Goal: Task Accomplishment & Management: Complete application form

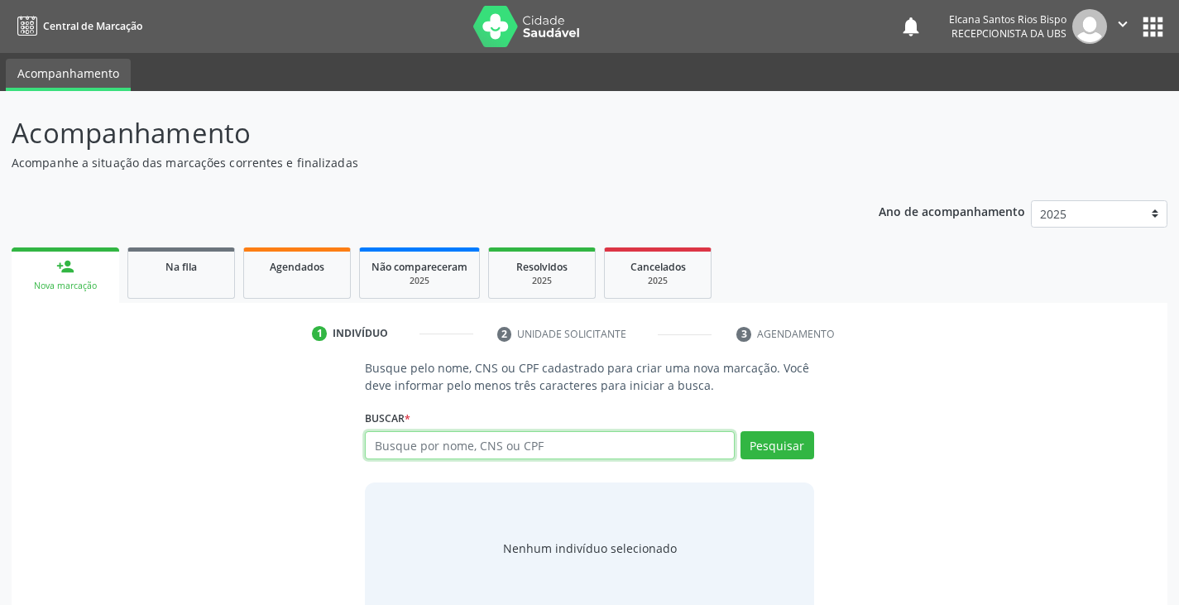
click at [465, 448] on input "text" at bounding box center [549, 445] width 369 height 28
type input "702402507459120"
click at [769, 434] on button "Pesquisar" at bounding box center [778, 445] width 74 height 28
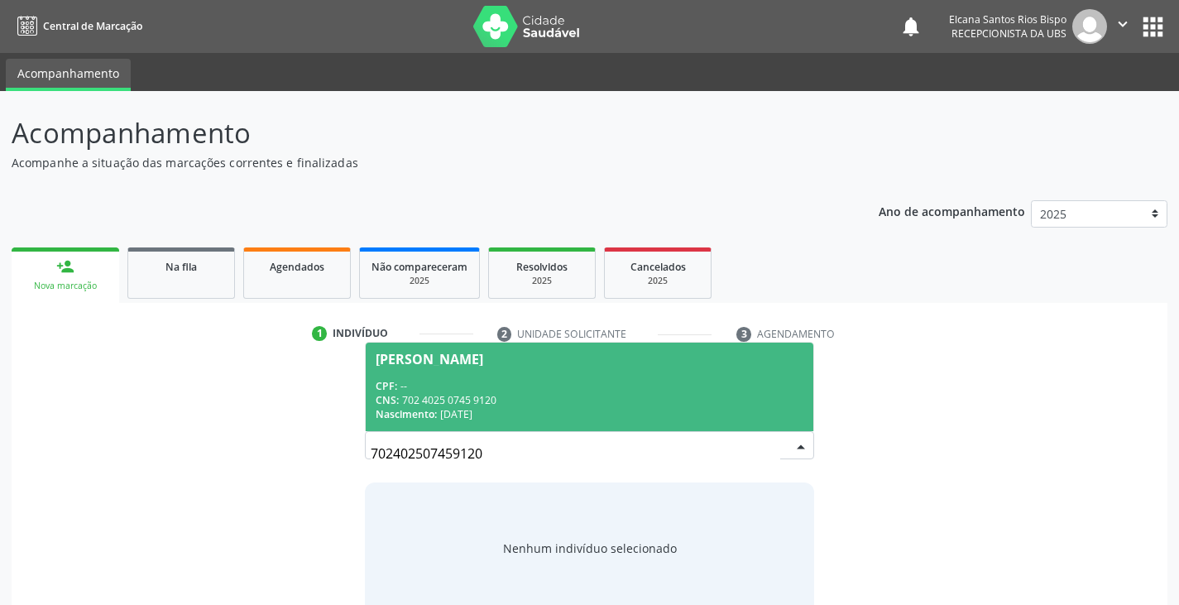
click at [491, 405] on div "CNS: 702 4025 0745 9120" at bounding box center [589, 400] width 427 height 14
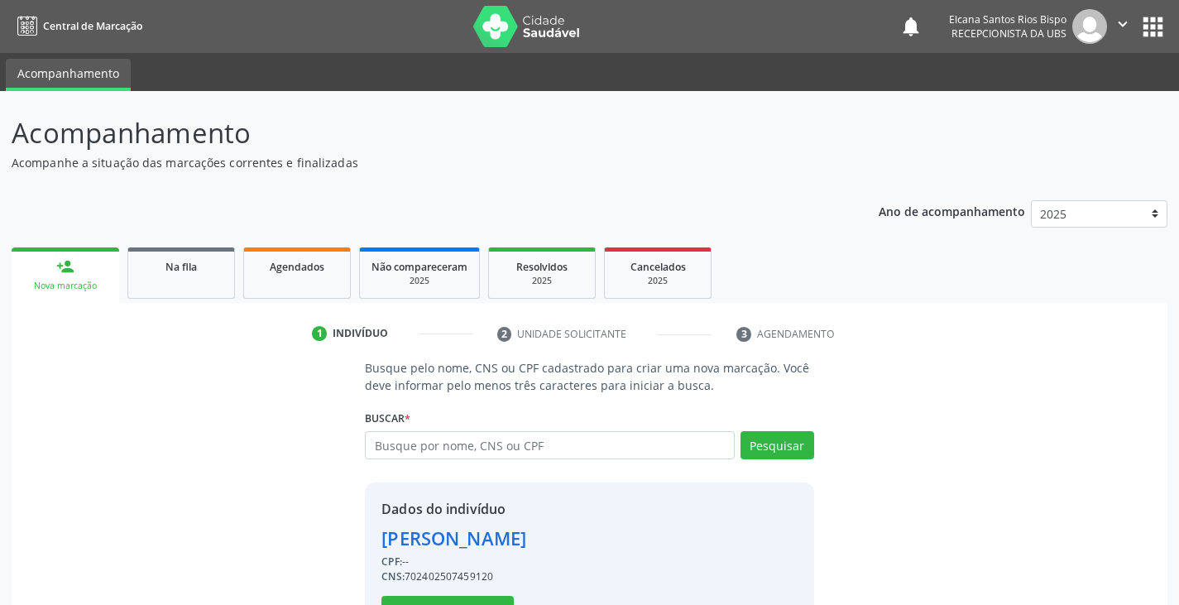
scroll to position [59, 0]
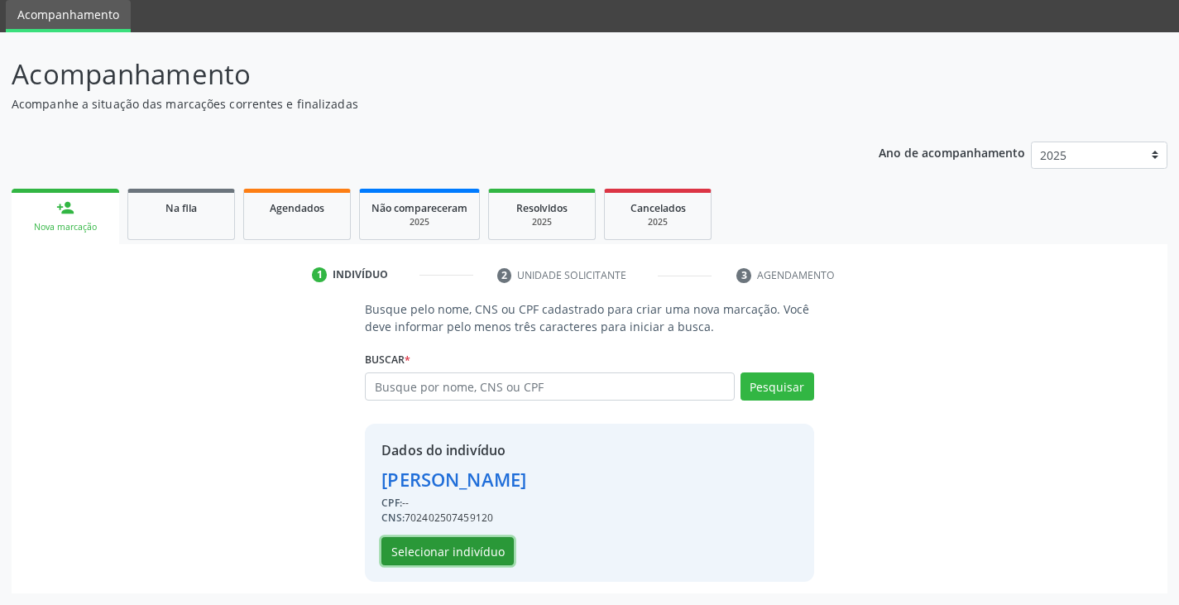
click at [471, 544] on button "Selecionar indivíduo" at bounding box center [447, 551] width 132 height 28
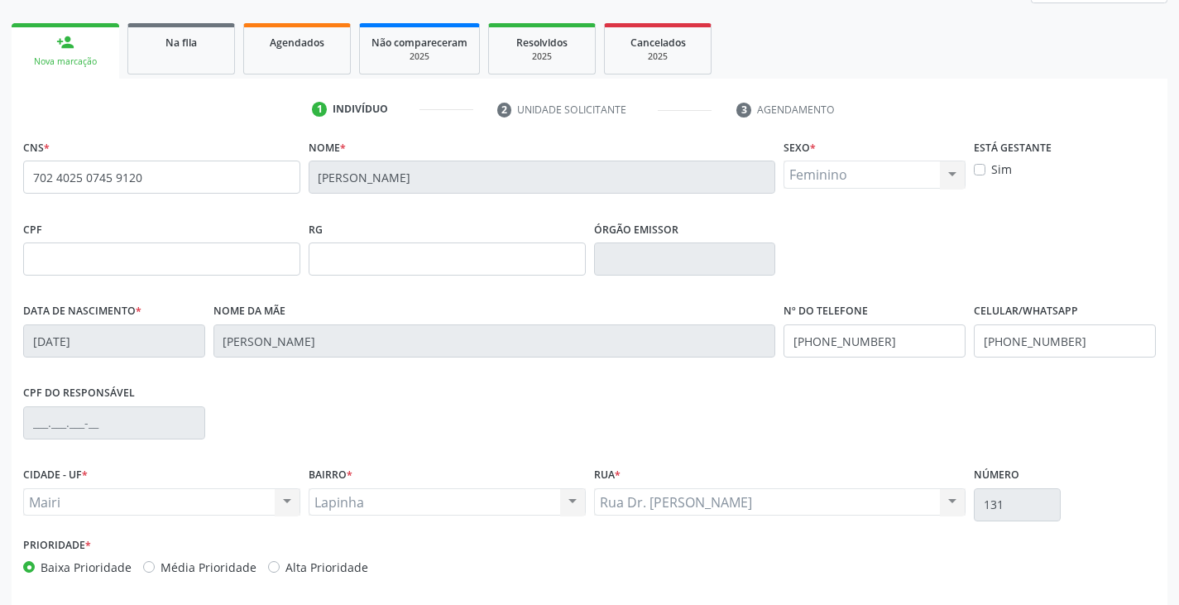
scroll to position [292, 0]
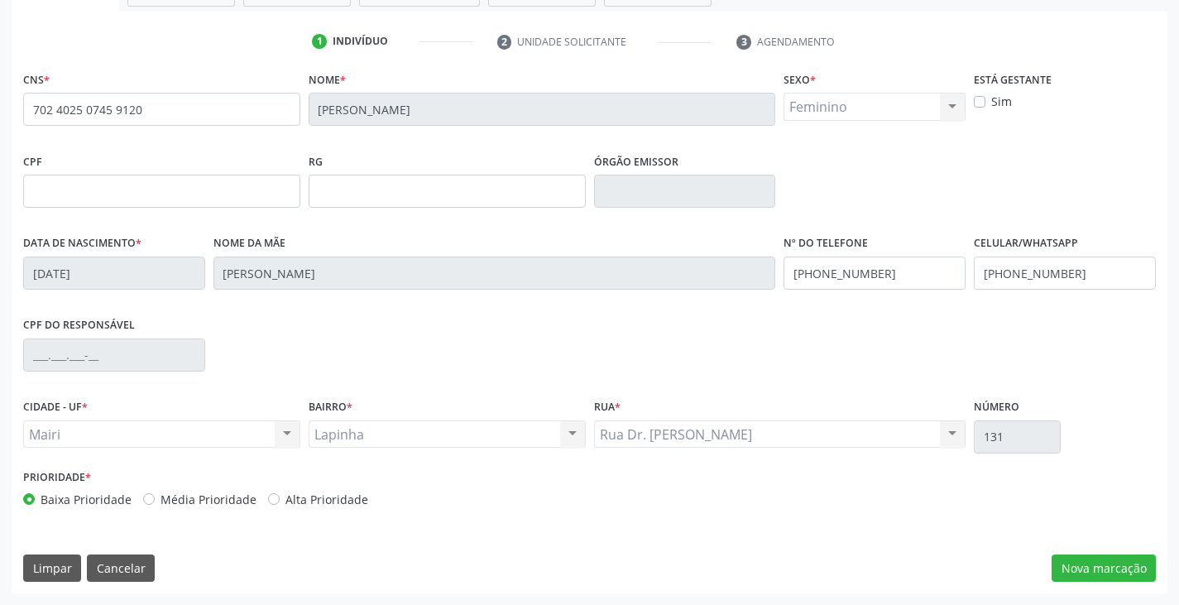
click at [296, 497] on label "Alta Prioridade" at bounding box center [326, 499] width 83 height 17
click at [280, 497] on input "Alta Prioridade" at bounding box center [274, 498] width 12 height 15
radio input "true"
click at [905, 277] on input "(74) 99910-6556" at bounding box center [875, 272] width 182 height 33
type input "(74) 99946-0473"
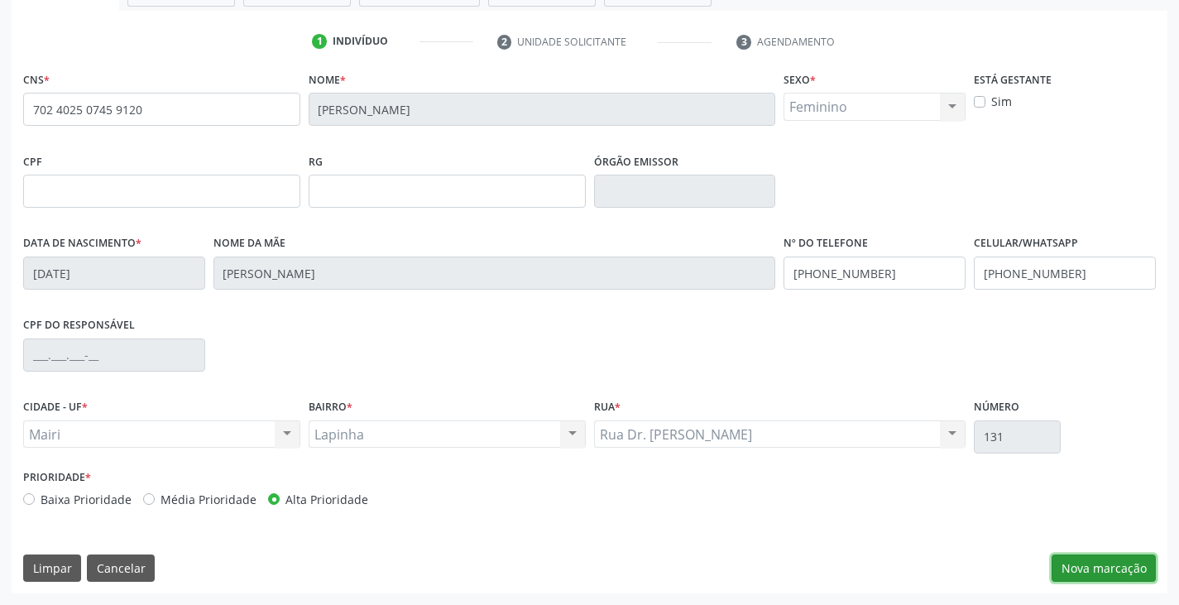
click at [1124, 560] on button "Nova marcação" at bounding box center [1104, 568] width 104 height 28
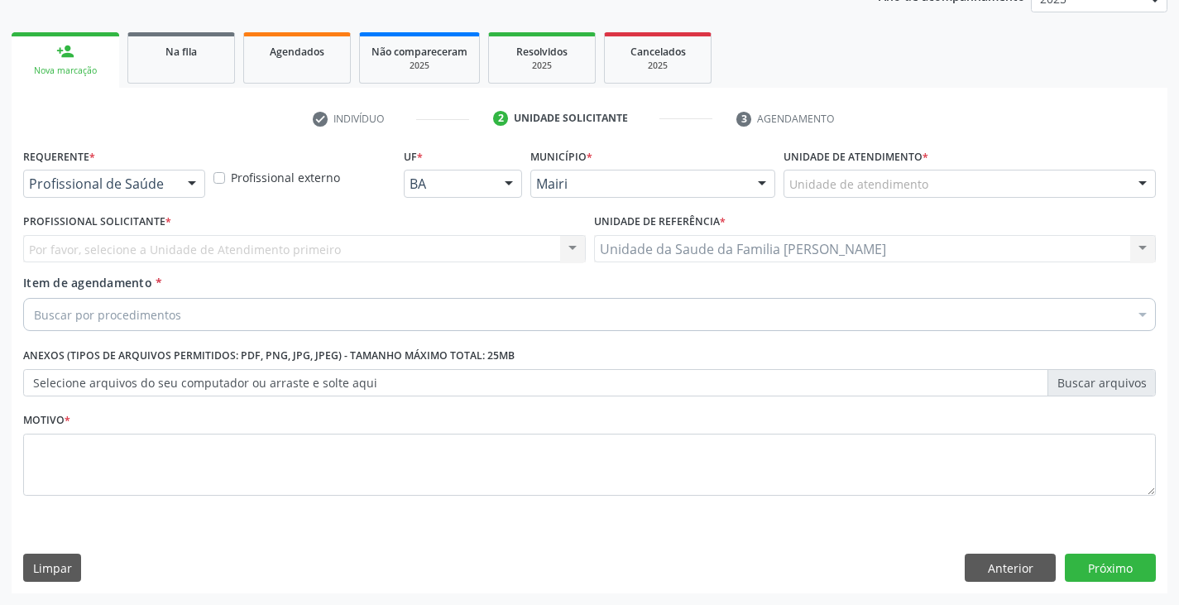
scroll to position [215, 0]
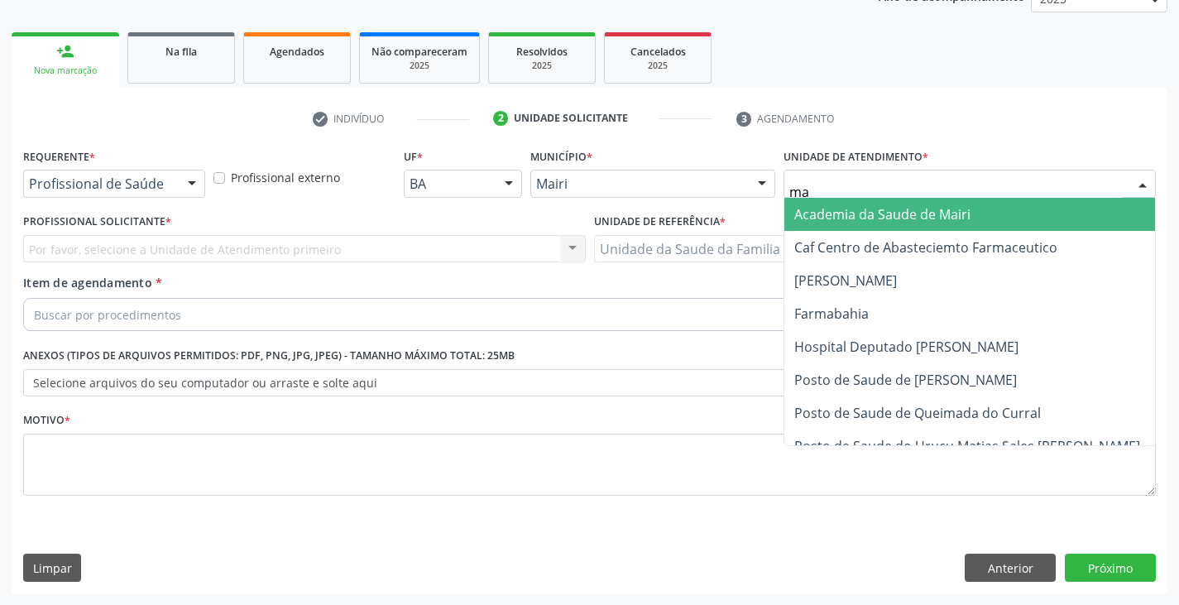
type input "mar"
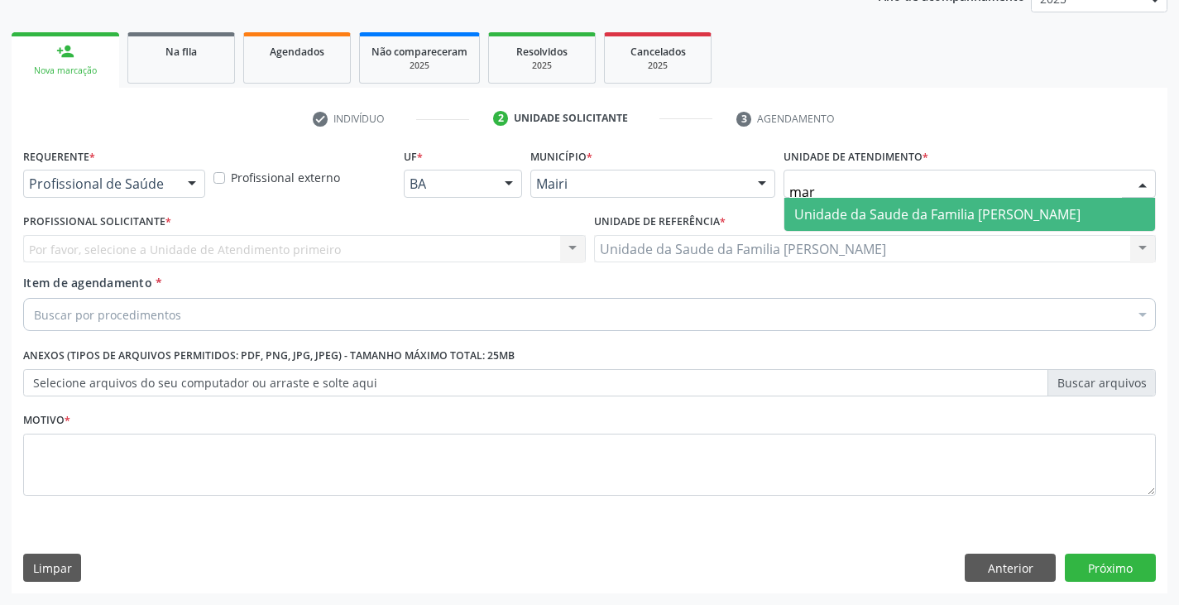
click at [846, 209] on span "Unidade da Saude da Familia [PERSON_NAME]" at bounding box center [937, 214] width 286 height 18
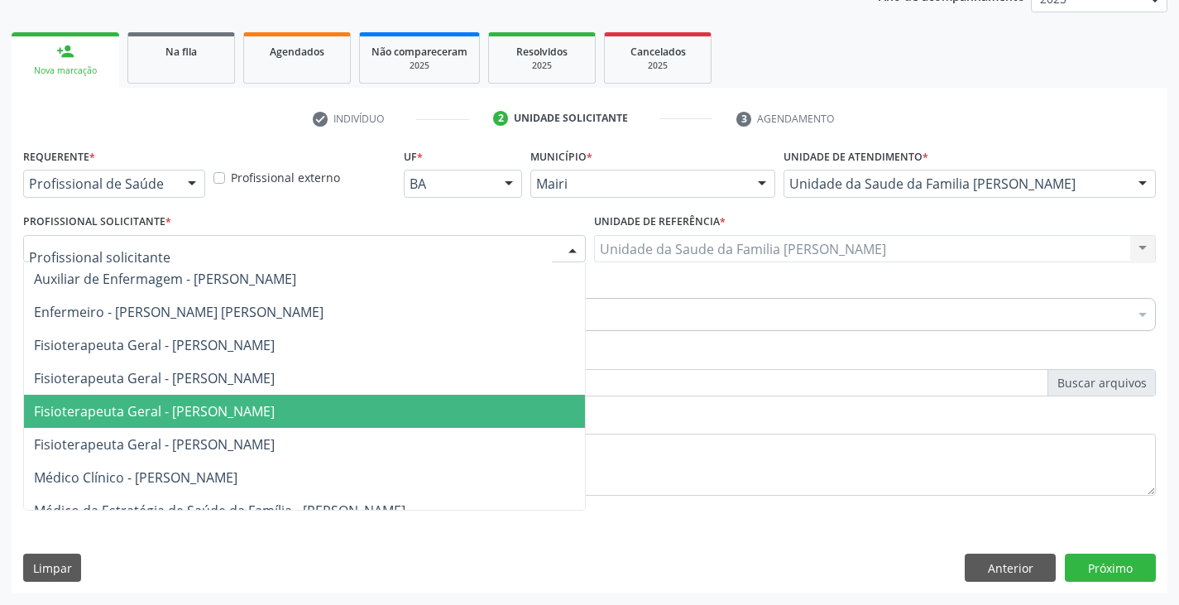
scroll to position [83, 0]
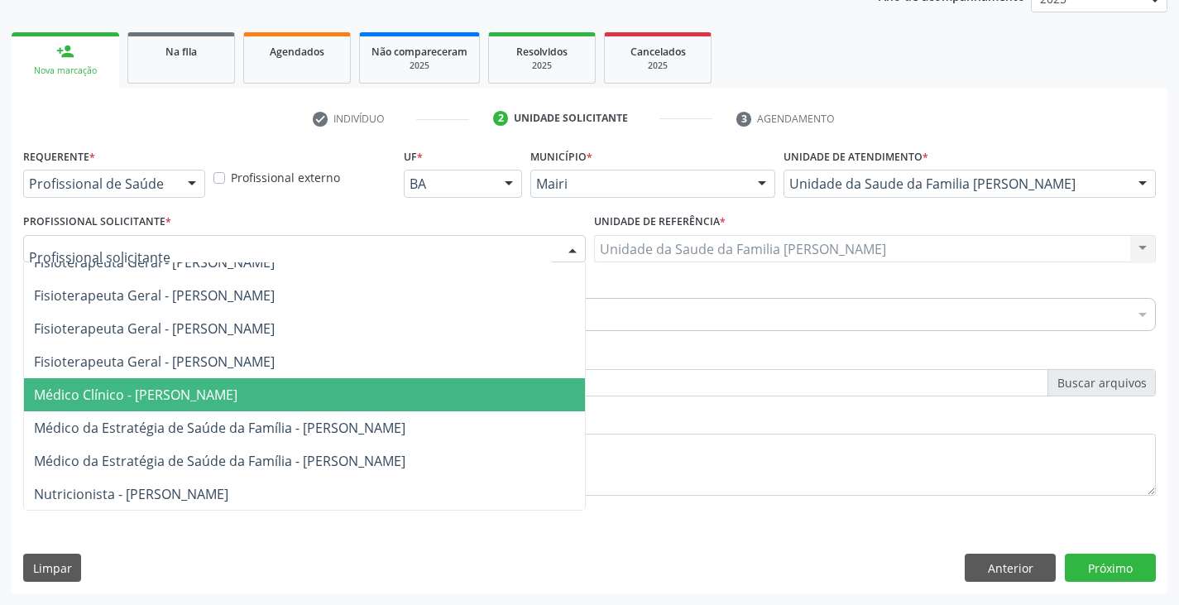
click at [144, 396] on span "Médico Clínico - [PERSON_NAME]" at bounding box center [136, 395] width 204 height 18
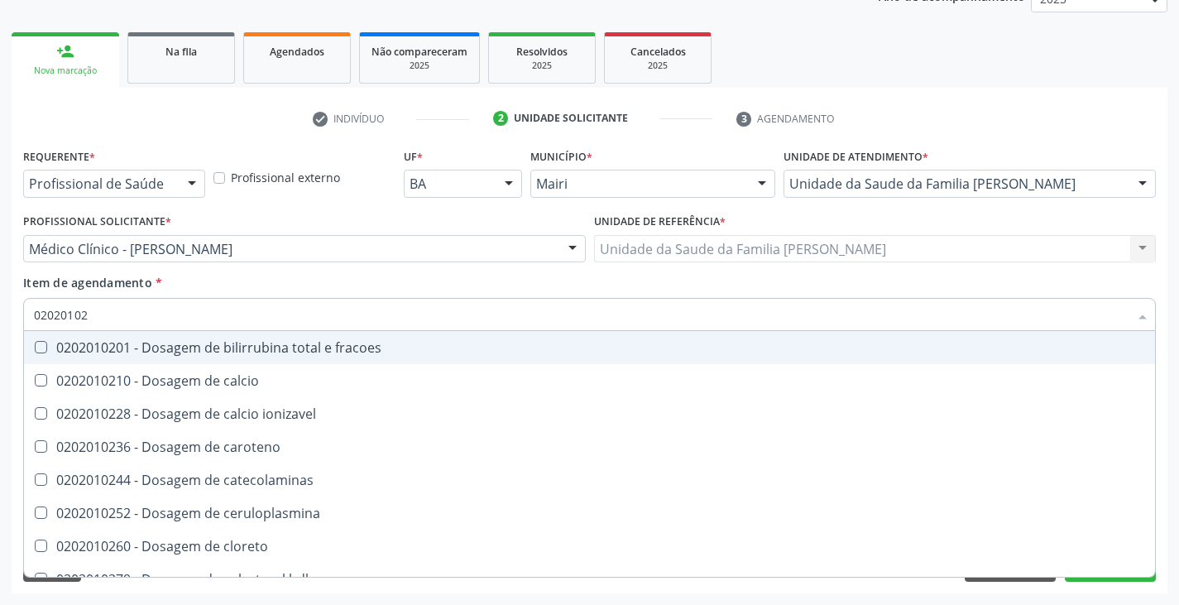
type input "020201029"
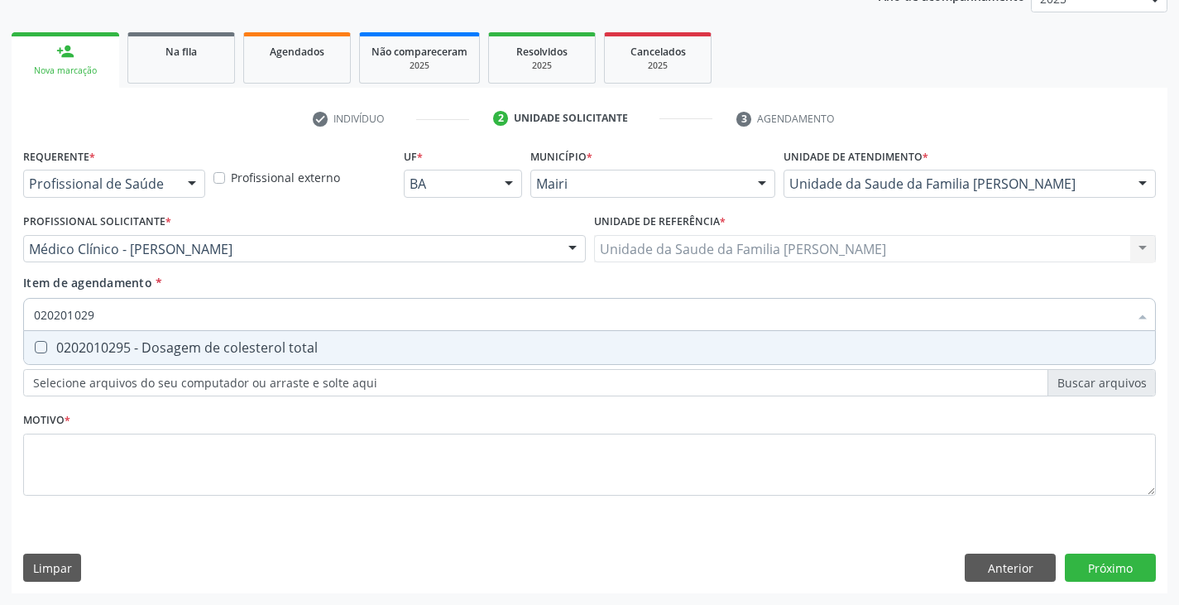
click at [122, 344] on div "0202010295 - Dosagem de colesterol total" at bounding box center [589, 347] width 1111 height 13
checkbox total "true"
type input "02020102"
checkbox total "false"
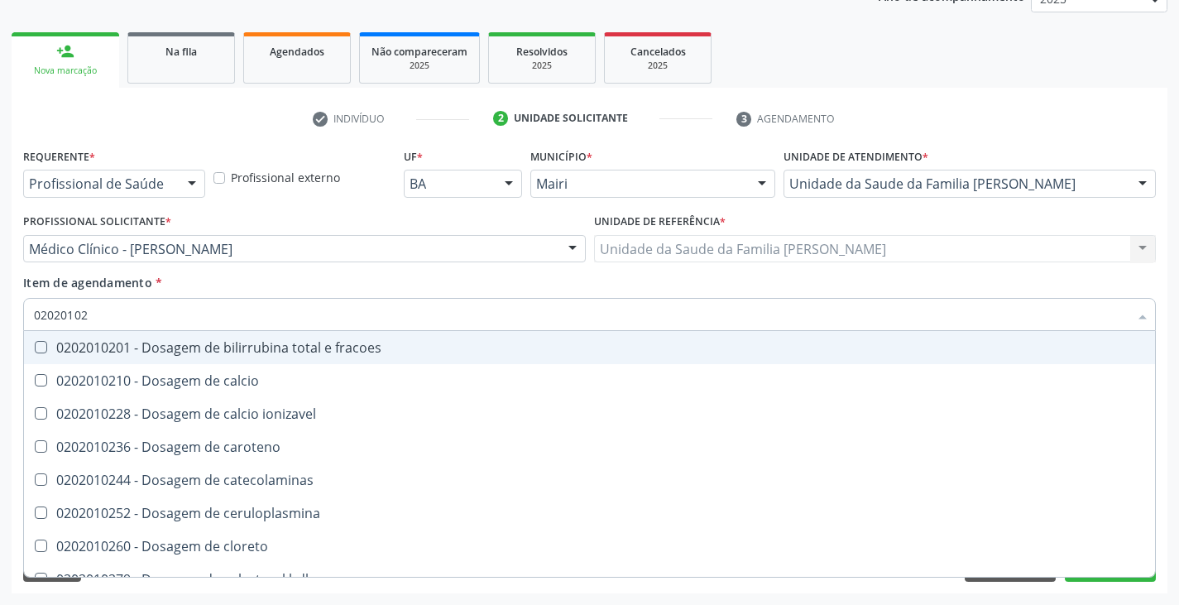
type input "020201028"
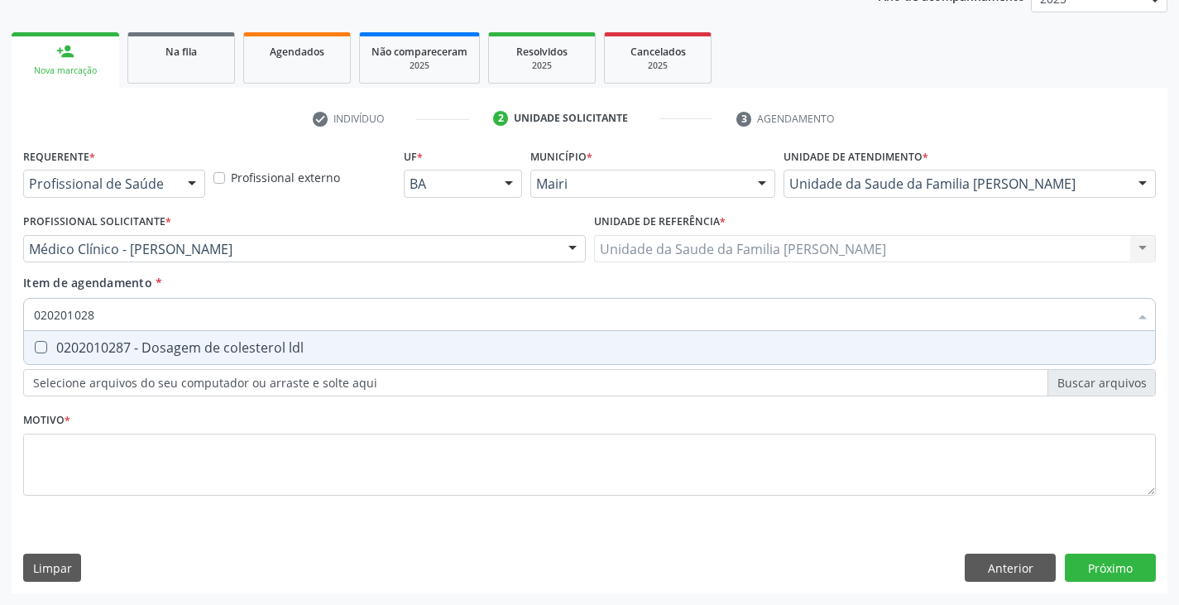
click at [122, 344] on div "0202010287 - Dosagem de colesterol ldl" at bounding box center [589, 347] width 1111 height 13
checkbox ldl "true"
type input "02020102"
checkbox ldl "false"
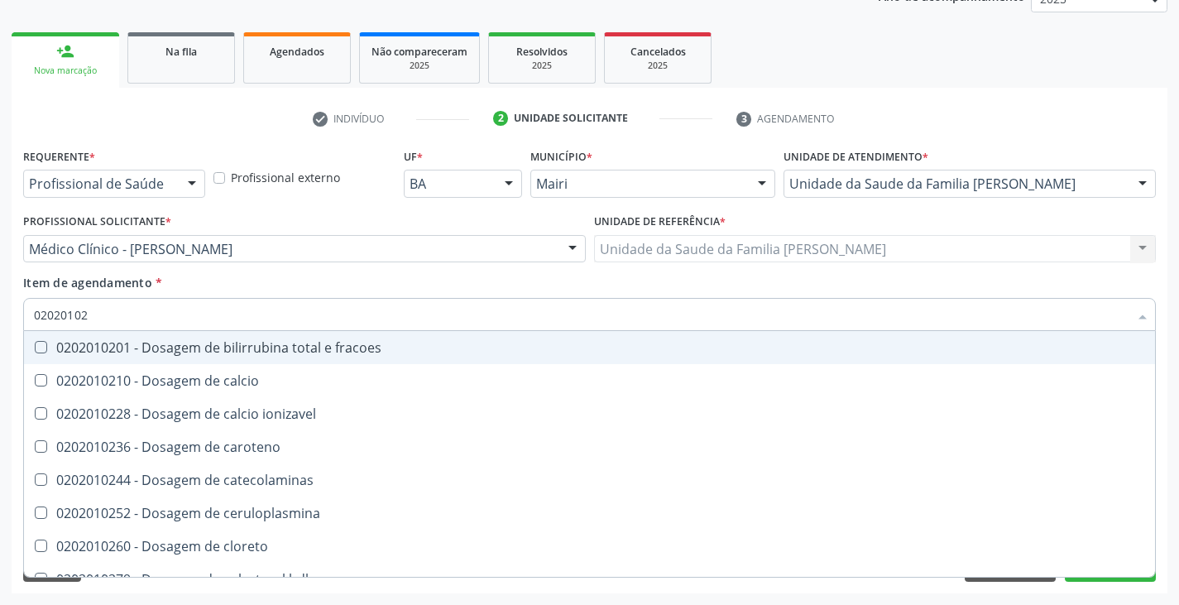
type input "020201027"
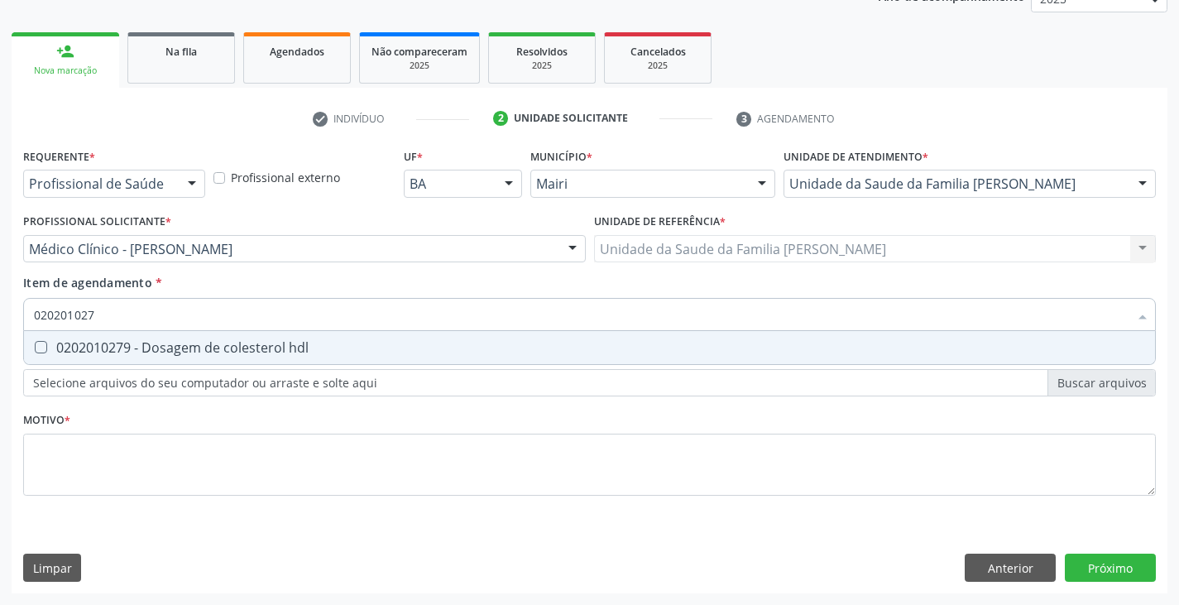
click at [122, 344] on div "0202010279 - Dosagem de colesterol hdl" at bounding box center [589, 347] width 1111 height 13
checkbox hdl "true"
type input "02020102"
checkbox hdl "false"
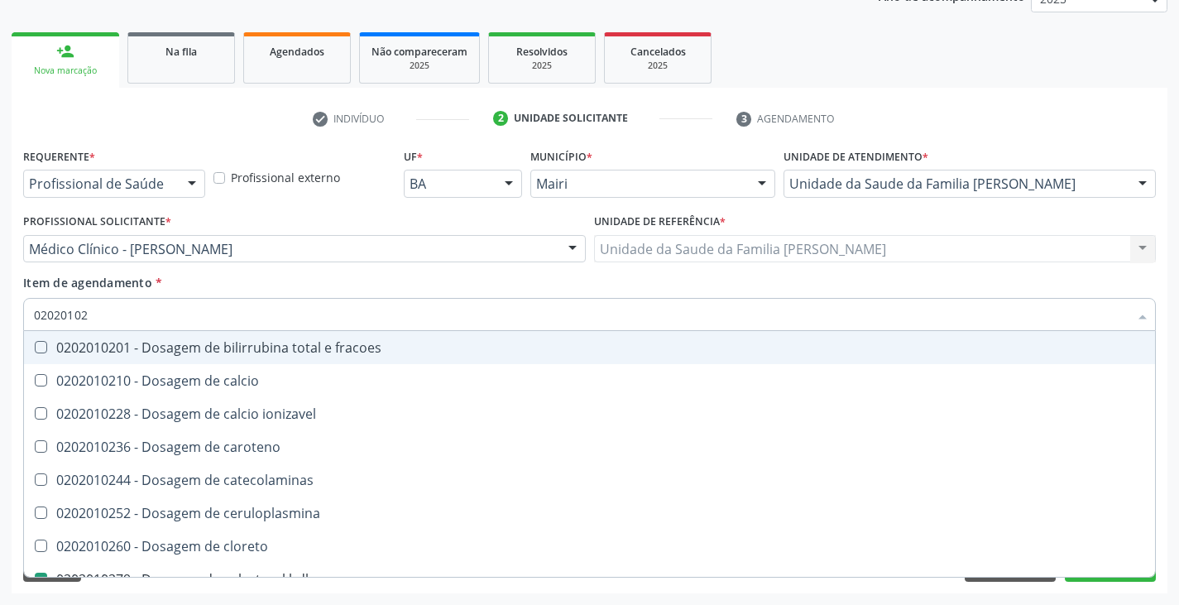
type input "0202010"
checkbox hdl "false"
checkbox ldl "false"
checkbox total "false"
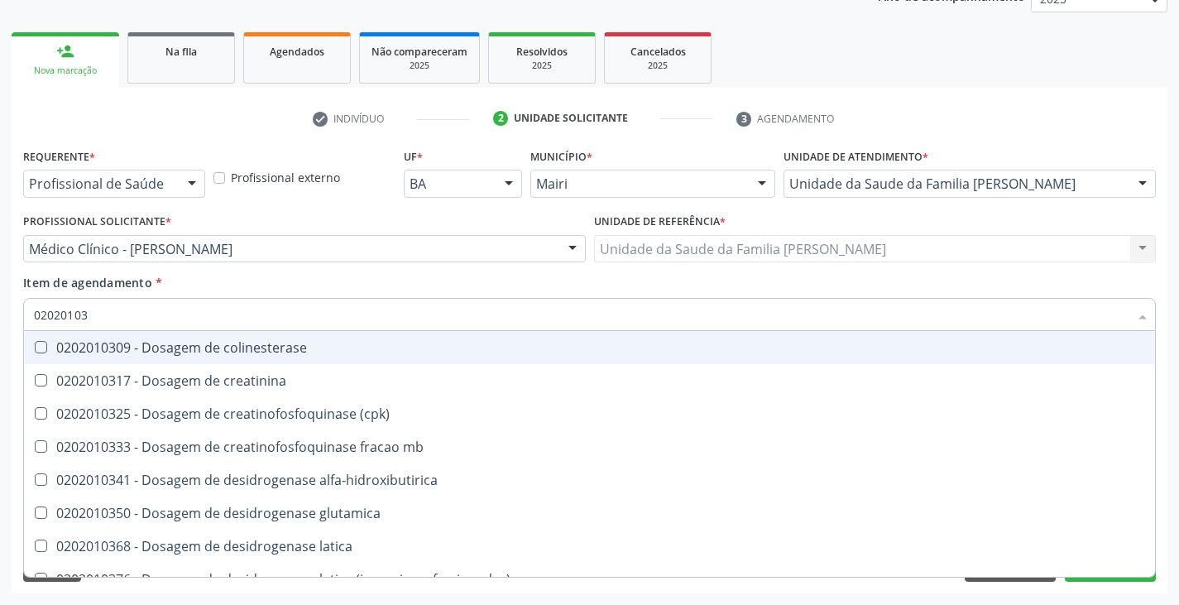
type input "020201031"
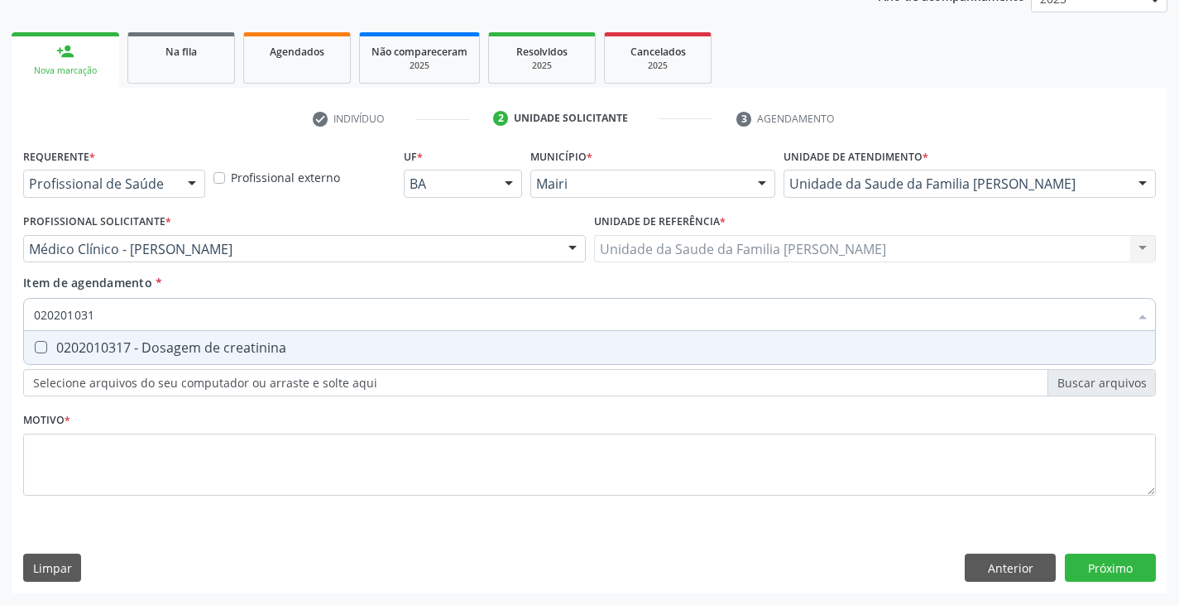
click at [122, 344] on div "0202010317 - Dosagem de creatinina" at bounding box center [589, 347] width 1111 height 13
checkbox creatinina "true"
type input "02020103"
checkbox creatinina "false"
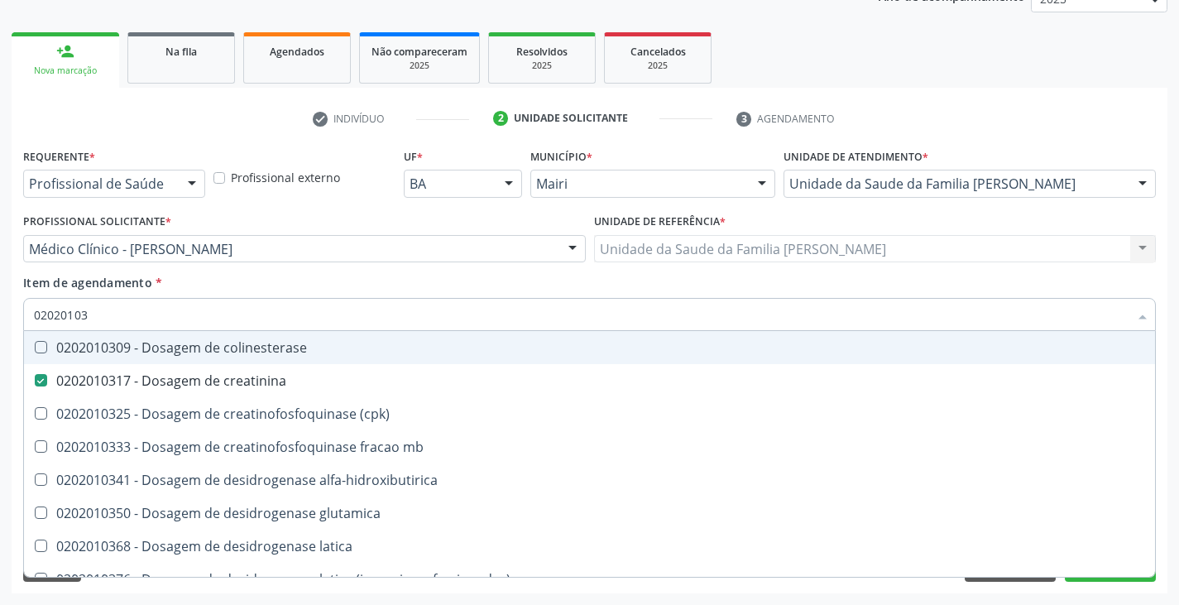
type input "0202010"
checkbox creatinina "false"
type input "020201060"
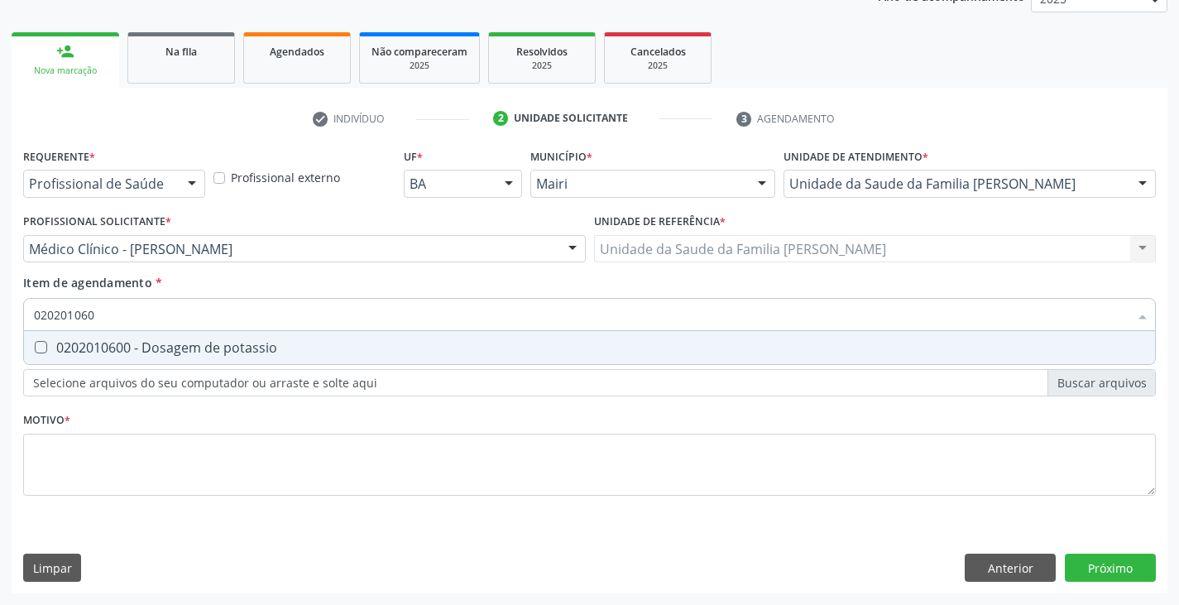
click at [122, 344] on div "0202010600 - Dosagem de potassio" at bounding box center [589, 347] width 1111 height 13
checkbox potassio "true"
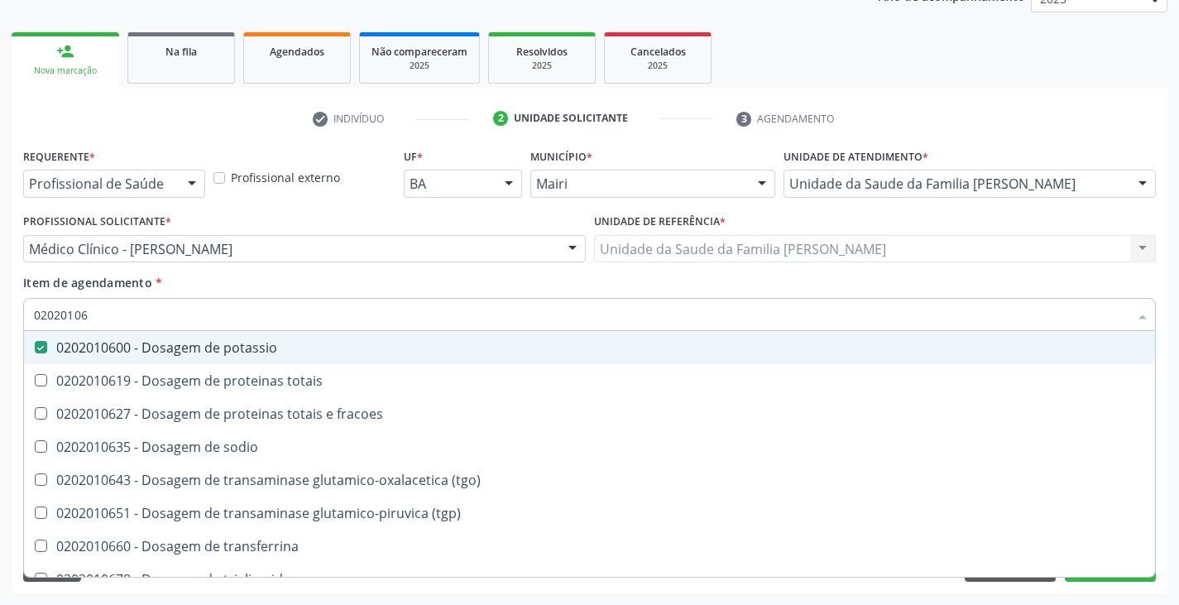
type input "020201067"
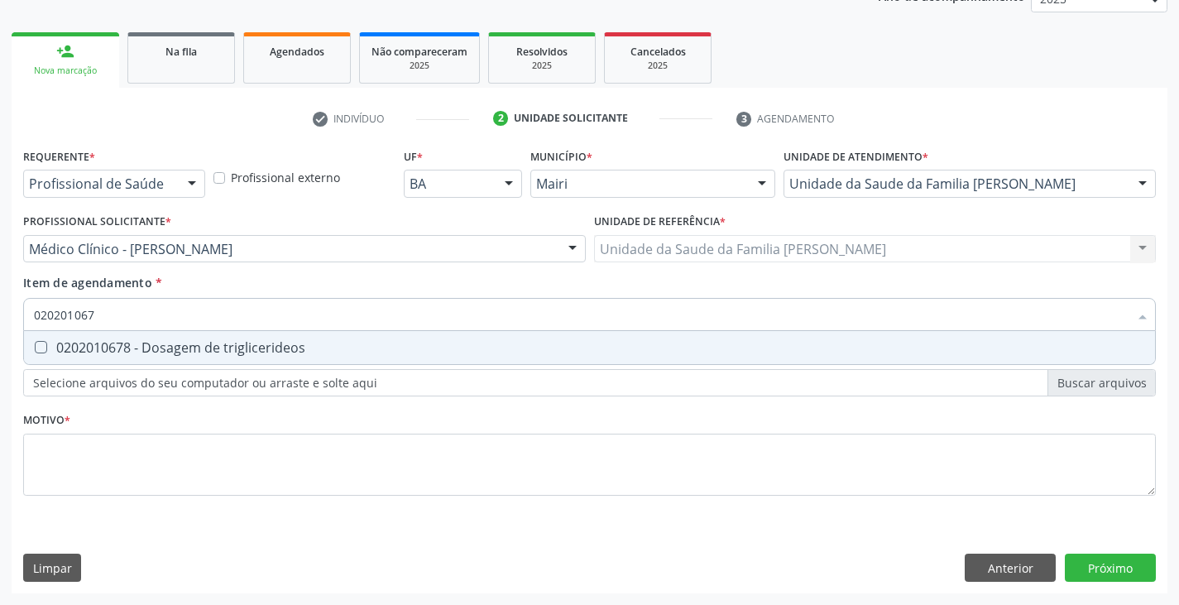
click at [122, 345] on div "0202010678 - Dosagem de triglicerideos" at bounding box center [589, 347] width 1111 height 13
checkbox triglicerideos "true"
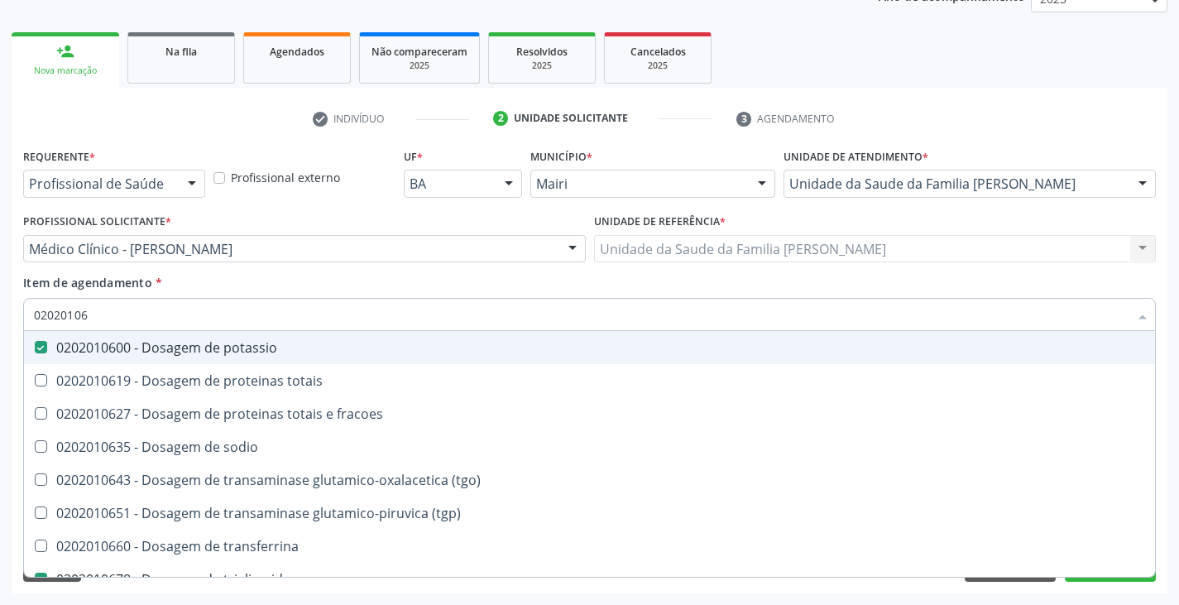
type input "0202010"
checkbox potassio "false"
checkbox triglicerideos "false"
type input "020201047"
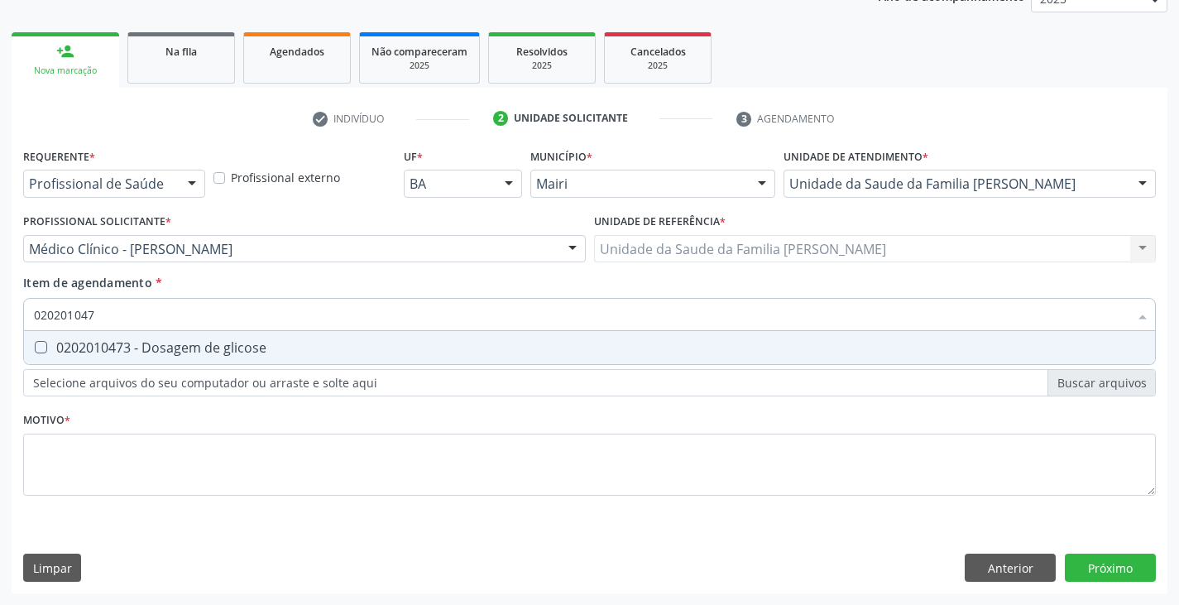
click at [122, 345] on div "0202010473 - Dosagem de glicose" at bounding box center [589, 347] width 1111 height 13
checkbox glicose "true"
type input "02020104"
checkbox glicose "false"
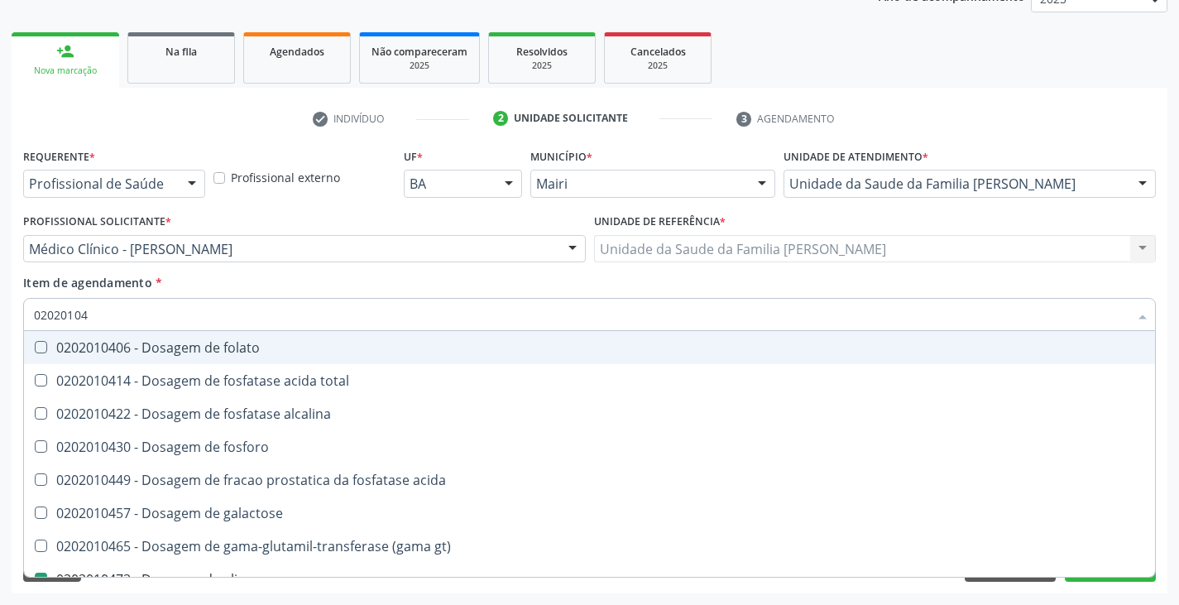
type input "0202010"
checkbox glicose "false"
type input "020201050"
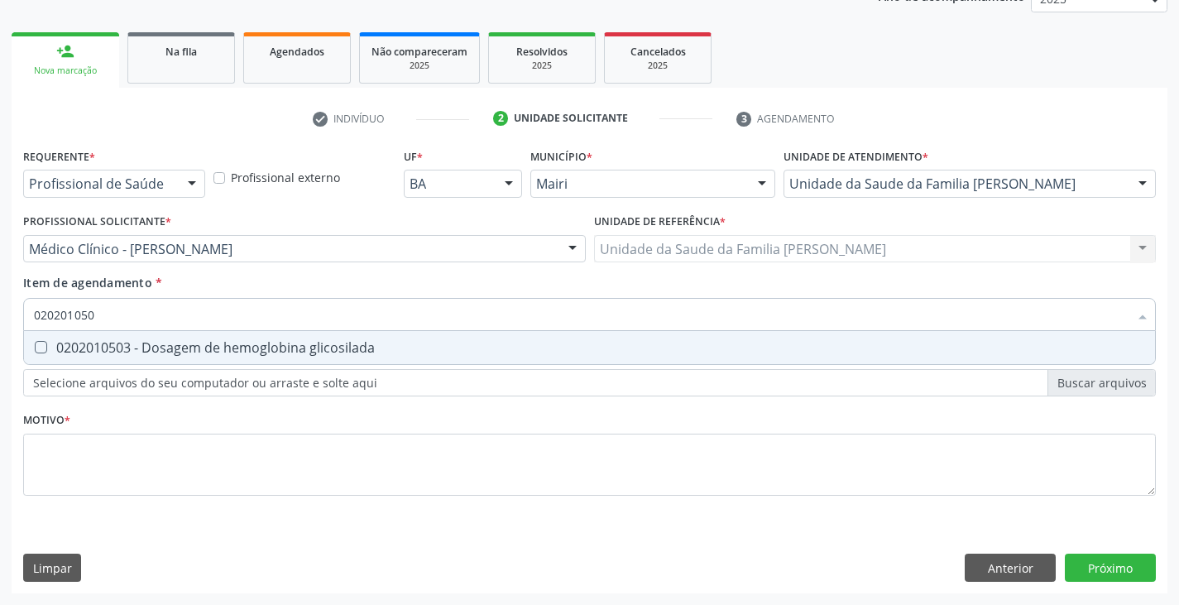
click at [122, 345] on div "0202010503 - Dosagem de hemoglobina glicosilada" at bounding box center [589, 347] width 1111 height 13
checkbox glicosilada "true"
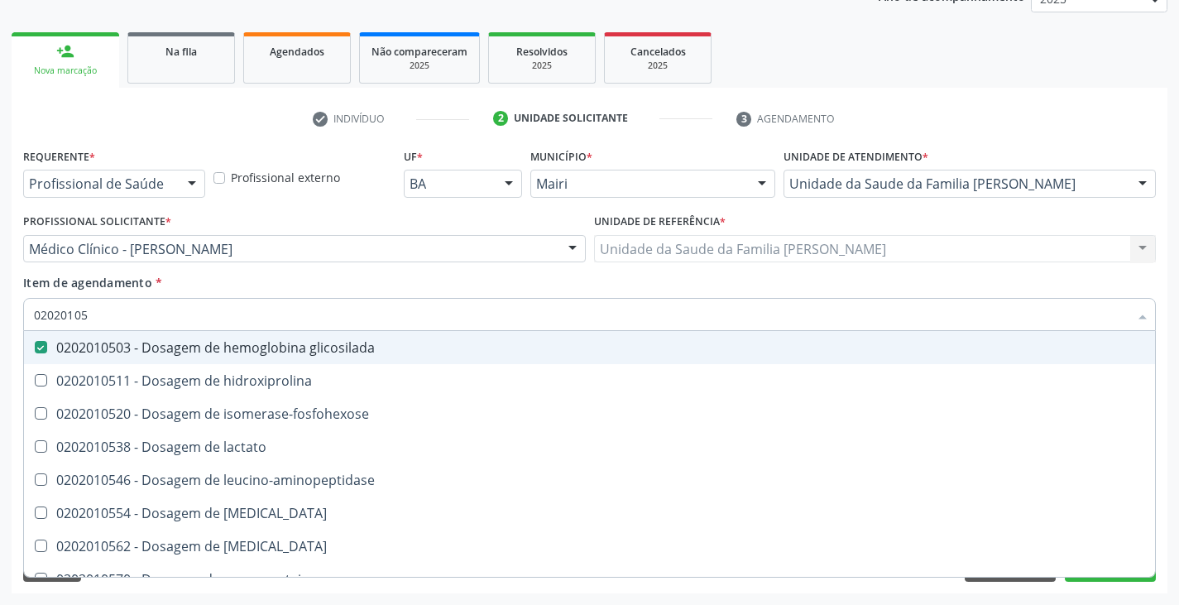
type input "0202010"
checkbox glicosilada "false"
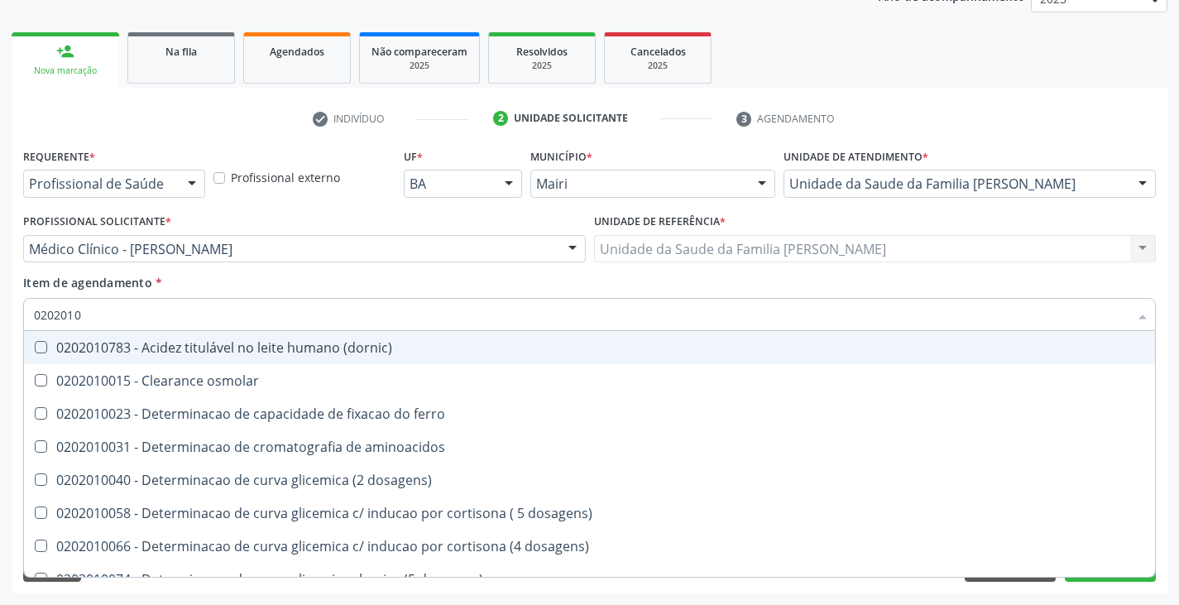
type input "020201"
checkbox hdl "false"
checkbox ldl "false"
checkbox total "false"
checkbox creatinina "false"
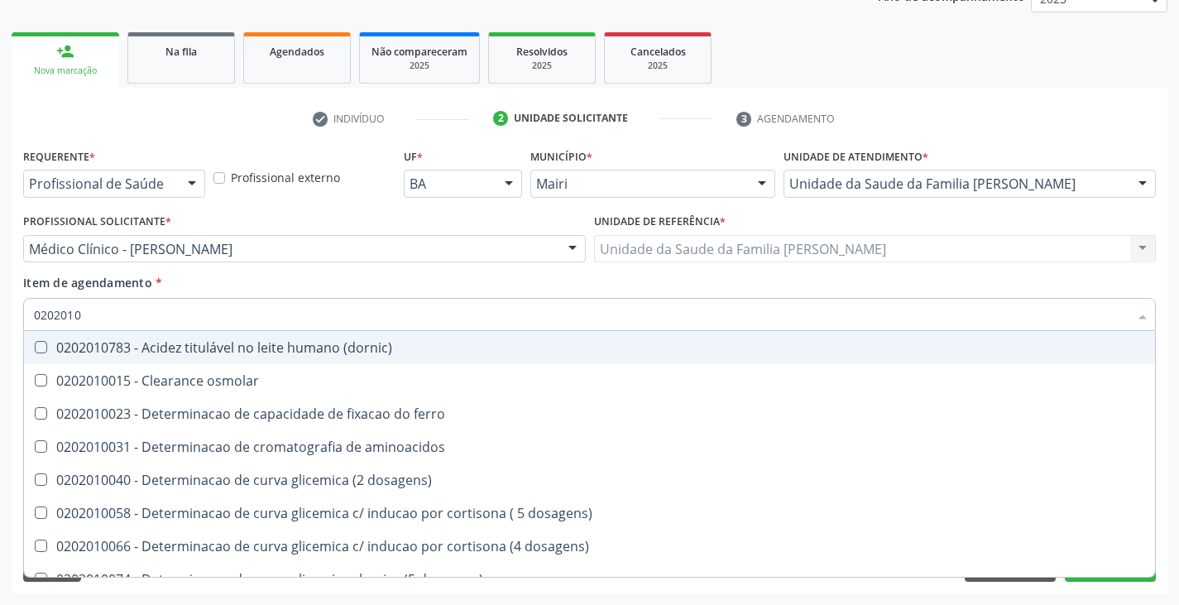
checkbox alfa-hidroxibutirica "true"
checkbox glutamica "true"
checkbox latica "true"
checkbox ferritina "true"
checkbox glicose "false"
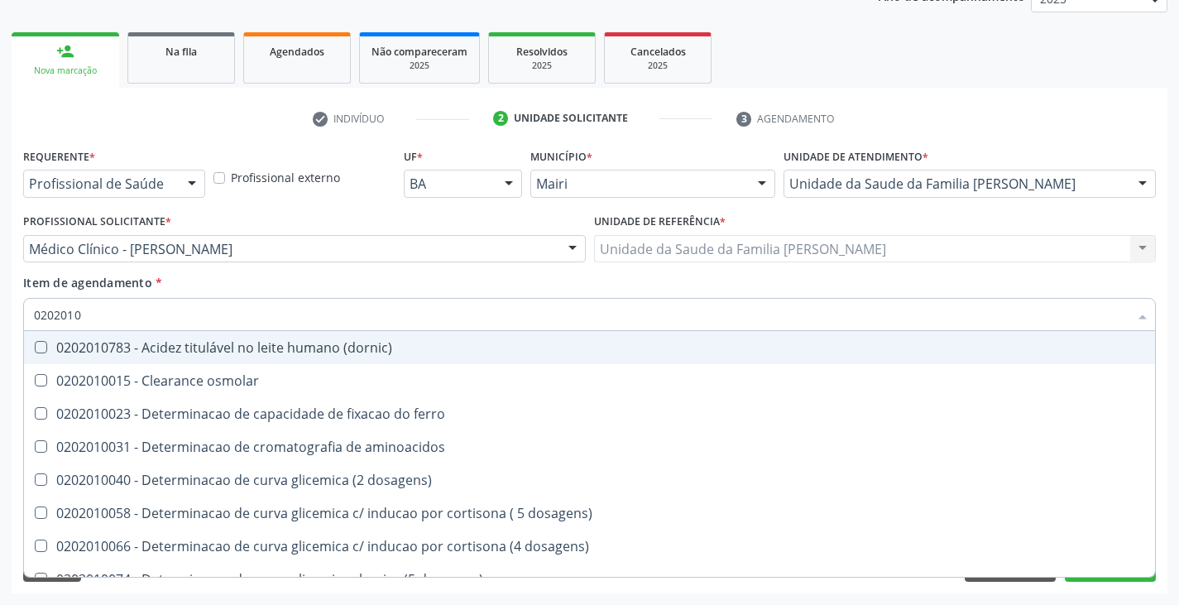
checkbox glicosilada "false"
checkbox magnesio "true"
checkbox porfirinas "true"
checkbox potassio "false"
checkbox triglicerideos "false"
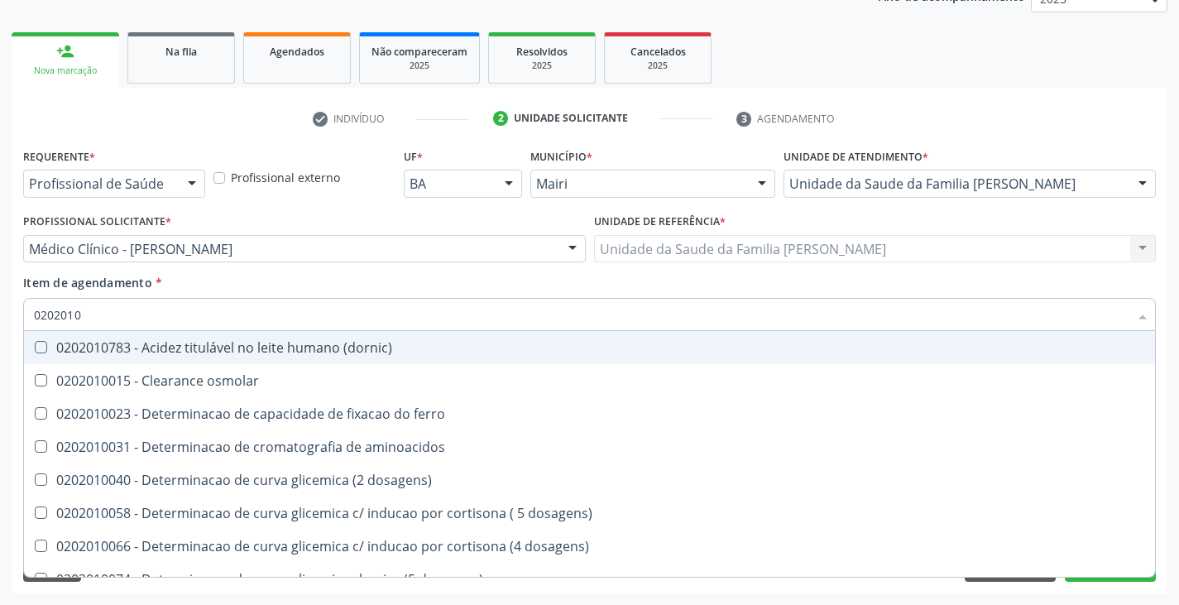
checkbox ureia "true"
type input "02020"
checkbox hdl "false"
checkbox ldl "false"
checkbox total "false"
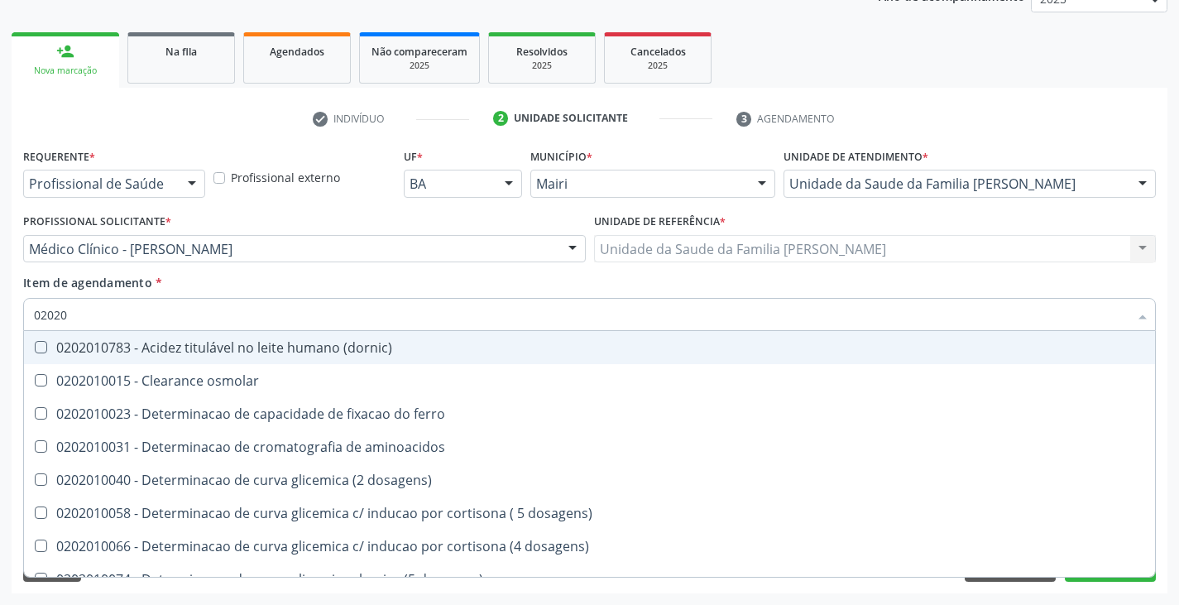
checkbox creatinina "false"
checkbox glicose "false"
checkbox glicosilada "false"
checkbox potassio "false"
checkbox triglicerideos "false"
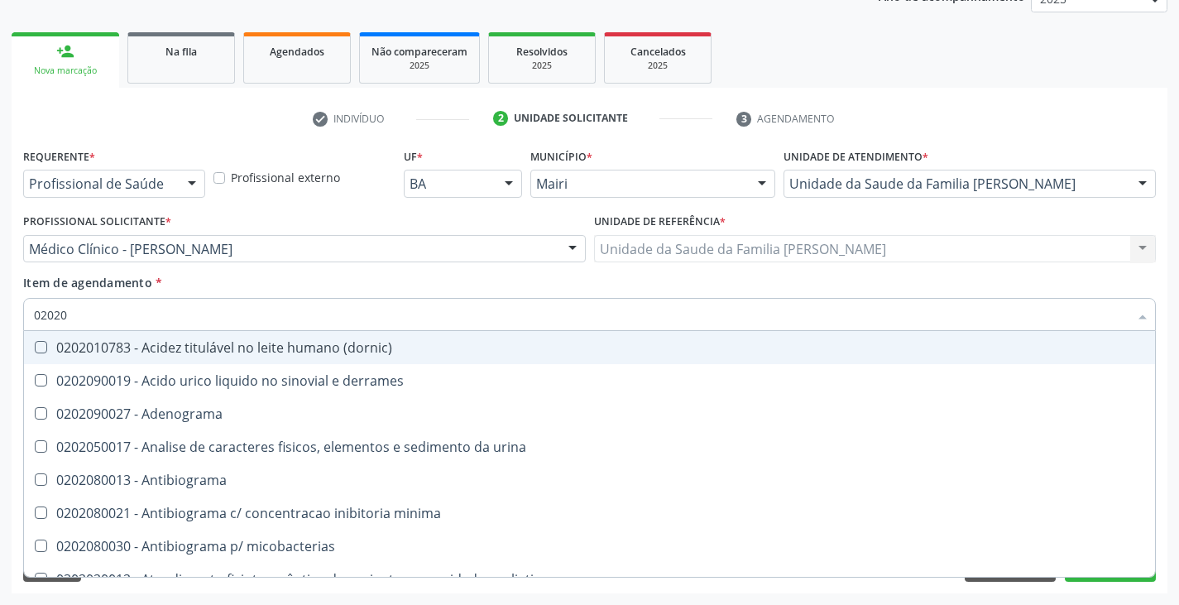
type input "020203"
checkbox hdl "false"
checkbox ldl "false"
checkbox total "false"
checkbox creatinina "false"
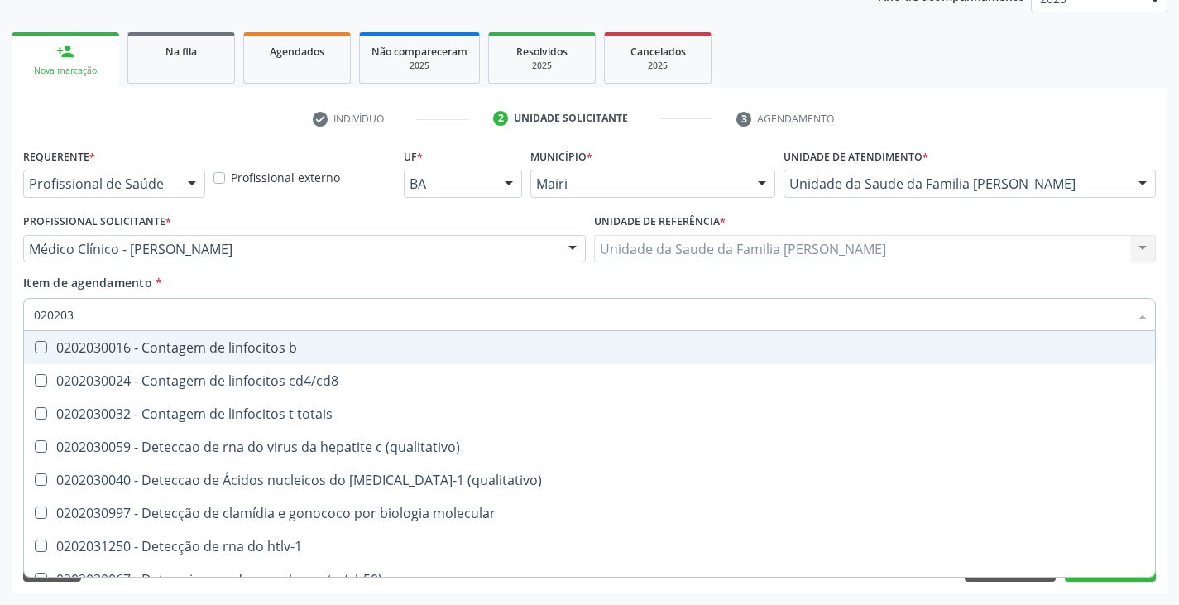
type input "0202038"
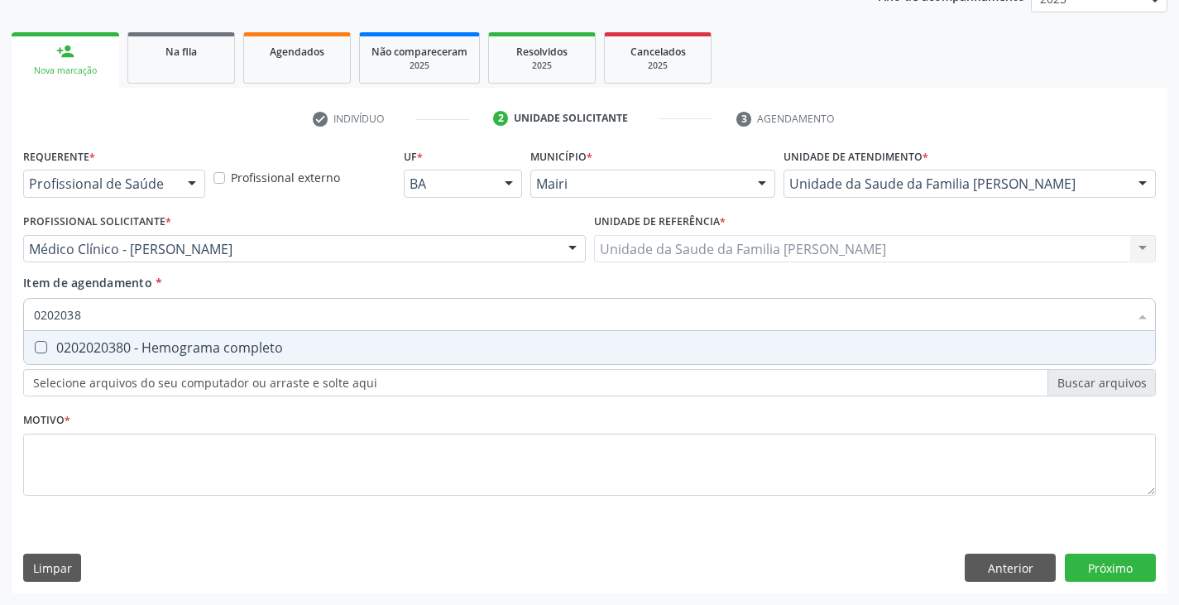
click at [122, 345] on div "0202020380 - Hemograma completo" at bounding box center [589, 347] width 1111 height 13
checkbox completo "true"
type input "020203"
checkbox completo "false"
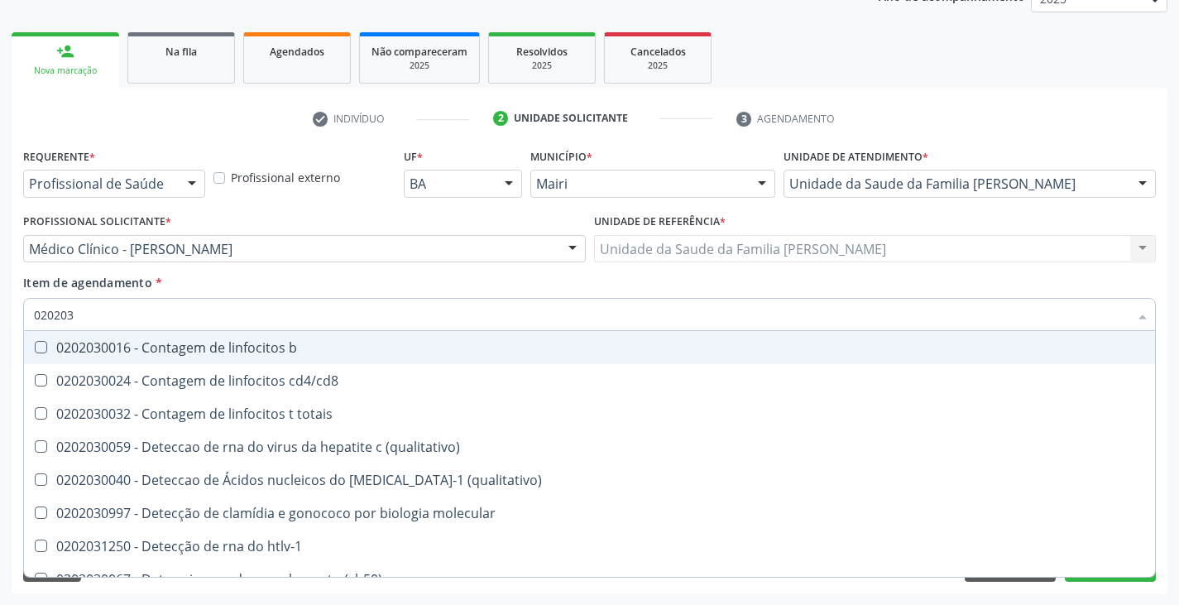
type input "02020"
checkbox completo "false"
checkbox bacterianas "true"
checkbox hiv-1 "true"
checkbox c "true"
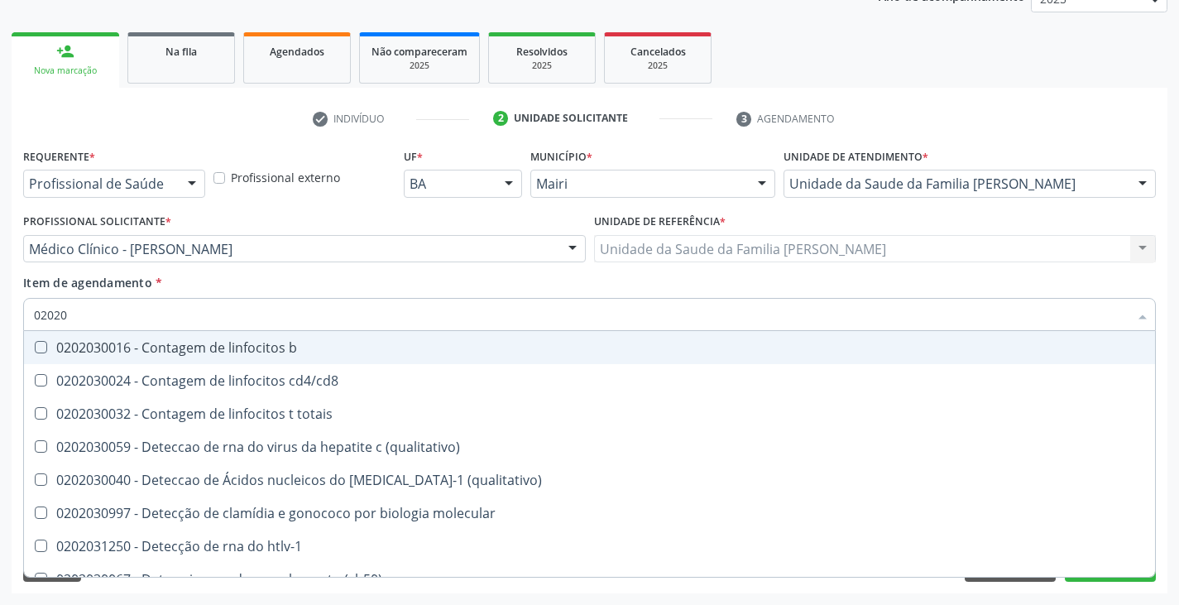
checkbox gestantes "true"
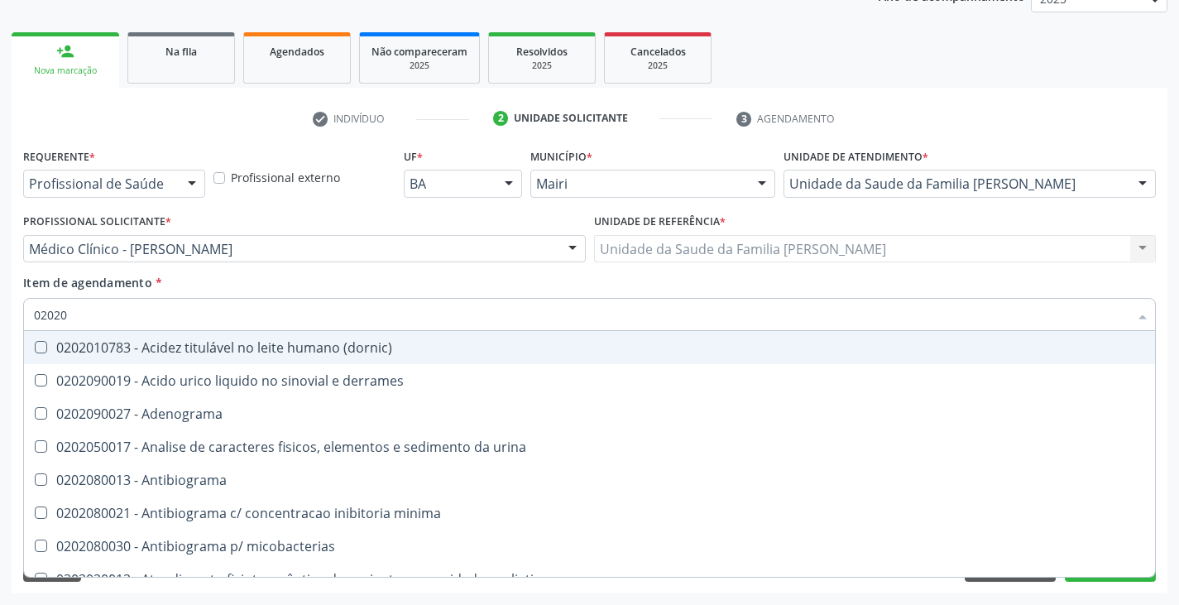
type input "0202"
checkbox hdl "false"
checkbox ldl "false"
checkbox total "false"
checkbox creatinina "false"
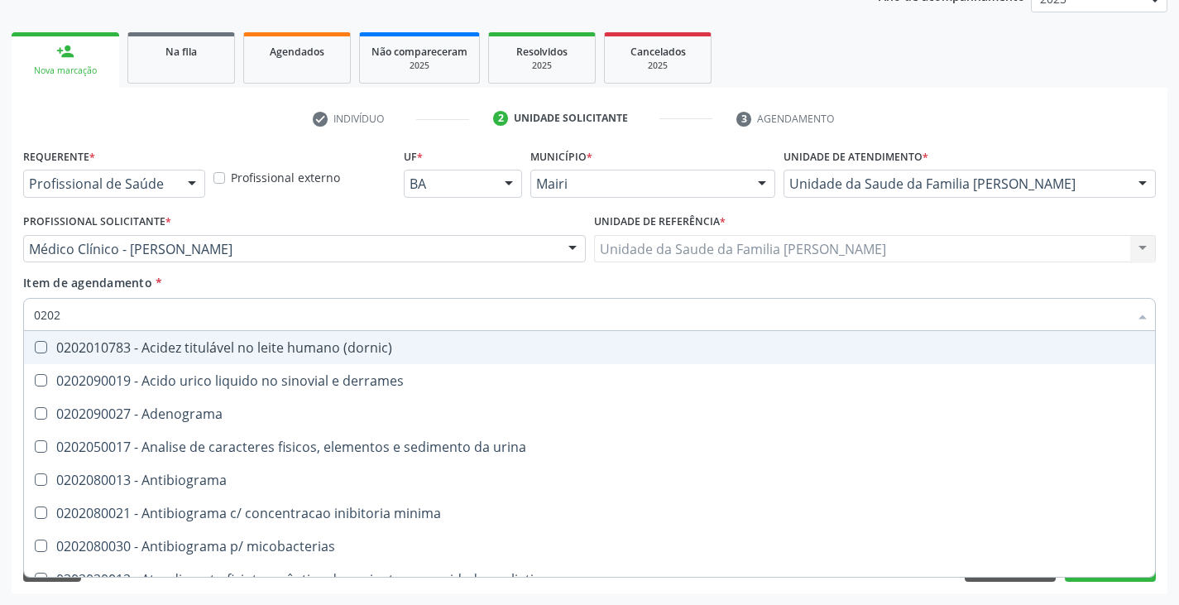
checkbox latica "true"
checkbox fracionadas\) "true"
checkbox digitoxina\) "true"
checkbox estrona "true"
checkbox glicose "false"
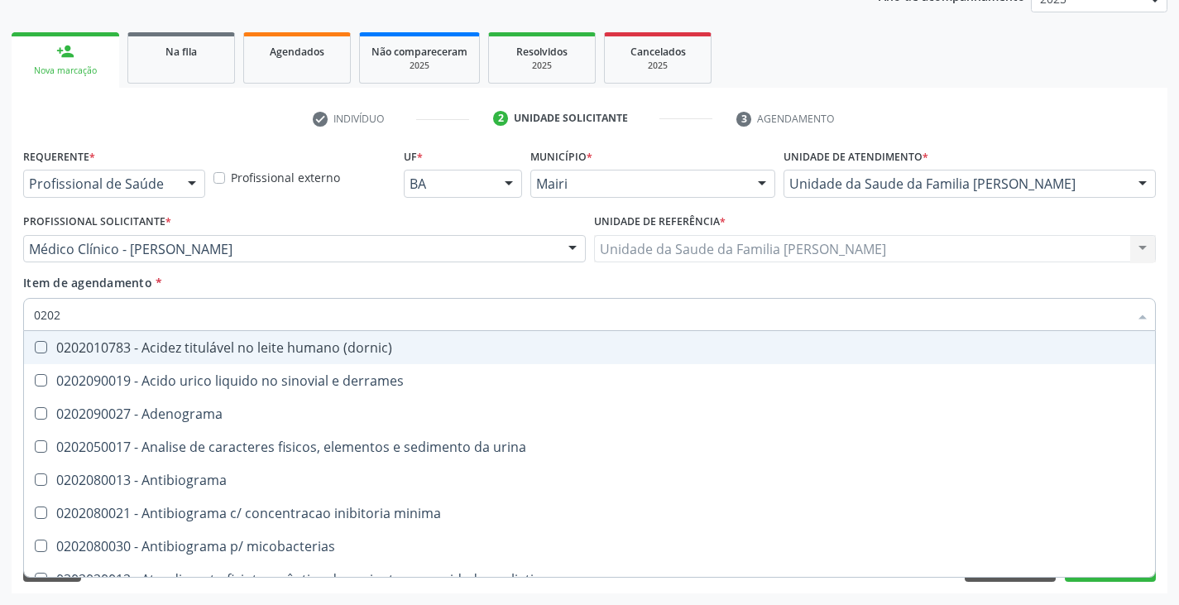
checkbox glicosilada "false"
checkbox \(ige\) "true"
checkbox magnesio "true"
checkbox potassio "false"
checkbox livre "true"
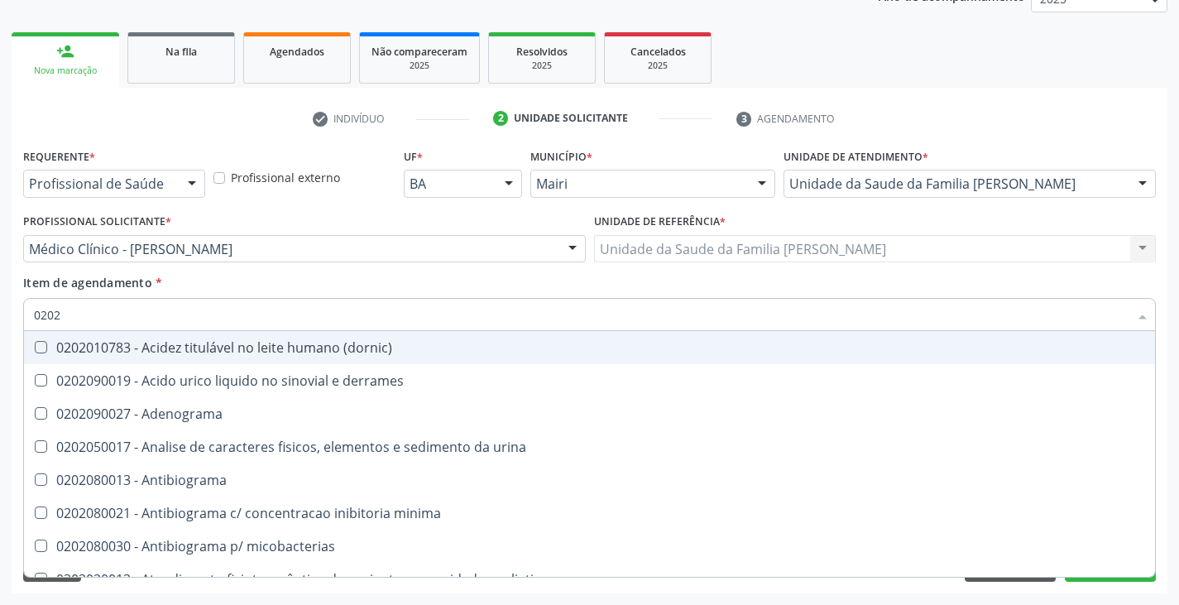
checkbox triglicerideos "false"
checkbox celulas "true"
checkbox completo "false"
checkbox \(western-blot\) "true"
type input "02020"
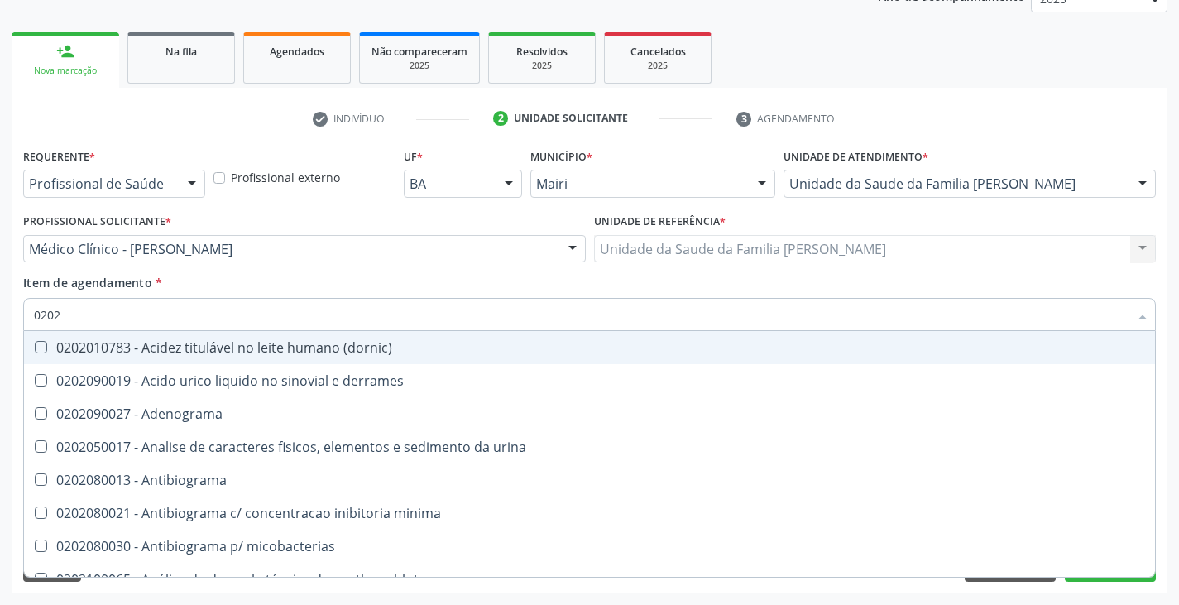
checkbox cadmio "true"
checkbox calcio "true"
checkbox ionizavel "true"
checkbox catecolaminas "true"
checkbox hdl "false"
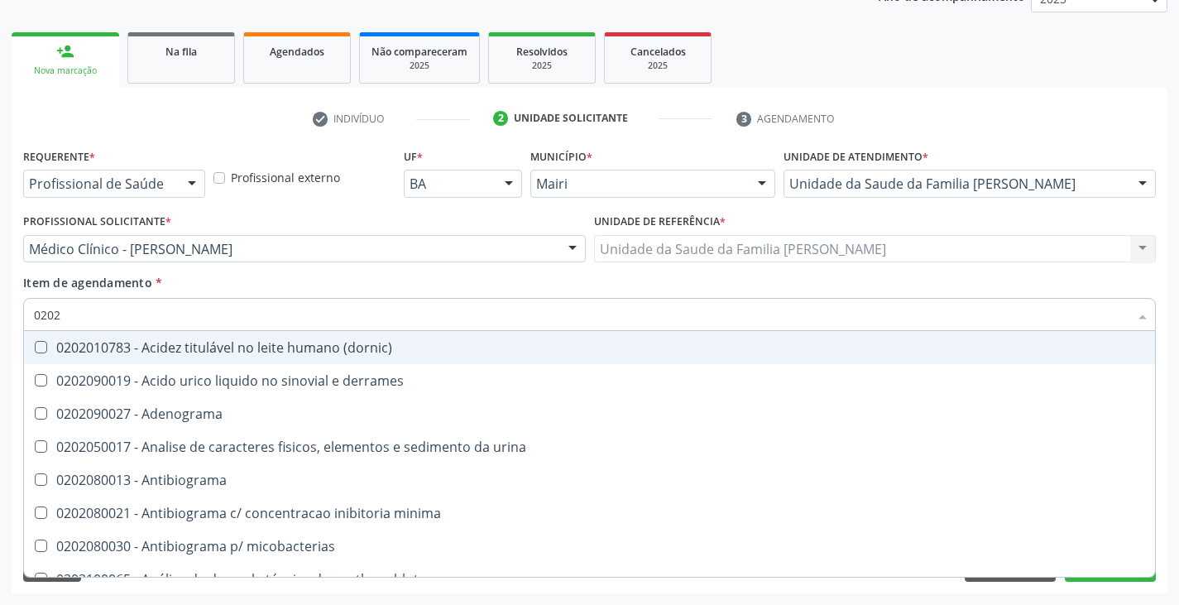
checkbox ldl "false"
checkbox total "false"
checkbox creatinina "false"
checkbox fenitoina "true"
checkbox esperma "true"
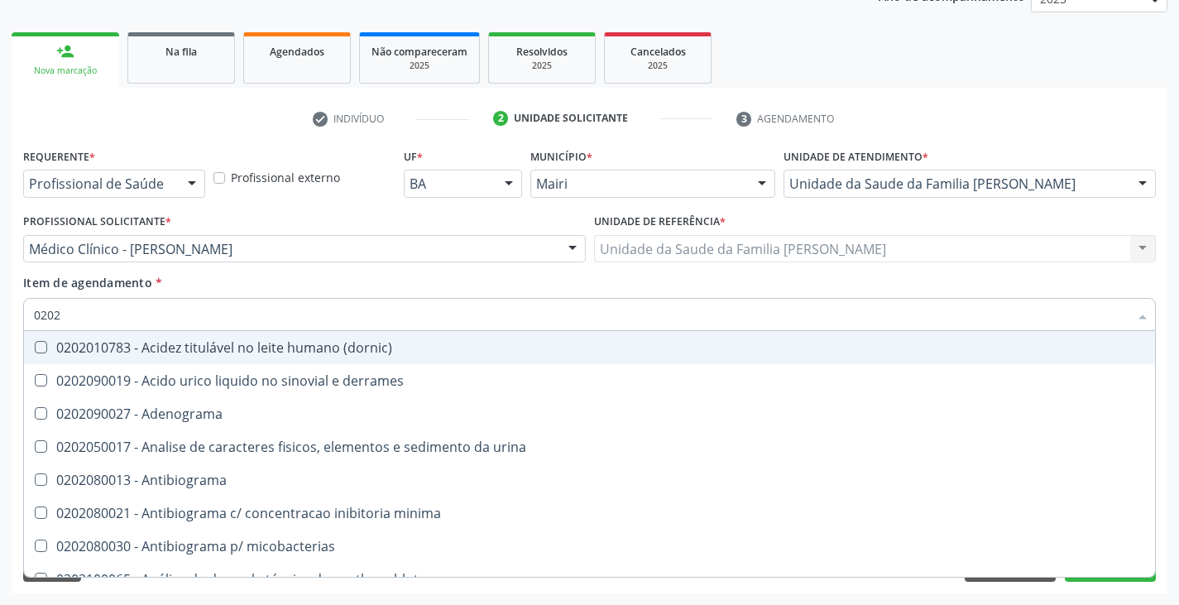
checkbox glicose "false"
checkbox glicosilada "false"
checkbox isomerase-fosfohexose "true"
checkbox potassio "false"
checkbox quinidina "true"
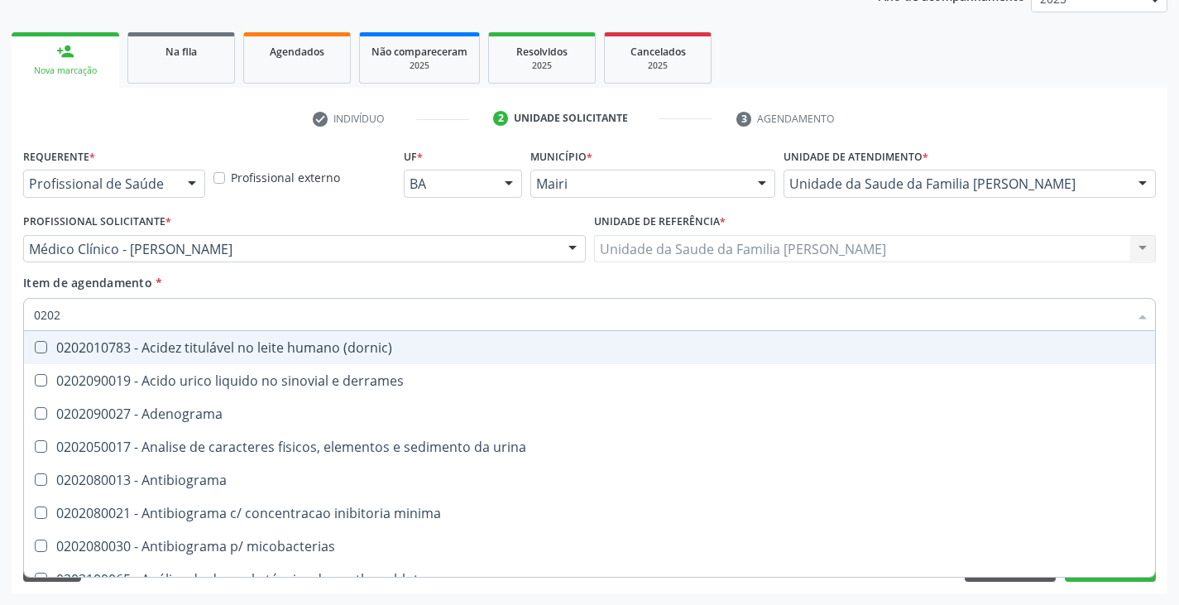
checkbox triglicerideos "false"
checkbox acilcarnitinas "true"
checkbox completo "false"
type input "020201"
checkbox \(qualitativo\) "true"
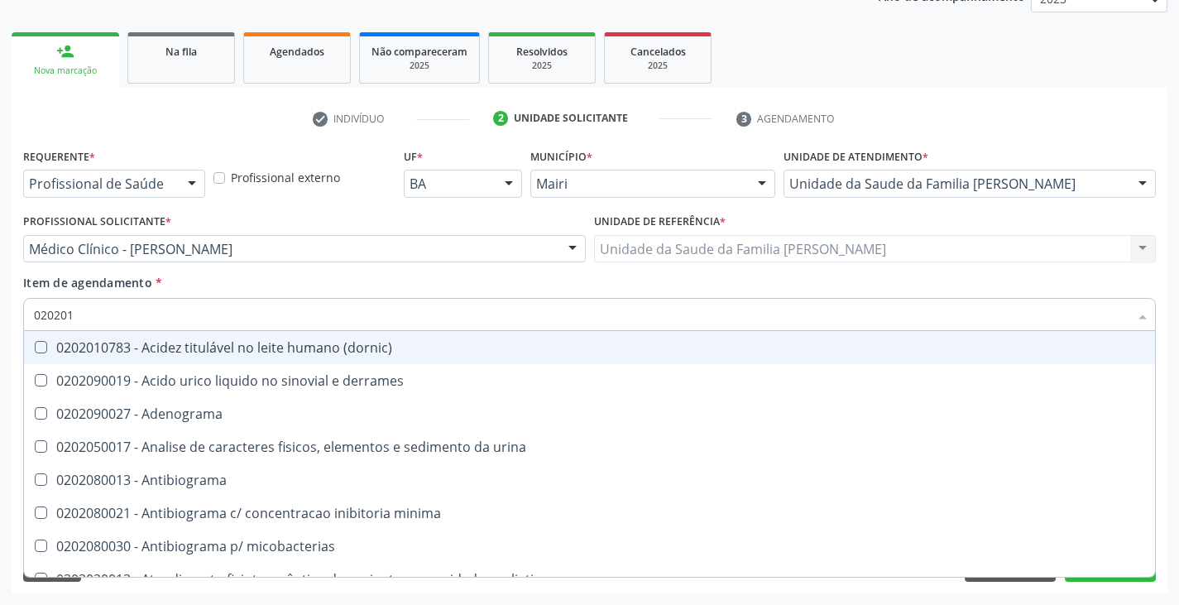
checkbox molecular "true"
checkbox htlv-1 "true"
checkbox \(ch50\) "true"
checkbox -duke "true"
checkbox trombina "true"
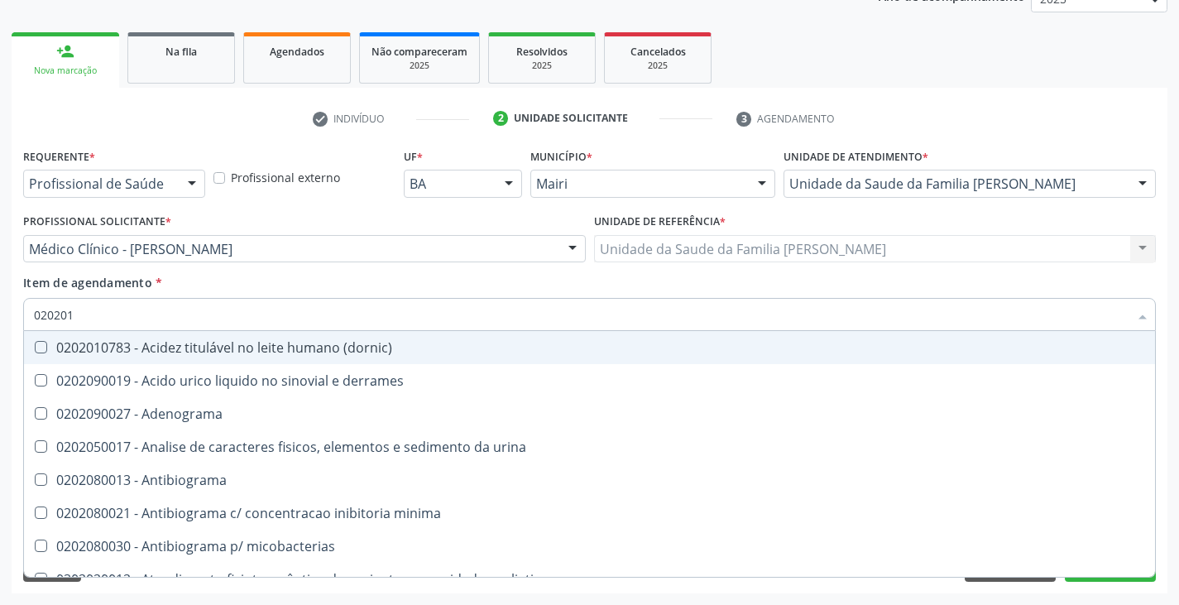
checkbox d "true"
checkbox mandelico "true"
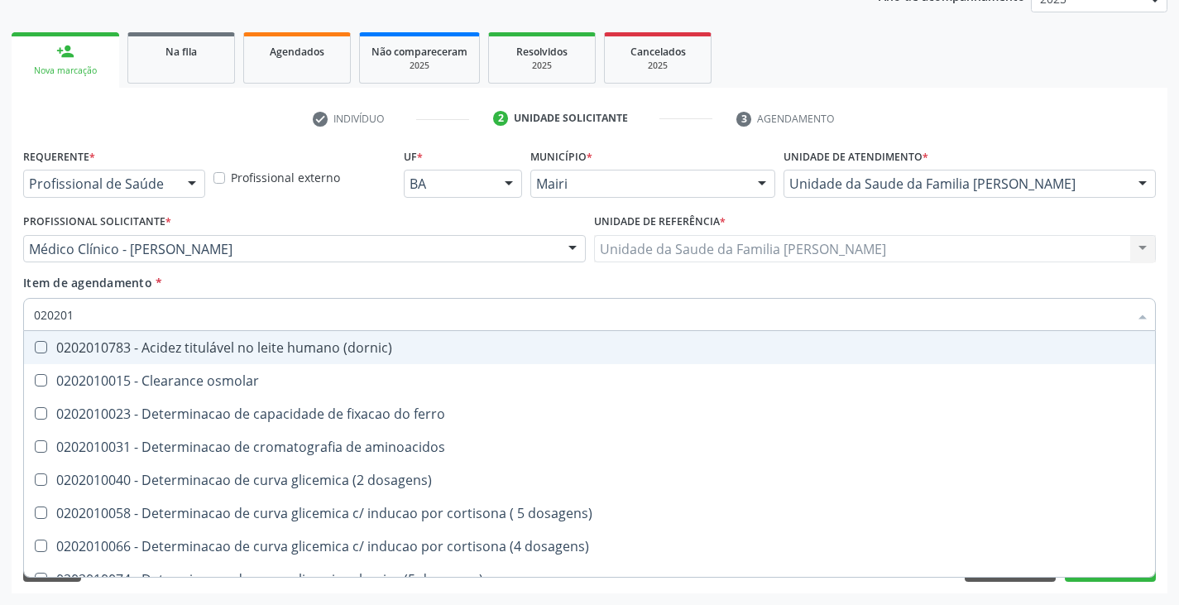
type input "0202010"
checkbox fracoes "true"
checkbox calcio "true"
checkbox ionizavel "true"
checkbox catecolaminas "true"
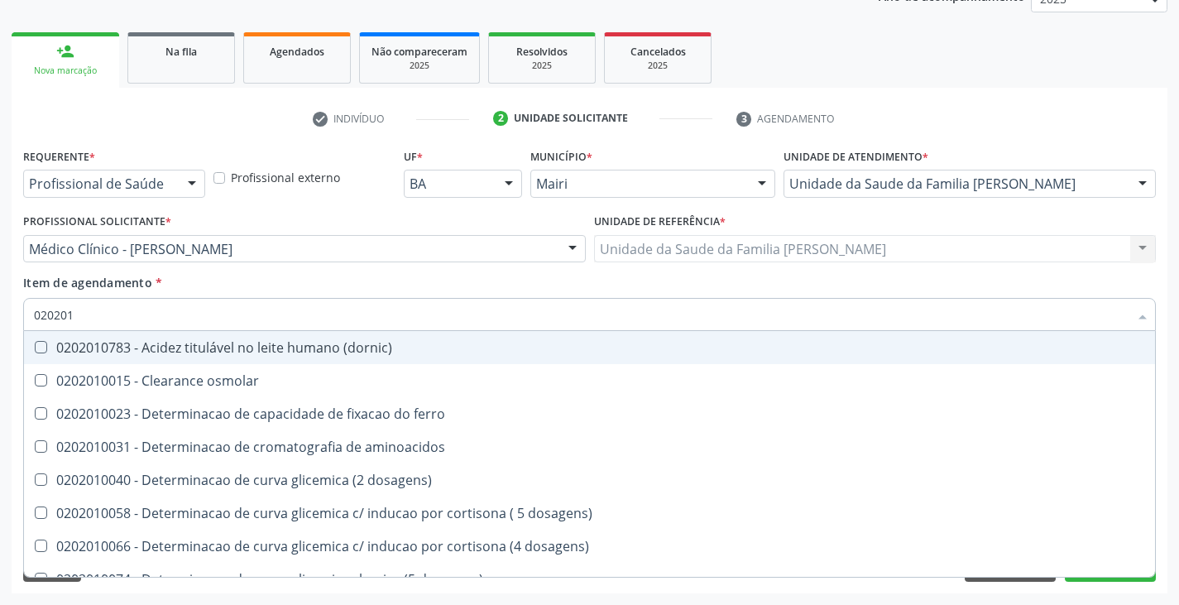
checkbox hdl "false"
checkbox ldl "false"
checkbox total "false"
checkbox creatinina "false"
checkbox ferritina "true"
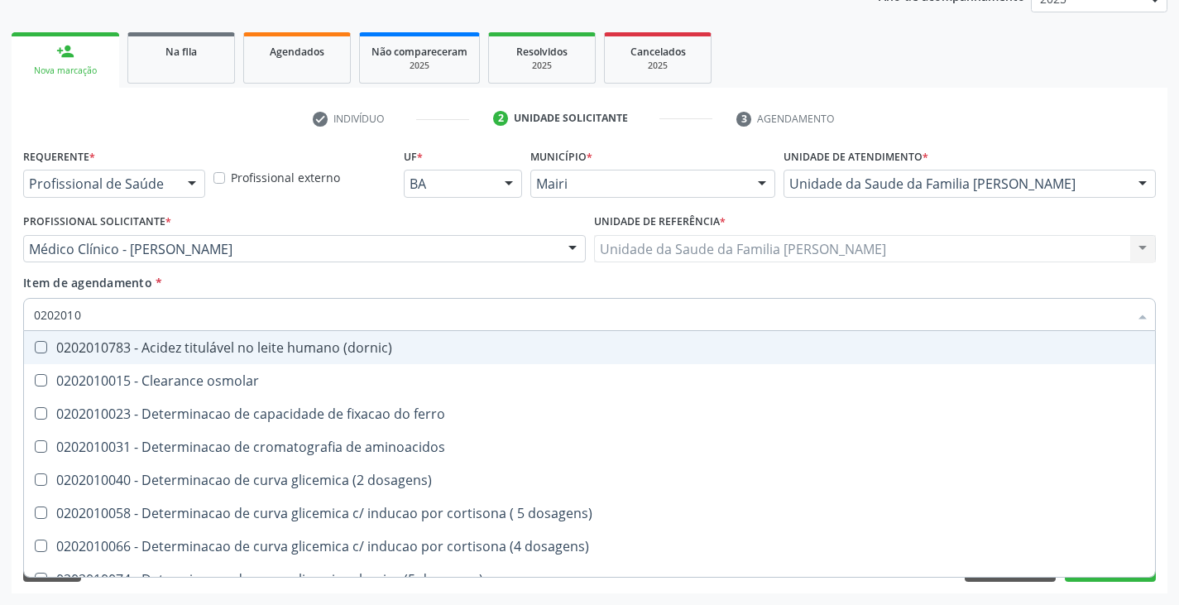
checkbox total "true"
checkbox glicose "false"
checkbox glicosilada "false"
checkbox hidroxiprolina "true"
checkbox piruvato "true"
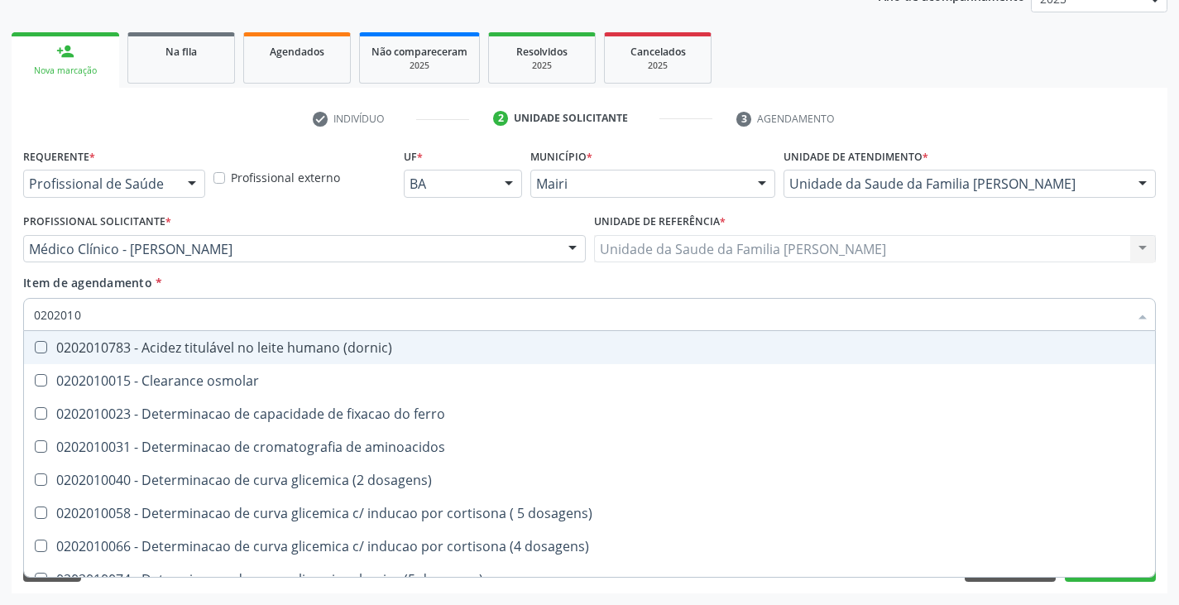
checkbox potassio "false"
type input "02020103"
checkbox osmolar "true"
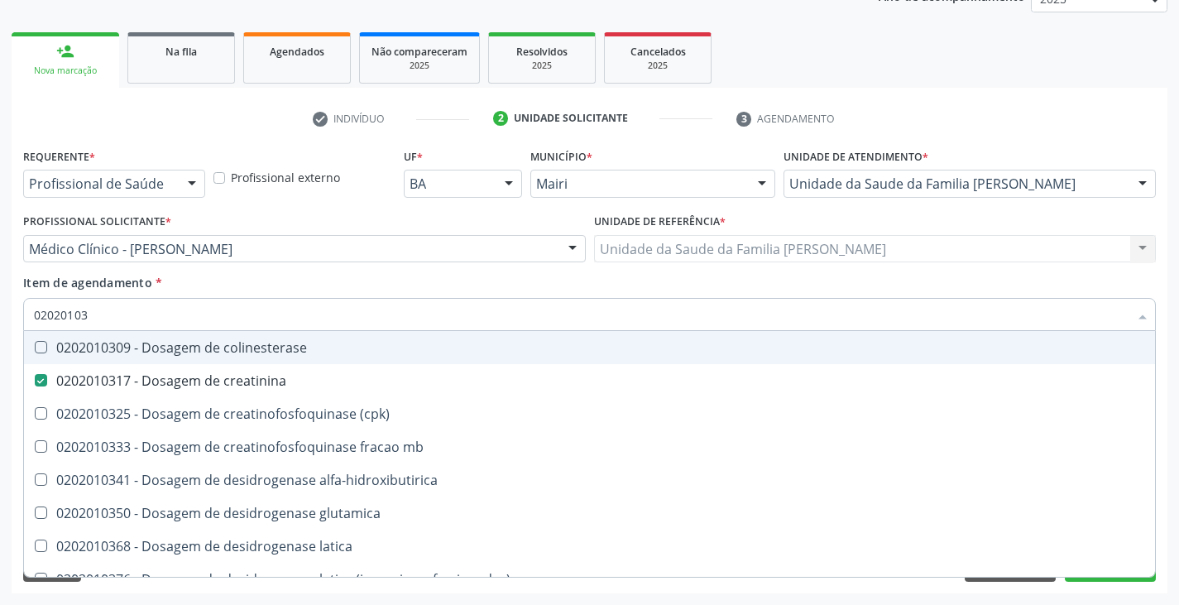
type input "020201038"
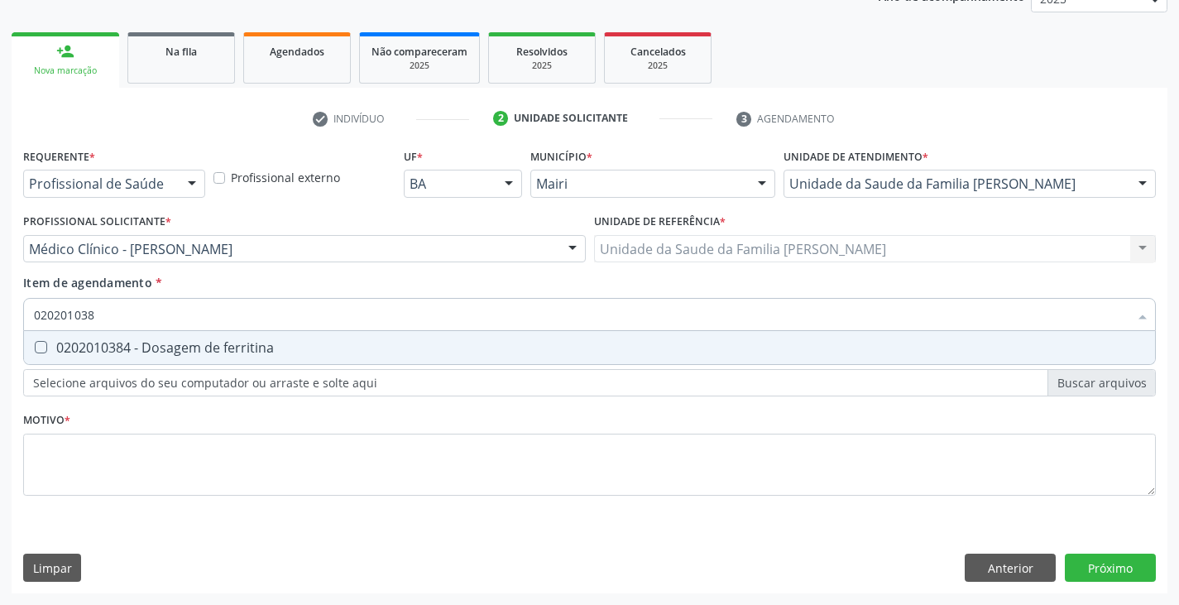
click at [122, 345] on div "0202010384 - Dosagem de ferritina" at bounding box center [589, 347] width 1111 height 13
checkbox ferritina "true"
type input "02020103"
checkbox ferritina "false"
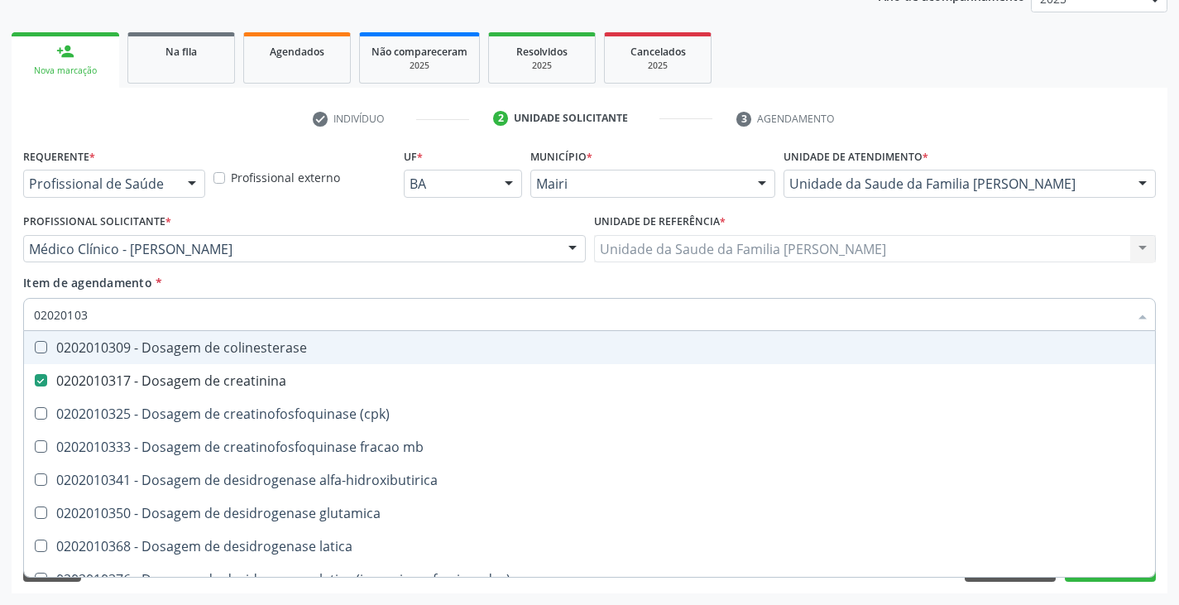
type input "0202010"
checkbox creatinina "false"
checkbox ferritina "false"
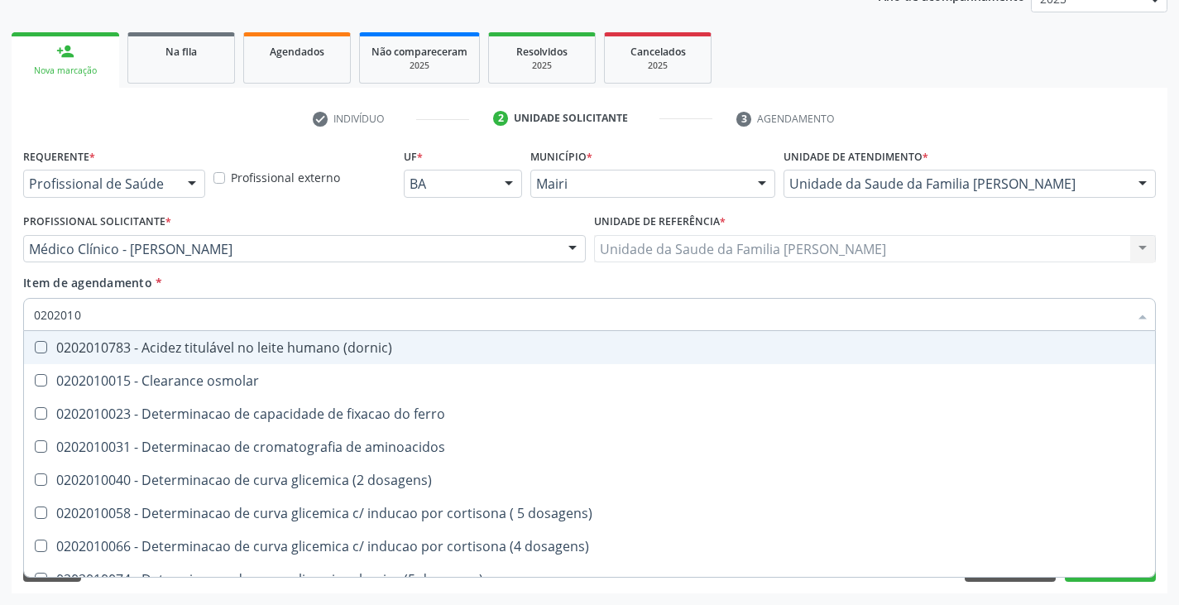
type input "020201"
checkbox hdl "false"
checkbox ldl "false"
checkbox total "false"
checkbox creatinina "false"
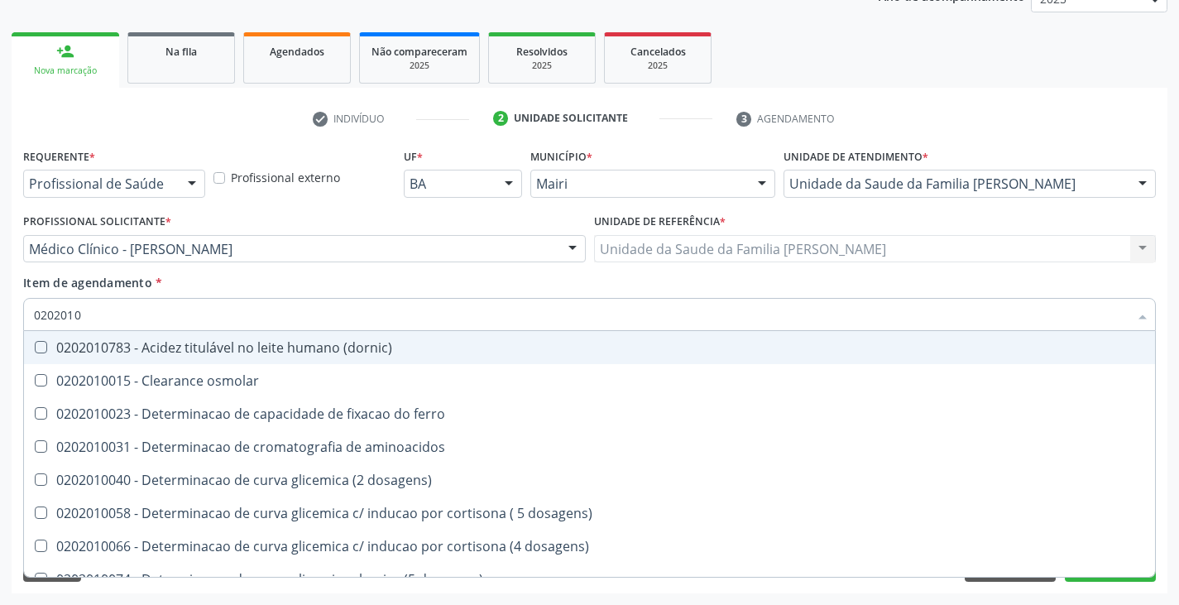
checkbox alfa-hidroxibutirica "true"
checkbox glutamica "true"
checkbox latica "true"
checkbox glicosilada "false"
checkbox magnesio "true"
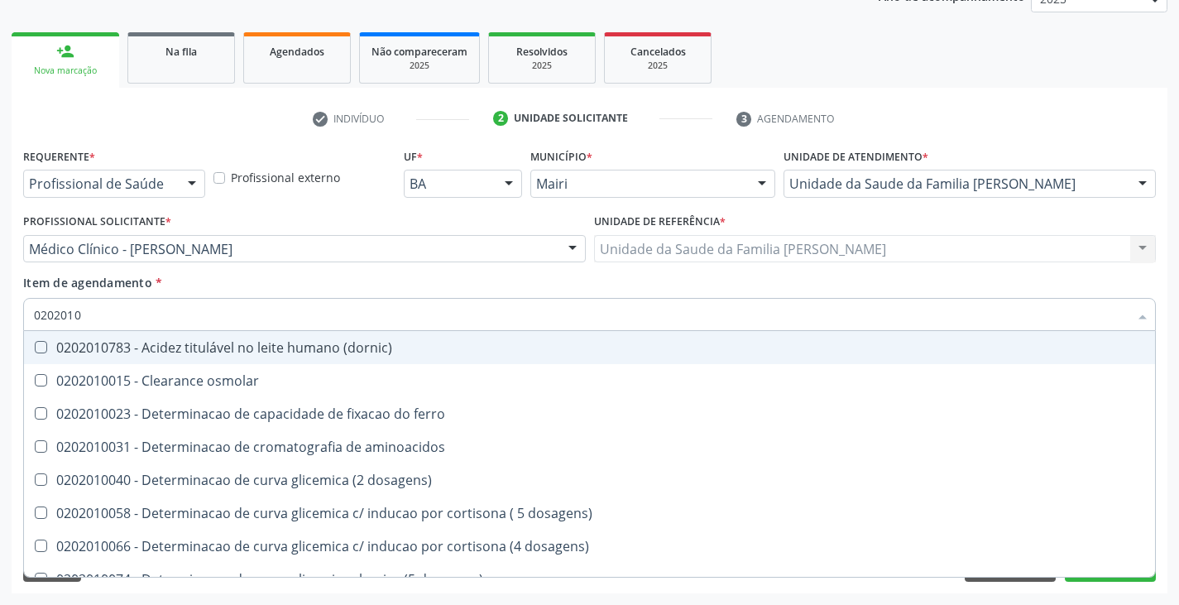
checkbox porfirinas "true"
checkbox potassio "false"
checkbox triglicerideos "false"
checkbox ureia "true"
type input "02020"
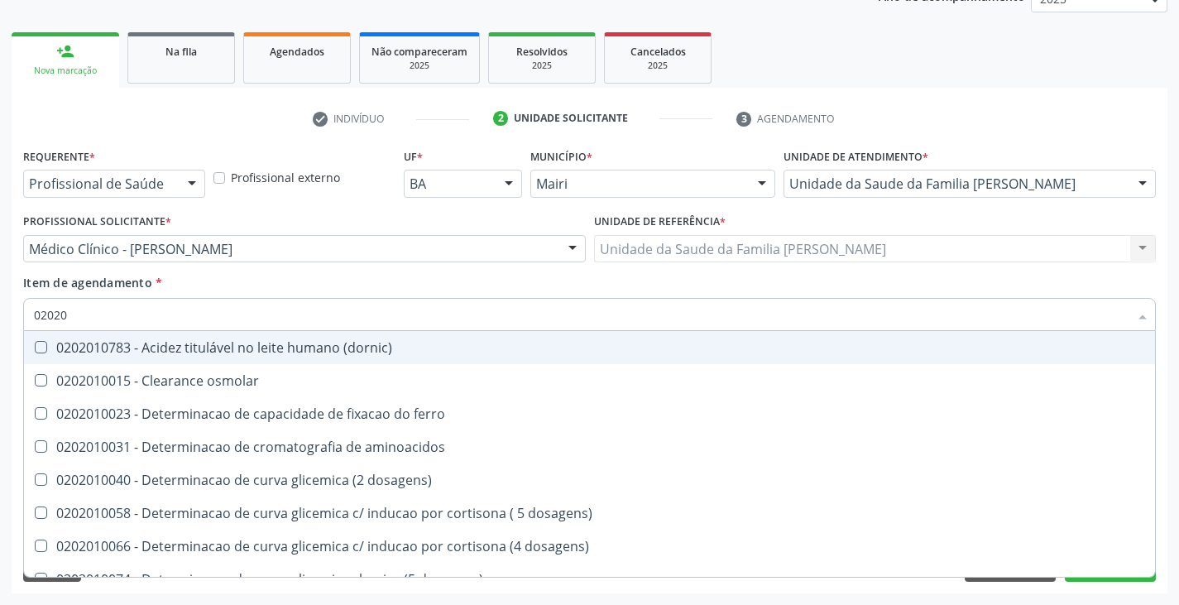
checkbox hdl "false"
checkbox ldl "false"
checkbox total "false"
checkbox creatinina "false"
checkbox ferritina "false"
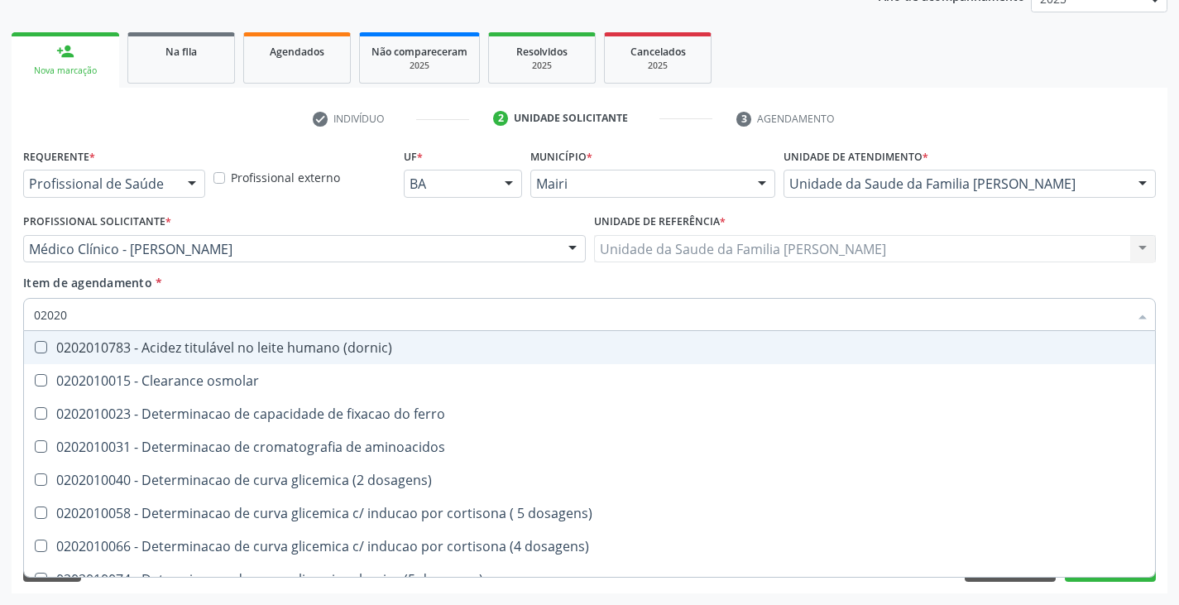
checkbox glicose "false"
checkbox glicosilada "false"
checkbox potassio "false"
checkbox triglicerideos "false"
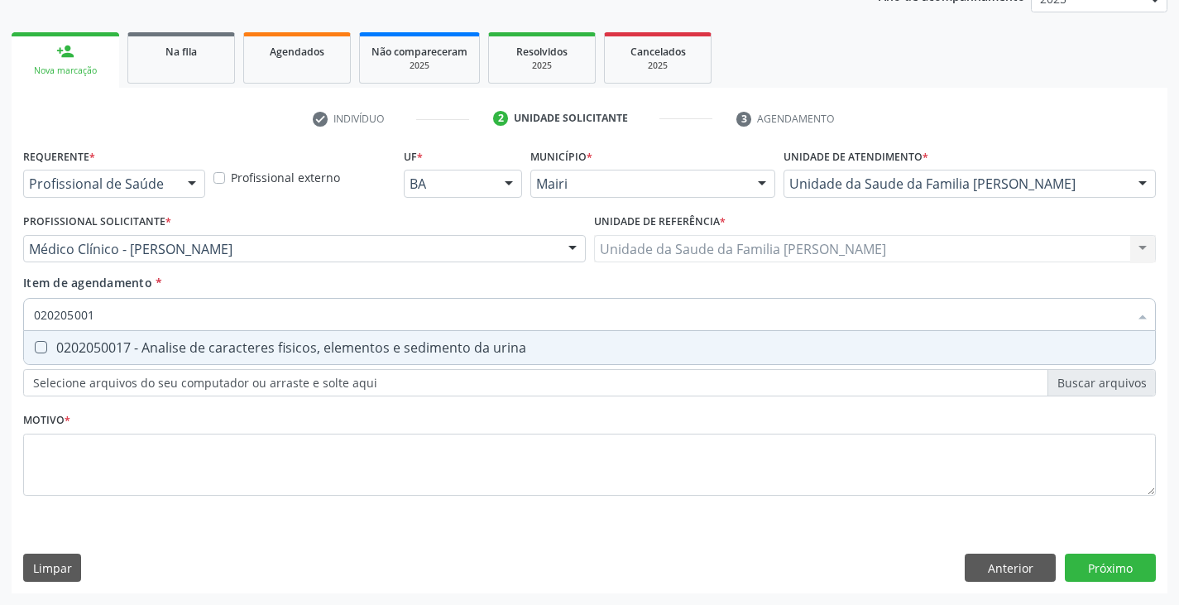
type input "0202050017"
click at [122, 345] on div "0202050017 - Analise de caracteres fisicos, elementos e sedimento da urina" at bounding box center [589, 347] width 1111 height 13
checkbox urina "true"
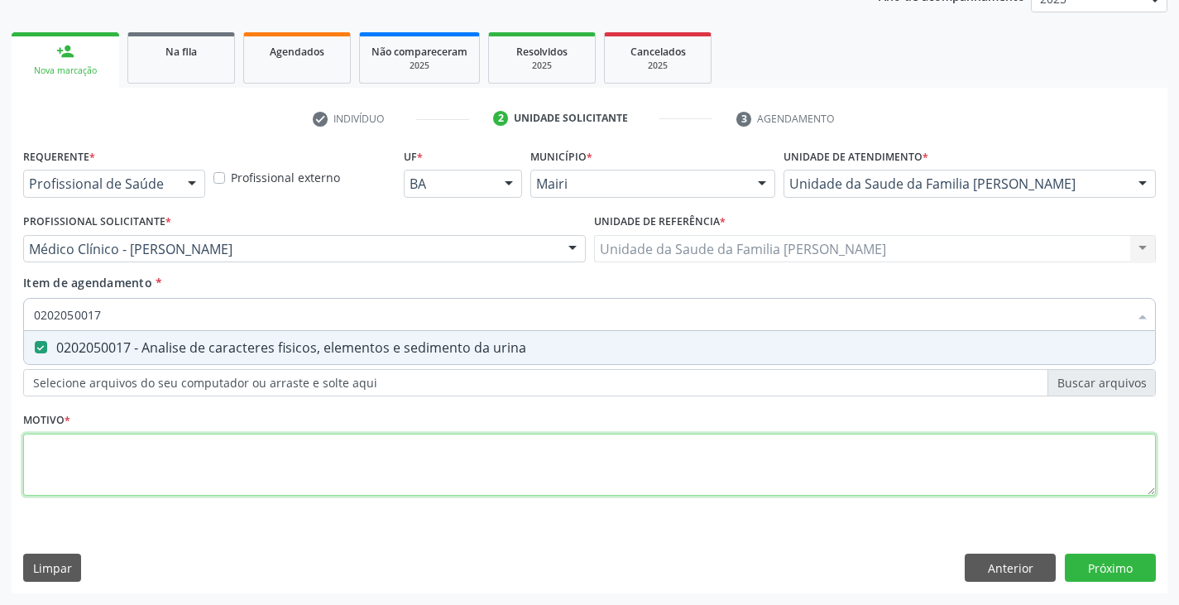
click at [99, 470] on div "Requerente * Profissional de Saúde Profissional de Saúde Paciente Nenhum result…" at bounding box center [589, 331] width 1133 height 375
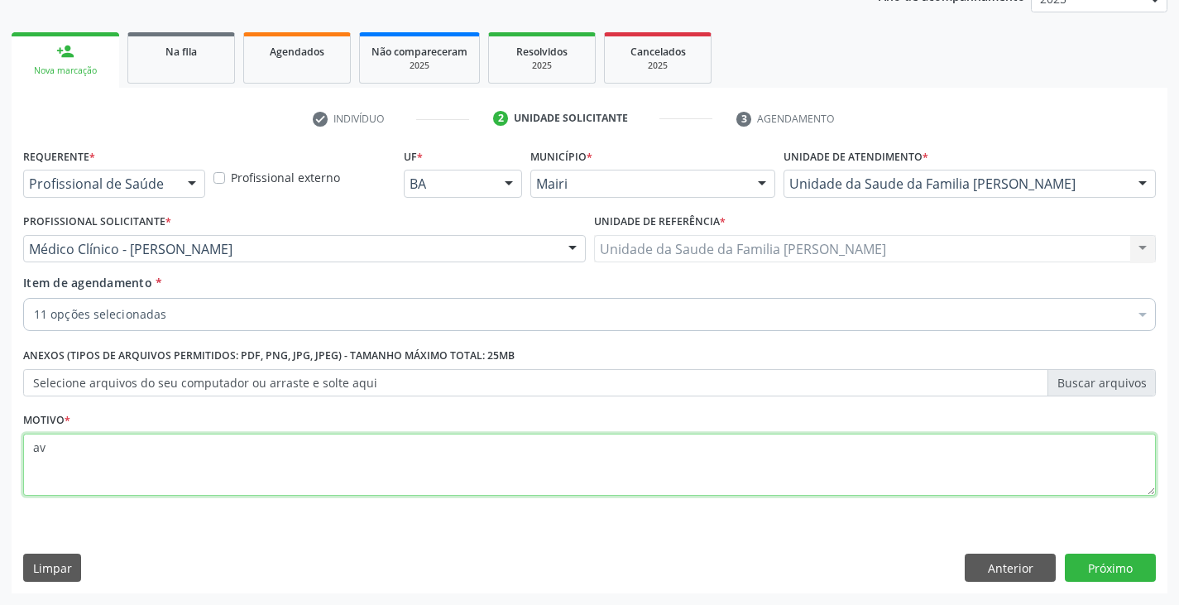
type textarea "a"
type textarea "t"
type textarea "avaliação"
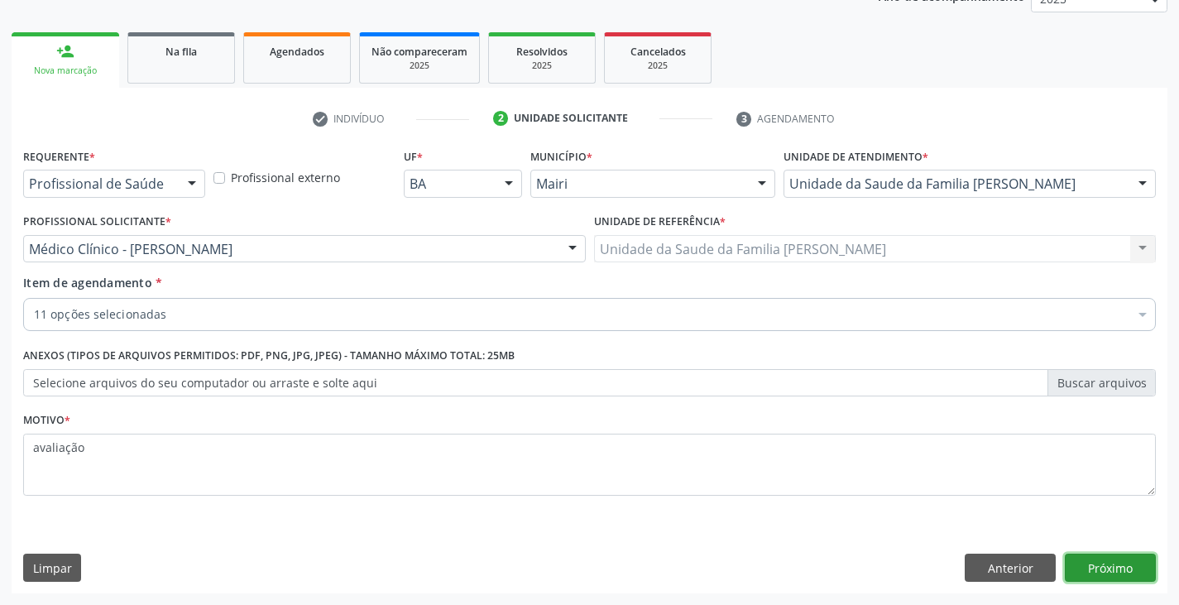
click at [1087, 561] on button "Próximo" at bounding box center [1110, 568] width 91 height 28
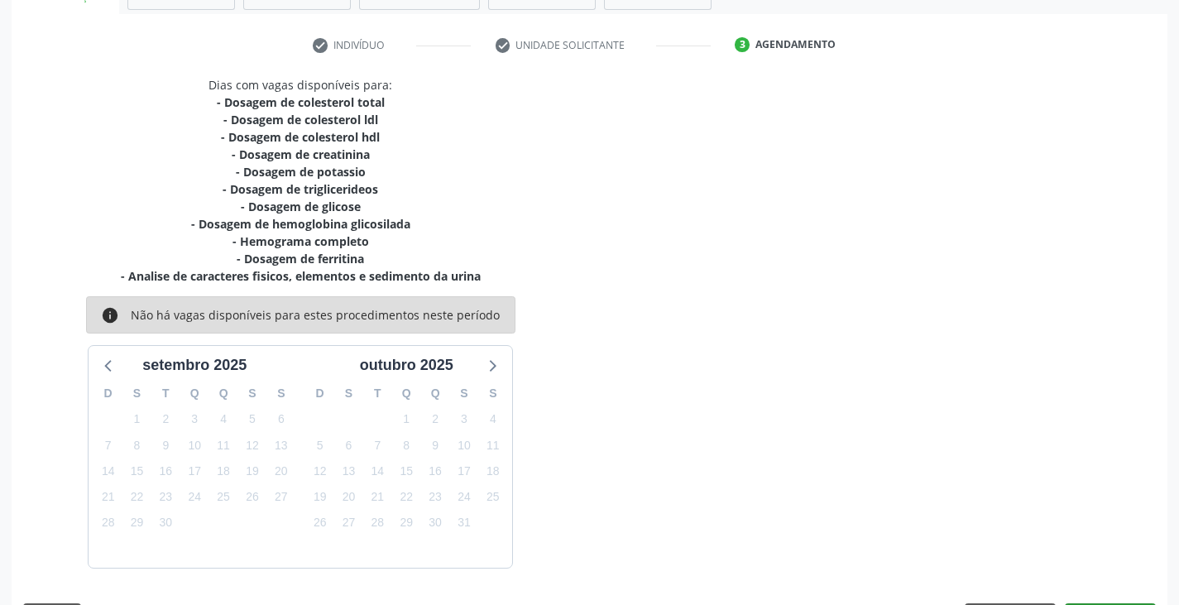
scroll to position [338, 0]
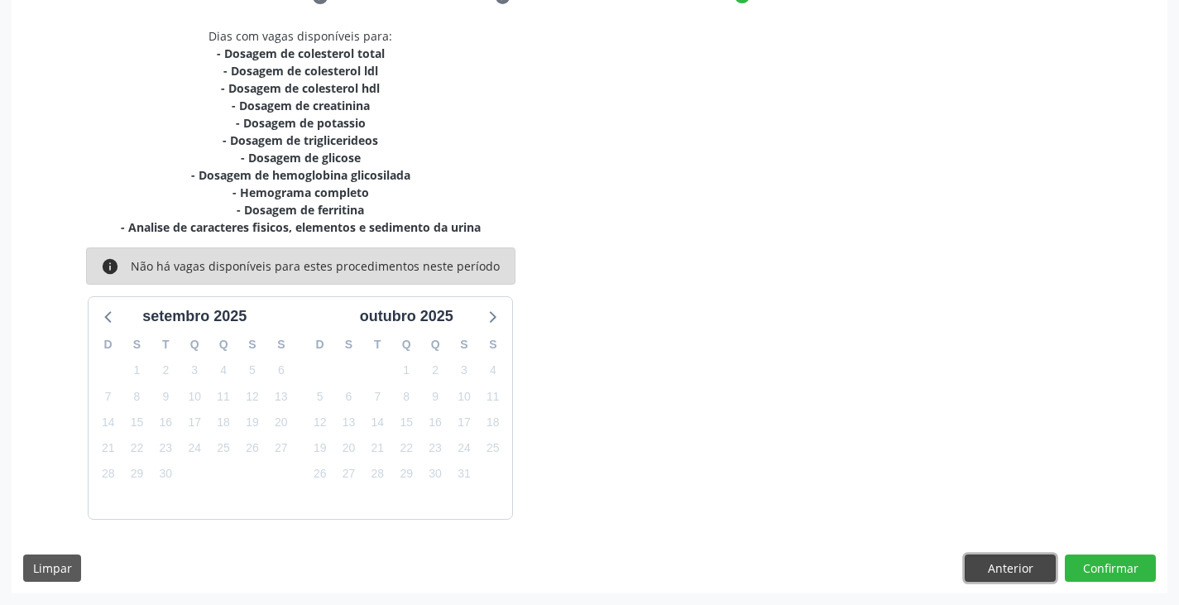
click at [1014, 570] on button "Anterior" at bounding box center [1010, 568] width 91 height 28
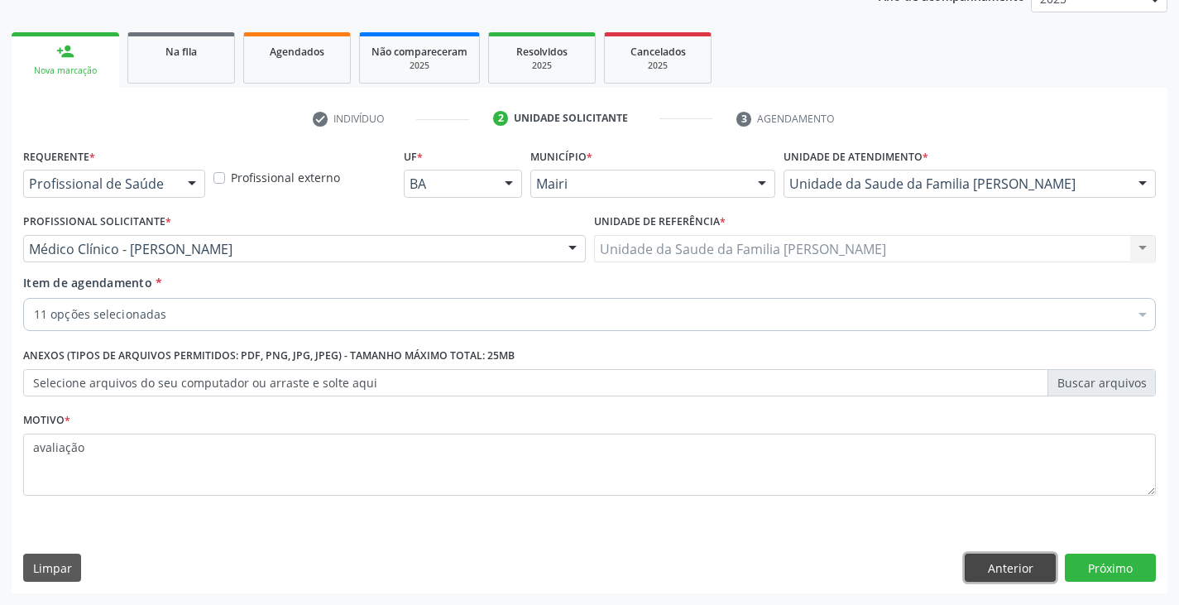
click at [1019, 572] on button "Anterior" at bounding box center [1010, 568] width 91 height 28
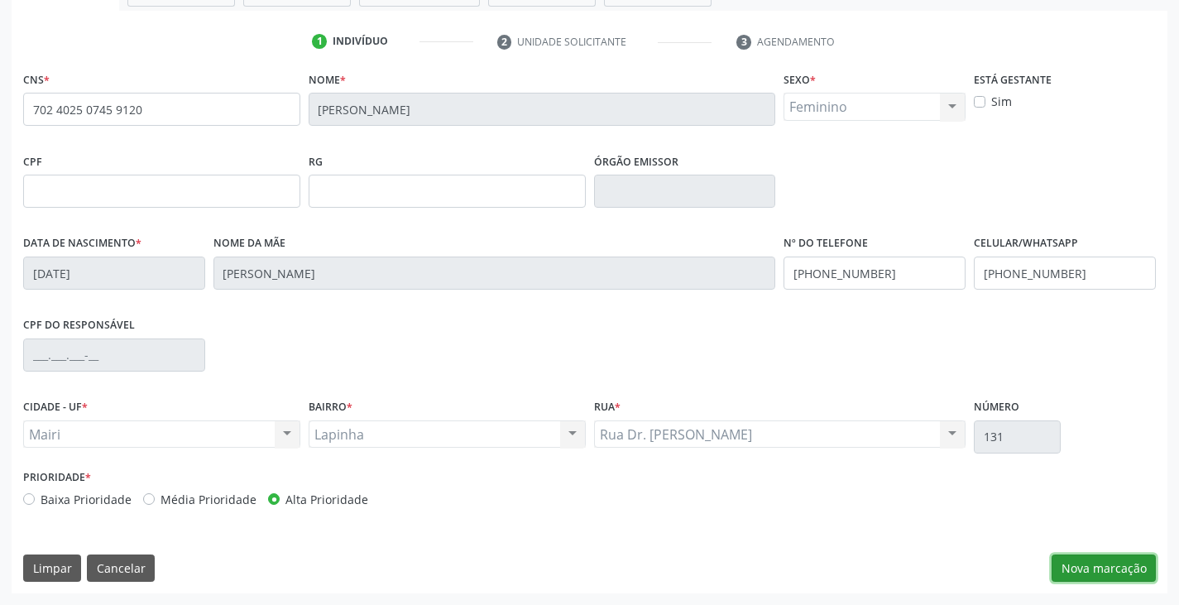
click at [1112, 563] on button "Nova marcação" at bounding box center [1104, 568] width 104 height 28
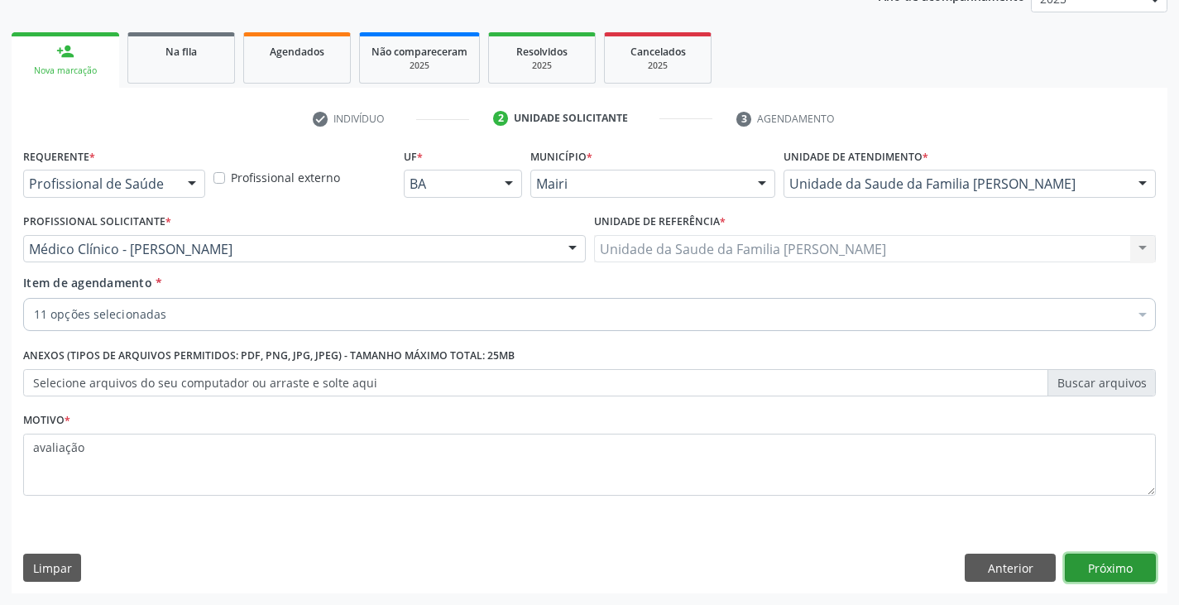
click at [1116, 574] on button "Próximo" at bounding box center [1110, 568] width 91 height 28
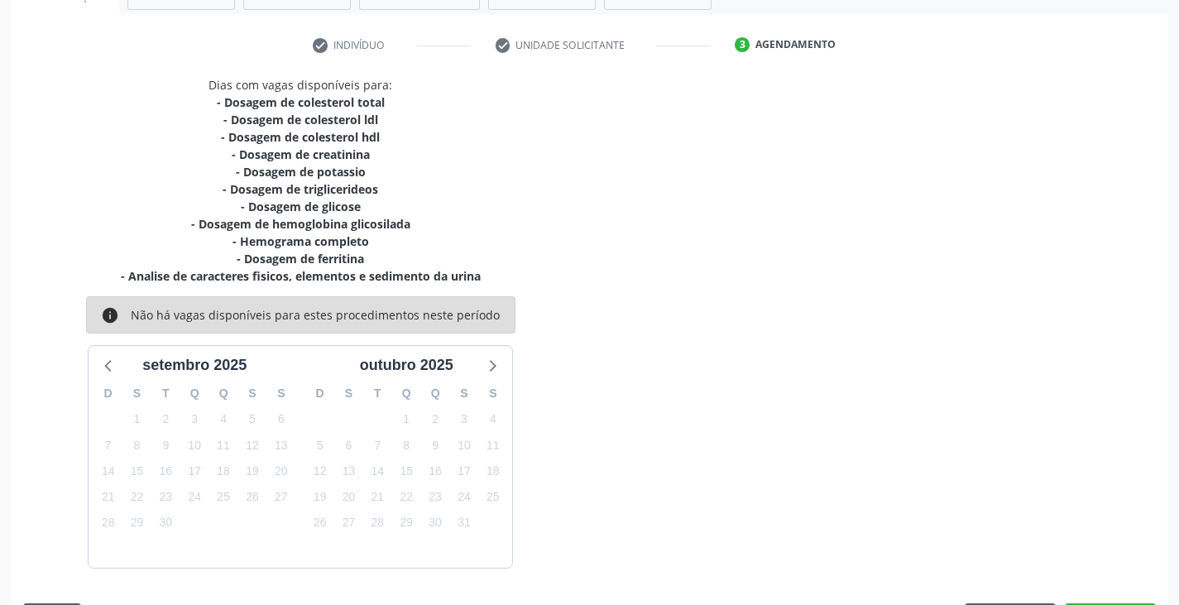
scroll to position [338, 0]
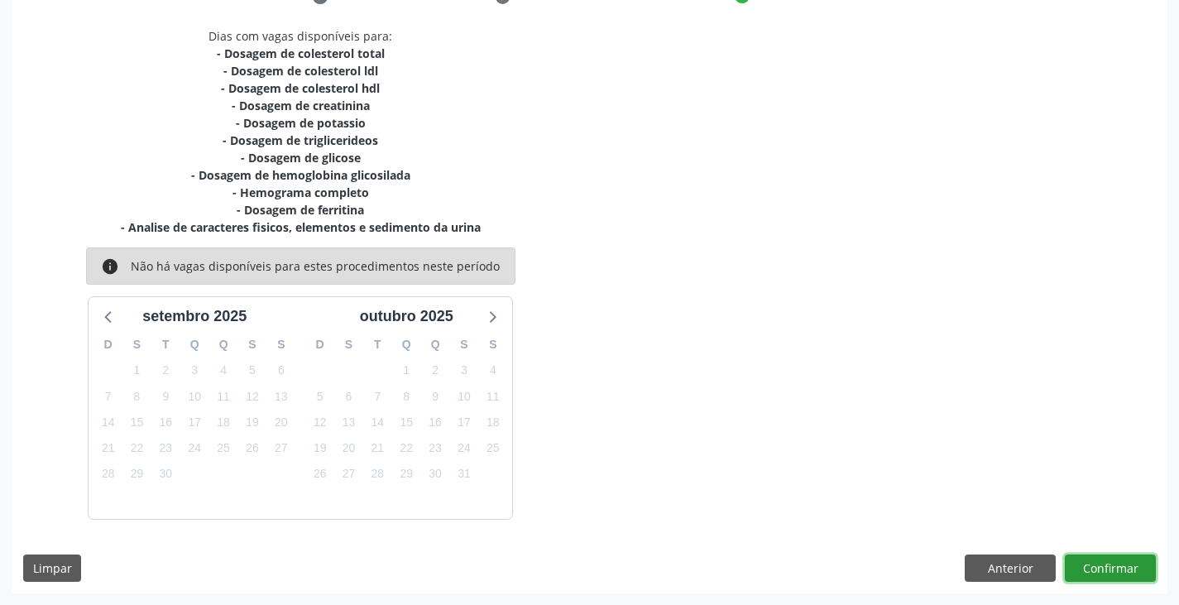
click at [1111, 573] on button "Confirmar" at bounding box center [1110, 568] width 91 height 28
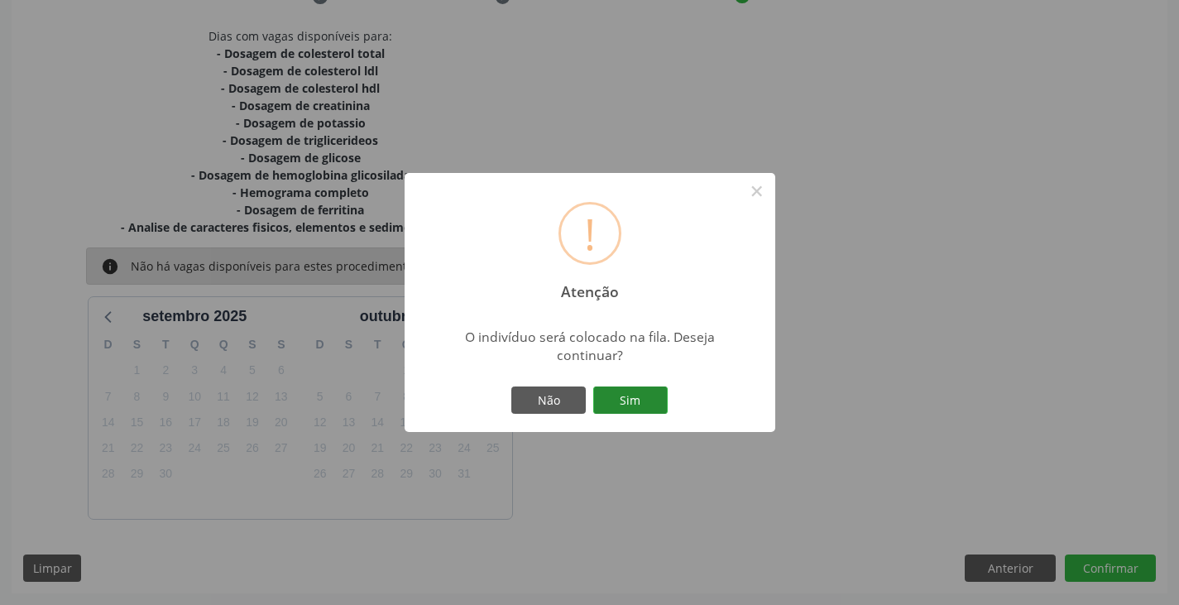
click at [632, 397] on button "Sim" at bounding box center [630, 400] width 74 height 28
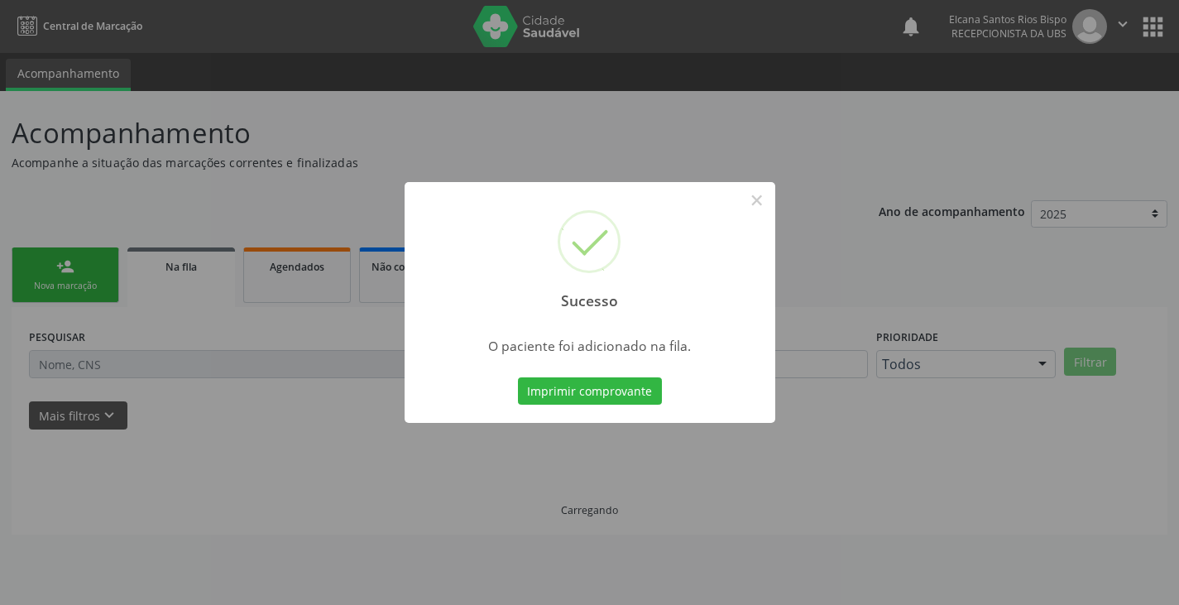
scroll to position [0, 0]
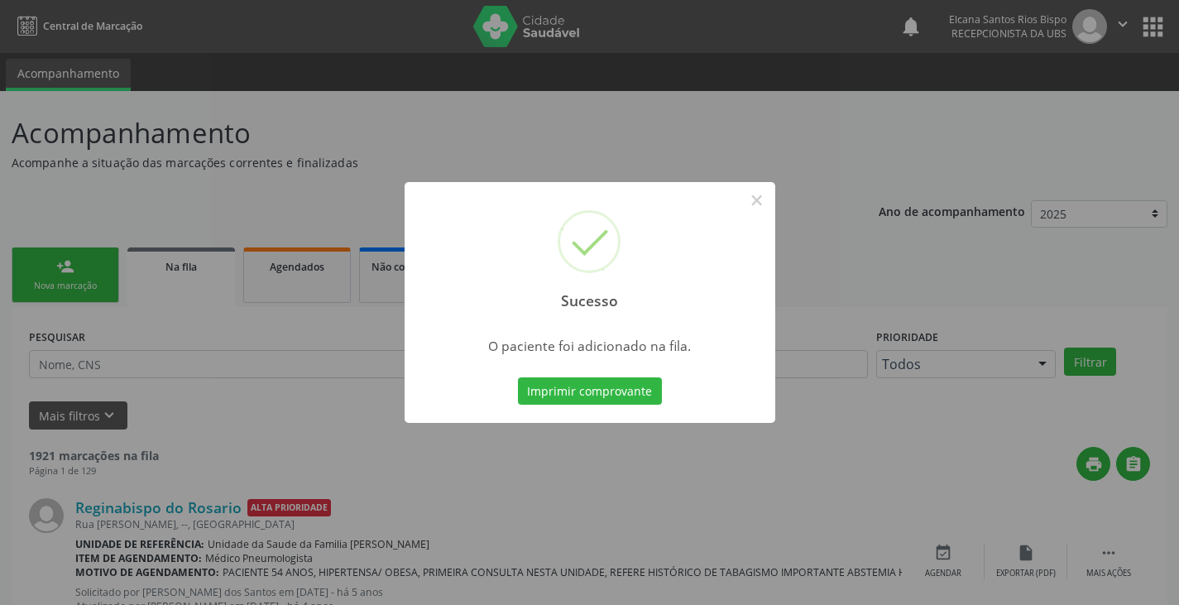
click at [632, 397] on button "Imprimir comprovante" at bounding box center [590, 391] width 144 height 28
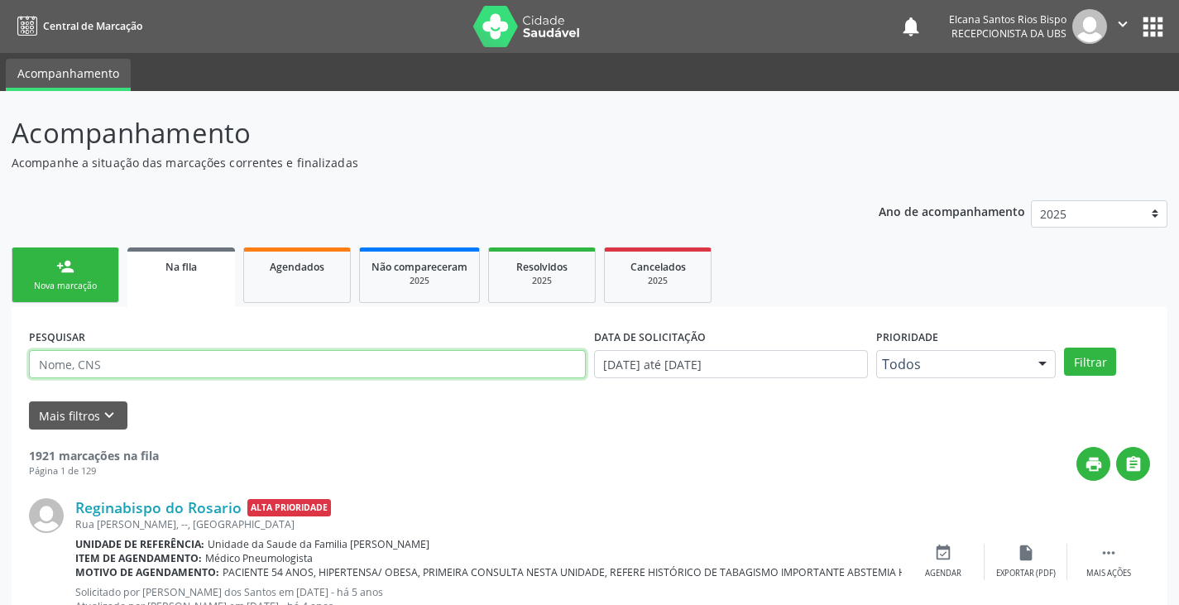
click at [236, 371] on input "text" at bounding box center [307, 364] width 557 height 28
paste input "702 4025 0745 9120"
type input "702 4025 0745 9120"
click at [1064, 347] on button "Filtrar" at bounding box center [1090, 361] width 52 height 28
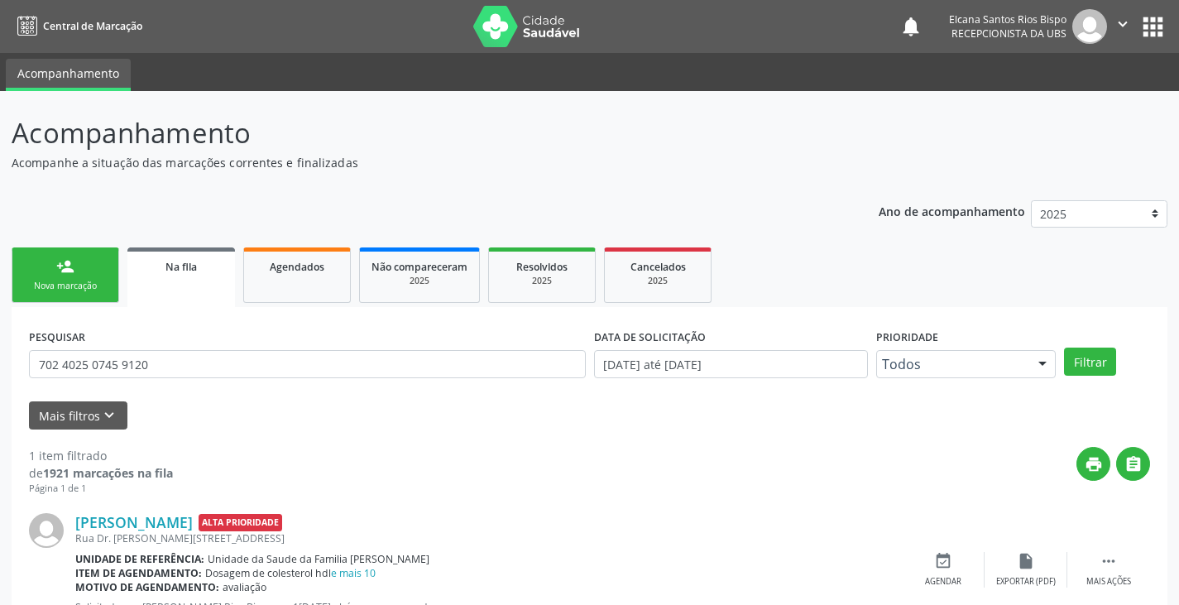
scroll to position [67, 0]
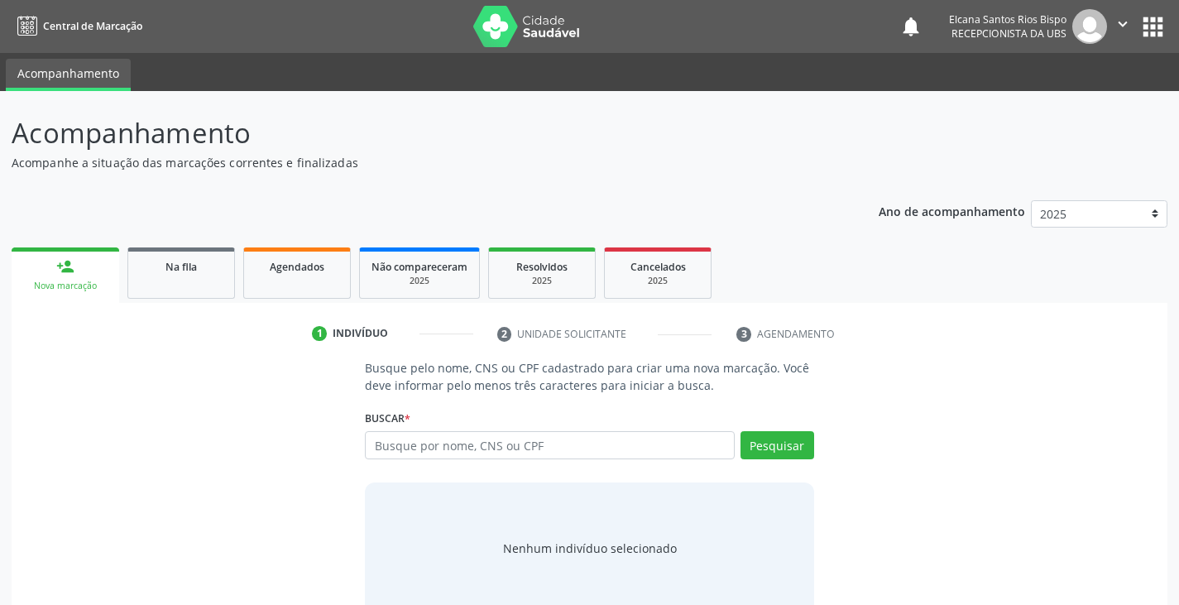
click at [553, 451] on input "text" at bounding box center [549, 445] width 369 height 28
type input "704601623554324"
click at [783, 450] on button "Pesquisar" at bounding box center [778, 445] width 74 height 28
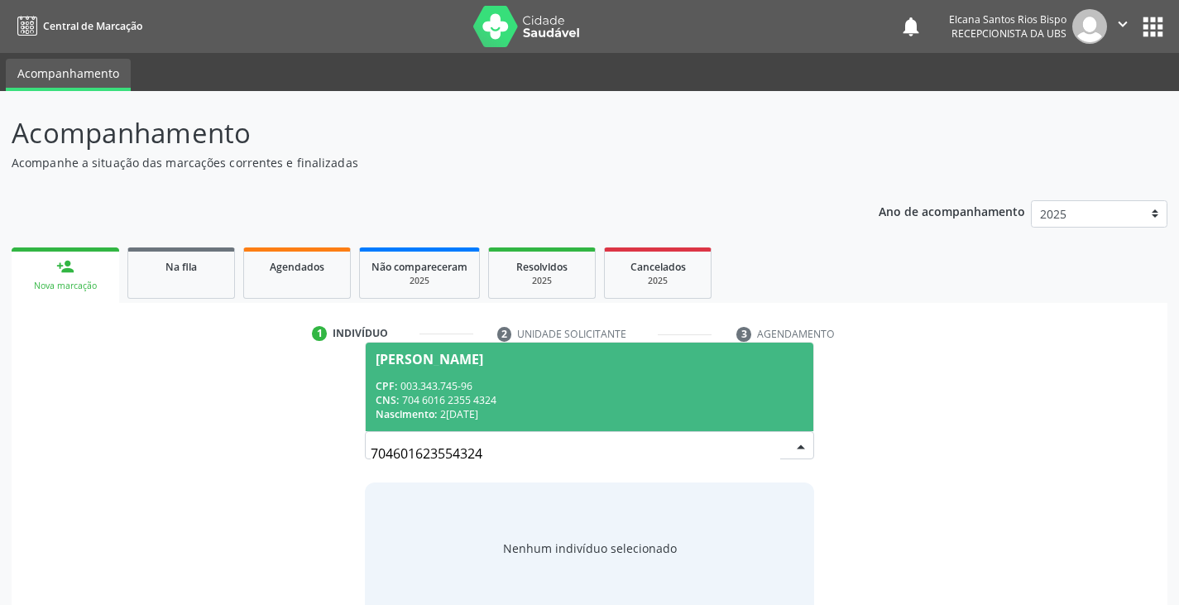
click at [516, 381] on div "CPF: 003.343.745-96" at bounding box center [589, 386] width 427 height 14
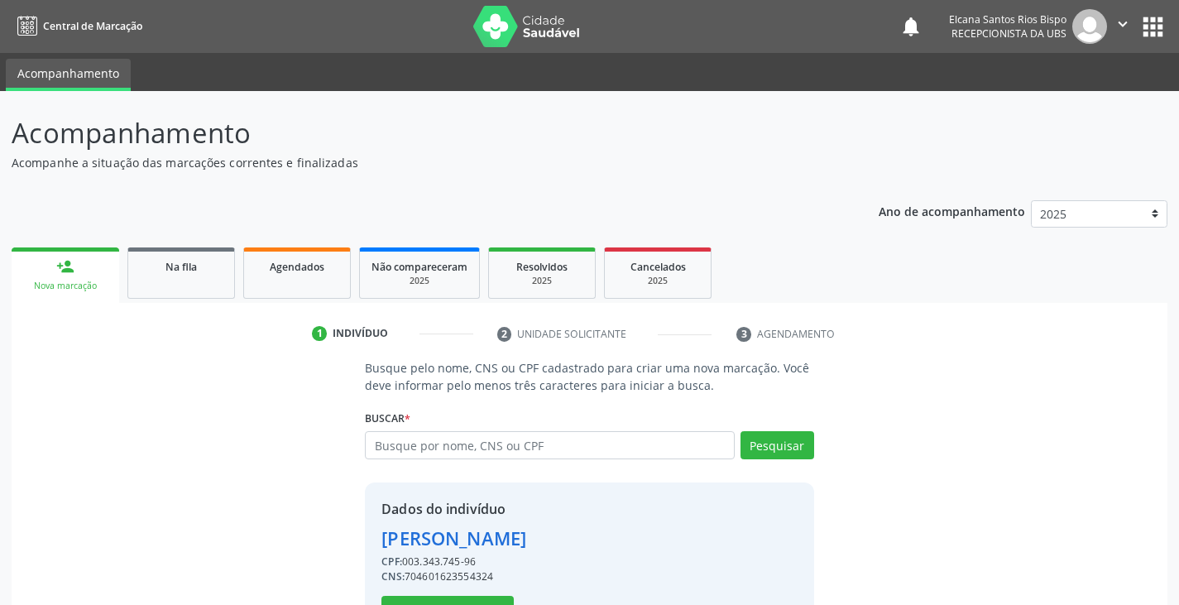
scroll to position [59, 0]
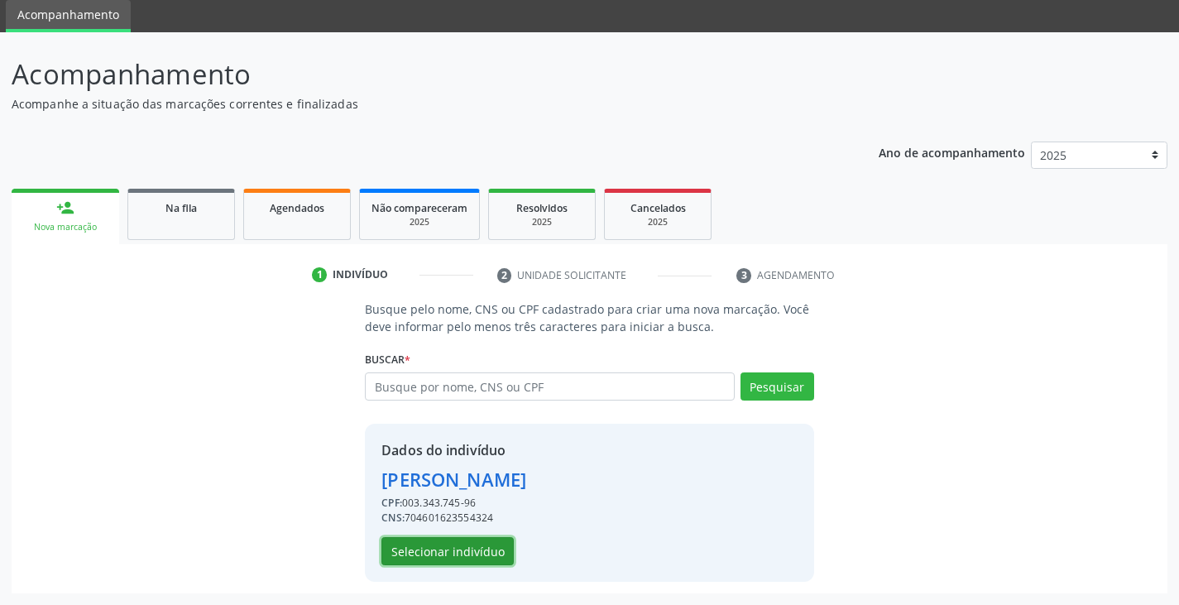
click at [490, 558] on button "Selecionar indivíduo" at bounding box center [447, 551] width 132 height 28
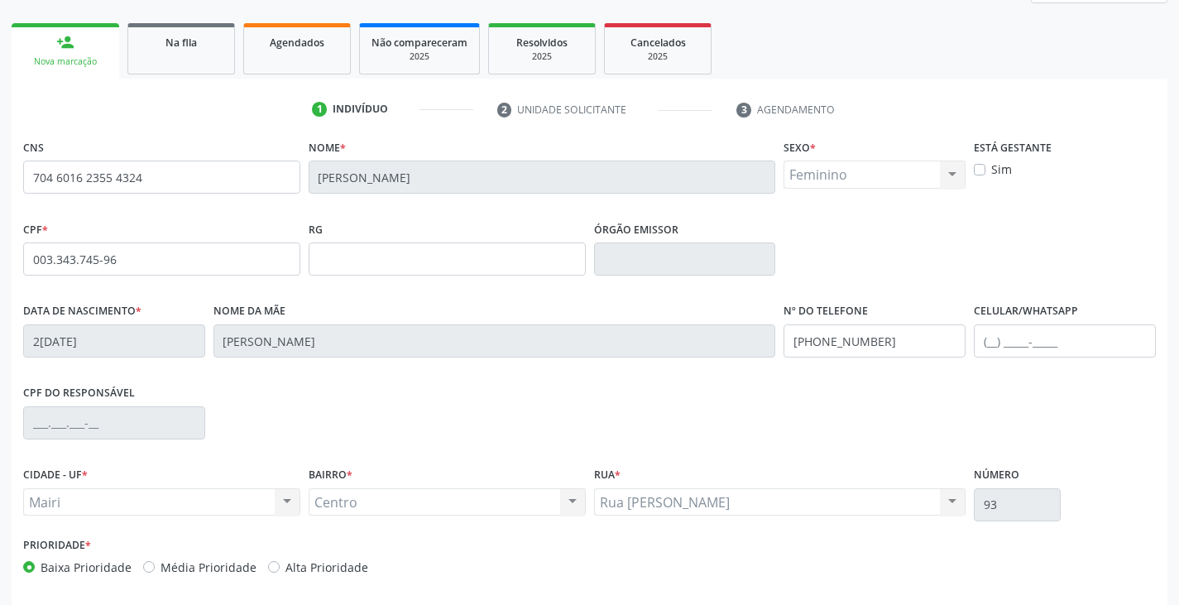
scroll to position [292, 0]
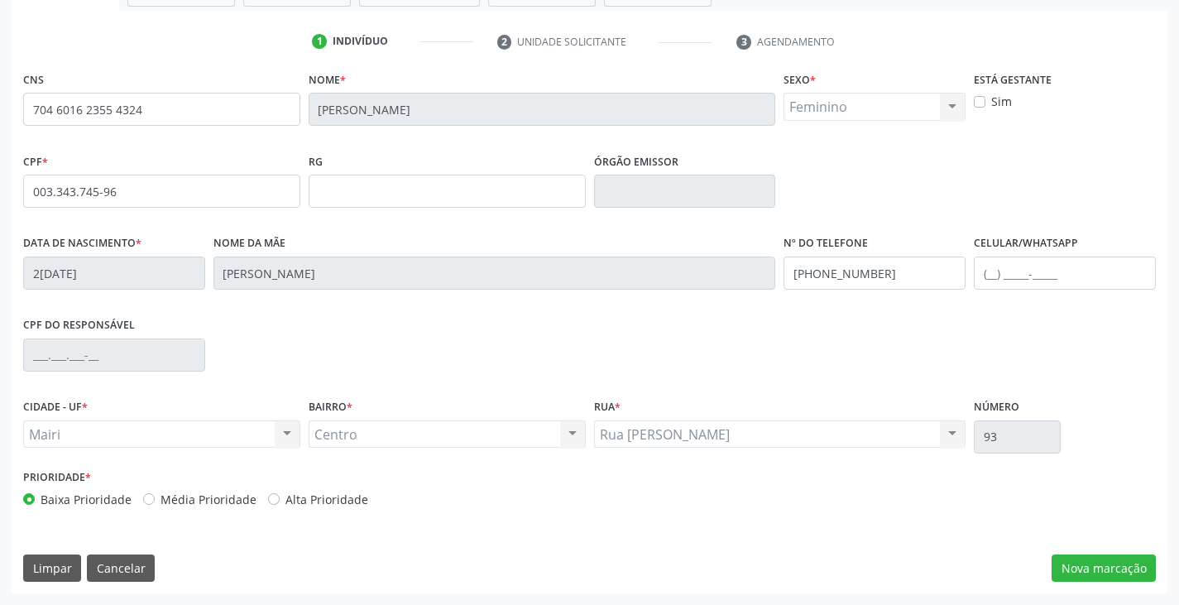
click at [297, 501] on label "Alta Prioridade" at bounding box center [326, 499] width 83 height 17
click at [280, 501] on input "Alta Prioridade" at bounding box center [274, 498] width 12 height 15
radio input "true"
click at [1001, 275] on input "text" at bounding box center [1065, 272] width 182 height 33
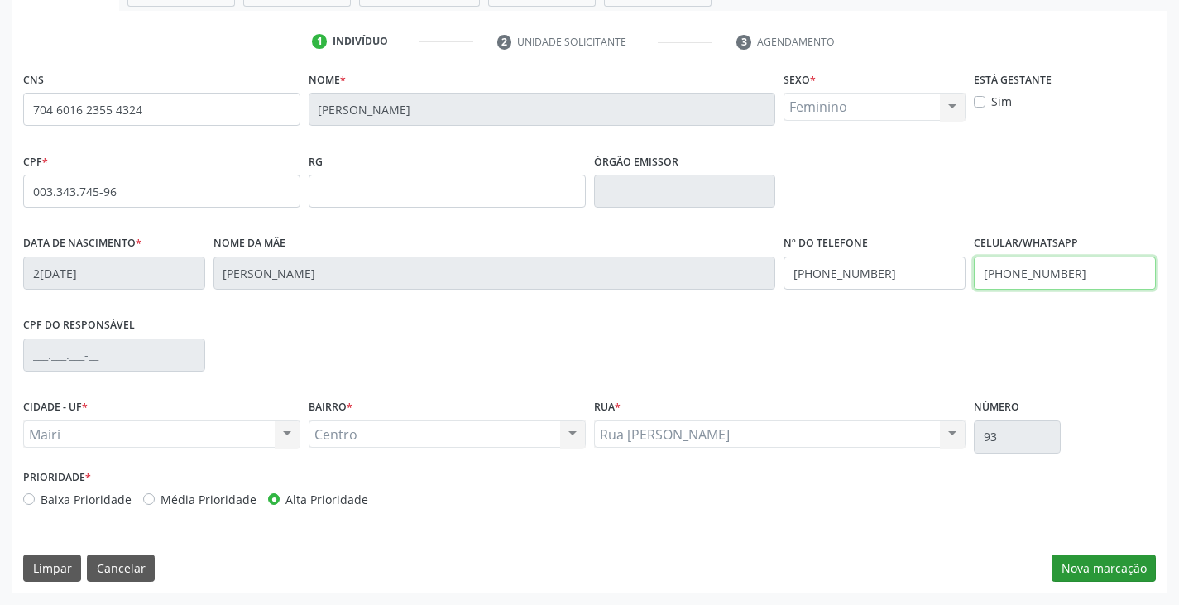
type input "(74) 98130-6071"
click at [1097, 563] on button "Nova marcação" at bounding box center [1104, 568] width 104 height 28
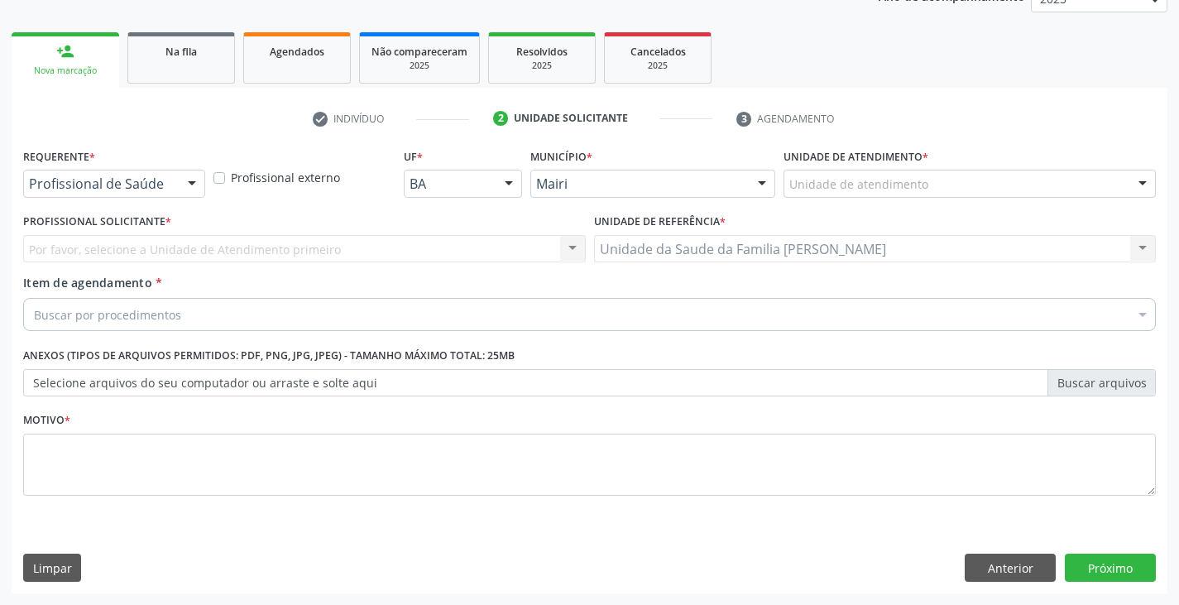
scroll to position [215, 0]
click at [818, 173] on div at bounding box center [970, 184] width 372 height 28
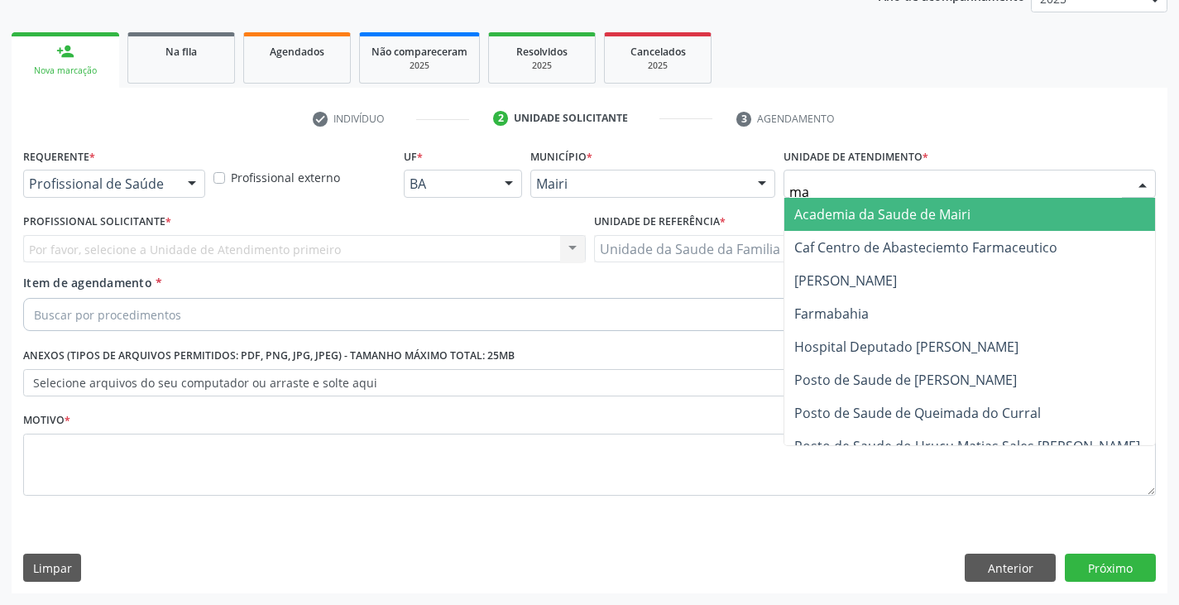
type input "mar"
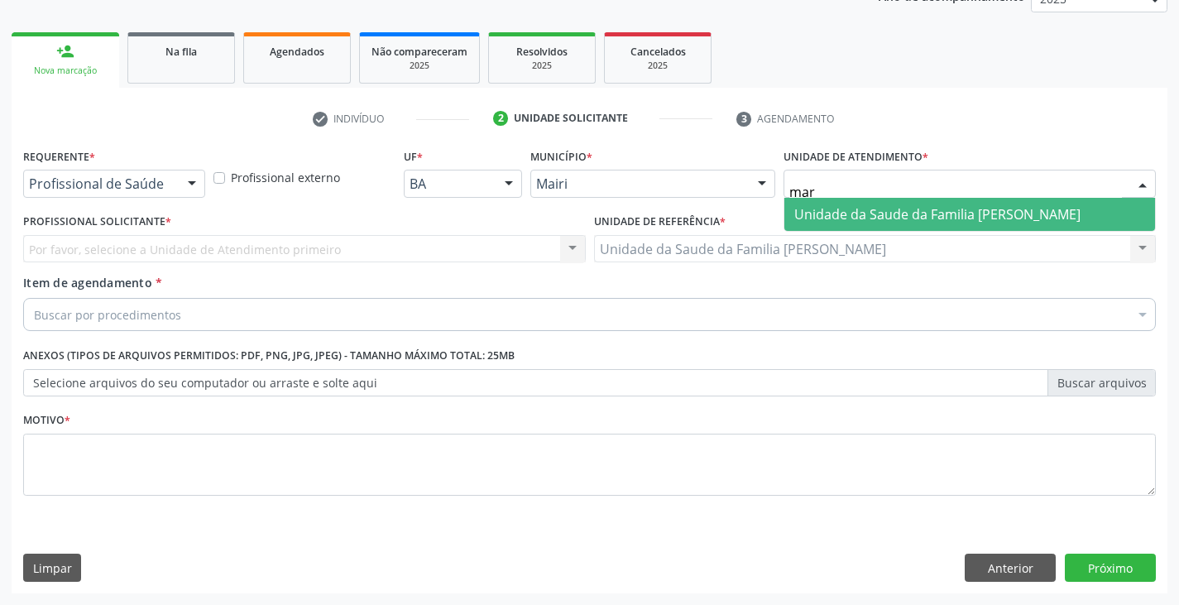
click at [824, 218] on span "Unidade da Saude da Familia [PERSON_NAME]" at bounding box center [937, 214] width 286 height 18
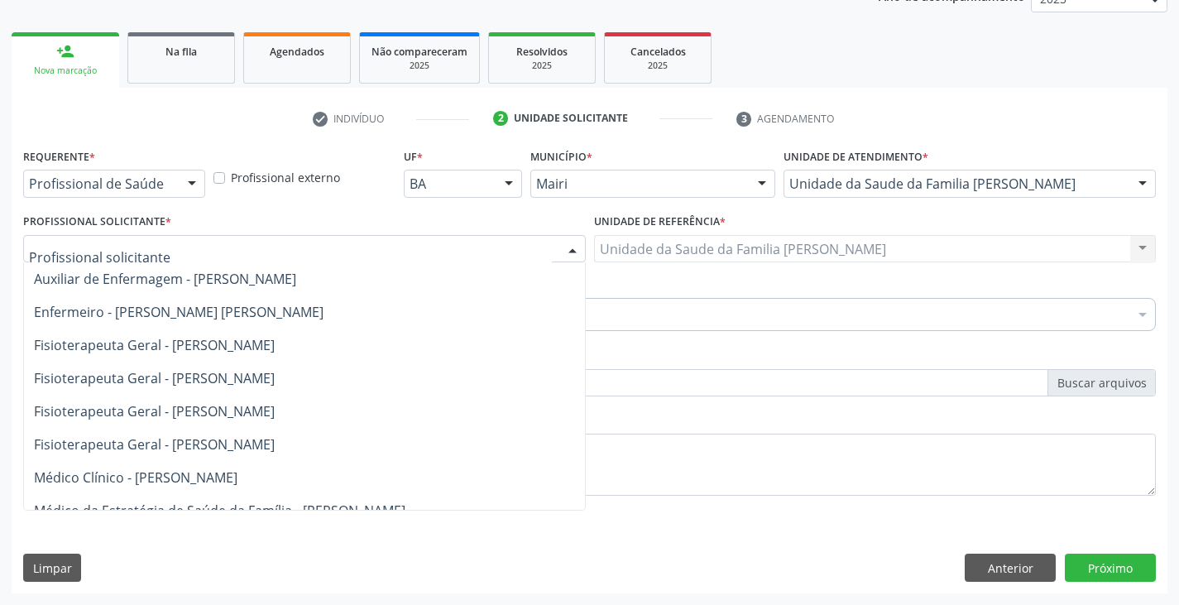
scroll to position [165, 0]
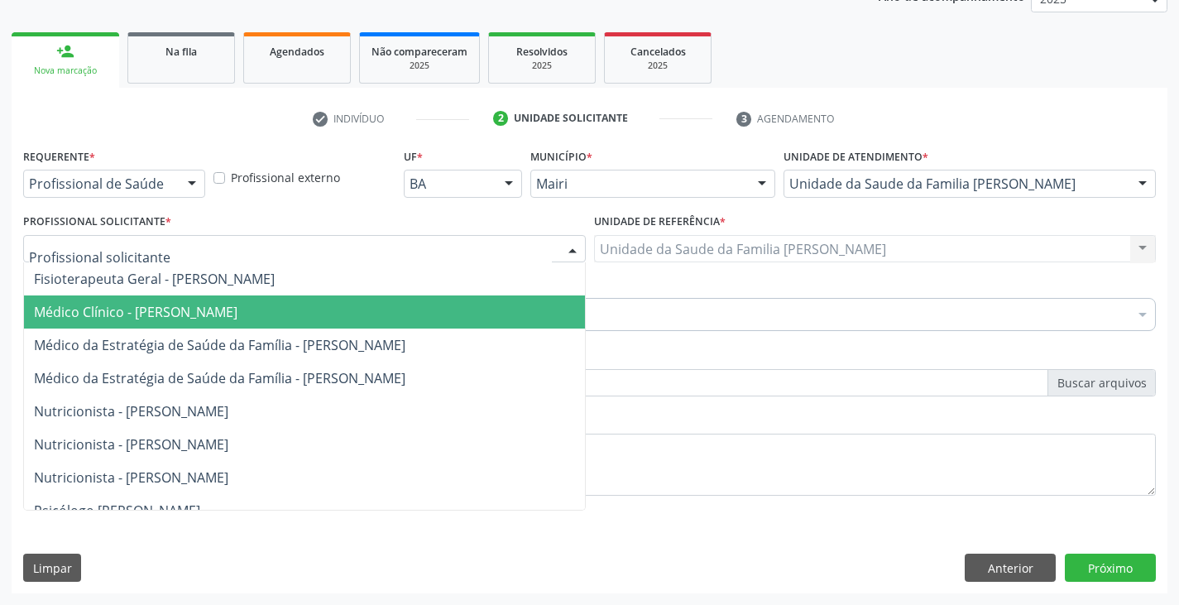
click at [119, 314] on span "Médico Clínico - [PERSON_NAME]" at bounding box center [136, 312] width 204 height 18
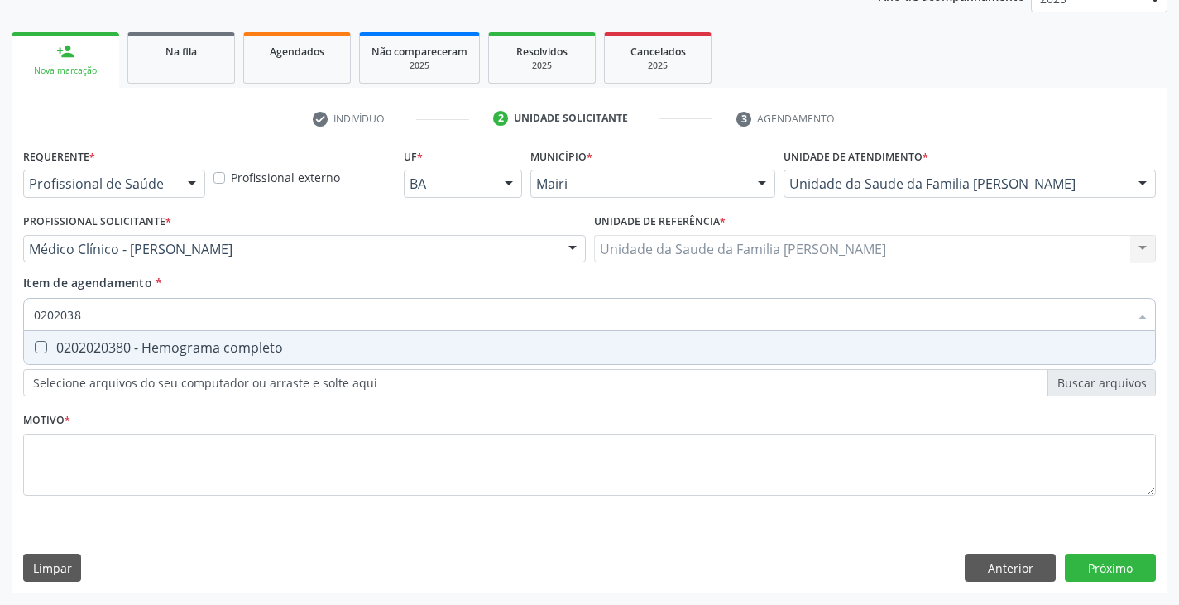
type input "02020380"
click at [128, 352] on div "0202020380 - Hemograma completo" at bounding box center [589, 347] width 1111 height 13
checkbox completo "true"
type input "020203"
checkbox completo "false"
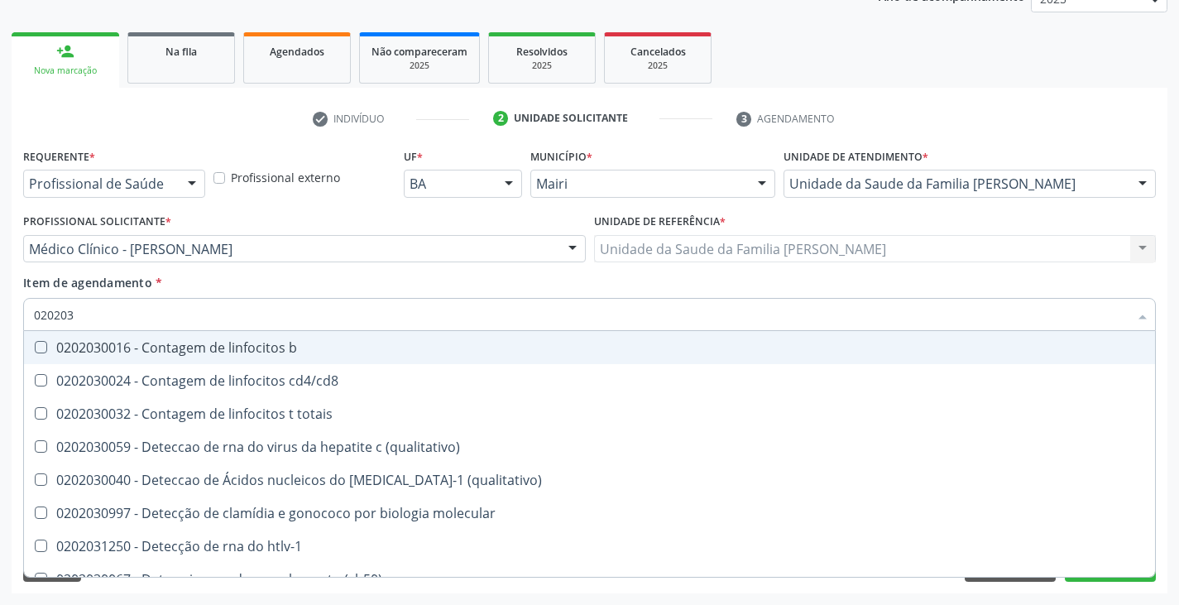
type input "02020"
checkbox completo "false"
type input "020201069"
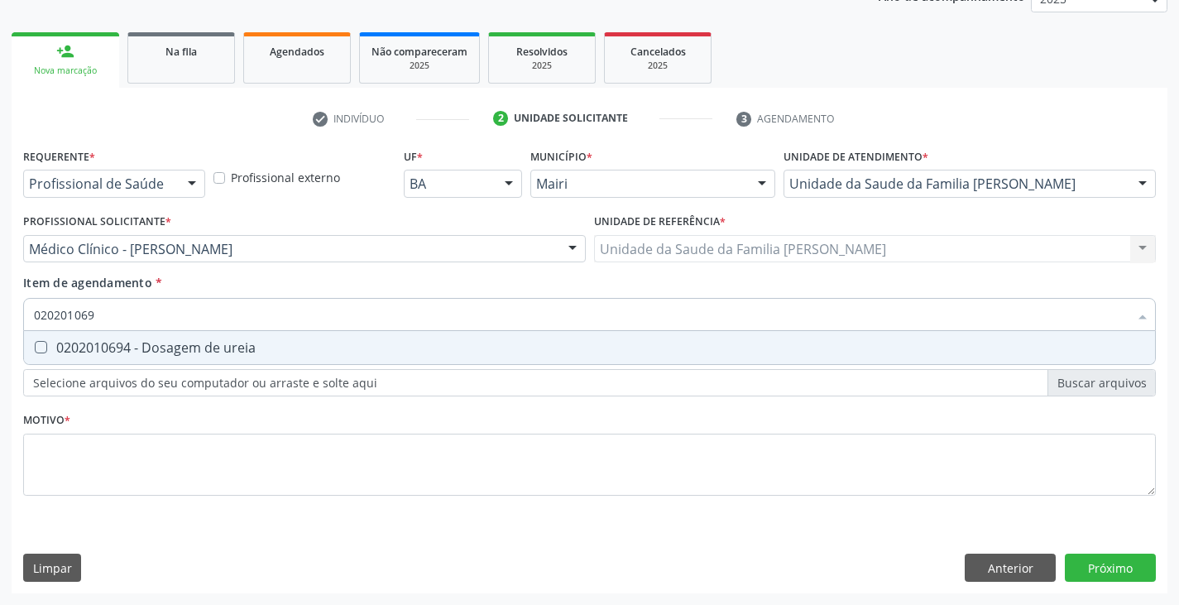
click at [128, 352] on div "0202010694 - Dosagem de ureia" at bounding box center [589, 347] width 1111 height 13
checkbox ureia "true"
type input "02020106"
checkbox ureia "false"
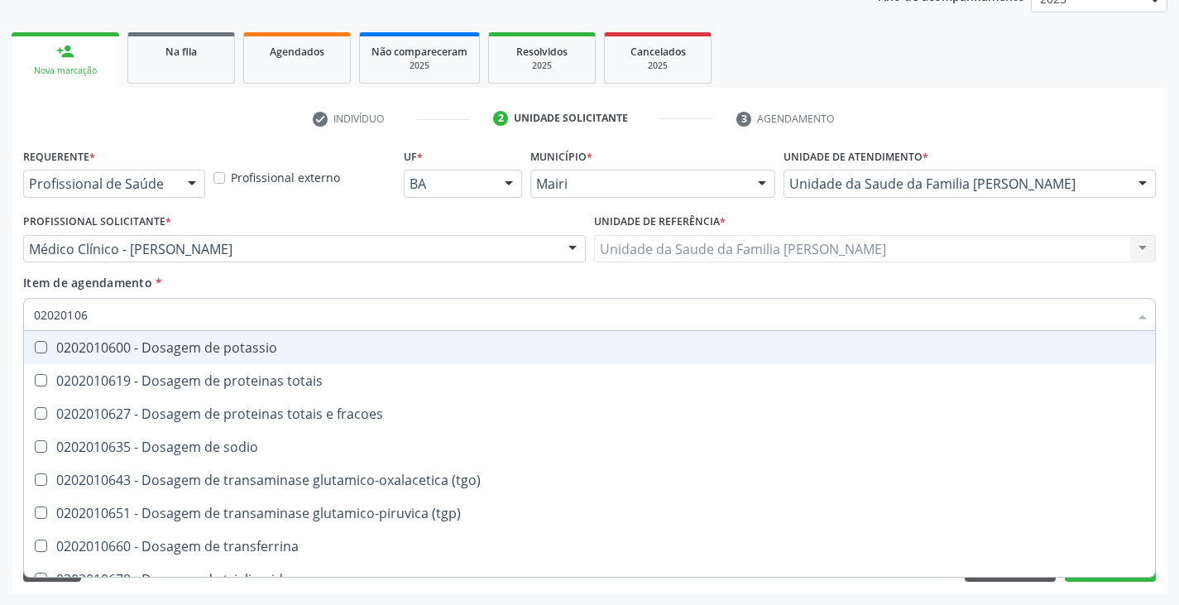
type input "0202010"
checkbox ureia "false"
type input "020201031"
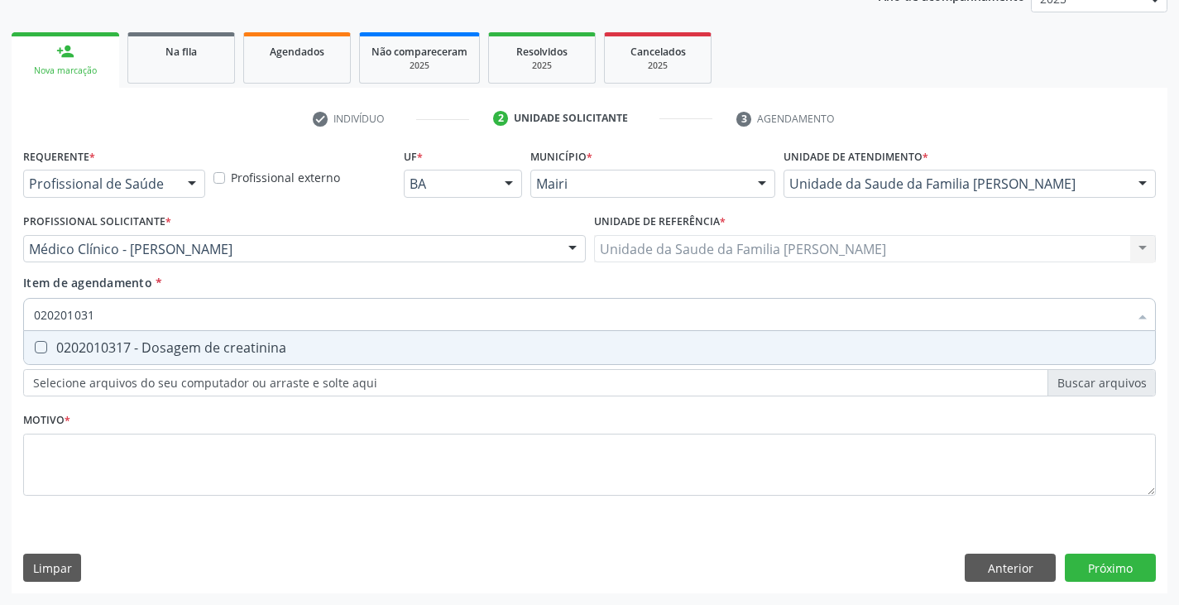
click at [128, 352] on div "0202010317 - Dosagem de creatinina" at bounding box center [589, 347] width 1111 height 13
checkbox creatinina "true"
type input "02020103"
checkbox creatinina "false"
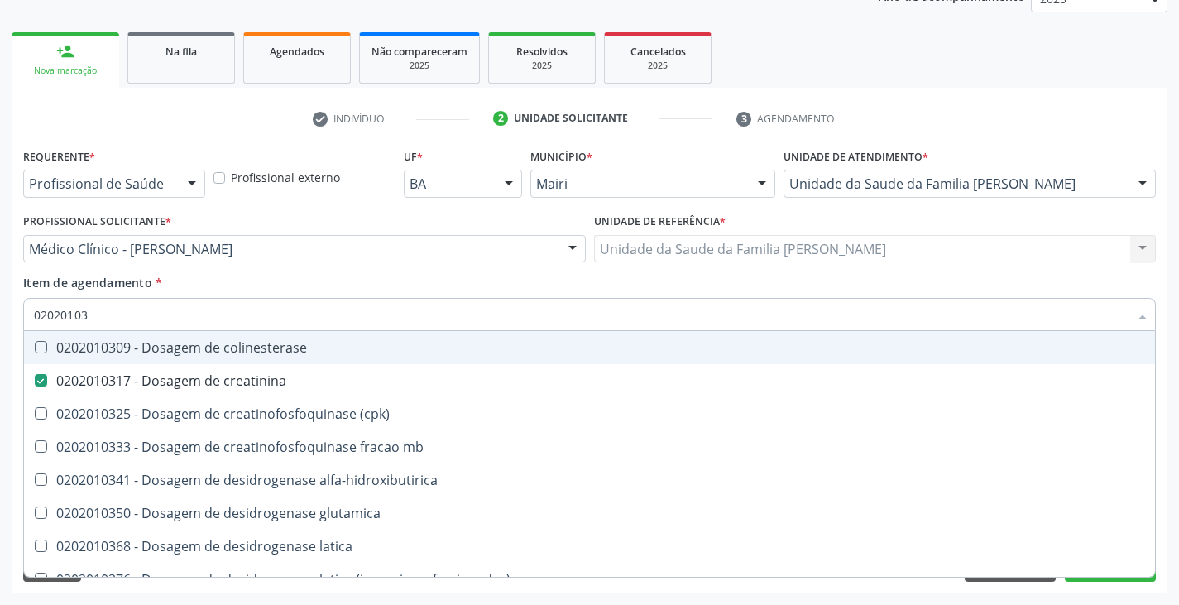
type input "0202010"
checkbox creatinina "false"
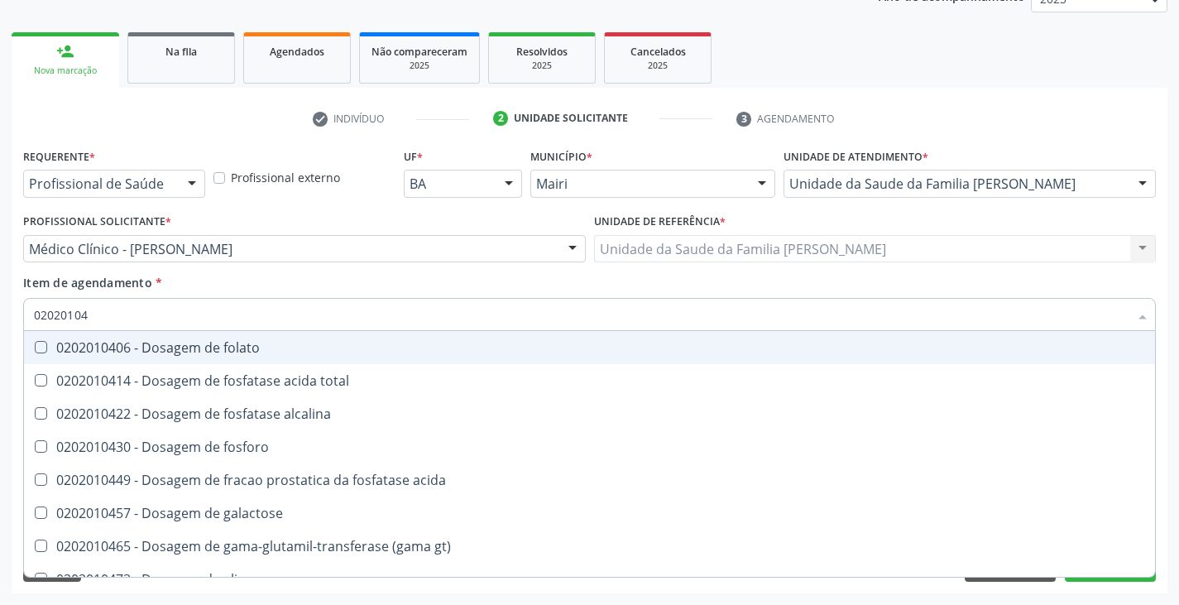
type input "020201047"
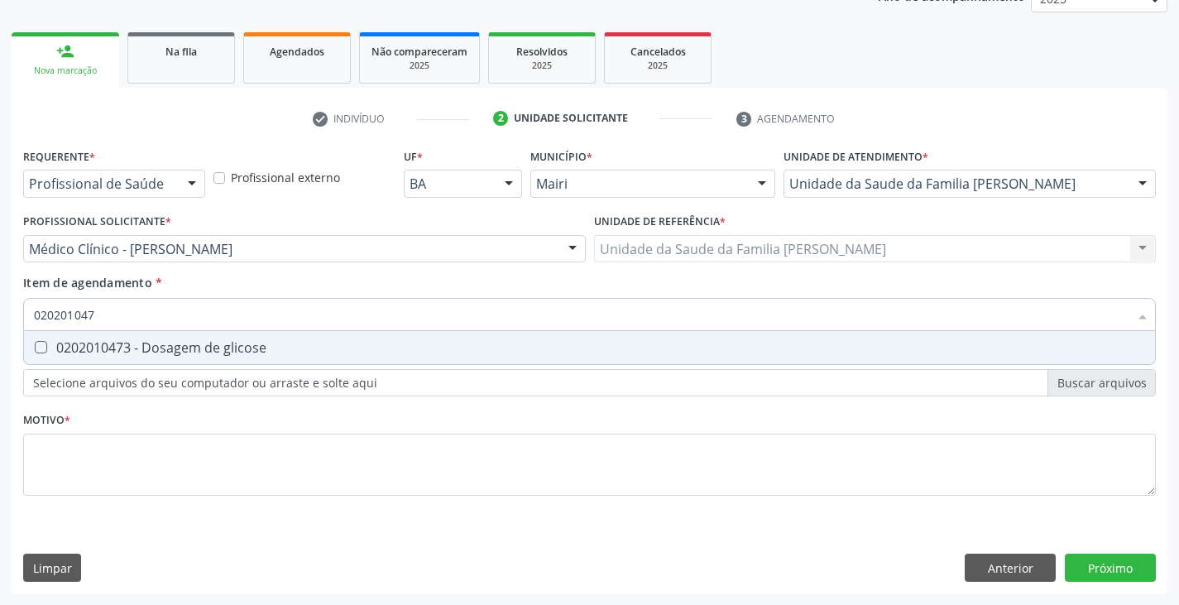
click at [128, 352] on div "0202010473 - Dosagem de glicose" at bounding box center [589, 347] width 1111 height 13
checkbox glicose "true"
type input "02020104"
checkbox glicose "false"
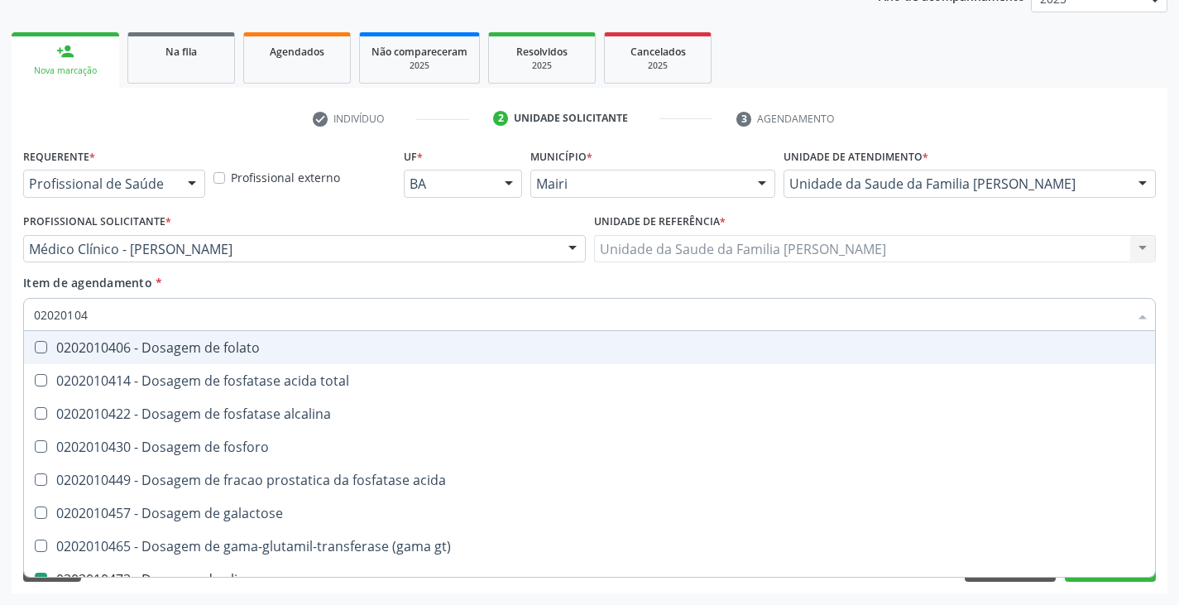
type input "0202010"
checkbox glicose "false"
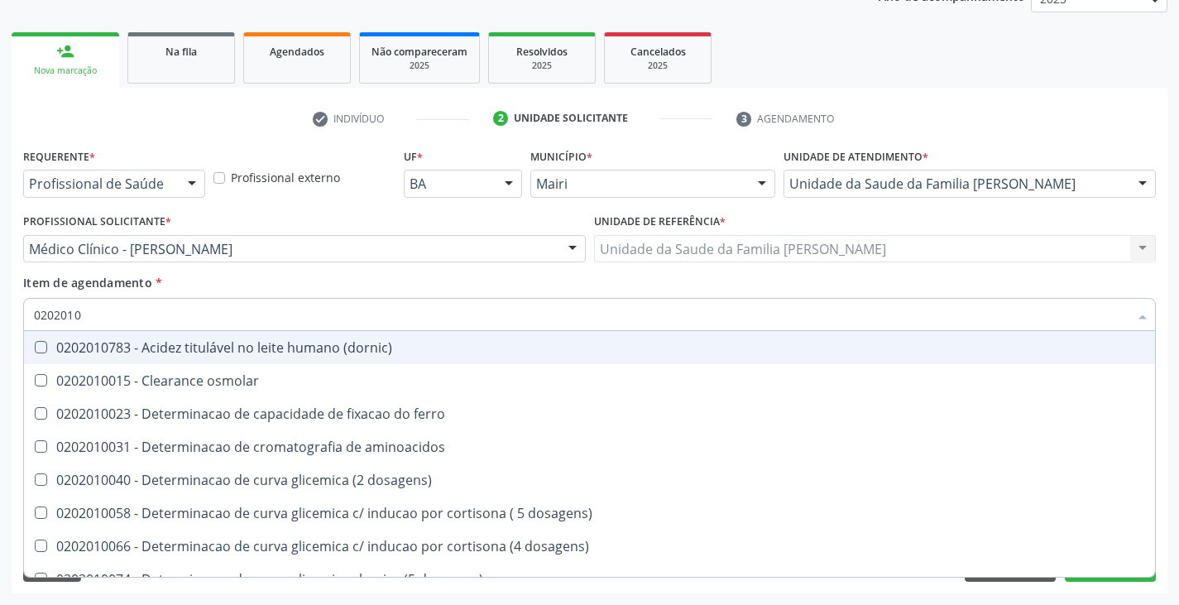
type input "02020106"
checkbox ivy "true"
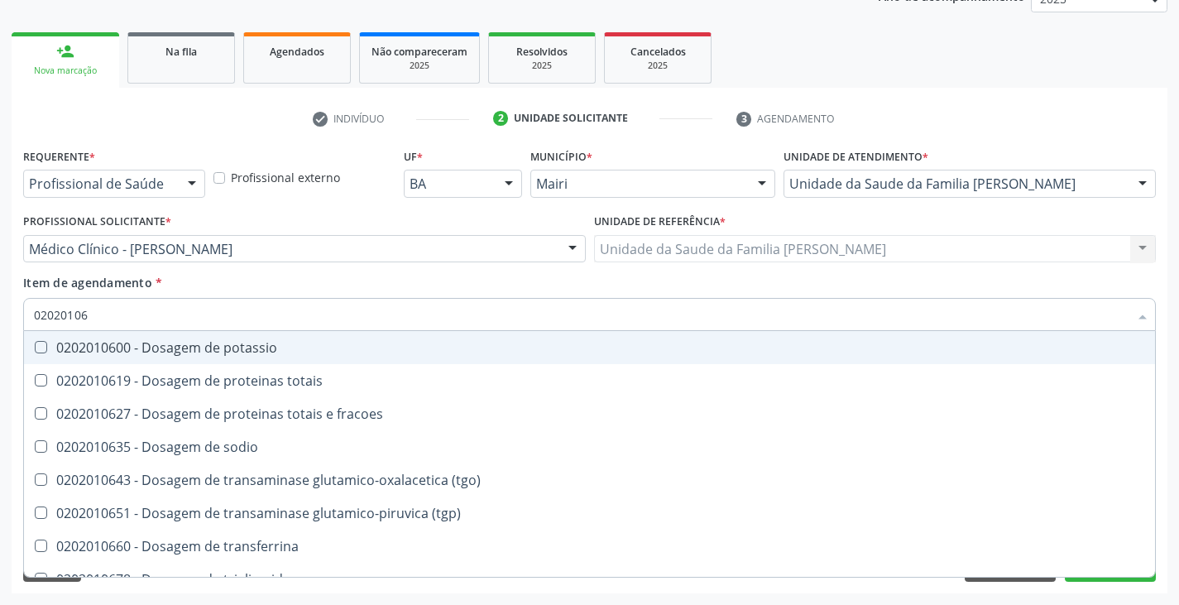
type input "020201064"
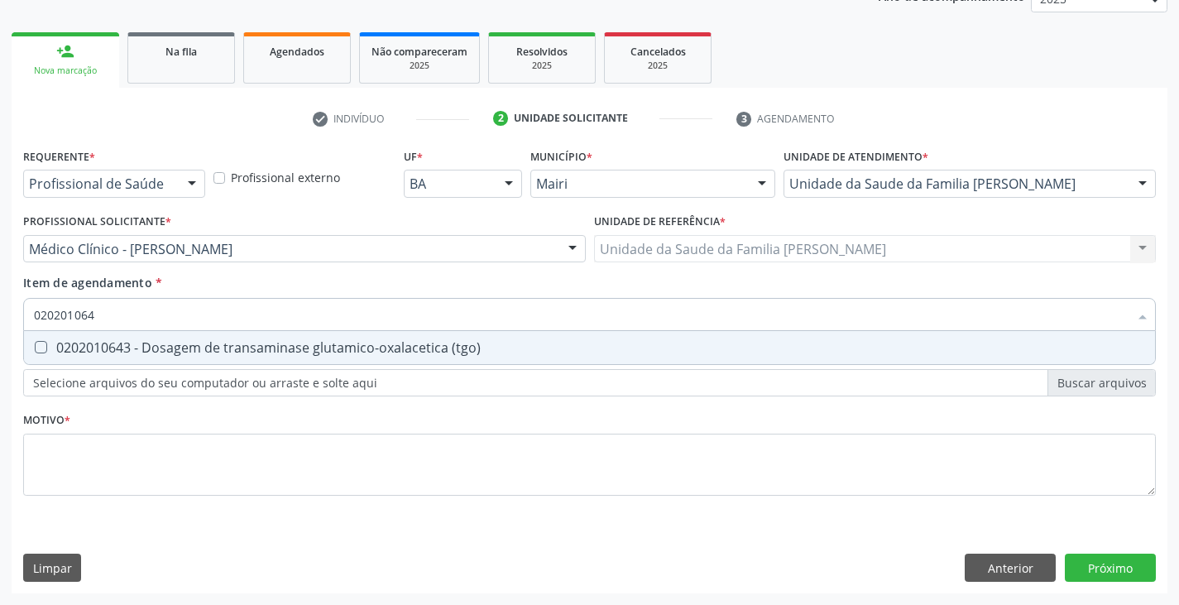
click at [128, 352] on div "0202010643 - Dosagem de transaminase glutamico-oxalacetica (tgo)" at bounding box center [589, 347] width 1111 height 13
checkbox \(tgo\) "true"
type input "02020106"
checkbox \(tgo\) "false"
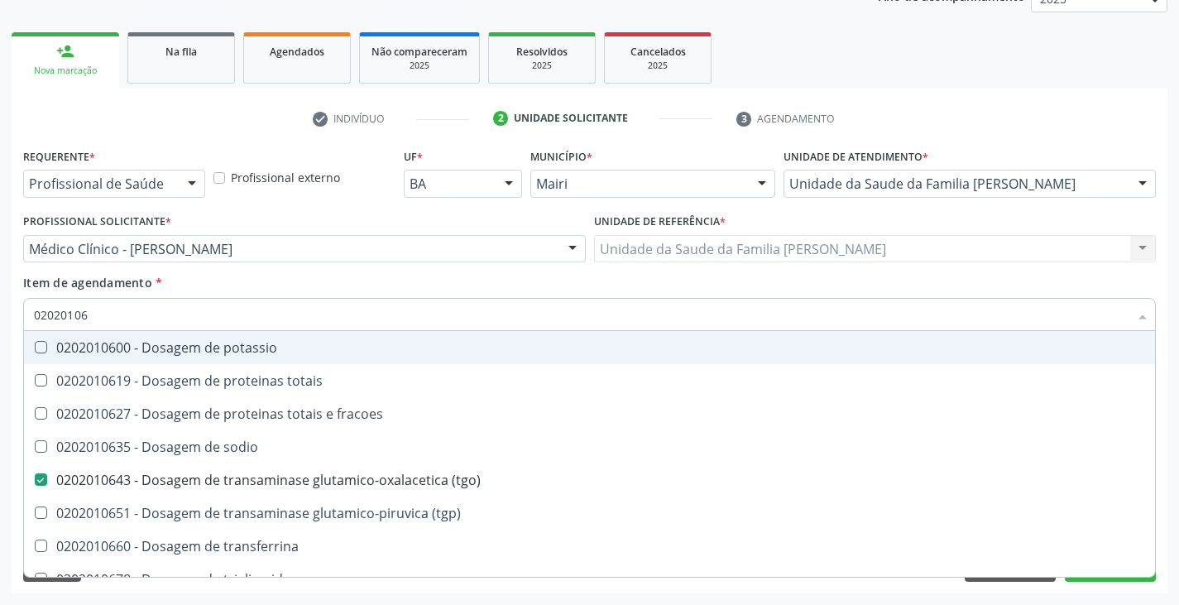
type input "020201065"
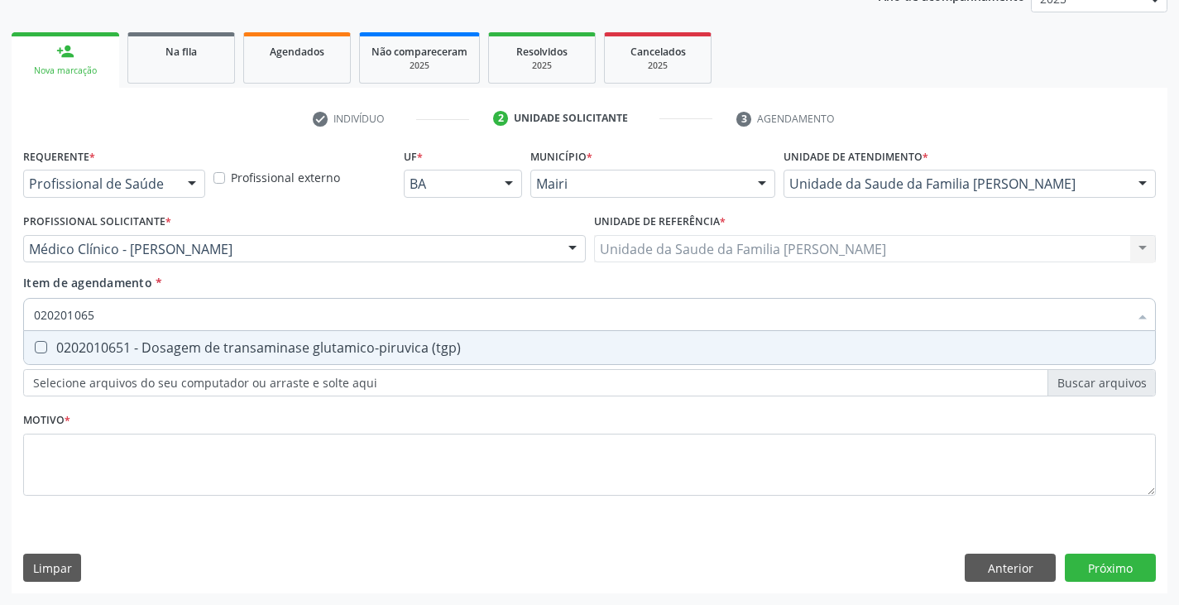
click at [128, 352] on div "0202010651 - Dosagem de transaminase glutamico-piruvica (tgp)" at bounding box center [589, 347] width 1111 height 13
checkbox \(tgp\) "true"
type input "02020106"
checkbox \(tgp\) "false"
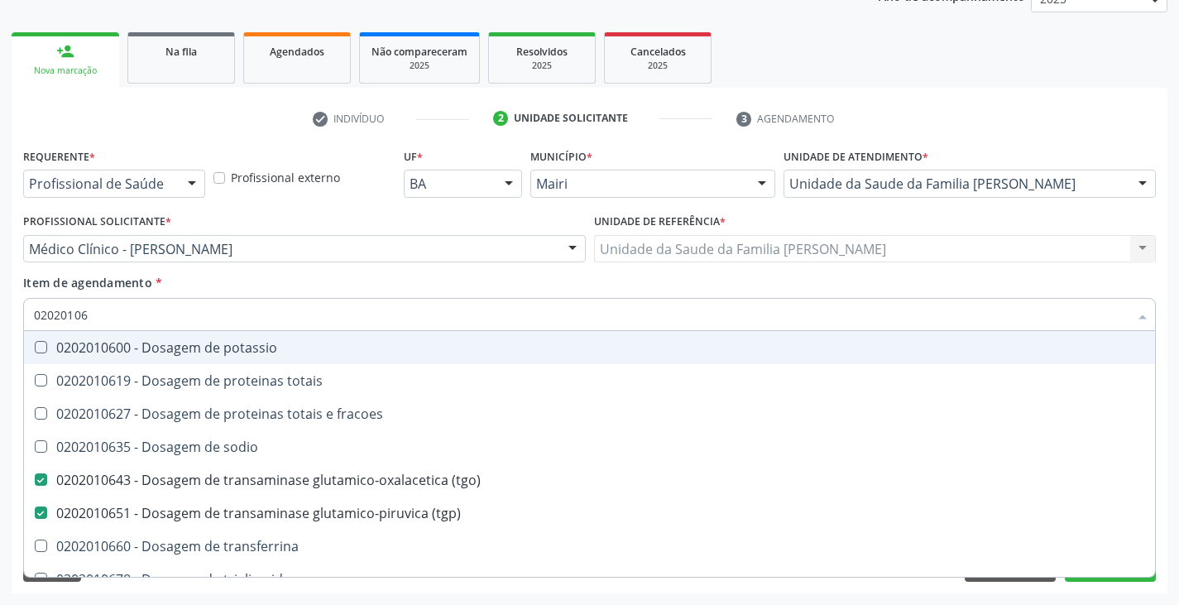
type input "0202010"
checkbox \(tgo\) "false"
checkbox \(tgp\) "false"
checkbox ureia "false"
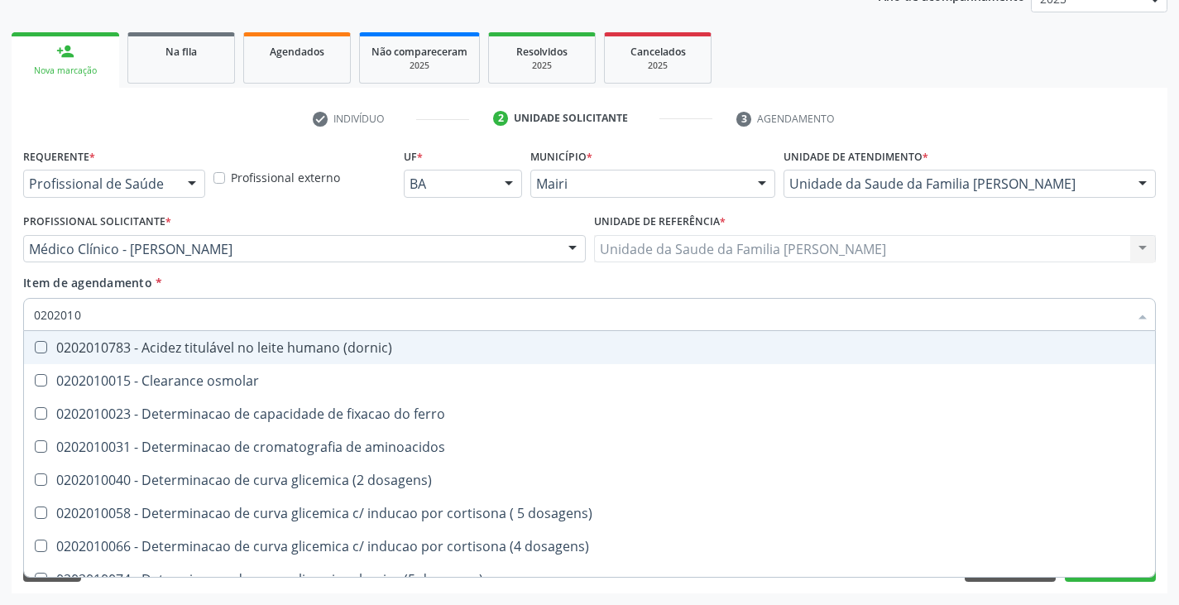
type input "020201"
checkbox creatinina "false"
checkbox ferritina "true"
checkbox glicose "false"
checkbox magnesio "true"
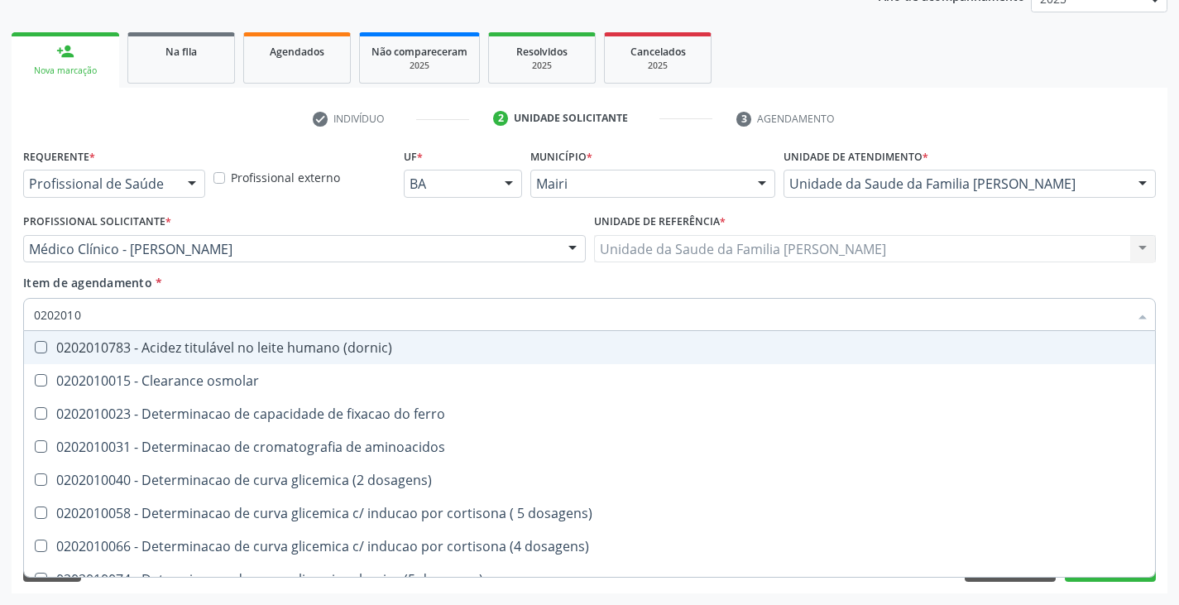
checkbox \(tgo\) "false"
checkbox \(tgp\) "false"
checkbox ureia "false"
checkbox \) "true"
checkbox d-xilose "true"
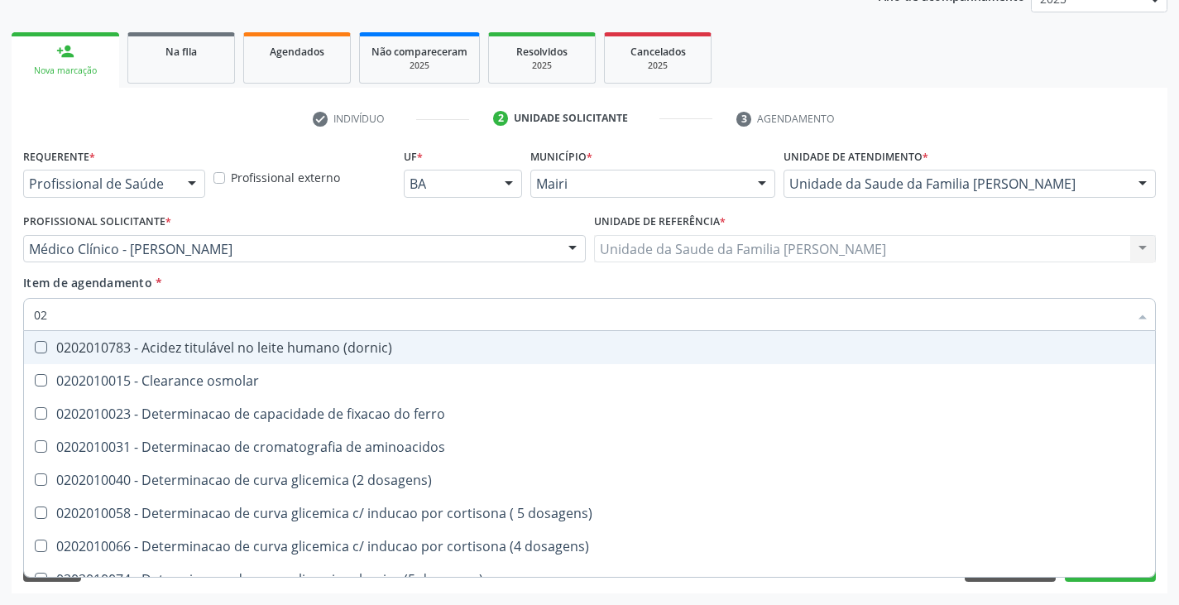
type input "0"
checkbox creatinina "false"
checkbox glicose "false"
checkbox \(tgo\) "false"
checkbox \(tgp\) "false"
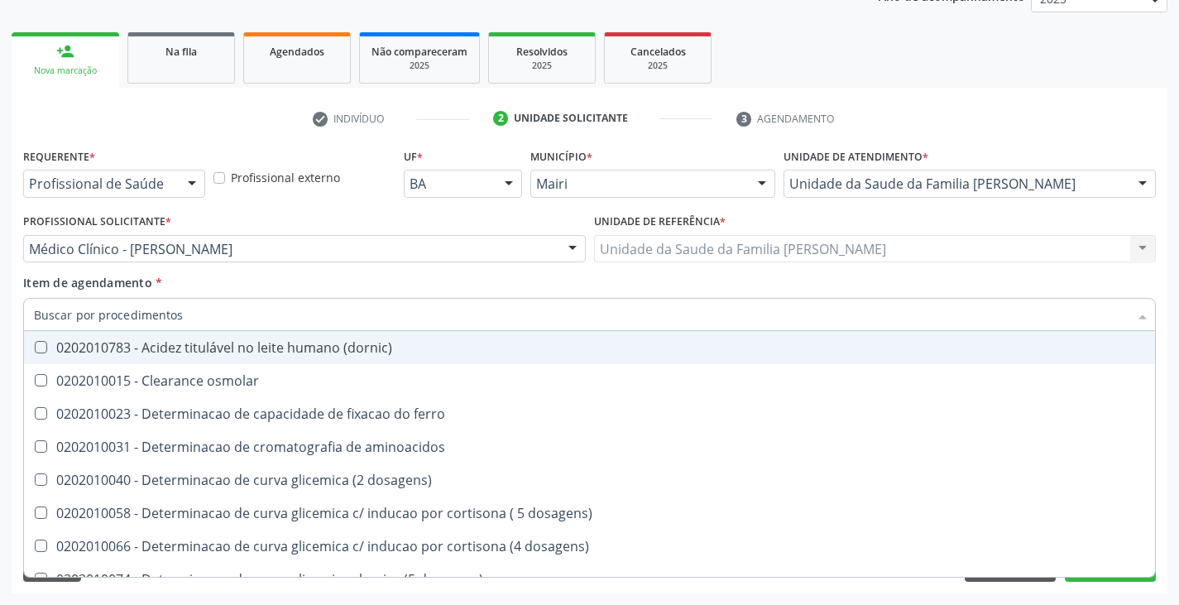
checkbox ureia "false"
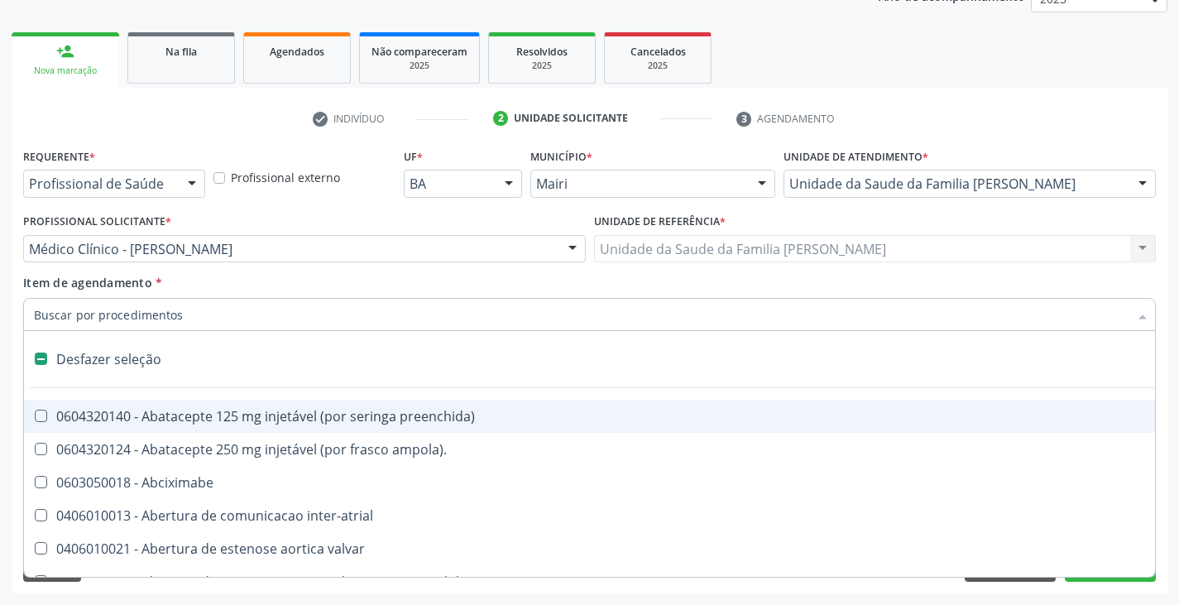
type input "p"
checkbox base "true"
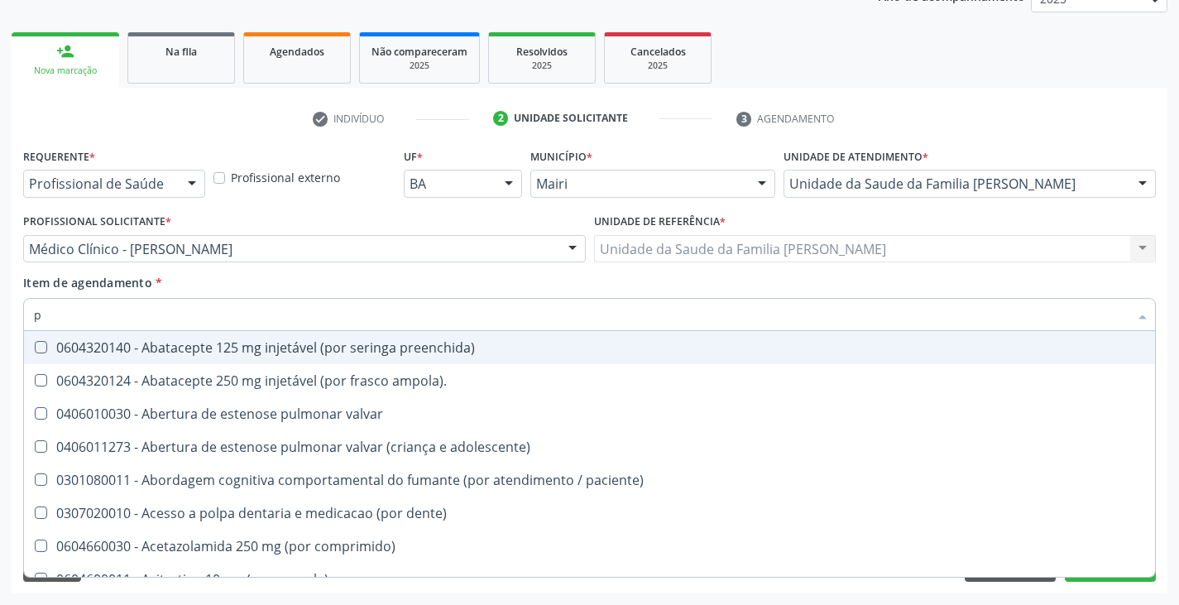
type input "pl"
checkbox rádio "true"
type input "pla"
checkbox rádio "false"
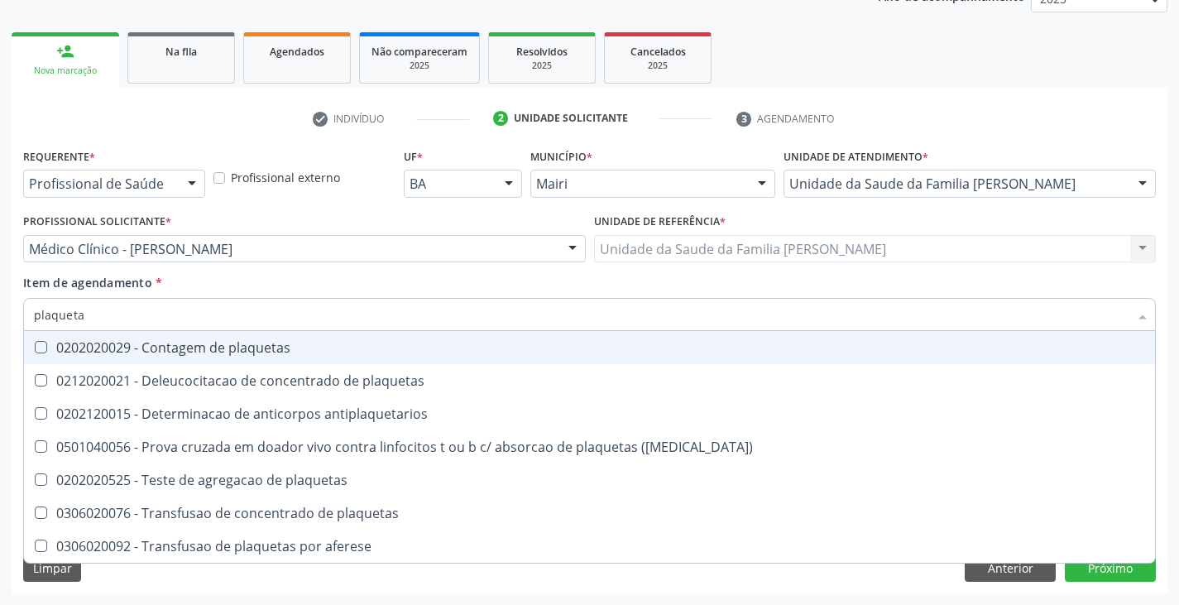
type input "plaquetas"
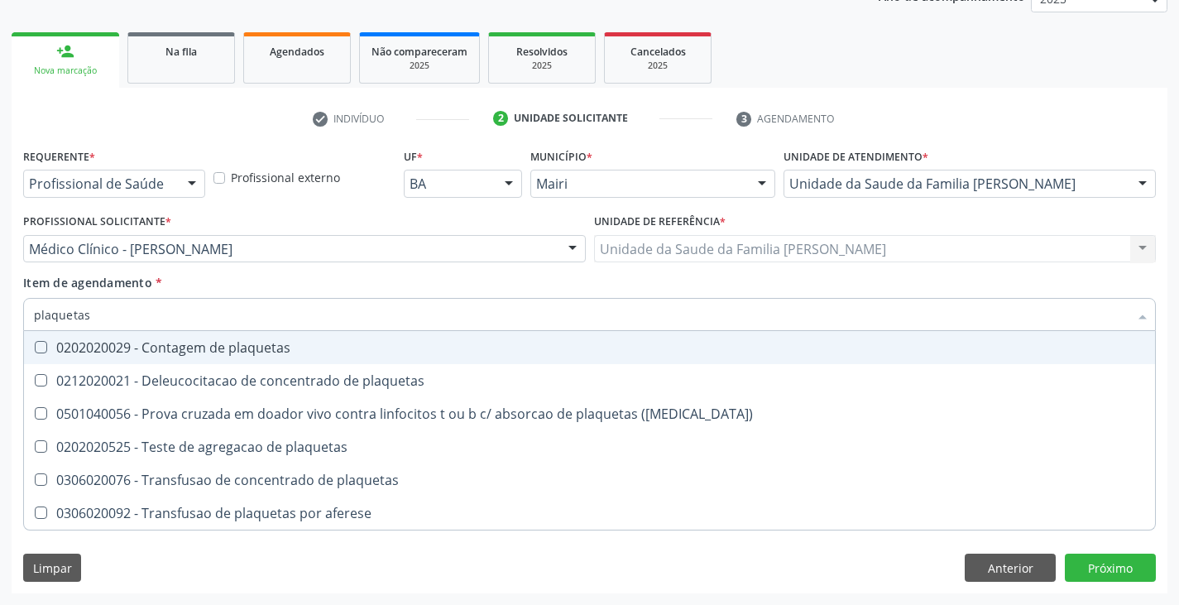
click at [128, 352] on div "0202020029 - Contagem de plaquetas" at bounding box center [589, 347] width 1111 height 13
checkbox plaquetas "true"
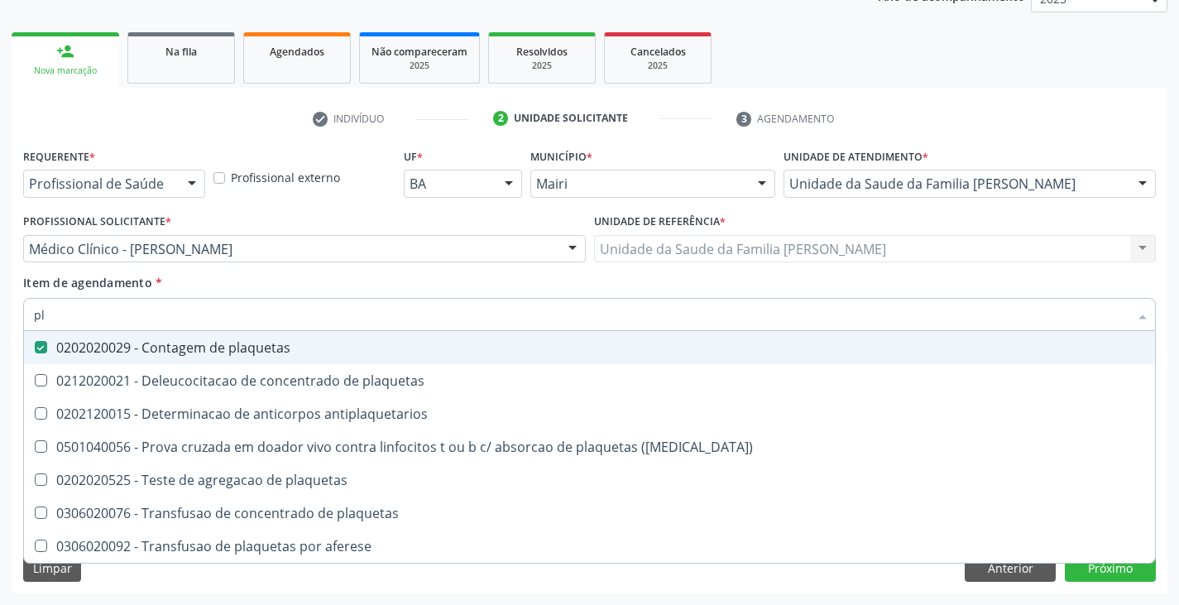
type input "p"
checkbox plaquetas "false"
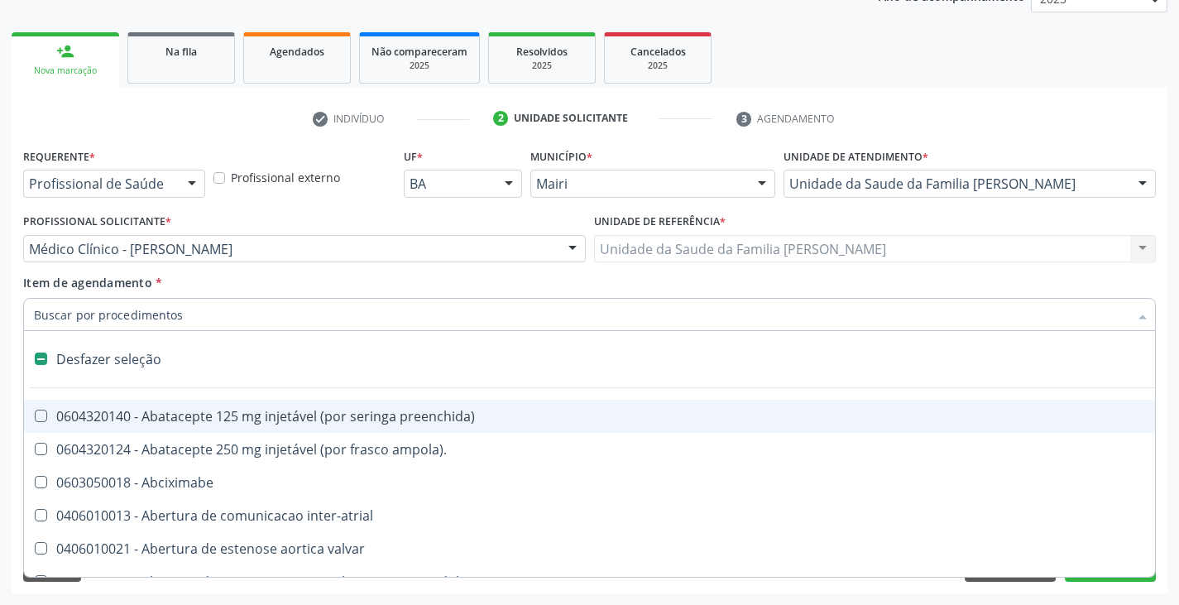
type input "p"
checkbox metodo\) "true"
checkbox plaquetas "false"
checkbox base "true"
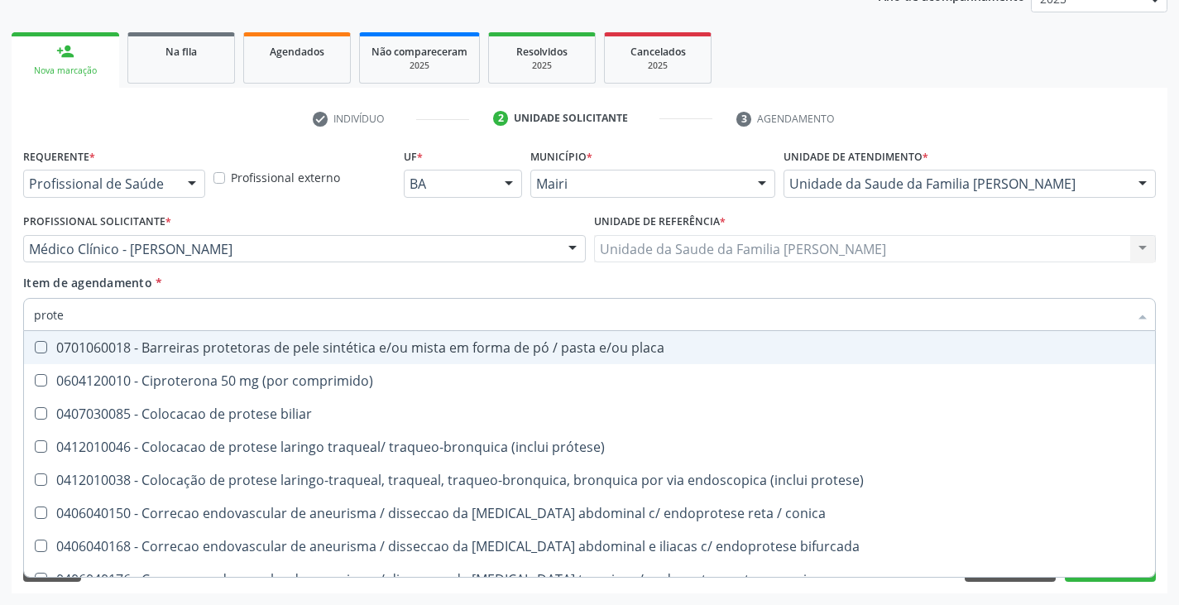
type input "protei"
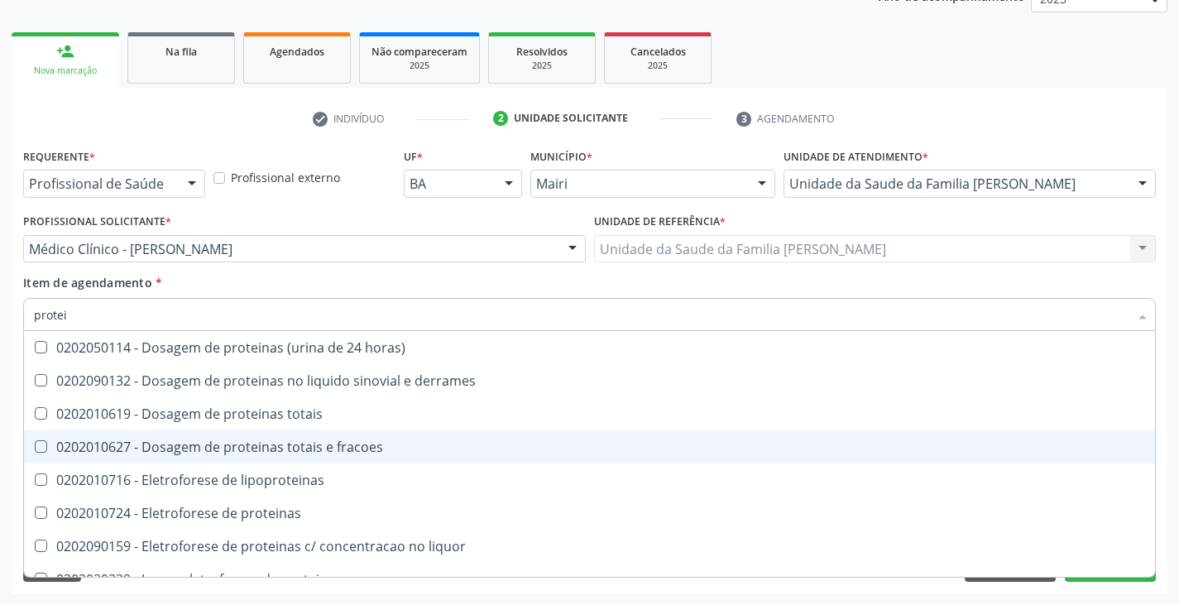
click at [280, 445] on div "0202010627 - Dosagem de proteinas totais e fracoes" at bounding box center [589, 446] width 1111 height 13
checkbox fracoes "true"
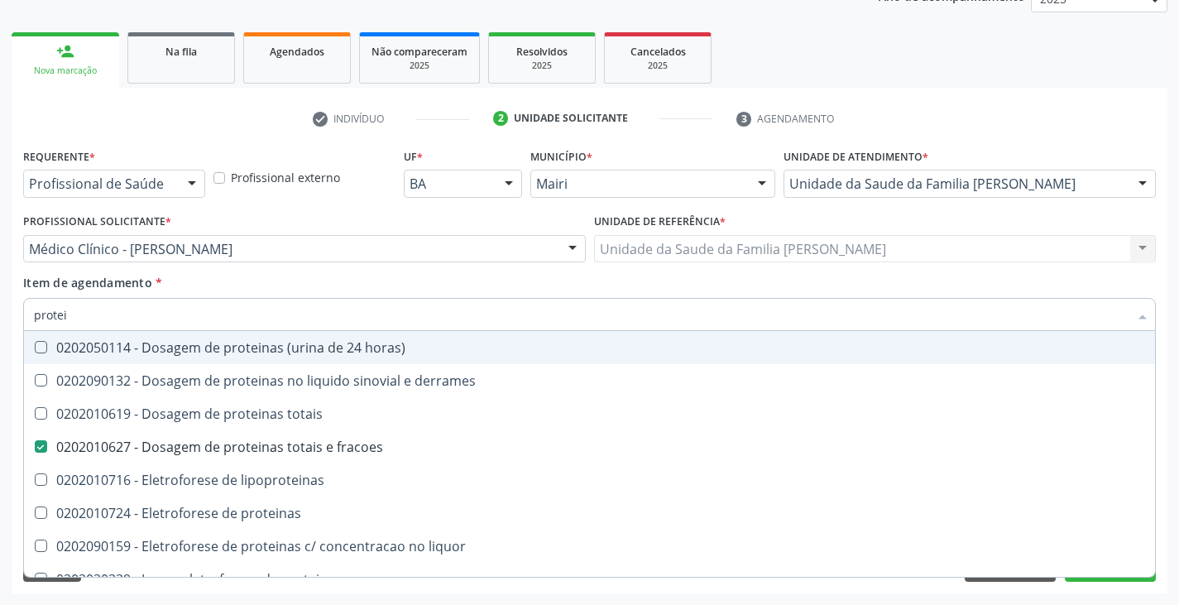
type input "prote"
checkbox fracoes "false"
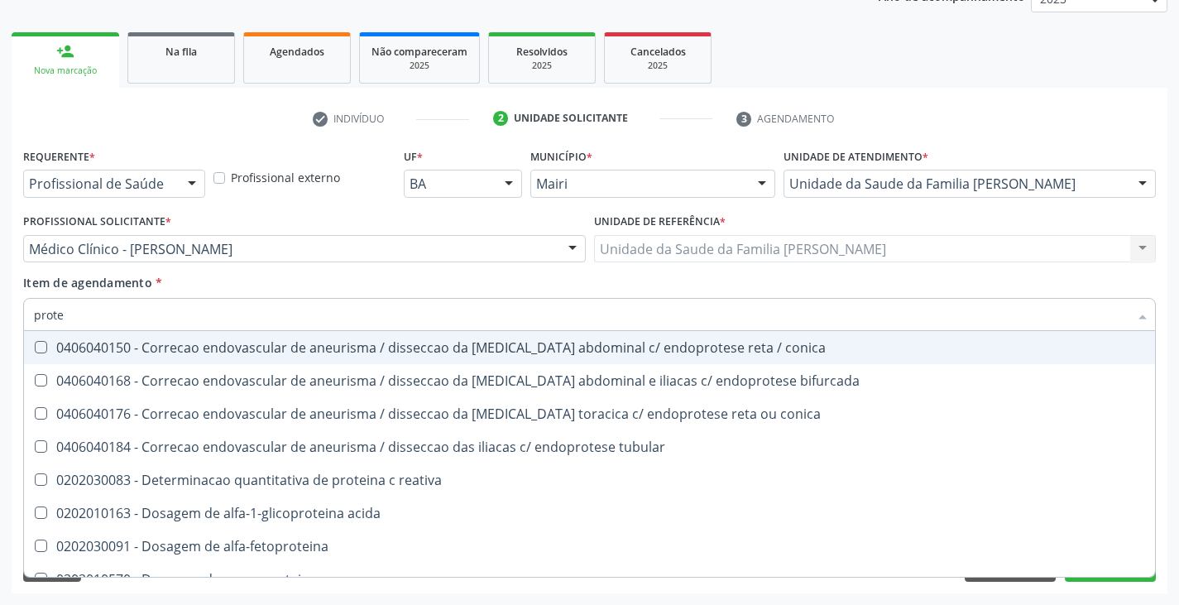
type input "prot"
checkbox fracoes "false"
checkbox bifurcada "true"
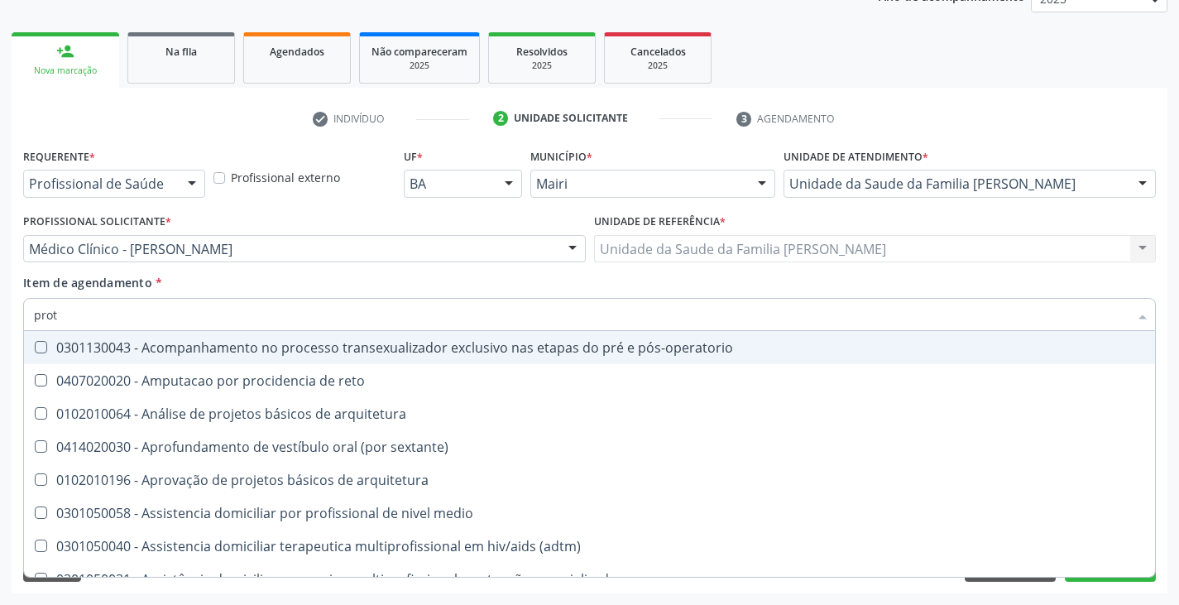
type input "pro"
checkbox provisória "false"
checkbox fracoes "true"
type input "pr"
checkbox fracoes "false"
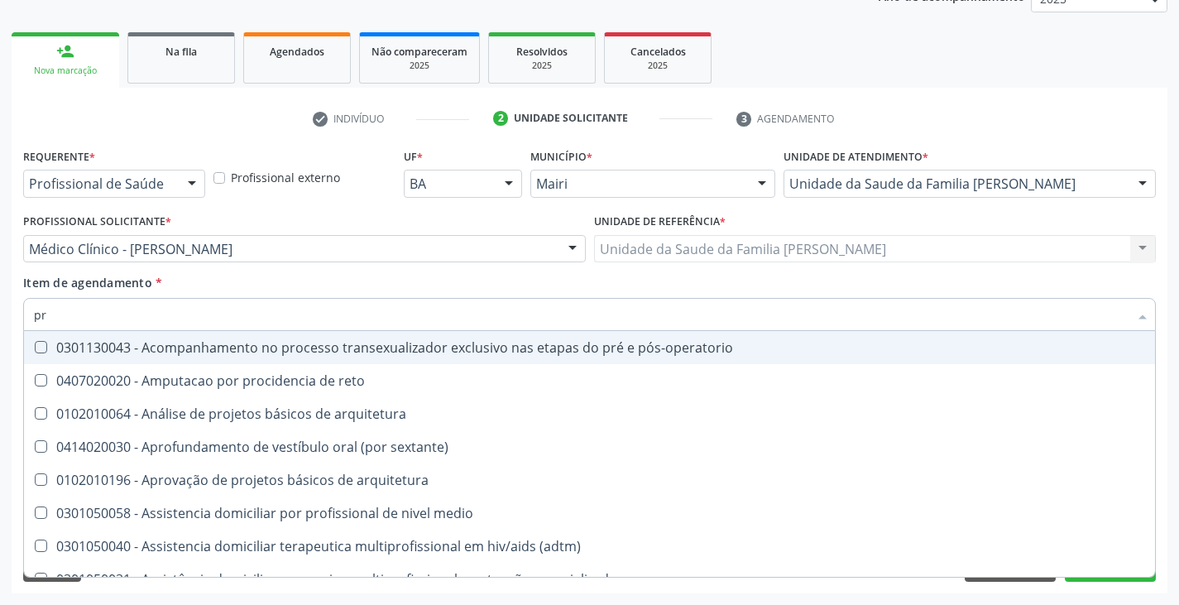
checkbox silicone "true"
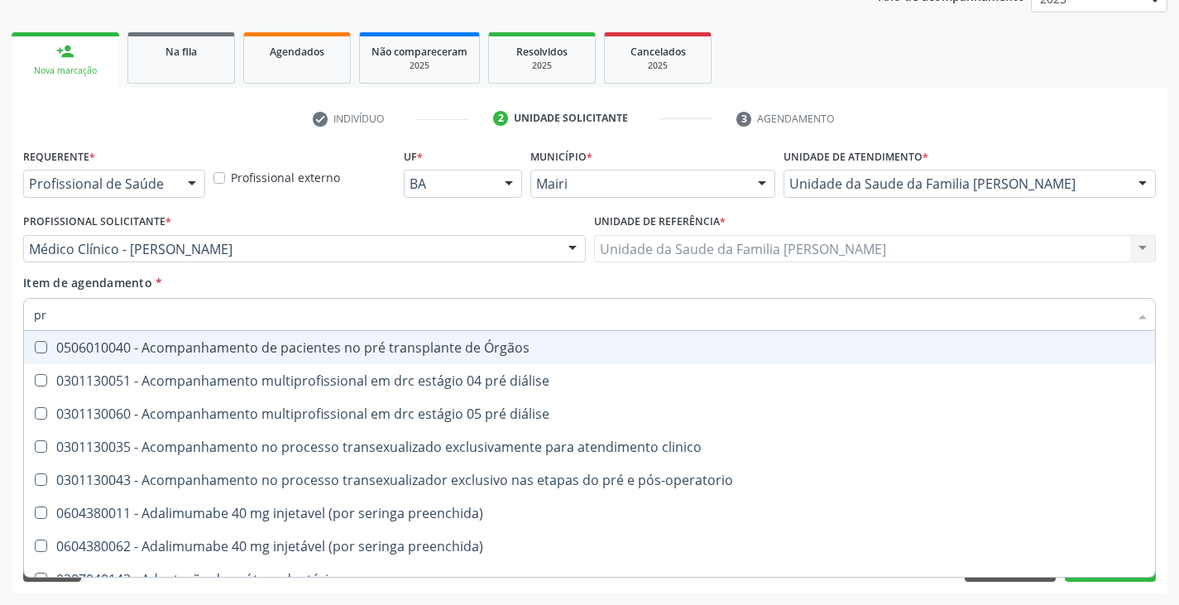
type input "p"
checkbox fracoes "false"
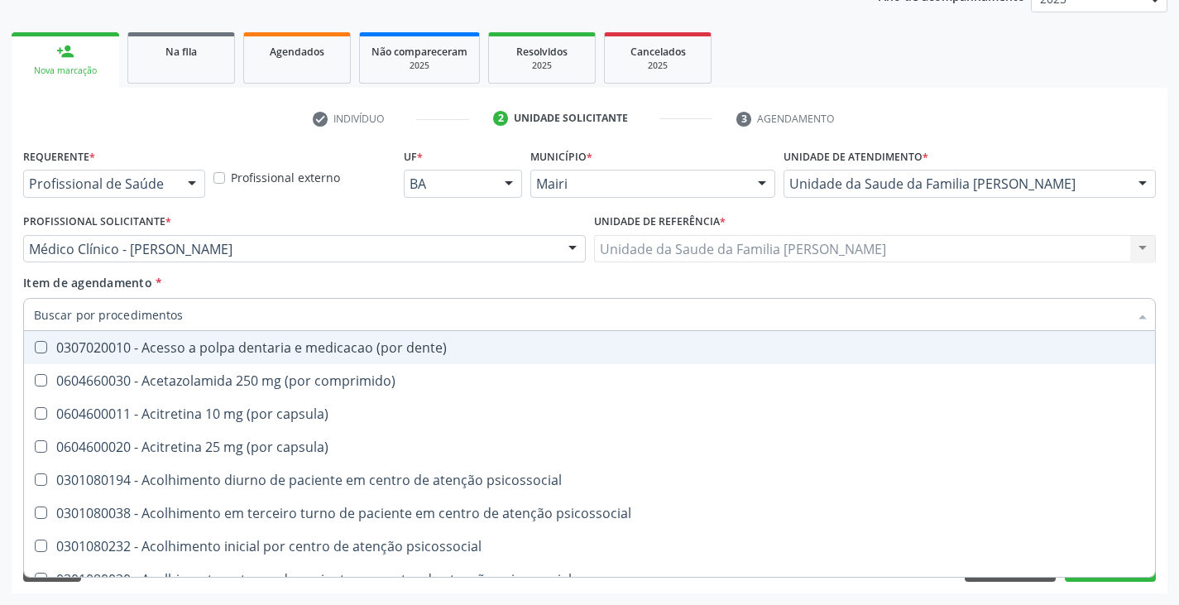
checkbox plaquetas "false"
checkbox comprimido\) "true"
checkbox fracoes "false"
checkbox \(tgp\) "false"
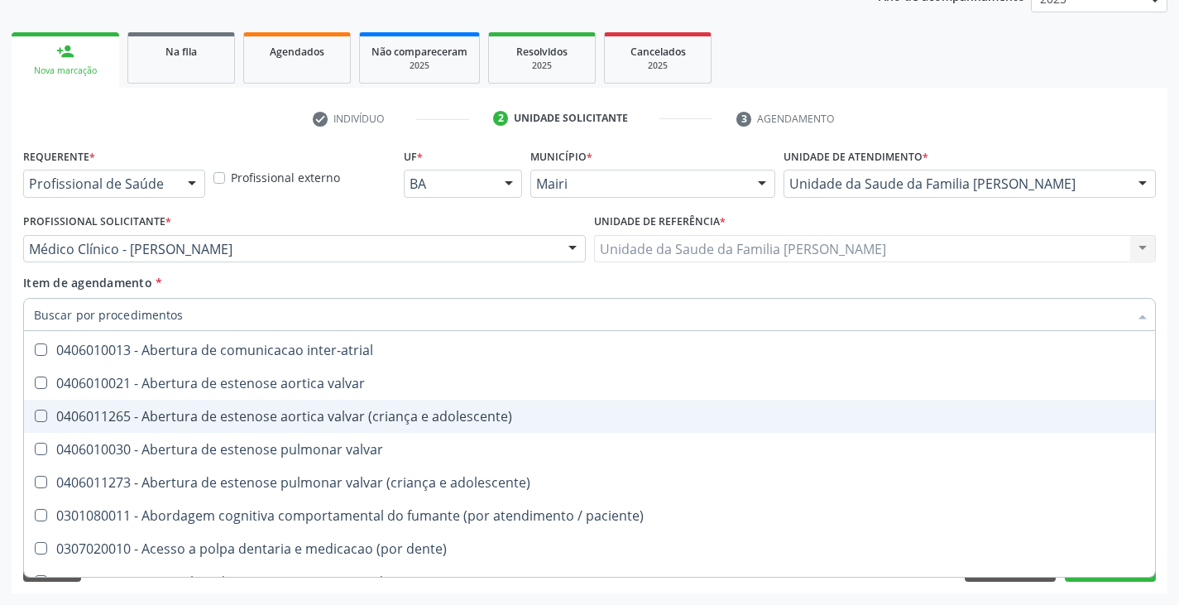
scroll to position [234, 0]
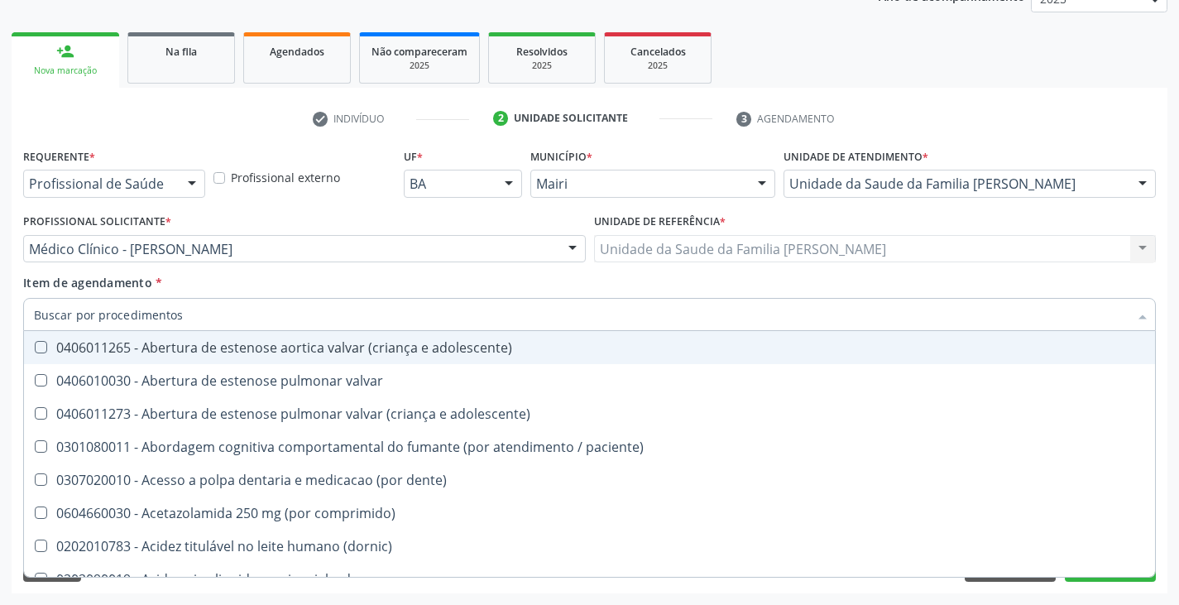
type input "t"
checkbox anterior "true"
checkbox plaquetas "false"
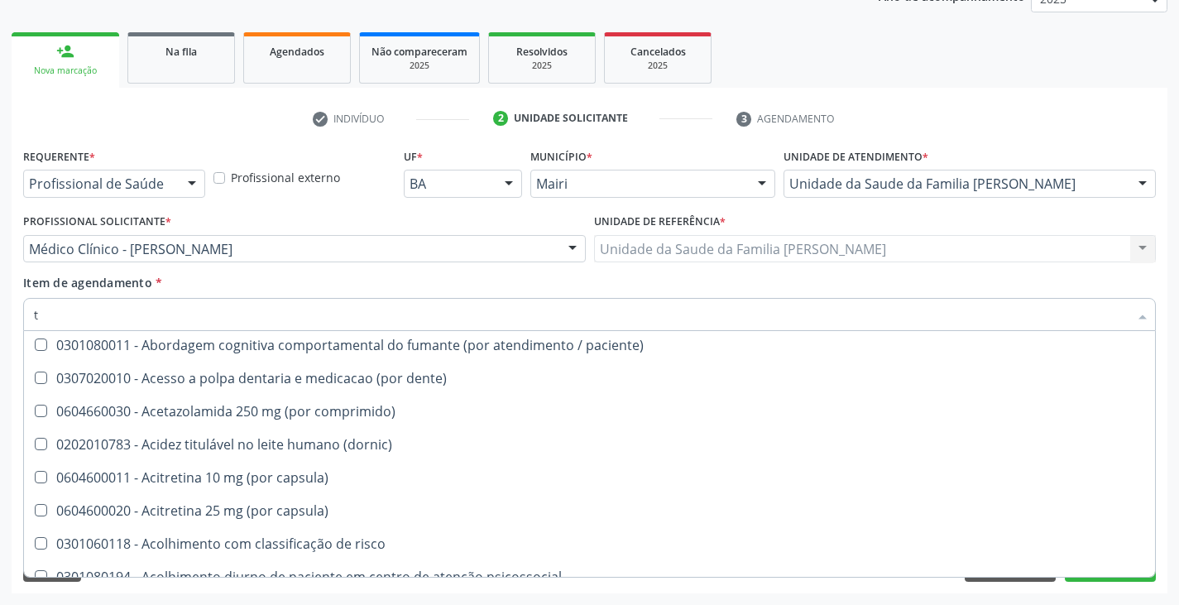
scroll to position [0, 0]
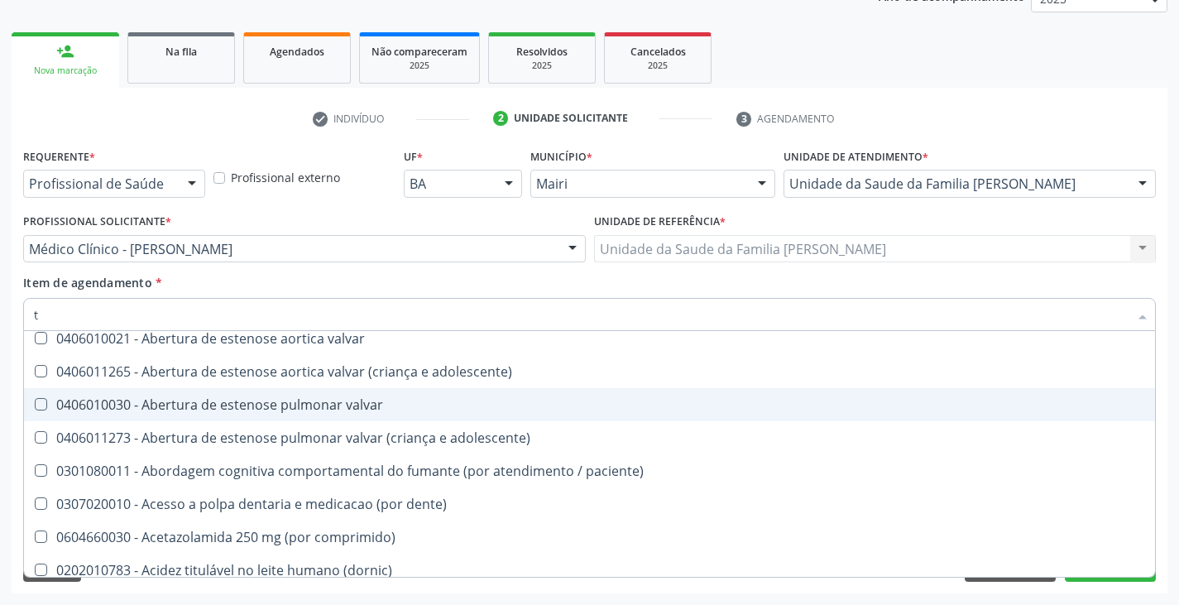
type input "tp"
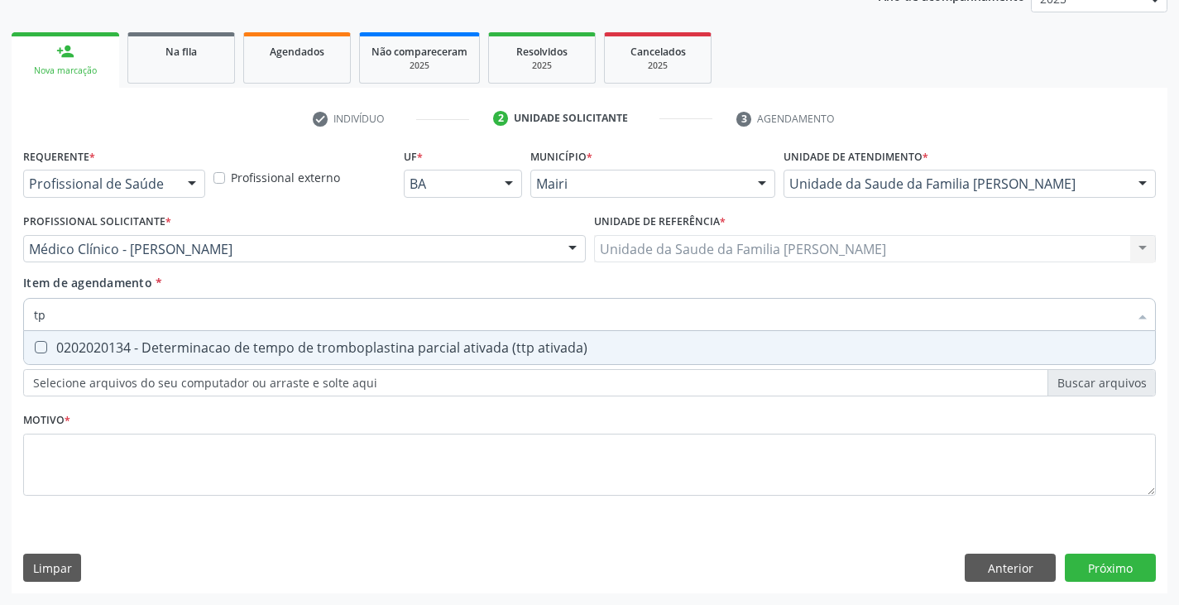
click at [204, 354] on div "0202020134 - Determinacao de tempo de tromboplastina parcial ativada (ttp ativa…" at bounding box center [589, 347] width 1111 height 13
checkbox ativada\) "true"
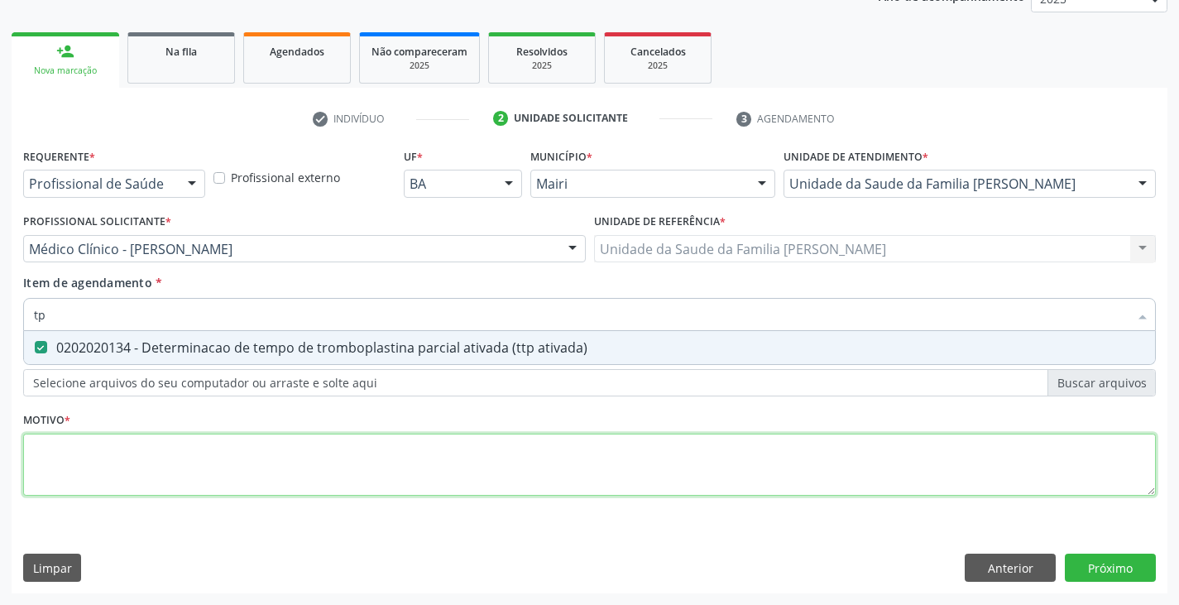
click at [178, 463] on div "Requerente * Profissional de Saúde Profissional de Saúde Paciente Nenhum result…" at bounding box center [589, 331] width 1133 height 375
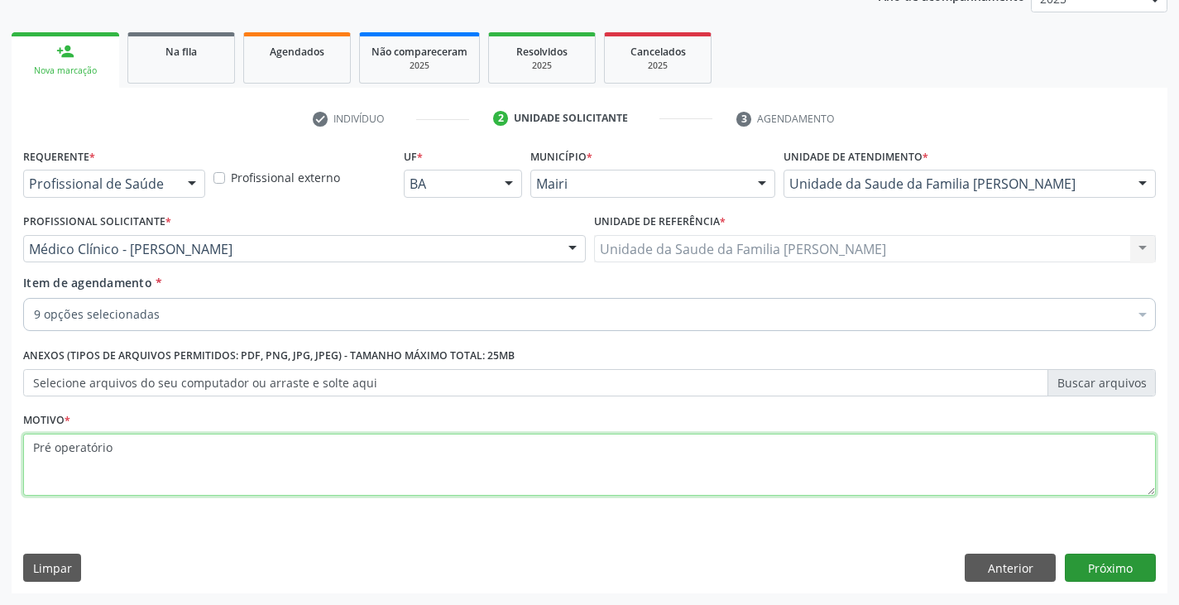
type textarea "Pré operatório"
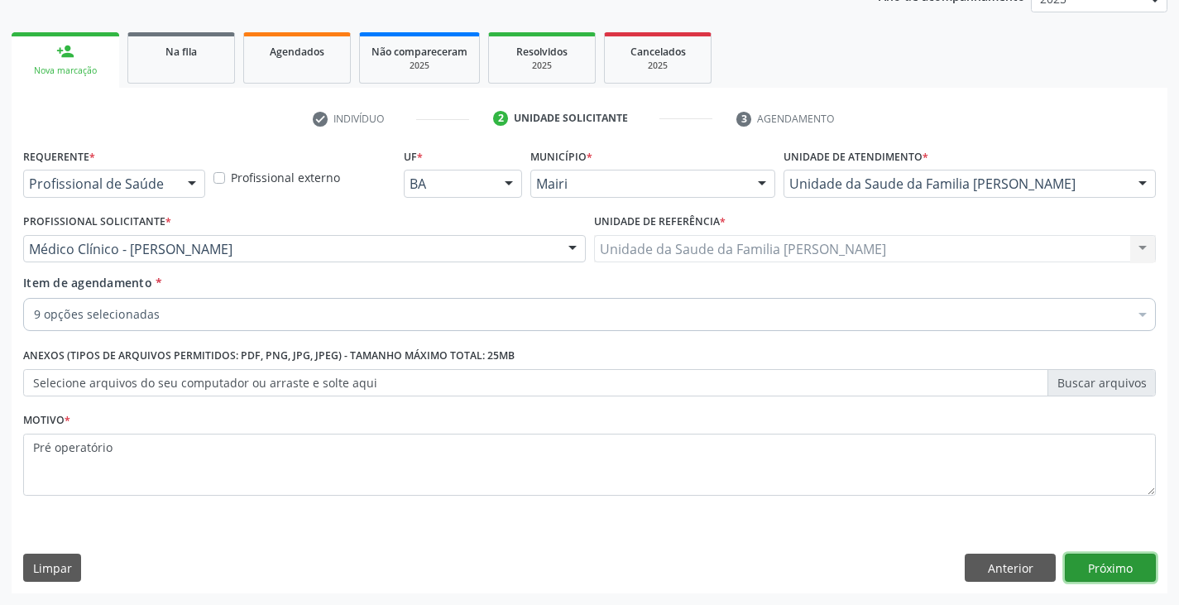
click at [1117, 563] on button "Próximo" at bounding box center [1110, 568] width 91 height 28
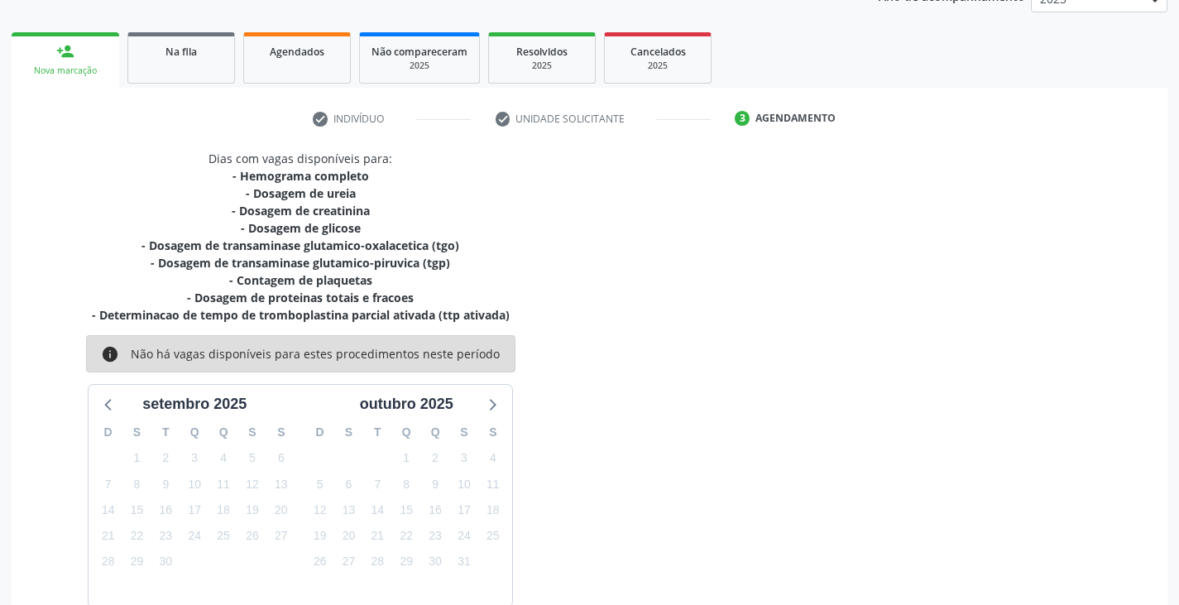
scroll to position [303, 0]
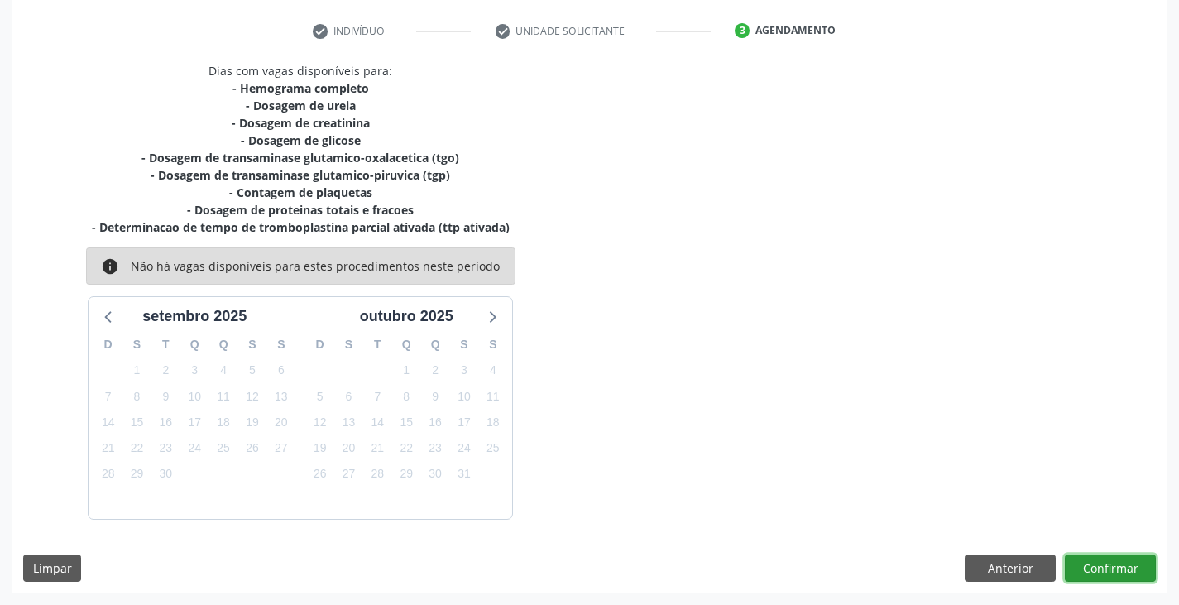
click at [1114, 560] on button "Confirmar" at bounding box center [1110, 568] width 91 height 28
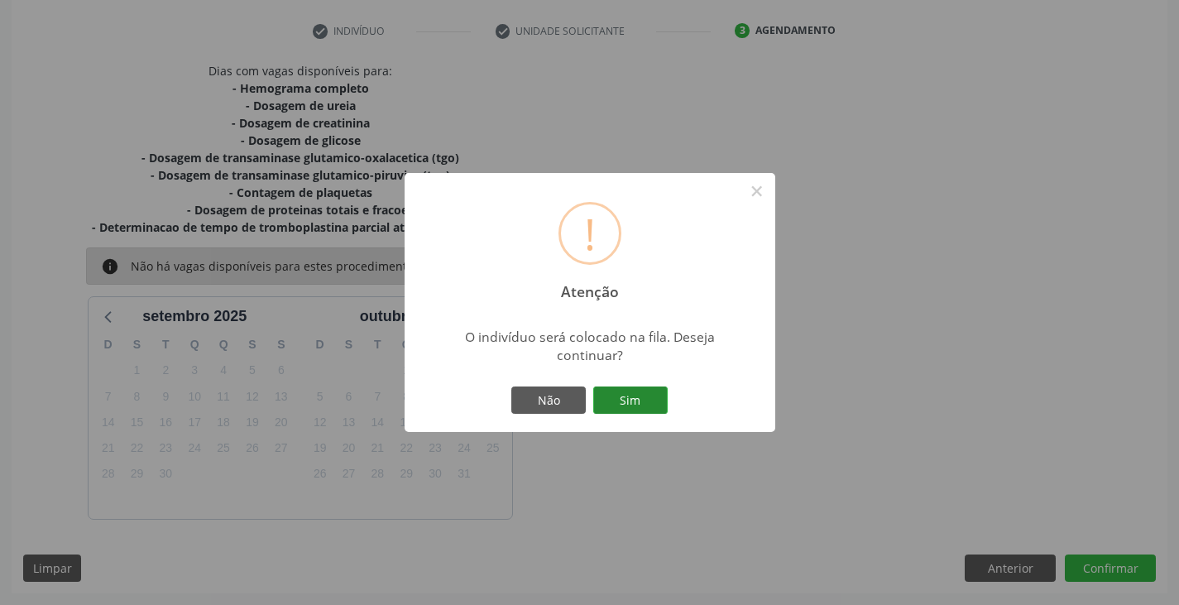
click at [638, 399] on button "Sim" at bounding box center [630, 400] width 74 height 28
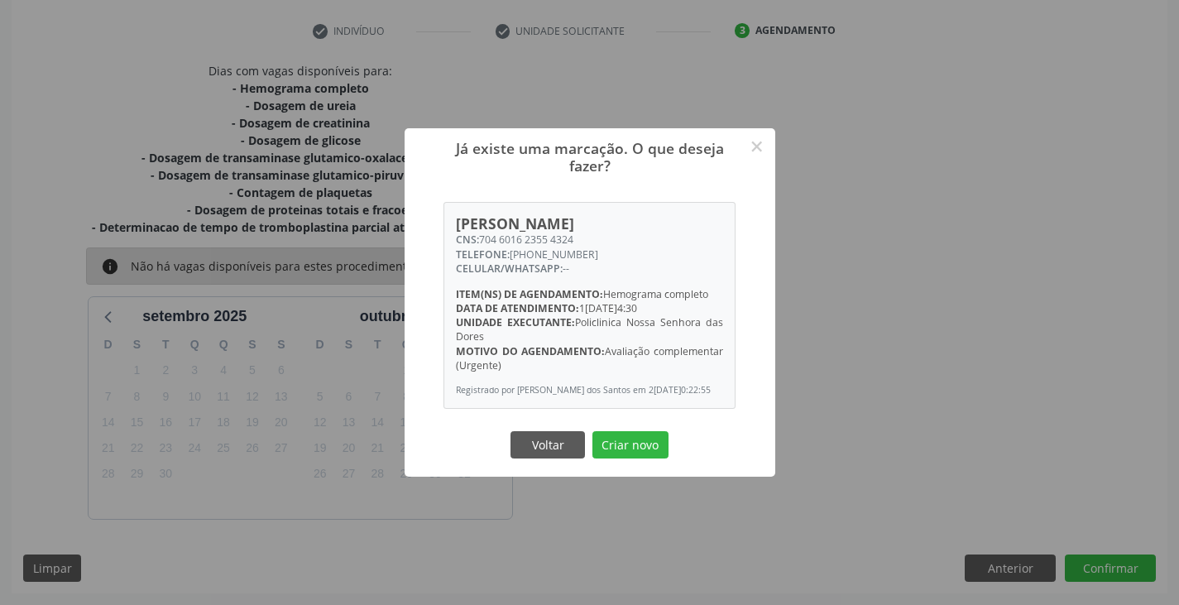
click at [647, 434] on div "Voltar Criar novo" at bounding box center [589, 444] width 165 height 35
click at [638, 458] on button "Criar novo" at bounding box center [630, 445] width 76 height 28
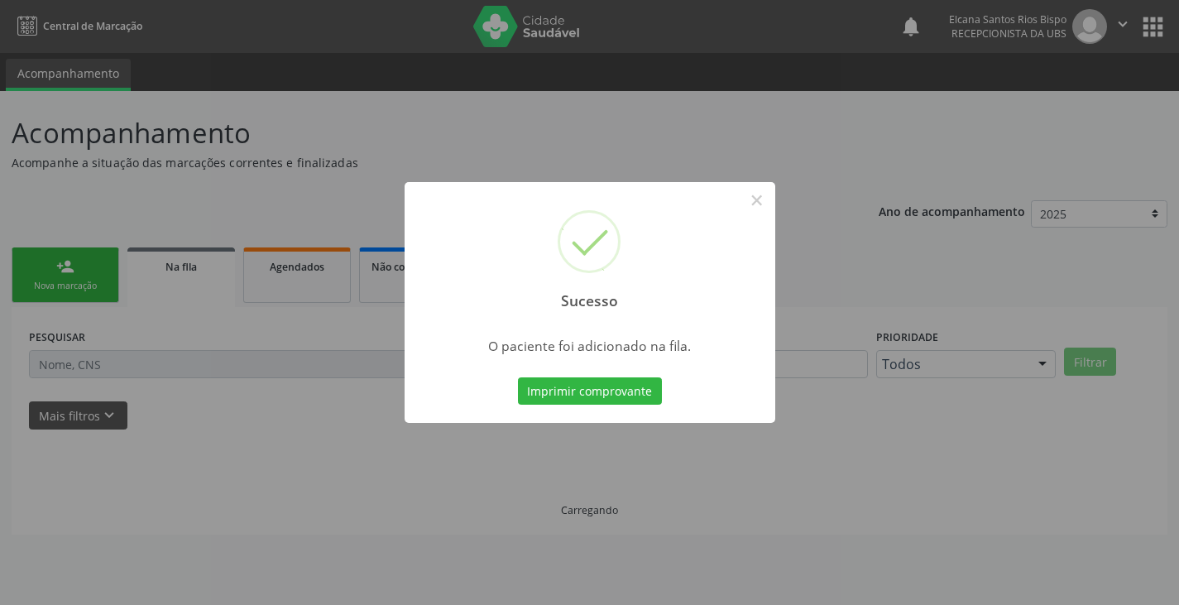
scroll to position [0, 0]
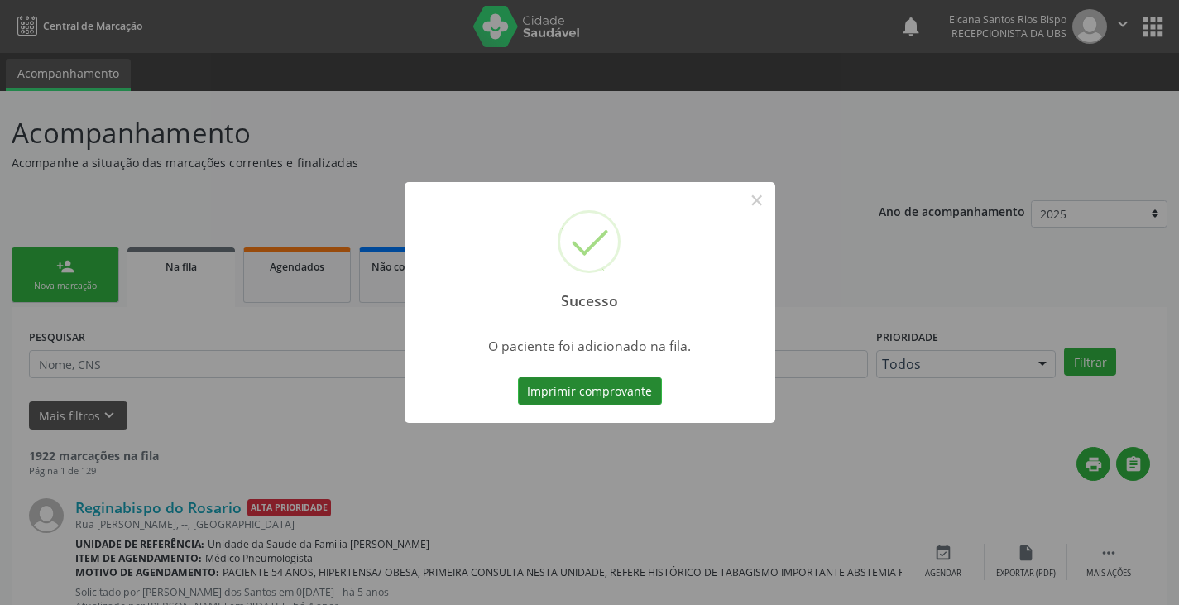
click at [652, 390] on button "Imprimir comprovante" at bounding box center [590, 391] width 144 height 28
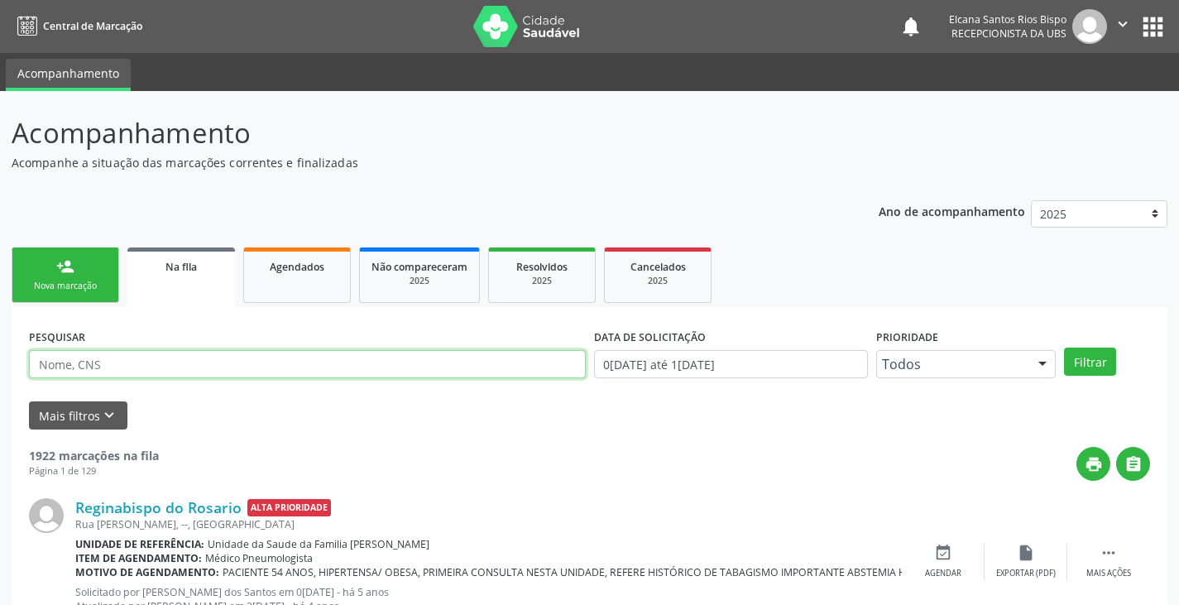
click at [145, 358] on input "text" at bounding box center [307, 364] width 557 height 28
paste input "704 6016 2355 4324"
type input "704 6016 2355 4324"
click at [1064, 347] on button "Filtrar" at bounding box center [1090, 361] width 52 height 28
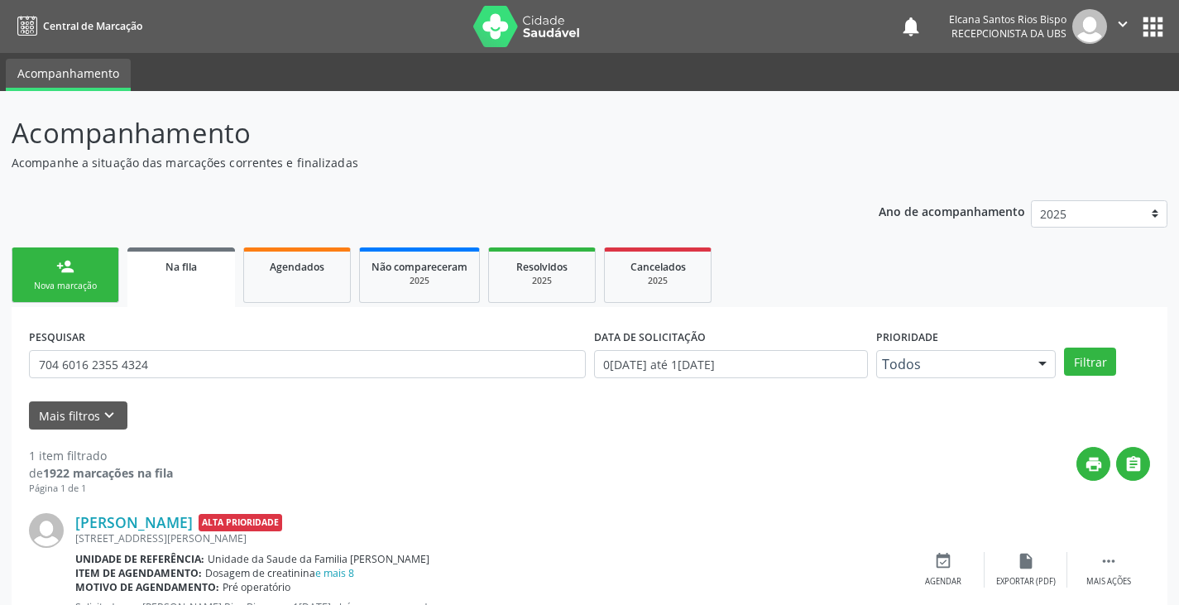
scroll to position [67, 0]
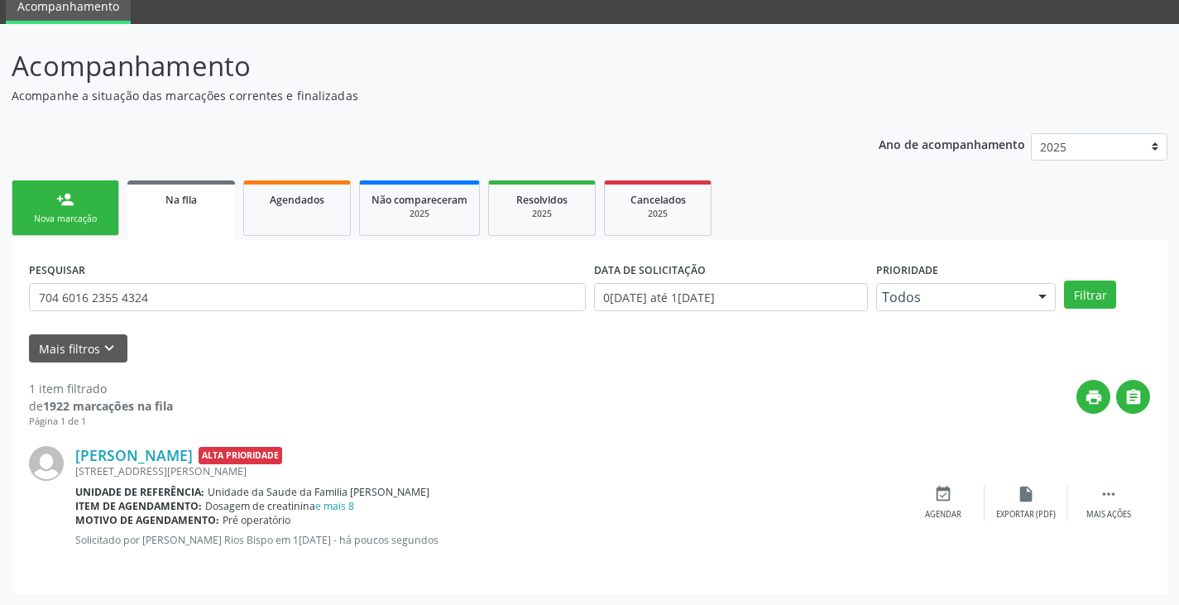
click at [61, 222] on div "Nova marcação" at bounding box center [65, 219] width 83 height 12
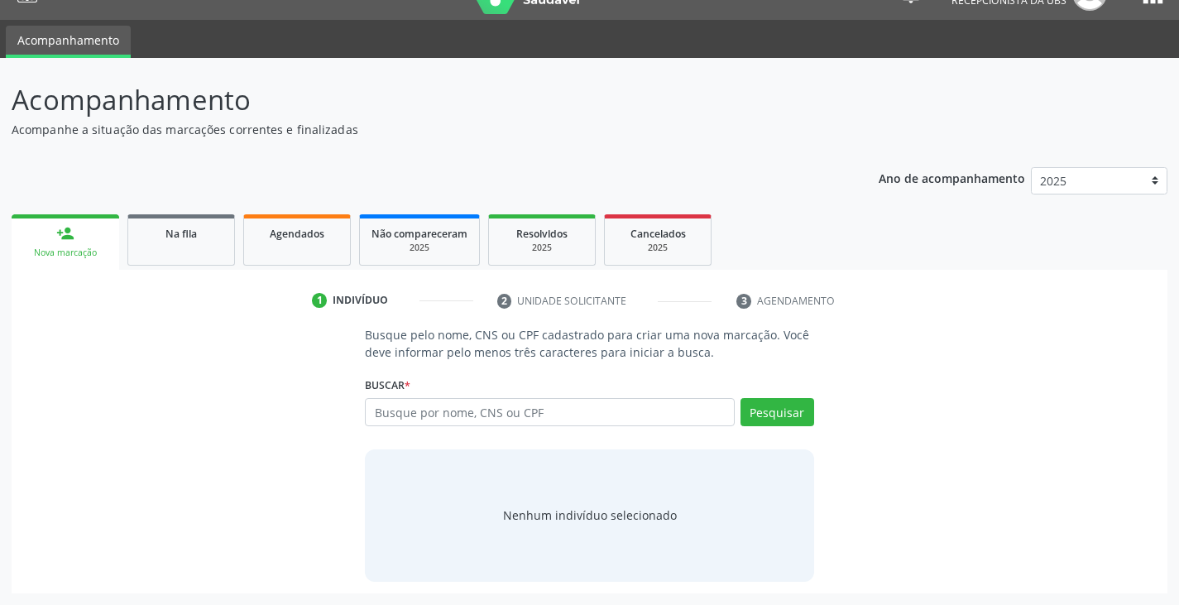
scroll to position [33, 0]
click at [482, 407] on input "text" at bounding box center [549, 412] width 369 height 28
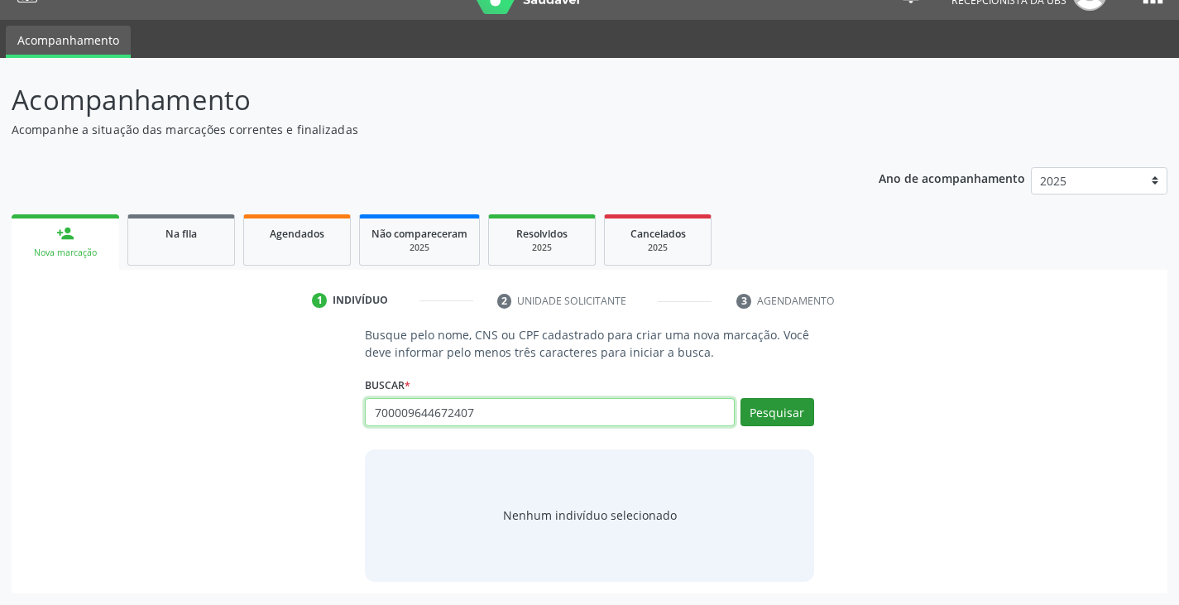
type input "700009644672407"
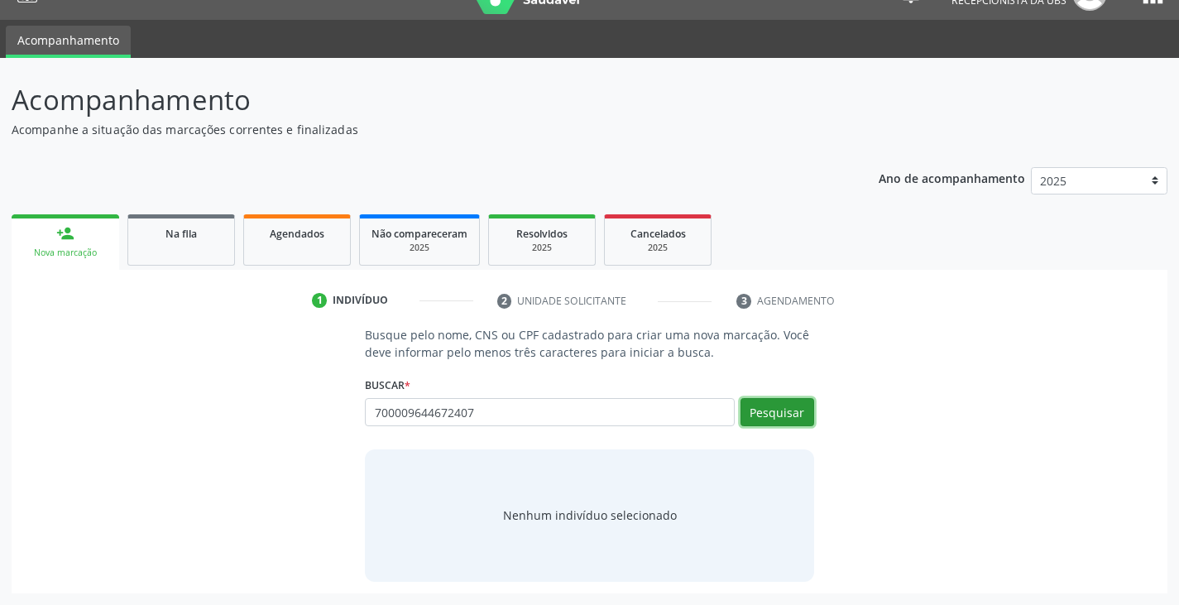
click at [775, 410] on button "Pesquisar" at bounding box center [778, 412] width 74 height 28
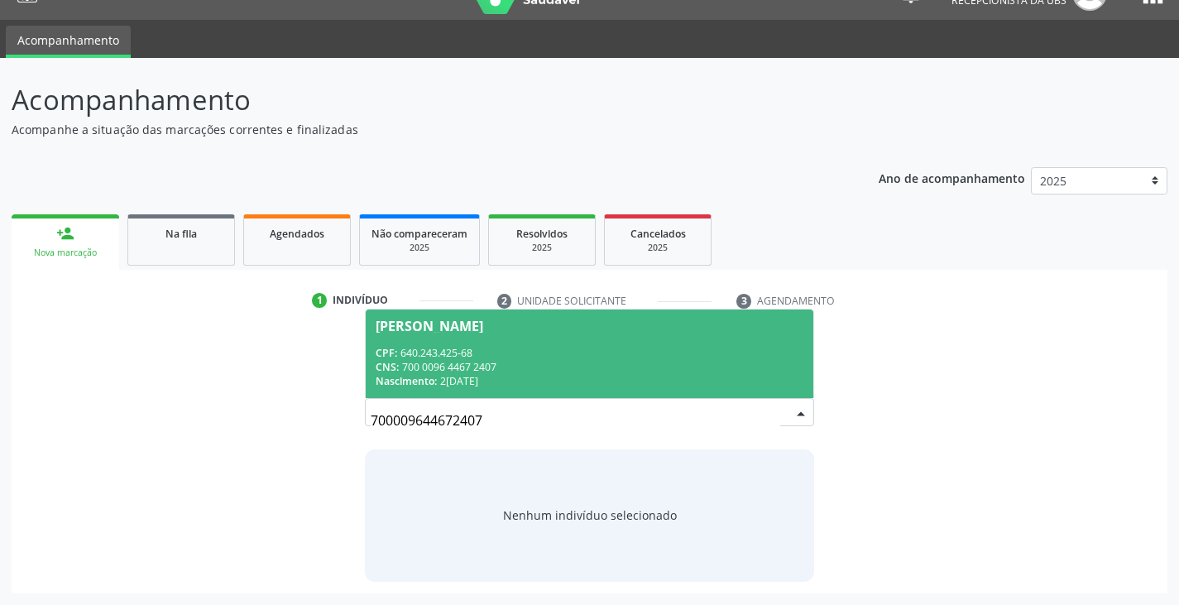
click at [386, 327] on div "[PERSON_NAME]" at bounding box center [430, 325] width 108 height 13
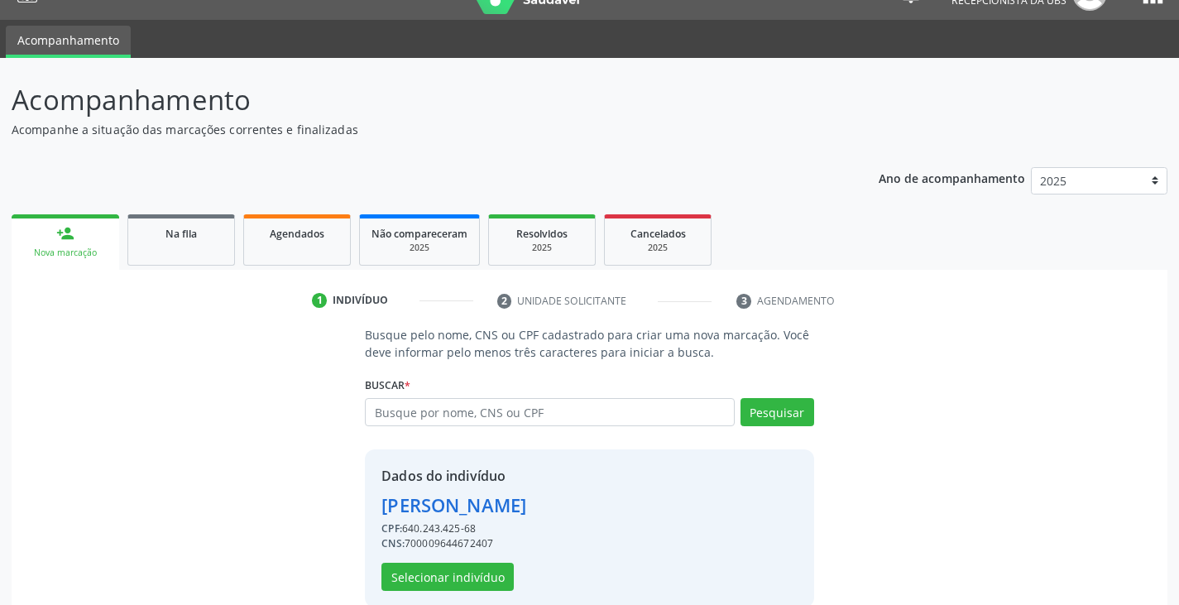
scroll to position [59, 0]
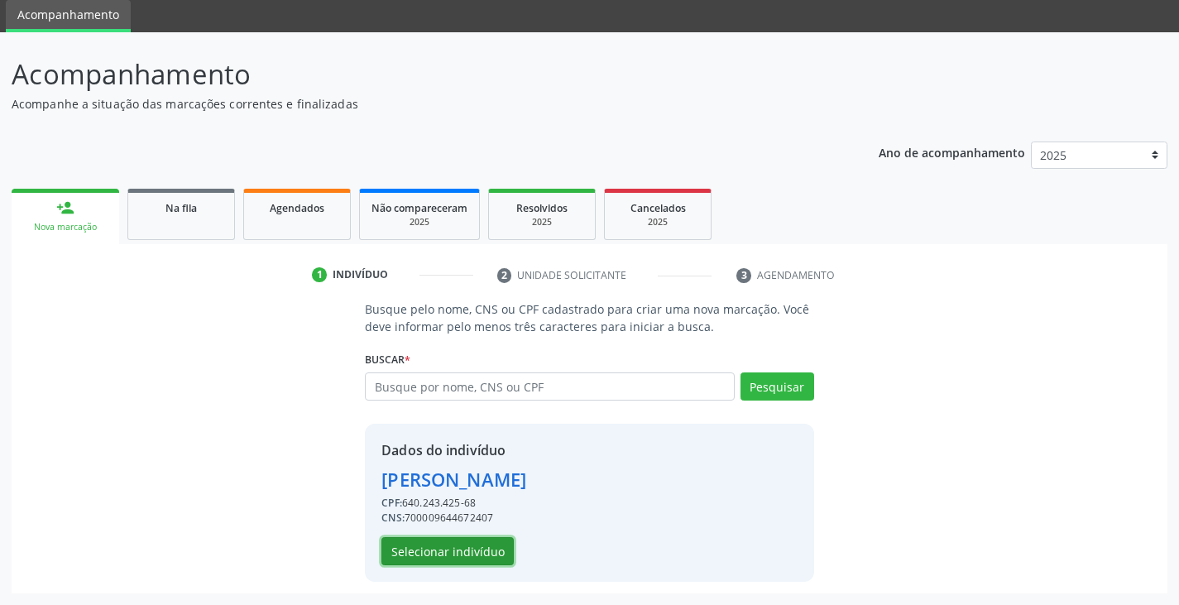
click at [436, 554] on button "Selecionar indivíduo" at bounding box center [447, 551] width 132 height 28
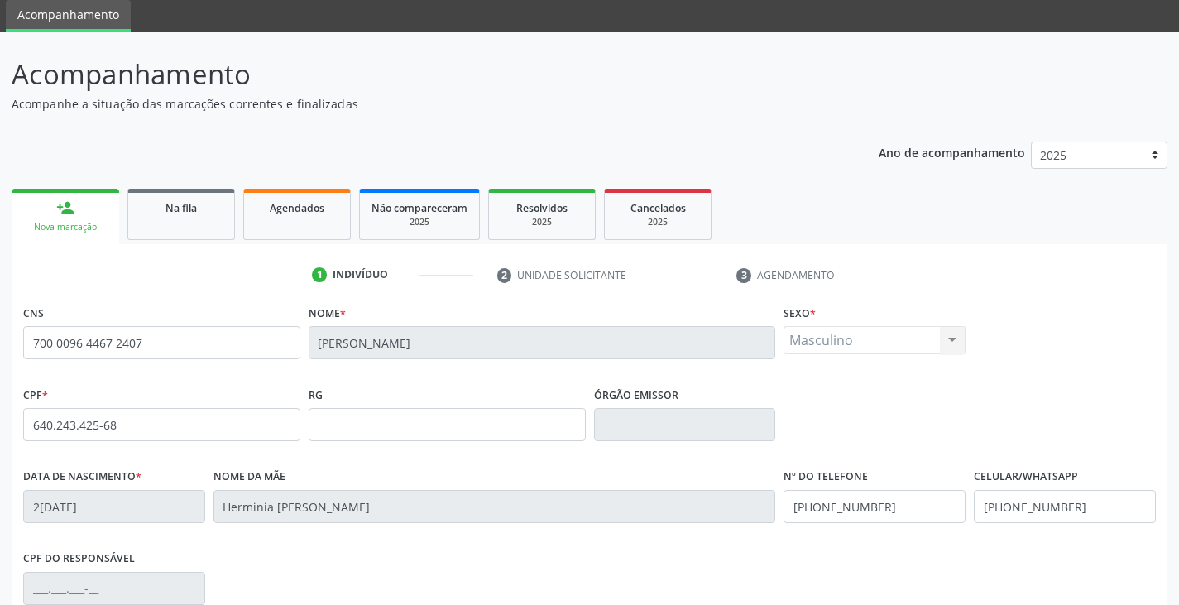
scroll to position [292, 0]
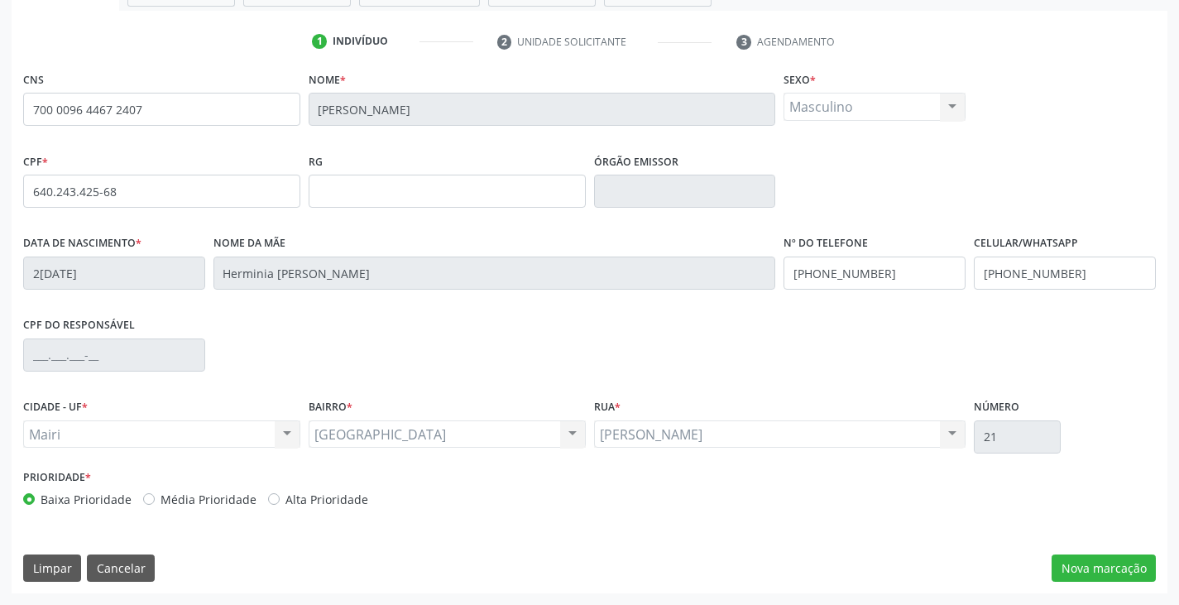
click at [331, 496] on label "Alta Prioridade" at bounding box center [326, 499] width 83 height 17
click at [280, 496] on input "Alta Prioridade" at bounding box center [274, 498] width 12 height 15
radio input "true"
click at [1087, 559] on button "Nova marcação" at bounding box center [1104, 568] width 104 height 28
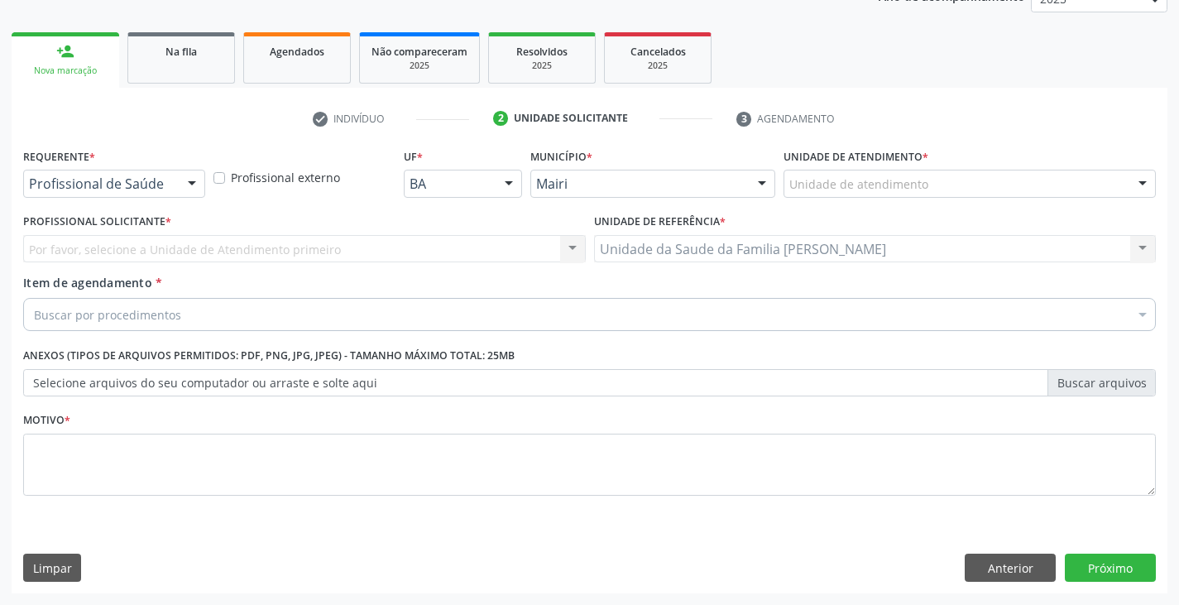
scroll to position [215, 0]
click at [943, 180] on div at bounding box center [970, 184] width 372 height 28
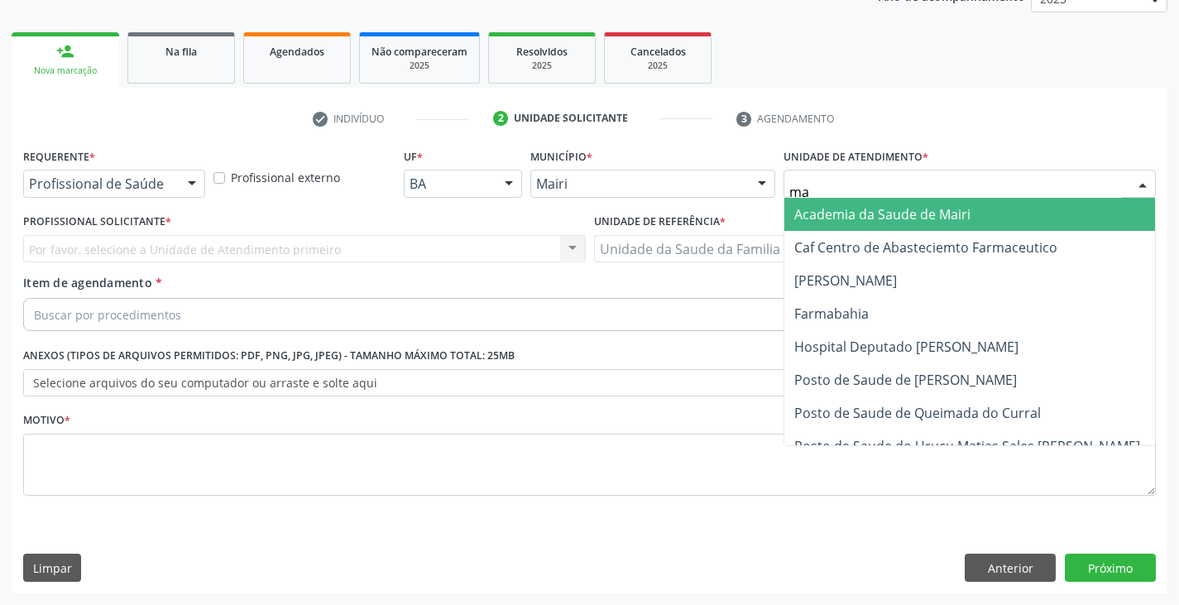
type input "mar"
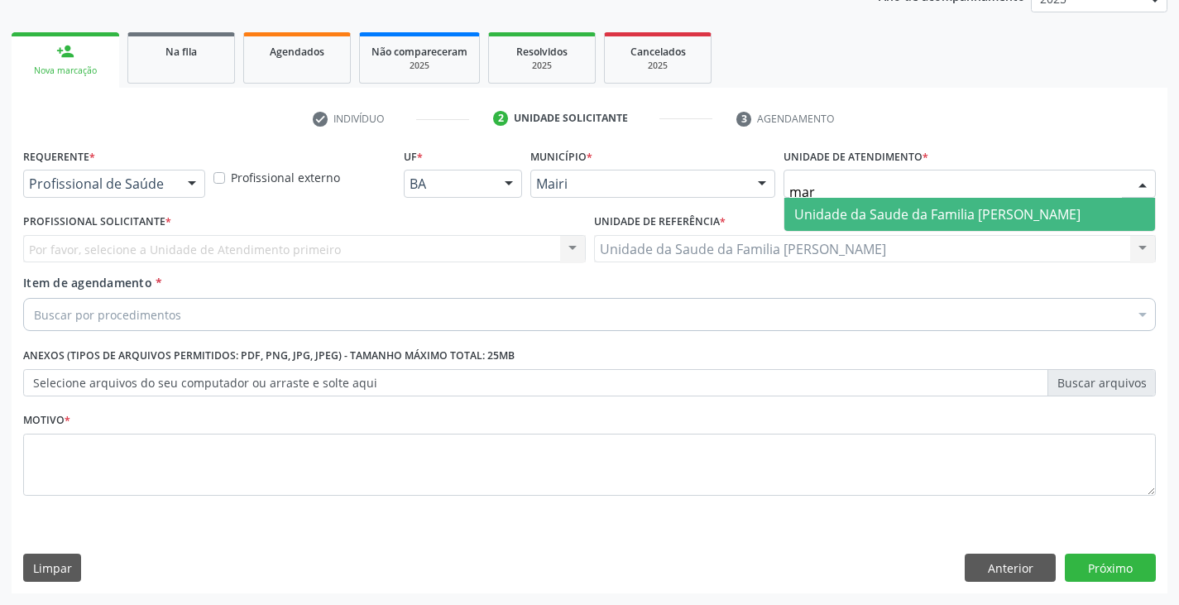
drag, startPoint x: 919, startPoint y: 204, endPoint x: 861, endPoint y: 219, distance: 60.0
click at [919, 205] on span "Unidade da Saude da Familia [PERSON_NAME]" at bounding box center [969, 214] width 371 height 33
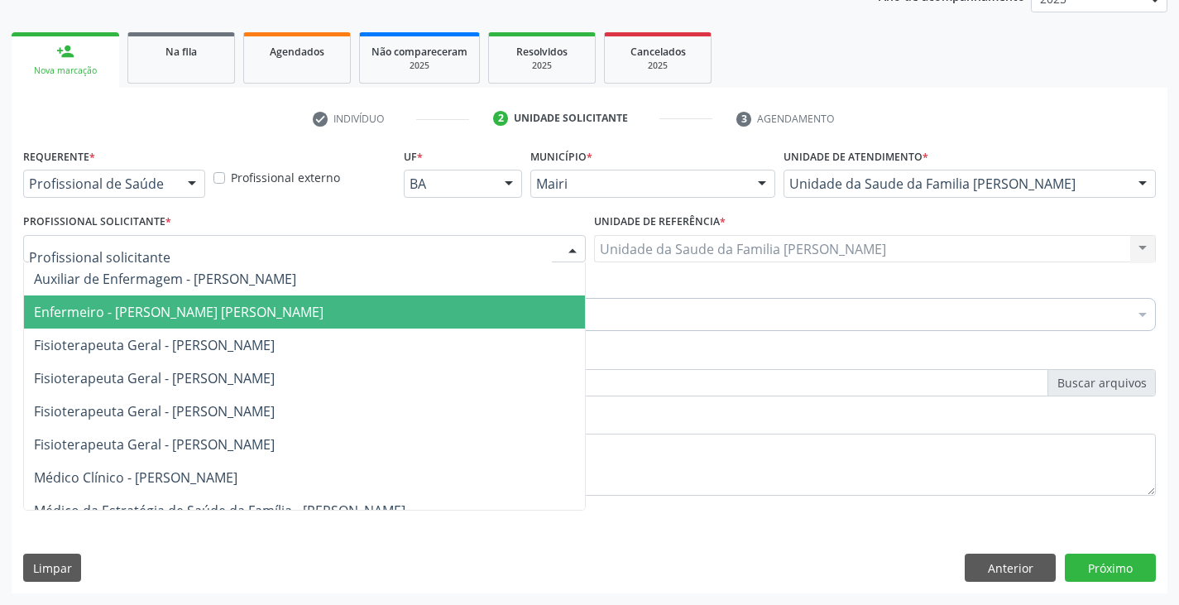
click at [132, 309] on span "Enfermeiro - [PERSON_NAME] [PERSON_NAME]" at bounding box center [179, 312] width 290 height 18
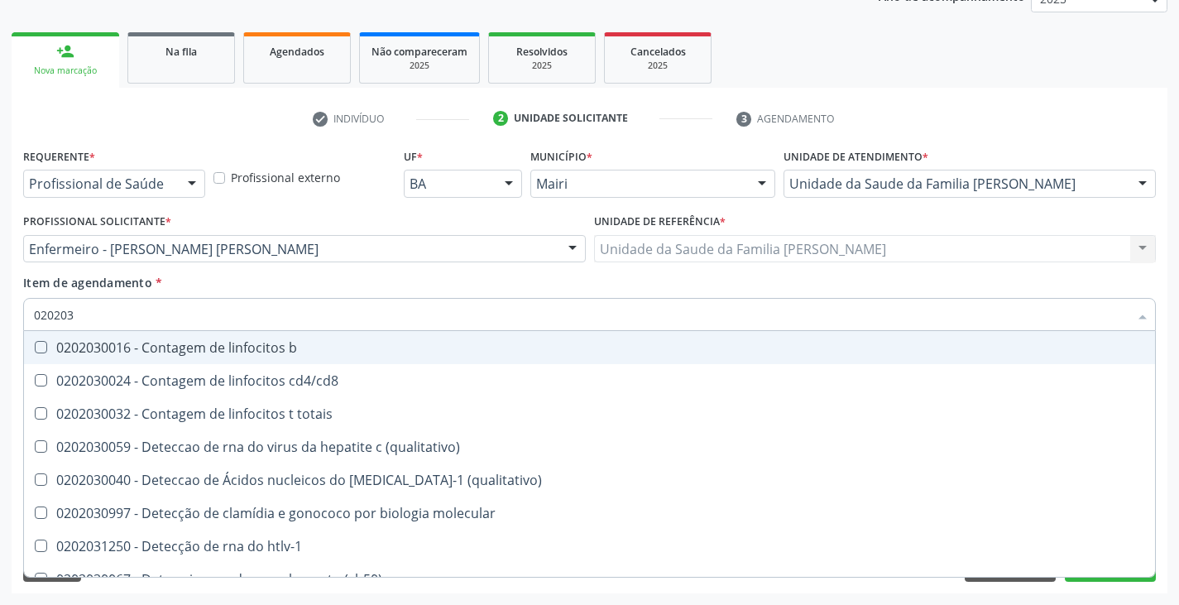
type input "0202038"
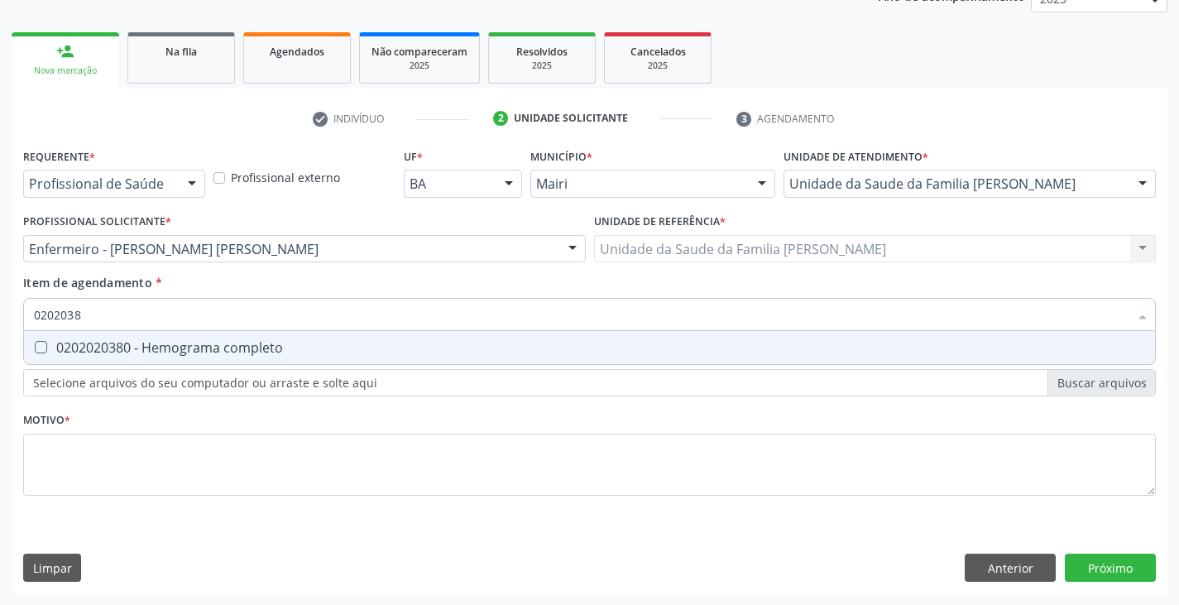
click at [132, 352] on div "0202020380 - Hemograma completo" at bounding box center [589, 347] width 1111 height 13
checkbox completo "true"
type input "020203"
checkbox completo "false"
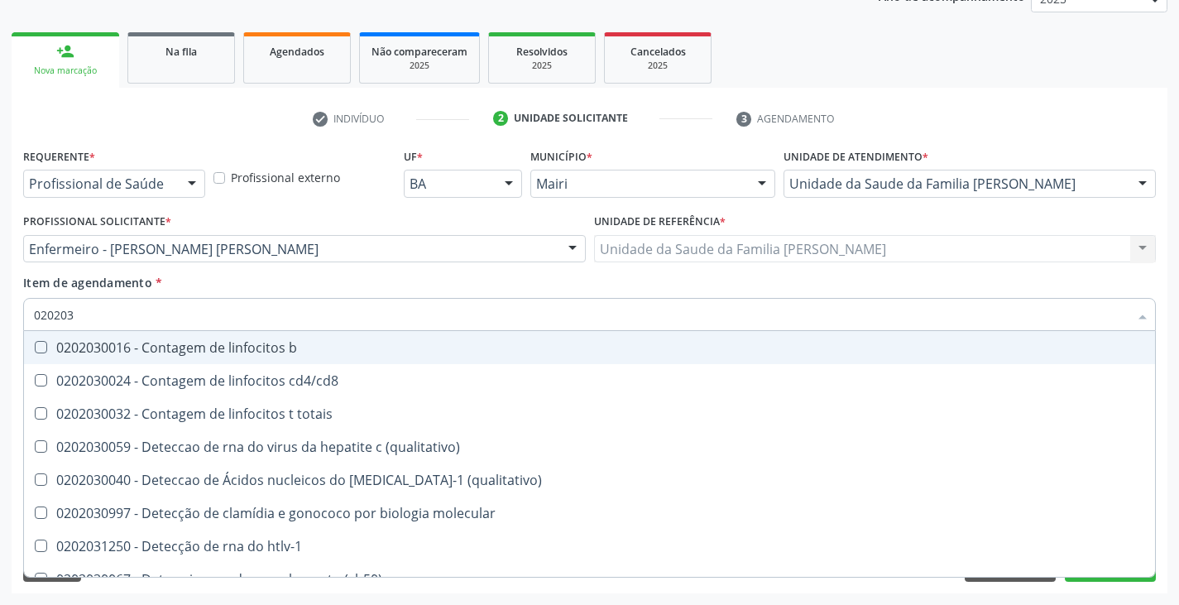
type input "02020"
checkbox completo "false"
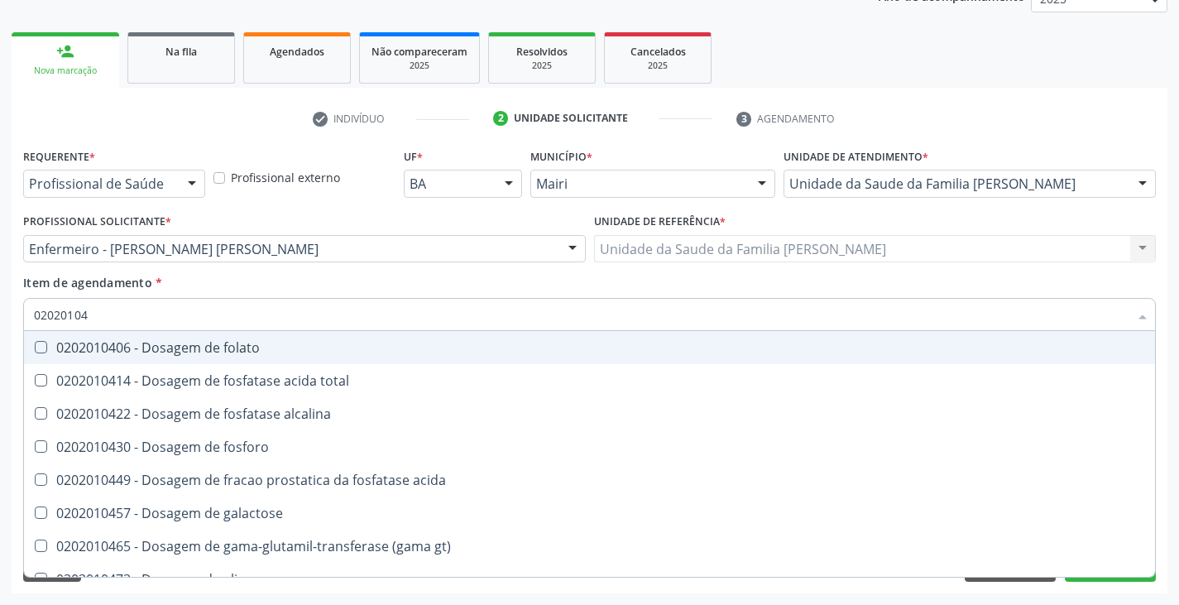
type input "020201047"
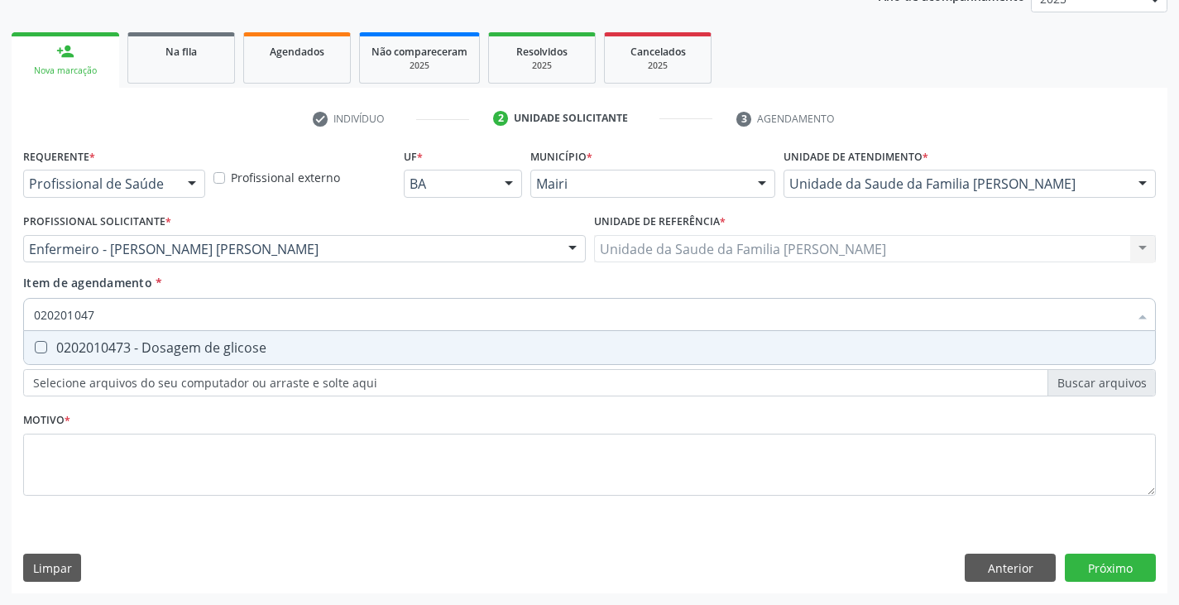
click at [146, 342] on div "0202010473 - Dosagem de glicose" at bounding box center [589, 347] width 1111 height 13
checkbox glicose "true"
type input "02020104"
checkbox glicose "false"
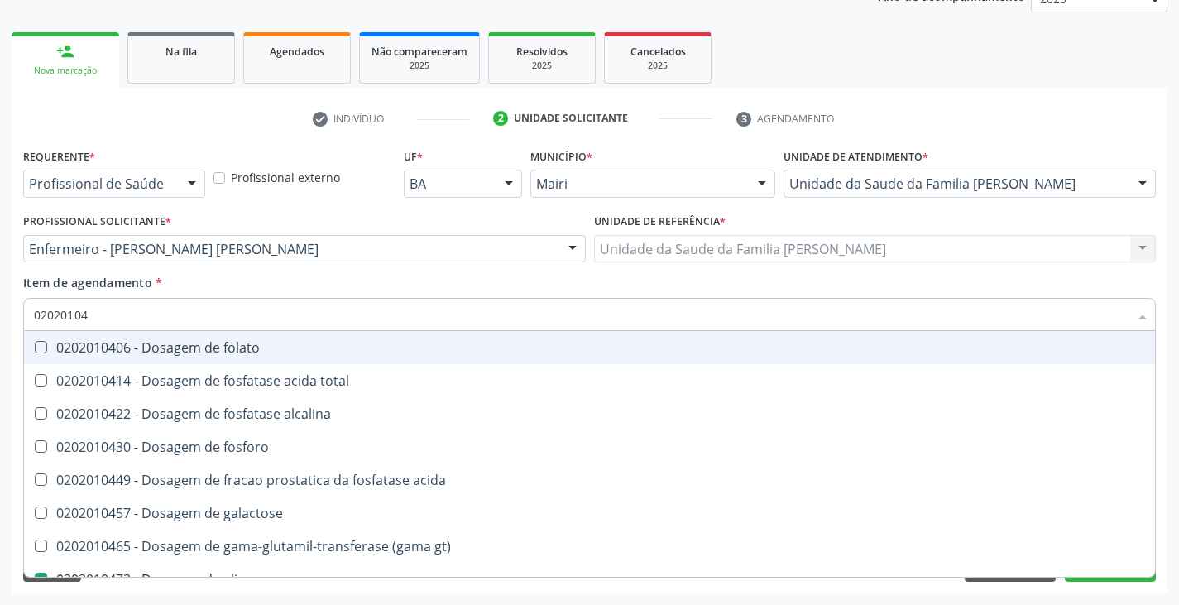
type input "0202010"
checkbox glicose "false"
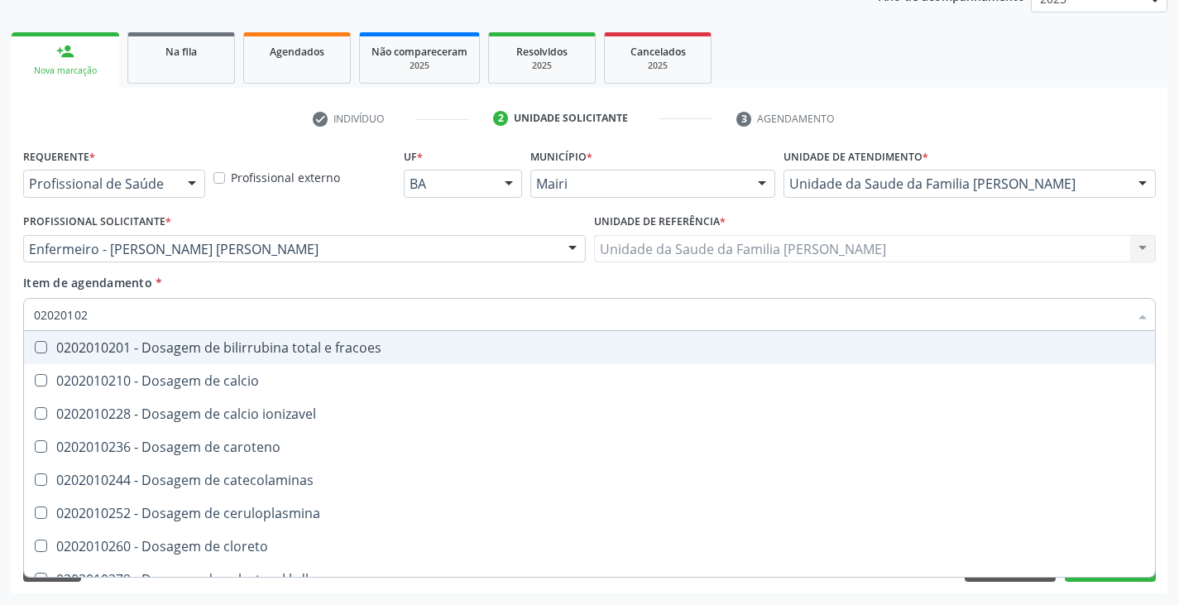
type input "020201029"
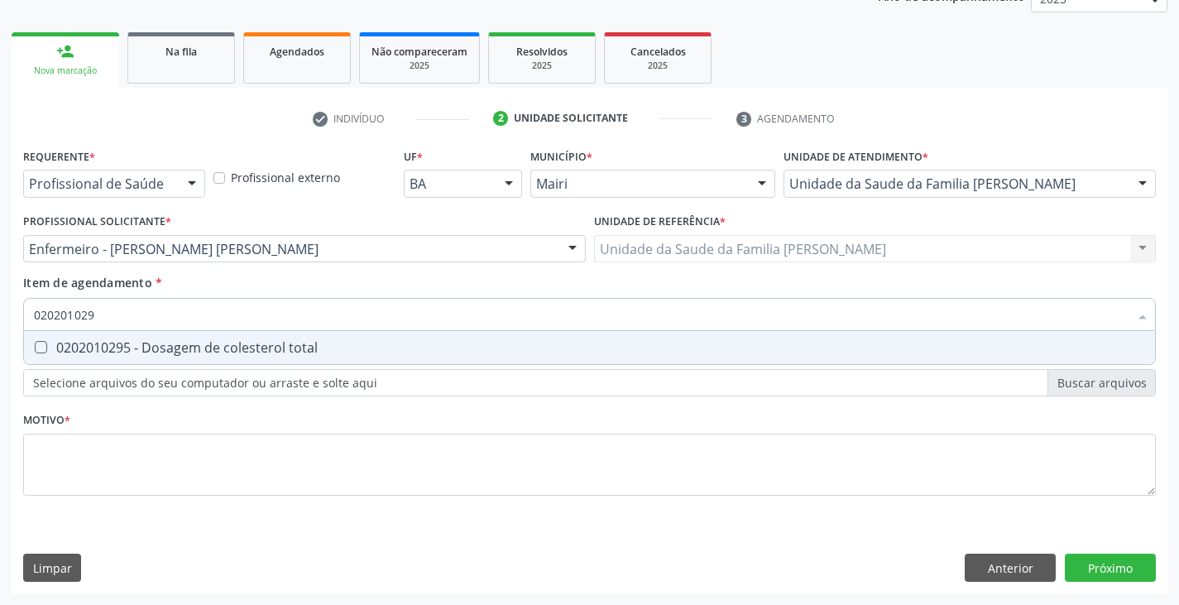
click at [146, 342] on div "0202010295 - Dosagem de colesterol total" at bounding box center [589, 347] width 1111 height 13
checkbox total "true"
type input "02020102"
checkbox total "false"
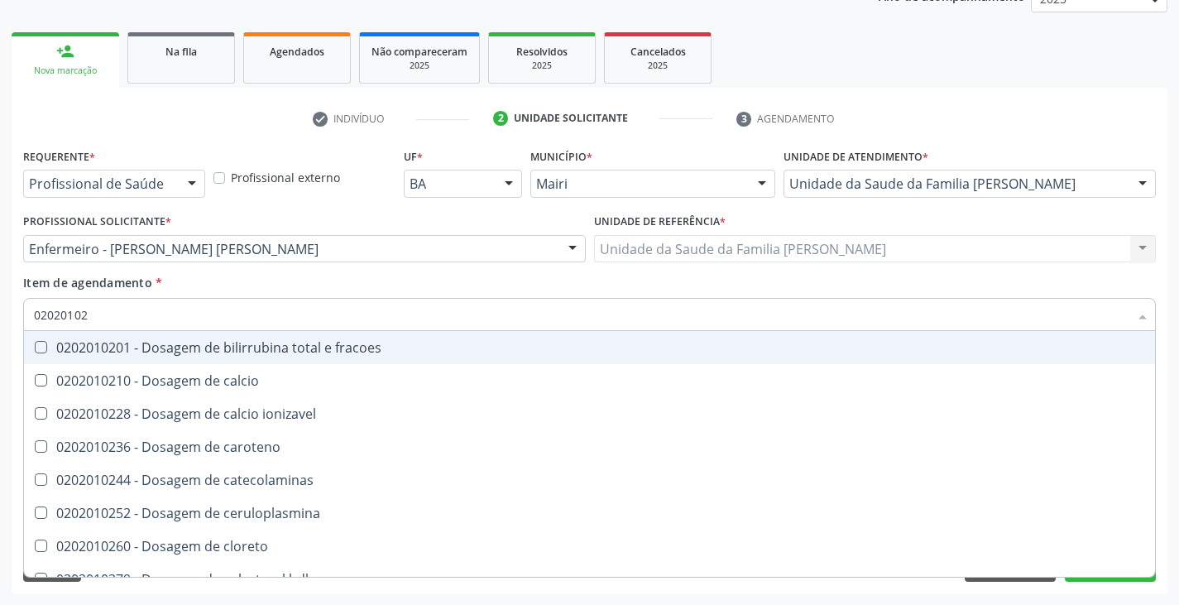
type input "020201028"
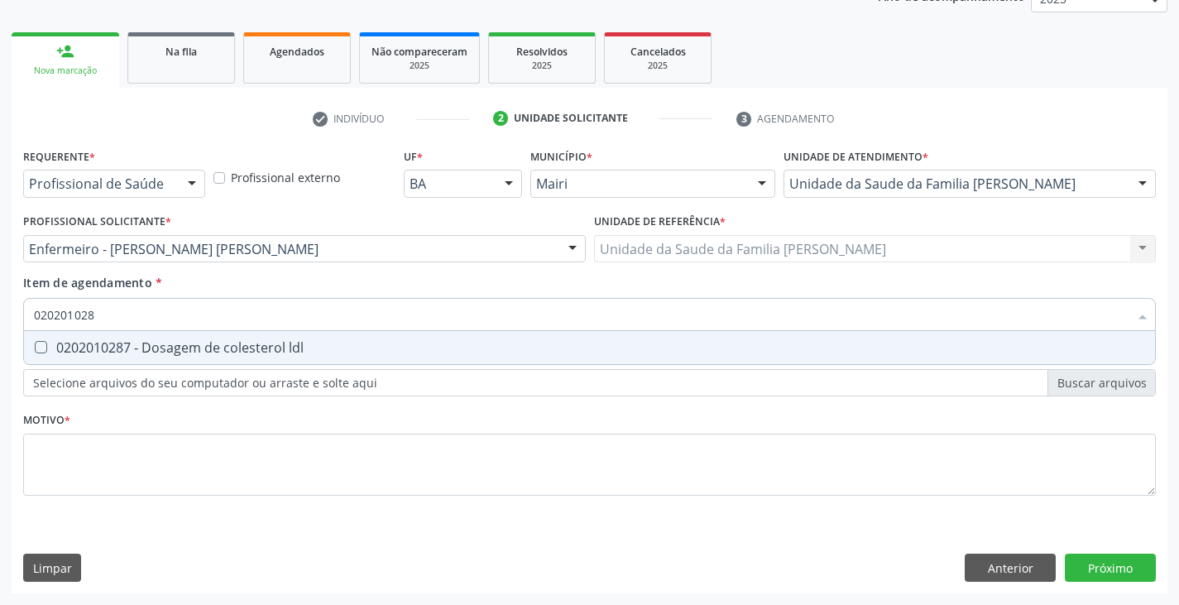
click at [146, 342] on div "0202010287 - Dosagem de colesterol ldl" at bounding box center [589, 347] width 1111 height 13
checkbox ldl "true"
type input "02020102"
checkbox ldl "false"
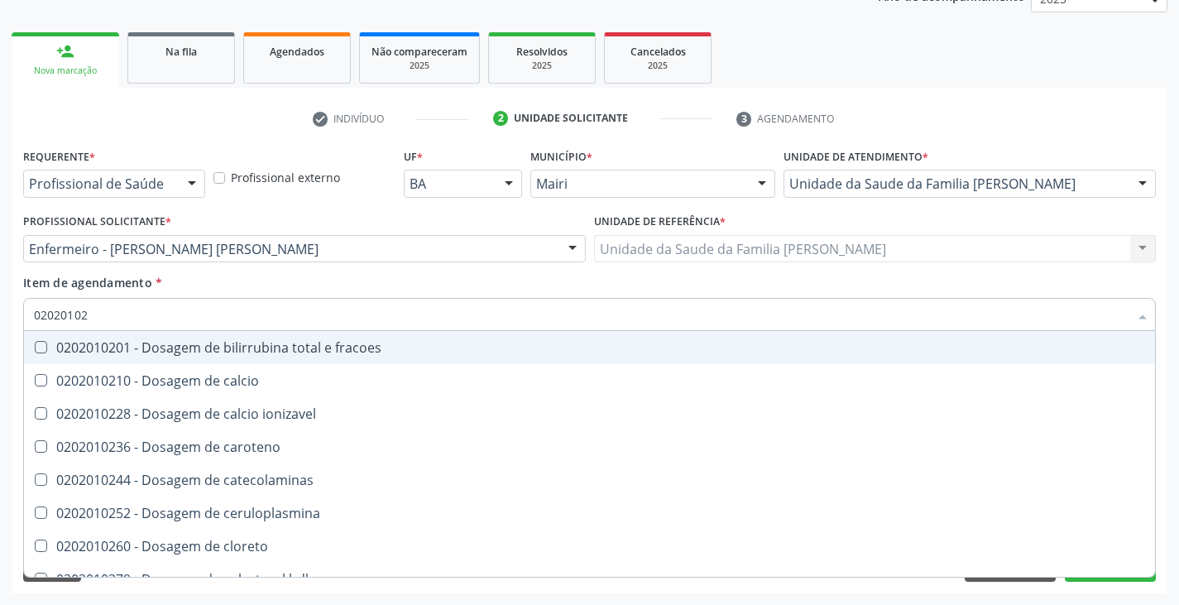
type input "020201027"
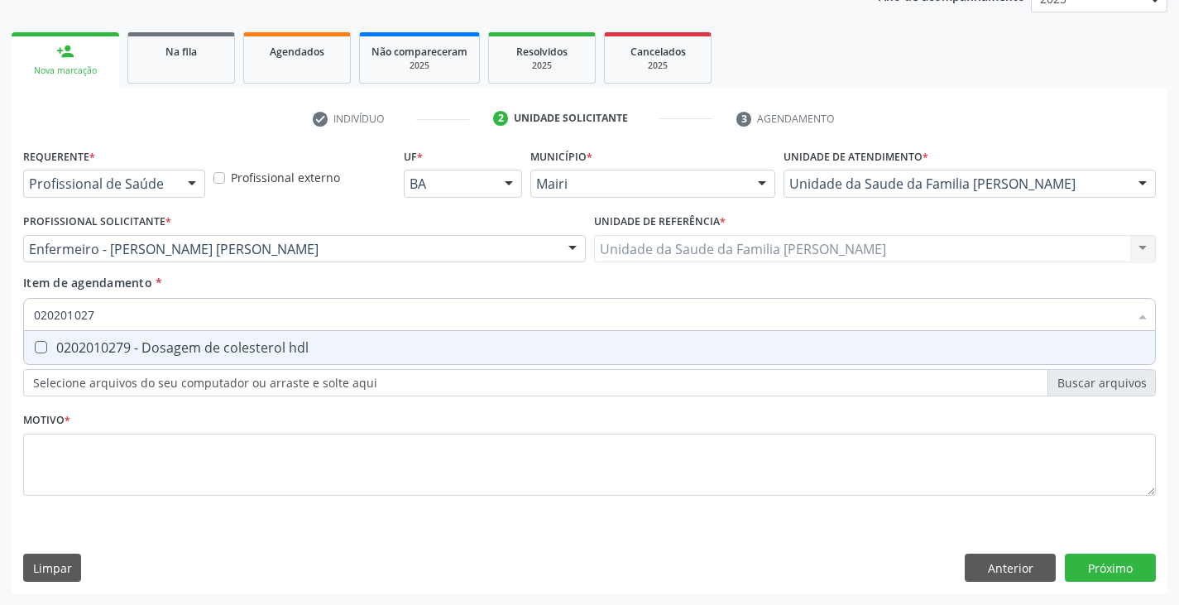
click at [146, 342] on div "0202010279 - Dosagem de colesterol hdl" at bounding box center [589, 347] width 1111 height 13
checkbox hdl "true"
type input "02020102"
checkbox hdl "false"
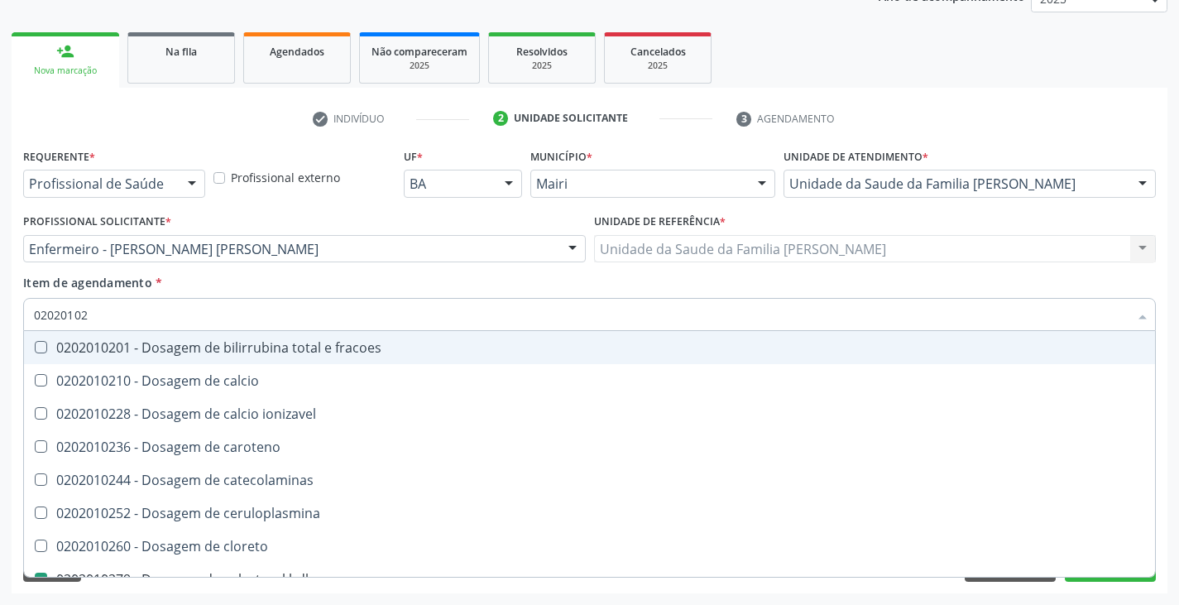
type input "0202010"
checkbox hdl "false"
checkbox ldl "false"
checkbox total "false"
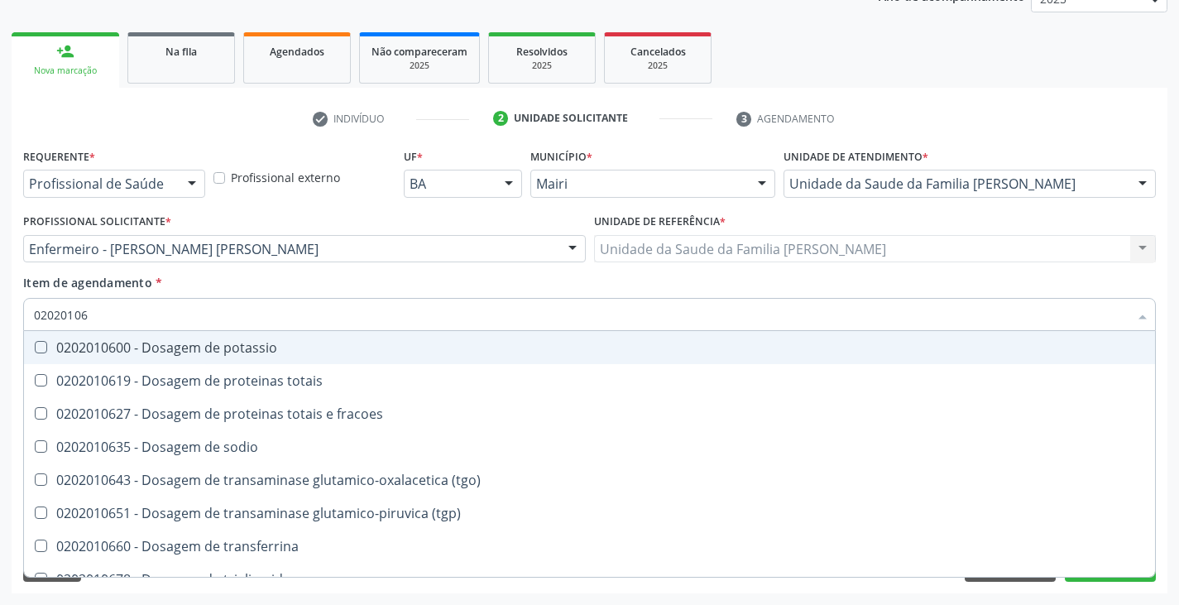
type input "020201067"
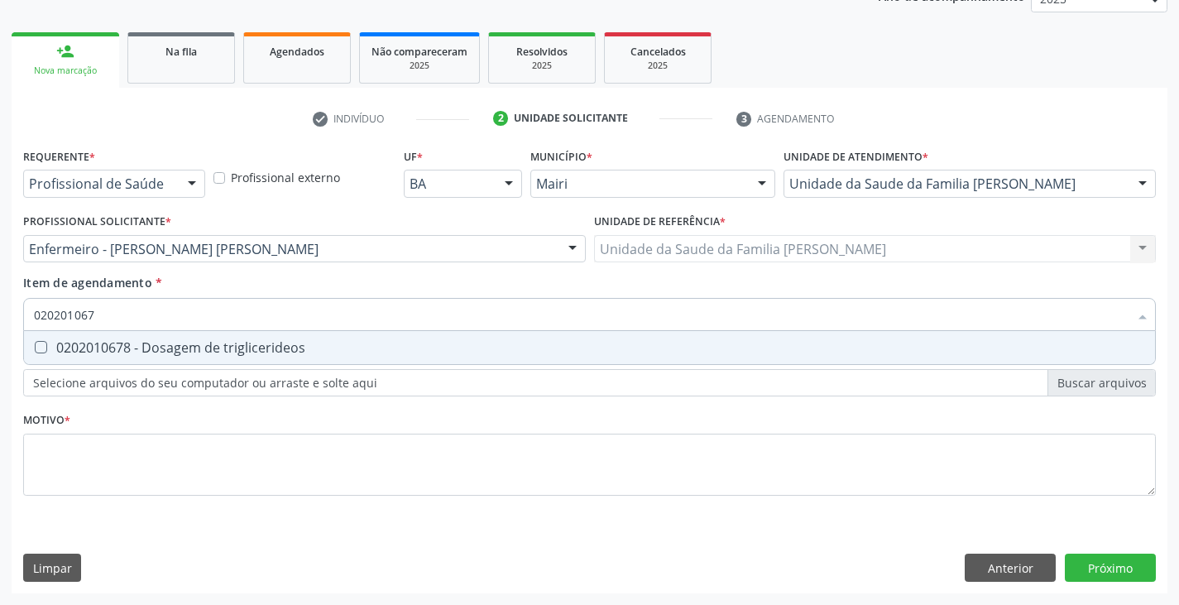
click at [147, 343] on div "0202010678 - Dosagem de triglicerideos" at bounding box center [589, 347] width 1111 height 13
checkbox triglicerideos "true"
type input "02020106"
checkbox triglicerideos "false"
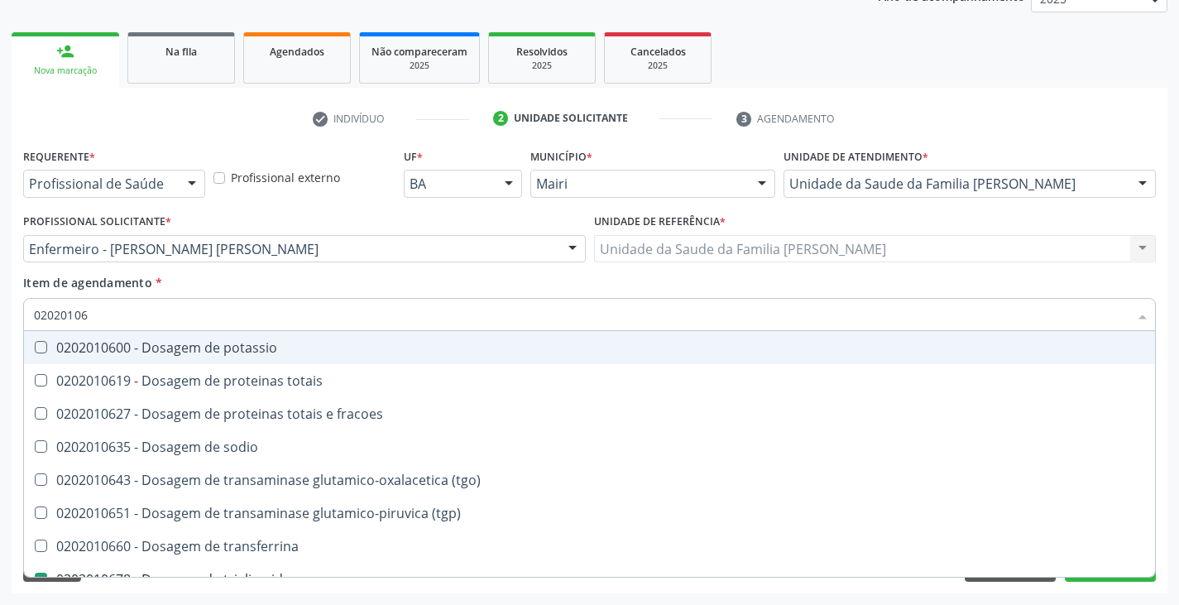
type input "020201064"
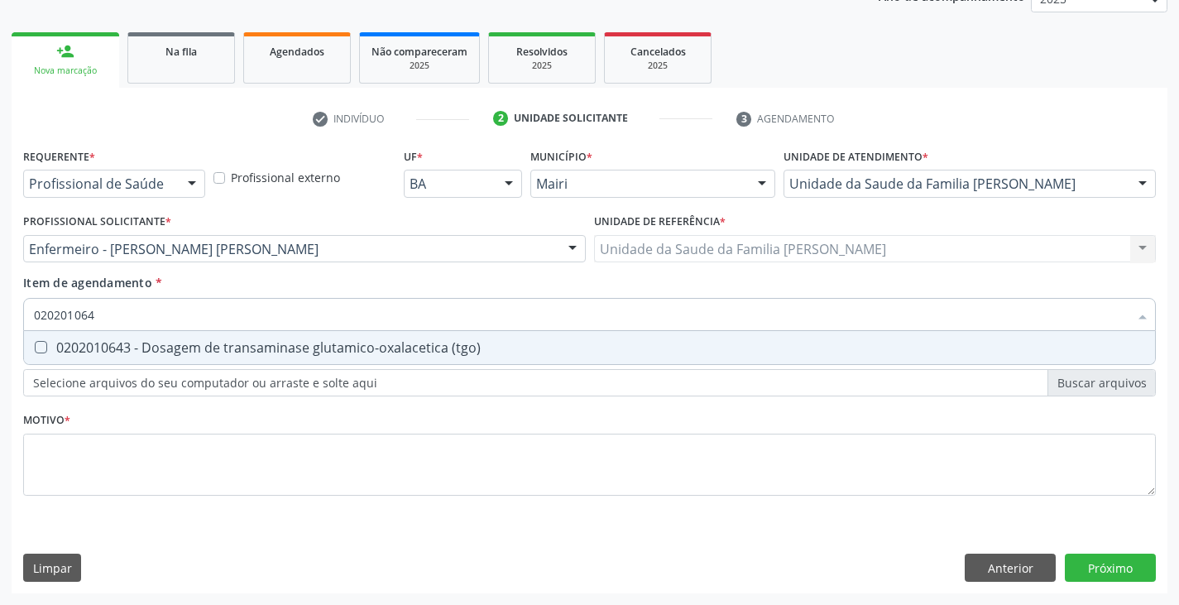
click at [147, 343] on div "0202010643 - Dosagem de transaminase glutamico-oxalacetica (tgo)" at bounding box center [589, 347] width 1111 height 13
checkbox \(tgo\) "true"
type input "02020106"
checkbox \(tgo\) "false"
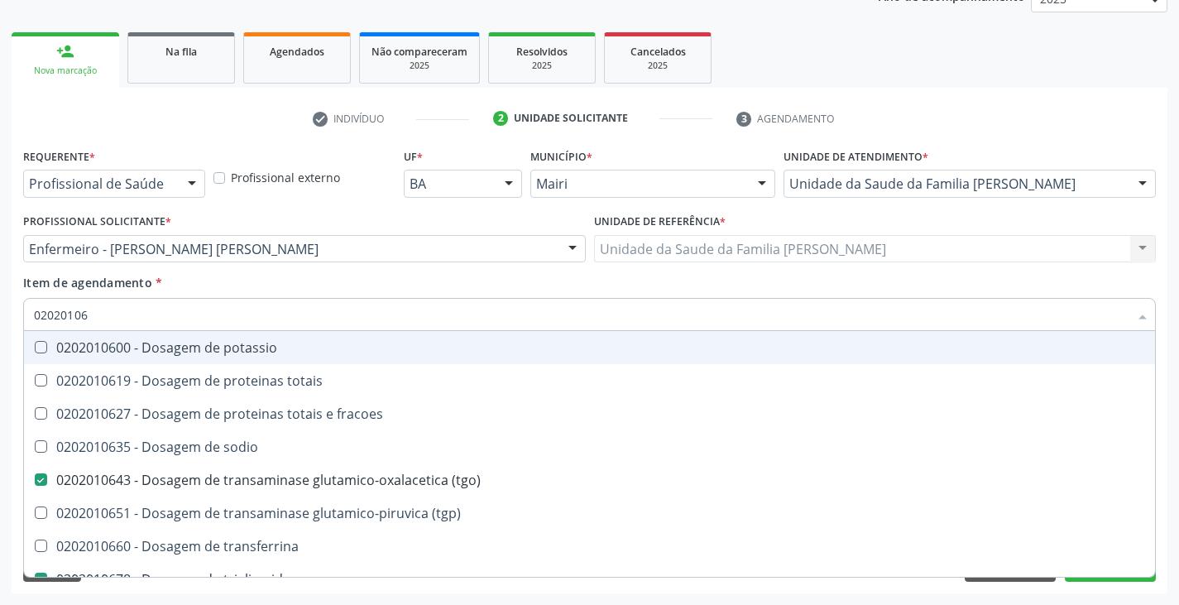
type input "020201065"
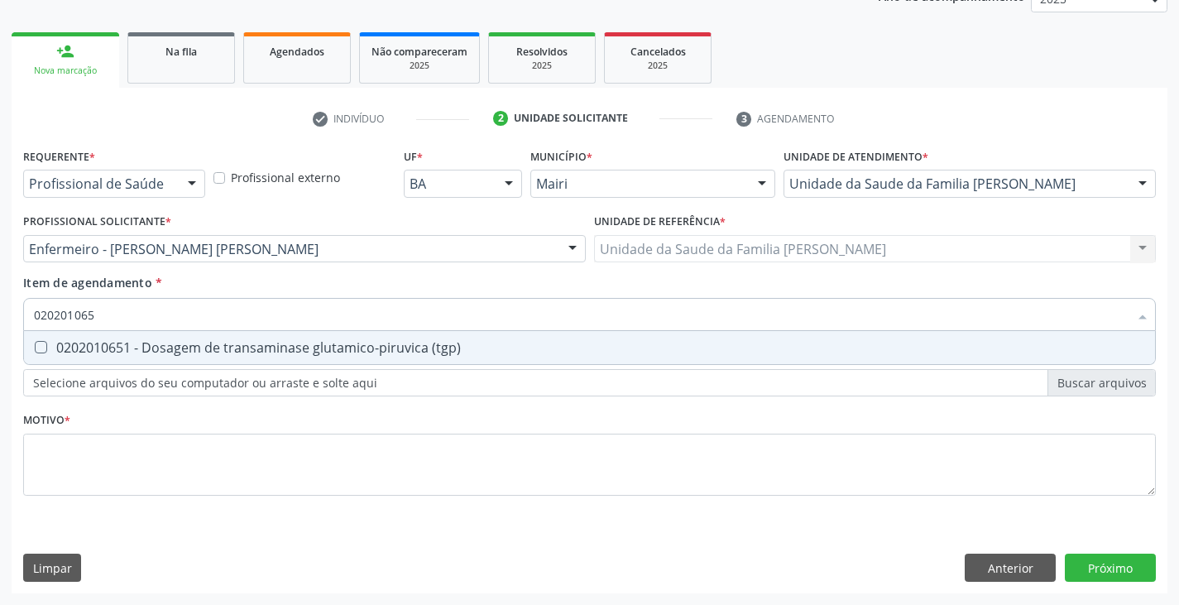
click at [147, 343] on div "0202010651 - Dosagem de transaminase glutamico-piruvica (tgp)" at bounding box center [589, 347] width 1111 height 13
checkbox \(tgp\) "true"
type input "02020106"
checkbox \(tgp\) "false"
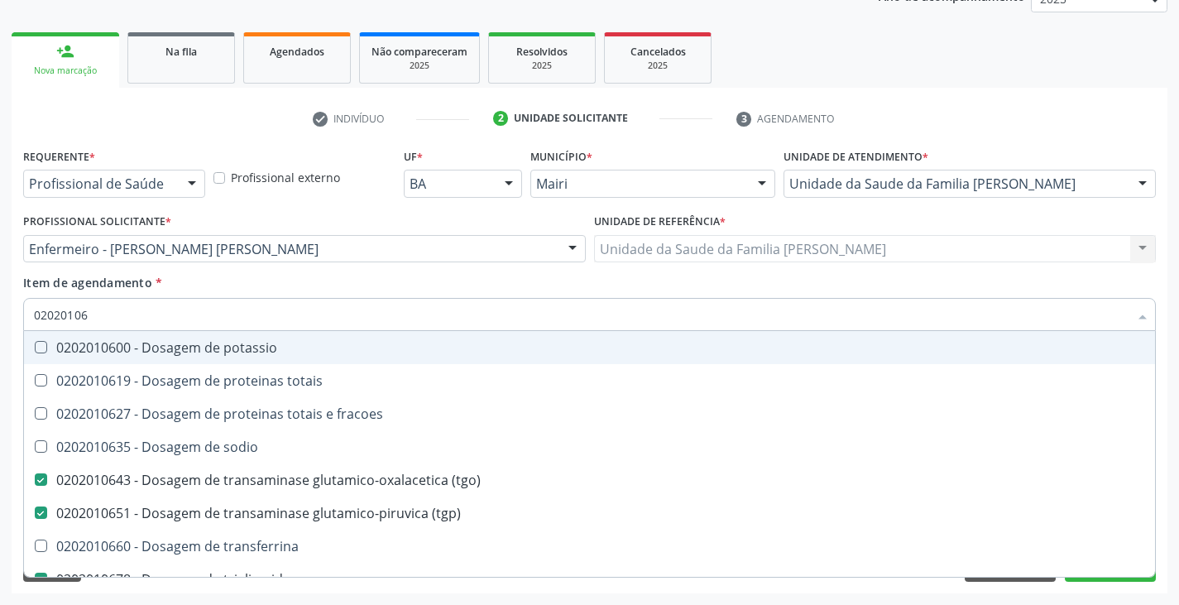
type input "020201069"
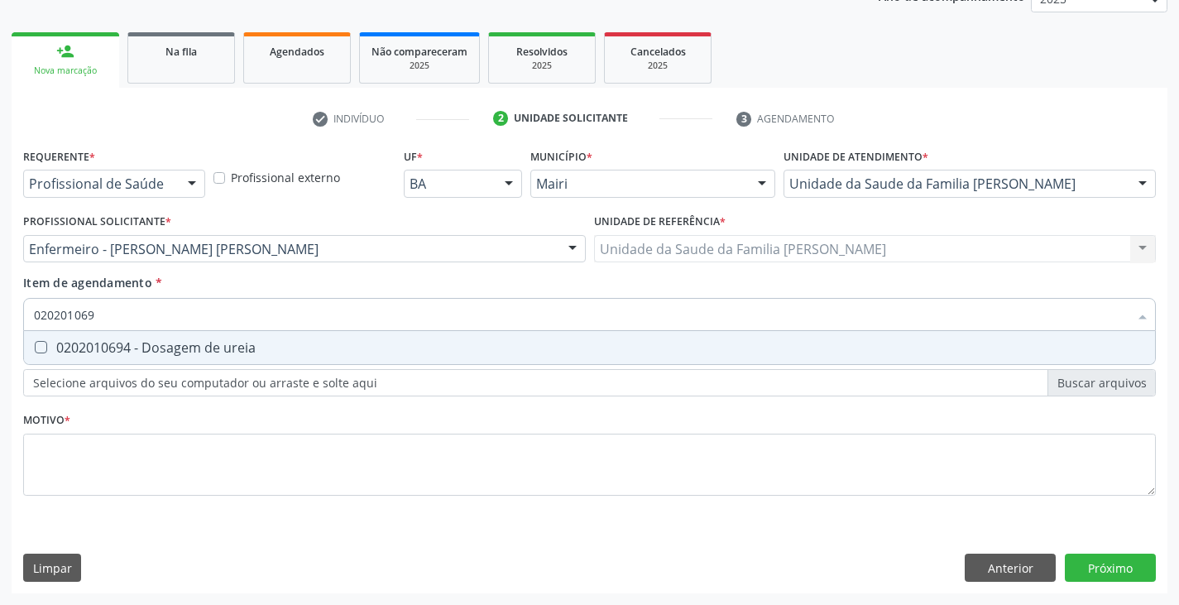
click at [147, 343] on div "0202010694 - Dosagem de ureia" at bounding box center [589, 347] width 1111 height 13
checkbox ureia "true"
type input "02020106"
checkbox ureia "false"
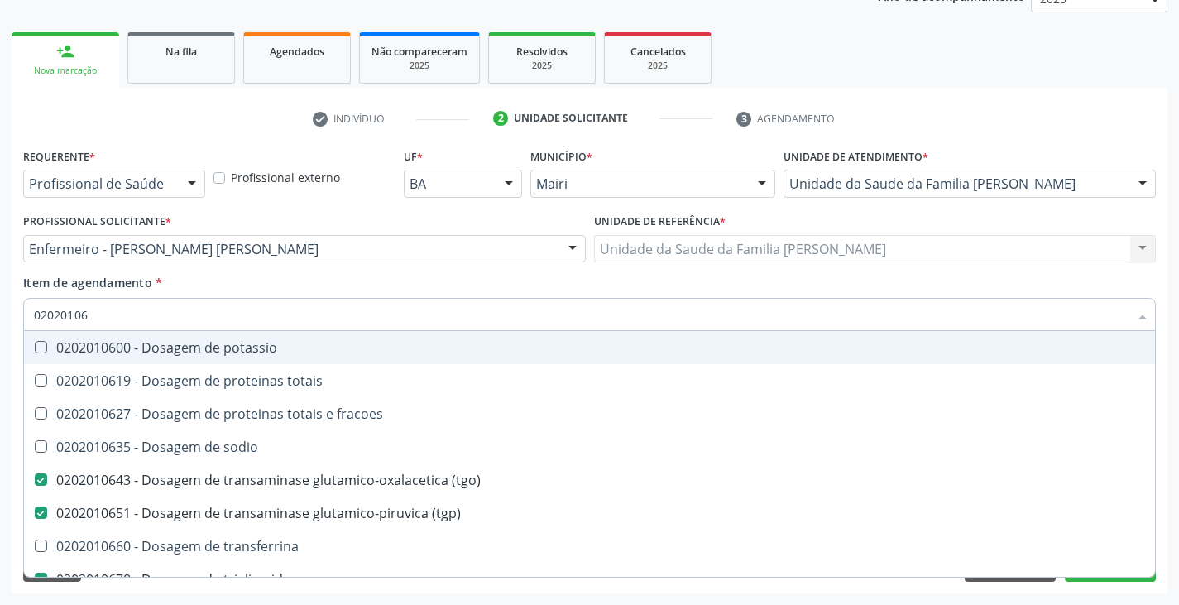
type input "020201060"
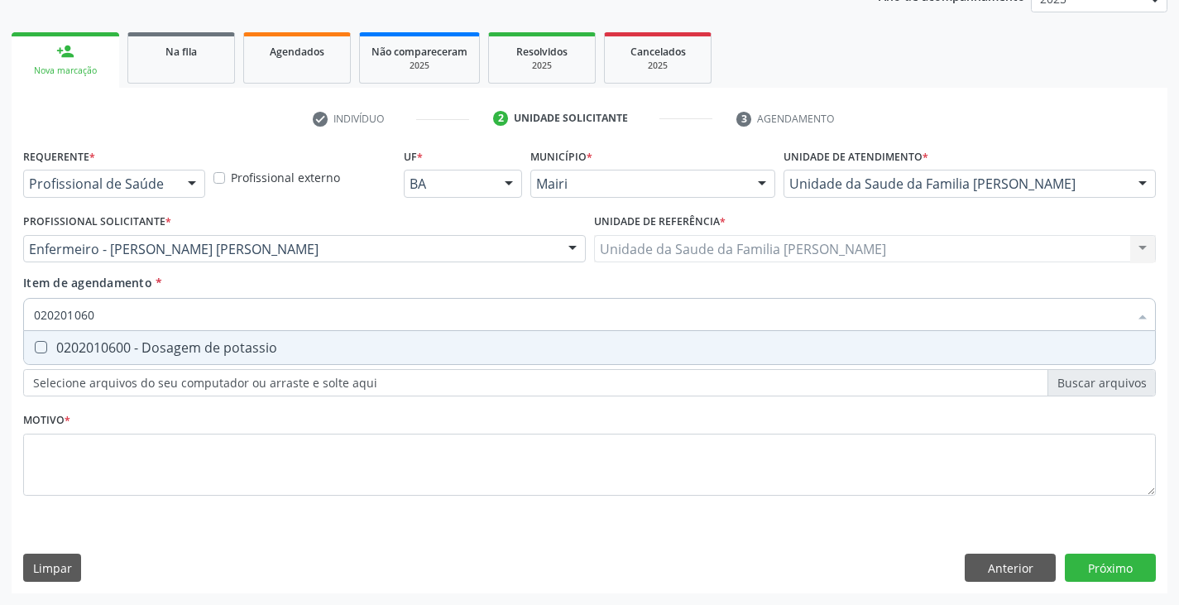
click at [147, 343] on div "0202010600 - Dosagem de potassio" at bounding box center [589, 347] width 1111 height 13
checkbox potassio "true"
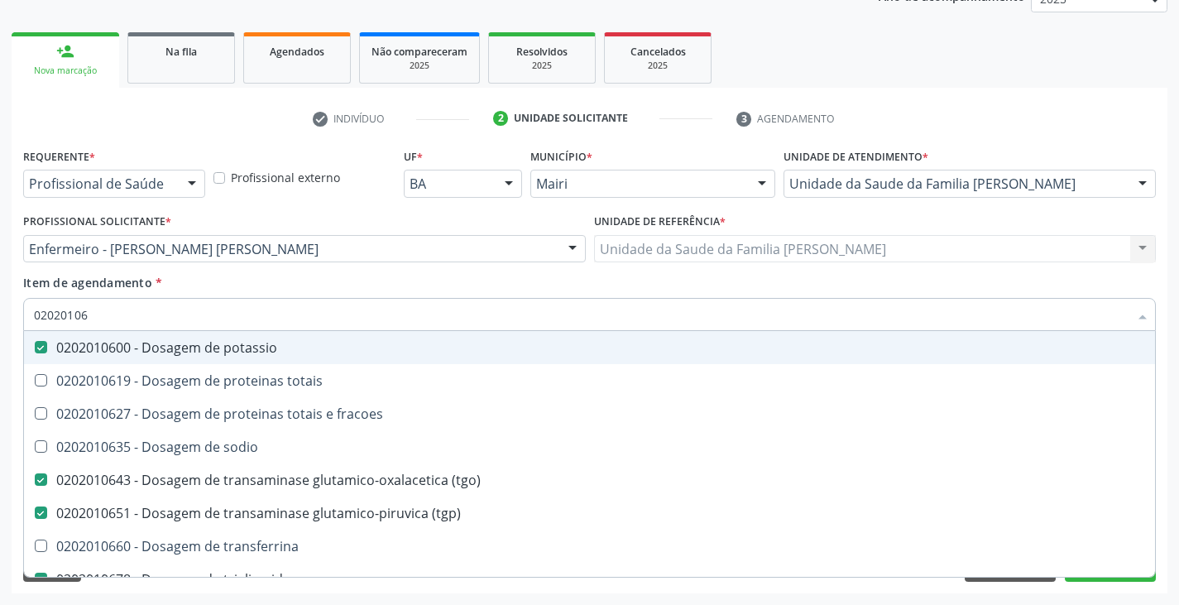
type input "0202010"
checkbox potassio "false"
checkbox \(tgo\) "false"
checkbox \(tgp\) "false"
checkbox triglicerideos "false"
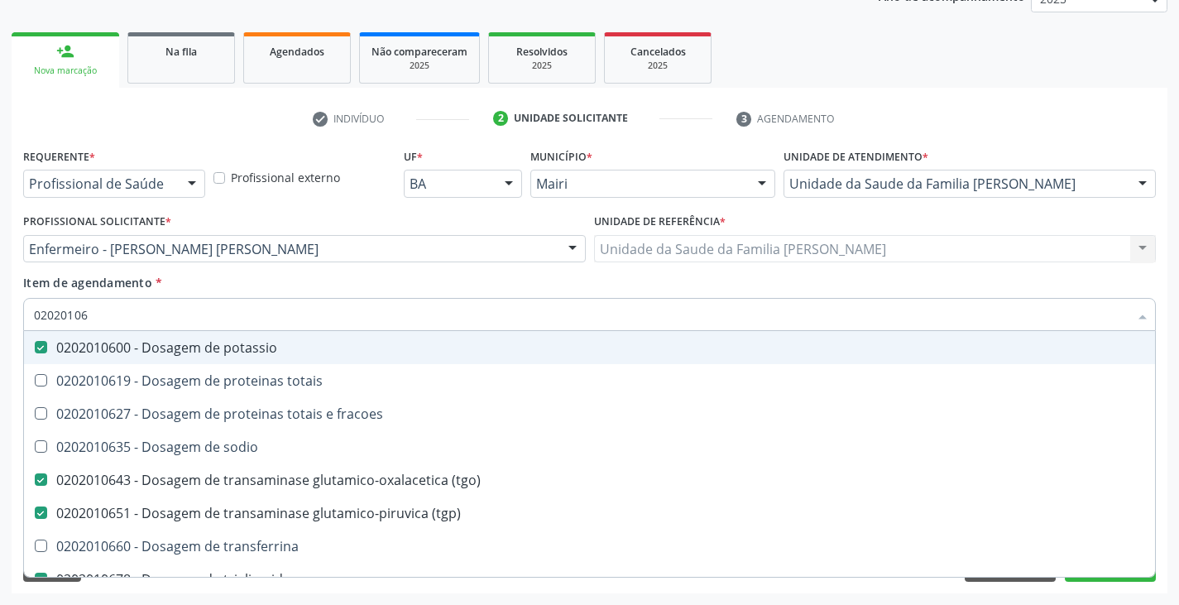
checkbox ureia "false"
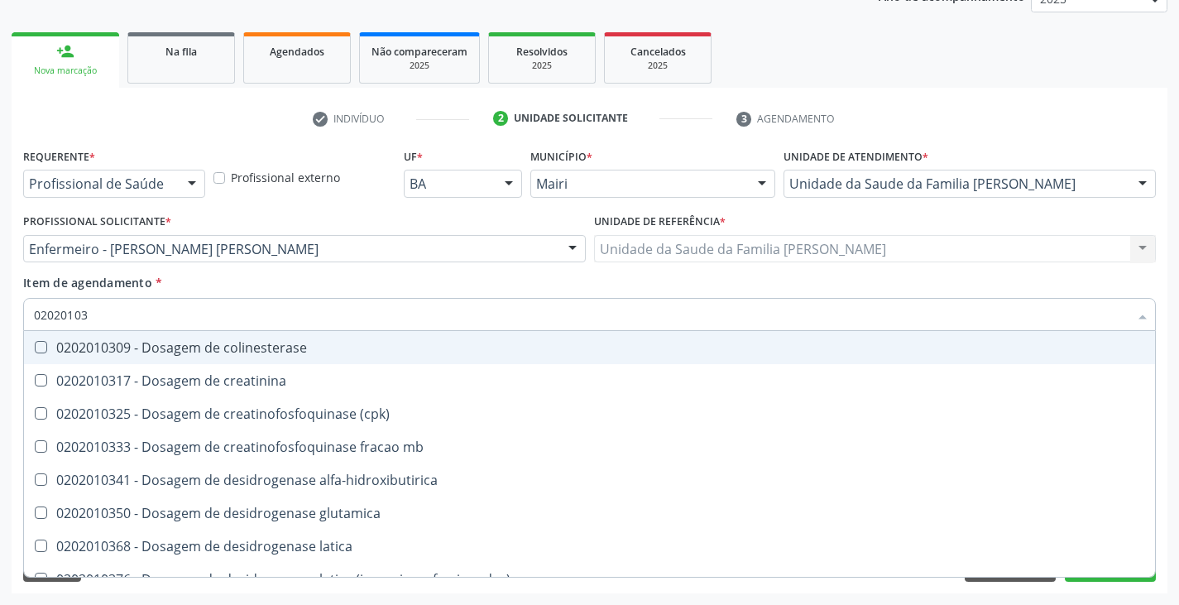
type input "020201031"
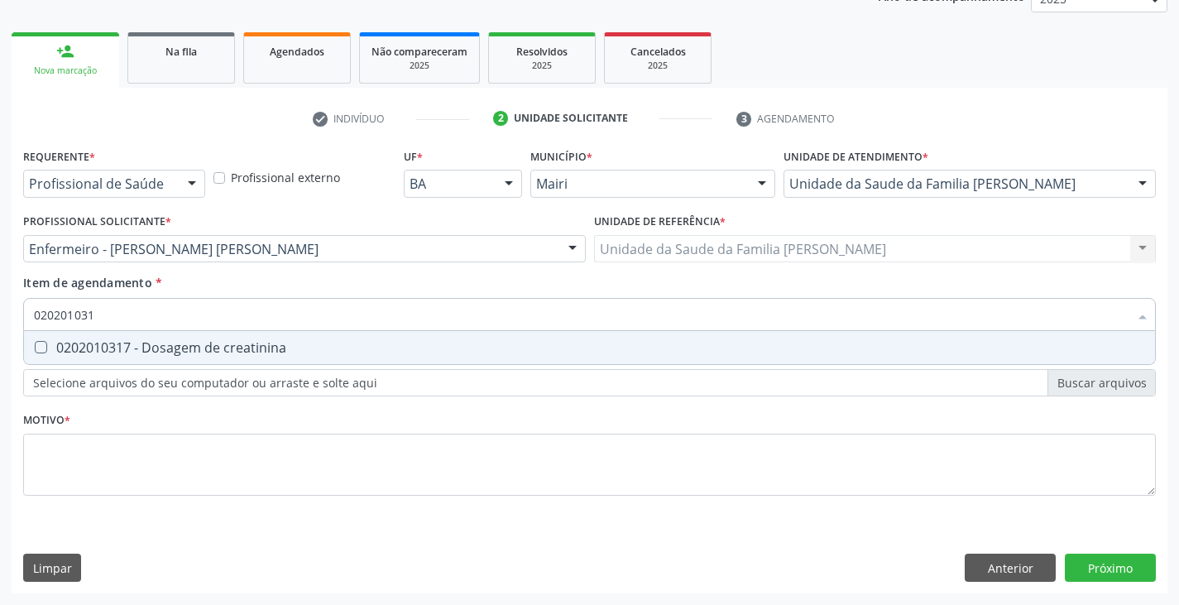
click at [147, 343] on div "0202010317 - Dosagem de creatinina" at bounding box center [589, 347] width 1111 height 13
checkbox creatinina "true"
type input "02020103"
checkbox creatinina "false"
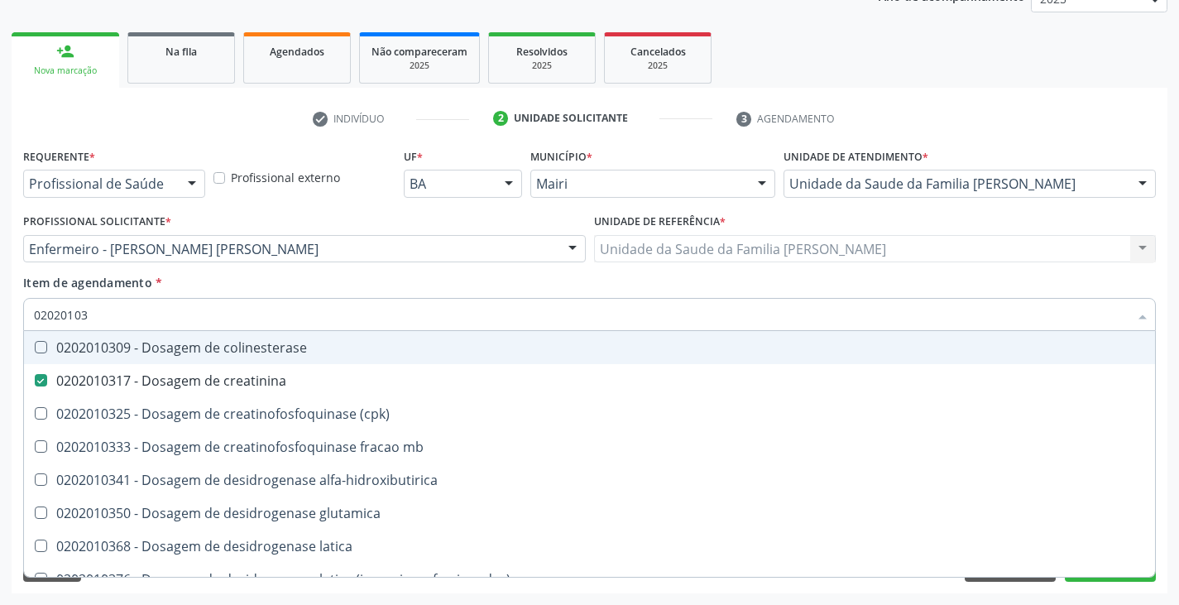
type input "0202010"
checkbox creatinina "false"
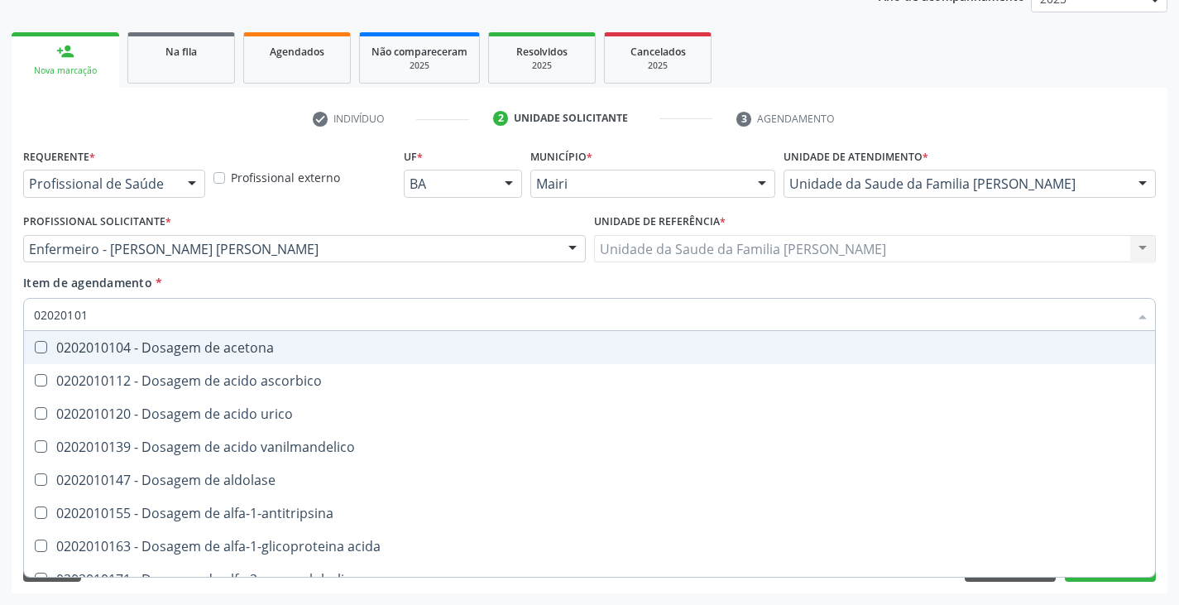
type input "020201012"
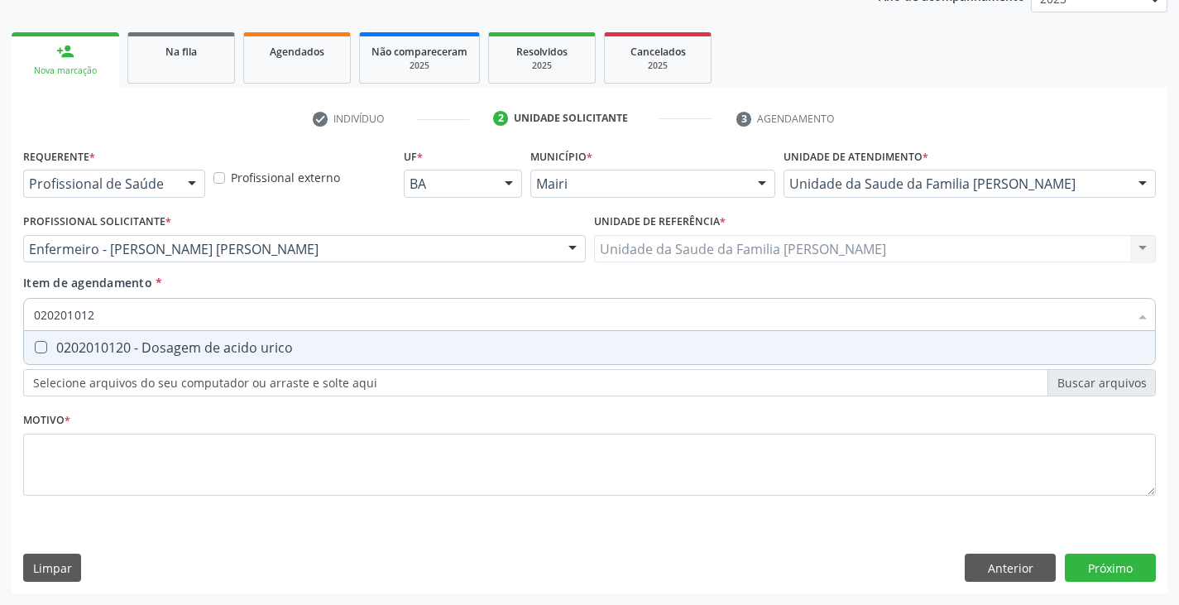
click at [147, 343] on div "0202010120 - Dosagem de acido urico" at bounding box center [589, 347] width 1111 height 13
checkbox urico "true"
type input "02020101"
checkbox urico "false"
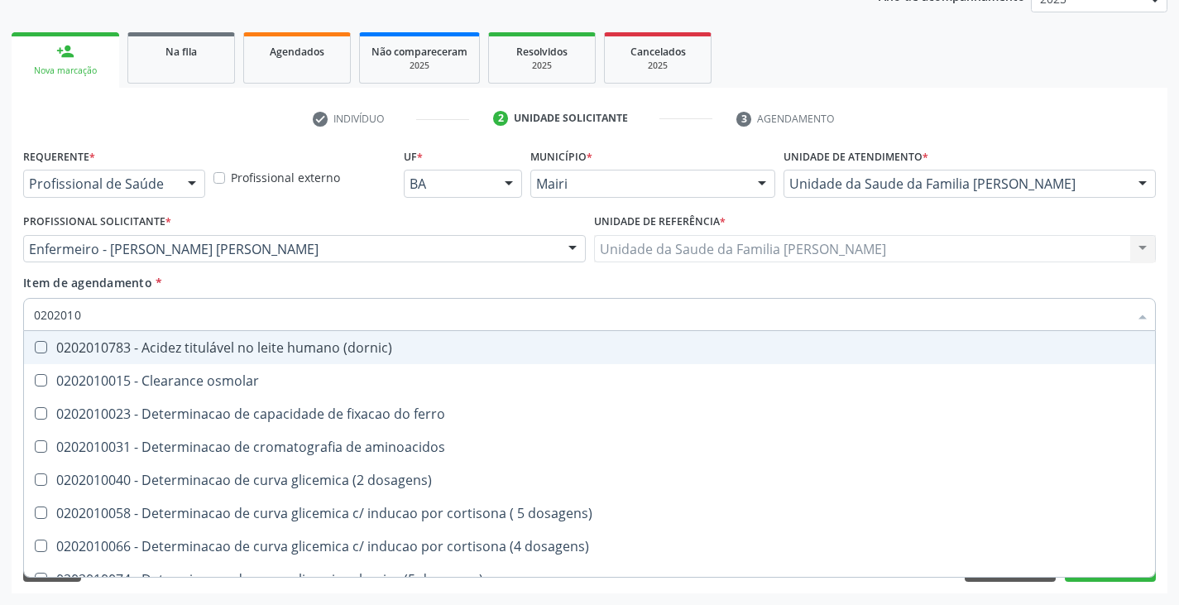
type input "02020104"
checkbox dosagens\) "true"
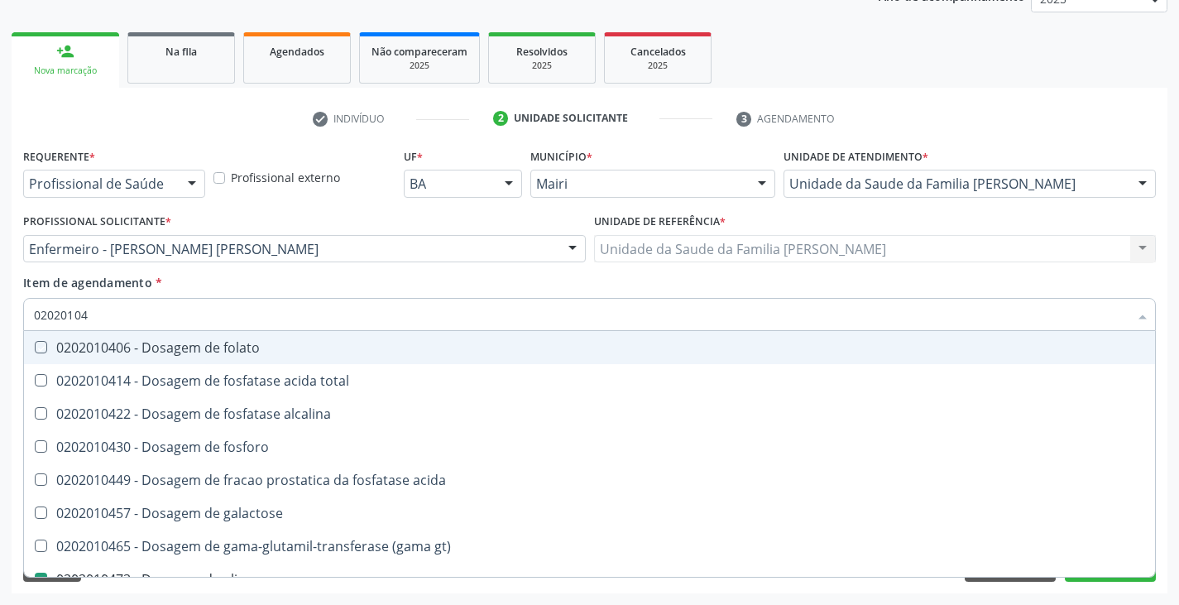
type input "020201047"
checkbox folato "true"
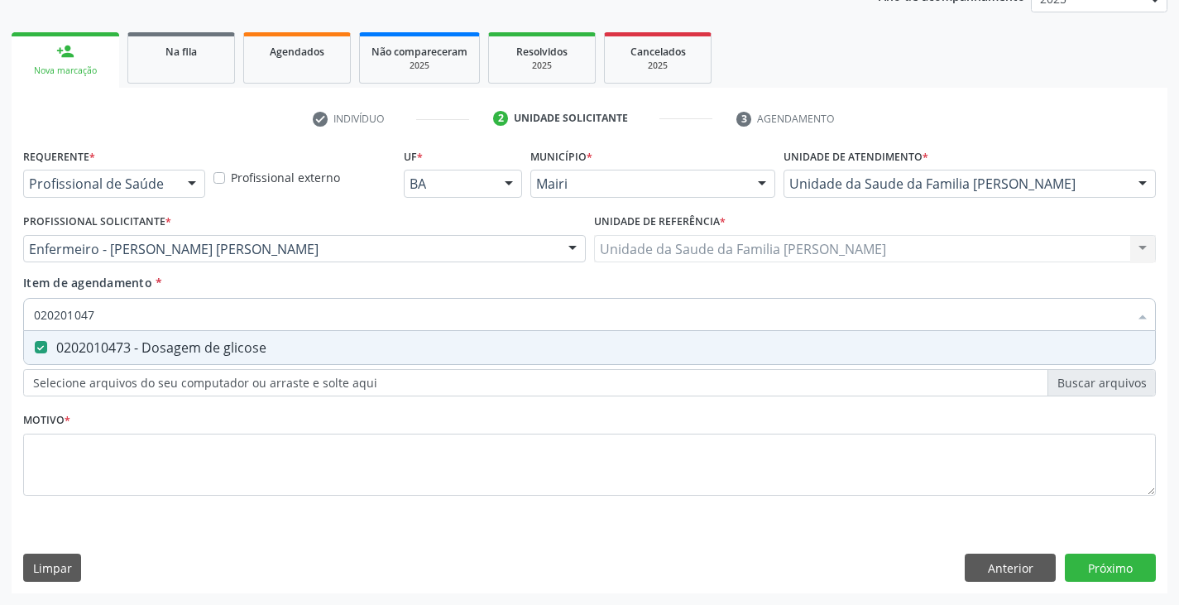
type input "02020104"
checkbox glicose "false"
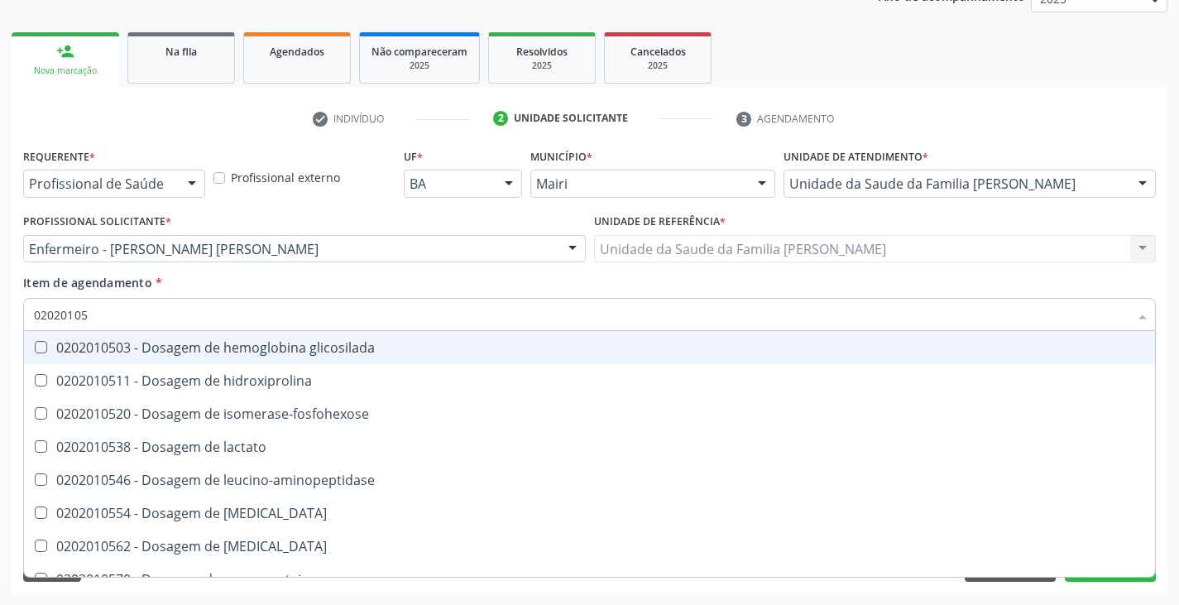
type input "020201050"
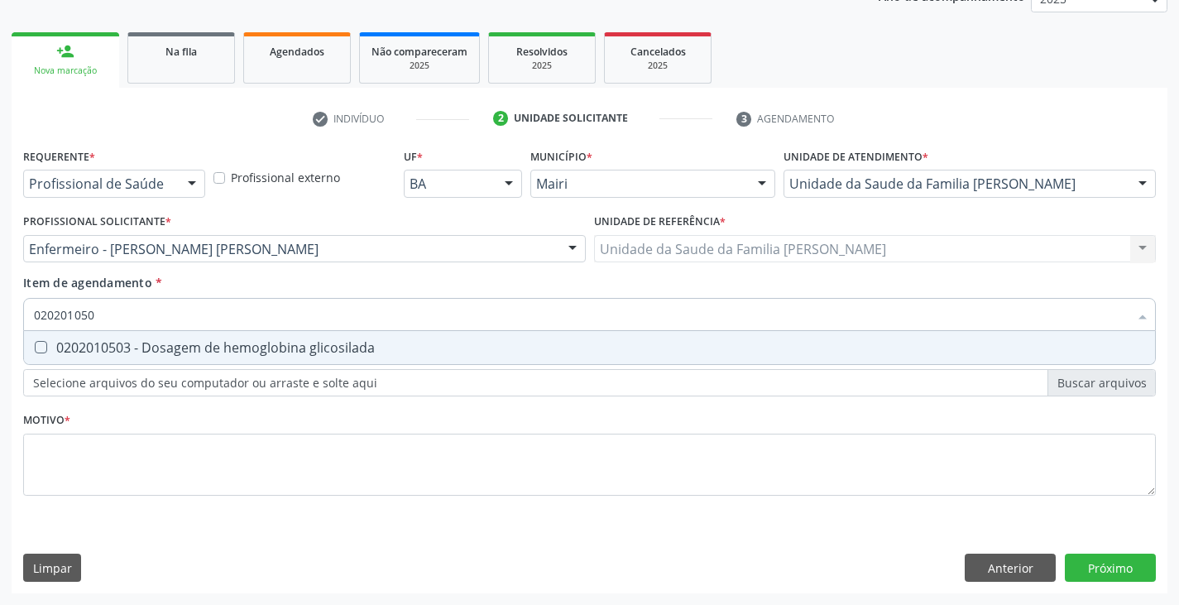
click at [147, 343] on div "0202010503 - Dosagem de hemoglobina glicosilada" at bounding box center [589, 347] width 1111 height 13
checkbox glicosilada "true"
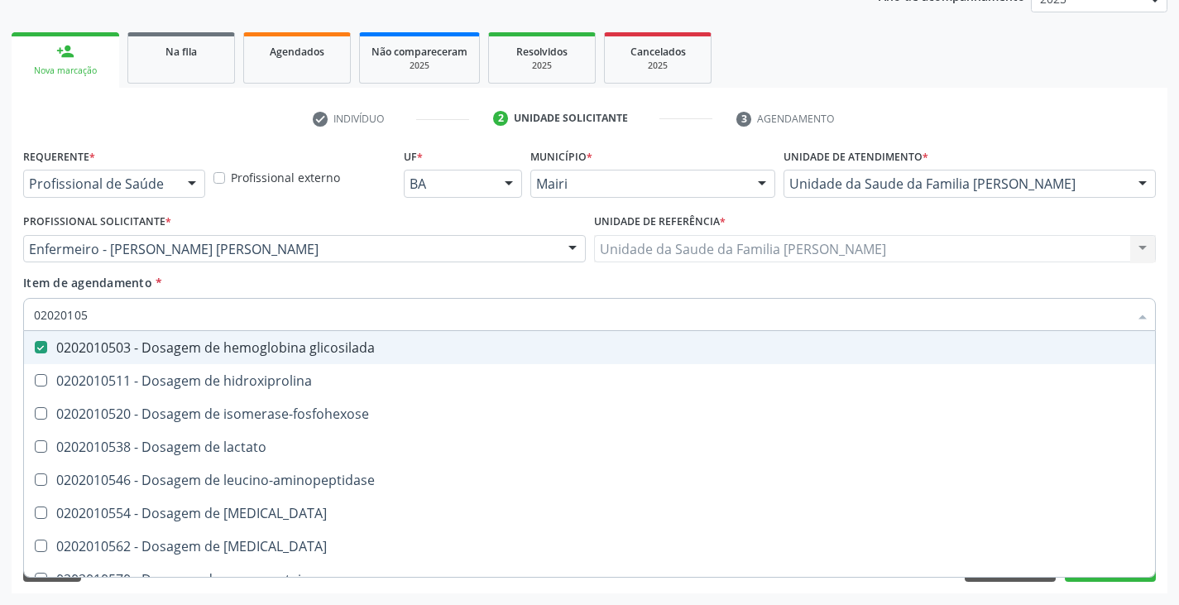
type input "0202010"
checkbox glicosilada "false"
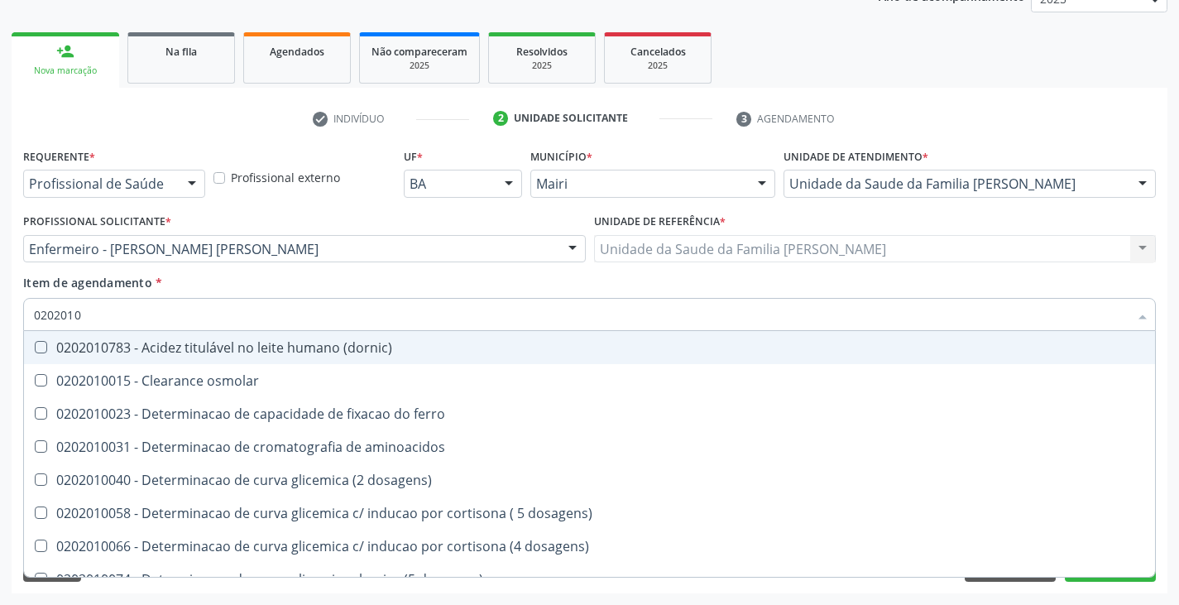
type input "02020102"
checkbox dosagens\) "true"
checkbox osmolaridade "true"
checkbox ivy "true"
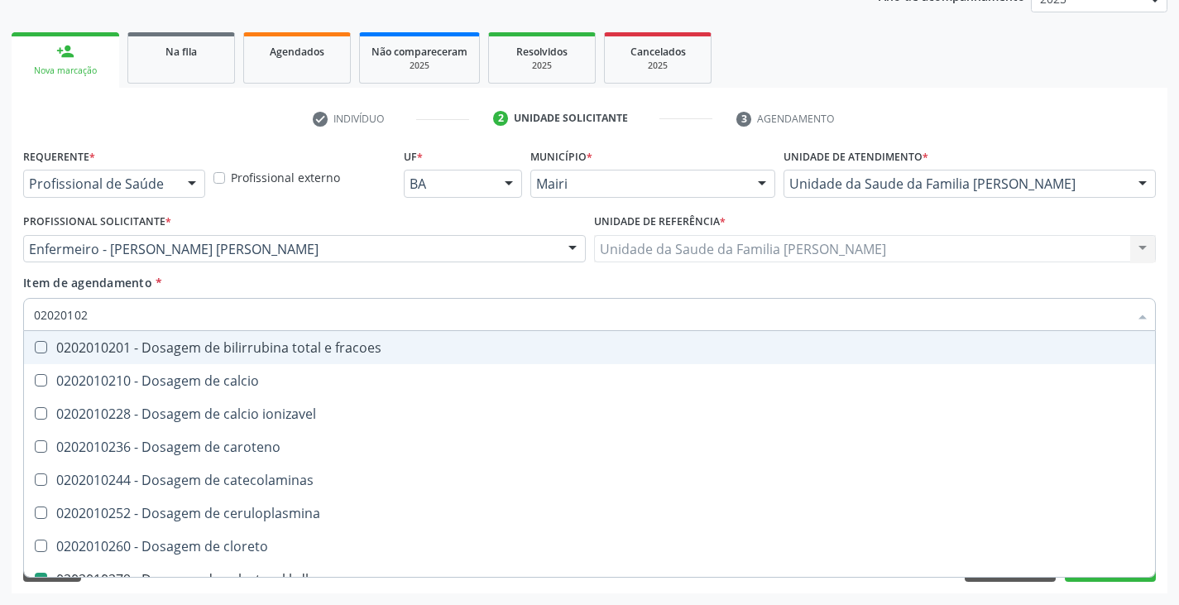
type input "020201021"
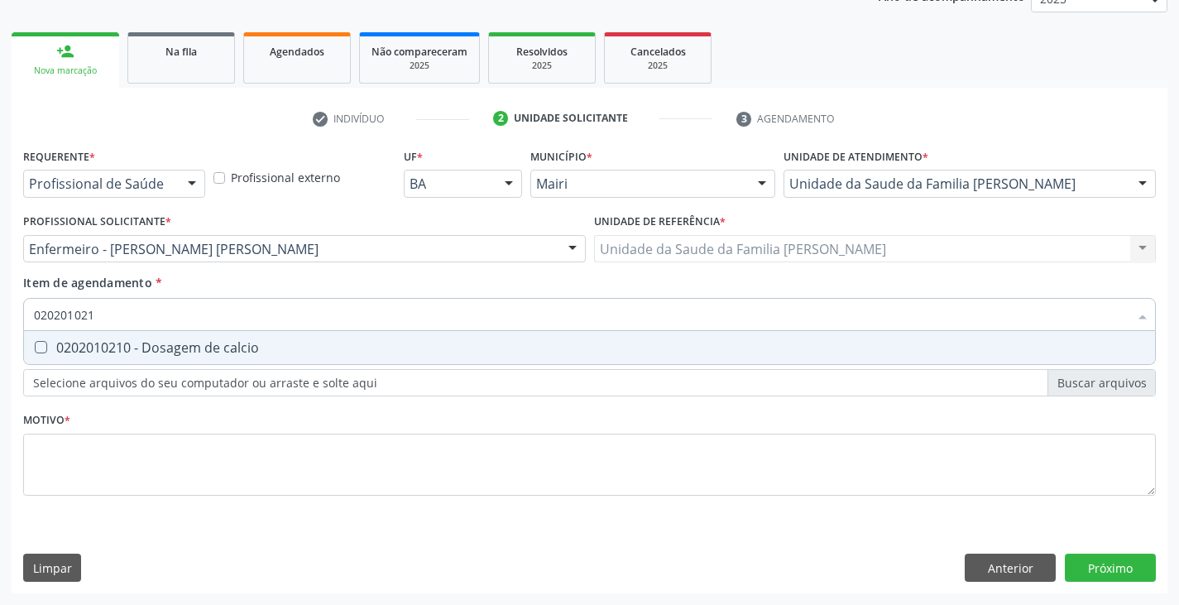
click at [147, 343] on div "0202010210 - Dosagem de calcio" at bounding box center [589, 347] width 1111 height 13
checkbox calcio "true"
type input "02020102"
checkbox calcio "false"
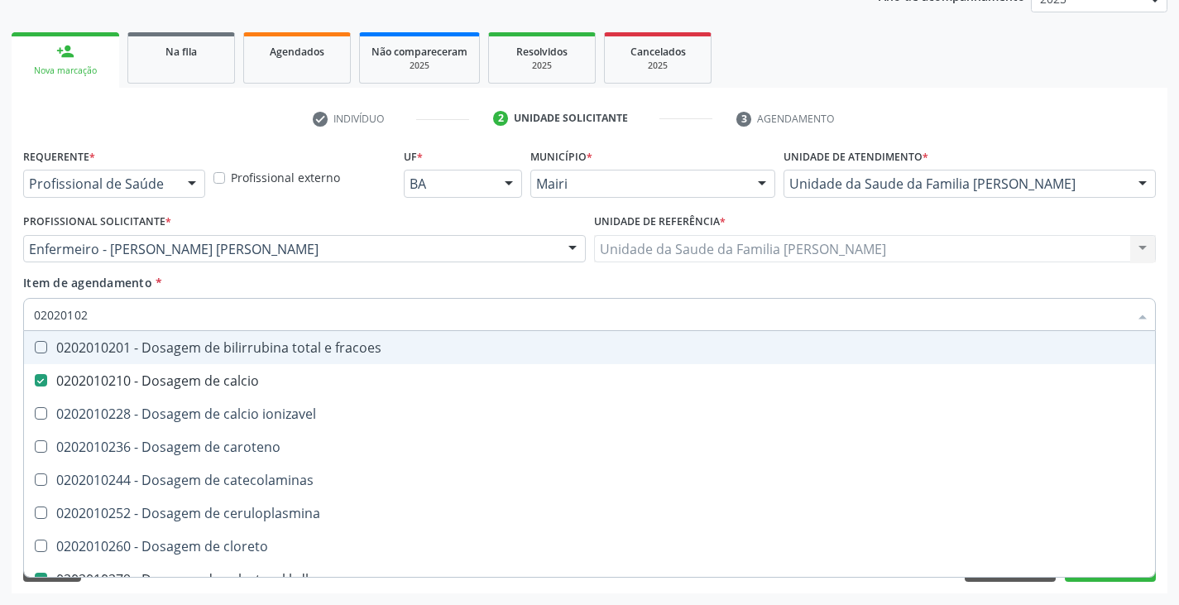
type input "0202010"
checkbox calcio "false"
checkbox hdl "false"
checkbox ldl "false"
checkbox total "false"
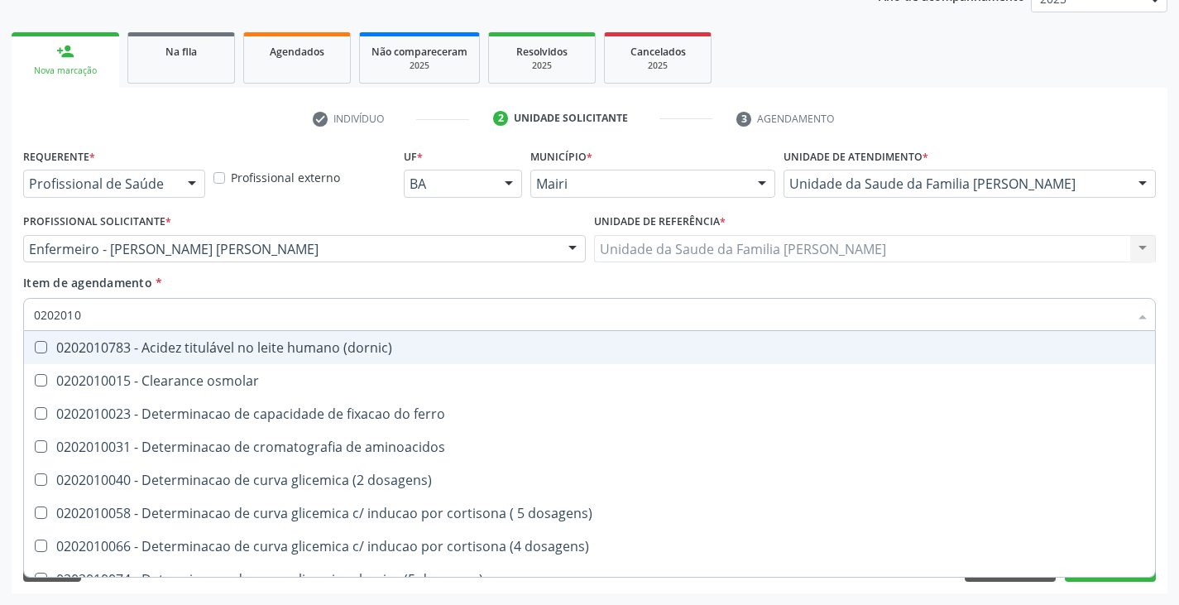
type input "020201"
checkbox ordenhado "false"
checkbox urico "true"
checkbox acida "false"
checkbox fracoes "false"
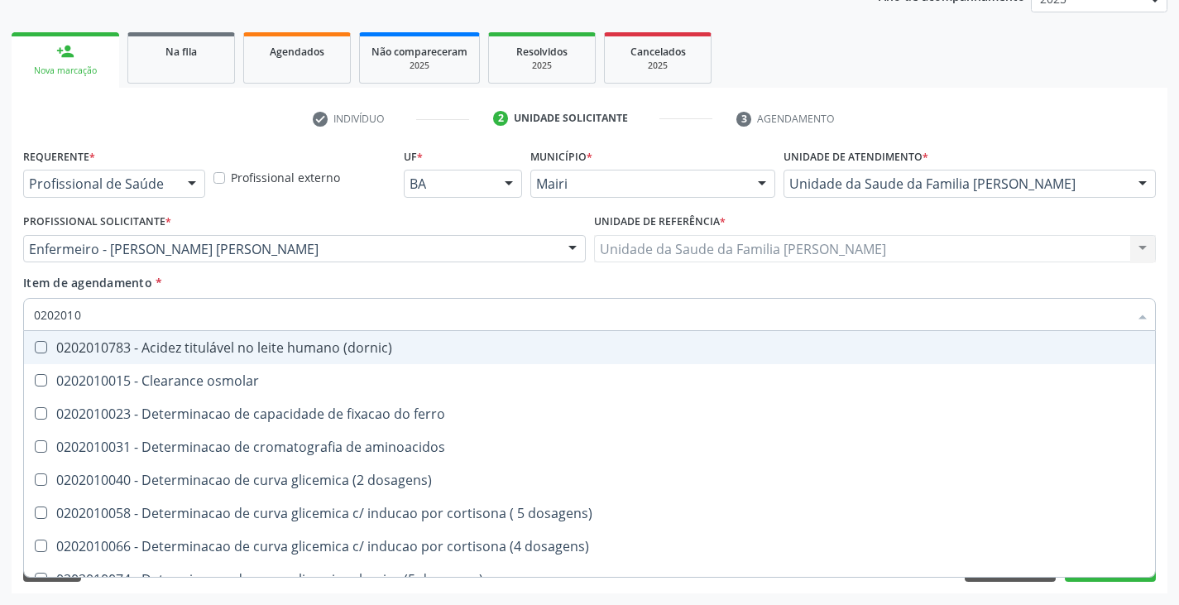
checkbox ionizavel "false"
checkbox catecolaminas "false"
checkbox hdl "true"
checkbox ldl "true"
checkbox total "true"
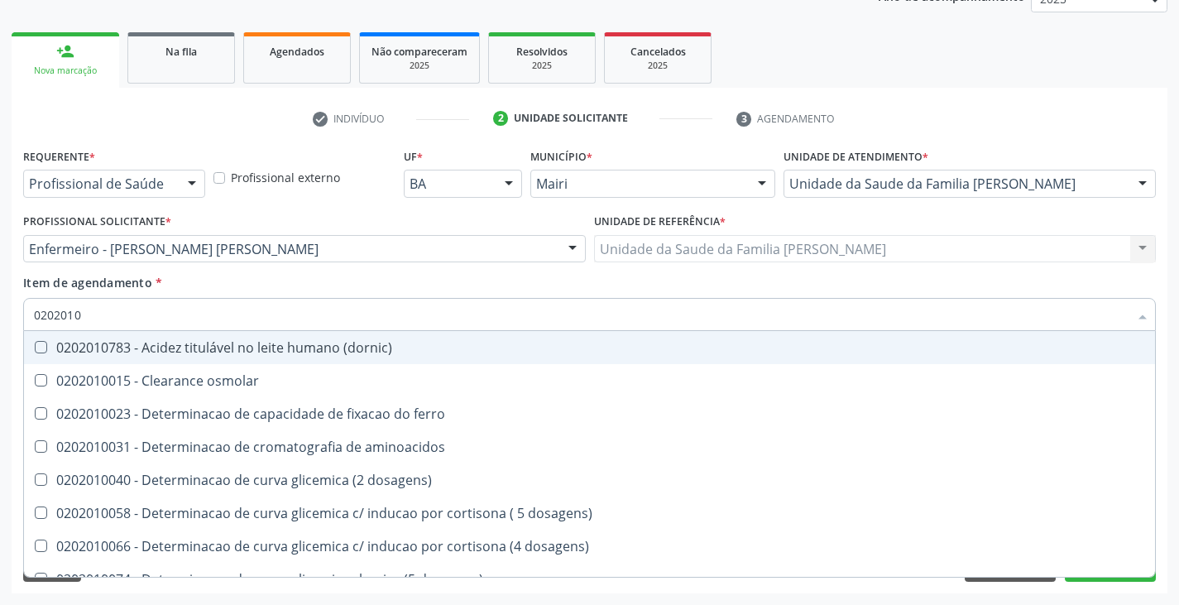
checkbox creatinina "true"
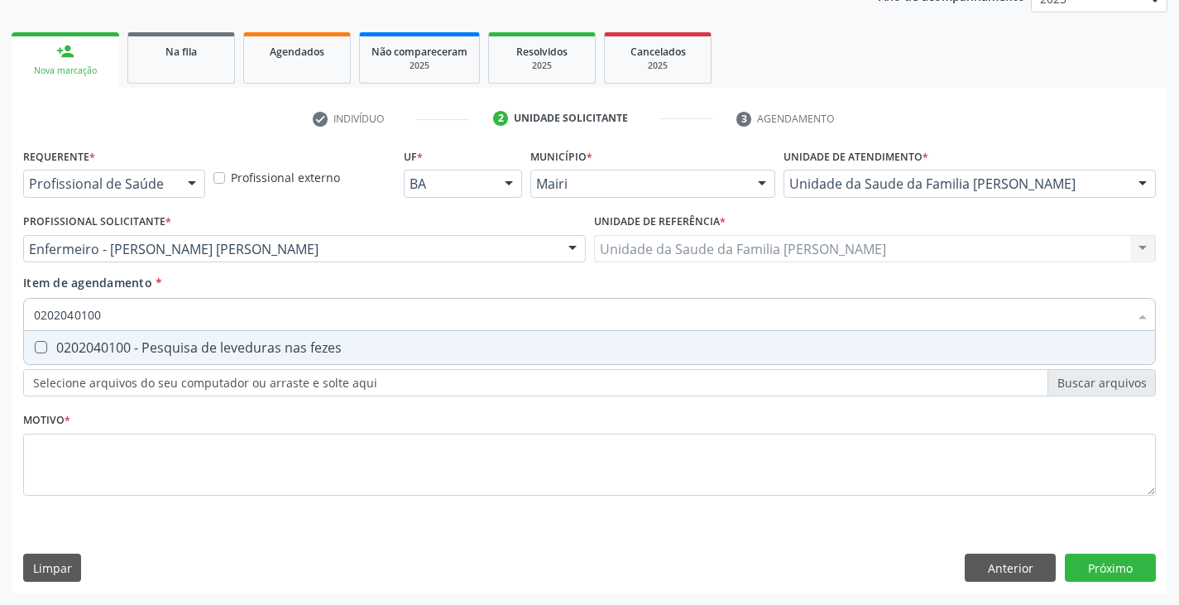
click at [147, 343] on div "0202040100 - Pesquisa de leveduras nas fezes" at bounding box center [589, 347] width 1111 height 13
click at [147, 343] on div "0202050017 - Analise de caracteres fisicos, elementos e sedimento da urina" at bounding box center [589, 347] width 1111 height 13
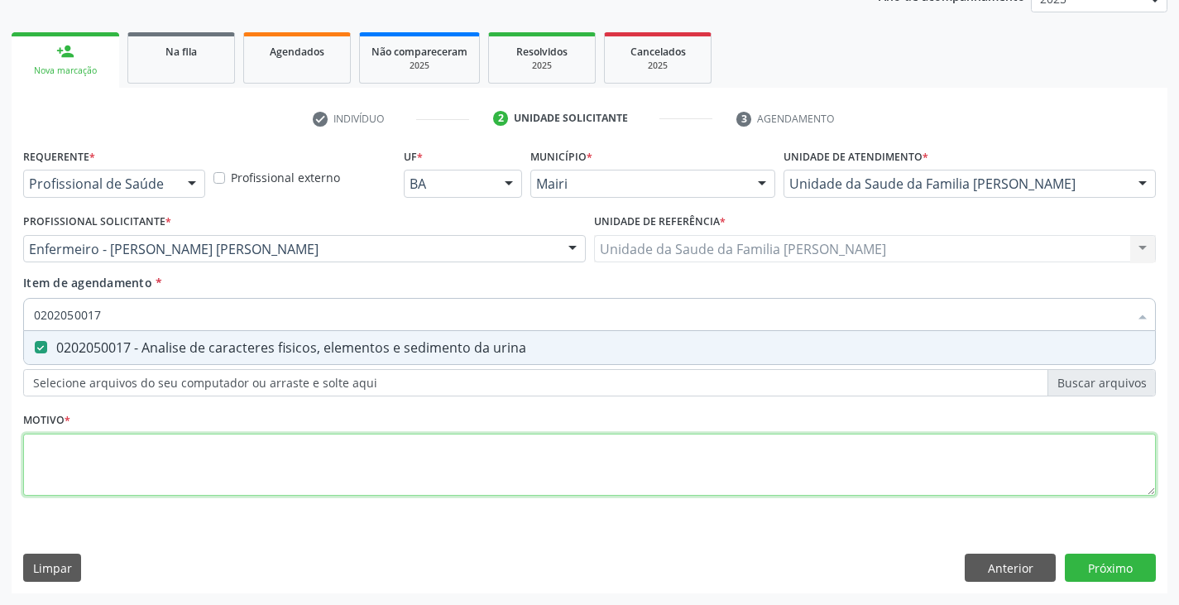
click at [133, 468] on div "Requerente * Profissional de Saúde Profissional de Saúde Paciente Nenhum result…" at bounding box center [589, 331] width 1133 height 375
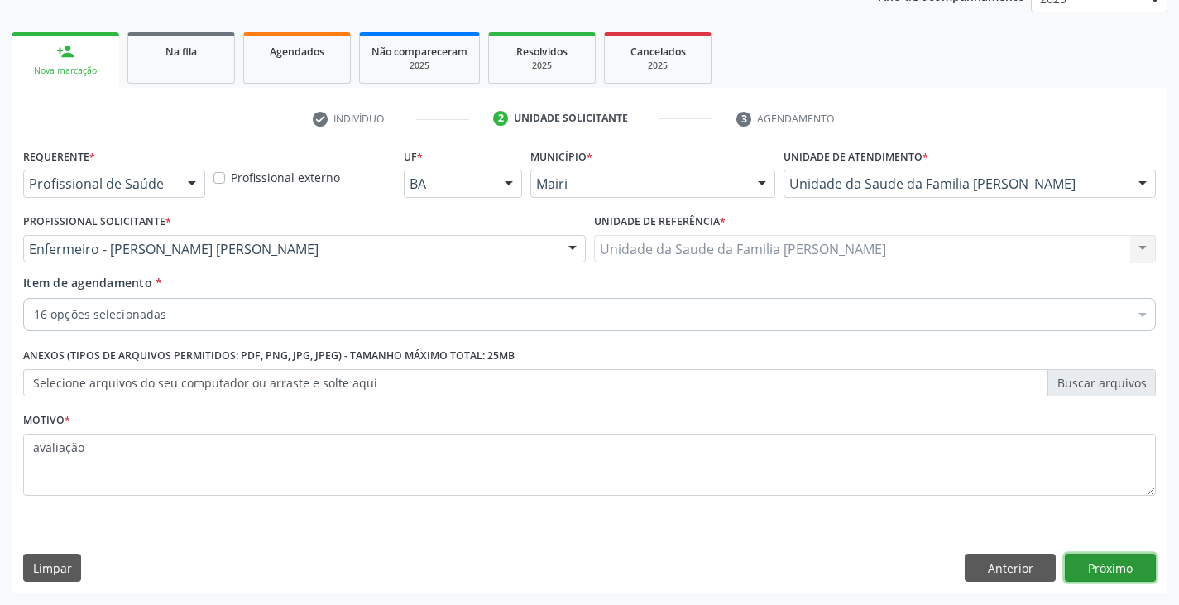
click at [1136, 573] on button "Próximo" at bounding box center [1110, 568] width 91 height 28
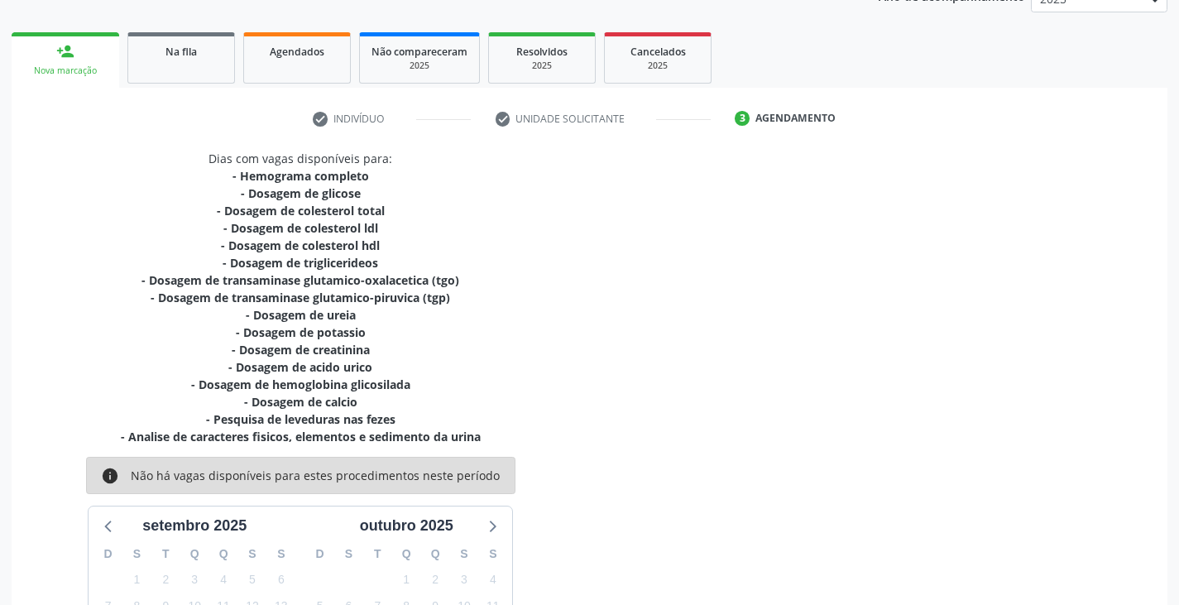
scroll to position [424, 0]
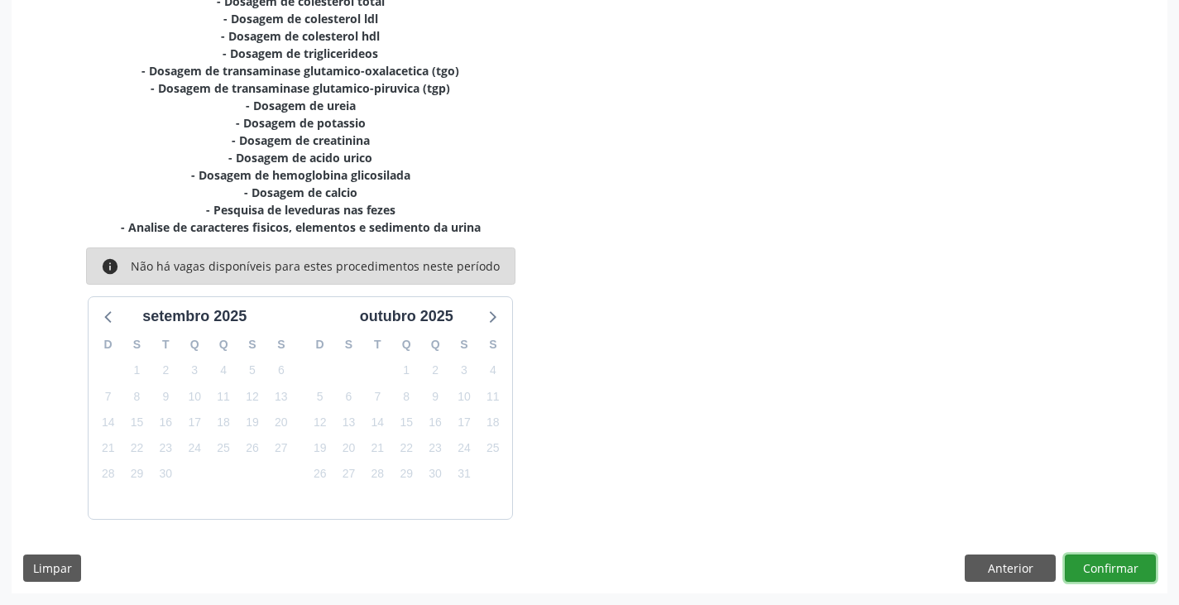
click at [1107, 571] on button "Confirmar" at bounding box center [1110, 568] width 91 height 28
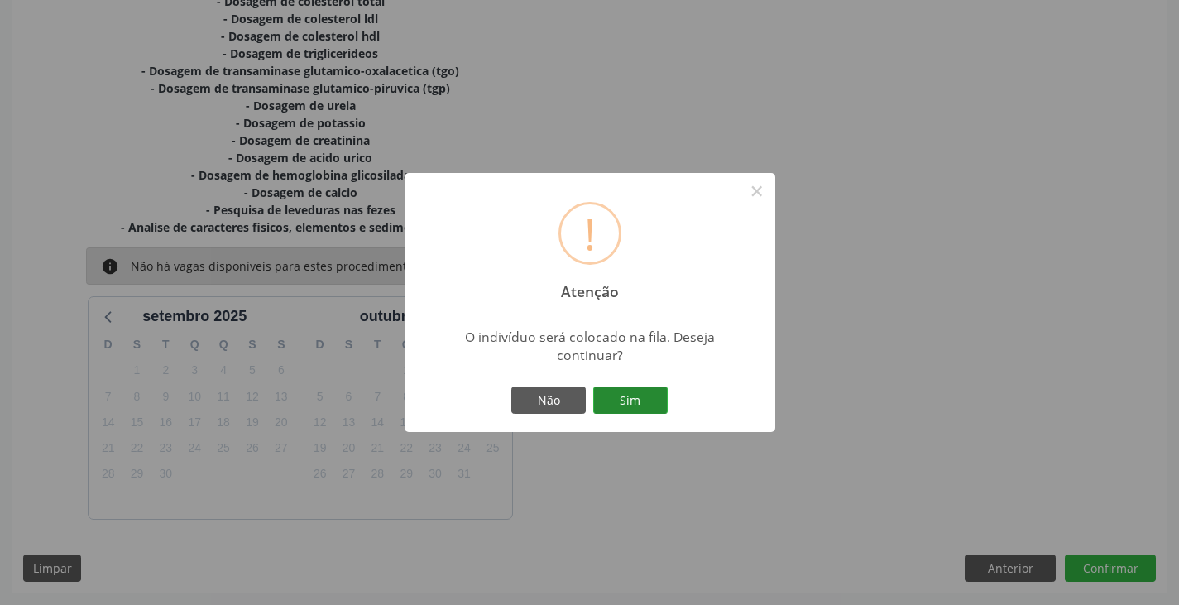
click at [646, 402] on button "Sim" at bounding box center [630, 400] width 74 height 28
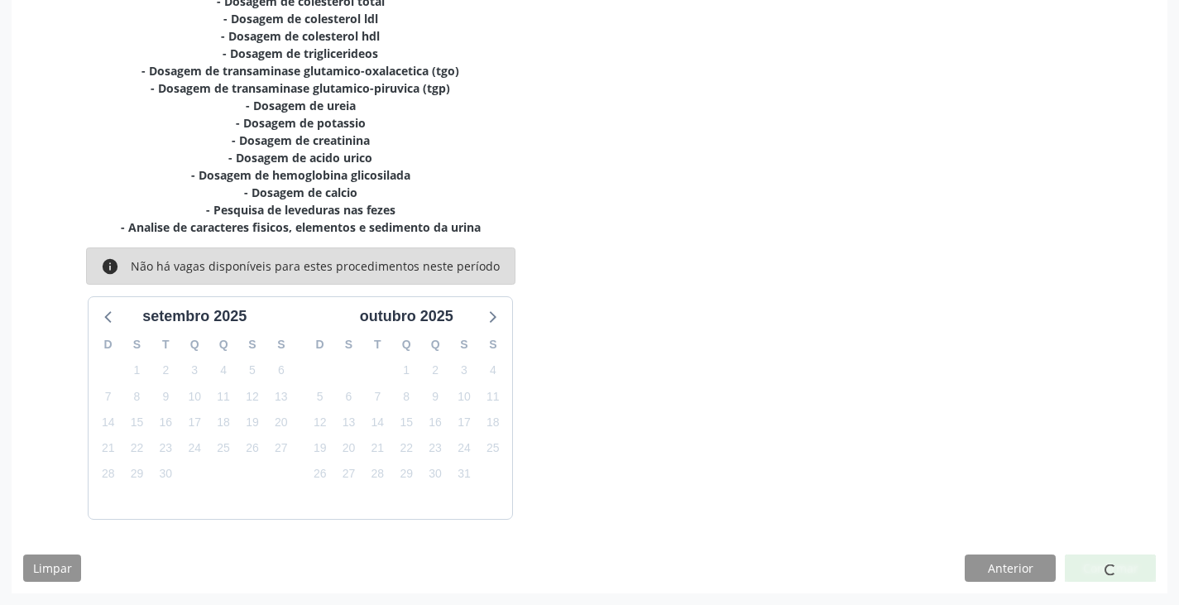
scroll to position [0, 0]
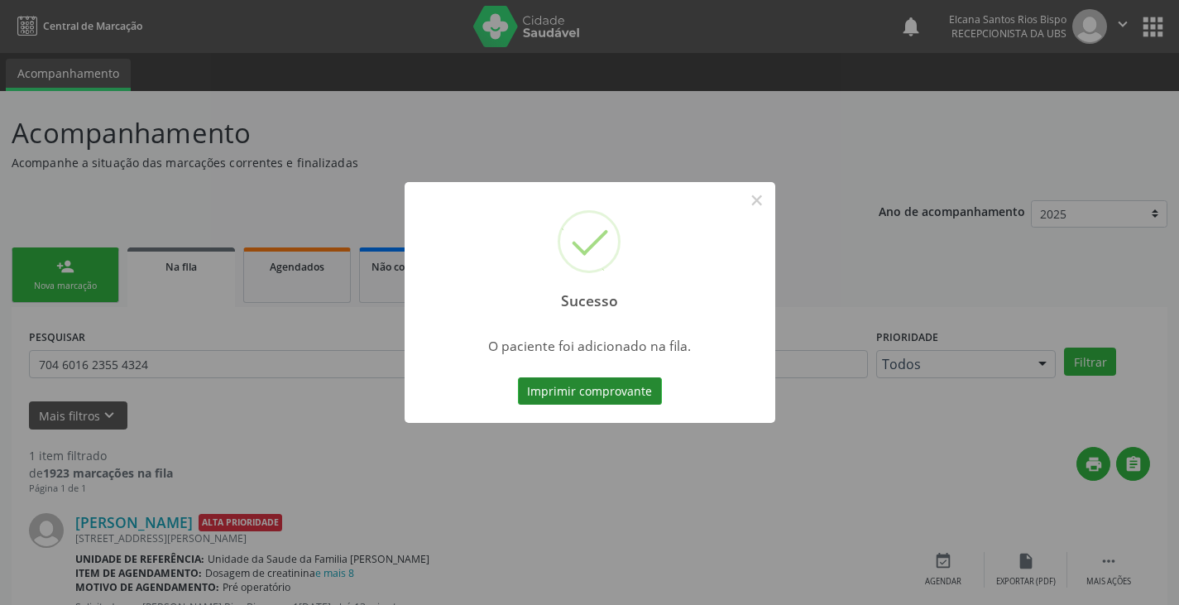
click at [626, 386] on button "Imprimir comprovante" at bounding box center [590, 391] width 144 height 28
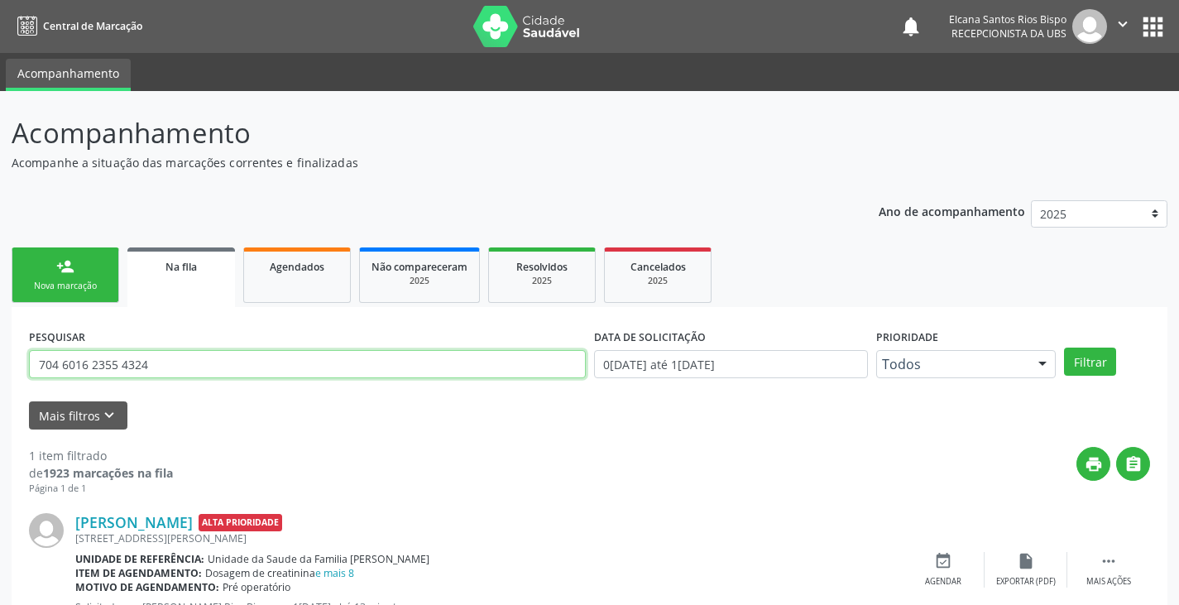
drag, startPoint x: 112, startPoint y: 379, endPoint x: 5, endPoint y: 377, distance: 106.7
click at [5, 377] on div "Acompanhamento Acompanhe a situação das marcações correntes e finalizadas Relat…" at bounding box center [589, 381] width 1179 height 581
paste input "0 0096 4467 2407"
click at [1064, 347] on button "Filtrar" at bounding box center [1090, 361] width 52 height 28
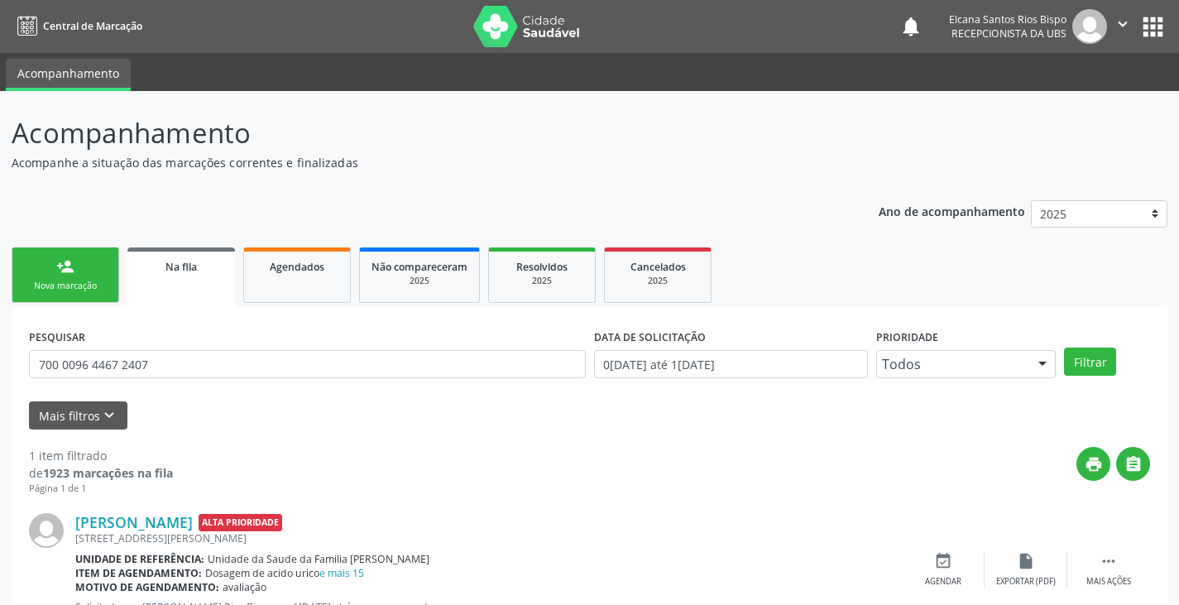
scroll to position [67, 0]
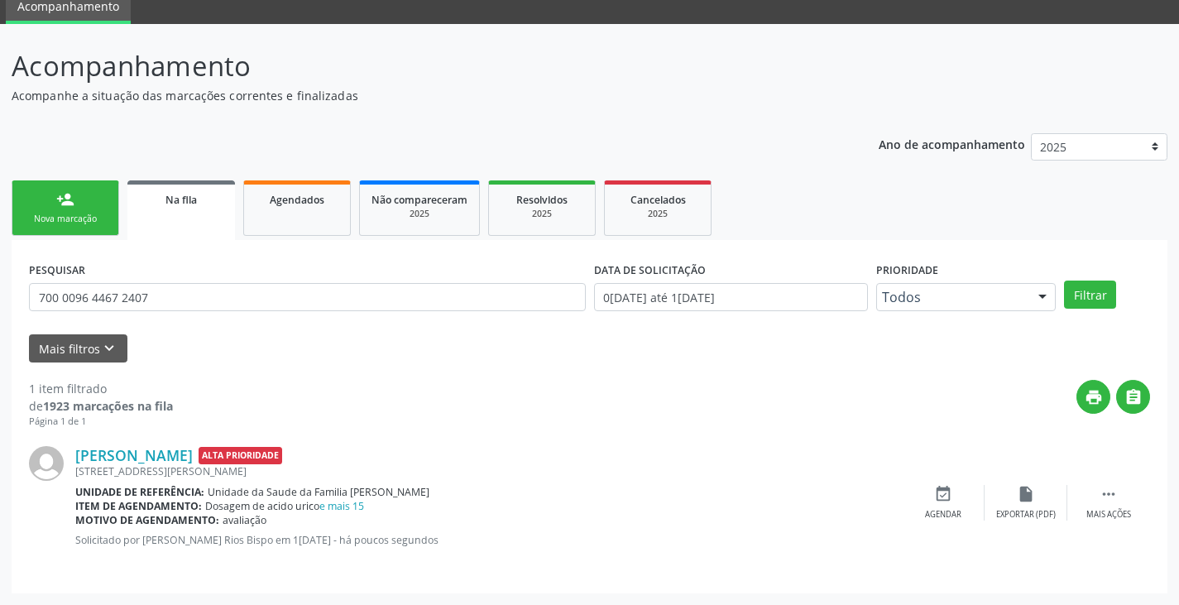
click at [62, 217] on div "Nova marcação" at bounding box center [65, 219] width 83 height 12
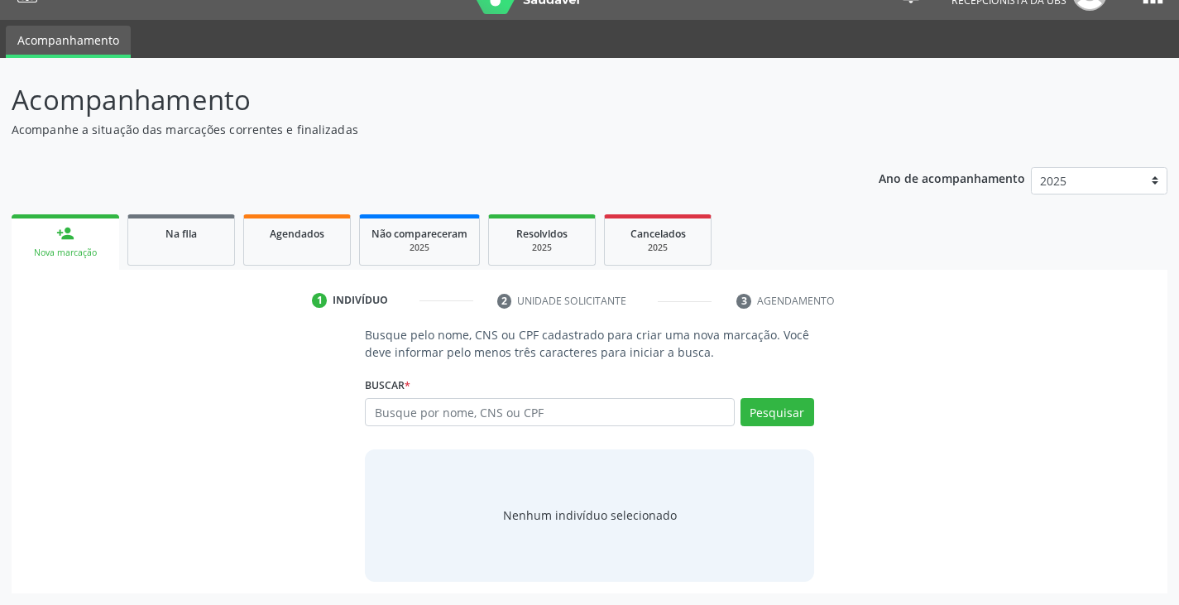
scroll to position [33, 0]
click at [508, 414] on input "text" at bounding box center [549, 412] width 369 height 28
click at [776, 407] on button "Pesquisar" at bounding box center [778, 412] width 74 height 28
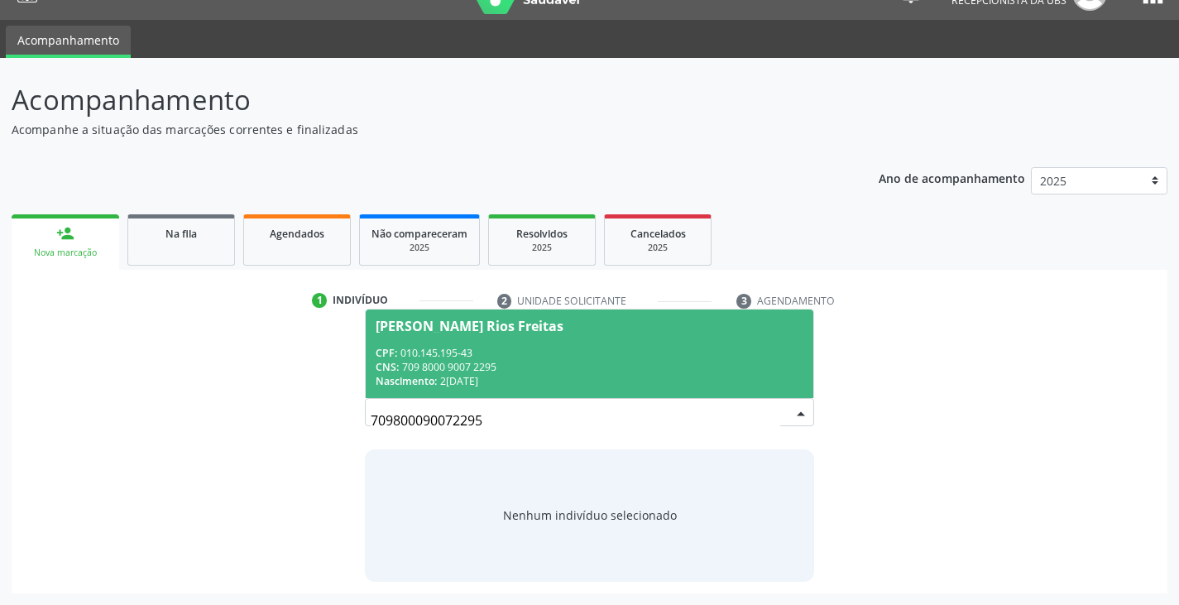
click at [629, 338] on span "Jadina Lima Rios Freitas CPF: 010.145.195-43 CNS: 709 8000 9007 2295 Nascimento…" at bounding box center [589, 353] width 447 height 89
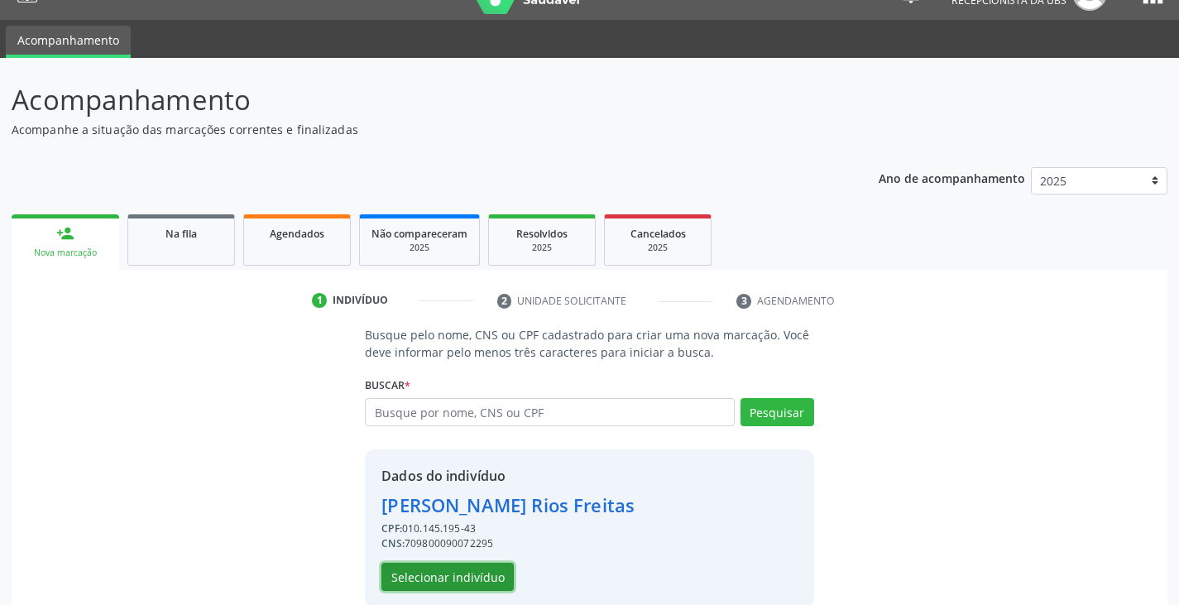
click at [489, 563] on button "Selecionar indivíduo" at bounding box center [447, 577] width 132 height 28
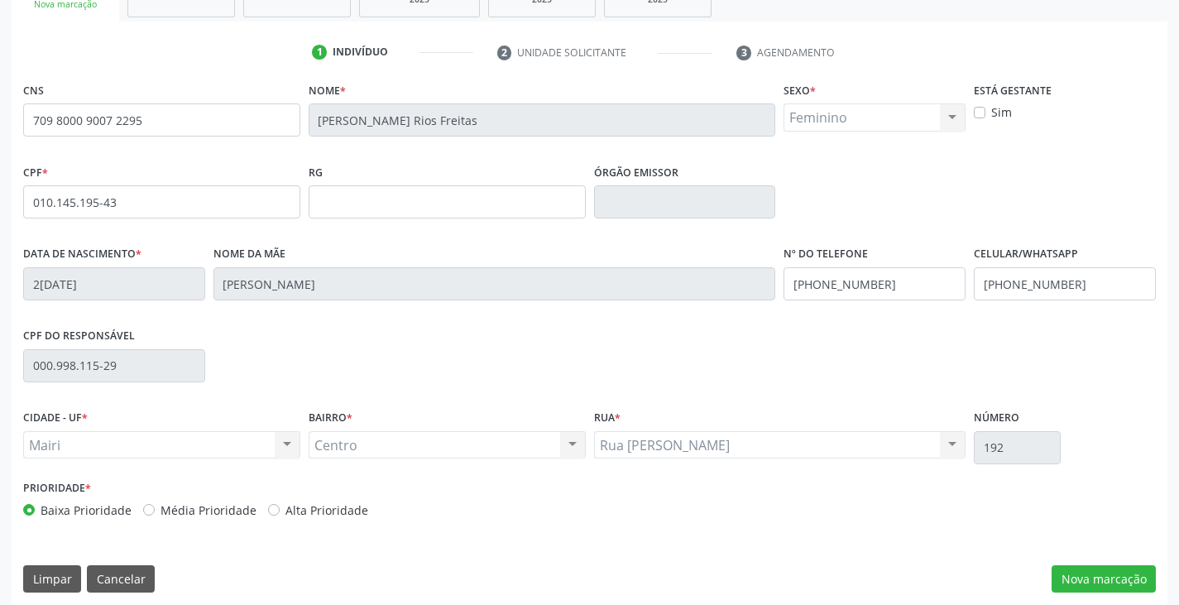
scroll to position [292, 0]
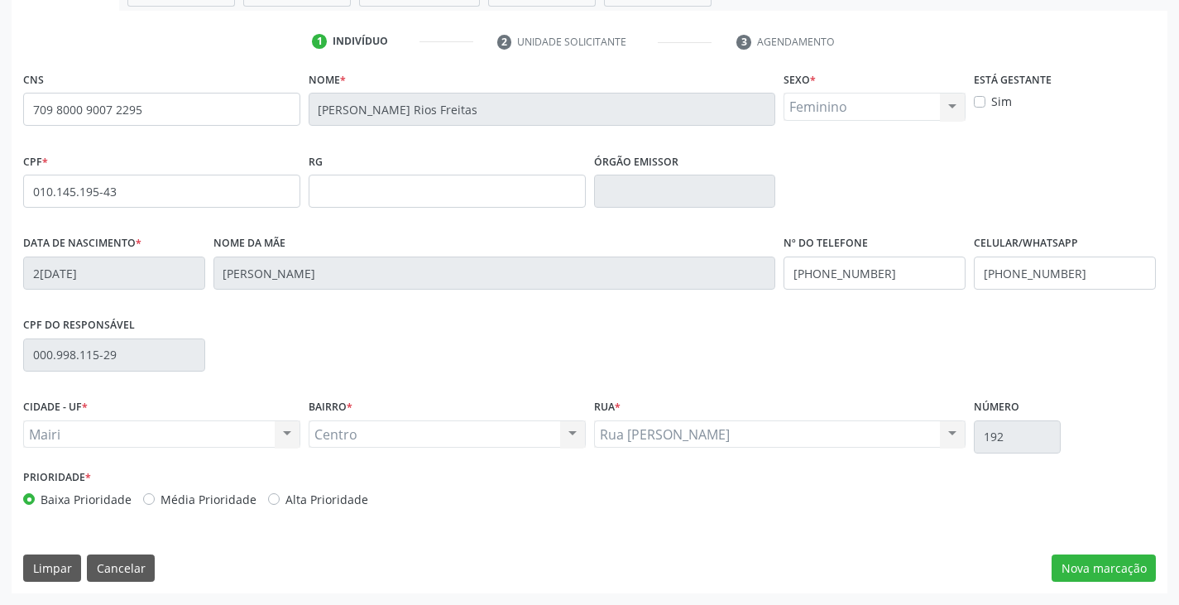
click at [347, 498] on label "Alta Prioridade" at bounding box center [326, 499] width 83 height 17
click at [280, 498] on input "Alta Prioridade" at bounding box center [274, 498] width 12 height 15
click at [1066, 570] on button "Nova marcação" at bounding box center [1104, 568] width 104 height 28
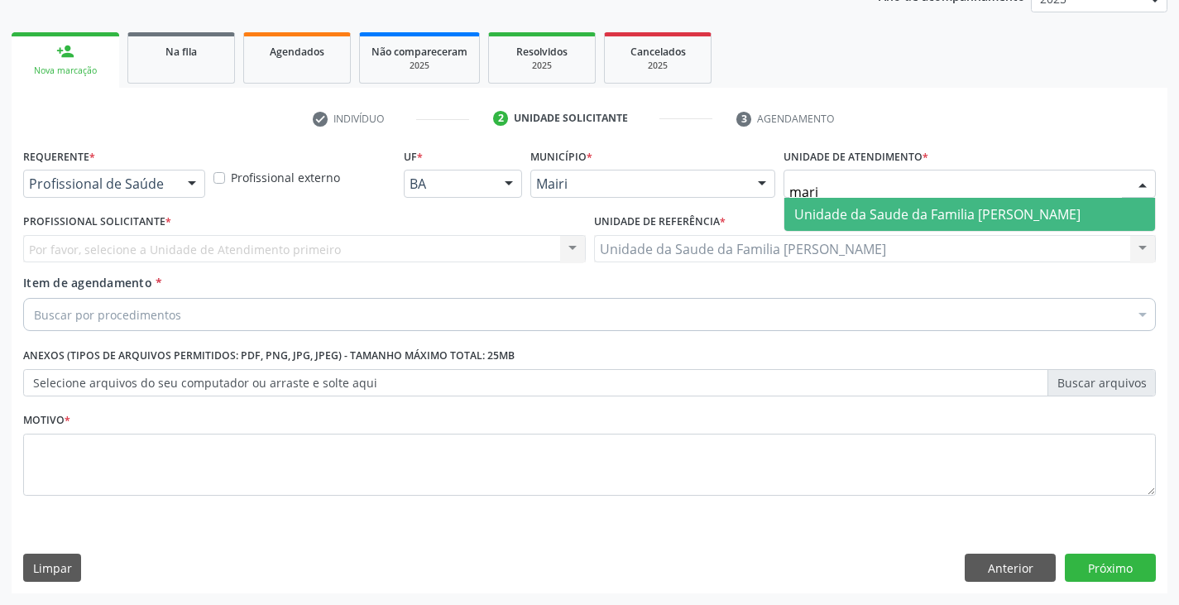
click at [893, 212] on span "Unidade da Saude da Familia [PERSON_NAME]" at bounding box center [937, 214] width 286 height 18
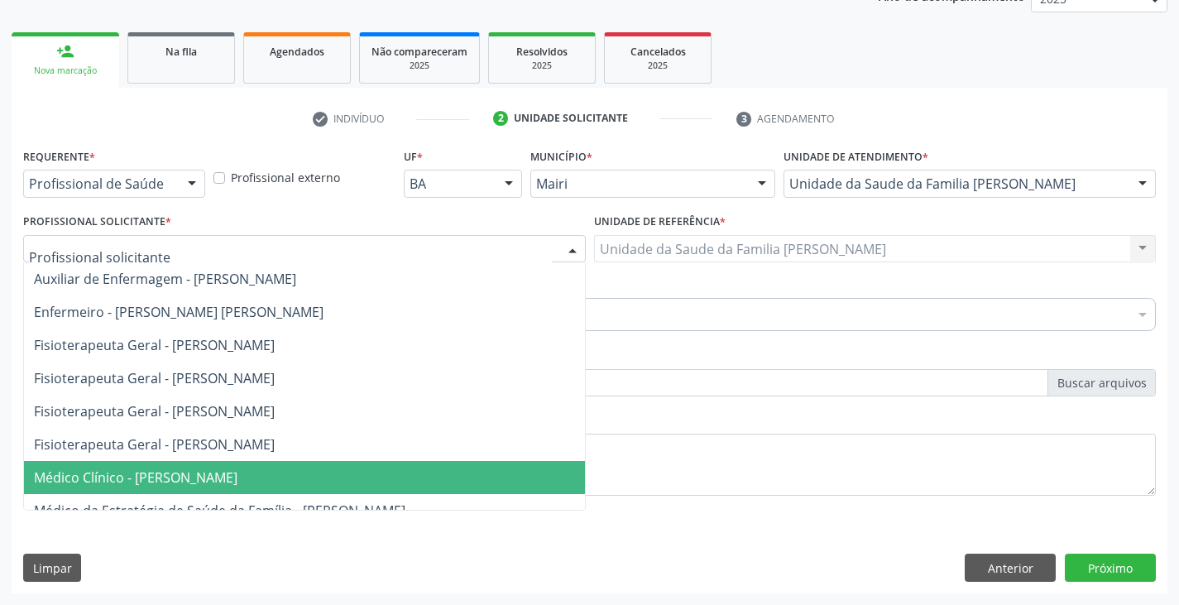
click at [187, 482] on span "Médico Clínico - [PERSON_NAME]" at bounding box center [136, 477] width 204 height 18
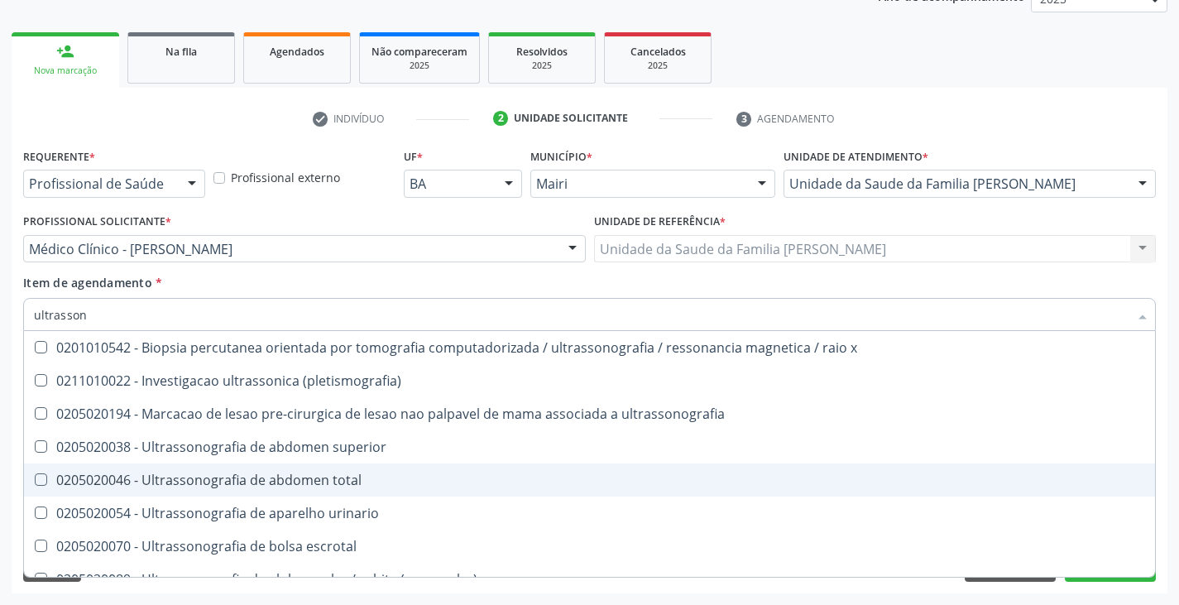
click at [204, 478] on div "0205020046 - Ultrassonografia de abdomen total" at bounding box center [589, 479] width 1111 height 13
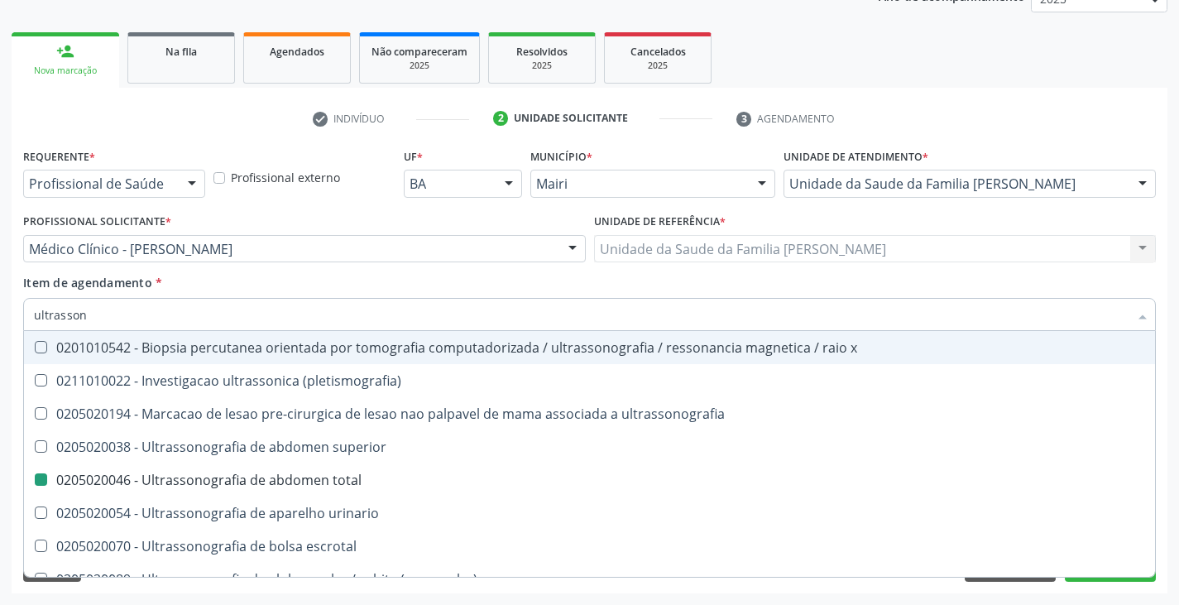
click at [243, 273] on div "Profissional Solicitante * Médico Clínico - [PERSON_NAME] Auxiliar de Enfermage…" at bounding box center [304, 241] width 571 height 65
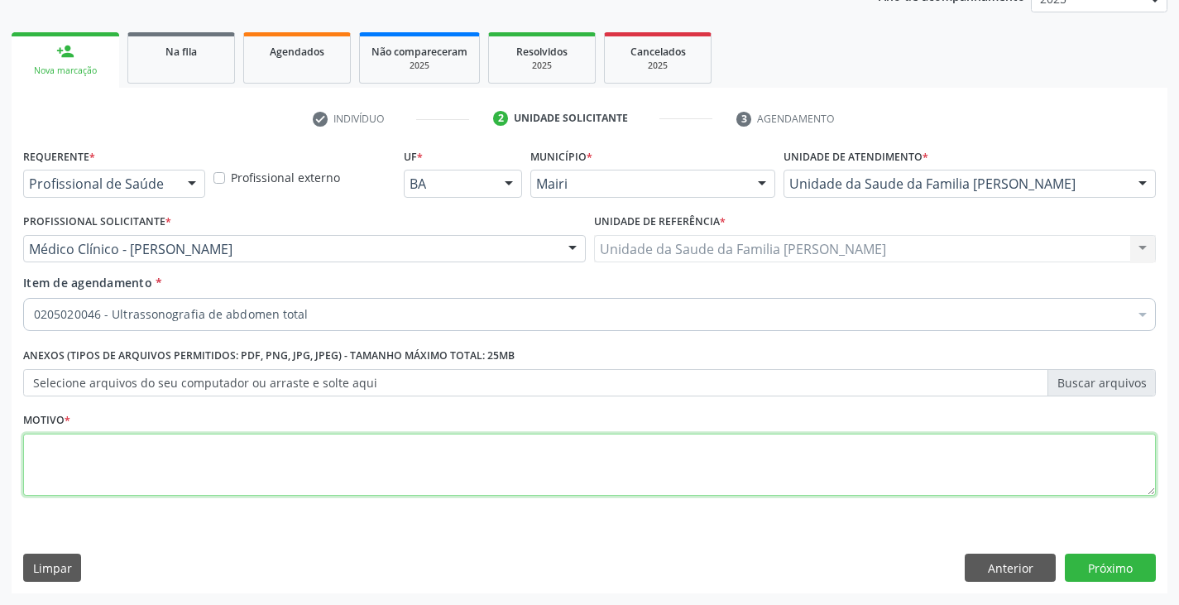
click at [155, 455] on textarea at bounding box center [589, 465] width 1133 height 63
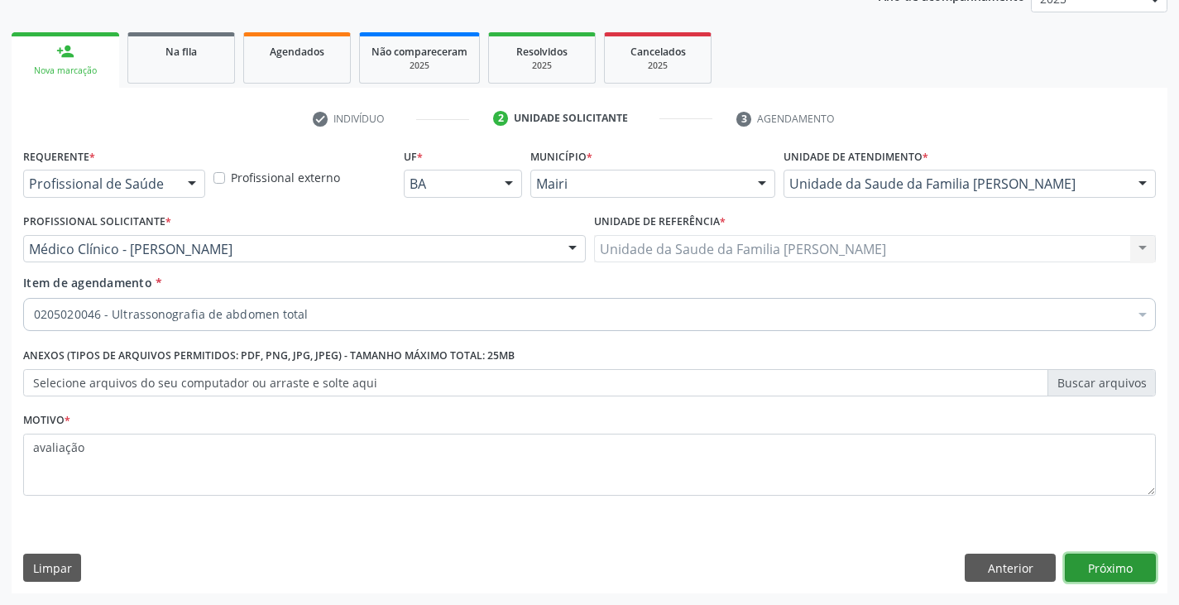
click at [1138, 557] on button "Próximo" at bounding box center [1110, 568] width 91 height 28
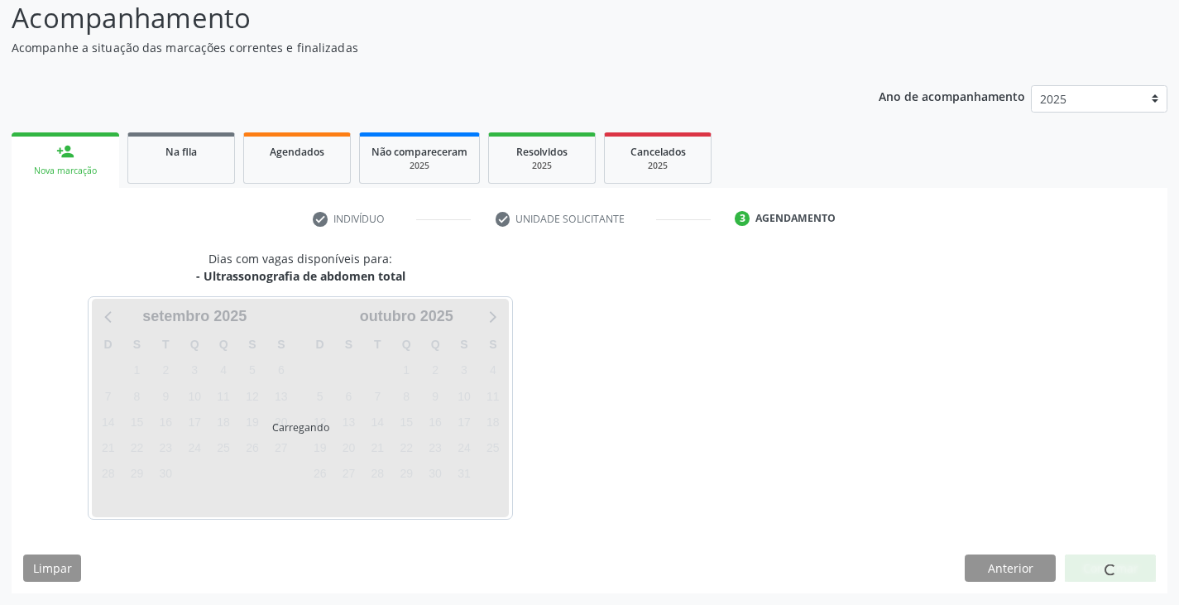
scroll to position [164, 0]
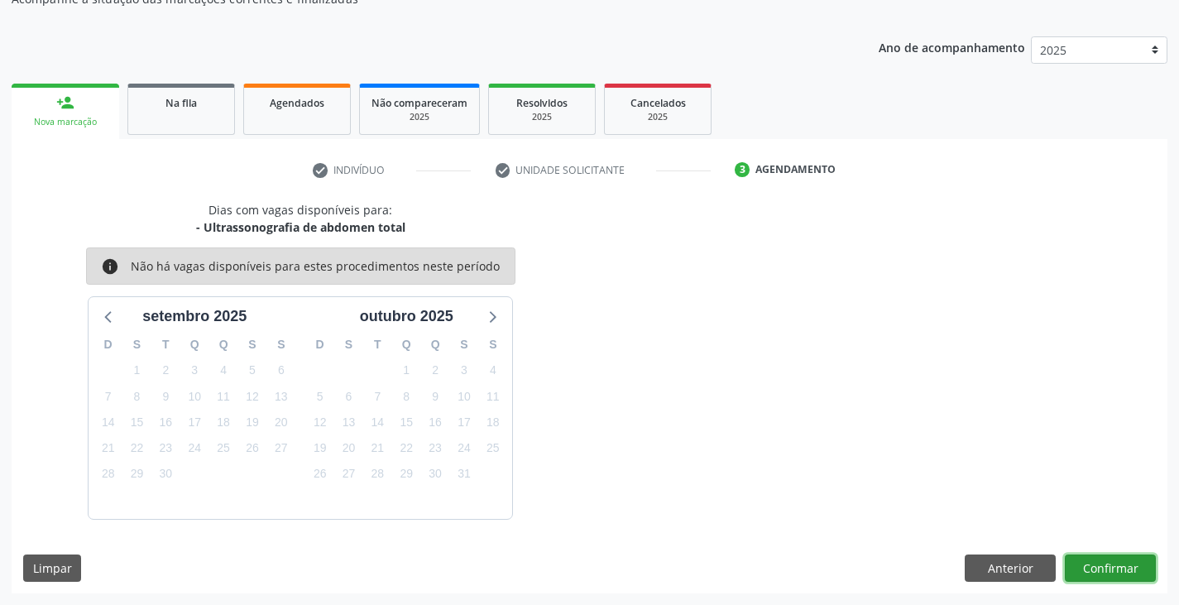
click at [1094, 578] on button "Confirmar" at bounding box center [1110, 568] width 91 height 28
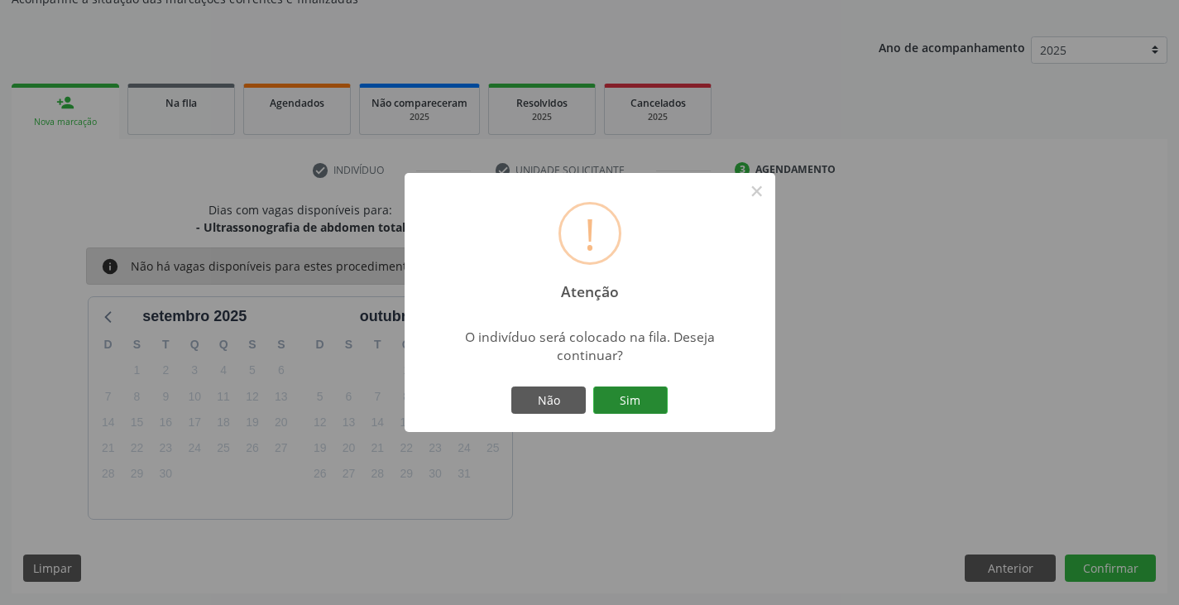
click at [615, 405] on button "Sim" at bounding box center [630, 400] width 74 height 28
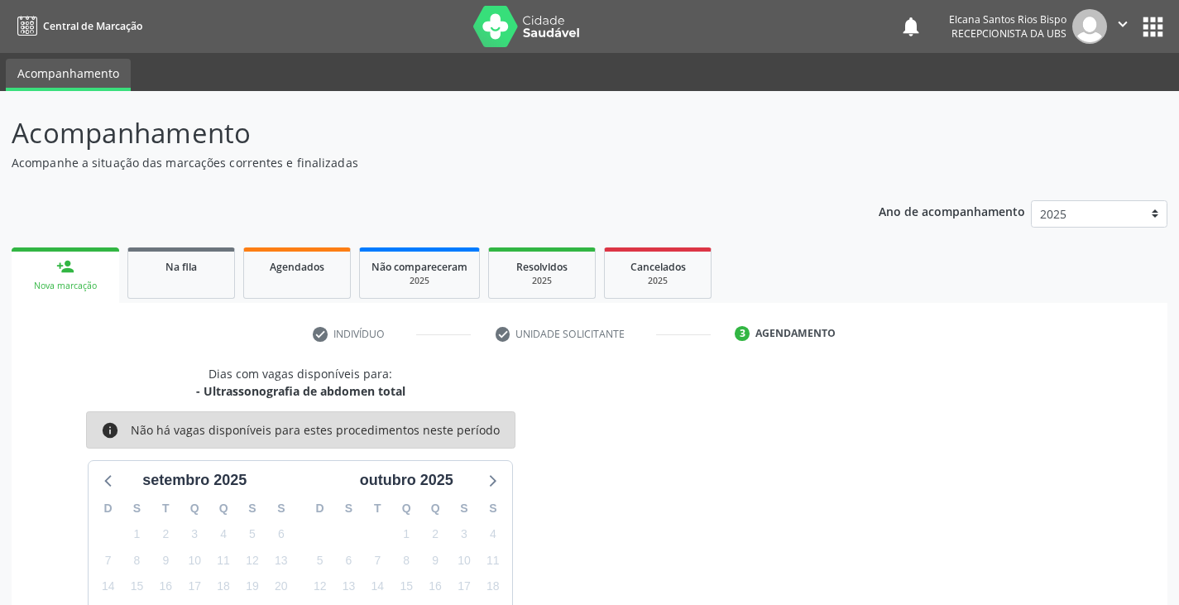
scroll to position [164, 0]
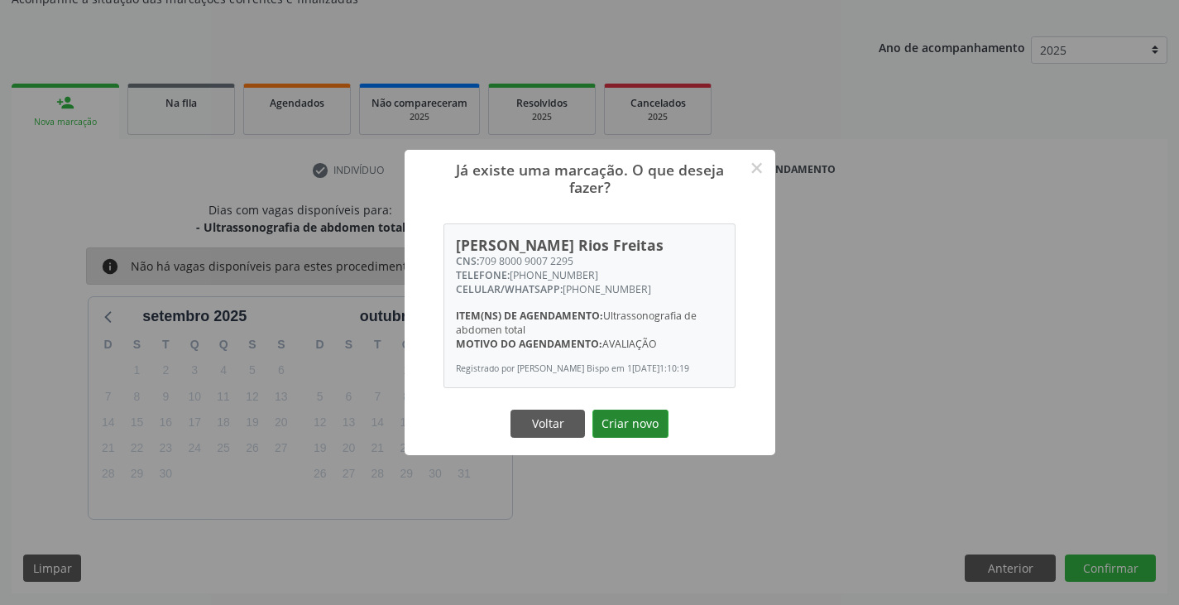
click at [640, 424] on button "Criar novo" at bounding box center [630, 424] width 76 height 28
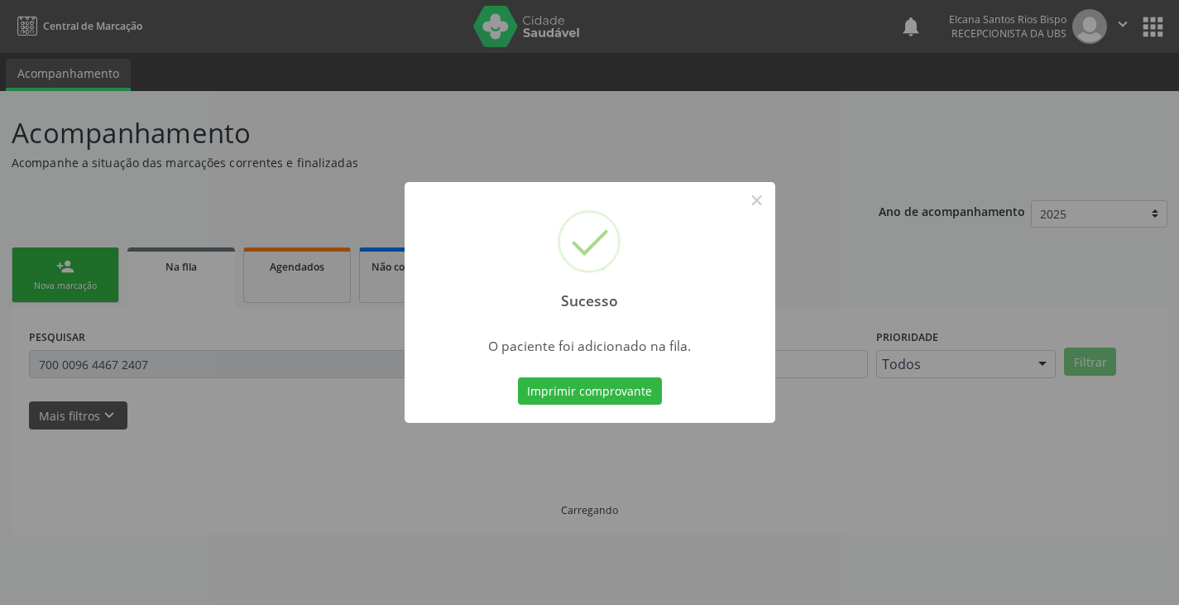
scroll to position [0, 0]
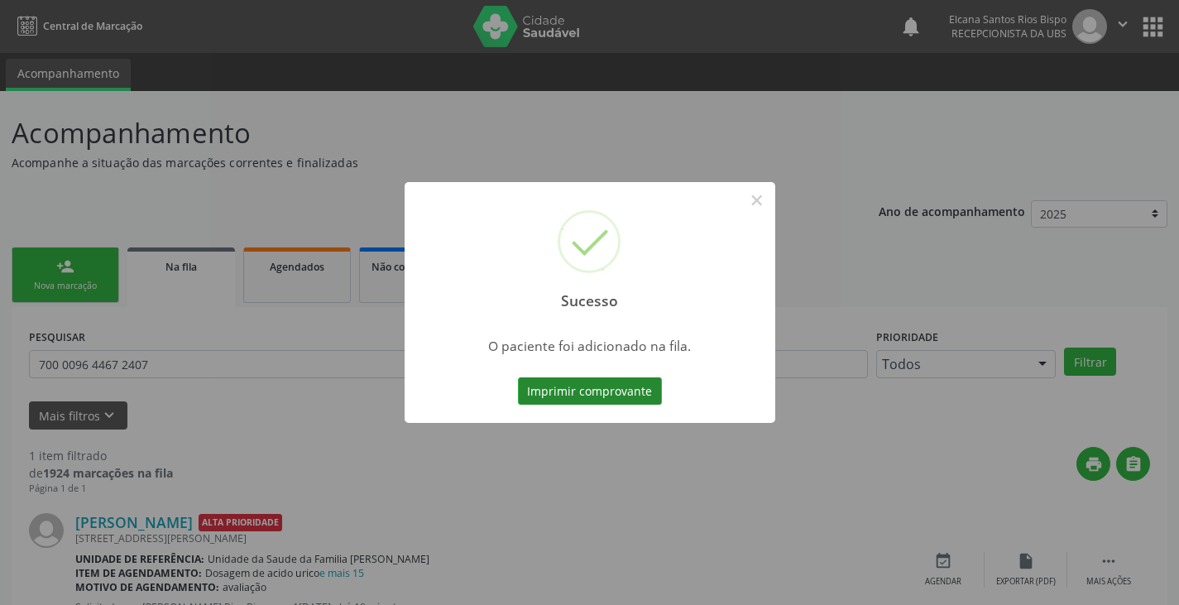
click at [645, 399] on button "Imprimir comprovante" at bounding box center [590, 391] width 144 height 28
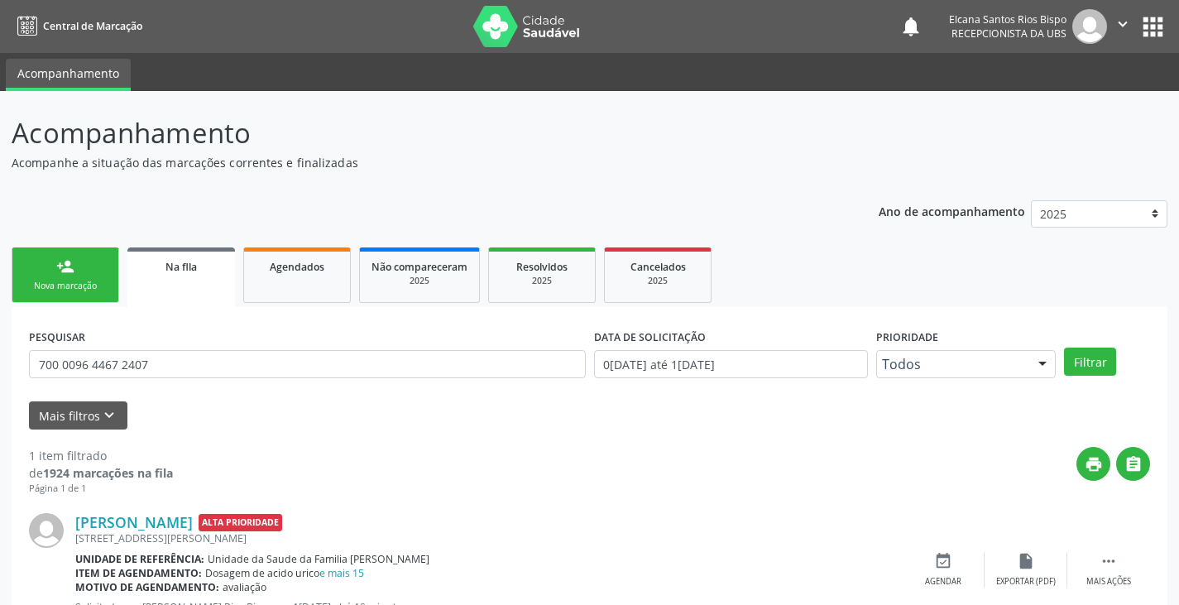
click at [65, 285] on div "Nova marcação" at bounding box center [65, 286] width 83 height 12
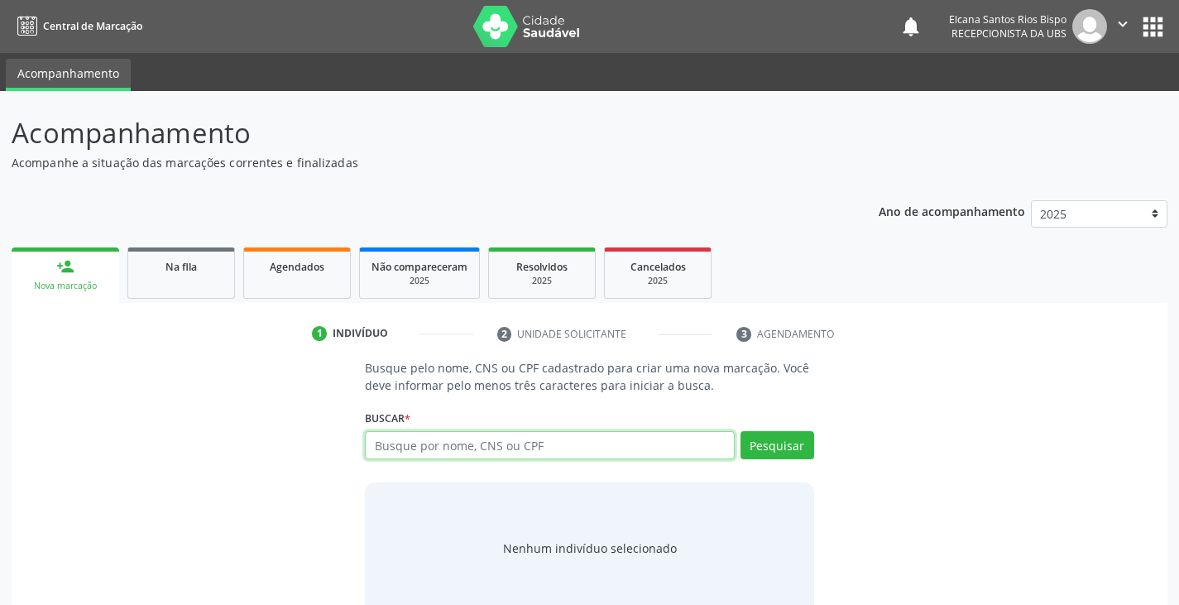
click at [425, 444] on input "text" at bounding box center [549, 445] width 369 height 28
paste input "709 8000 9007 2295"
type input "709 8000 9007 2295"
click at [783, 447] on button "Pesquisar" at bounding box center [778, 445] width 74 height 28
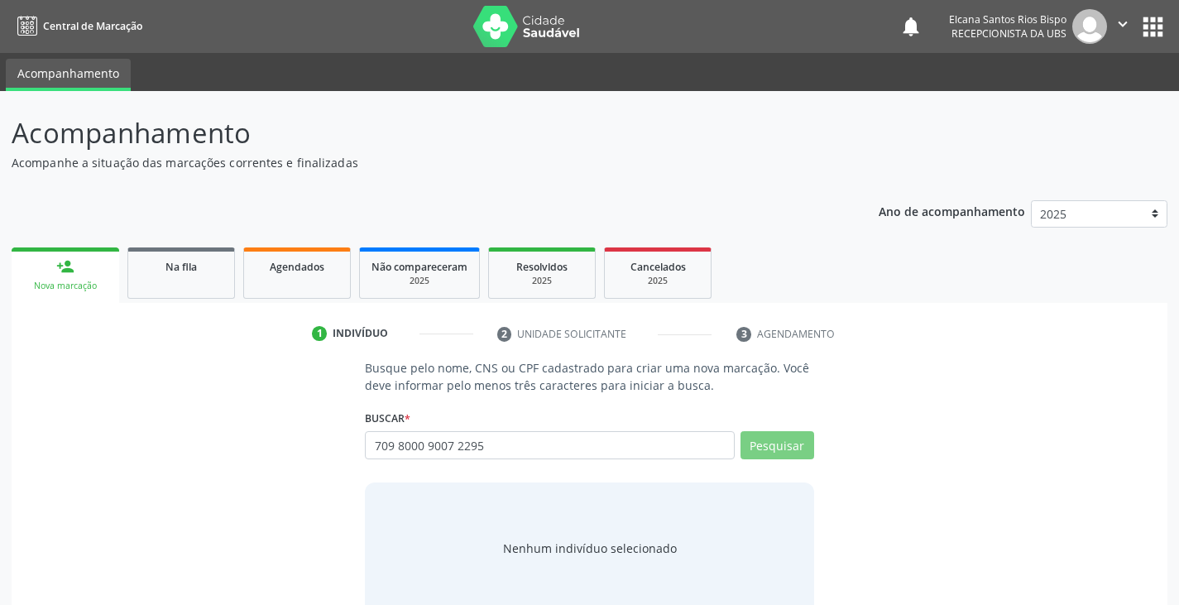
scroll to position [33, 0]
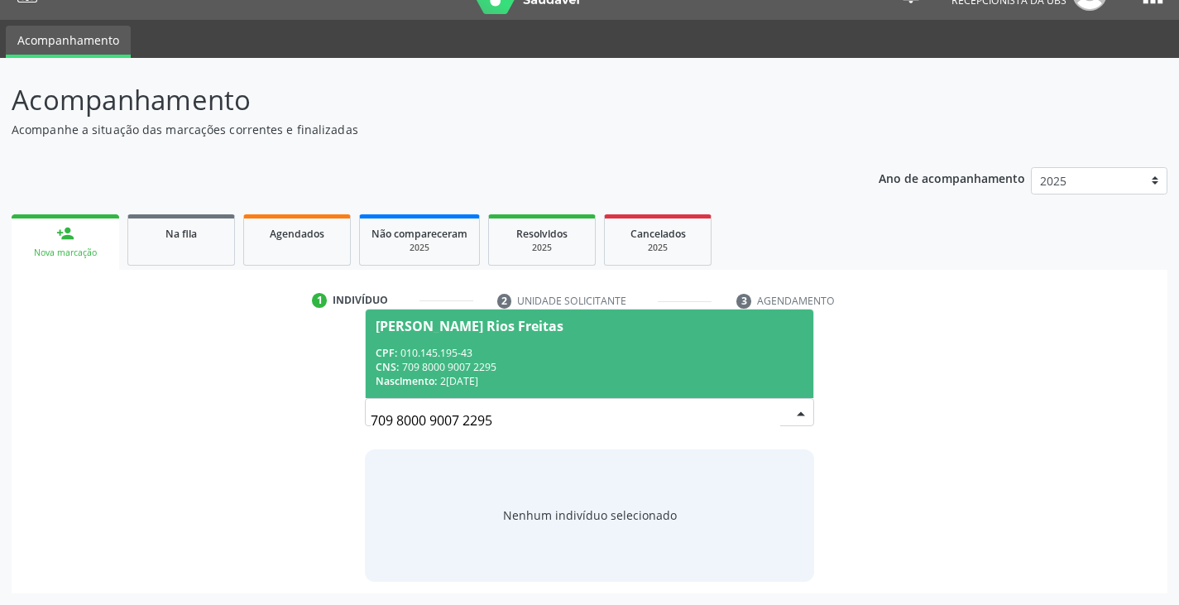
click at [455, 362] on div "CNS: 709 8000 9007 2295" at bounding box center [589, 367] width 427 height 14
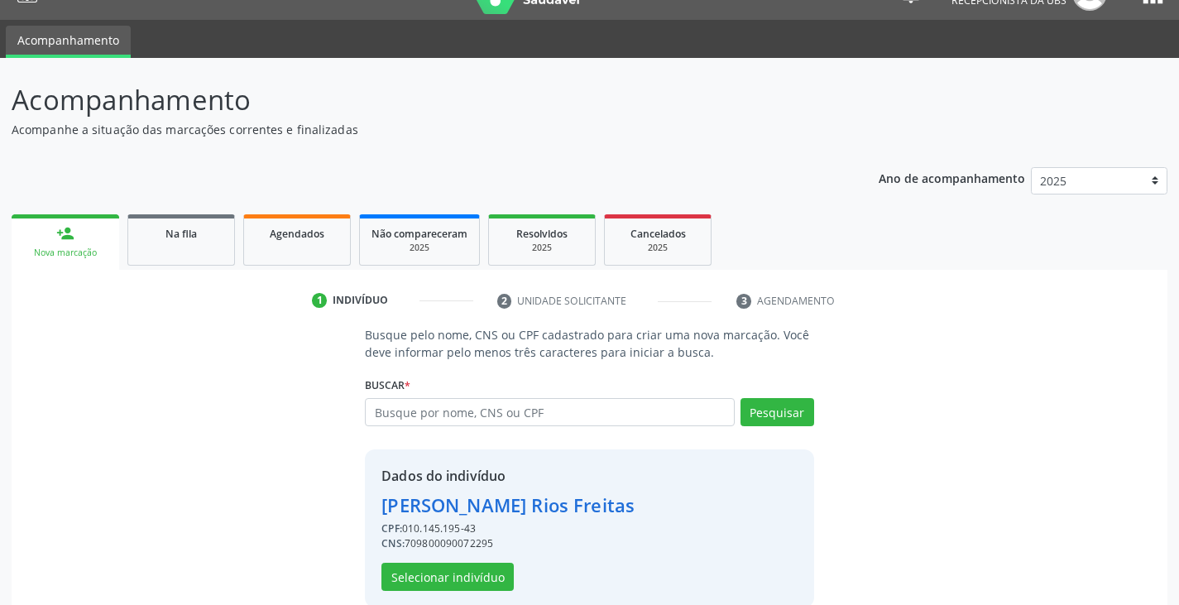
scroll to position [59, 0]
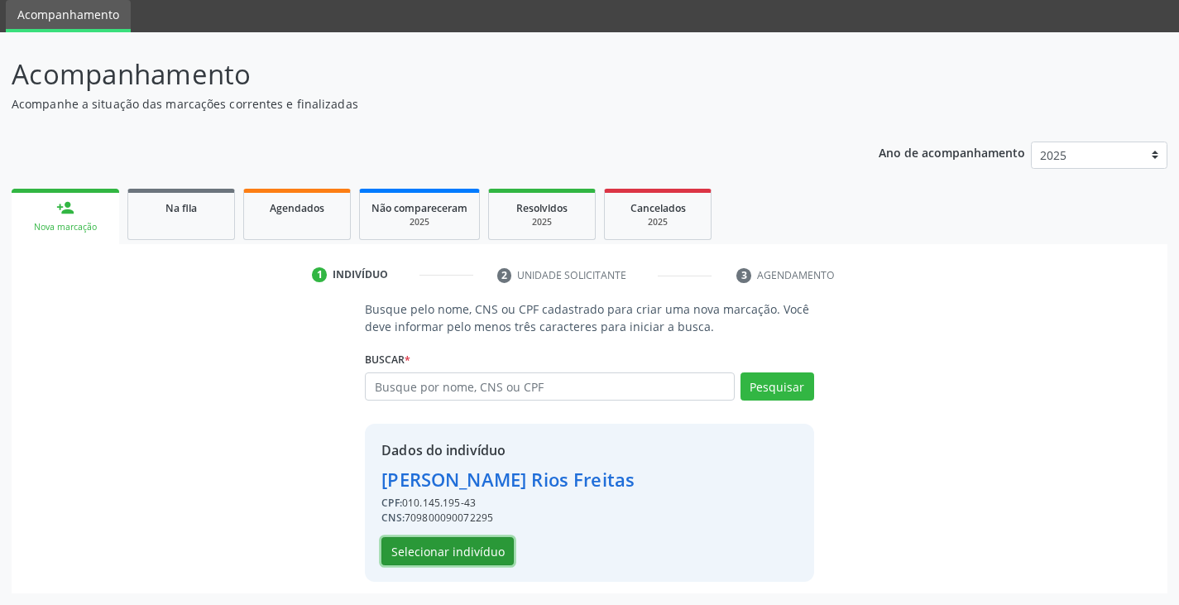
click at [486, 546] on button "Selecionar indivíduo" at bounding box center [447, 551] width 132 height 28
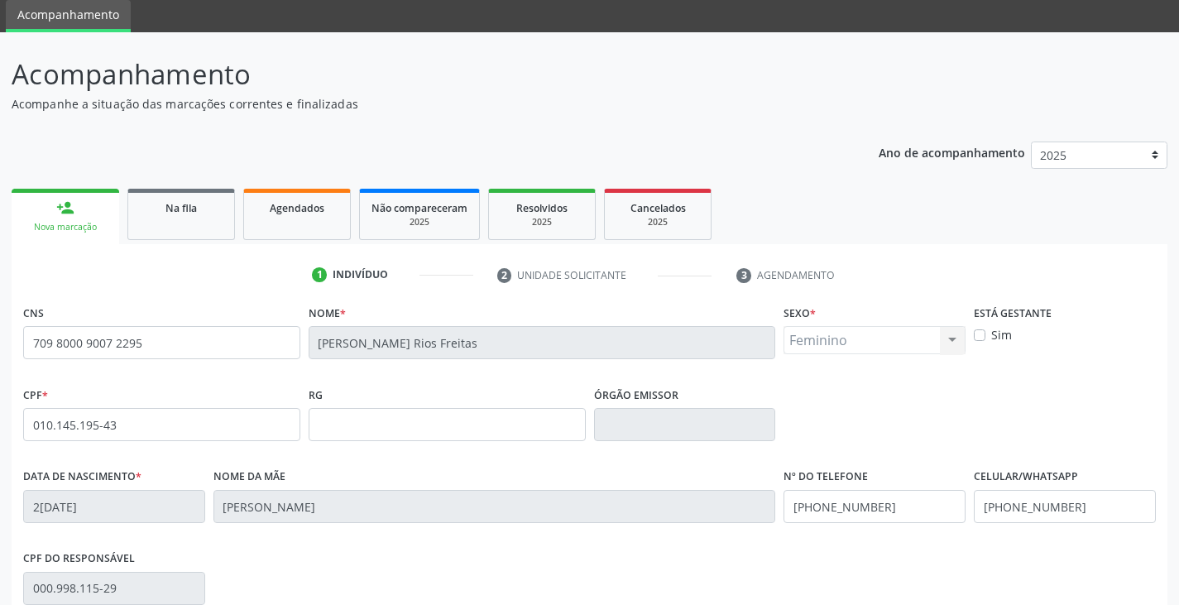
scroll to position [292, 0]
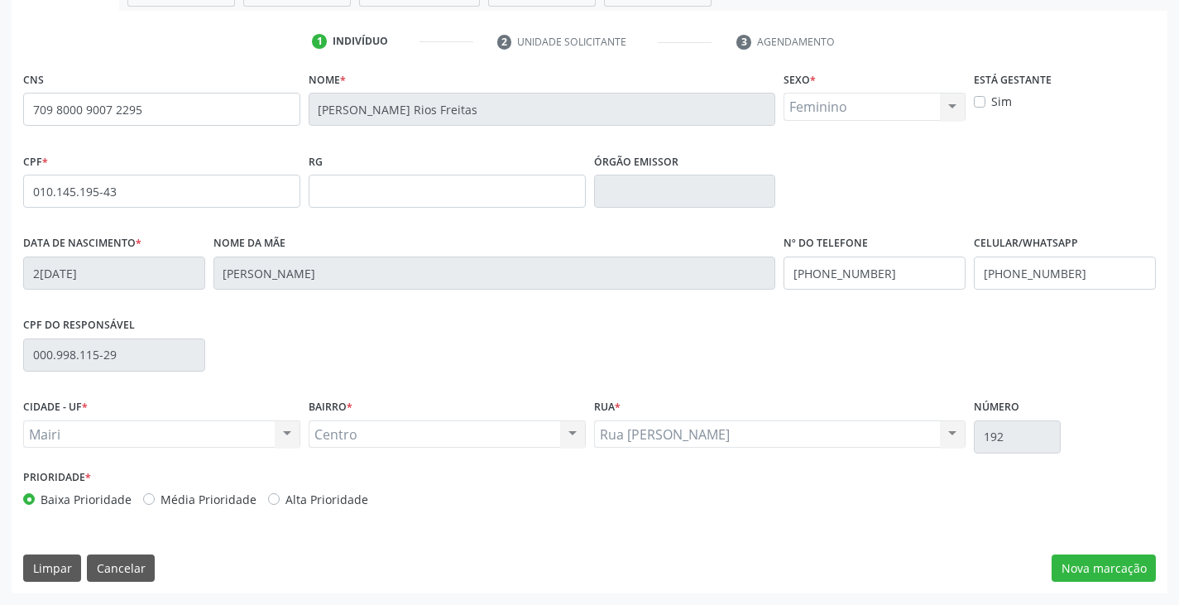
click at [347, 497] on label "Alta Prioridade" at bounding box center [326, 499] width 83 height 17
click at [280, 497] on input "Alta Prioridade" at bounding box center [274, 498] width 12 height 15
radio input "true"
click at [1105, 561] on button "Nova marcação" at bounding box center [1104, 568] width 104 height 28
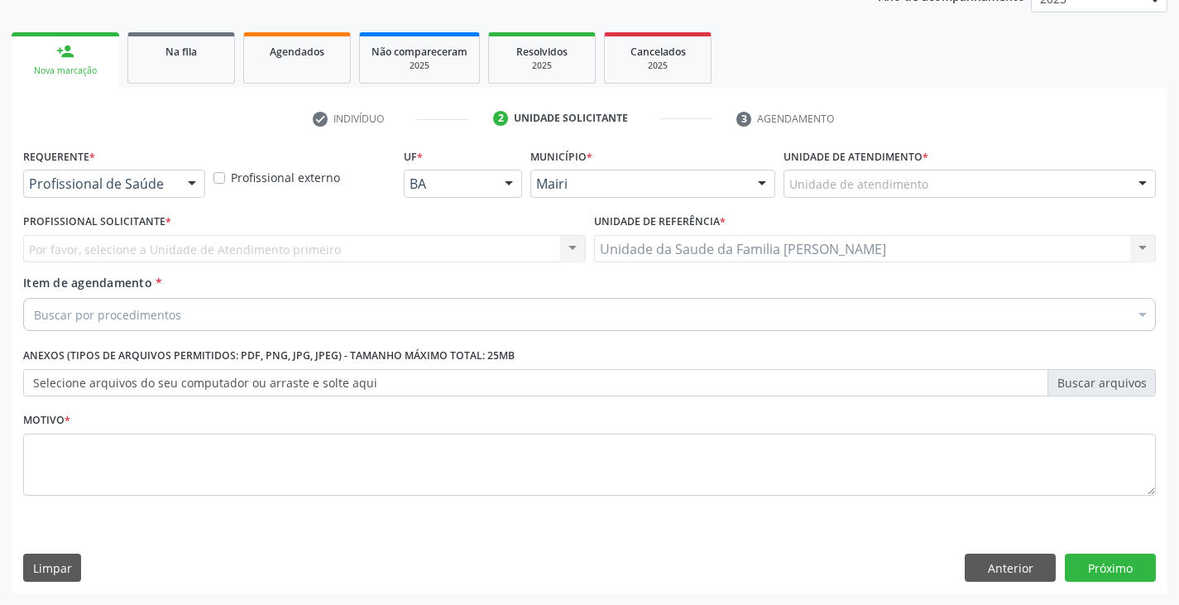
scroll to position [215, 0]
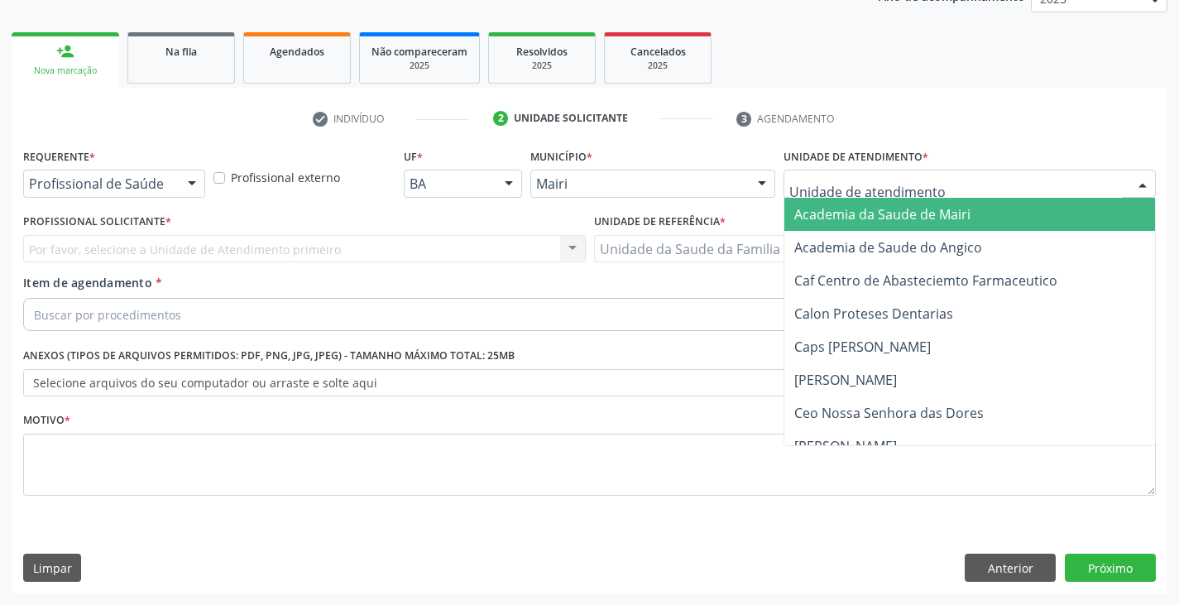
click at [929, 189] on div at bounding box center [970, 184] width 372 height 28
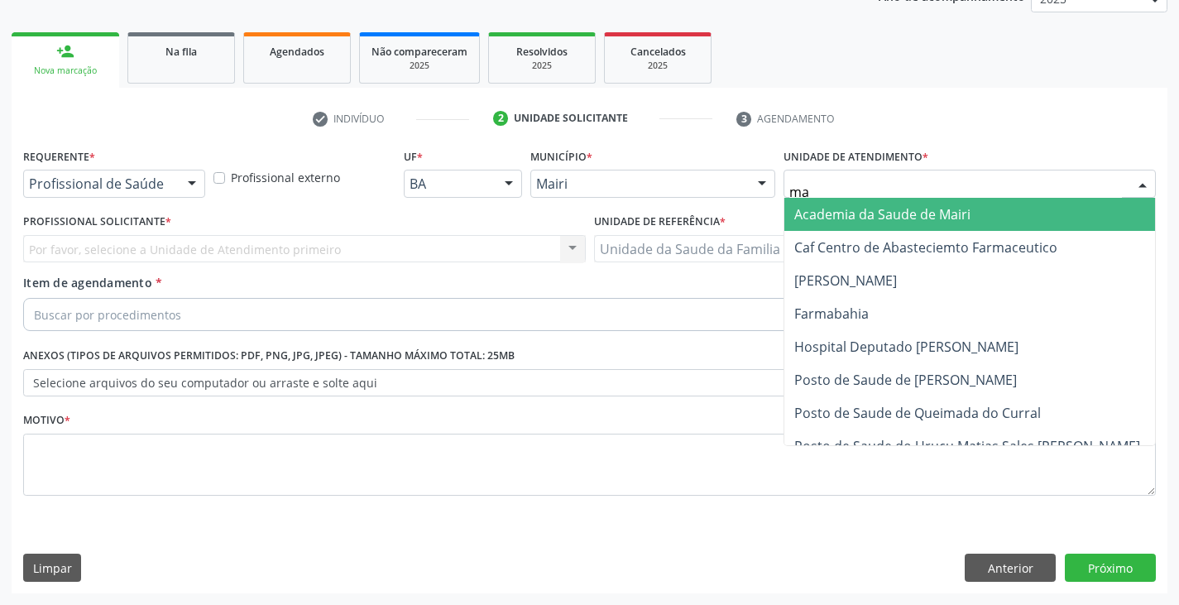
type input "mar"
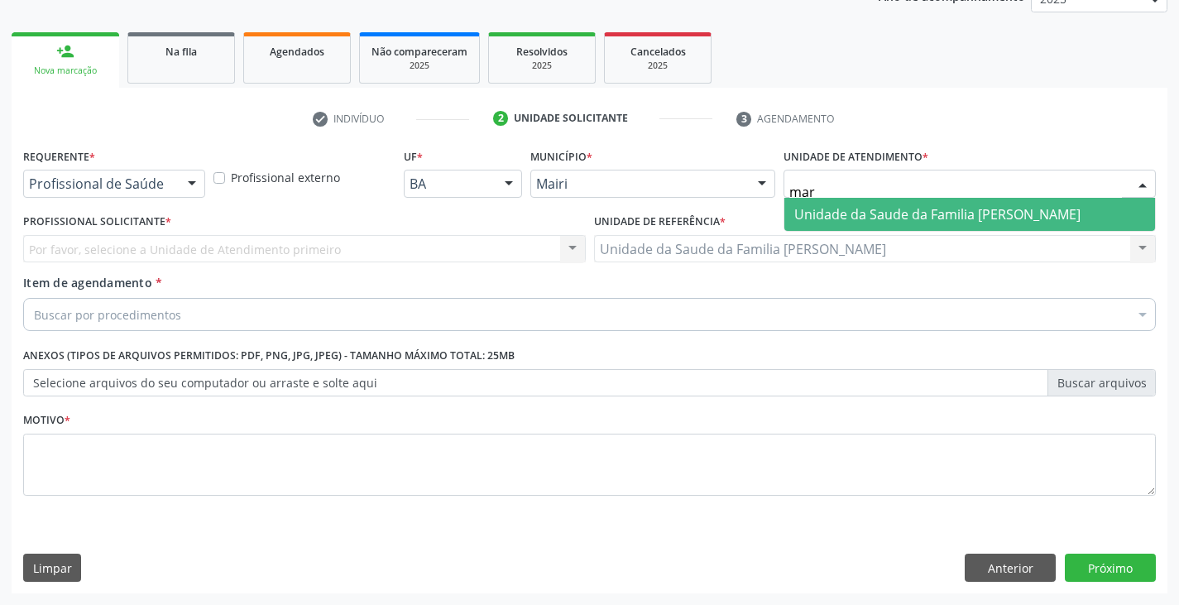
click at [918, 209] on span "Unidade da Saude da Familia [PERSON_NAME]" at bounding box center [937, 214] width 286 height 18
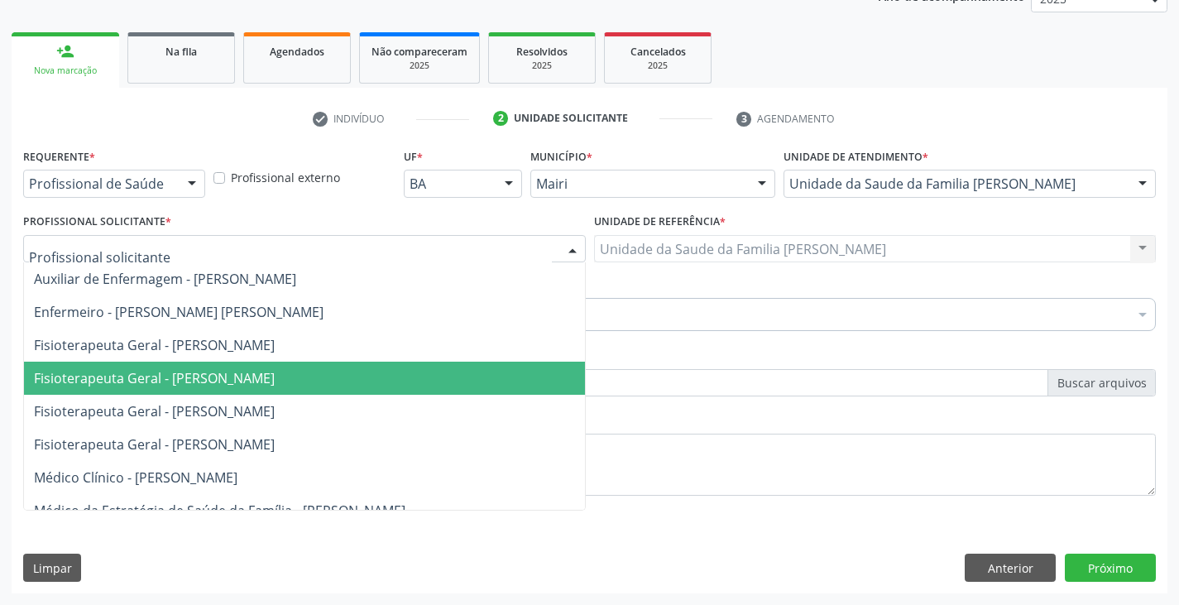
scroll to position [83, 0]
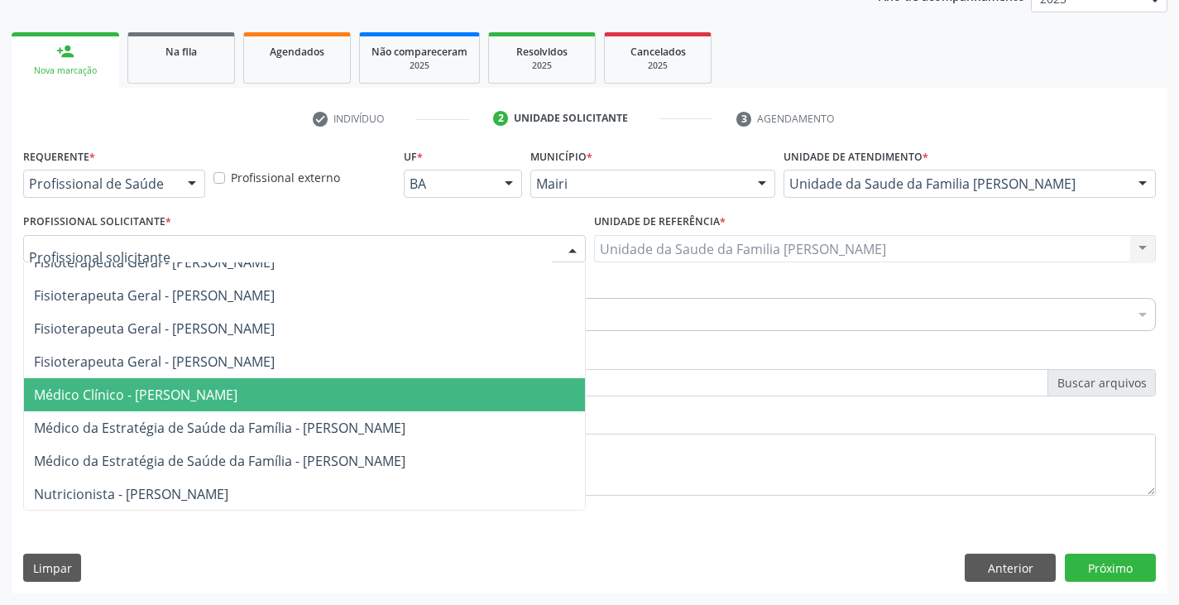
click at [122, 391] on span "Médico Clínico - [PERSON_NAME]" at bounding box center [136, 395] width 204 height 18
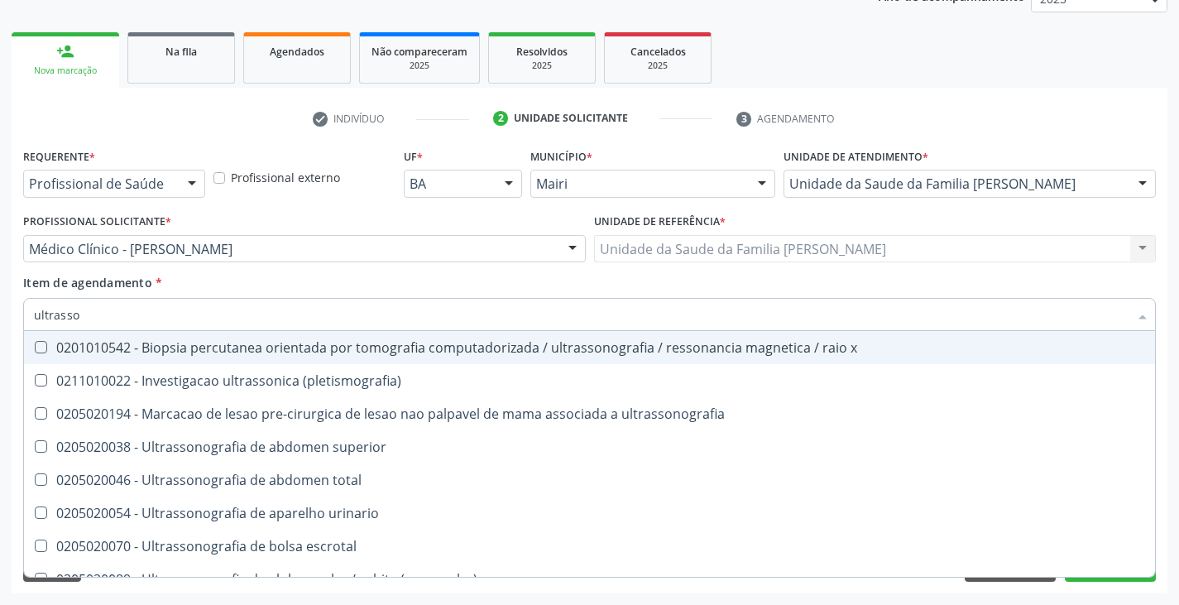
type input "ultrasson"
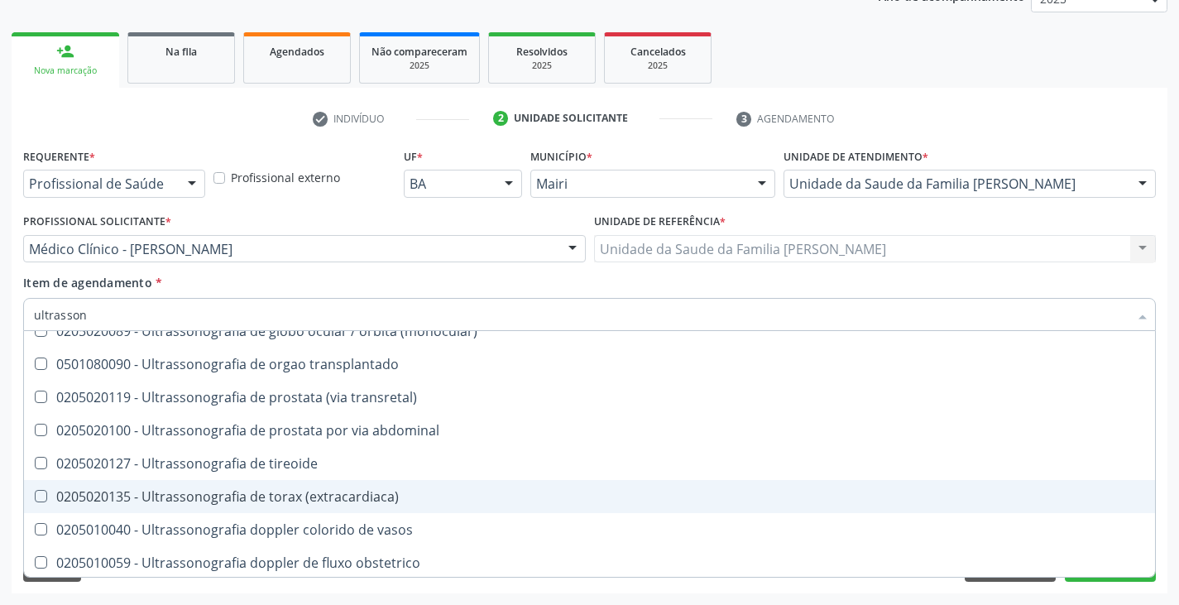
scroll to position [331, 0]
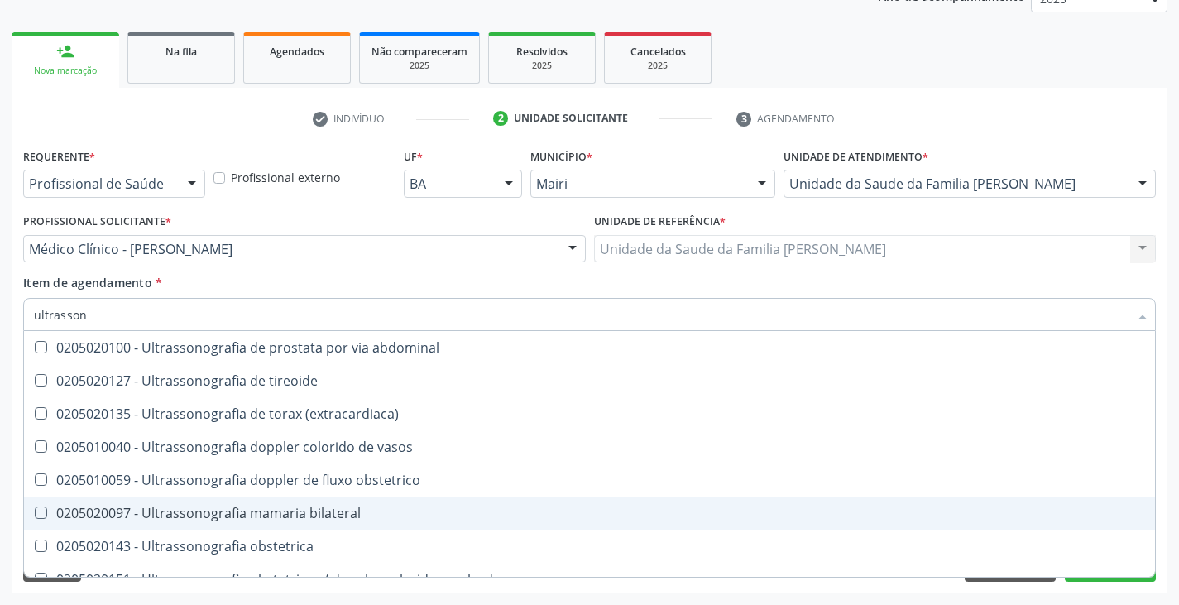
click at [202, 499] on span "0205020097 - Ultrassonografia mamaria bilateral" at bounding box center [589, 512] width 1131 height 33
checkbox bilateral "true"
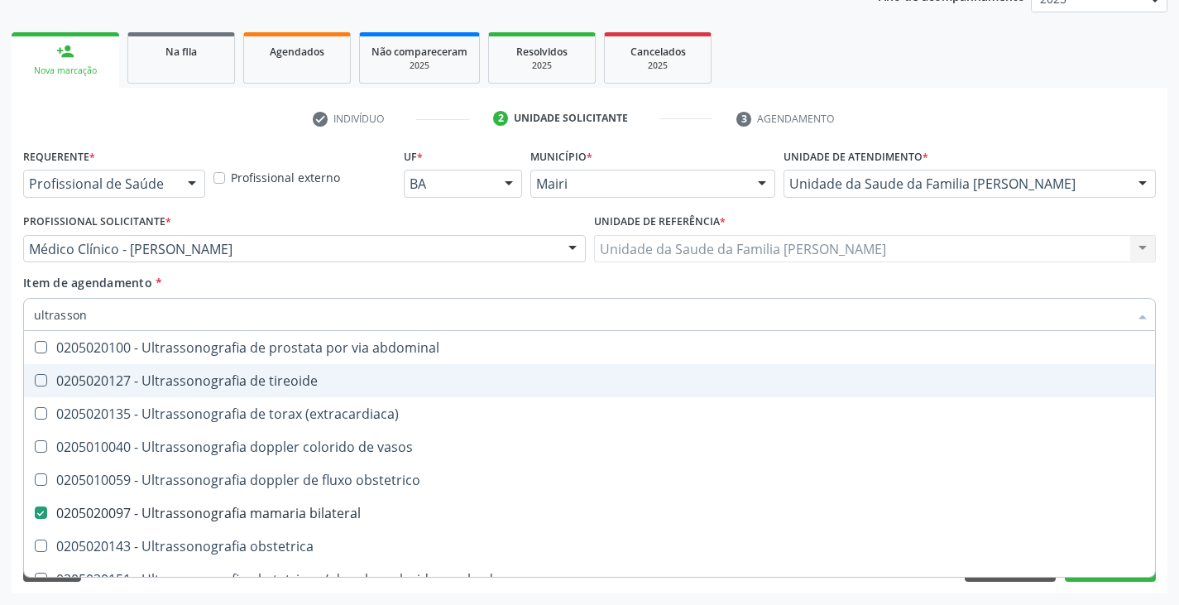
click at [463, 276] on div "Item de agendamento * ultrasson Desfazer seleção 0201010542 - Biopsia percutane…" at bounding box center [589, 300] width 1133 height 52
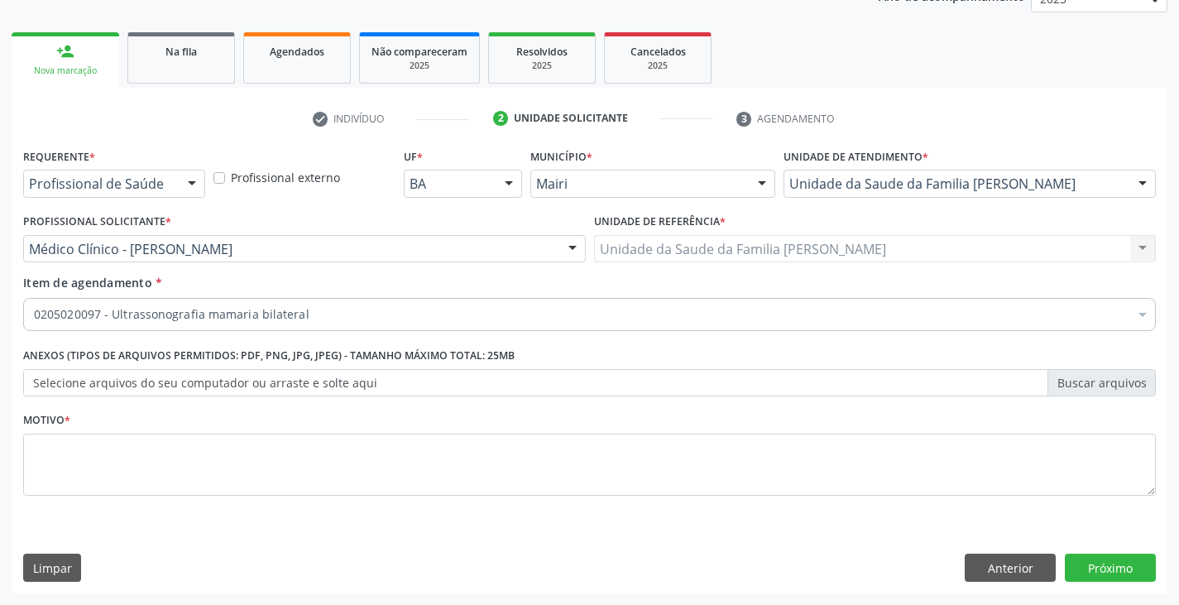
scroll to position [0, 0]
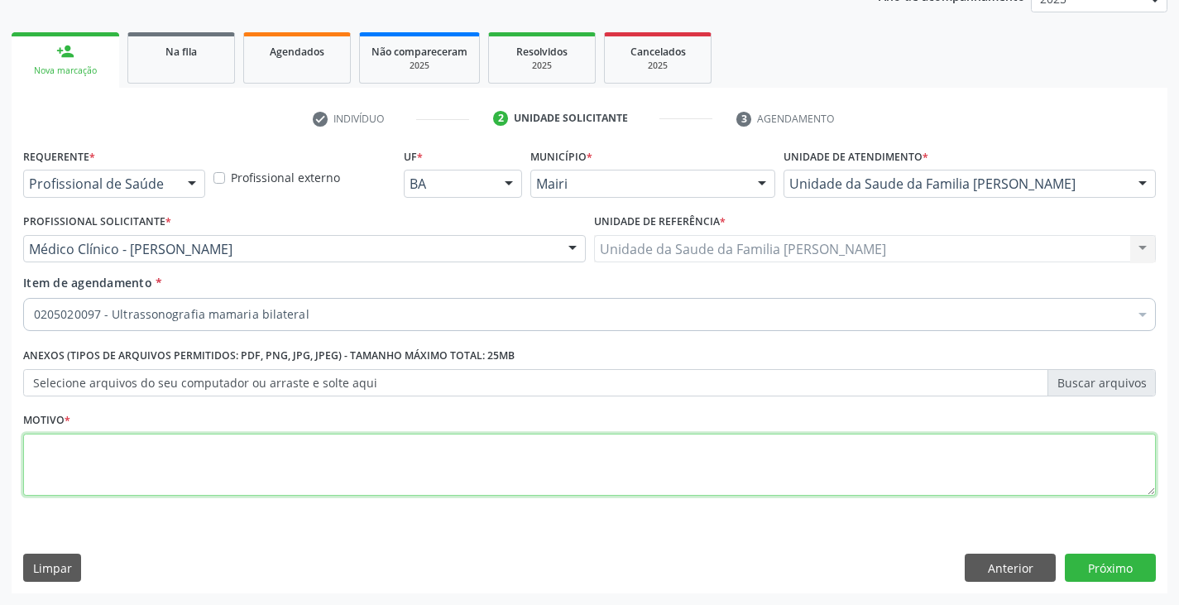
click at [377, 454] on textarea at bounding box center [589, 465] width 1133 height 63
type textarea "avaliação"
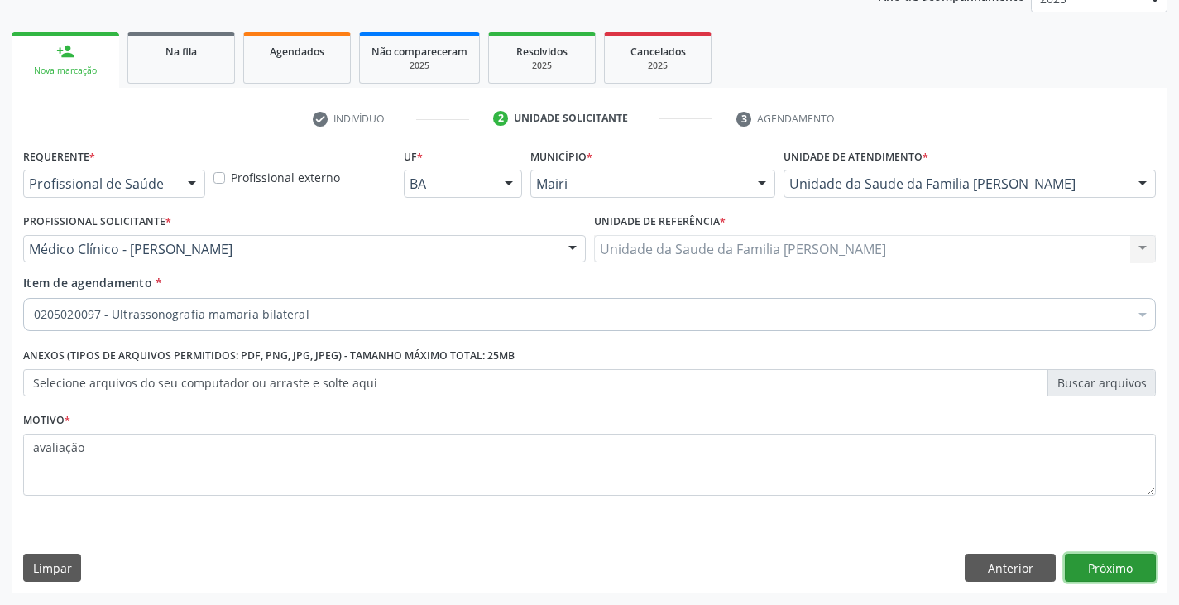
click at [1094, 570] on button "Próximo" at bounding box center [1110, 568] width 91 height 28
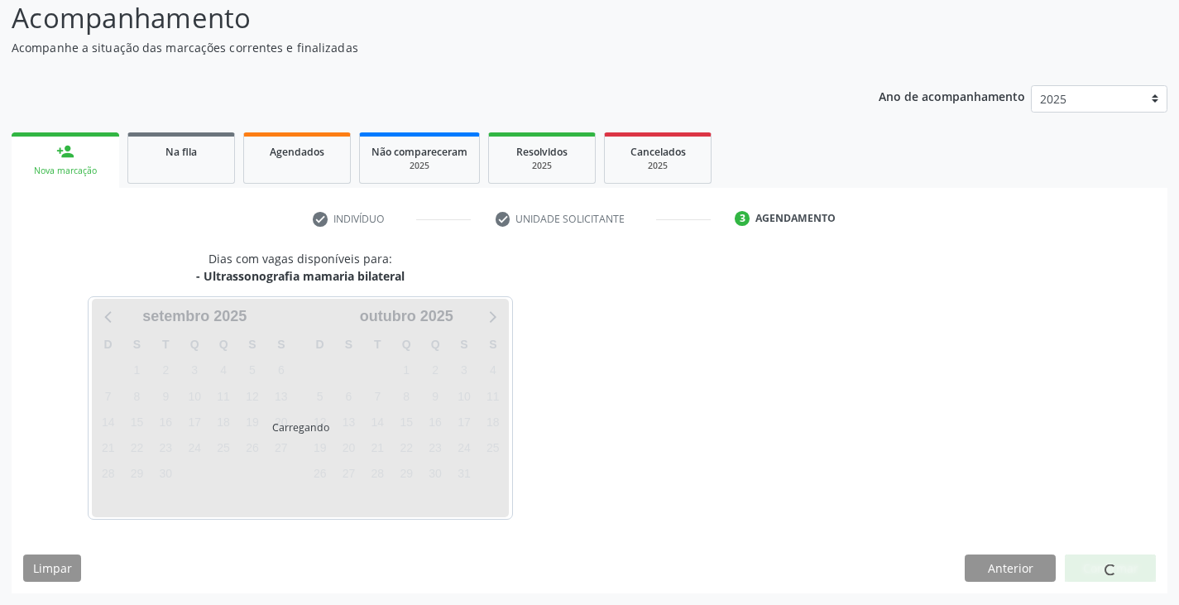
scroll to position [164, 0]
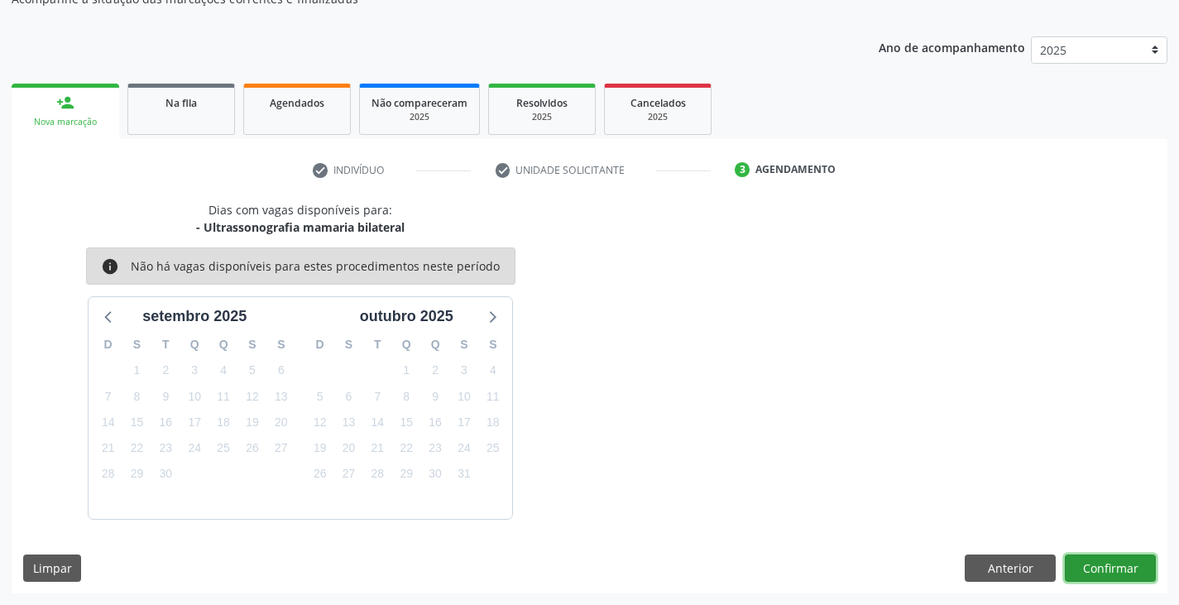
click at [1114, 563] on button "Confirmar" at bounding box center [1110, 568] width 91 height 28
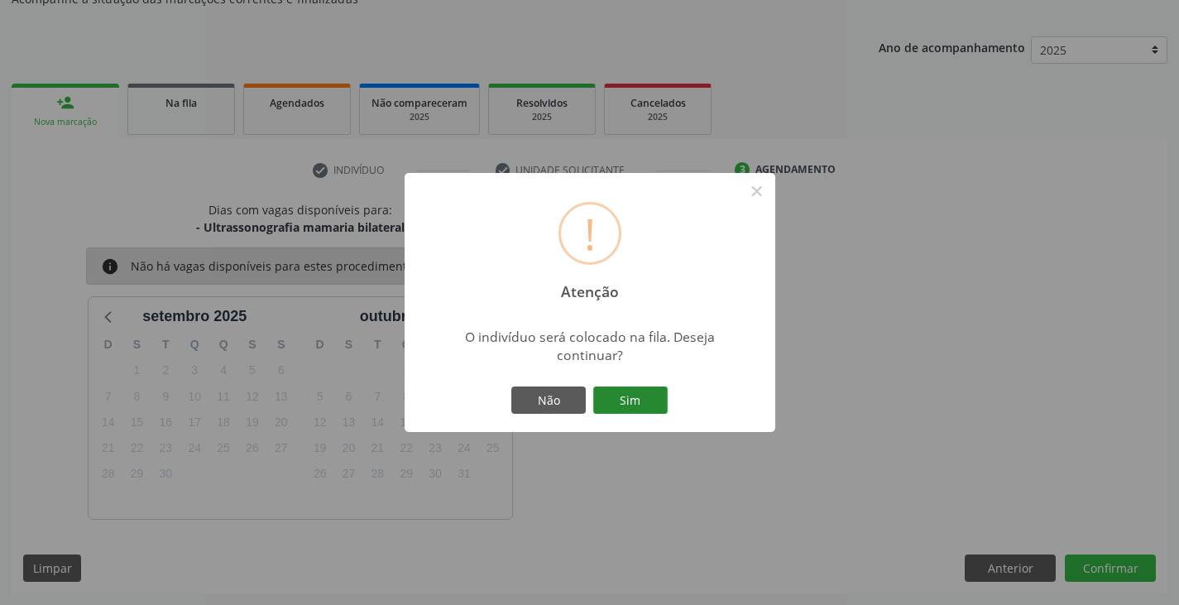
click at [651, 402] on button "Sim" at bounding box center [630, 400] width 74 height 28
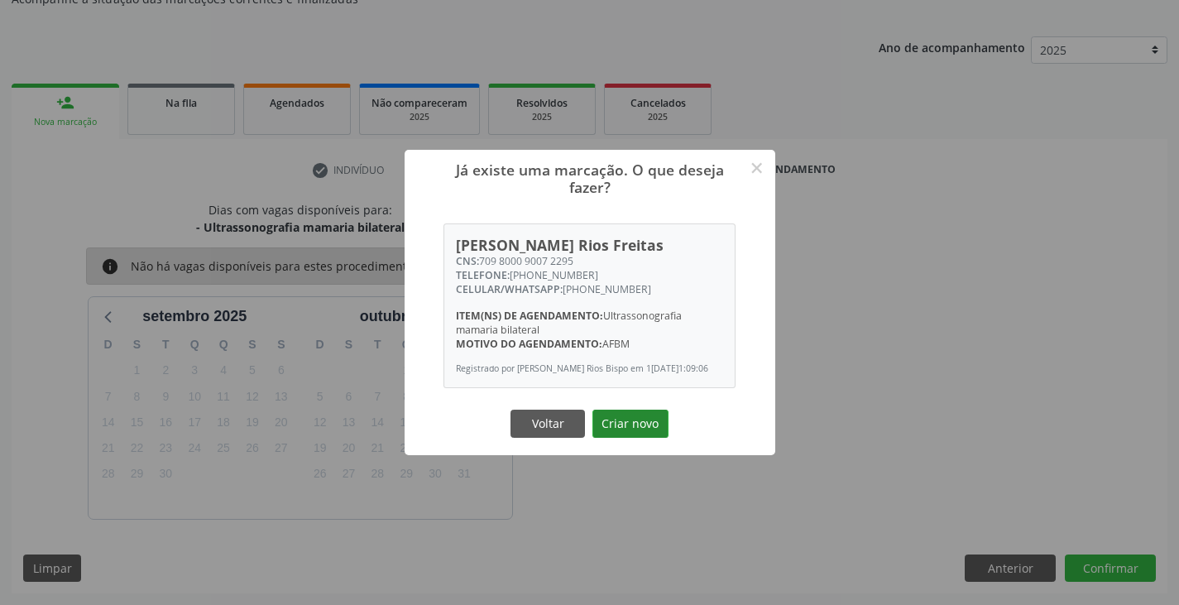
click at [625, 429] on button "Criar novo" at bounding box center [630, 424] width 76 height 28
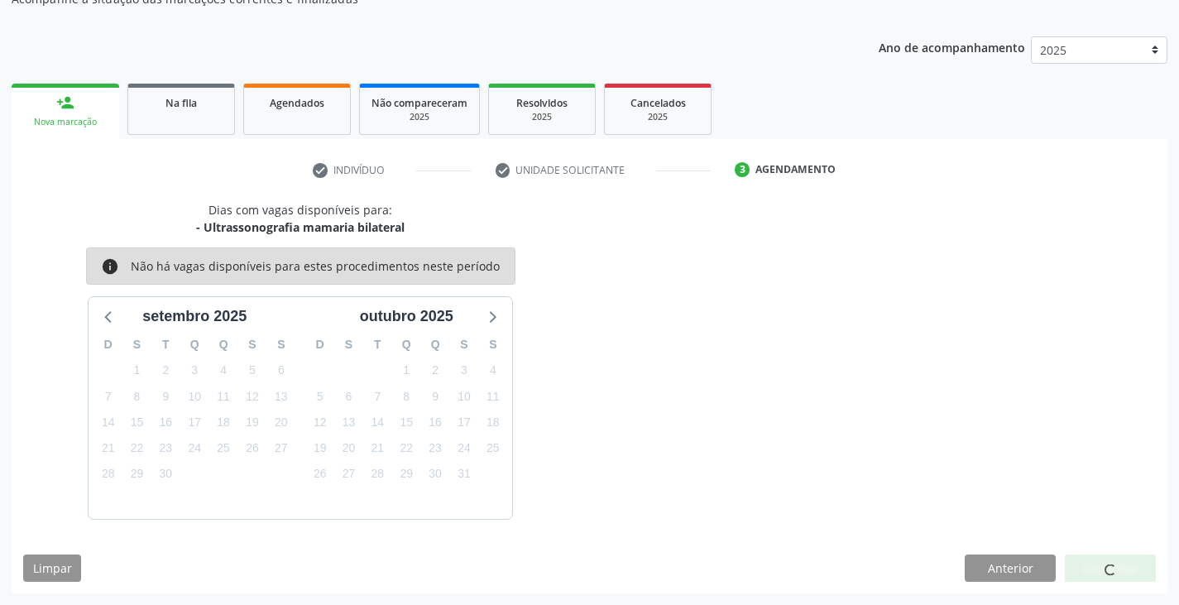
scroll to position [0, 0]
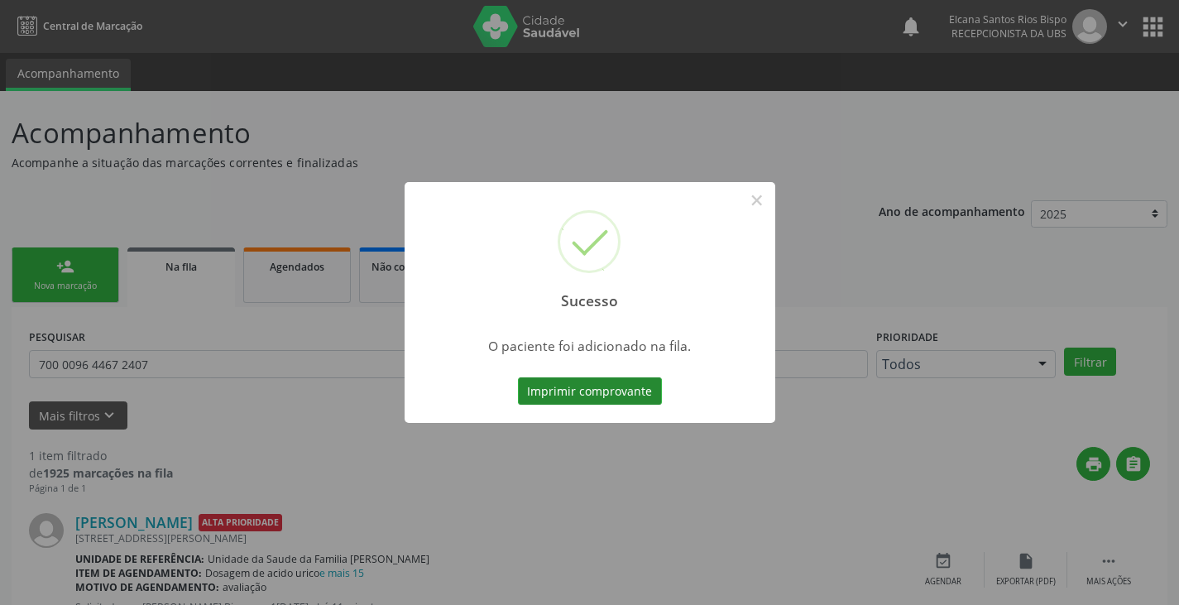
click at [640, 395] on button "Imprimir comprovante" at bounding box center [590, 391] width 144 height 28
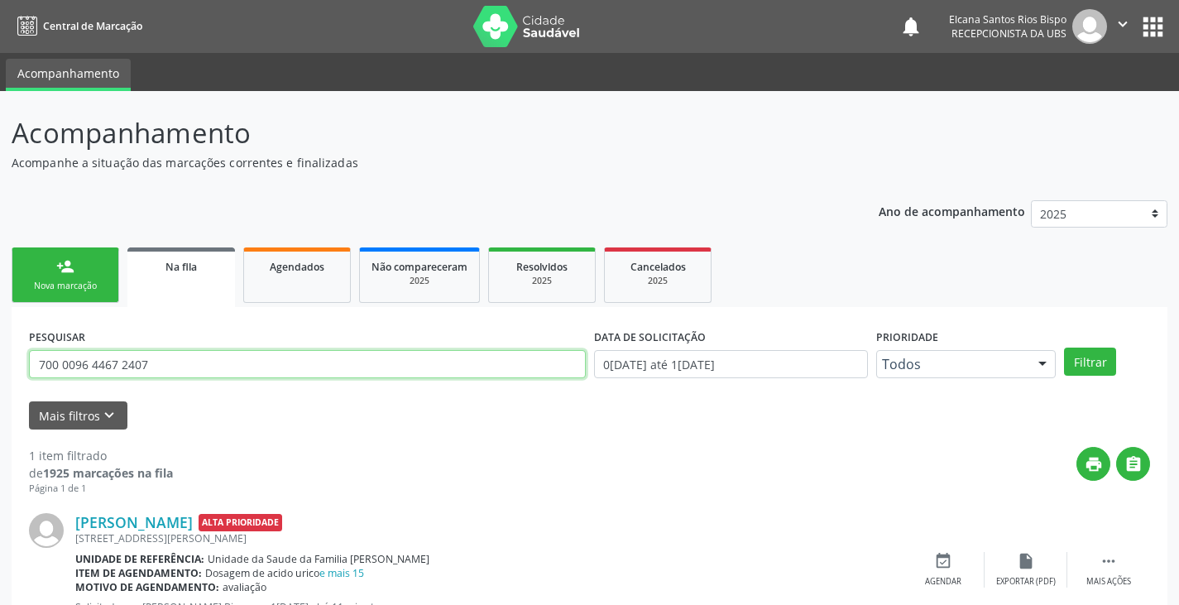
drag, startPoint x: 156, startPoint y: 366, endPoint x: 0, endPoint y: 349, distance: 156.4
click at [0, 349] on div "Acompanhamento Acompanhe a situação das marcações correntes e finalizadas Relat…" at bounding box center [589, 381] width 1179 height 581
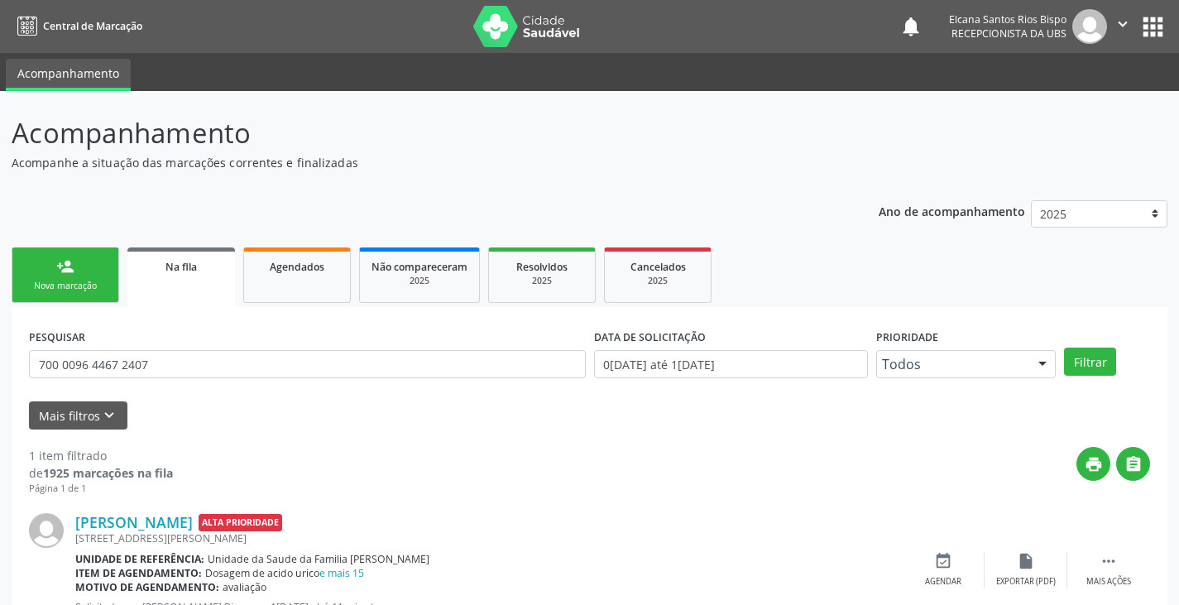
click at [0, 349] on div "Acompanhamento Acompanhe a situação das marcações correntes e finalizadas Relat…" at bounding box center [589, 381] width 1179 height 581
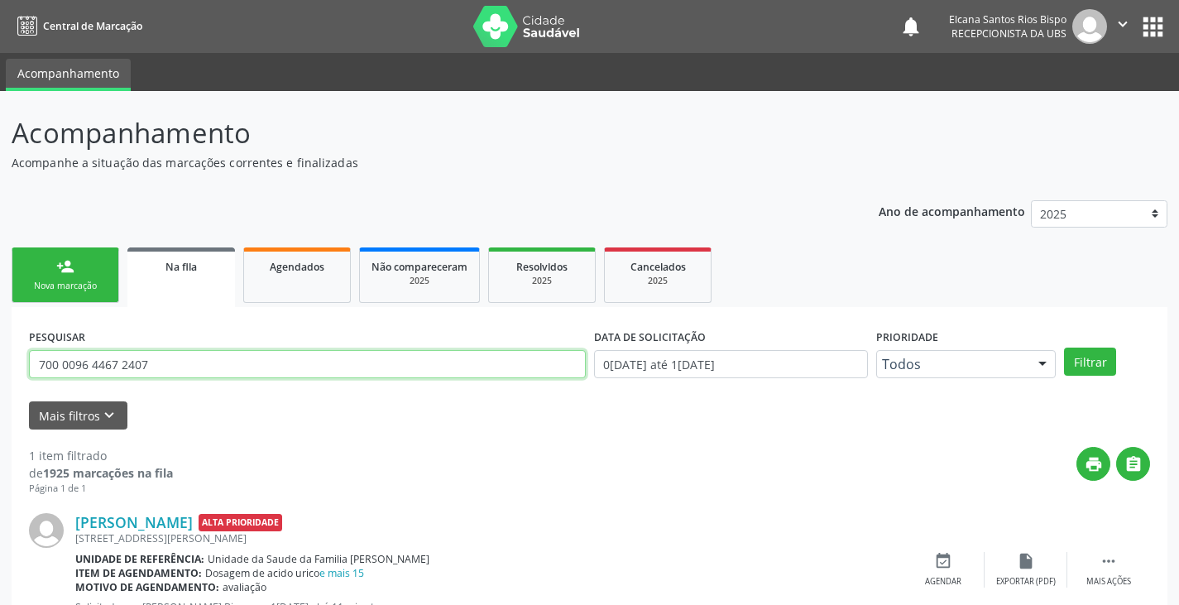
drag, startPoint x: 156, startPoint y: 357, endPoint x: 0, endPoint y: 360, distance: 155.6
click at [0, 360] on div "Acompanhamento Acompanhe a situação das marcações correntes e finalizadas Relat…" at bounding box center [589, 381] width 1179 height 581
paste input "9 8000 9007 2295"
type input "709 8000 9007 2295"
click at [1064, 347] on button "Filtrar" at bounding box center [1090, 361] width 52 height 28
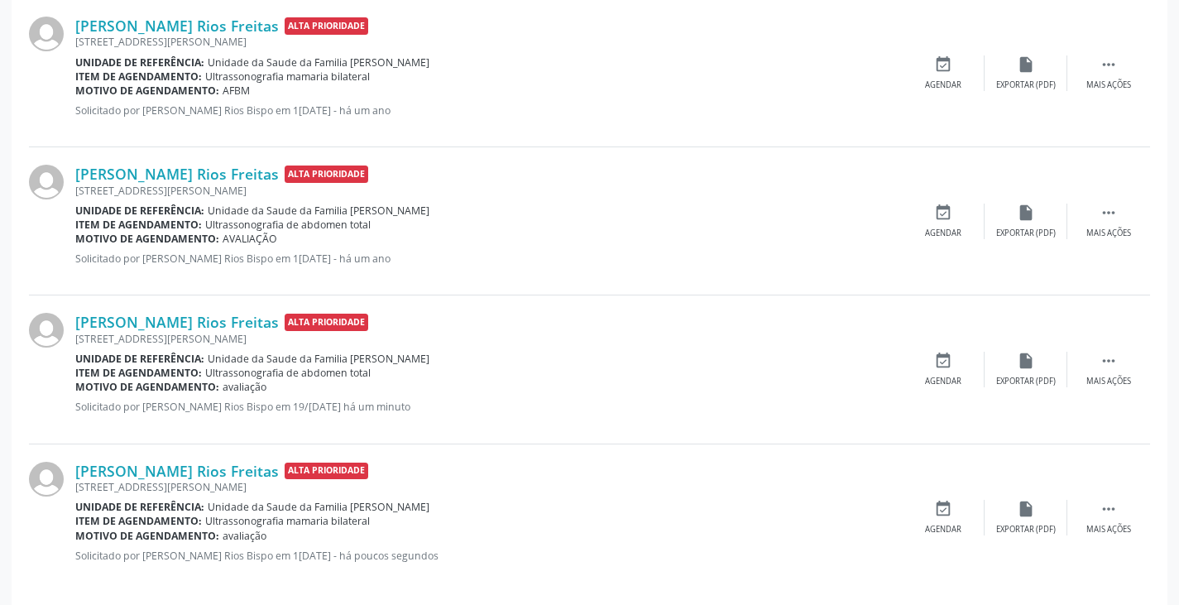
scroll to position [248, 0]
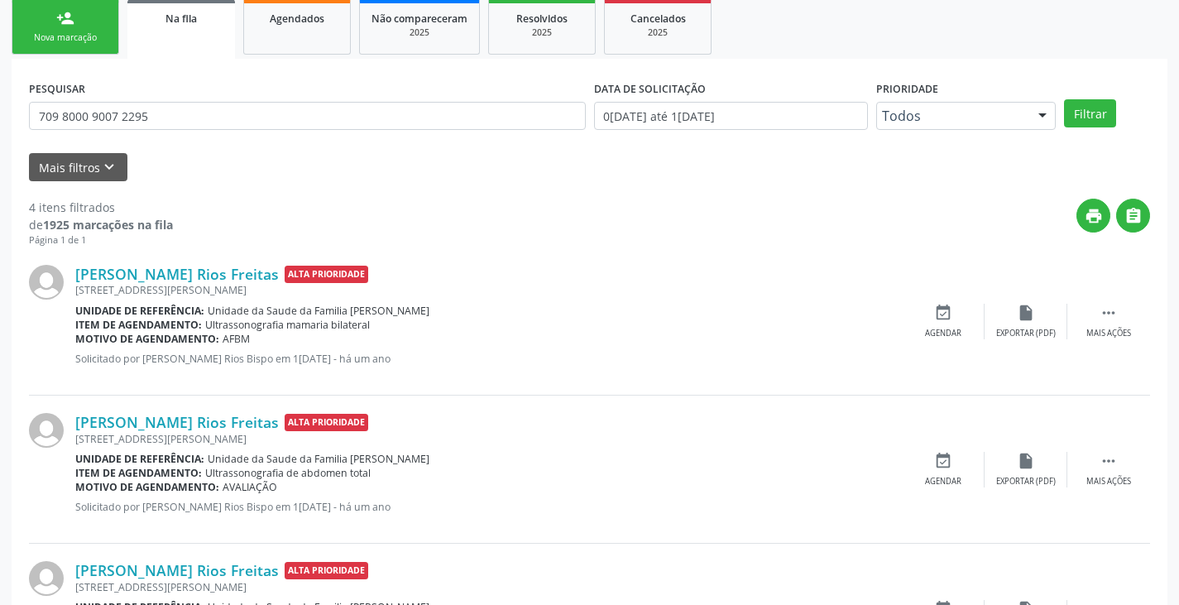
click at [76, 46] on link "person_add Nova marcação" at bounding box center [66, 26] width 108 height 55
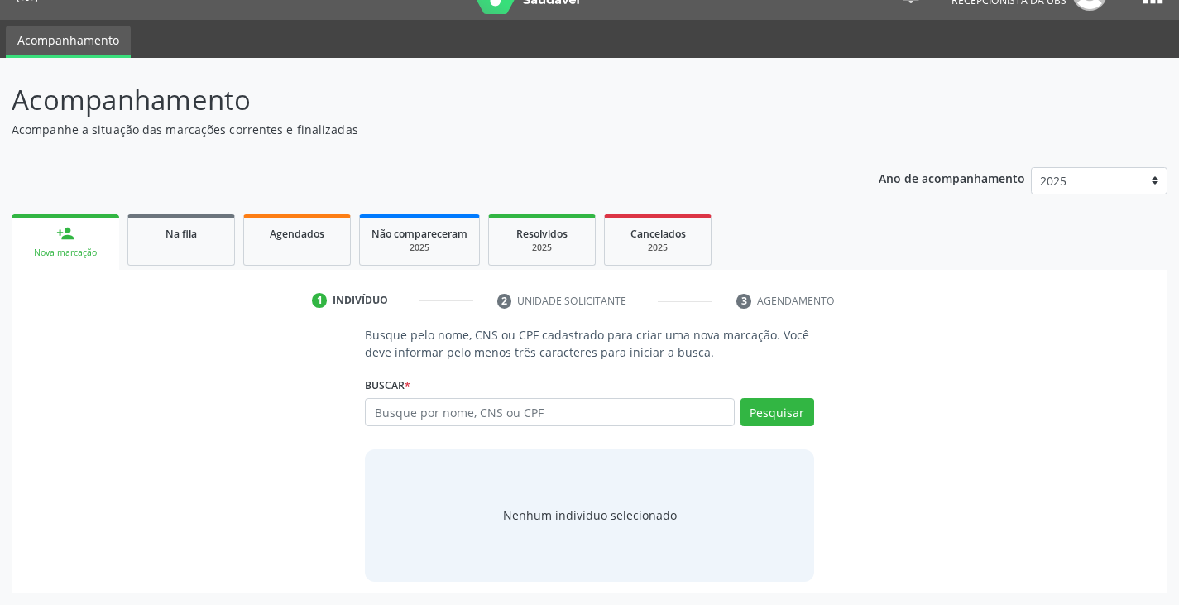
scroll to position [33, 0]
click at [462, 409] on input "text" at bounding box center [549, 412] width 369 height 28
paste input "700502723921158"
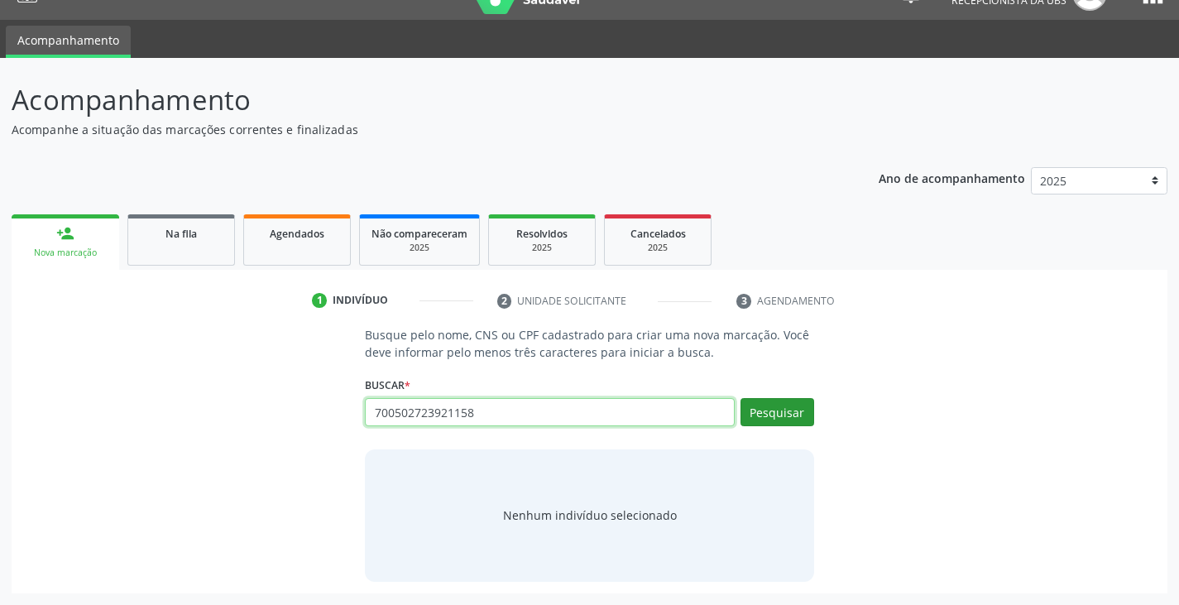
type input "700502723921158"
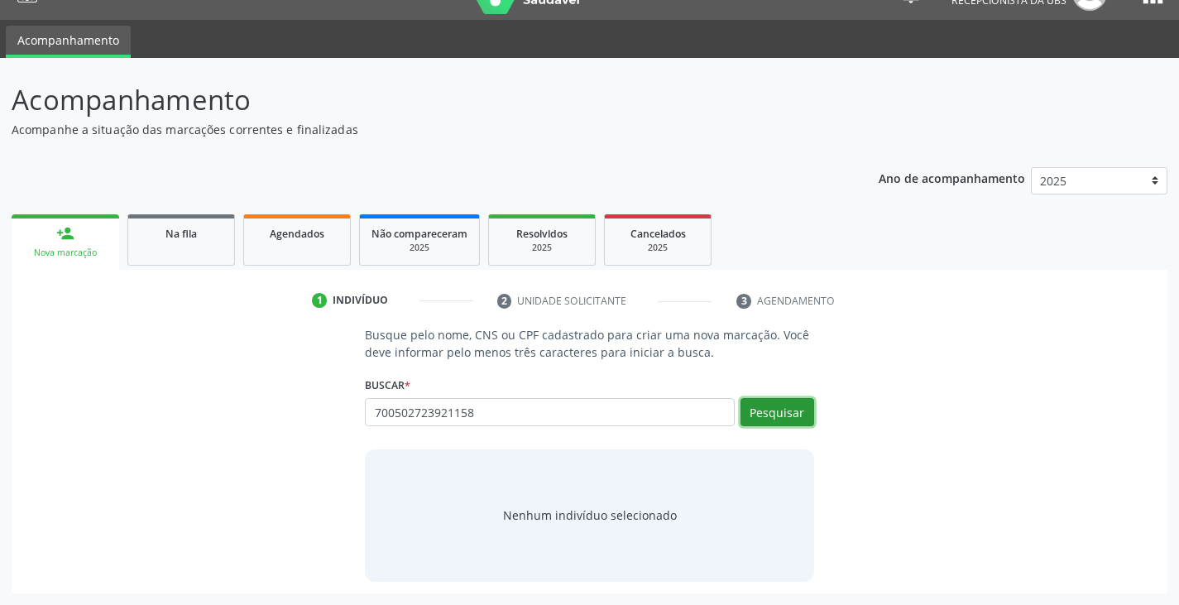
click at [774, 410] on button "Pesquisar" at bounding box center [778, 412] width 74 height 28
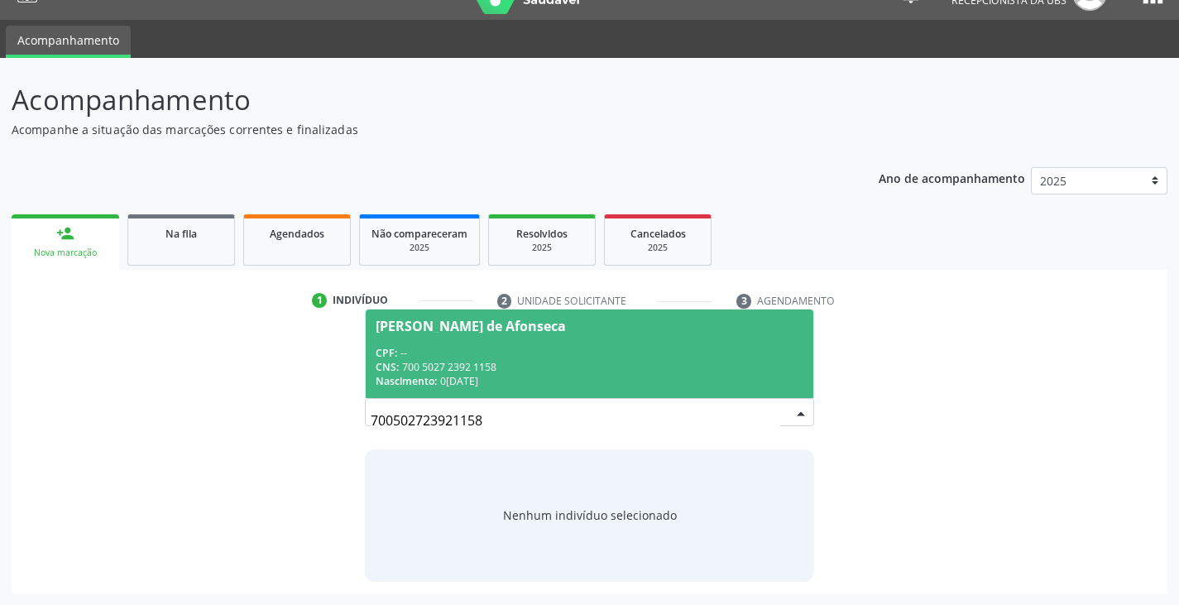
click at [519, 325] on div "[PERSON_NAME] de Afonseca" at bounding box center [471, 325] width 190 height 13
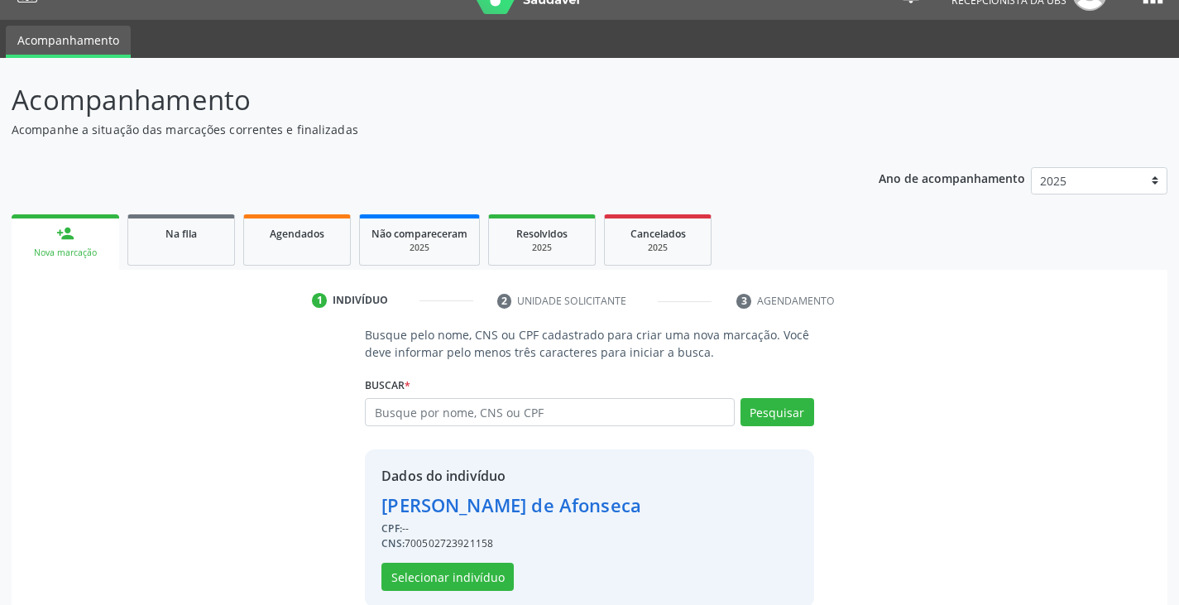
scroll to position [59, 0]
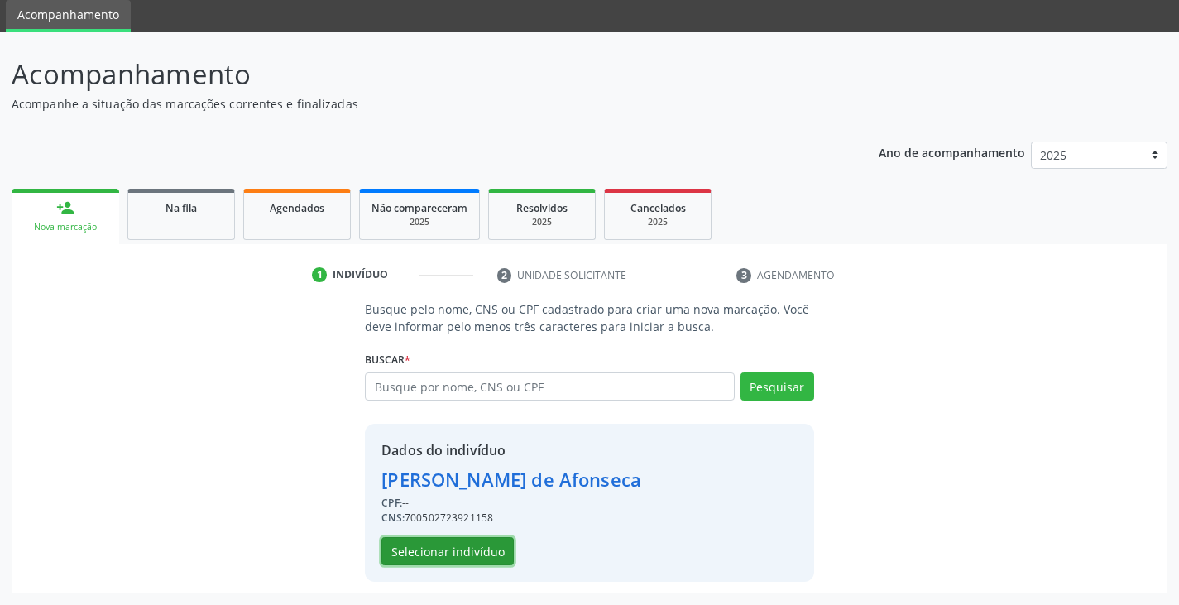
click at [480, 560] on button "Selecionar indivíduo" at bounding box center [447, 551] width 132 height 28
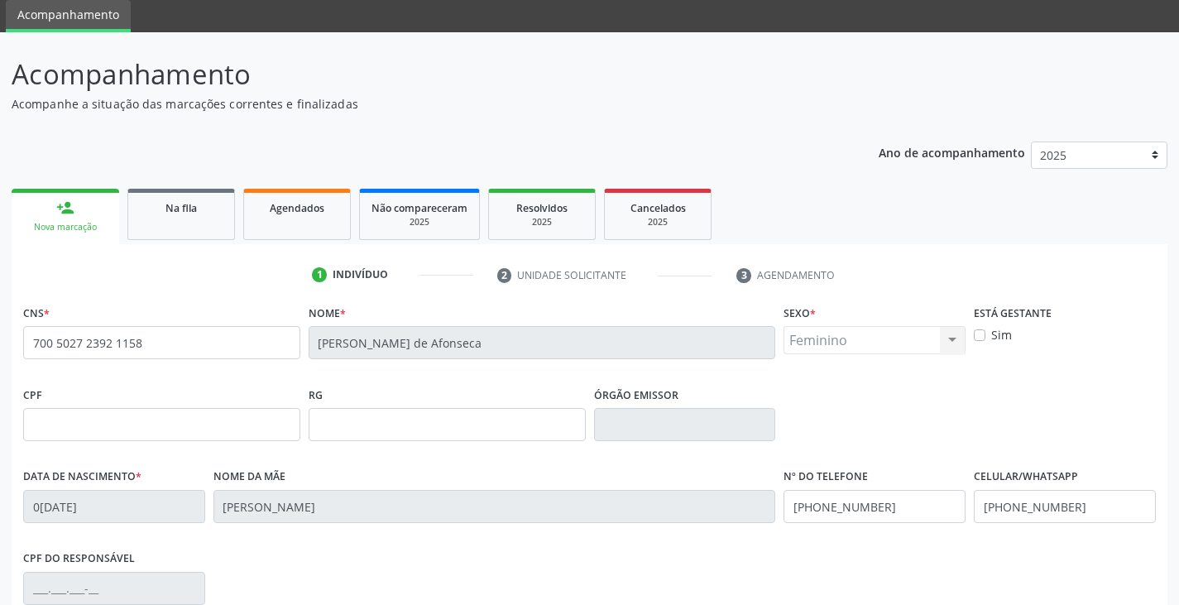
scroll to position [224, 0]
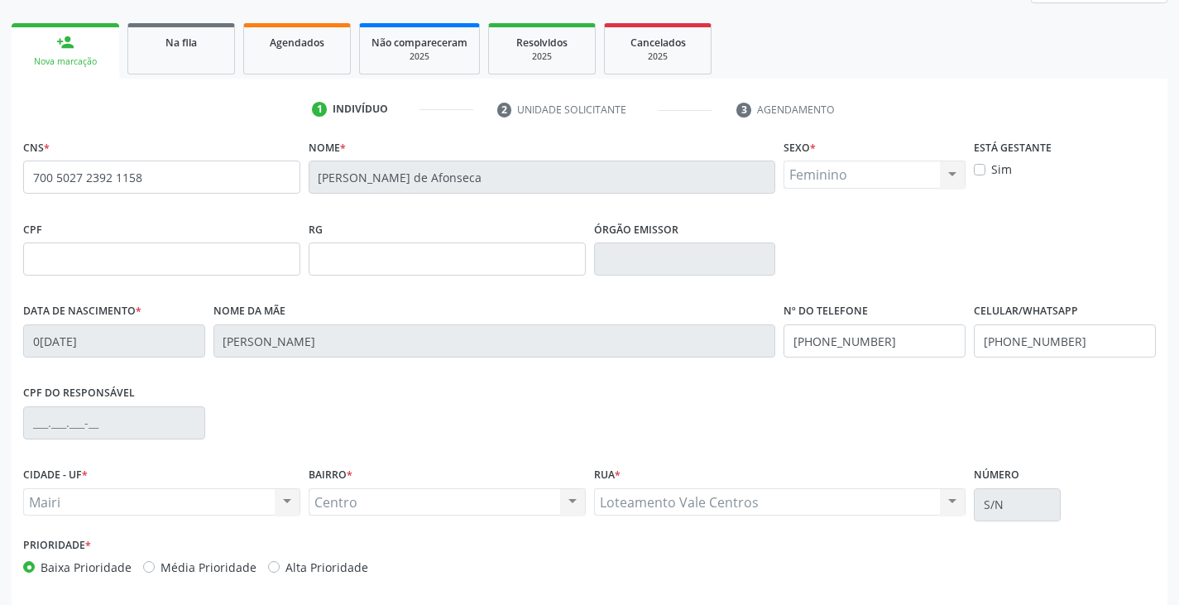
click at [344, 565] on label "Alta Prioridade" at bounding box center [326, 566] width 83 height 17
click at [280, 565] on input "Alta Prioridade" at bounding box center [274, 565] width 12 height 15
radio input "true"
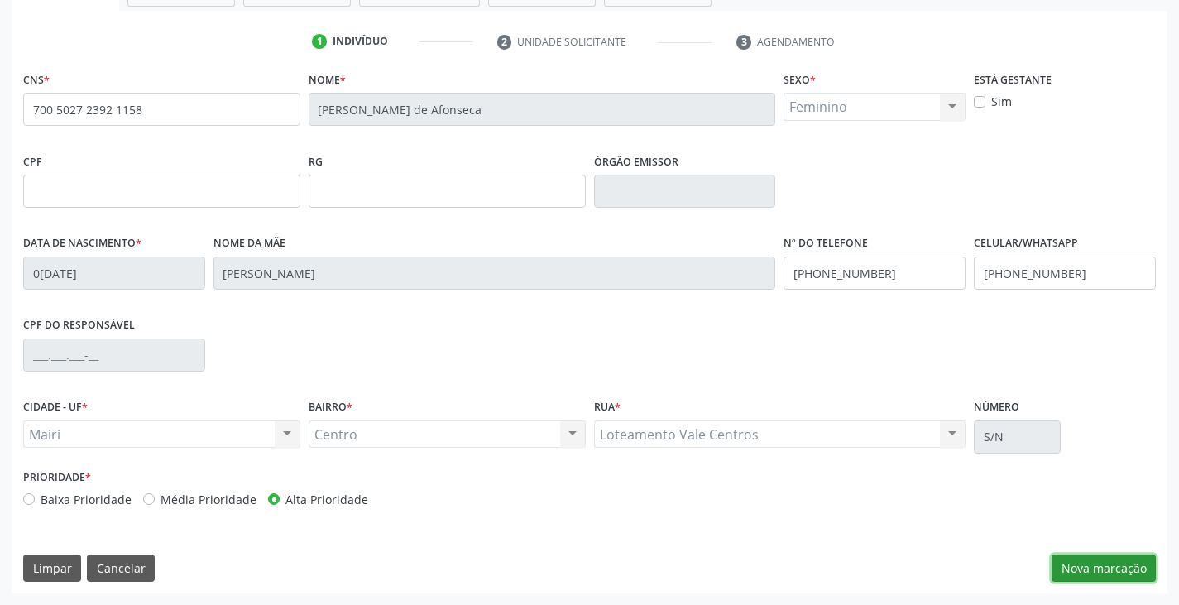
click at [1090, 566] on button "Nova marcação" at bounding box center [1104, 568] width 104 height 28
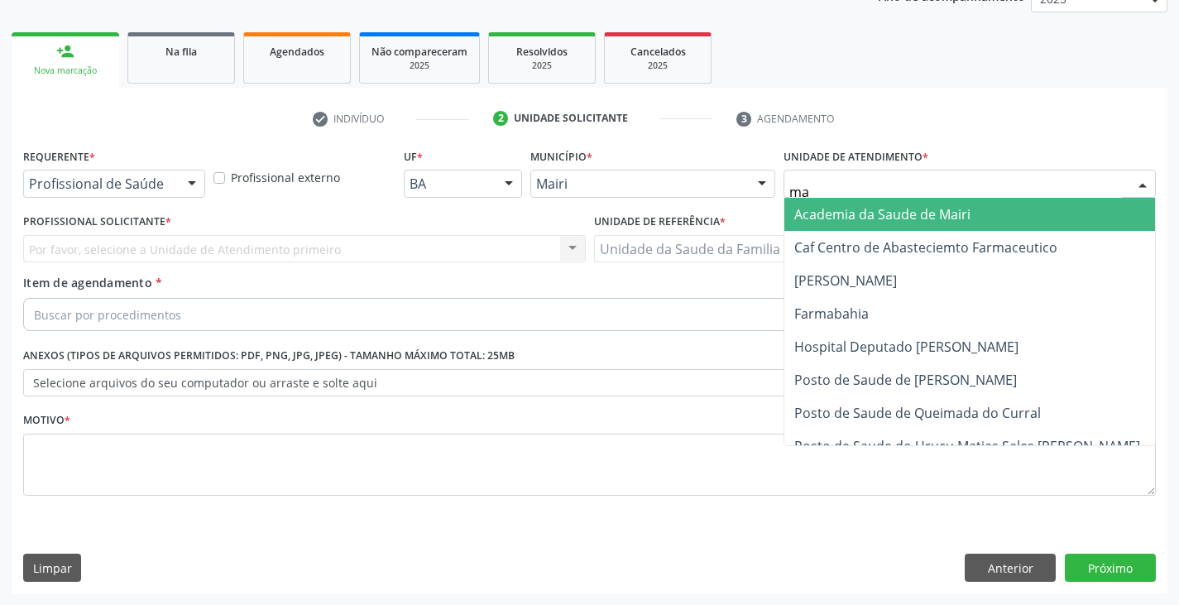
type input "mar"
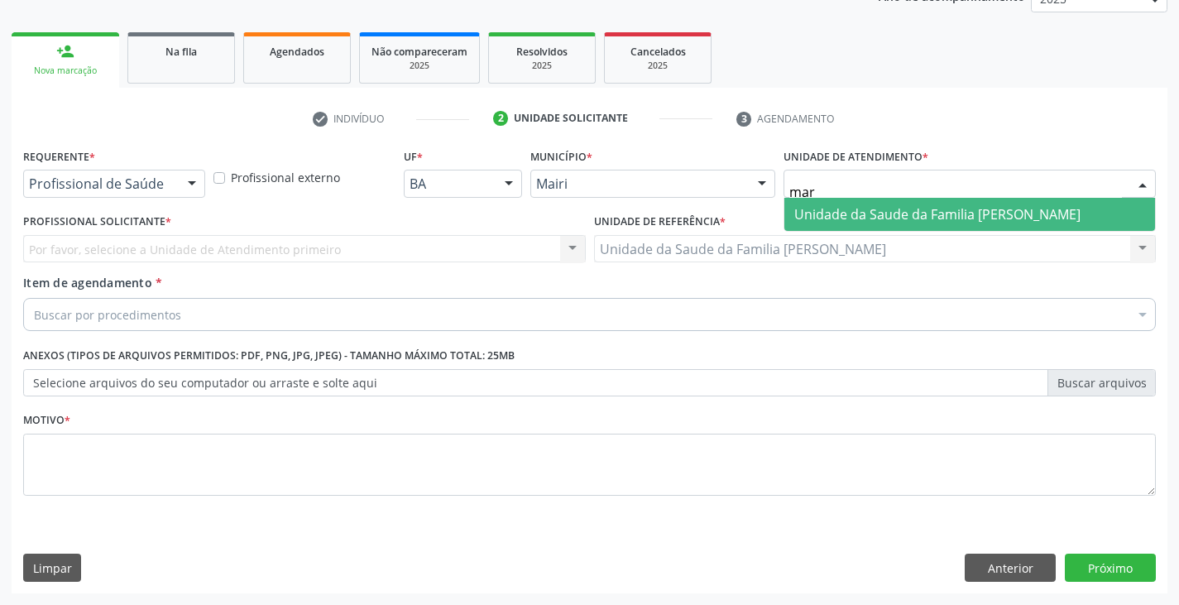
click at [889, 211] on span "Unidade da Saude da Familia [PERSON_NAME]" at bounding box center [937, 214] width 286 height 18
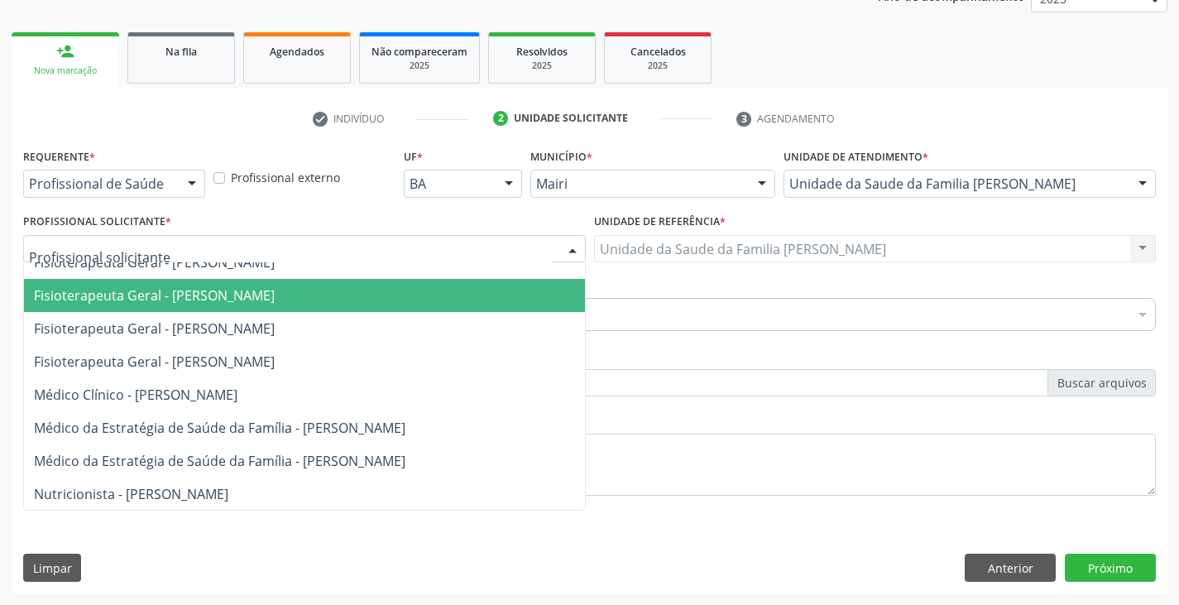
scroll to position [0, 0]
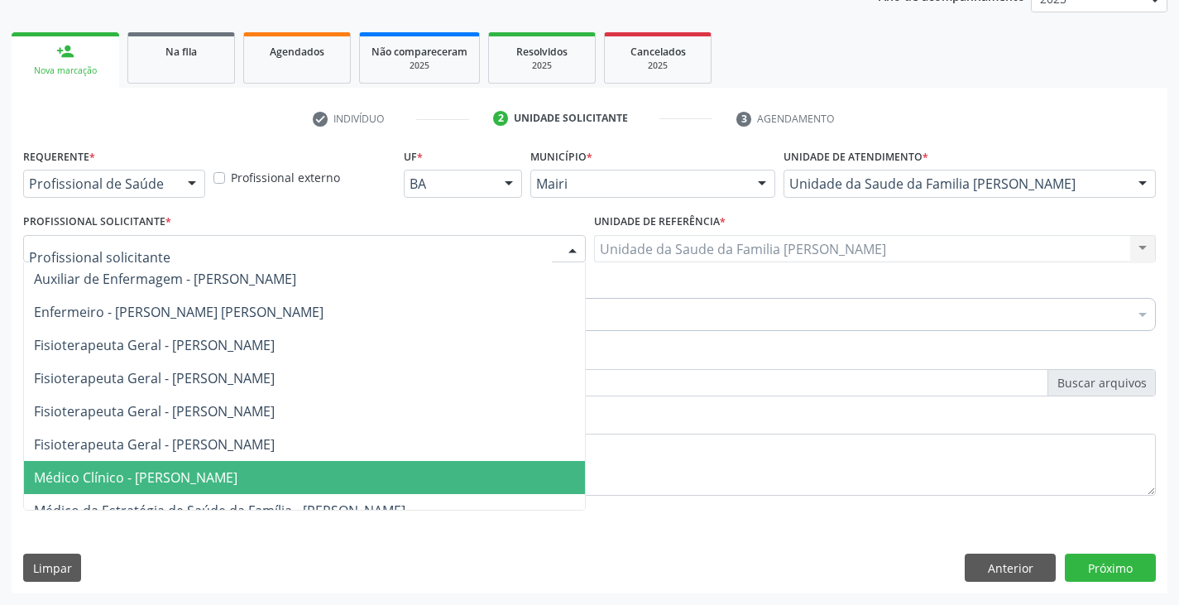
click at [130, 477] on span "Médico Clínico - [PERSON_NAME]" at bounding box center [136, 477] width 204 height 18
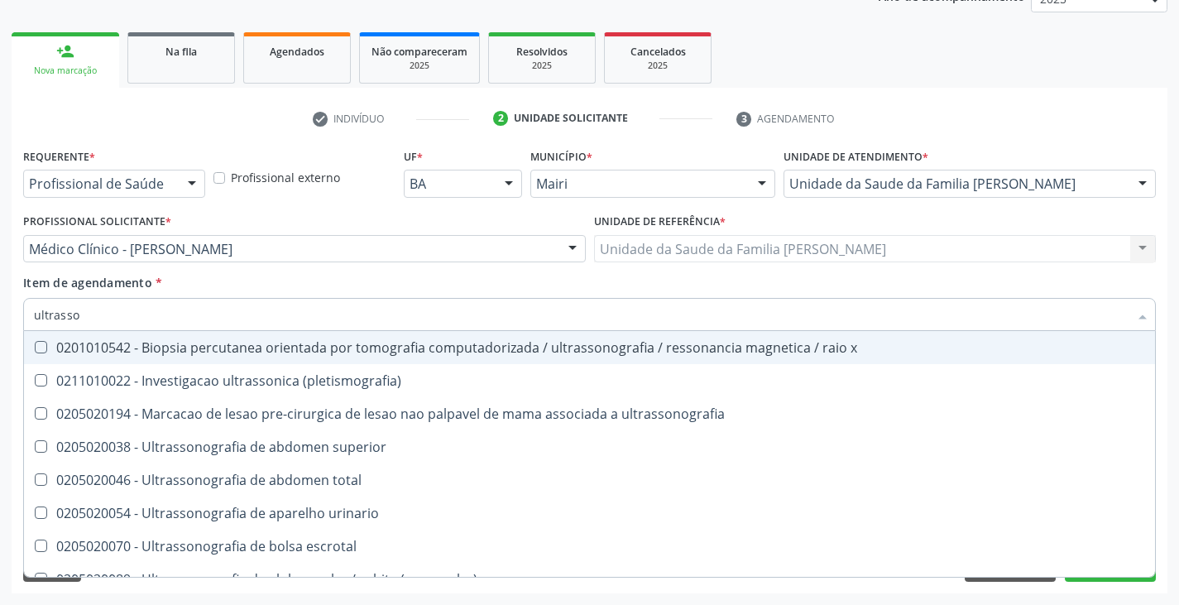
type input "ultrasson"
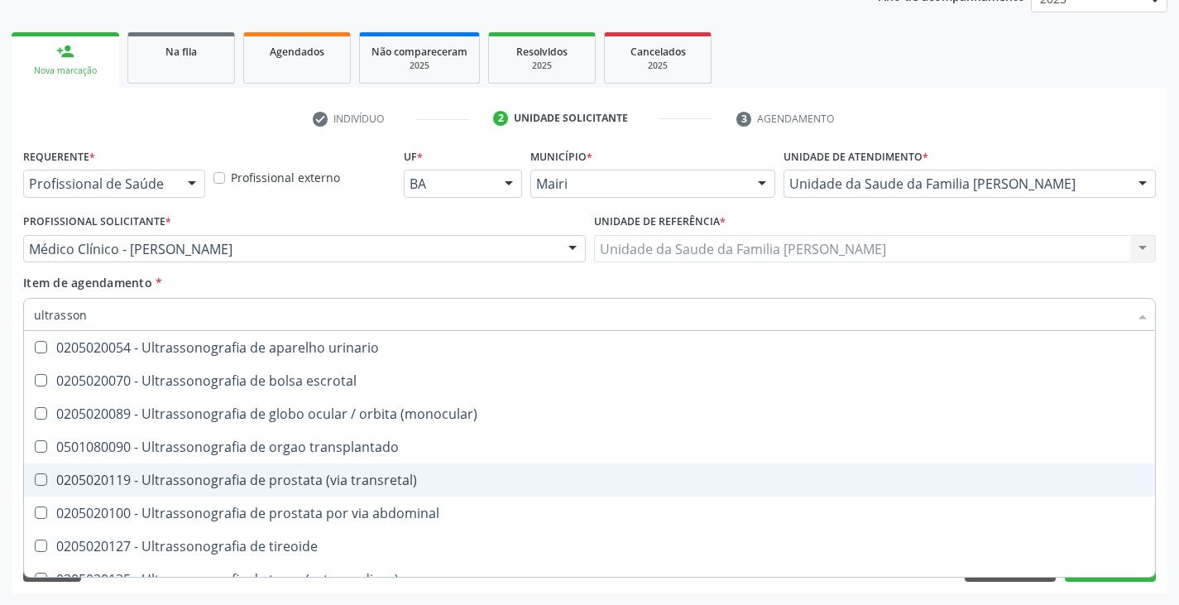
scroll to position [248, 0]
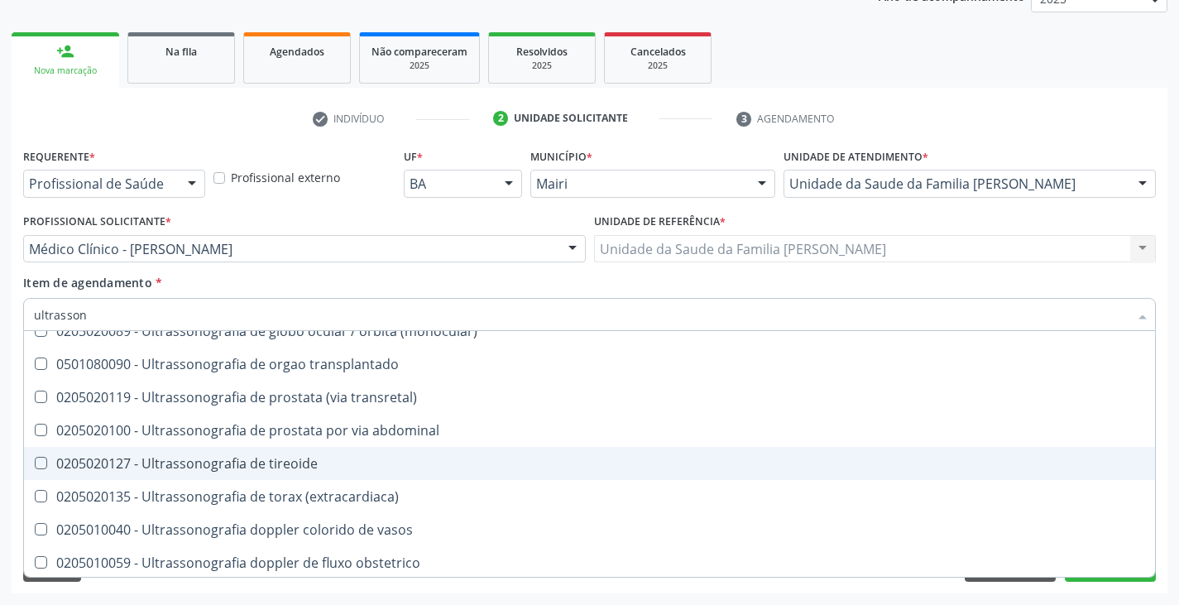
click at [117, 452] on span "0205020127 - Ultrassonografia de tireoide" at bounding box center [589, 463] width 1131 height 33
checkbox tireoide "true"
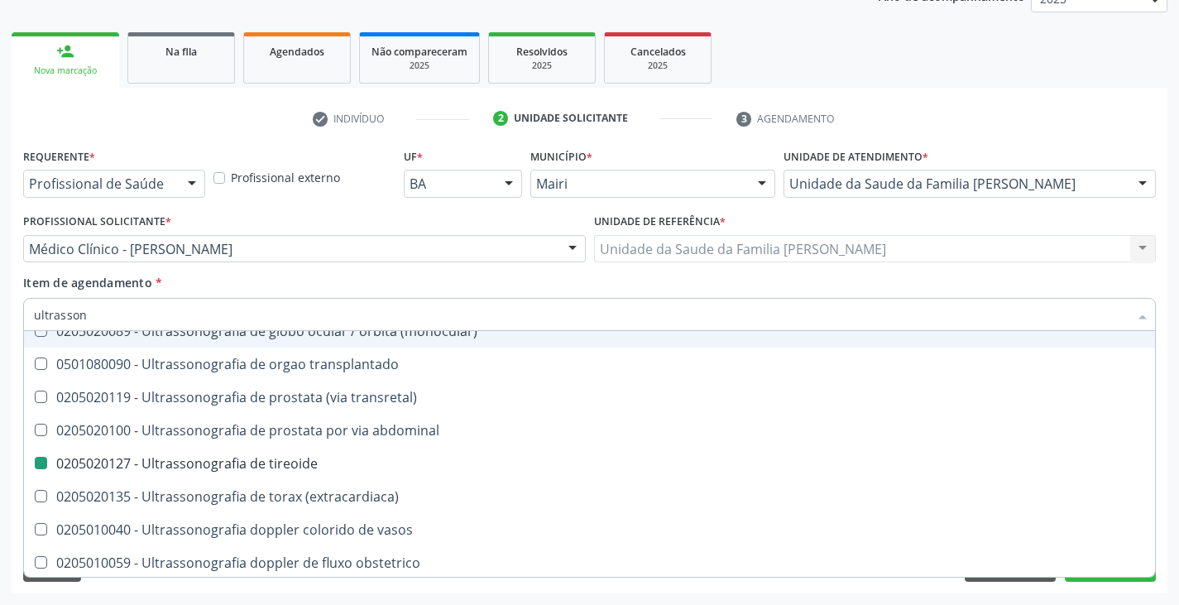
click at [185, 271] on div "Profissional Solicitante * Médico Clínico - [PERSON_NAME] Auxiliar de Enfermage…" at bounding box center [304, 241] width 571 height 65
checkbox \(pletismografia\) "true"
checkbox tireoide "false"
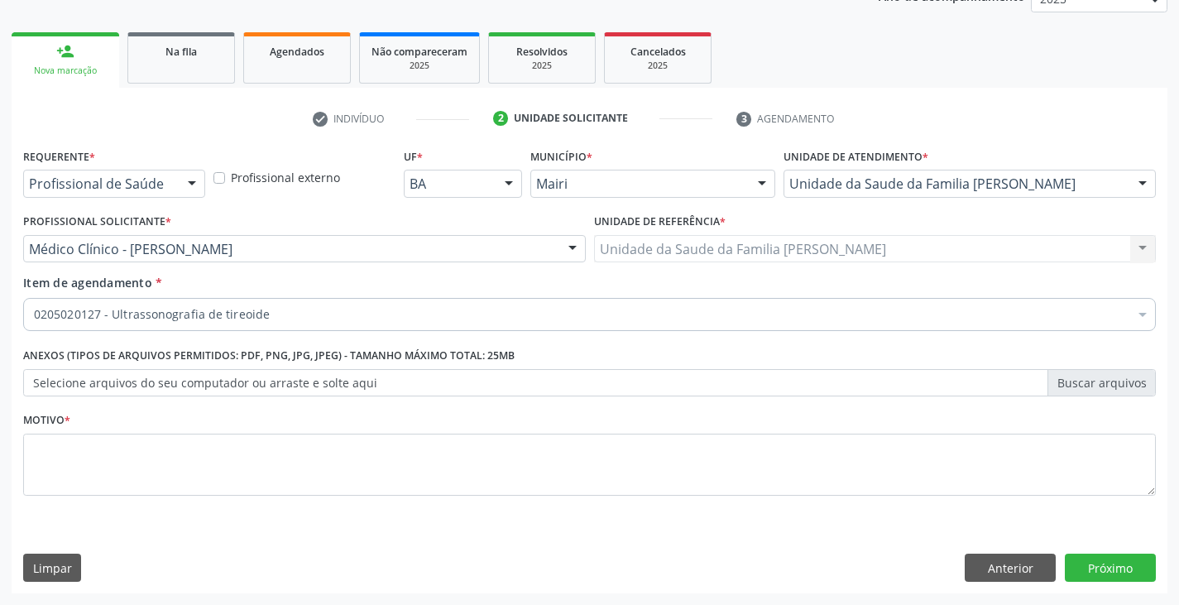
scroll to position [0, 0]
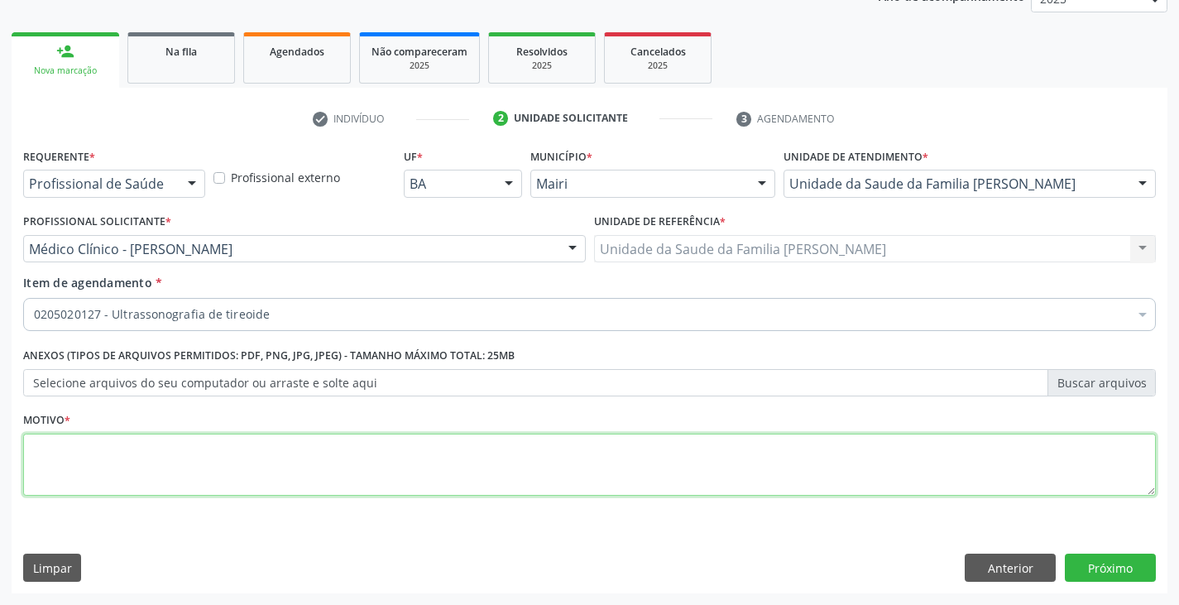
click at [158, 451] on textarea at bounding box center [589, 465] width 1133 height 63
type textarea "acompanhamento cid C73"
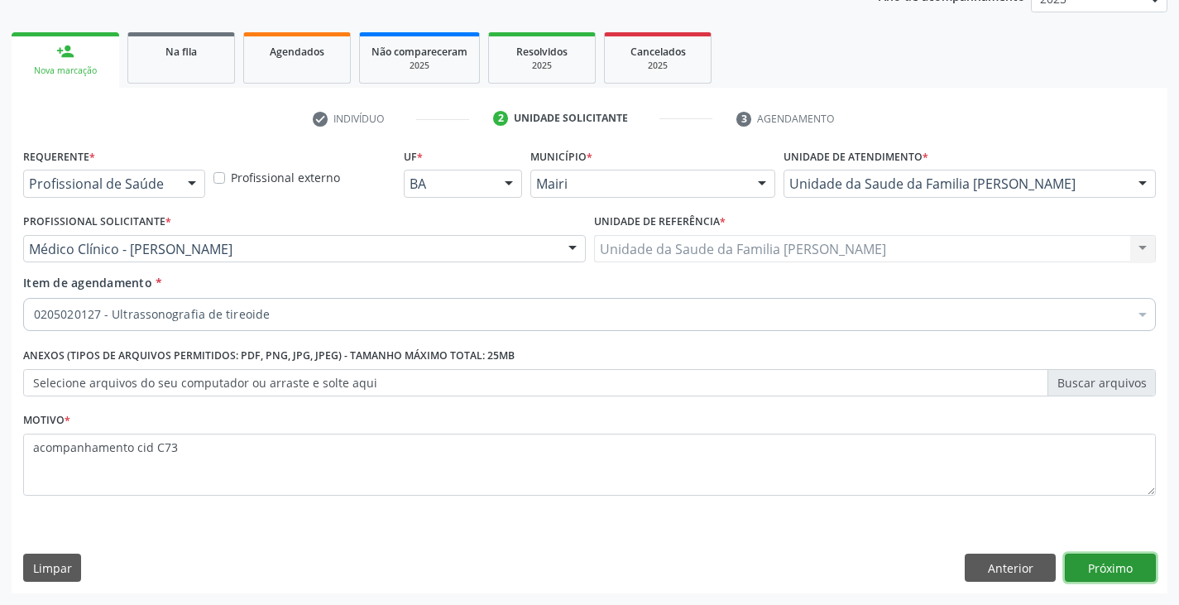
click at [1104, 571] on button "Próximo" at bounding box center [1110, 568] width 91 height 28
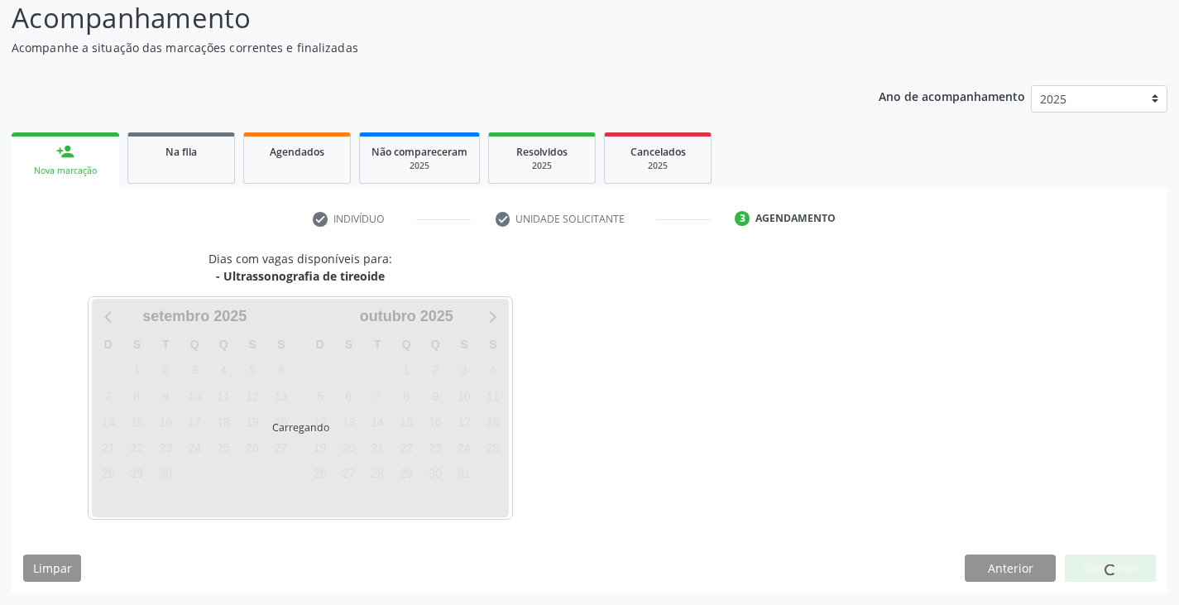
scroll to position [164, 0]
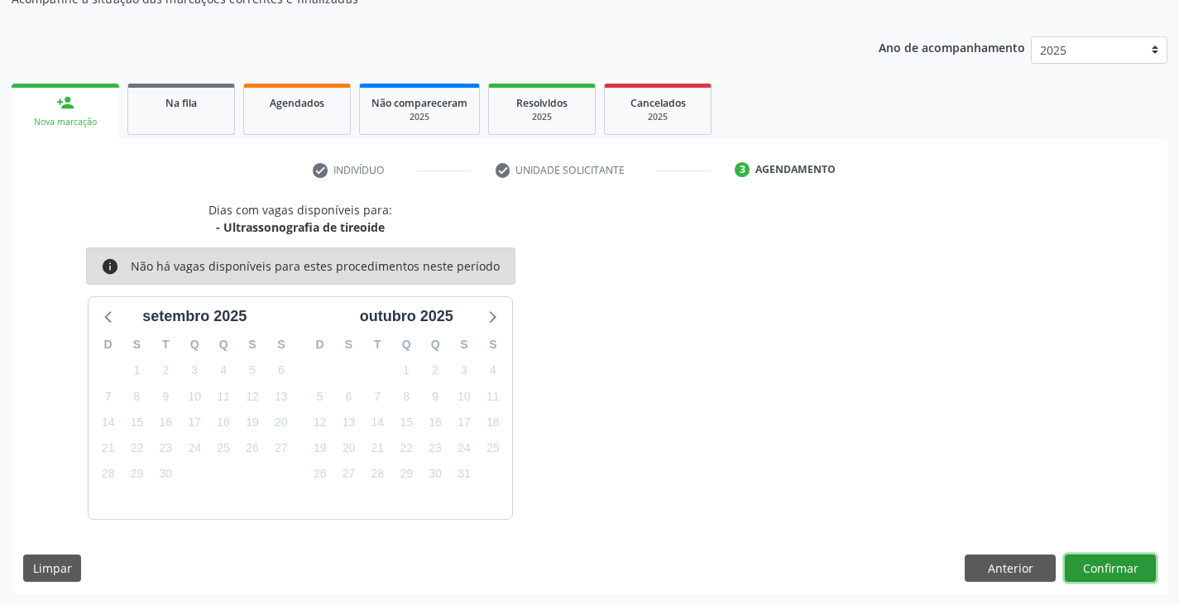
click at [1143, 566] on button "Confirmar" at bounding box center [1110, 568] width 91 height 28
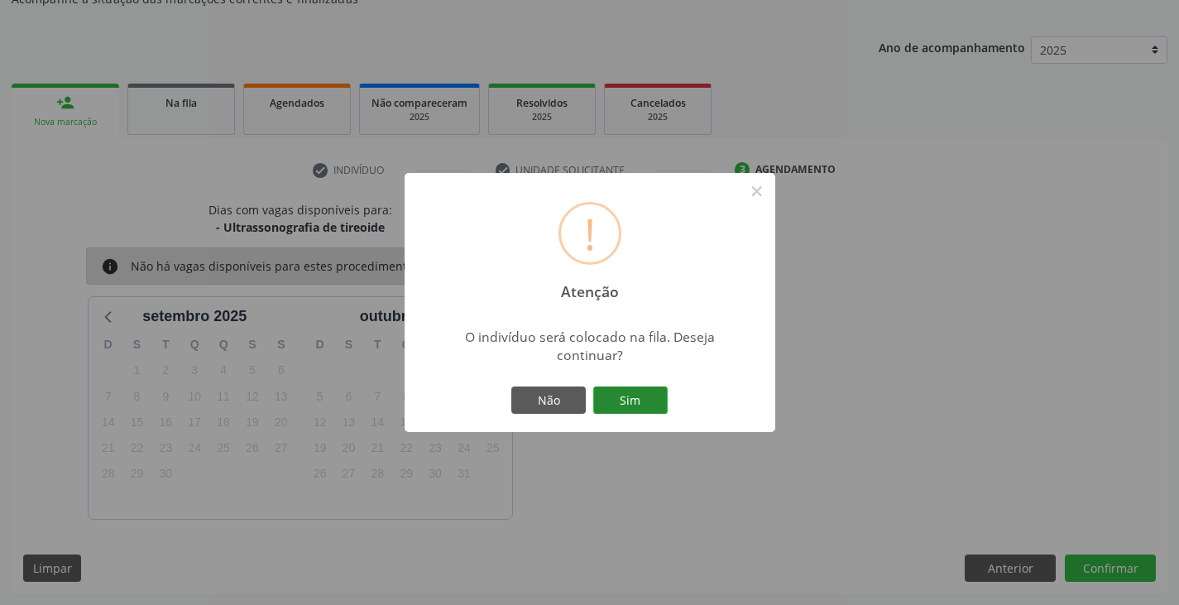
click at [638, 400] on button "Sim" at bounding box center [630, 400] width 74 height 28
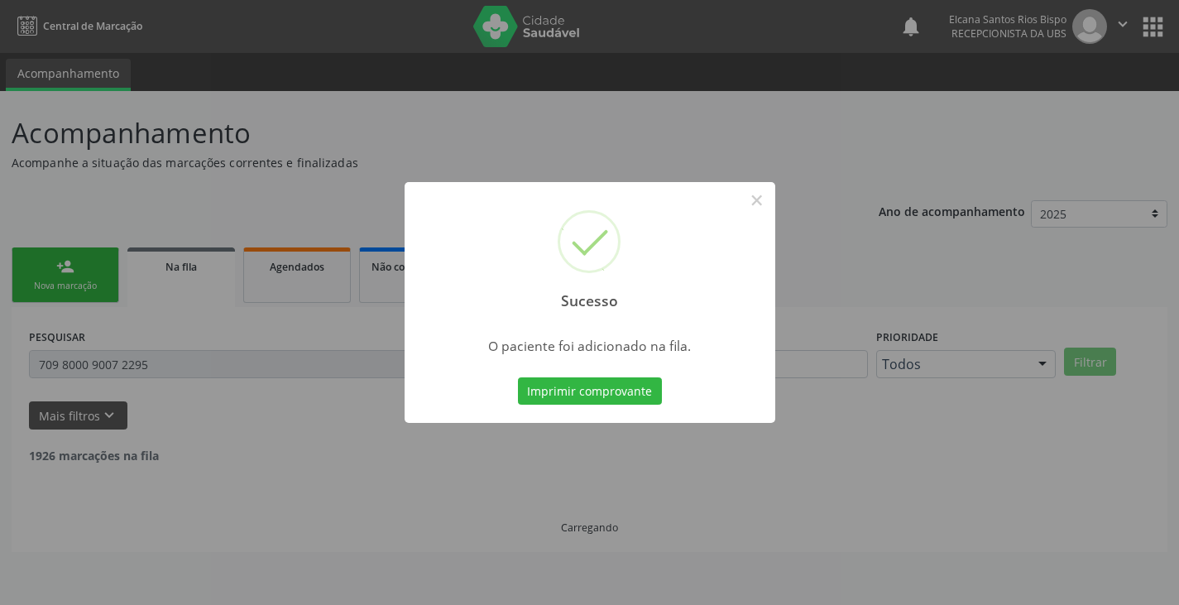
scroll to position [0, 0]
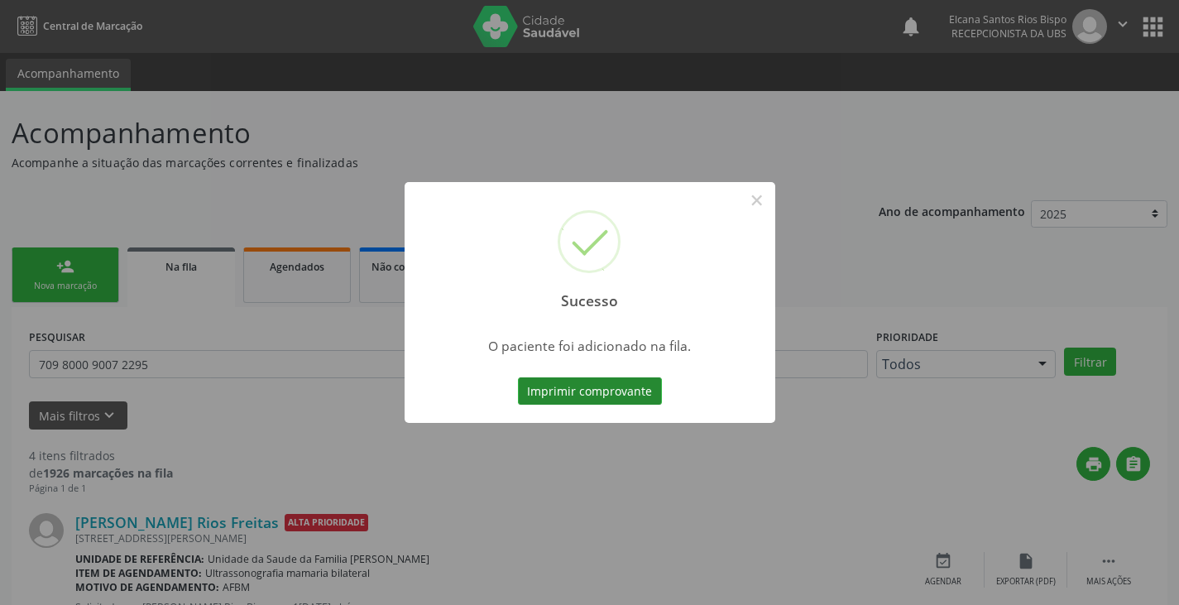
click at [639, 391] on button "Imprimir comprovante" at bounding box center [590, 391] width 144 height 28
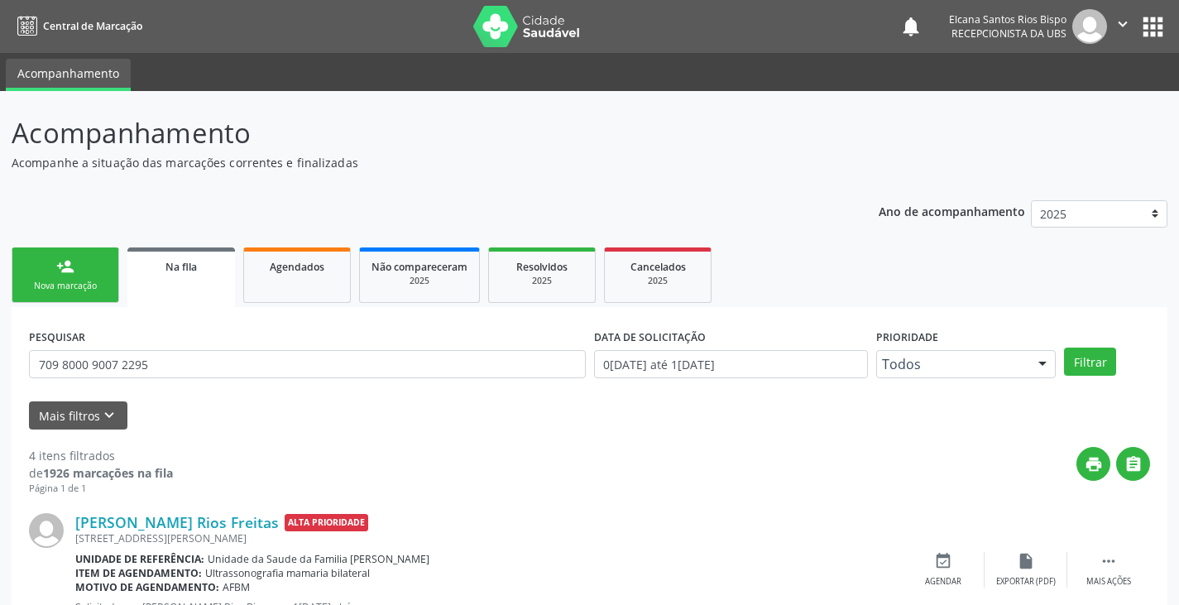
click at [66, 274] on div "person_add" at bounding box center [65, 266] width 18 height 18
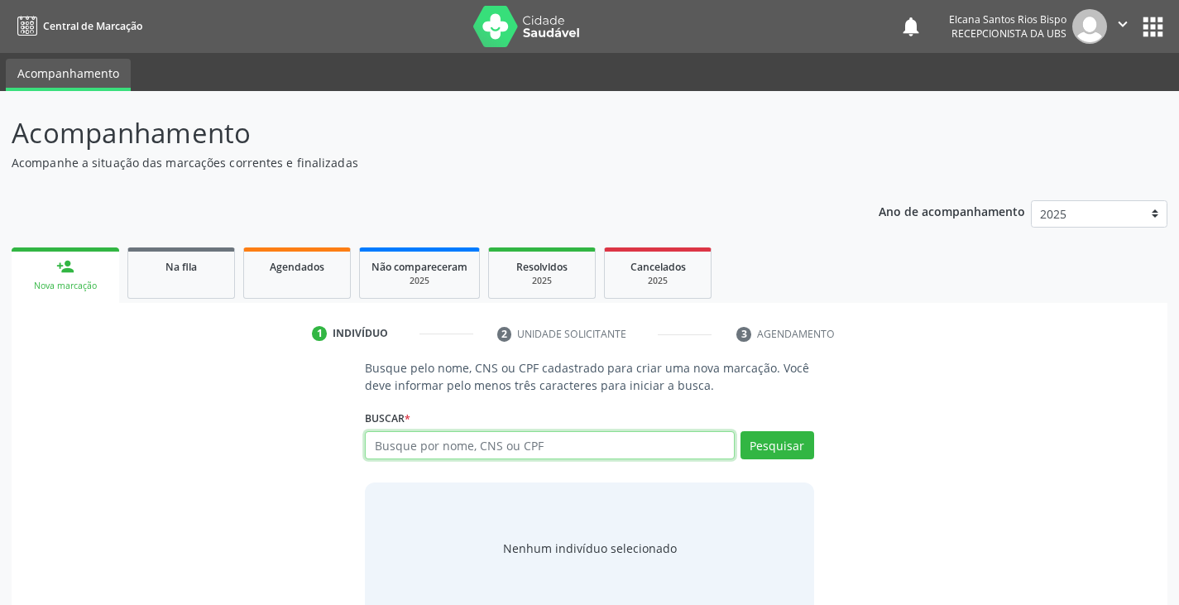
click at [438, 443] on input "text" at bounding box center [549, 445] width 369 height 28
paste input "700502723921158"
type input "700502723921158"
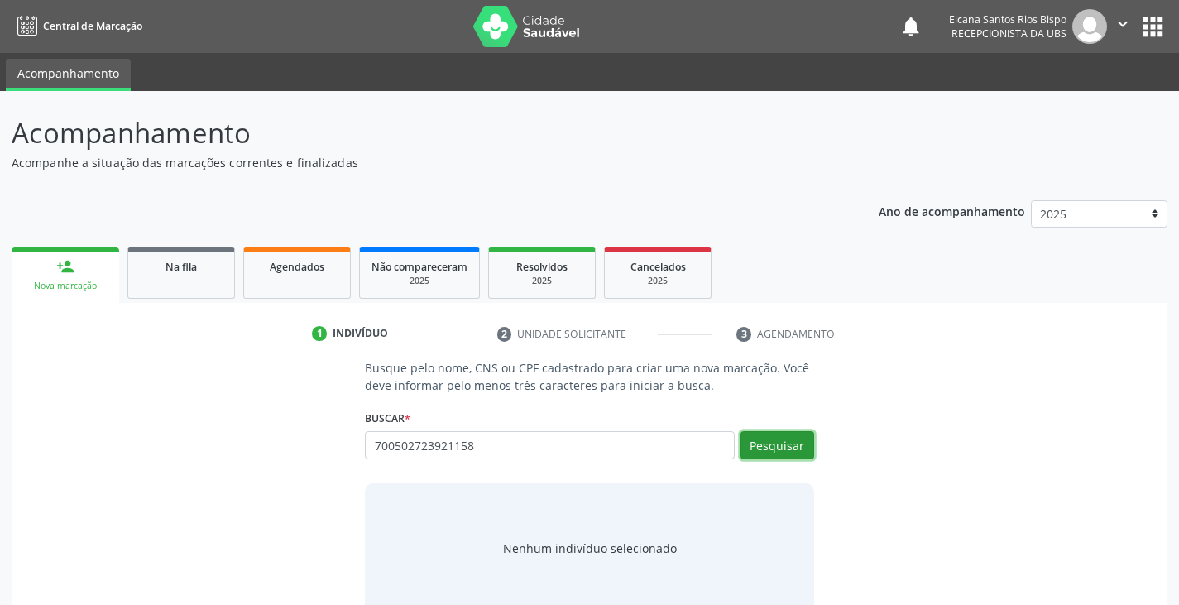
click at [790, 445] on button "Pesquisar" at bounding box center [778, 445] width 74 height 28
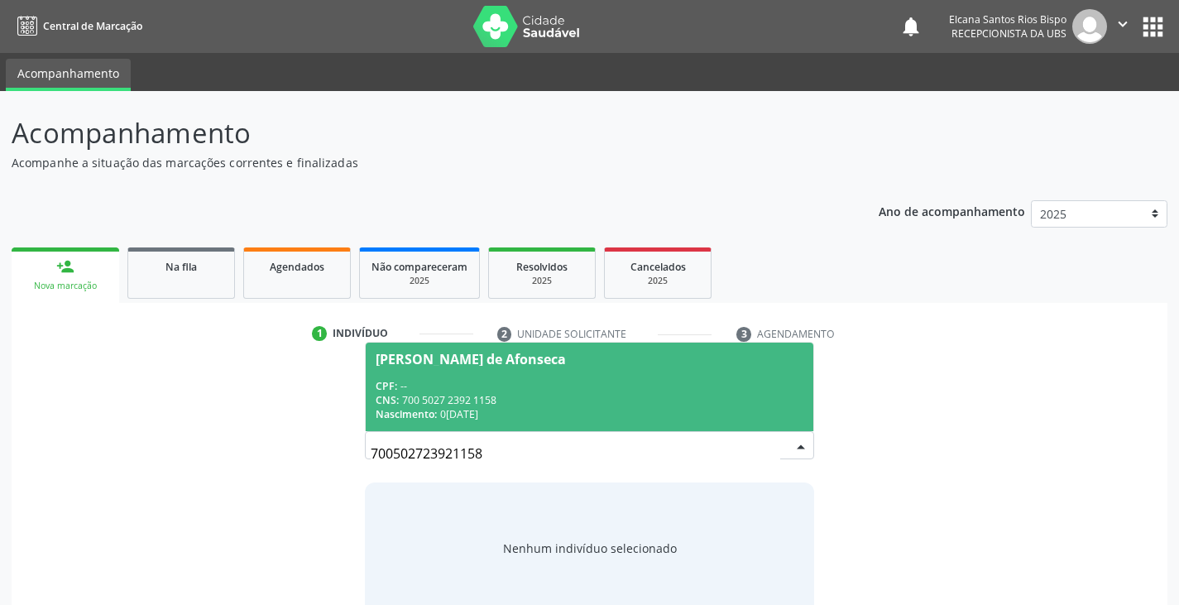
click at [547, 380] on div "CPF: --" at bounding box center [589, 386] width 427 height 14
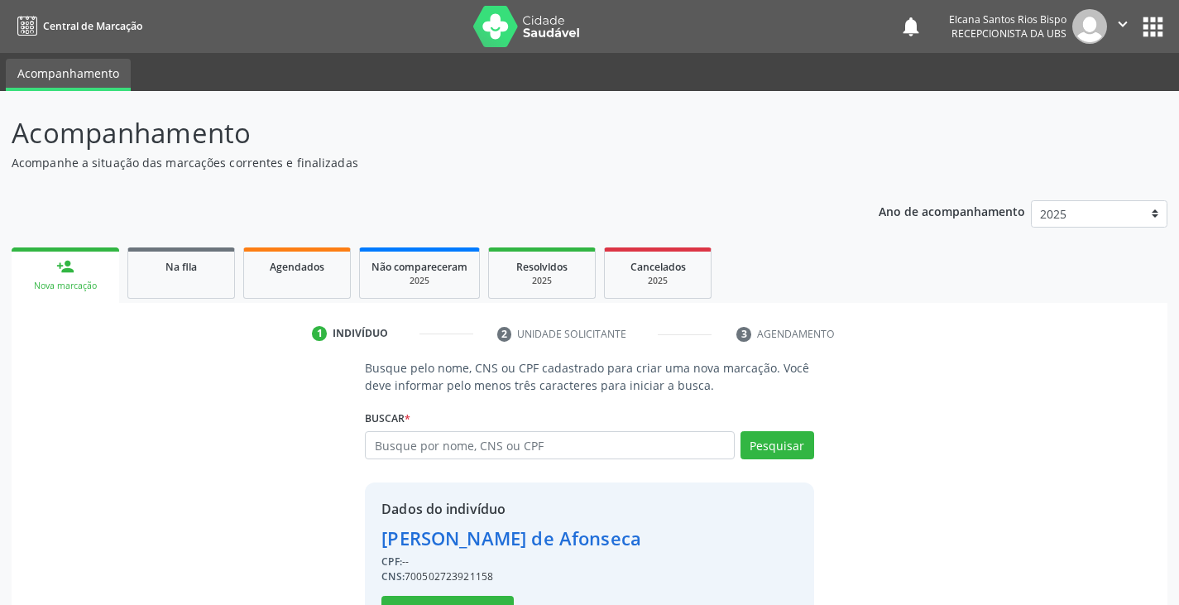
scroll to position [59, 0]
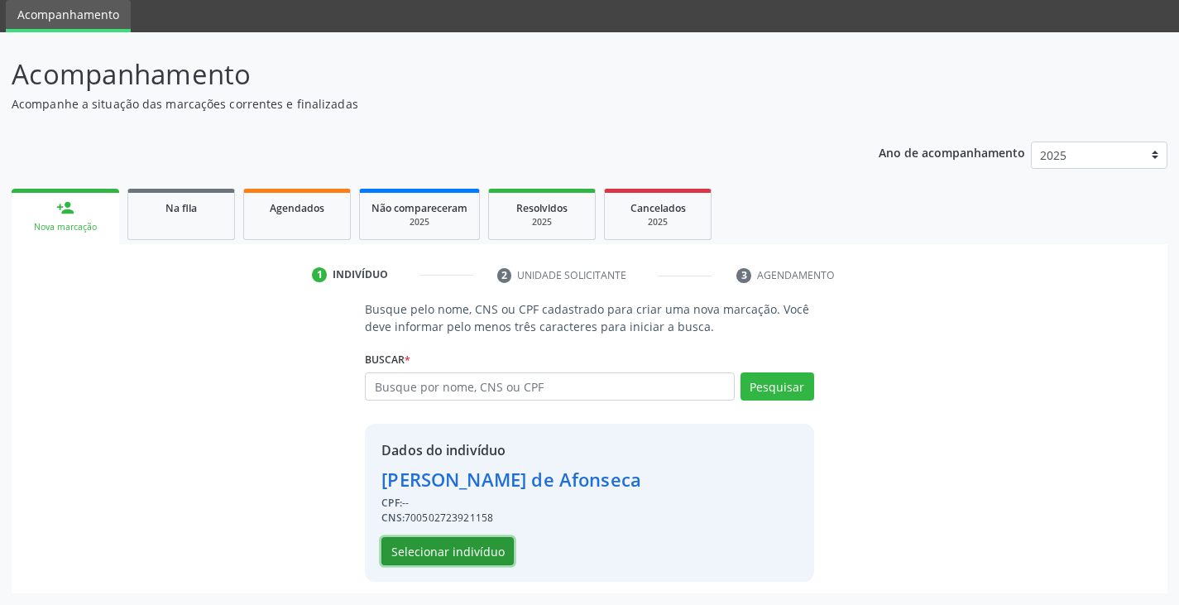
click at [434, 556] on button "Selecionar indivíduo" at bounding box center [447, 551] width 132 height 28
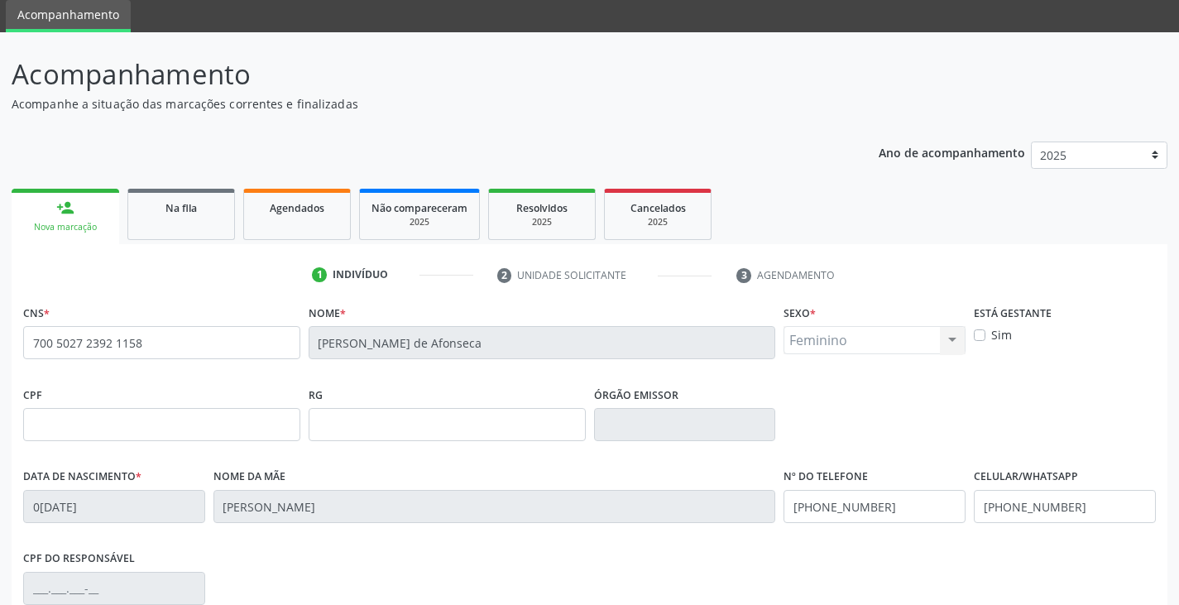
scroll to position [292, 0]
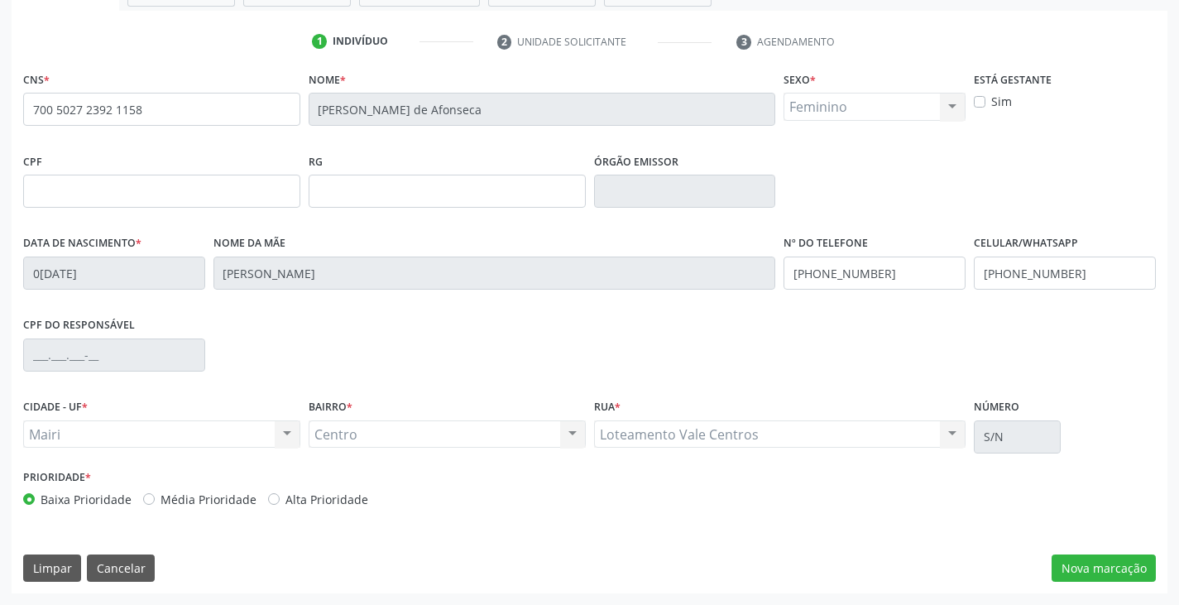
click at [299, 495] on label "Alta Prioridade" at bounding box center [326, 499] width 83 height 17
click at [280, 495] on input "Alta Prioridade" at bounding box center [274, 498] width 12 height 15
radio input "true"
click at [1098, 558] on button "Nova marcação" at bounding box center [1104, 568] width 104 height 28
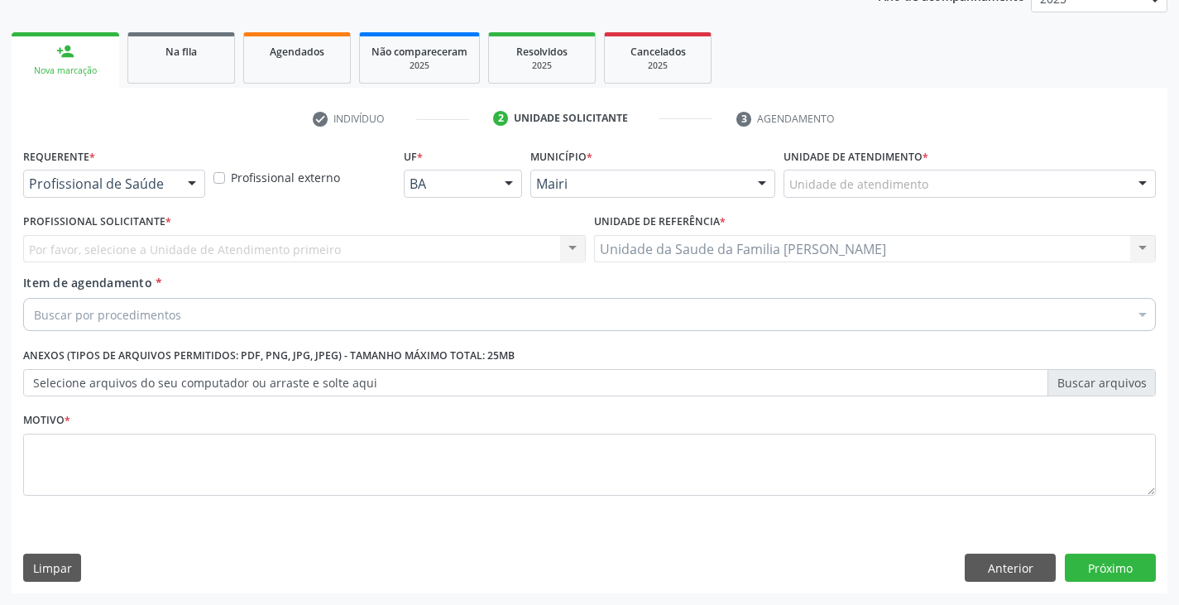
scroll to position [215, 0]
click at [868, 173] on div "Unidade de atendimento" at bounding box center [970, 184] width 372 height 28
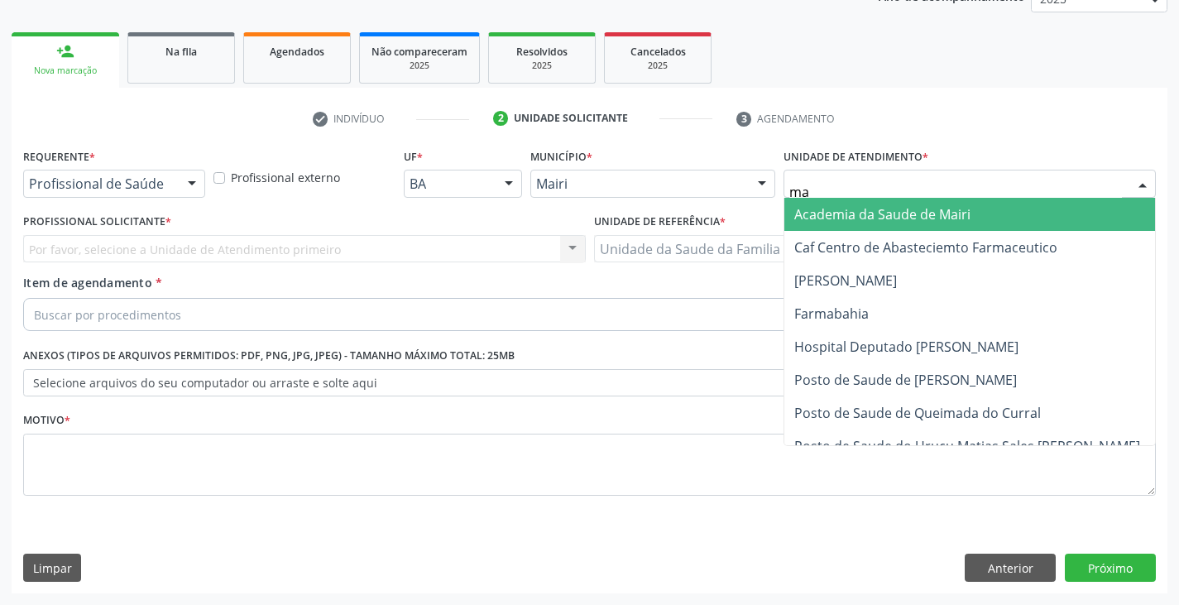
type input "mar"
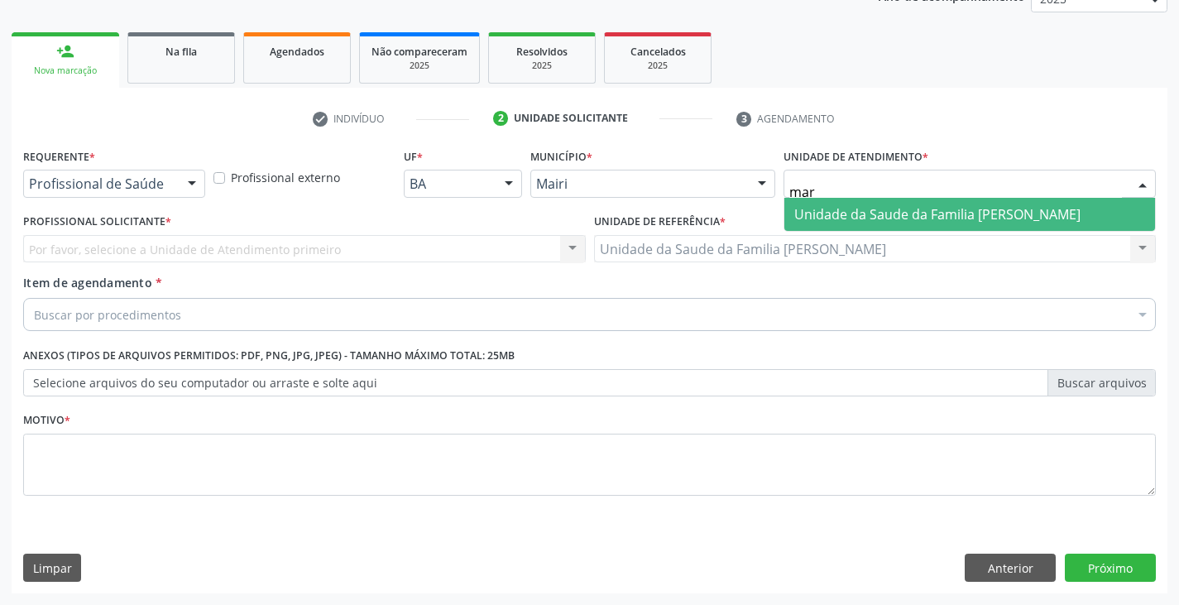
click at [848, 214] on span "Unidade da Saude da Familia [PERSON_NAME]" at bounding box center [937, 214] width 286 height 18
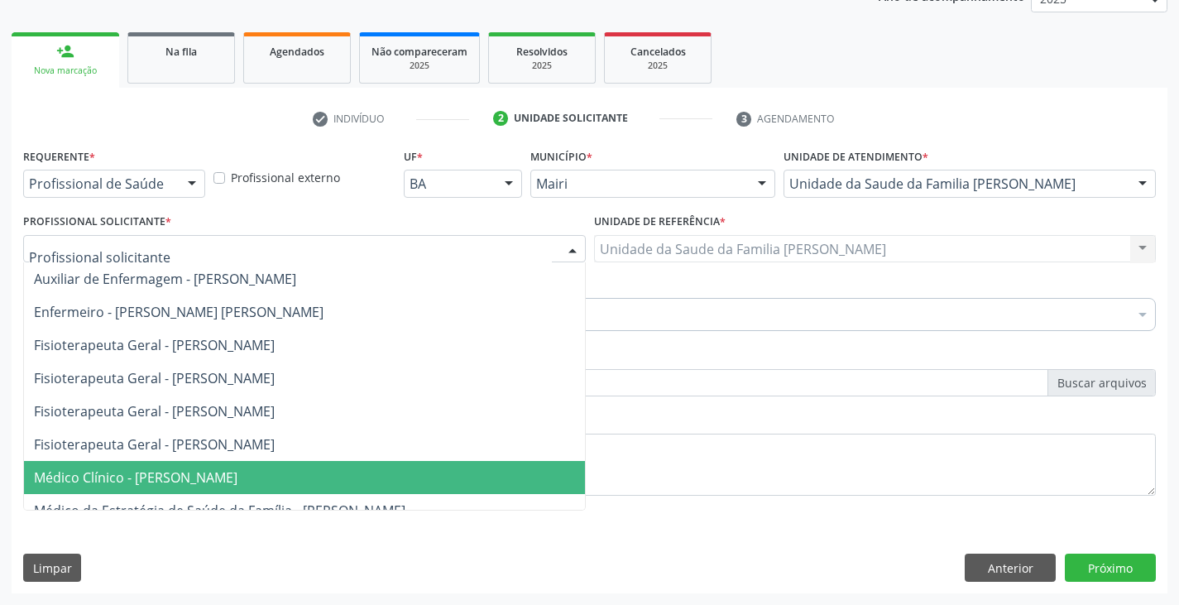
click at [133, 488] on span "Médico Clínico - [PERSON_NAME]" at bounding box center [304, 477] width 561 height 33
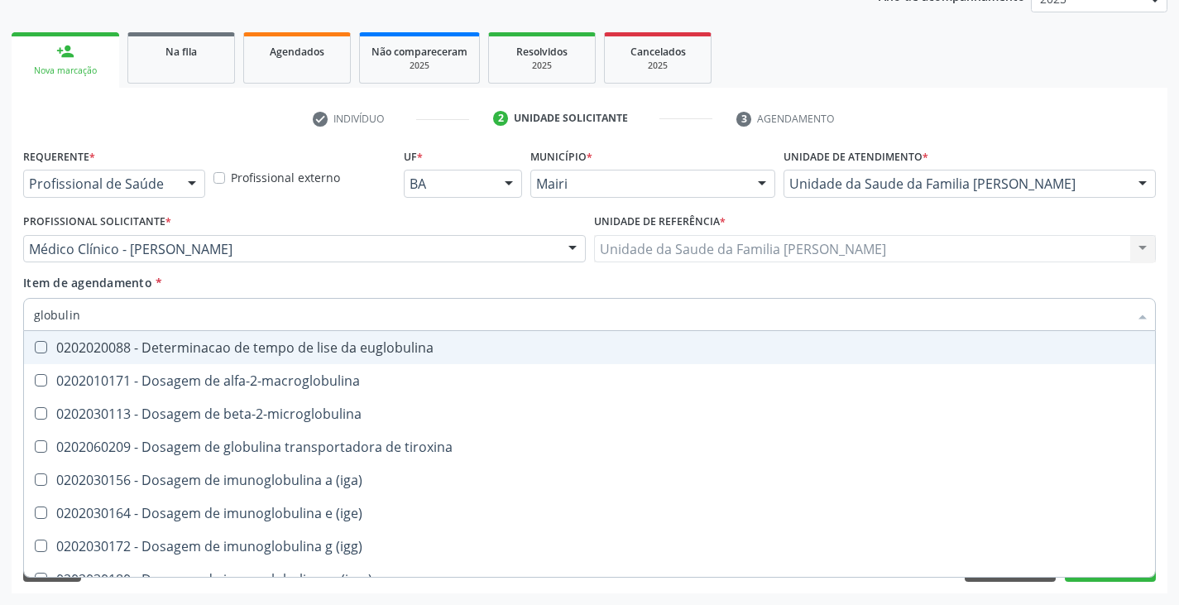
type input "globulina"
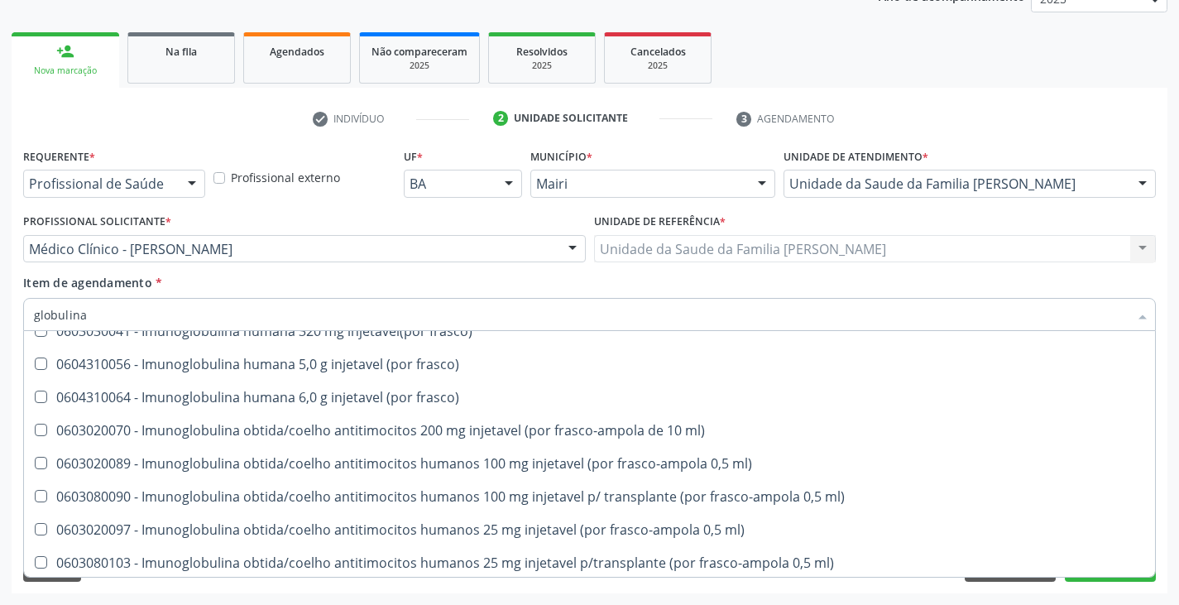
scroll to position [910, 0]
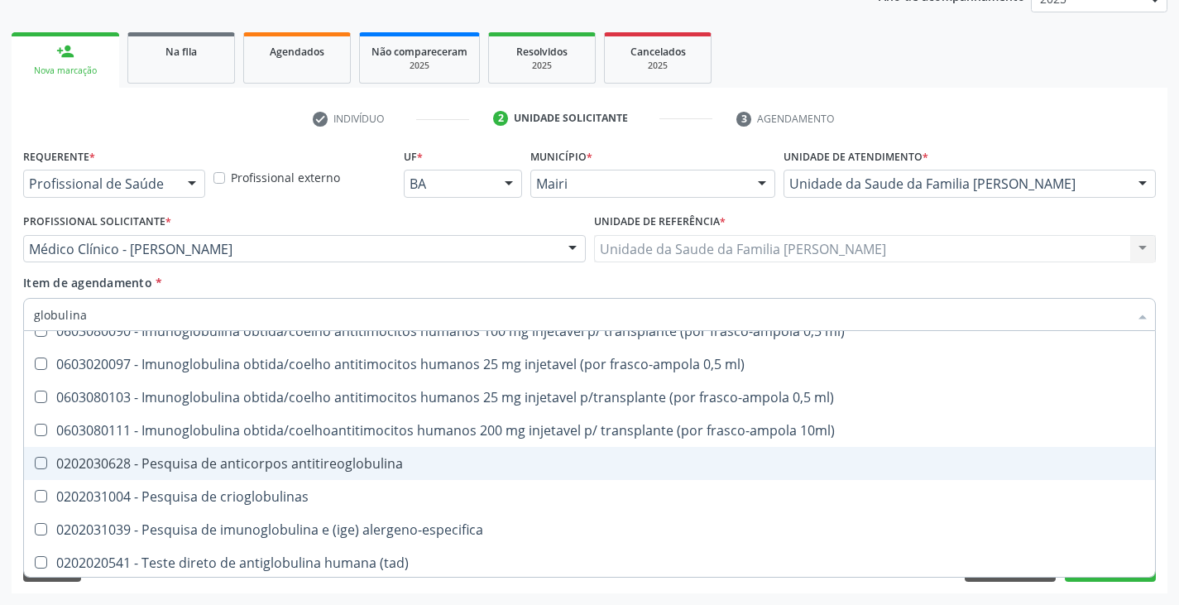
click at [210, 459] on div "0202030628 - Pesquisa de anticorpos antitireoglobulina" at bounding box center [589, 463] width 1111 height 13
checkbox antitireoglobulina "true"
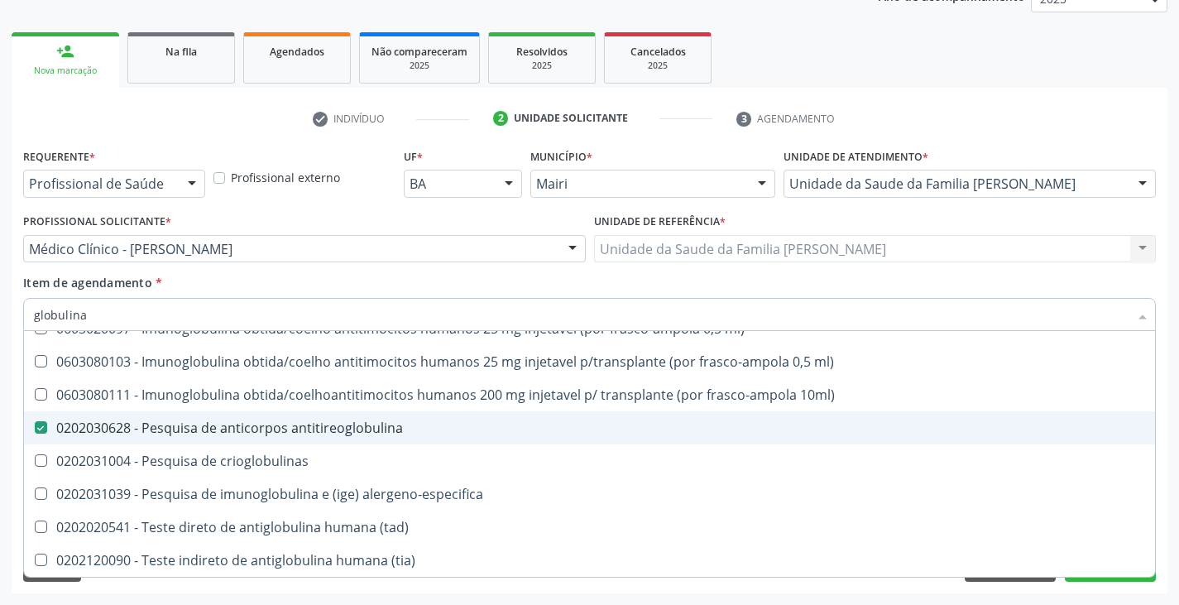
scroll to position [697, 0]
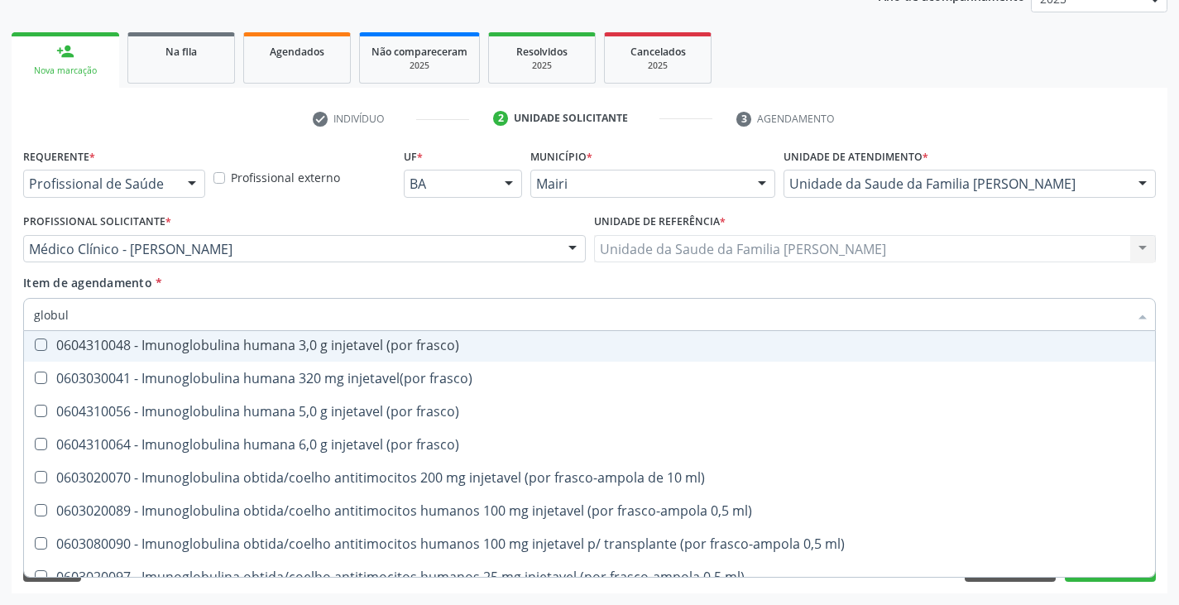
type input "globu"
checkbox antitireoglobulina "false"
checkbox crioglobulinas "true"
type input "g"
checkbox crioglobulinas "false"
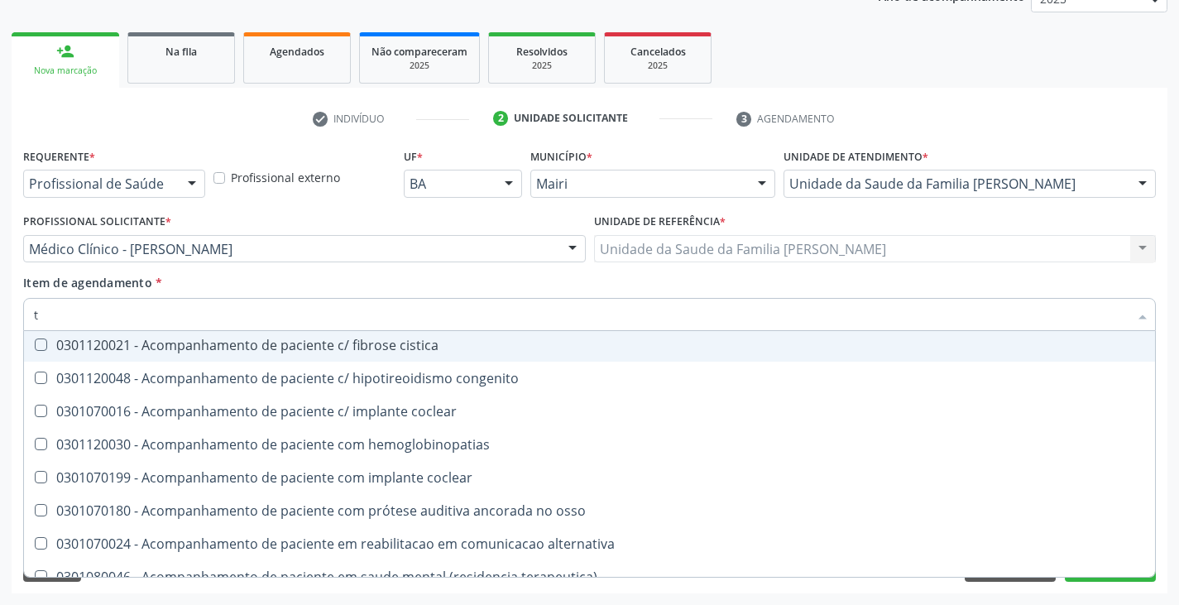
type input "ti"
checkbox adolescente\) "true"
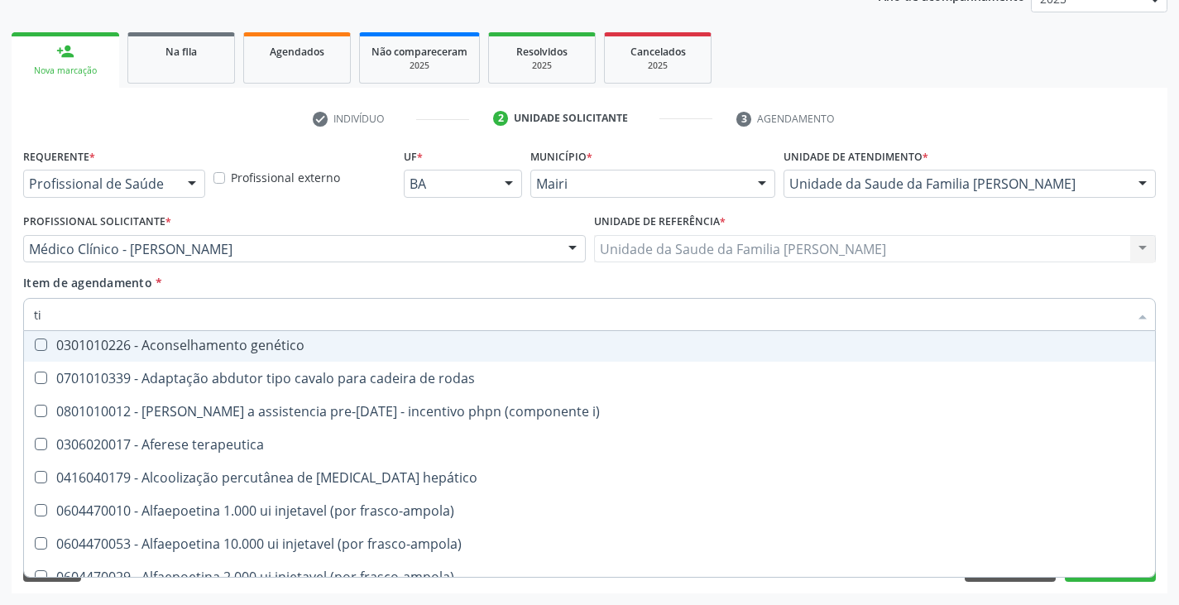
type input "tir"
checkbox oncologia "true"
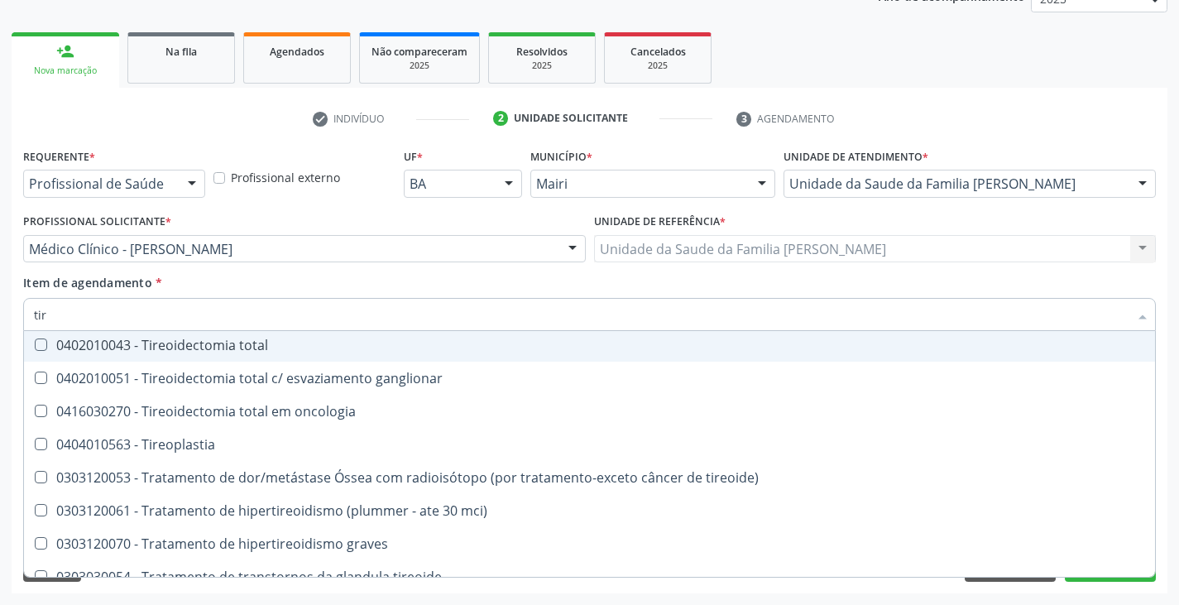
type input "tire"
checkbox antitireoglobulina "true"
type input "tireo"
checkbox 30mci\) "true"
checkbox antitireoglobulina "false"
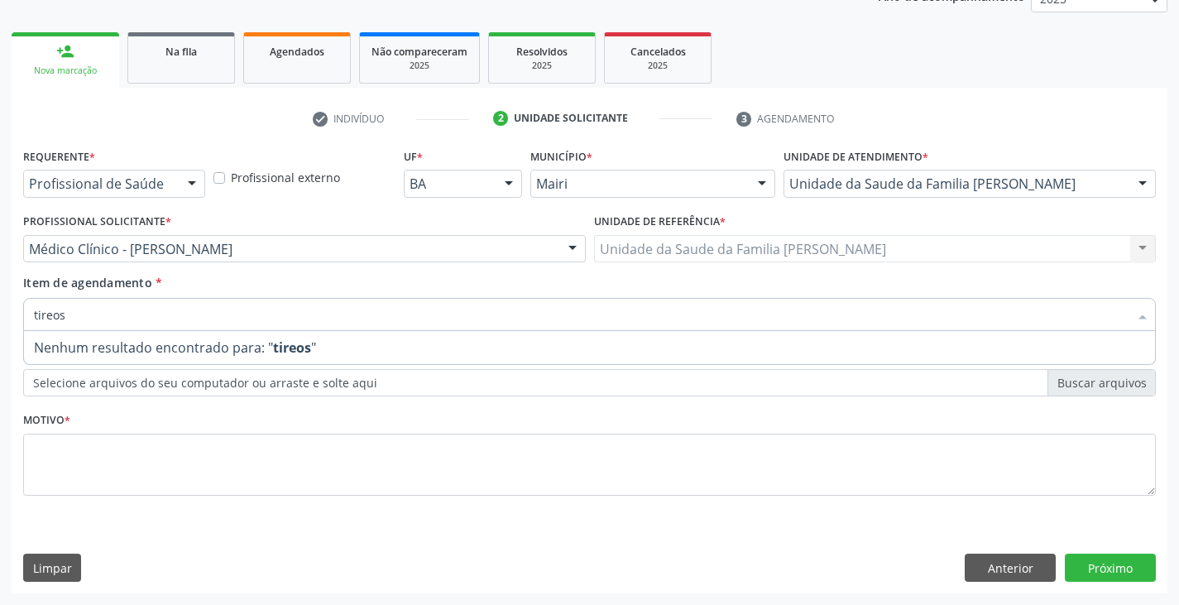
scroll to position [0, 0]
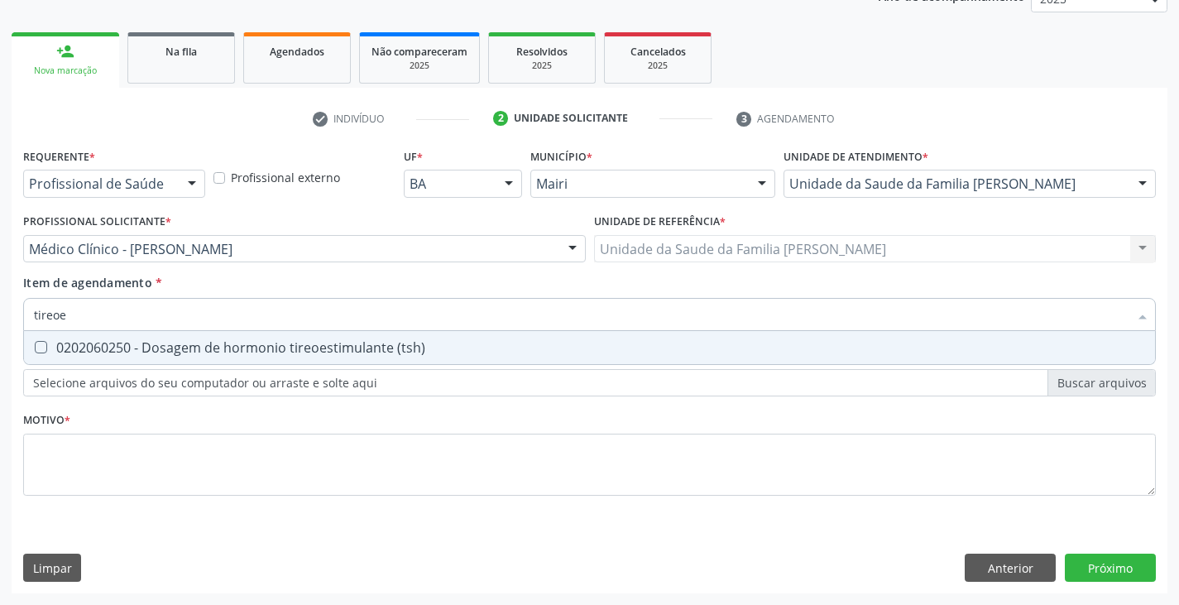
type input "tireoes"
click at [264, 346] on div "0202060250 - Dosagem de hormonio tireoestimulante (tsh)" at bounding box center [589, 347] width 1111 height 13
checkbox \(tsh\) "true"
type input "tire"
checkbox \(tsh\) "false"
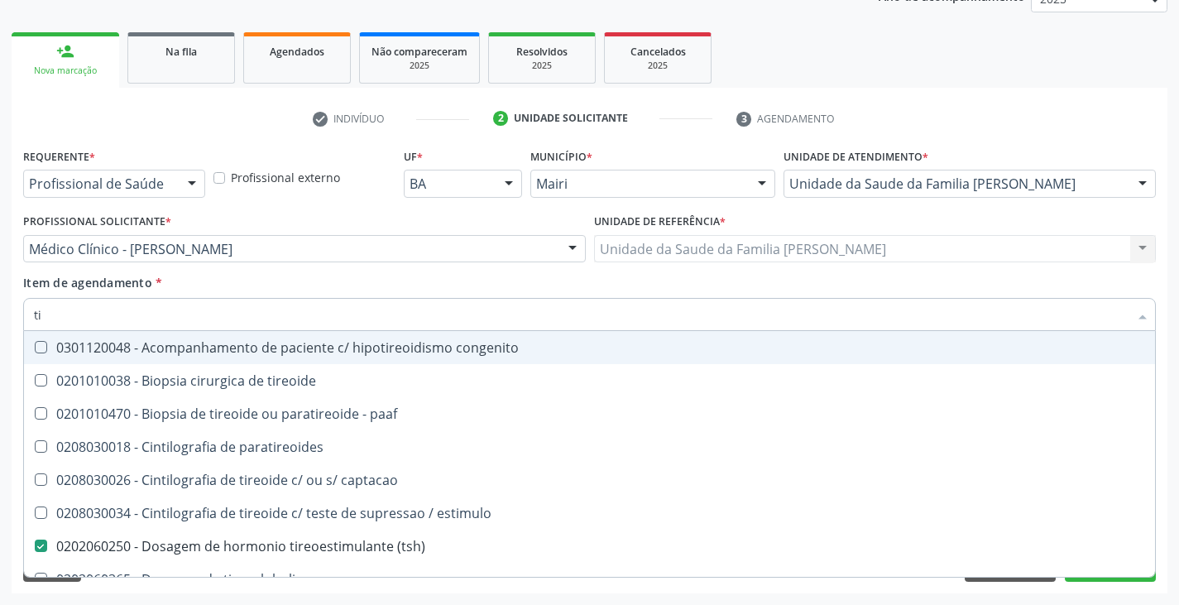
type input "t"
checkbox \(tsh\) "false"
checkbox antitireoglobulina "false"
checkbox ganglionar "false"
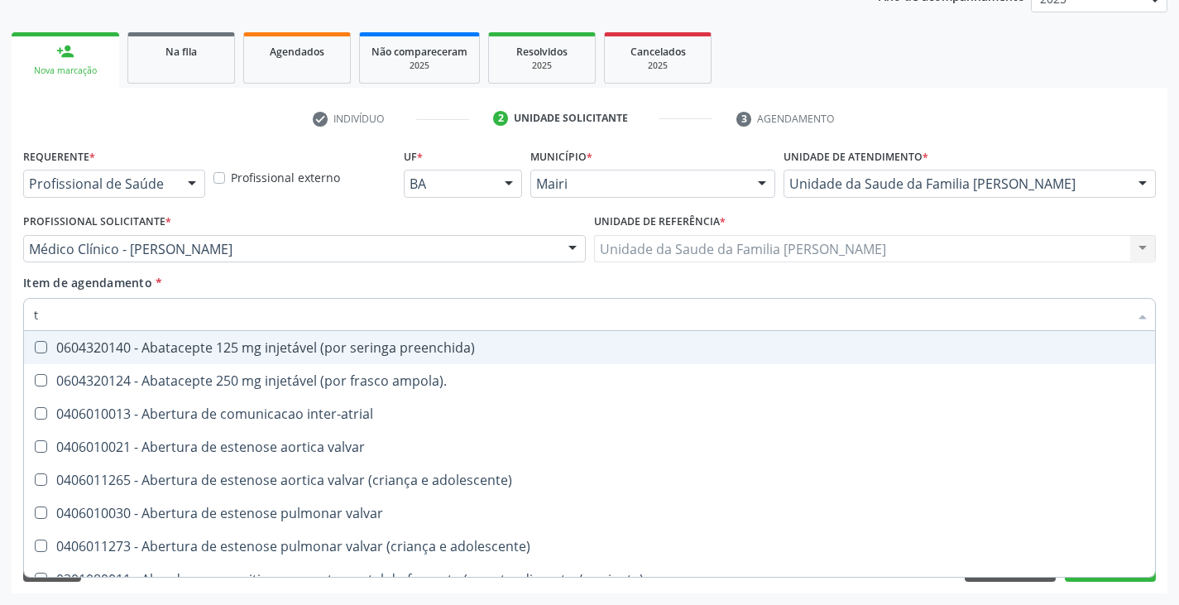
type input "ti"
checkbox tireoide "true"
checkbox adolescente\) "true"
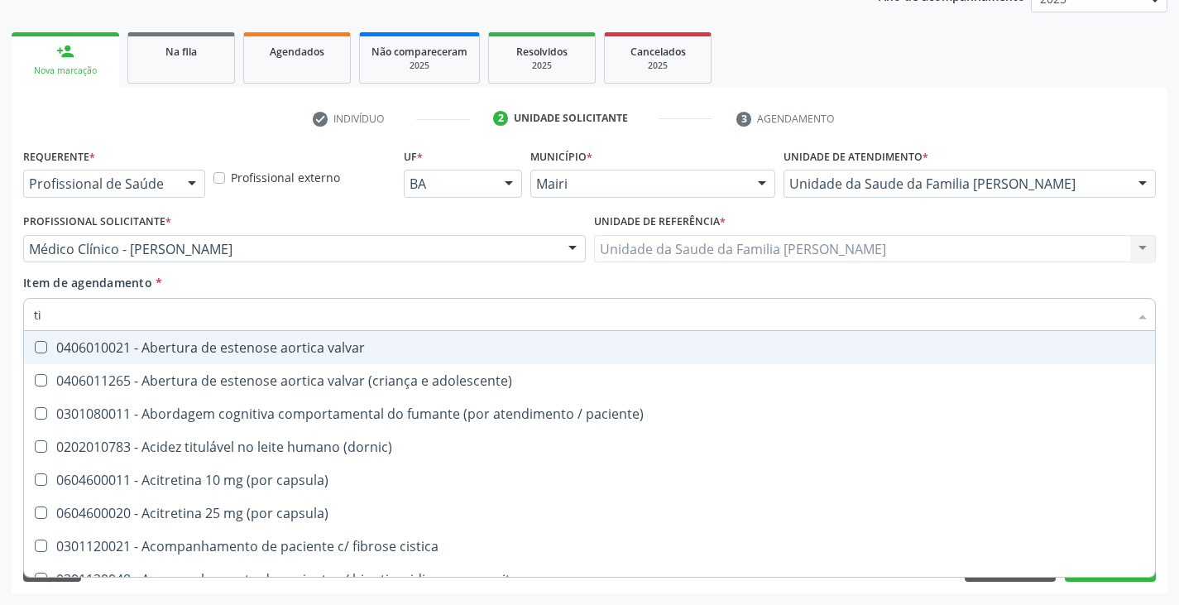
type input "tir"
checkbox rodas "true"
checkbox oncologia "true"
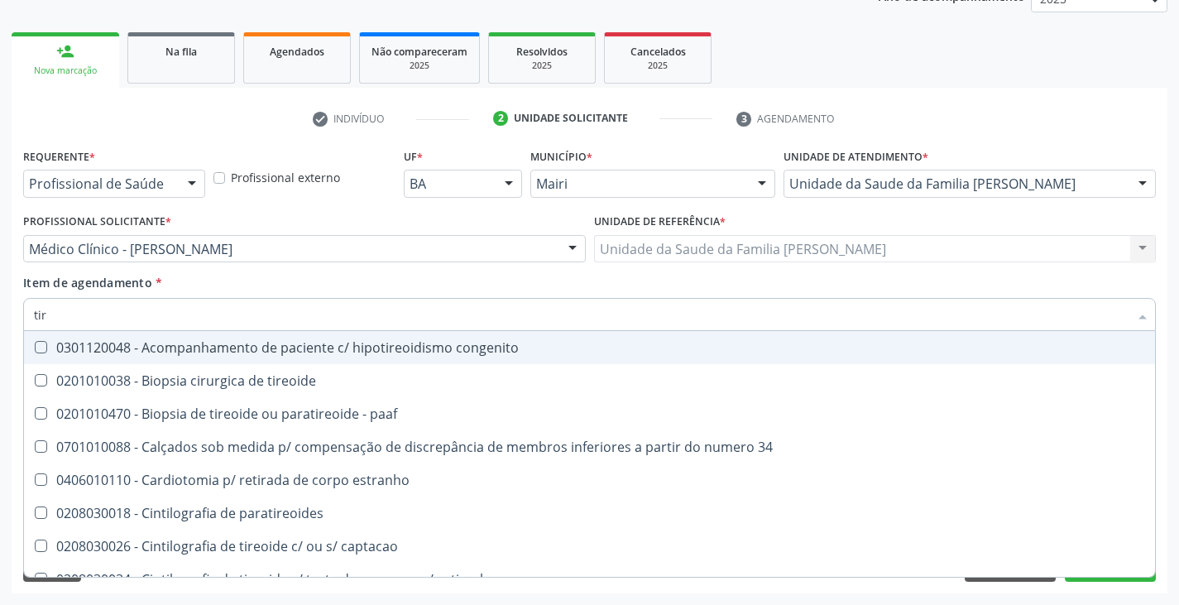
type input "tire"
checkbox captacao "true"
checkbox intermunicipal "true"
checkbox \(tsh\) "false"
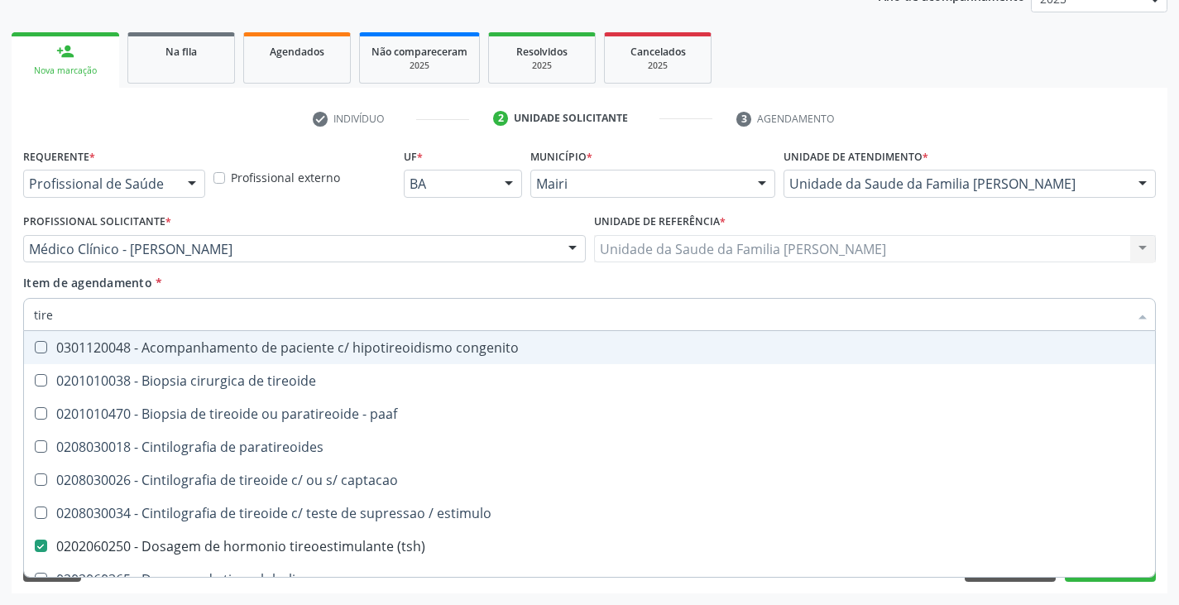
type input "tireo"
checkbox 30mci\) "true"
checkbox antitireoglobulina "false"
type input "tireog"
checkbox paaf "true"
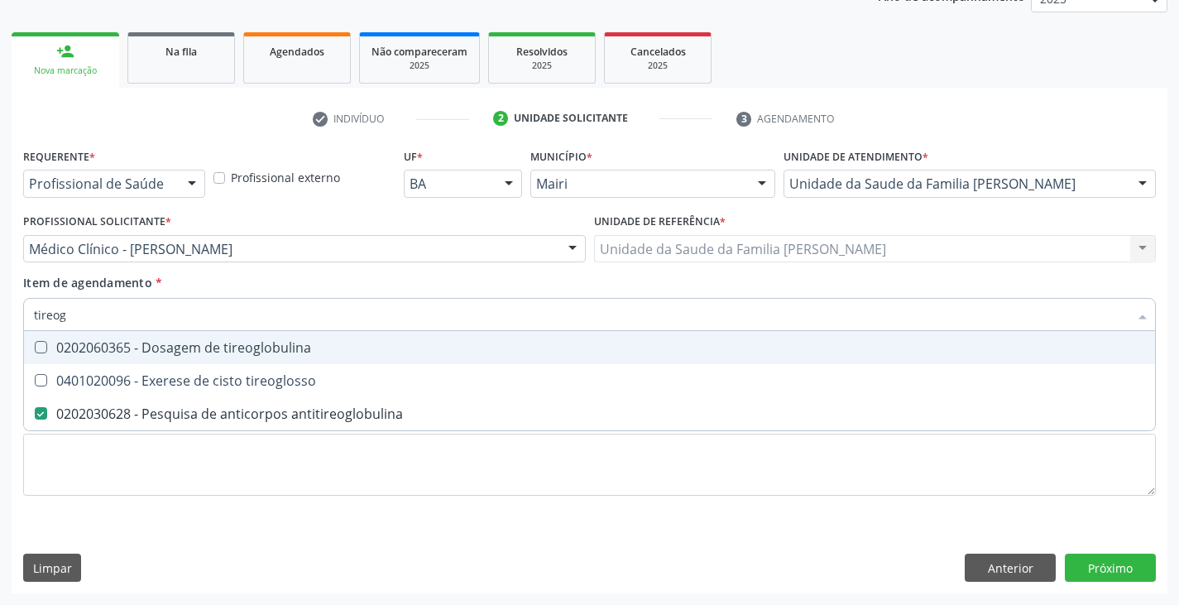
type input "tireogl"
click at [263, 347] on div "0202060365 - Dosagem de tireoglobulina" at bounding box center [589, 347] width 1111 height 13
checkbox tireoglobulina "true"
type input "tireo"
checkbox tireoglobulina "false"
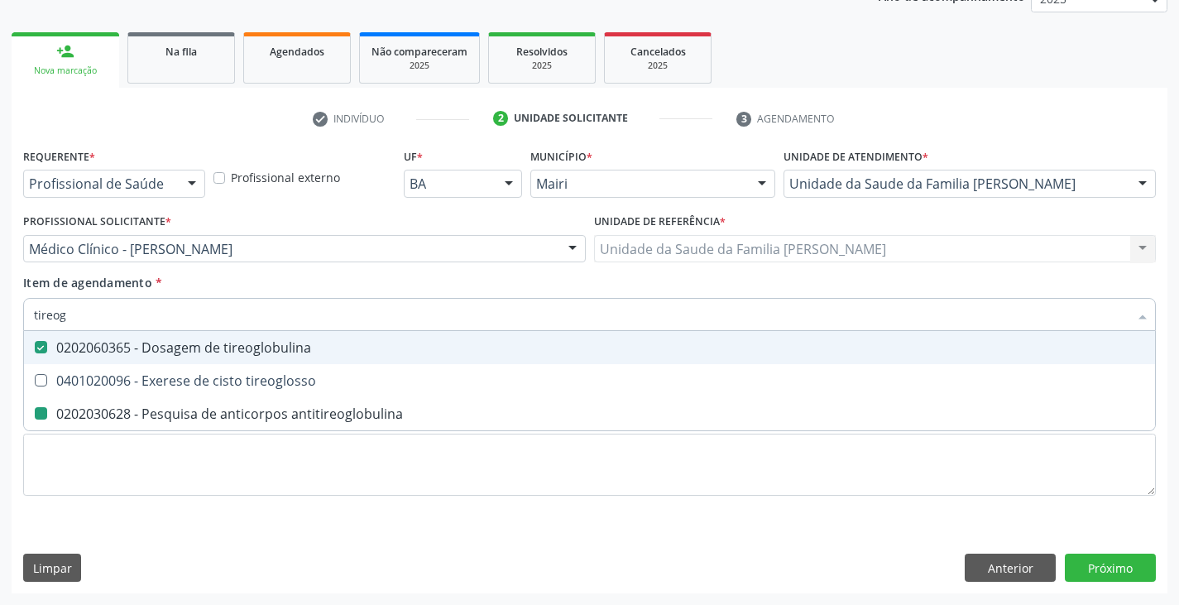
checkbox antitireoglobulina "false"
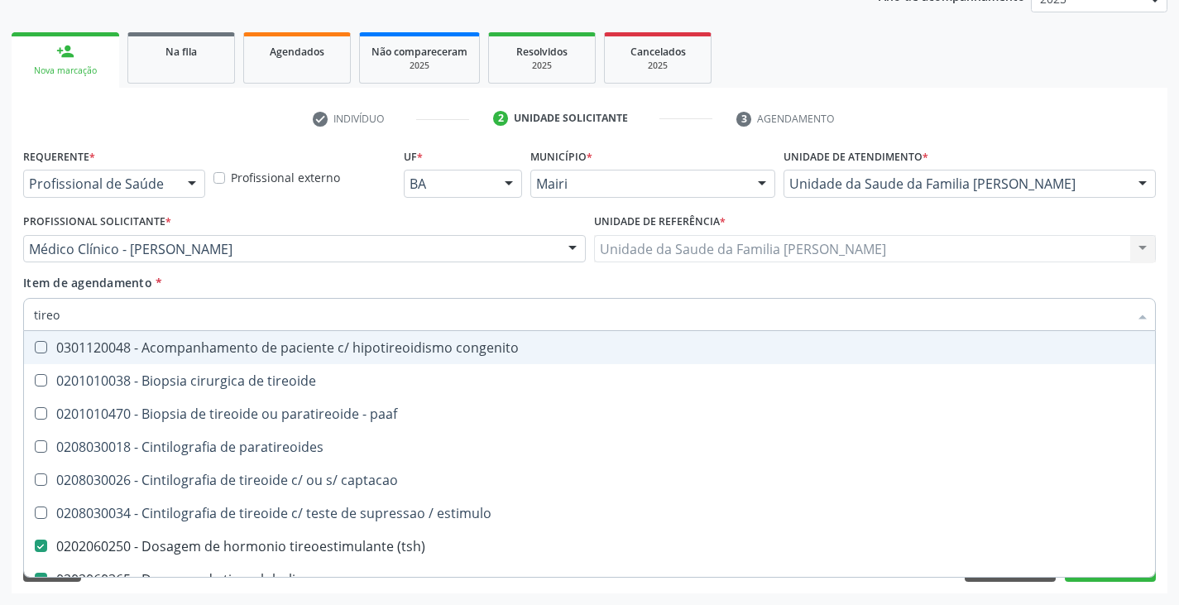
type input "tire"
checkbox antitireoglobulina "false"
checkbox total "true"
type input "tir"
checkbox \(tsh\) "false"
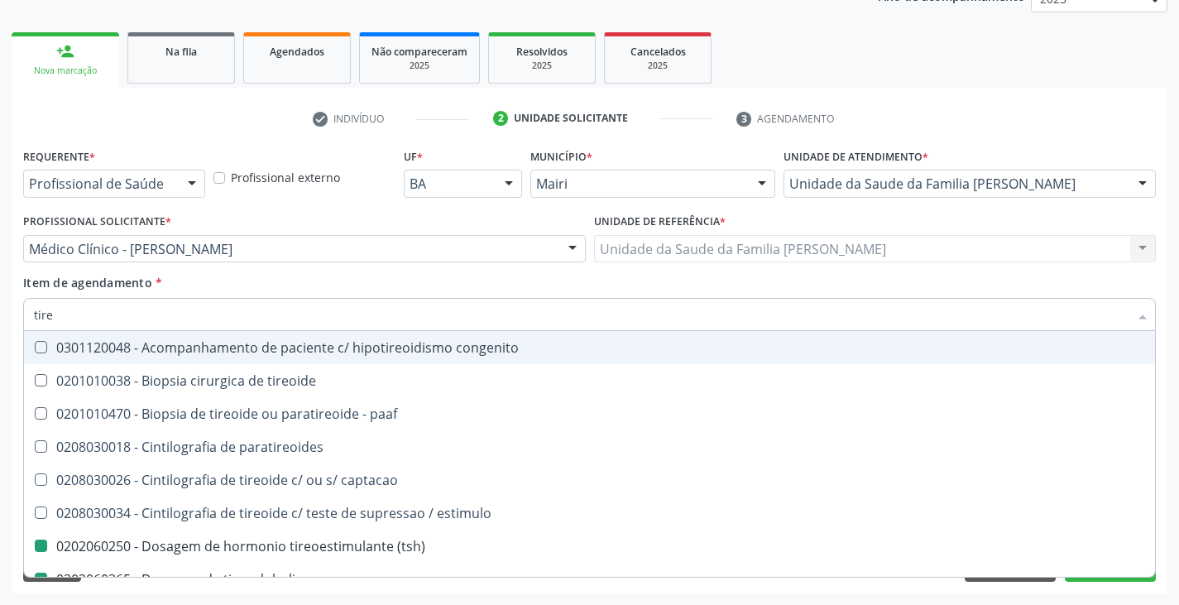
checkbox tireoglobulina "false"
checkbox antitireoglobulina "false"
checkbox ganglionar "true"
checkbox oncologia "true"
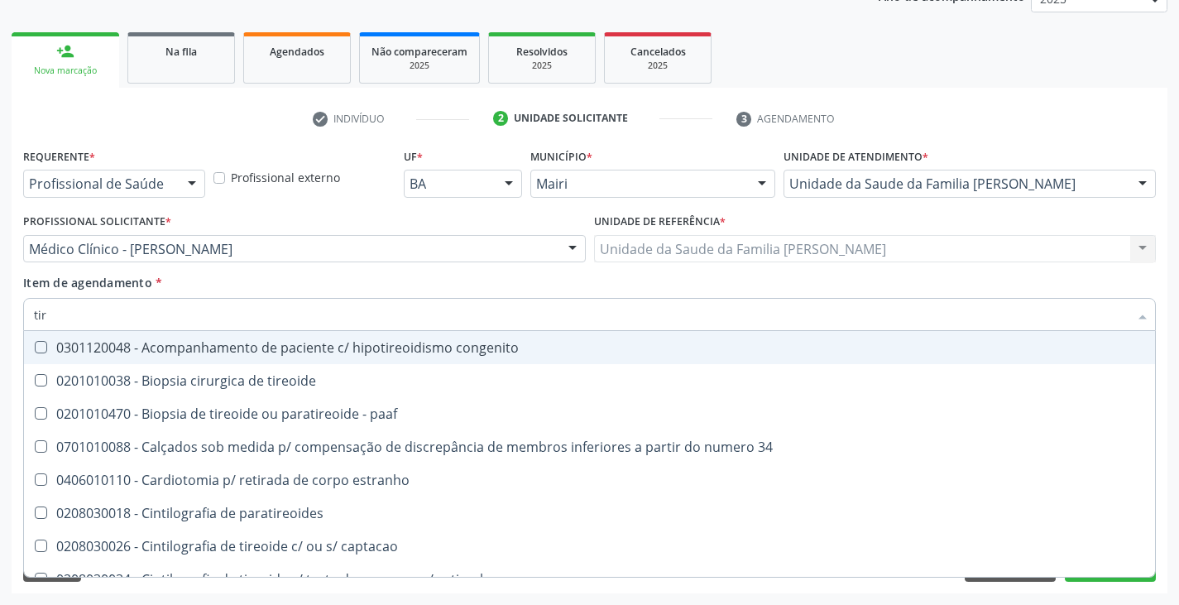
type input "ti"
checkbox \(tsh\) "false"
checkbox tireoglobulina "false"
checkbox antitireoglobulina "false"
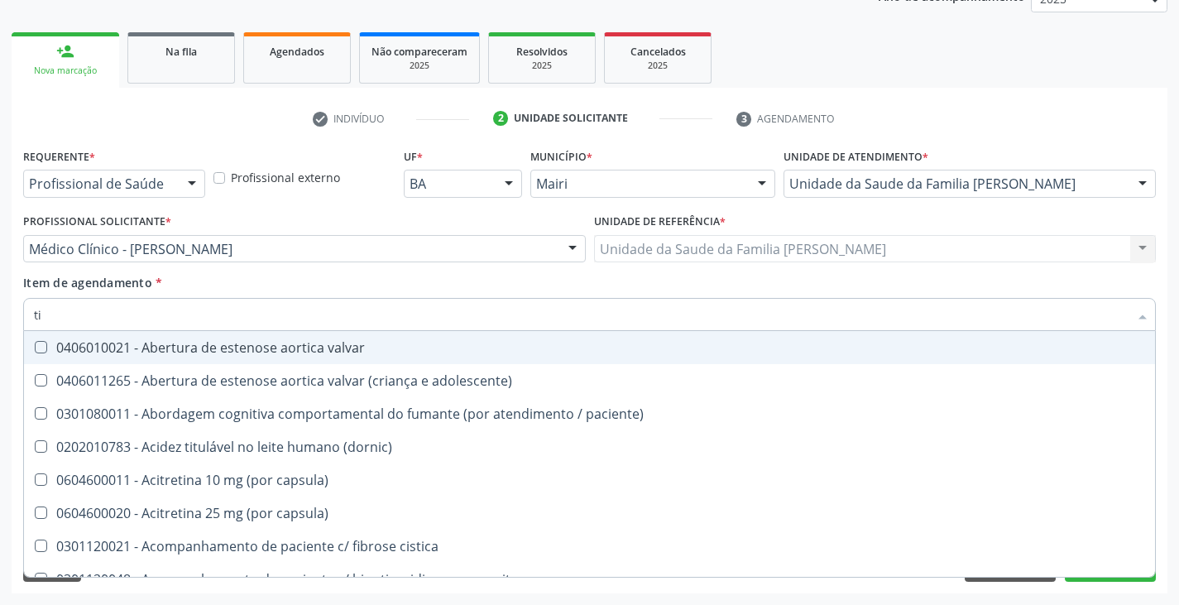
type input "t"
checkbox \(tsh\) "false"
checkbox tireoglobulina "false"
checkbox antitireoglobulina "false"
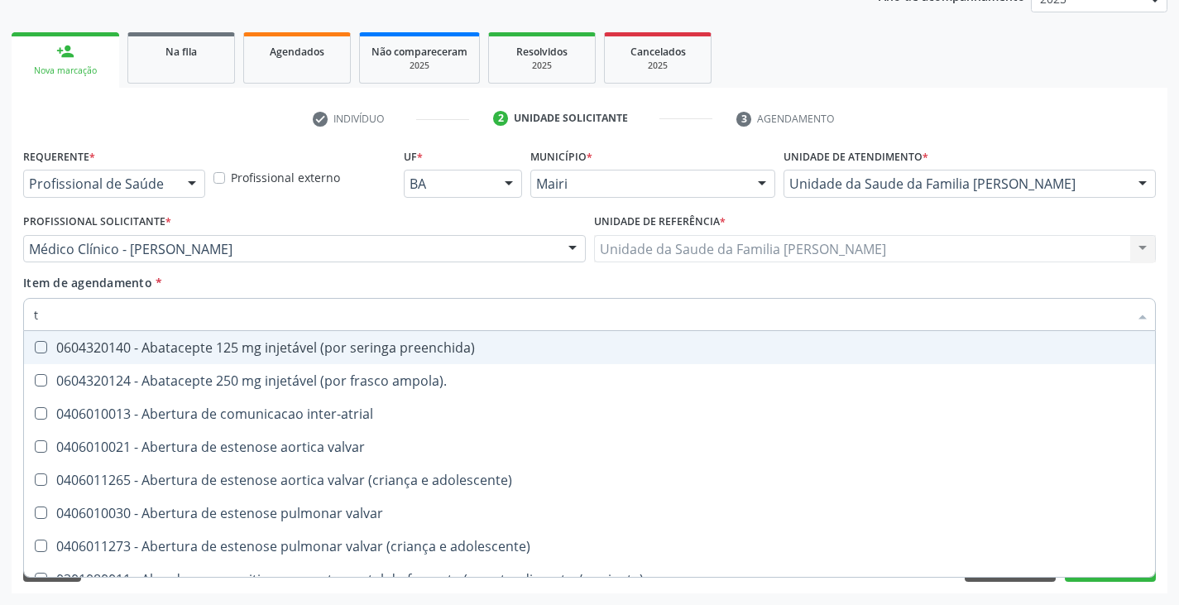
type input "ti"
checkbox tireoide "true"
checkbox endometrio "true"
checkbox adolescente\) "true"
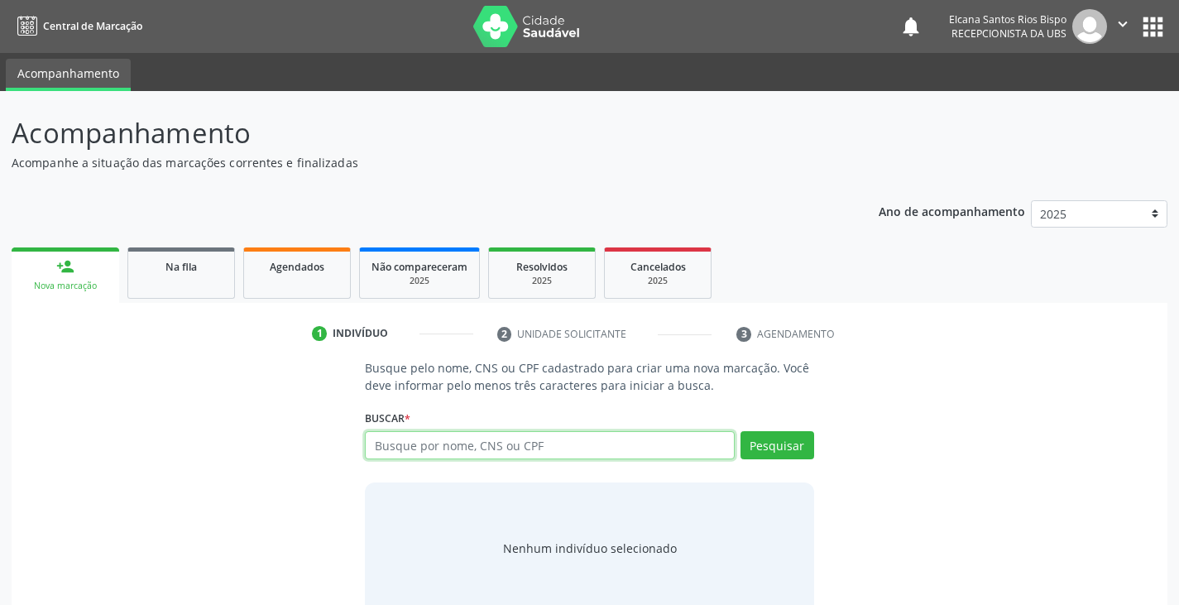
click at [449, 446] on input "text" at bounding box center [549, 445] width 369 height 28
type input "708207172270442"
click at [773, 436] on button "Pesquisar" at bounding box center [778, 445] width 74 height 28
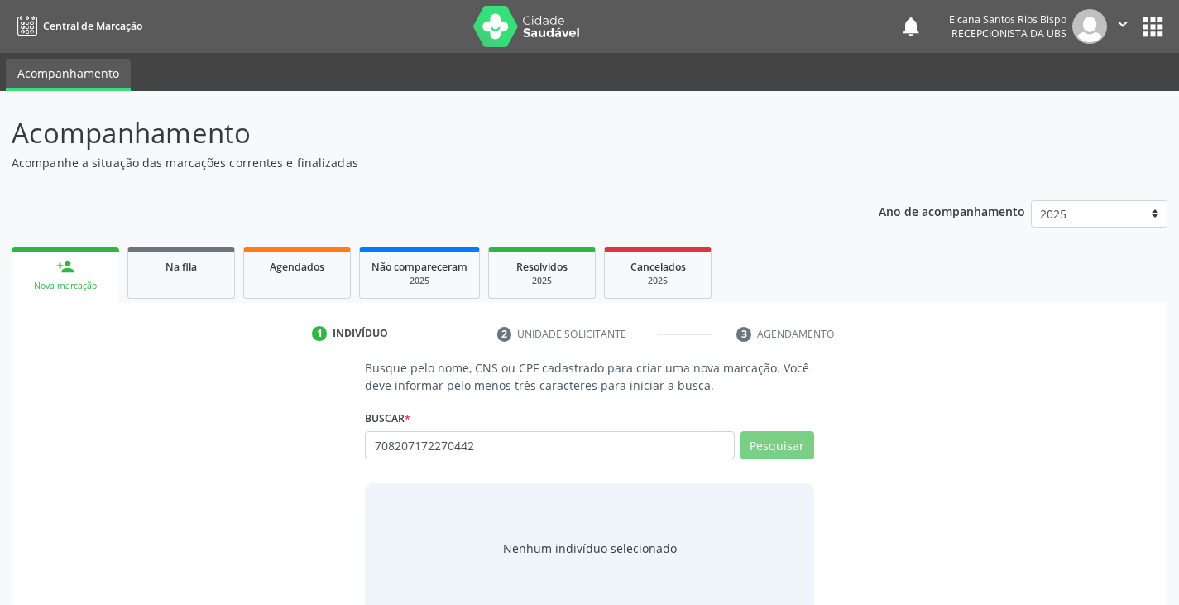
scroll to position [33, 0]
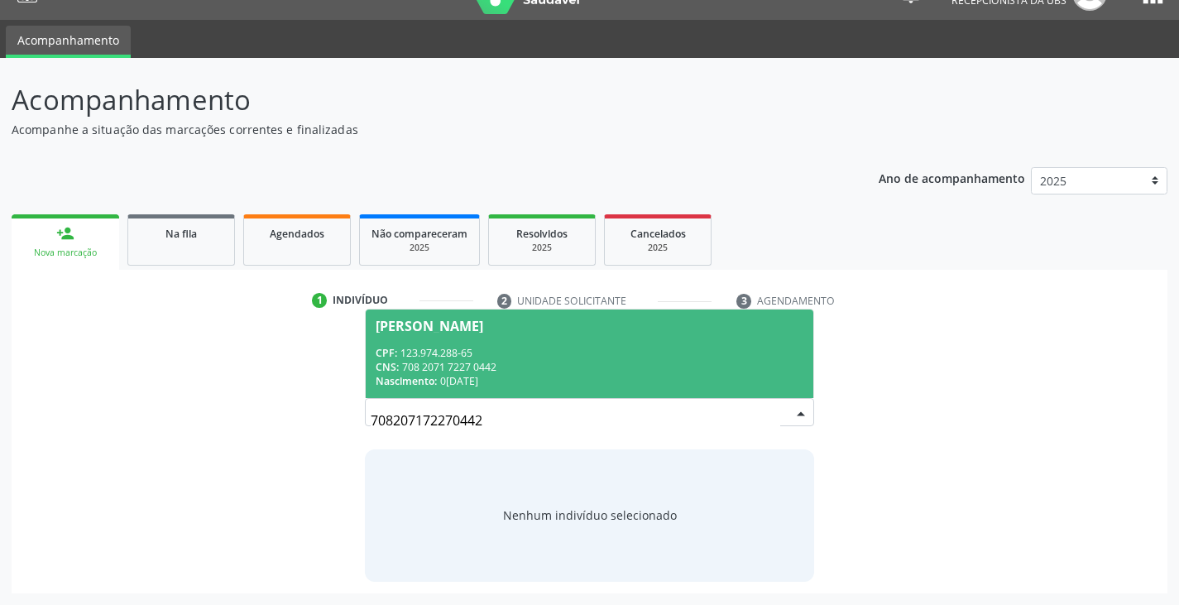
click at [466, 358] on div "CPF: 123.974.288-65" at bounding box center [589, 353] width 427 height 14
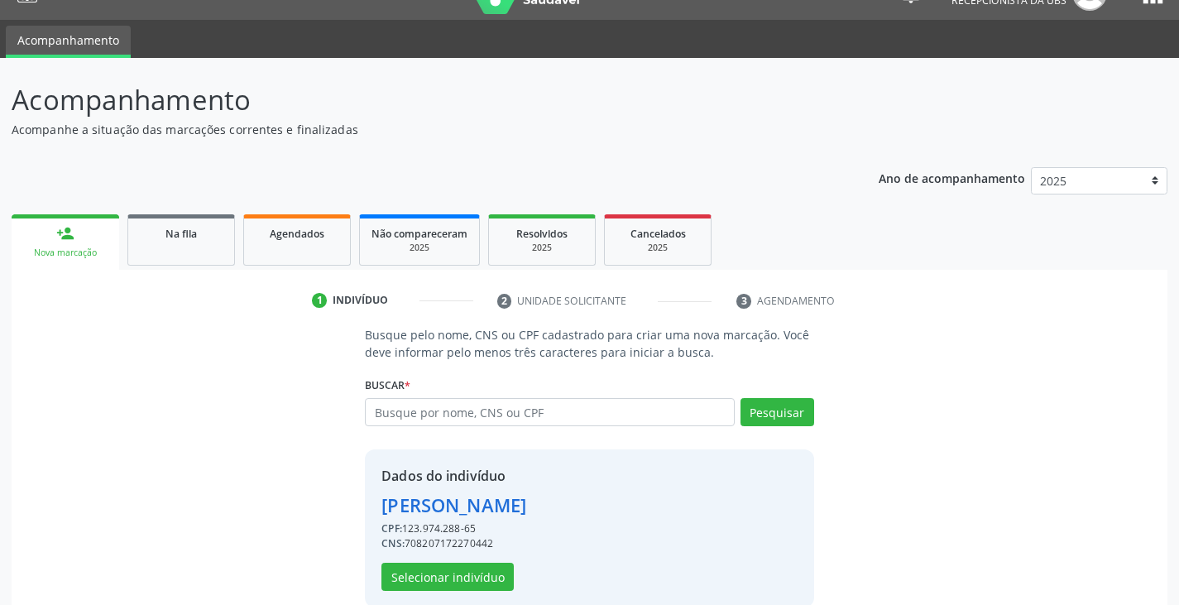
scroll to position [59, 0]
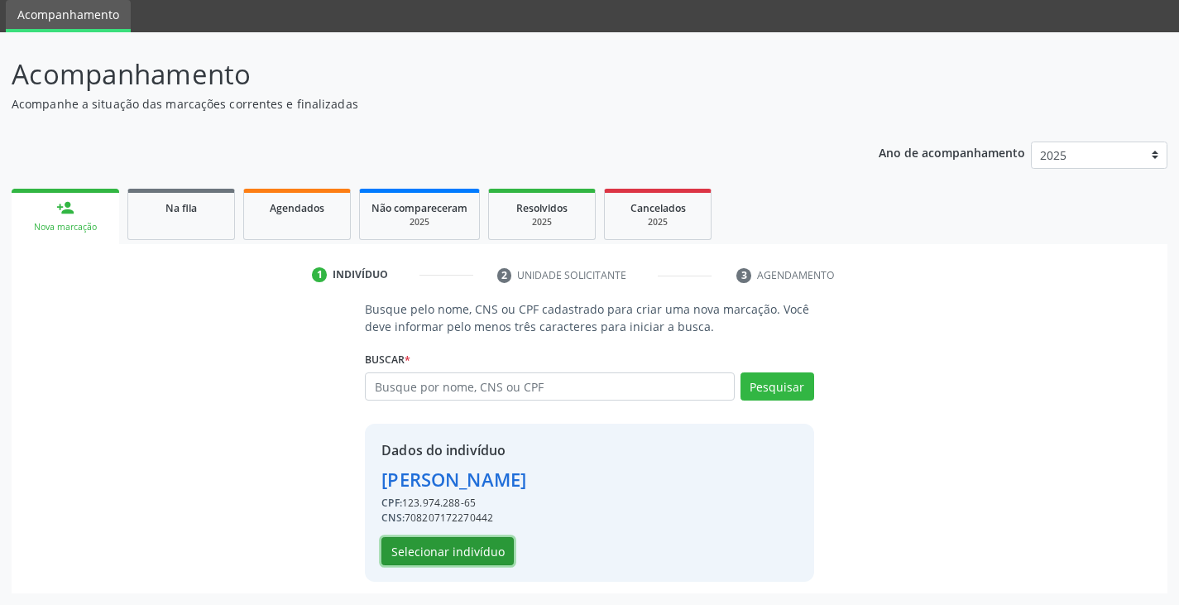
click at [467, 547] on button "Selecionar indivíduo" at bounding box center [447, 551] width 132 height 28
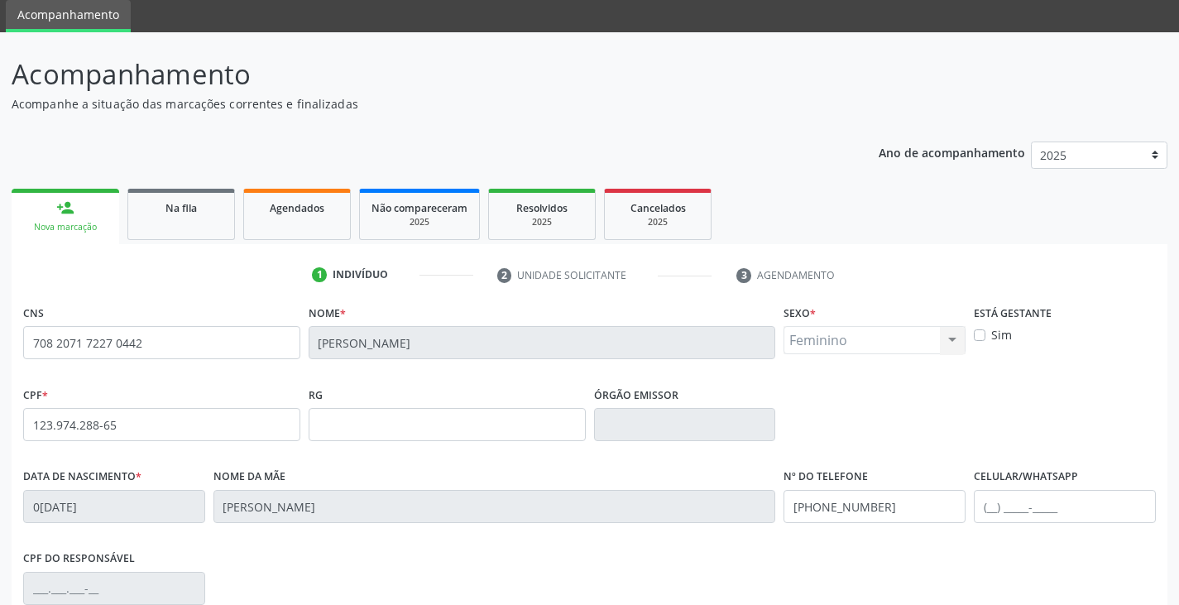
scroll to position [292, 0]
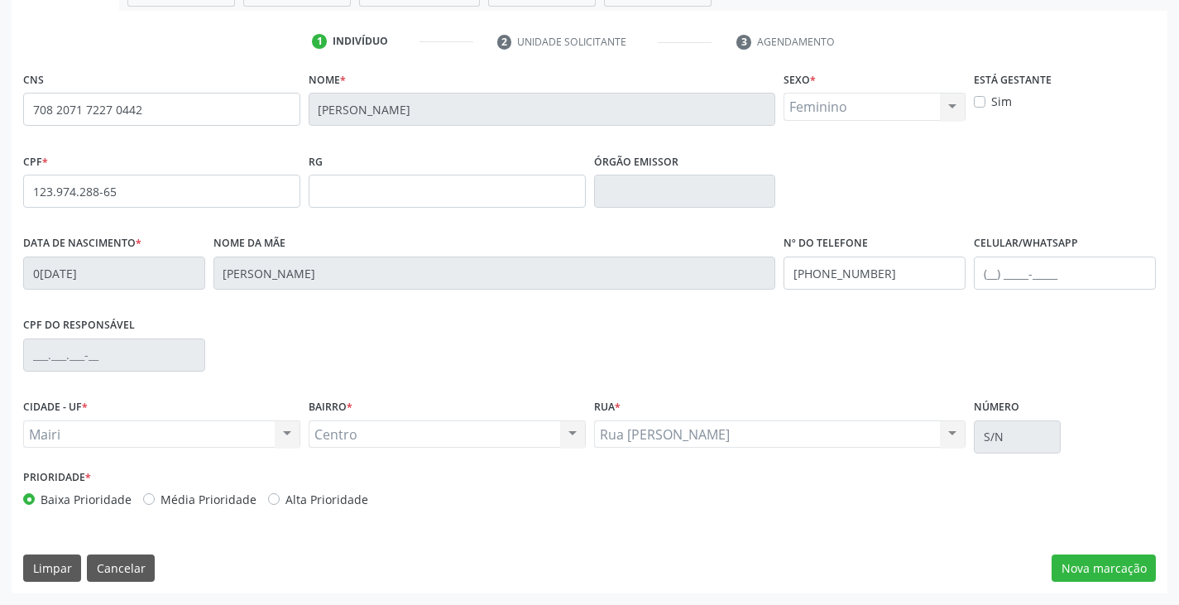
click at [347, 505] on label "Alta Prioridade" at bounding box center [326, 499] width 83 height 17
click at [280, 505] on input "Alta Prioridade" at bounding box center [274, 498] width 12 height 15
radio input "true"
click at [1076, 562] on button "Nova marcação" at bounding box center [1104, 568] width 104 height 28
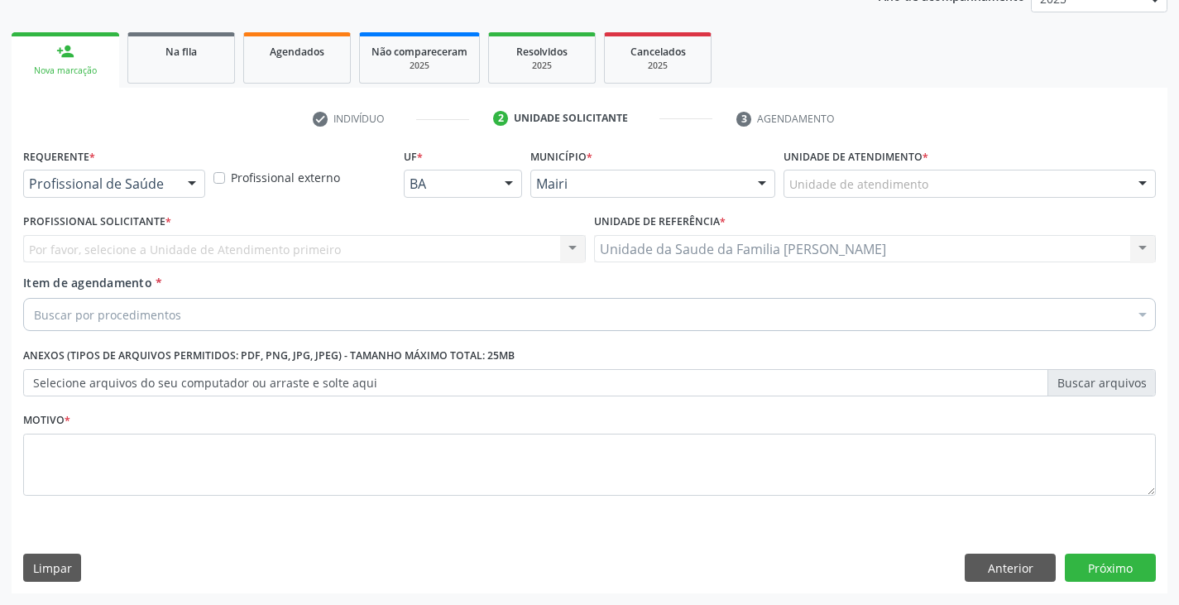
scroll to position [215, 0]
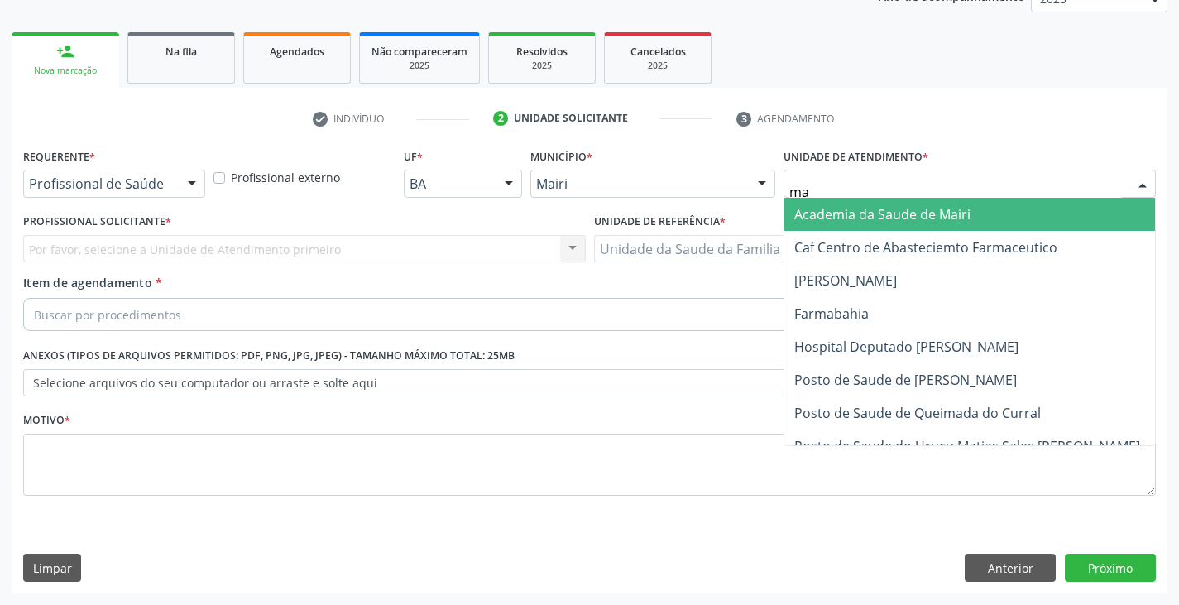
type input "mar"
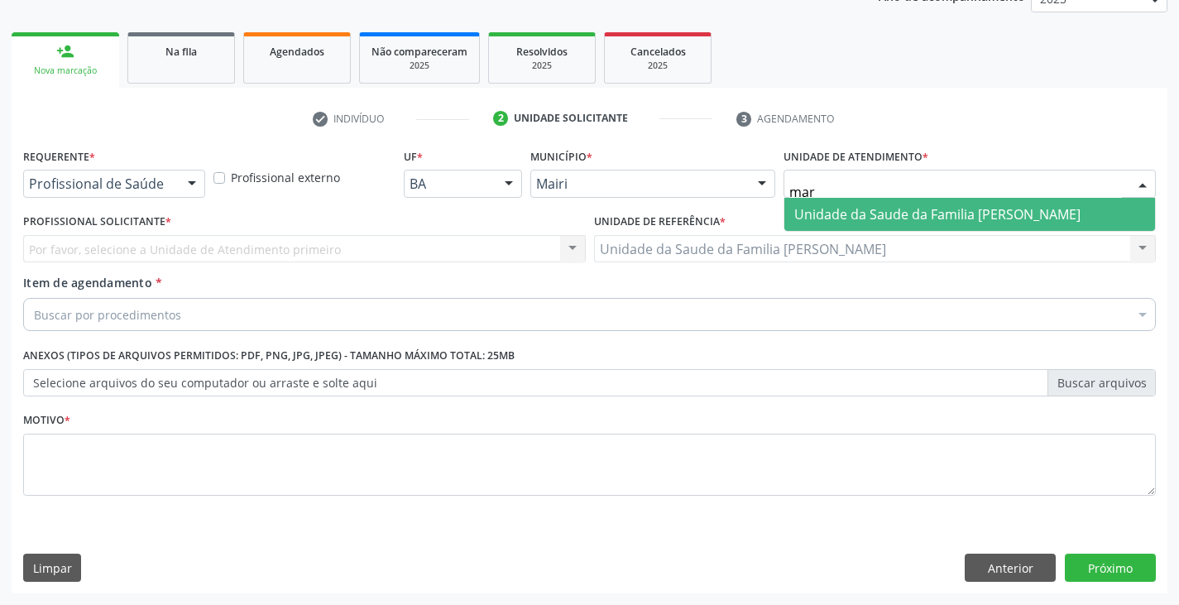
click at [886, 218] on span "Unidade da Saude da Familia [PERSON_NAME]" at bounding box center [937, 214] width 286 height 18
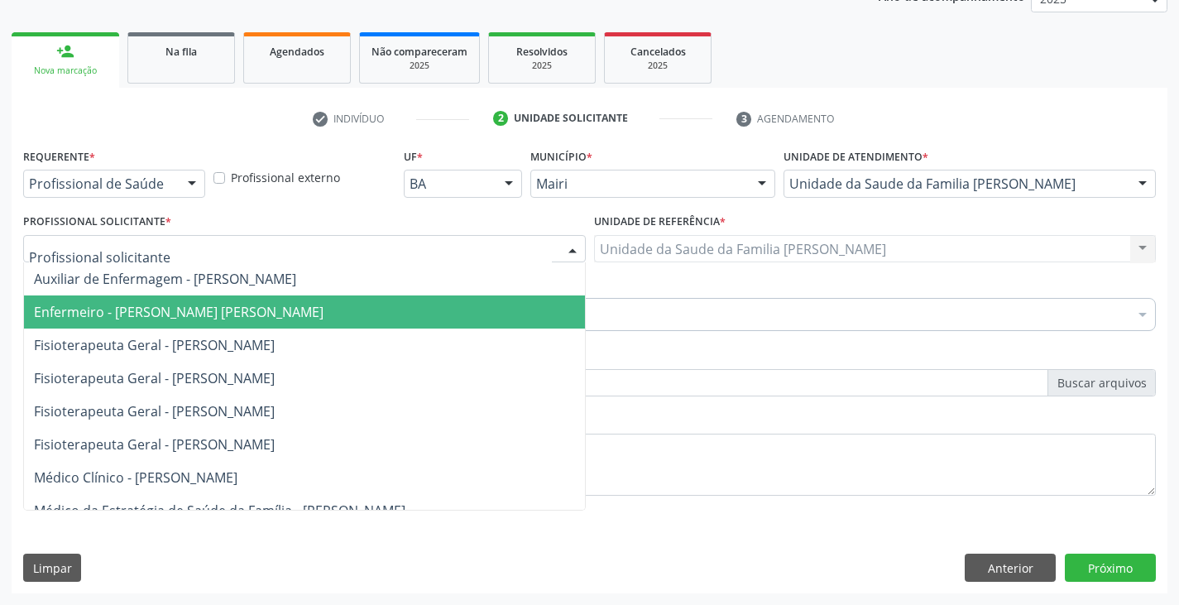
click at [89, 318] on span "Enfermeiro - [PERSON_NAME] [PERSON_NAME]" at bounding box center [179, 312] width 290 height 18
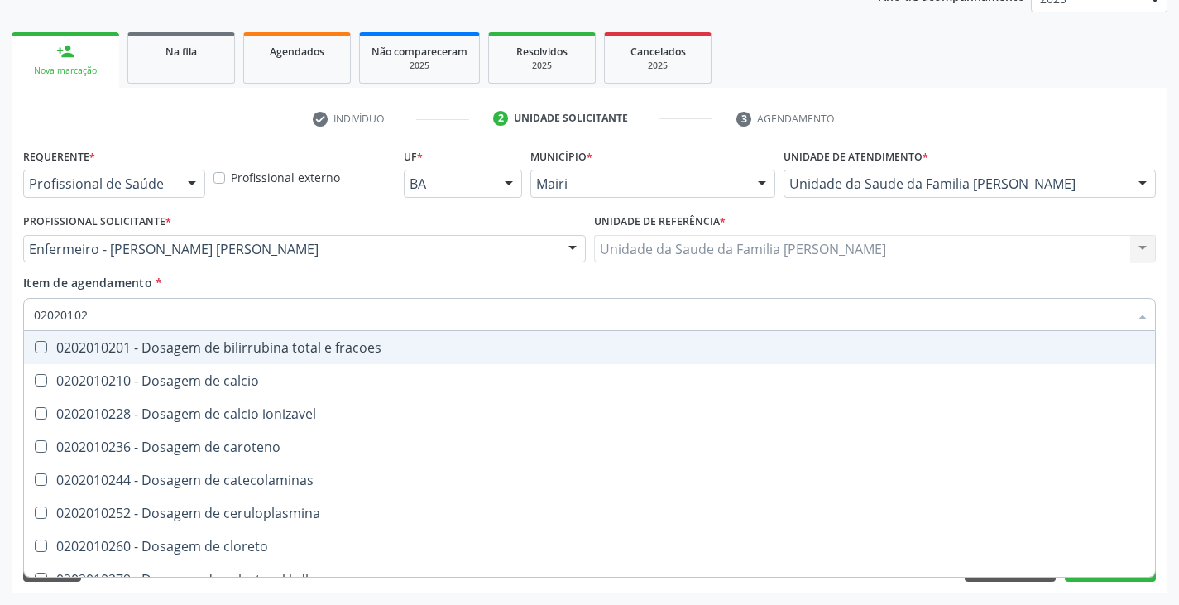
type input "020201029"
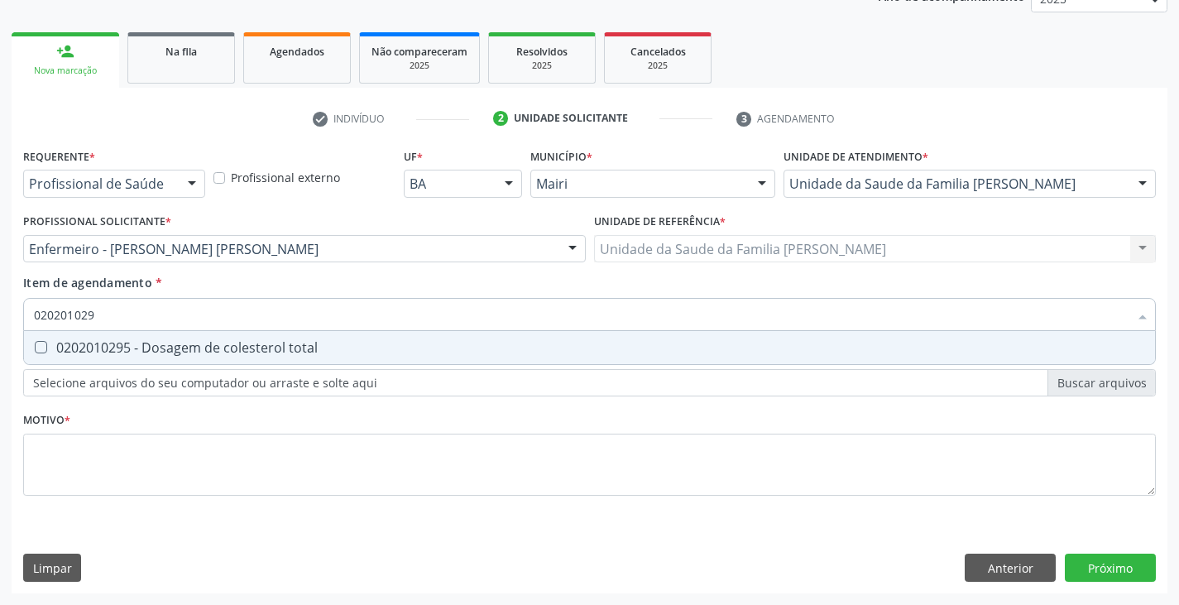
click at [79, 342] on div "0202010295 - Dosagem de colesterol total" at bounding box center [589, 347] width 1111 height 13
checkbox total "true"
type input "02020102"
checkbox total "false"
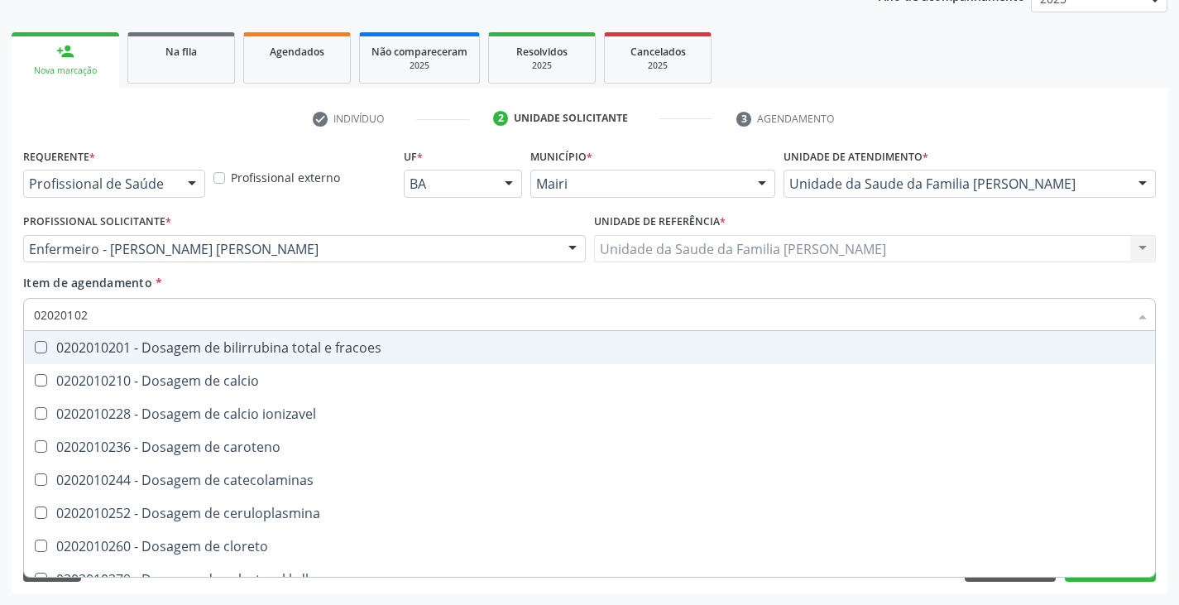
type input "0202010"
checkbox total "false"
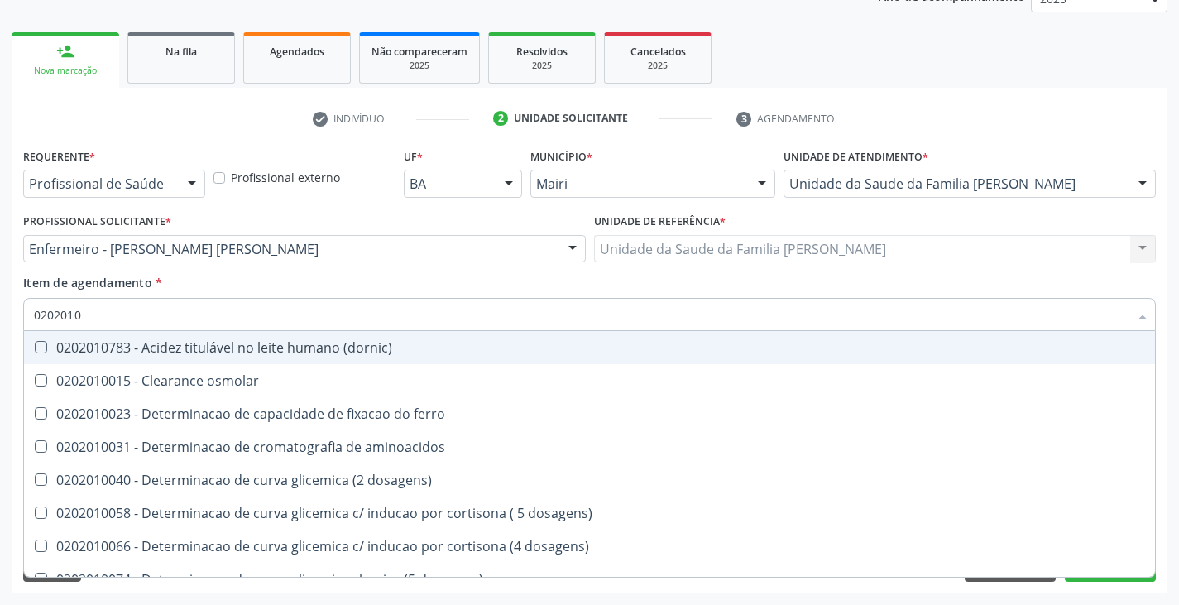
type input "02020102"
checkbox ivy "true"
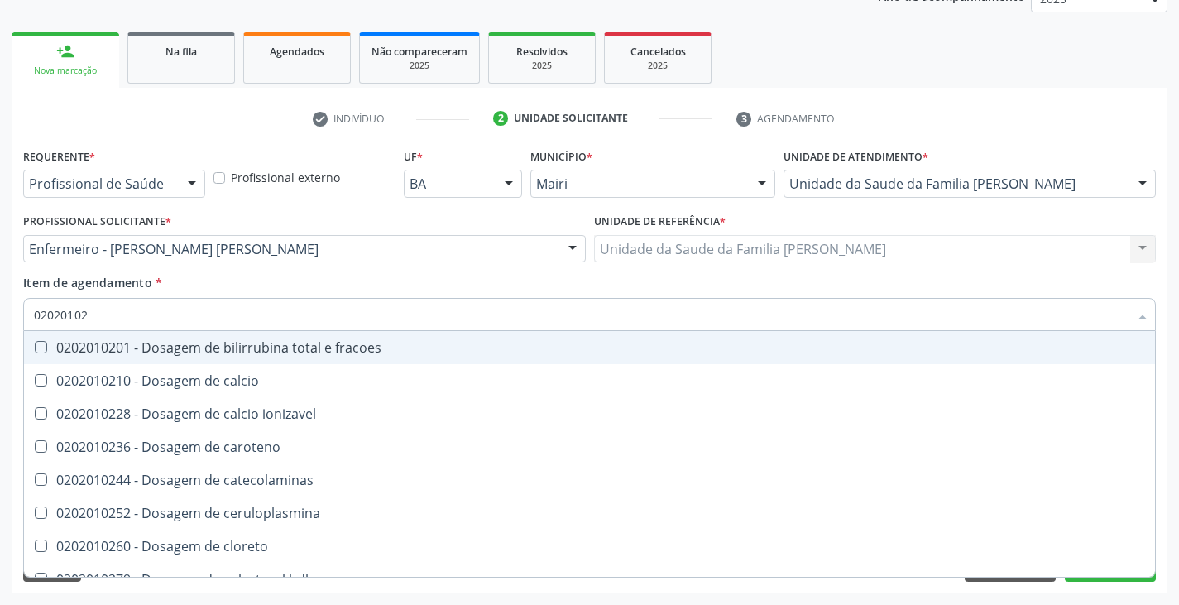
type input "020201028"
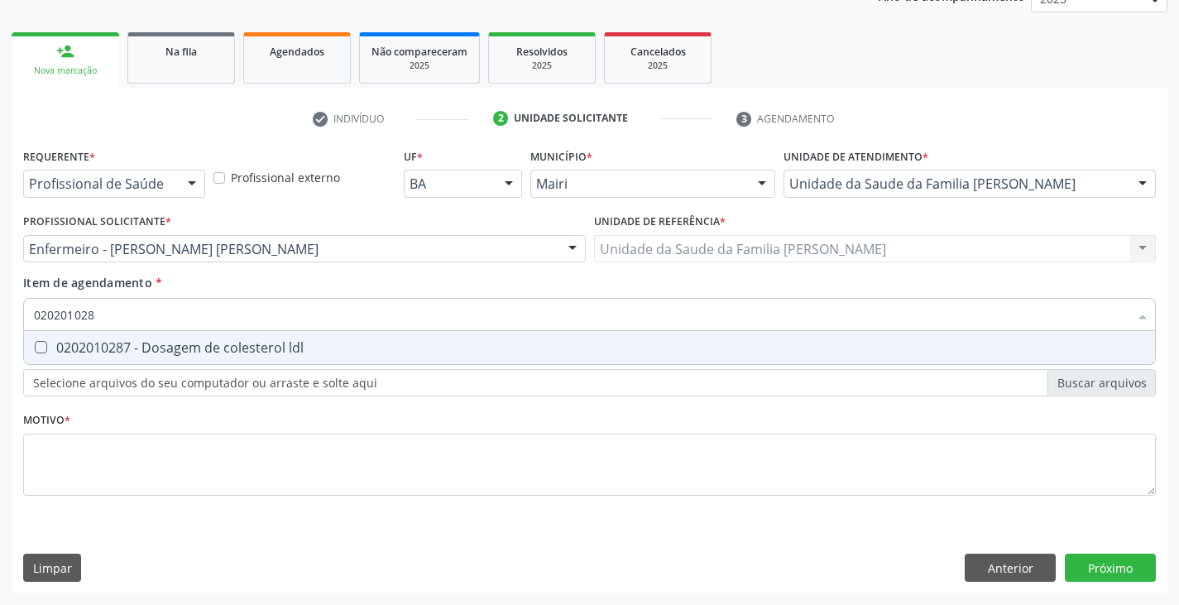
click at [79, 342] on div "0202010287 - Dosagem de colesterol ldl" at bounding box center [589, 347] width 1111 height 13
checkbox ldl "true"
type input "02020102"
checkbox ldl "false"
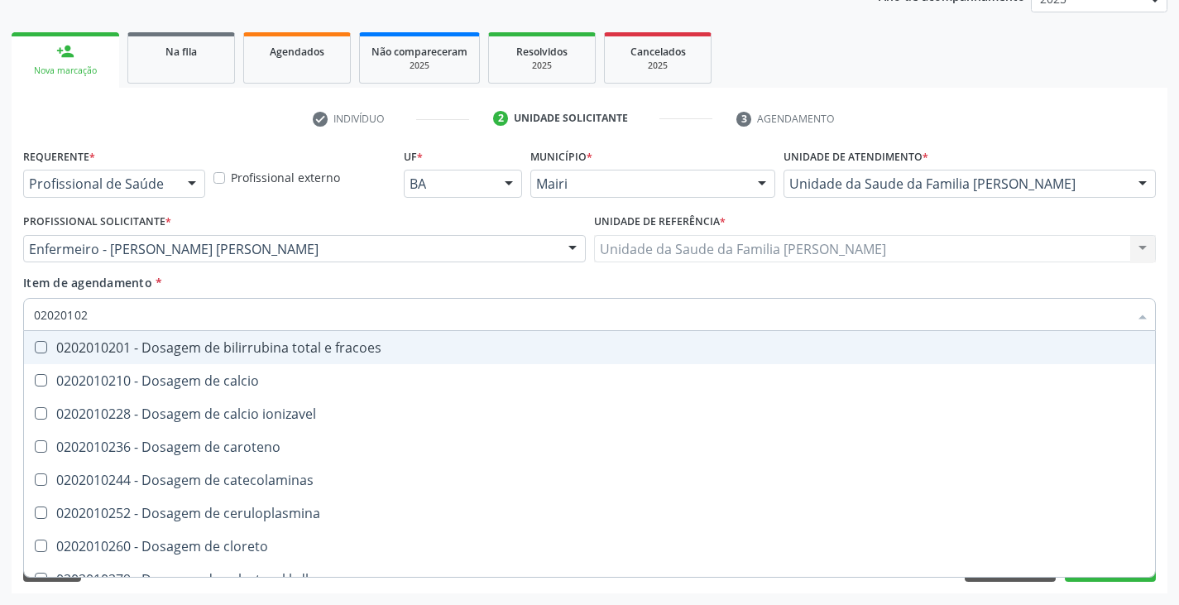
type input "020201027"
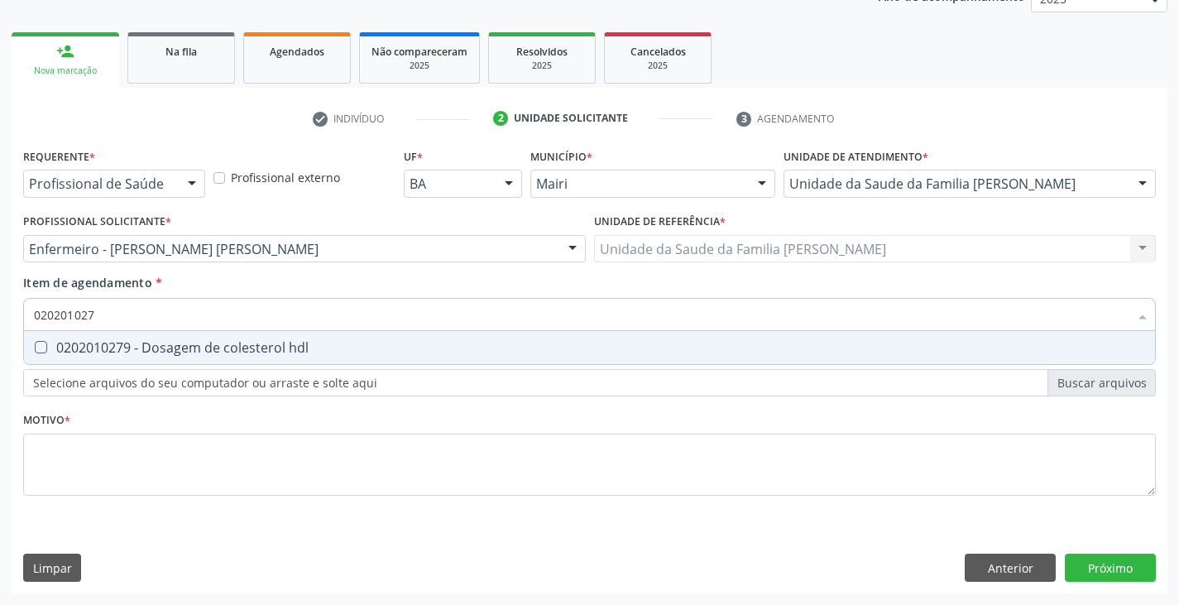
click at [79, 342] on div "0202010279 - Dosagem de colesterol hdl" at bounding box center [589, 347] width 1111 height 13
checkbox hdl "true"
type input "02020102"
checkbox hdl "false"
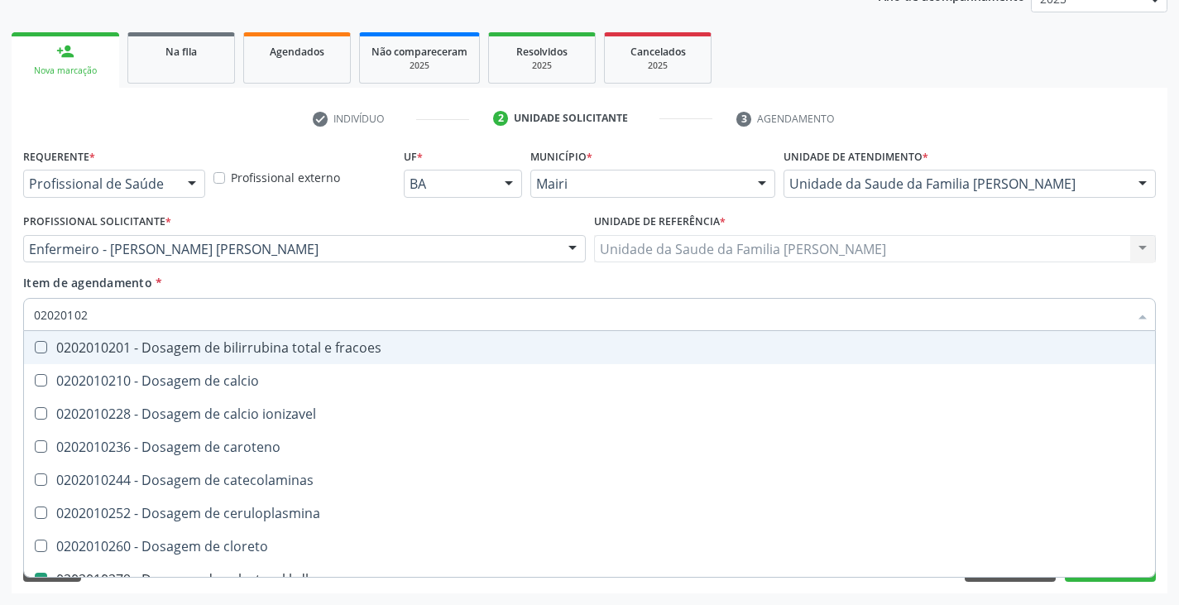
type input "0202010"
checkbox hdl "false"
checkbox ldl "false"
checkbox total "false"
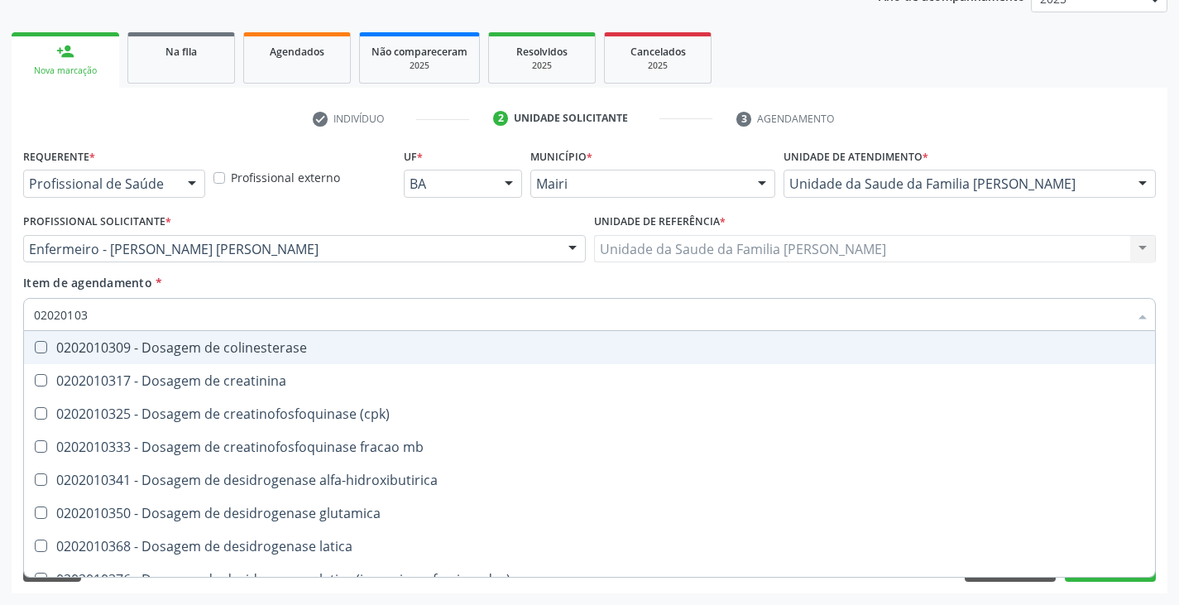
type input "020201031"
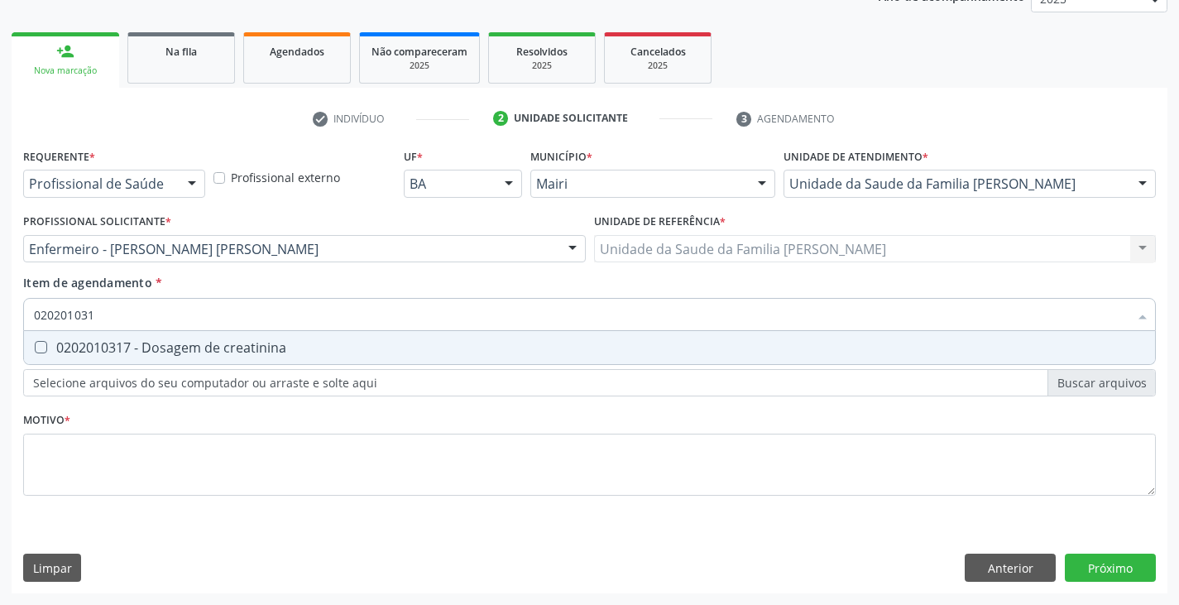
click at [79, 342] on div "0202010317 - Dosagem de creatinina" at bounding box center [589, 347] width 1111 height 13
checkbox creatinina "true"
type input "02020103"
checkbox creatinina "false"
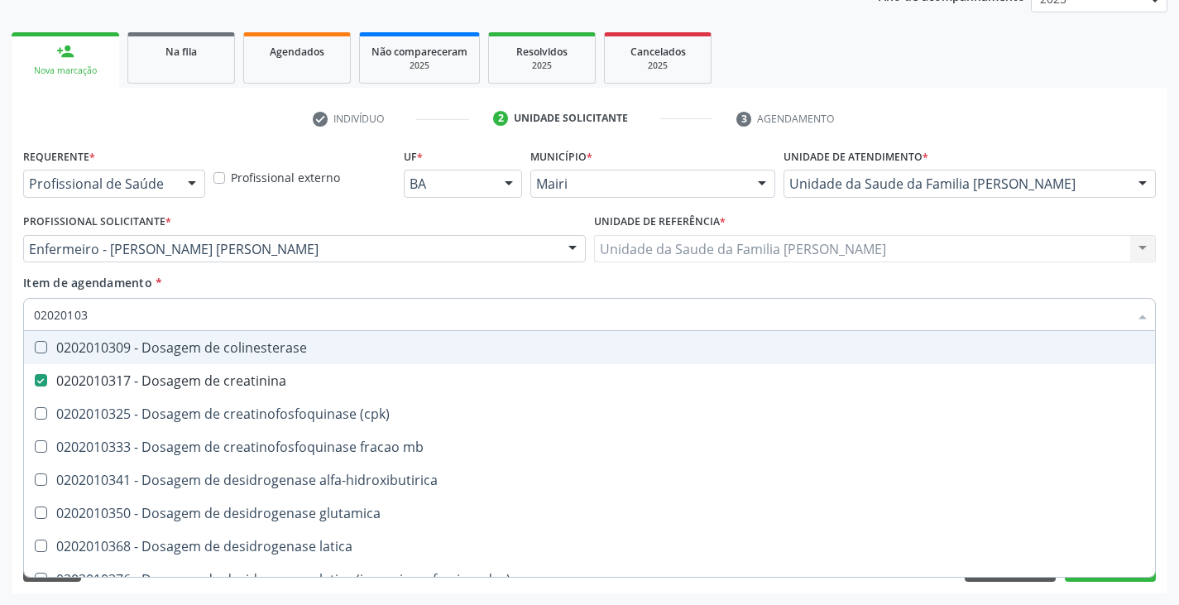
type input "0202010"
checkbox creatinina "false"
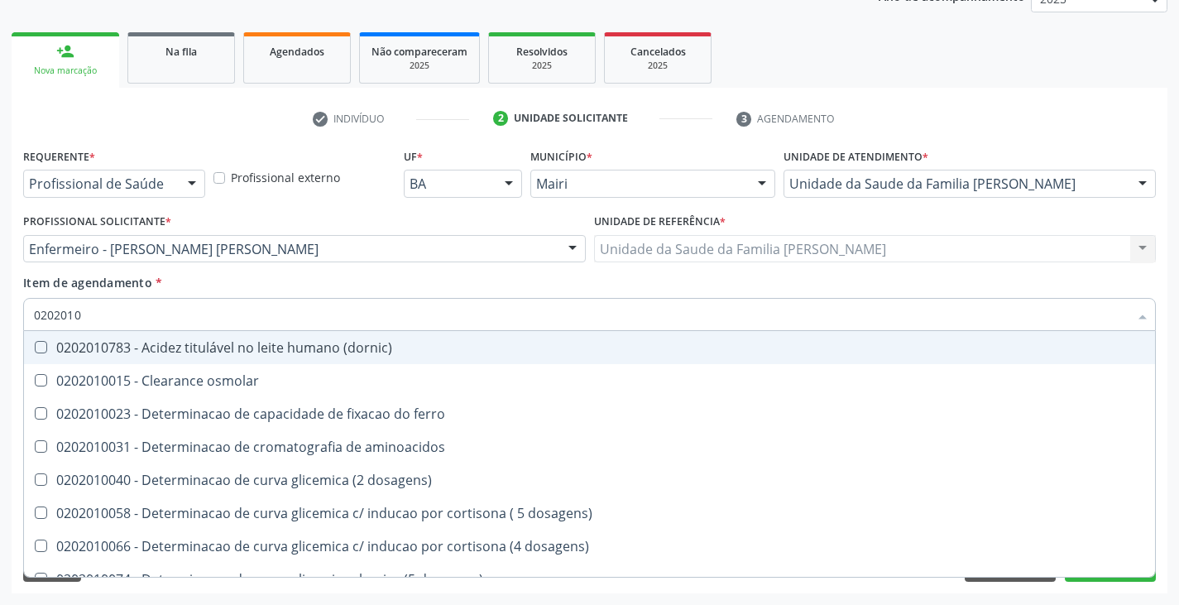
type input "020201"
checkbox hdl "false"
checkbox ldl "false"
checkbox total "false"
checkbox creatinina "false"
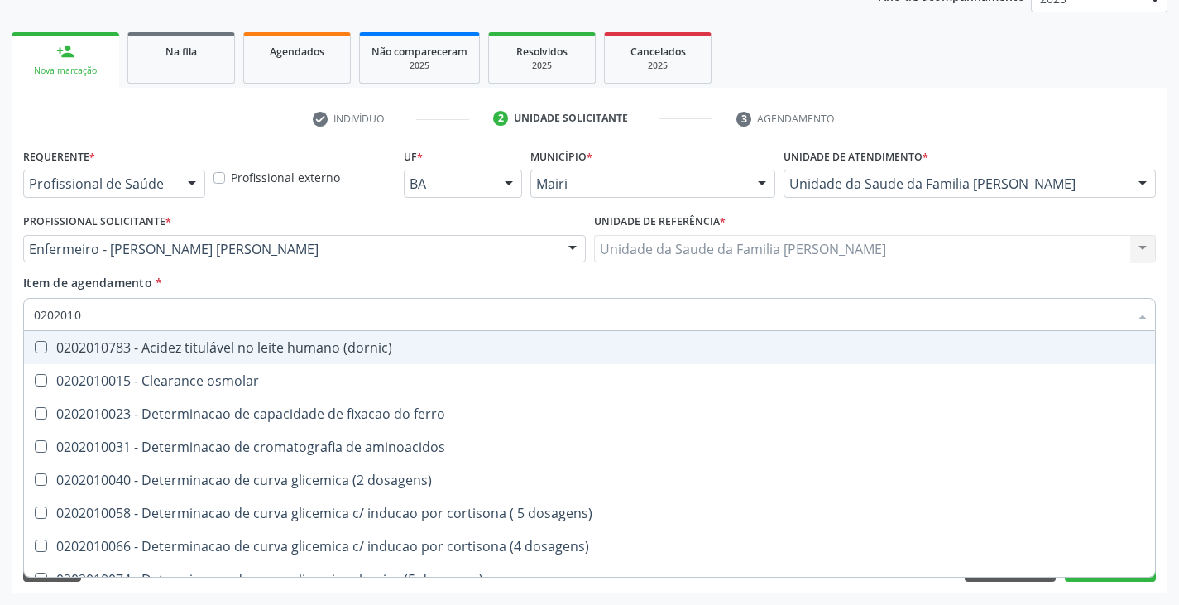
checkbox alfa-hidroxibutirica "true"
checkbox glutamica "true"
checkbox latica "true"
checkbox ferritina "true"
type input "0202010"
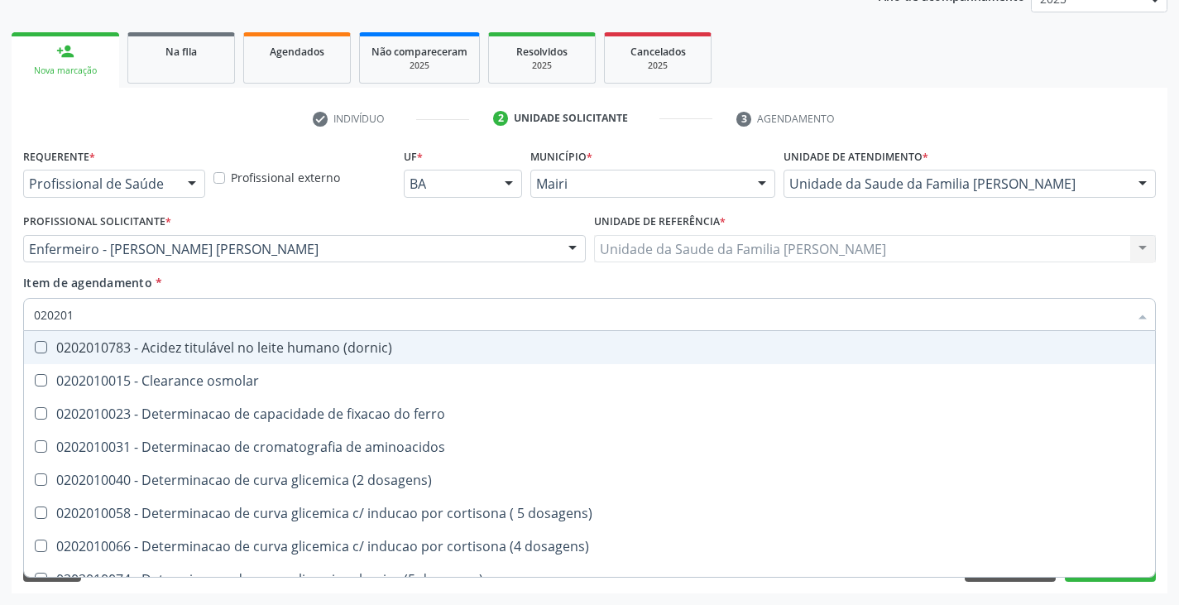
checkbox fracoes "true"
checkbox calcio "true"
checkbox ionizavel "true"
checkbox catecolaminas "true"
checkbox hdl "false"
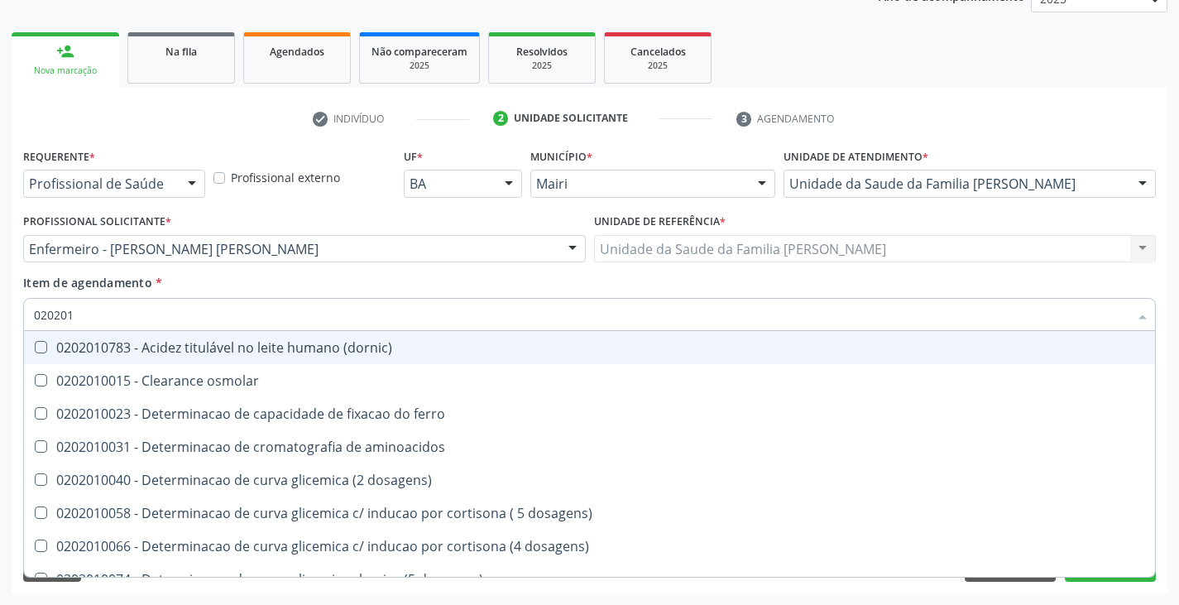
checkbox ldl "false"
checkbox total "false"
checkbox creatinina "false"
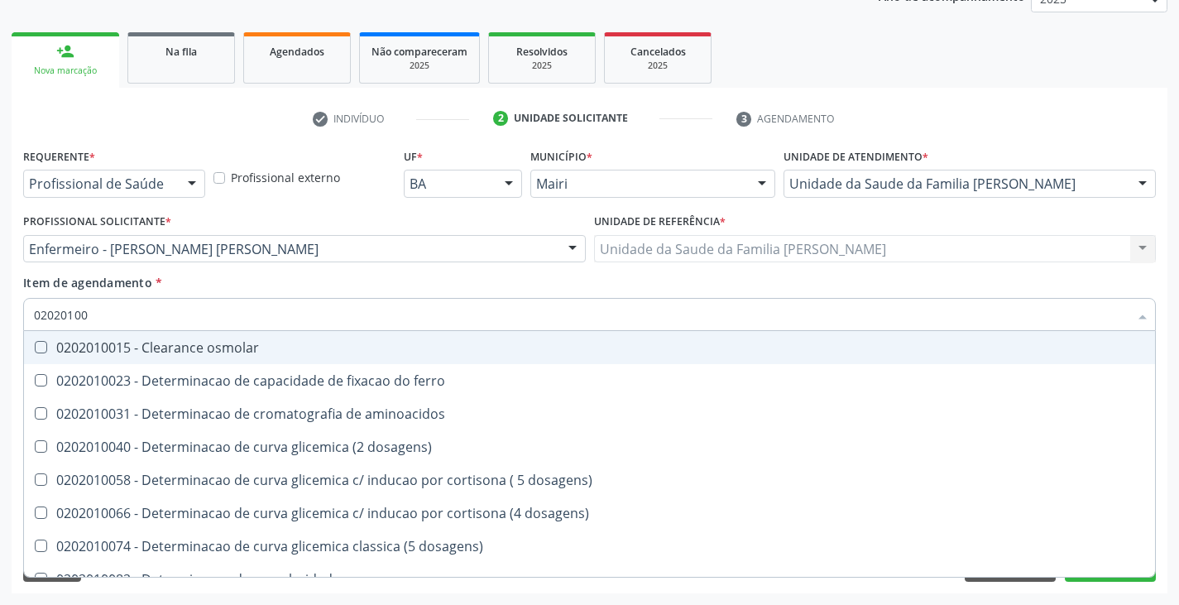
type input "020201004"
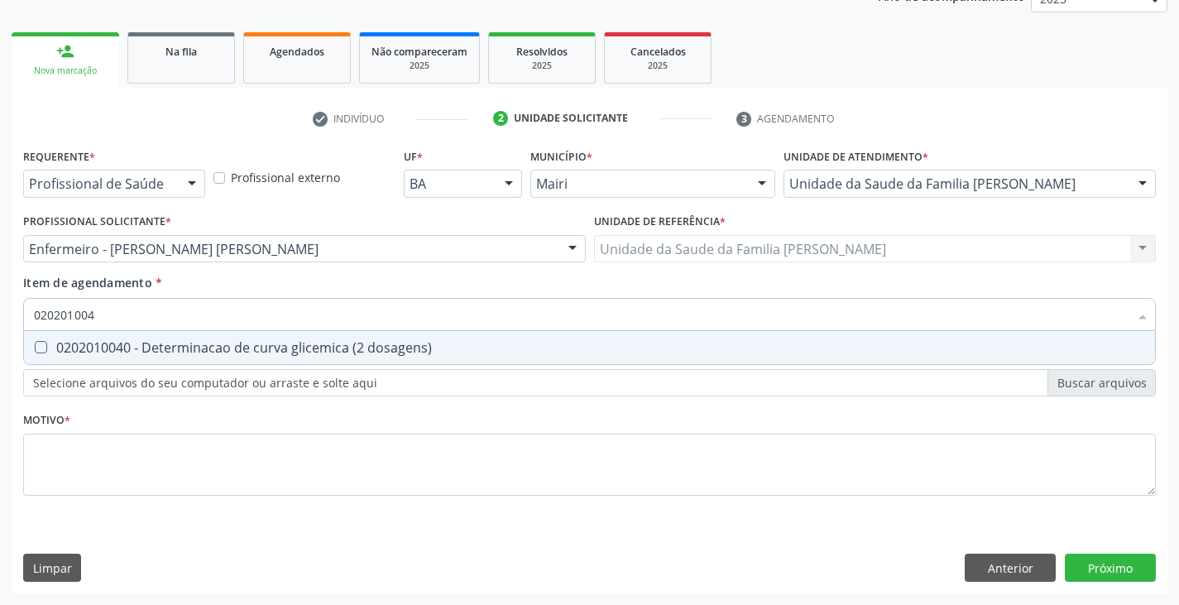
click at [79, 342] on div "0202010040 - Determinacao de curva glicemica (2 dosagens)" at bounding box center [589, 347] width 1111 height 13
checkbox dosagens\) "true"
type input "02020100"
checkbox dosagens\) "false"
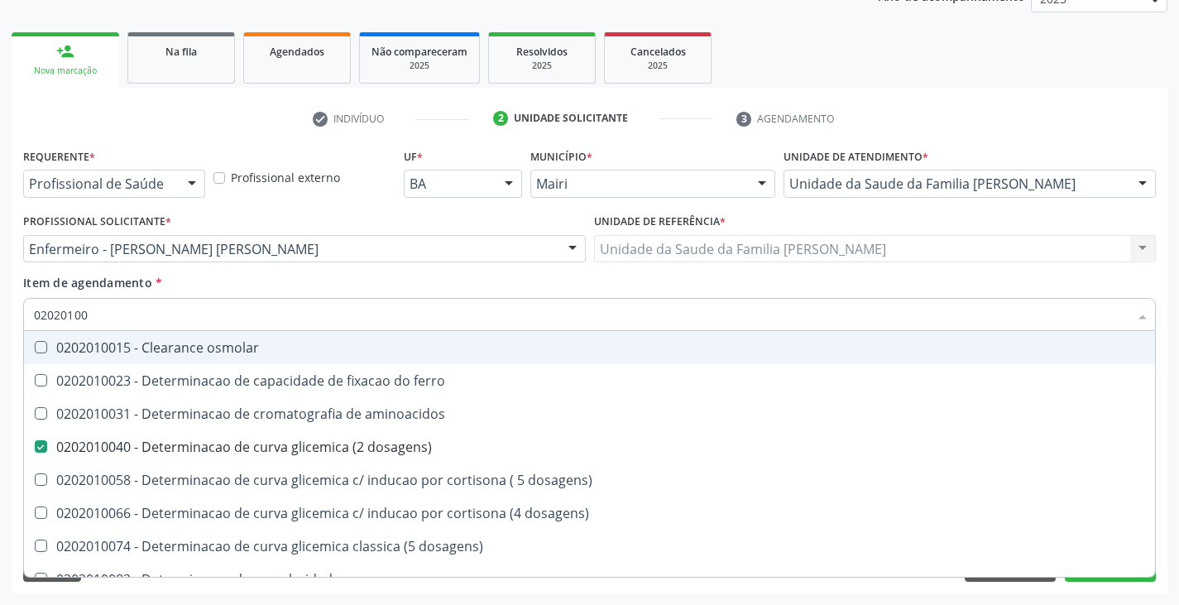
type input "0202010"
checkbox dosagens\) "false"
checkbox dosagens\) "true"
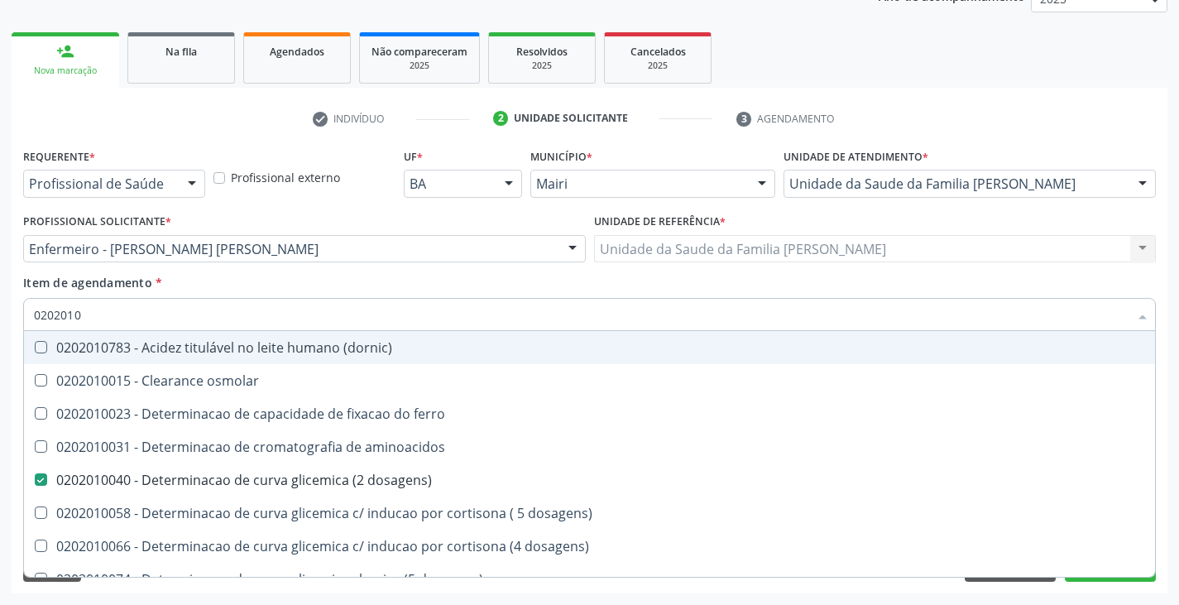
type input "02020106"
checkbox dosagens\) "false"
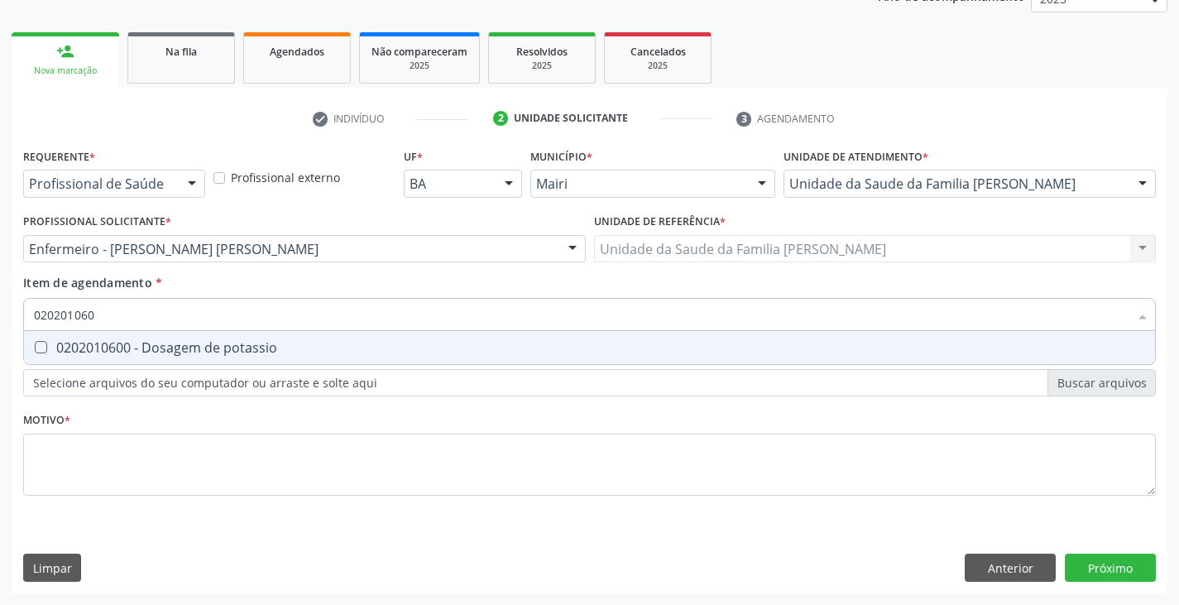
type input "0202010600"
click at [79, 343] on div "0202010600 - Dosagem de potassio" at bounding box center [589, 347] width 1111 height 13
checkbox potassio "true"
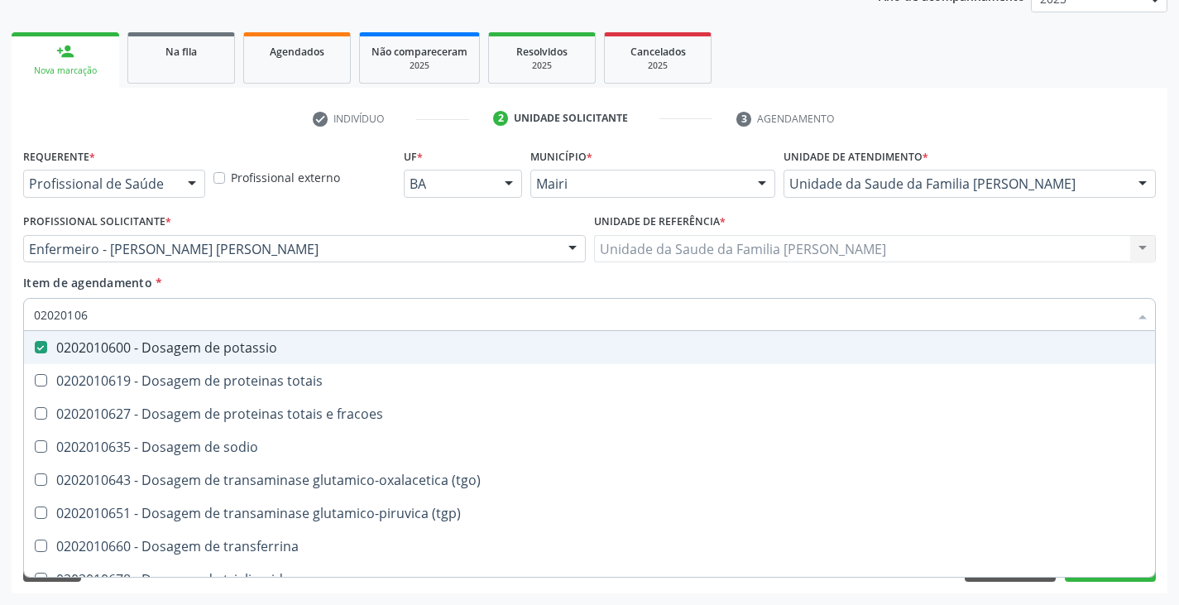
type input "020201067"
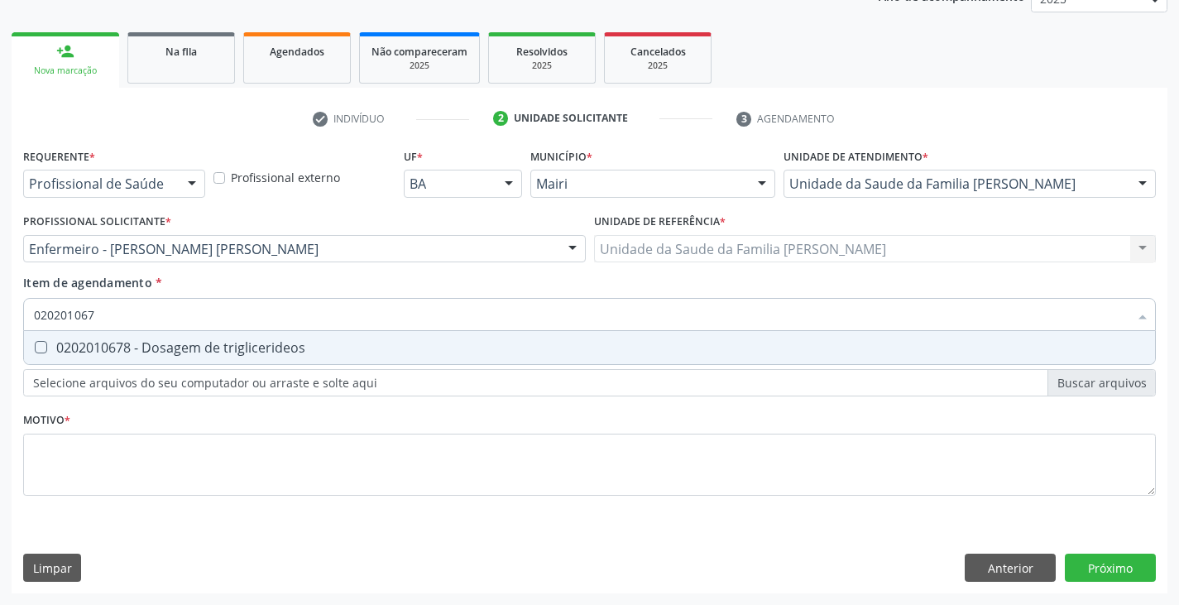
click at [79, 343] on div "0202010678 - Dosagem de triglicerideos" at bounding box center [589, 347] width 1111 height 13
checkbox triglicerideos "true"
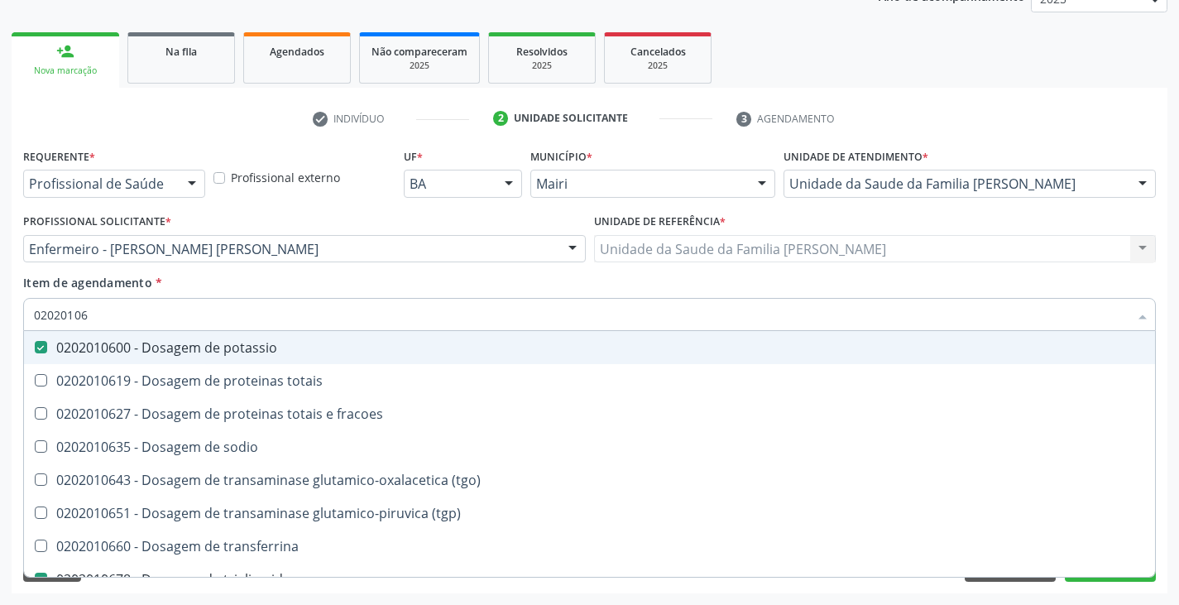
type input "0202010"
checkbox potassio "false"
checkbox \(tgo\) "true"
checkbox triglicerideos "false"
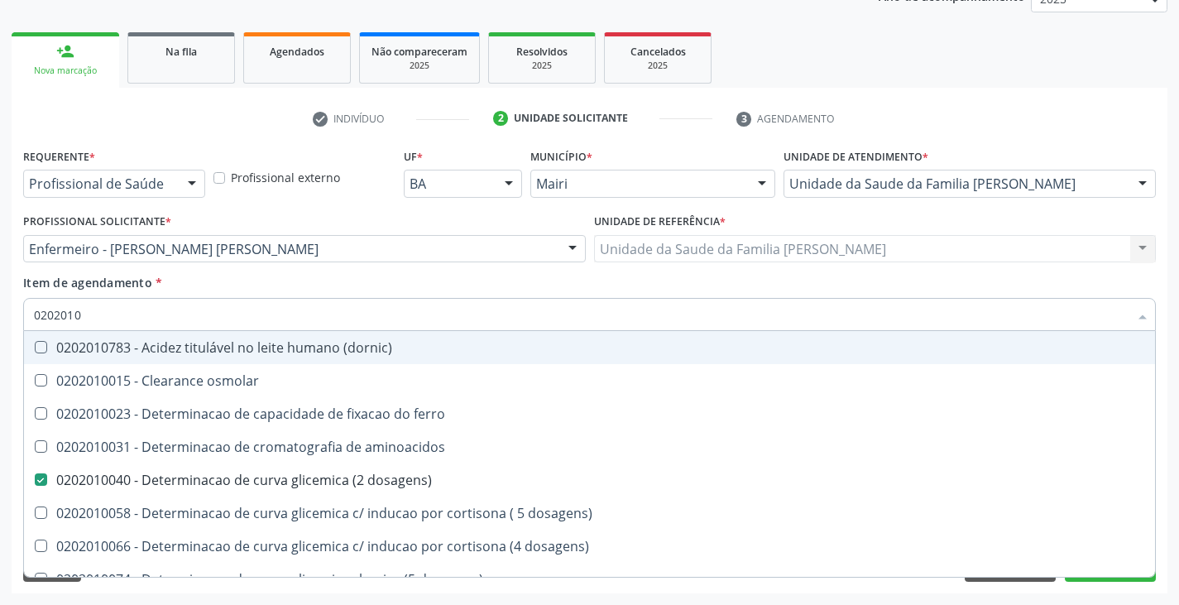
type input "02020104"
checkbox dosagens\) "false"
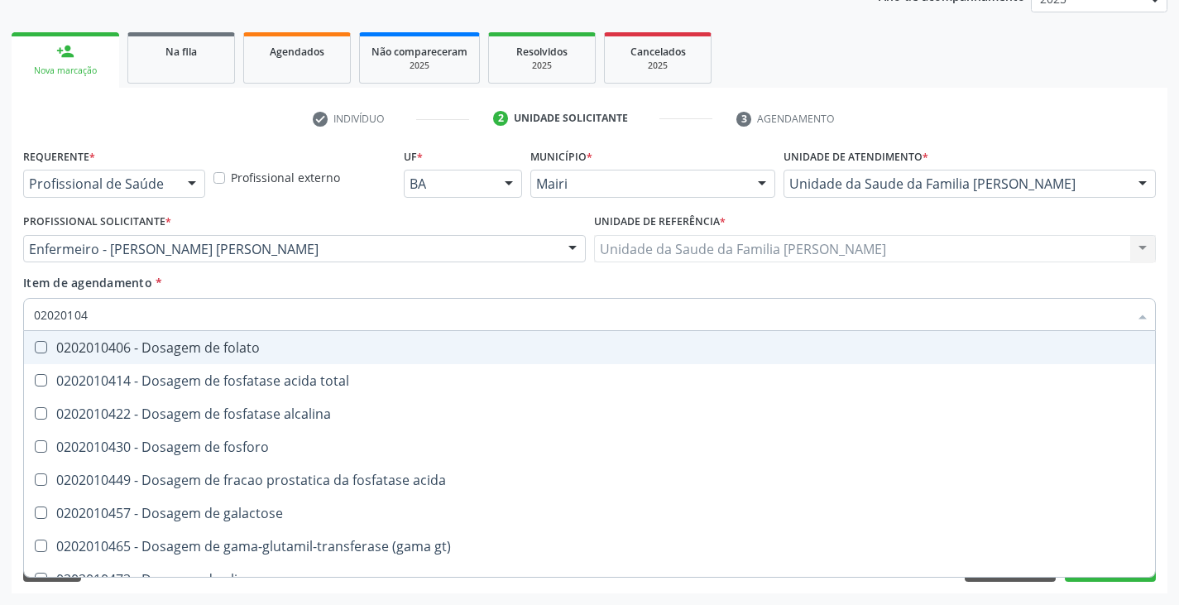
type input "020201047"
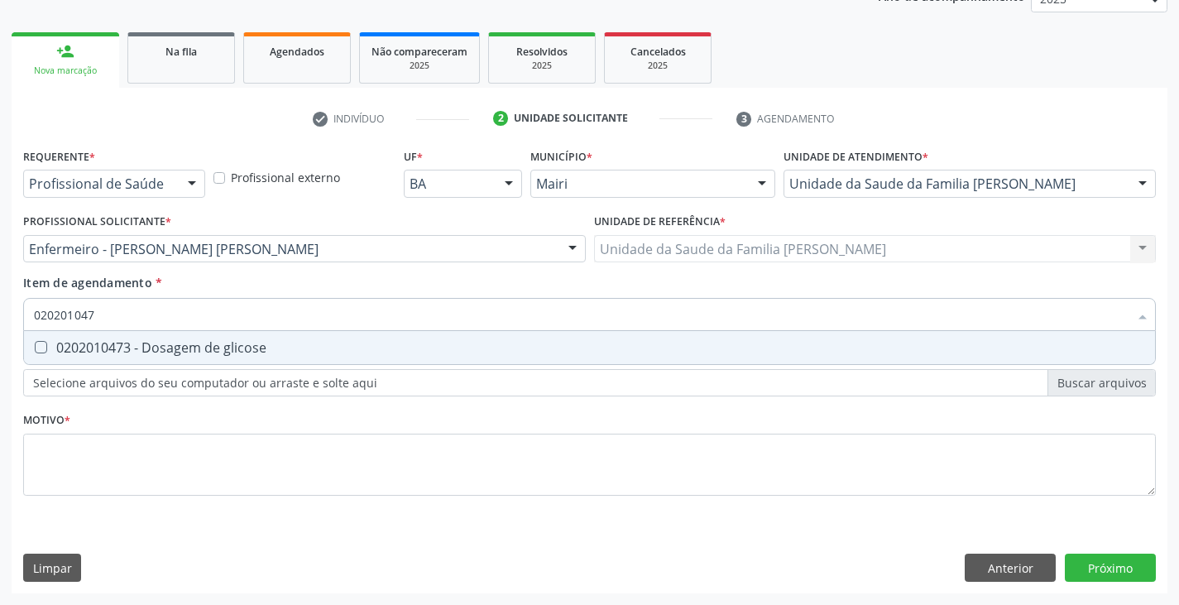
click at [209, 341] on div "0202010473 - Dosagem de glicose" at bounding box center [589, 347] width 1111 height 13
checkbox glicose "true"
type input "02020104"
checkbox glicose "false"
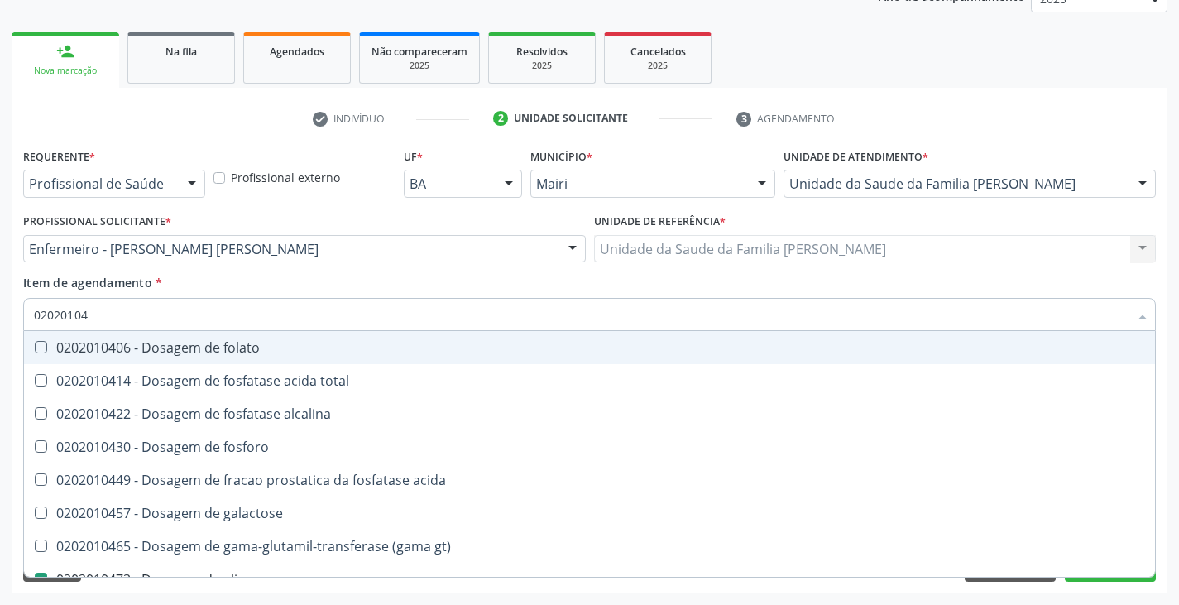
type input "0202010"
checkbox acida "true"
checkbox glicose "false"
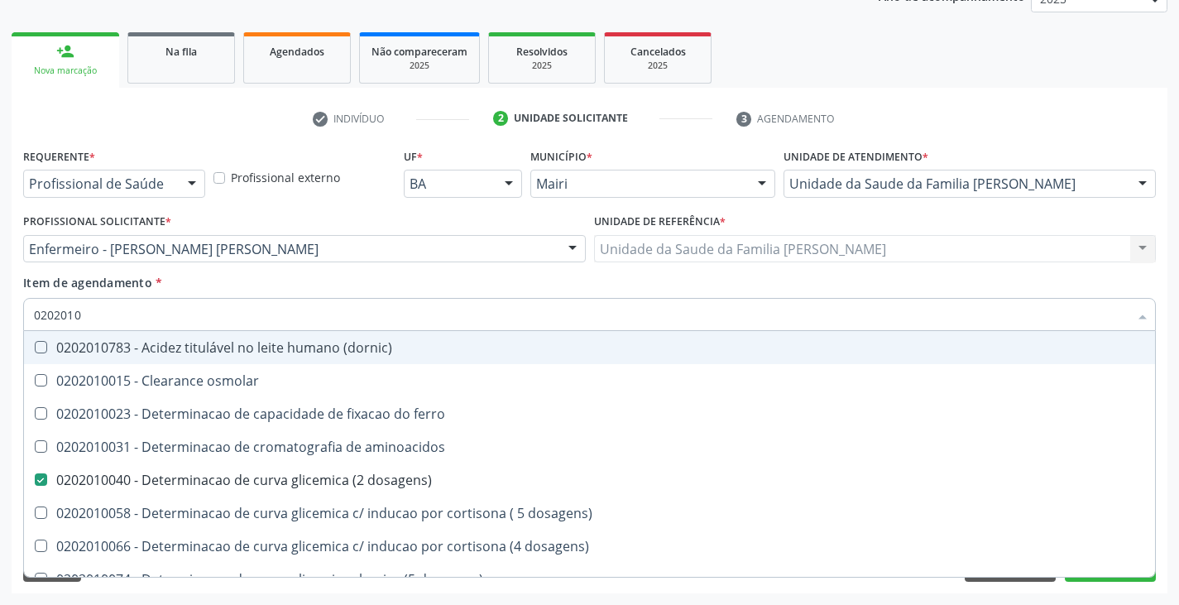
type input "020201"
checkbox hdl "false"
checkbox ldl "false"
checkbox total "false"
checkbox creatinina "false"
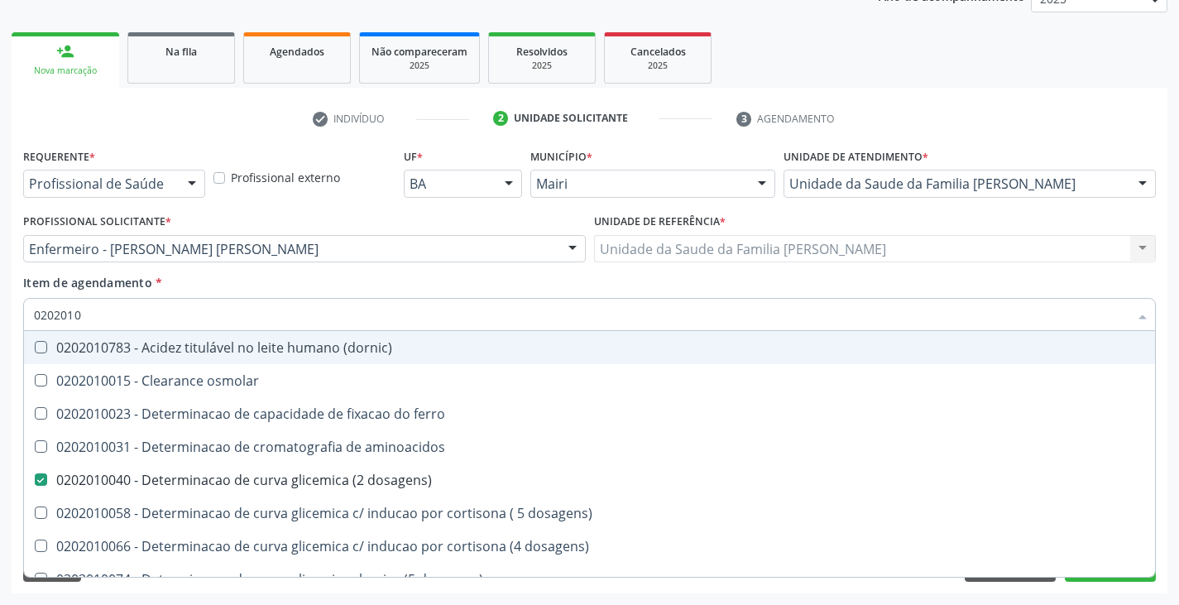
checkbox alfa-hidroxibutirica "true"
checkbox glutamica "true"
checkbox latica "true"
checkbox ferritina "true"
checkbox glicose "false"
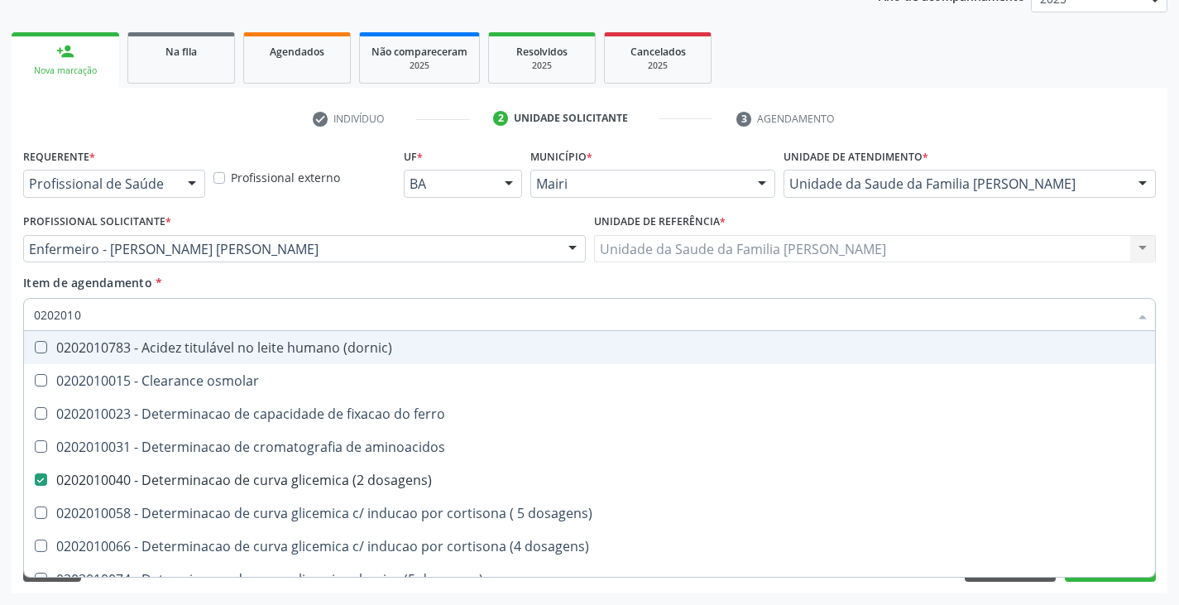
checkbox magnesio "true"
checkbox potassio "false"
checkbox triglicerideos "false"
checkbox ureia "true"
type input "02020"
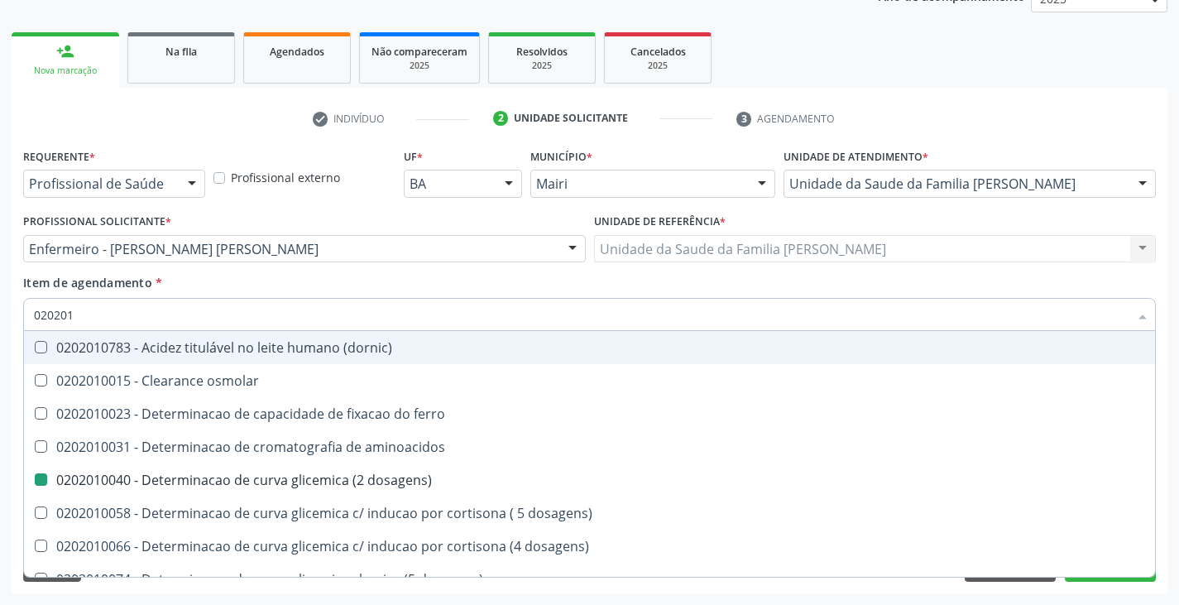
checkbox dosagens\) "false"
checkbox hdl "false"
checkbox ldl "false"
checkbox total "false"
checkbox creatinina "false"
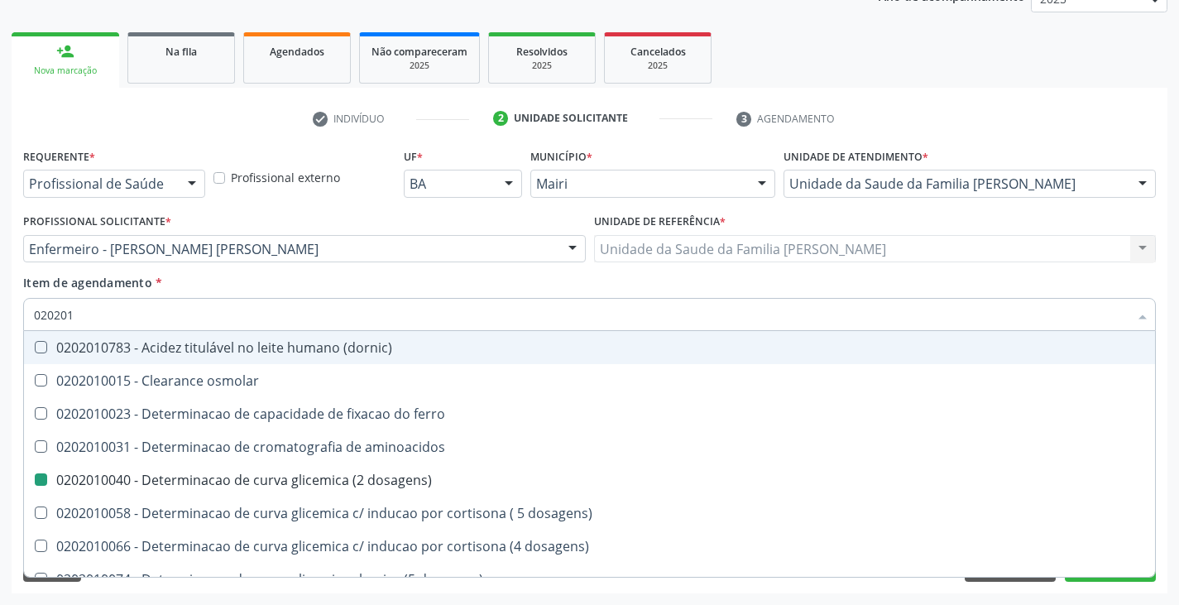
checkbox alfa-hidroxibutirica "true"
checkbox glicose "false"
checkbox potassio "false"
checkbox triglicerideos "false"
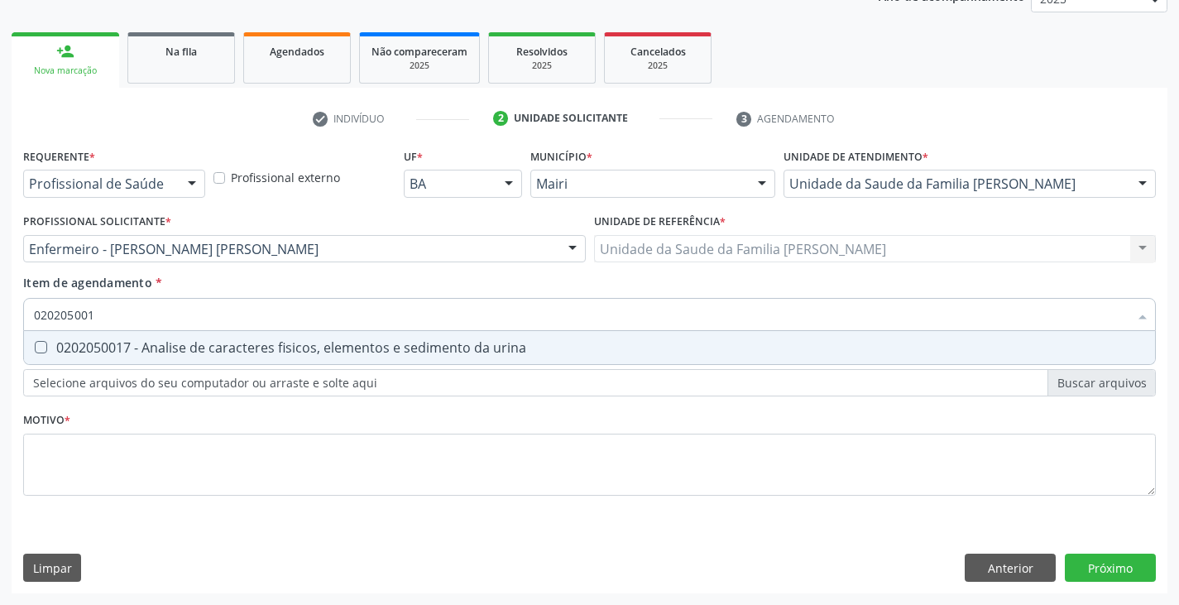
type input "0202050017"
click at [208, 342] on div "0202050017 - Analise de caracteres fisicos, elementos e sedimento da urina" at bounding box center [589, 347] width 1111 height 13
checkbox urina "true"
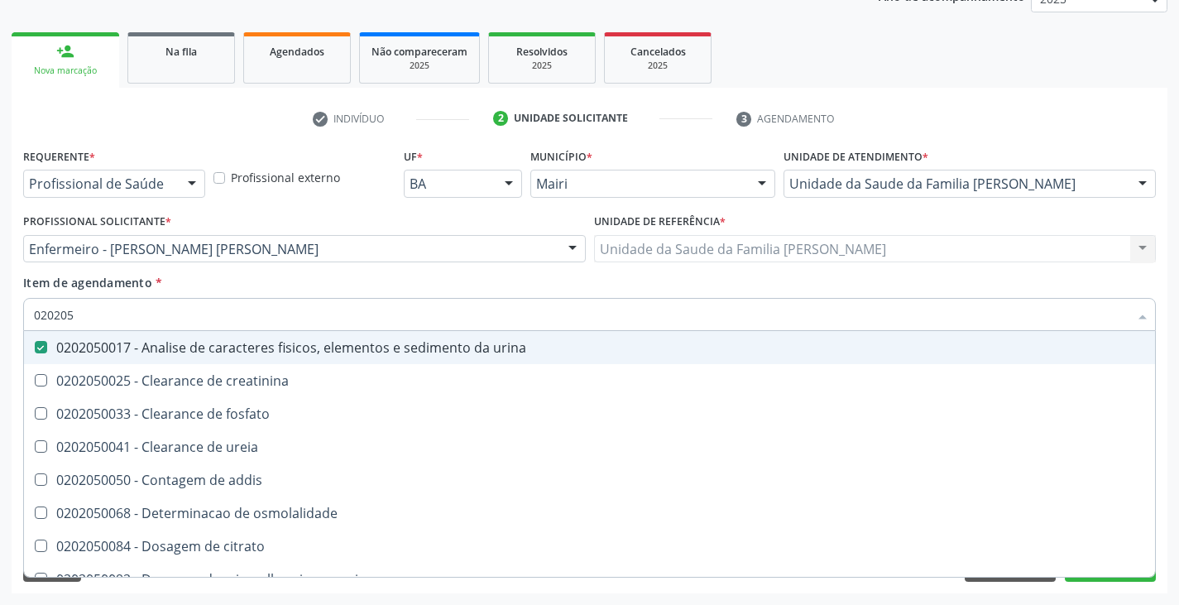
type input "02020"
checkbox urina "false"
checkbox ureia "true"
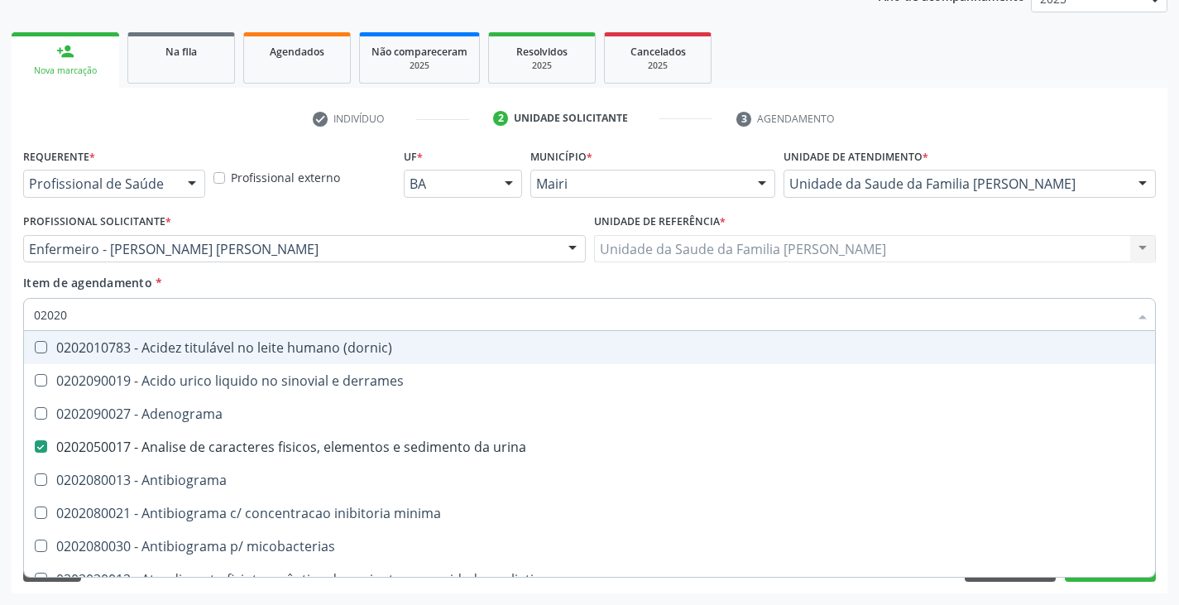
type input "020201"
checkbox urina "false"
checkbox Antibiograma "true"
checkbox \(qualitativo\) "true"
checkbox molecular "true"
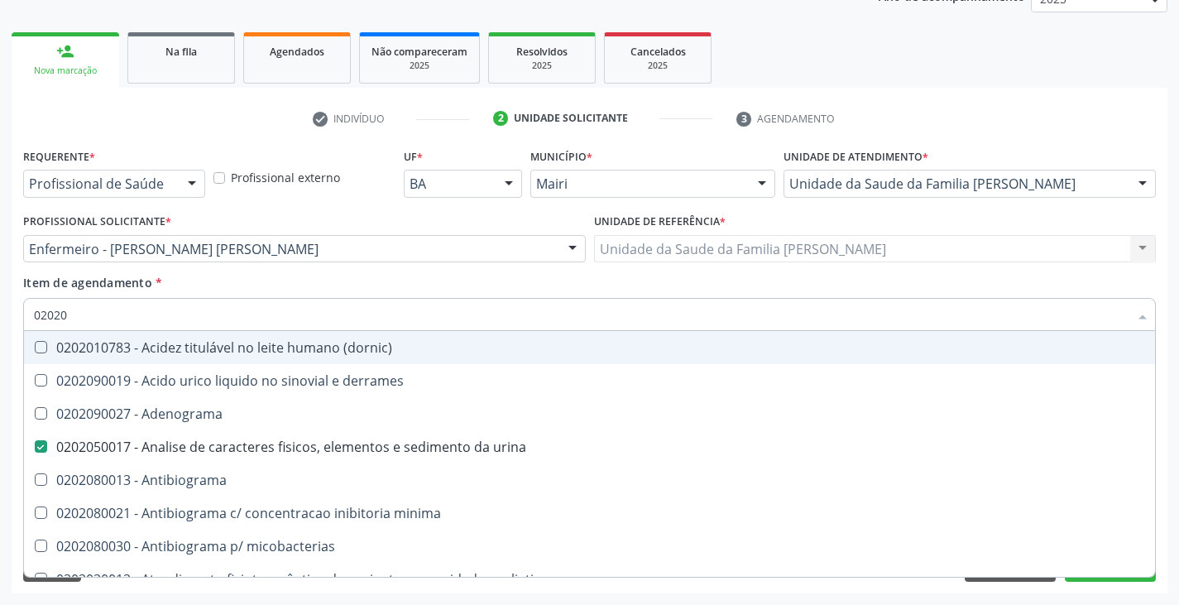
checkbox htlv-1 "true"
checkbox \(ch50\) "true"
checkbox dosagens\) "false"
checkbox -duke "true"
checkbox d "true"
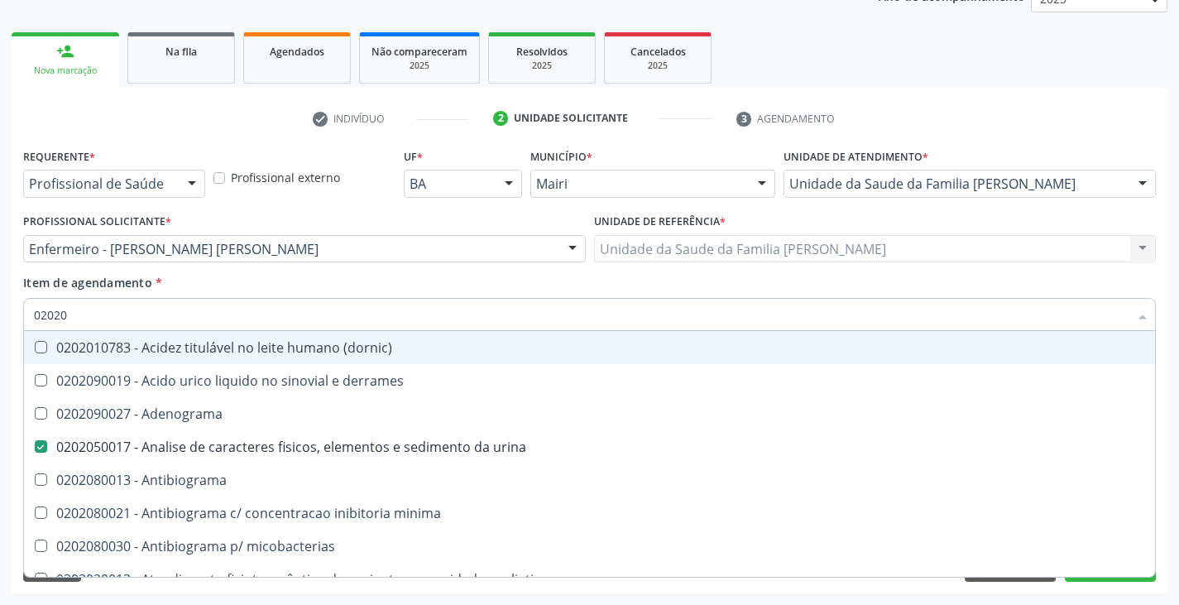
checkbox mandelico "true"
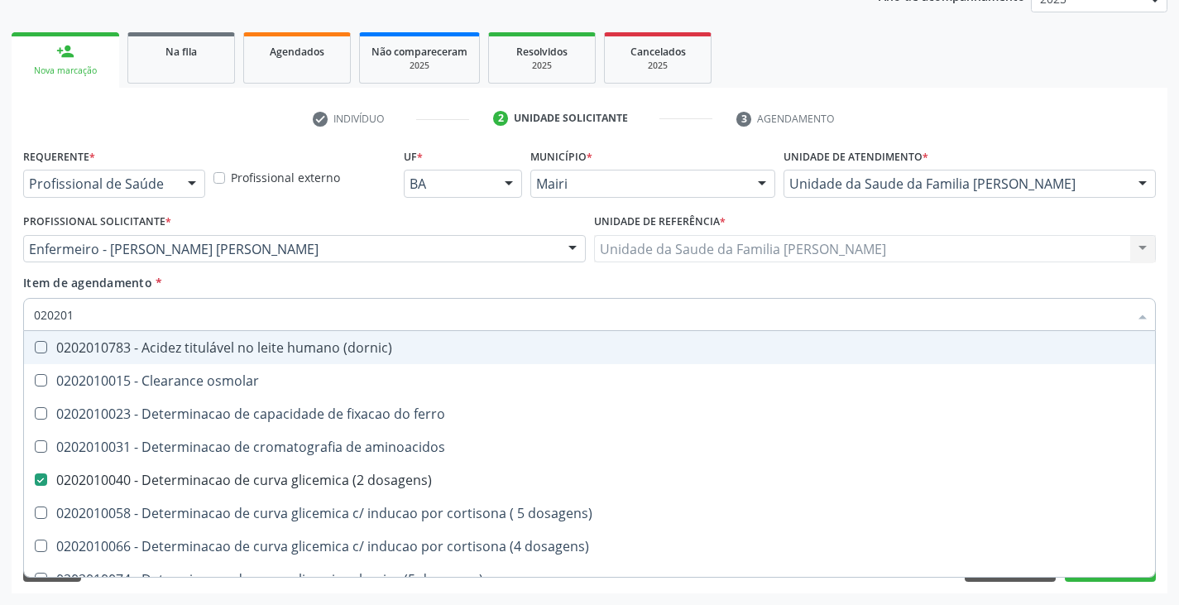
type input "0202010"
checkbox fracoes "true"
checkbox calcio "true"
checkbox ionizavel "true"
checkbox catecolaminas "true"
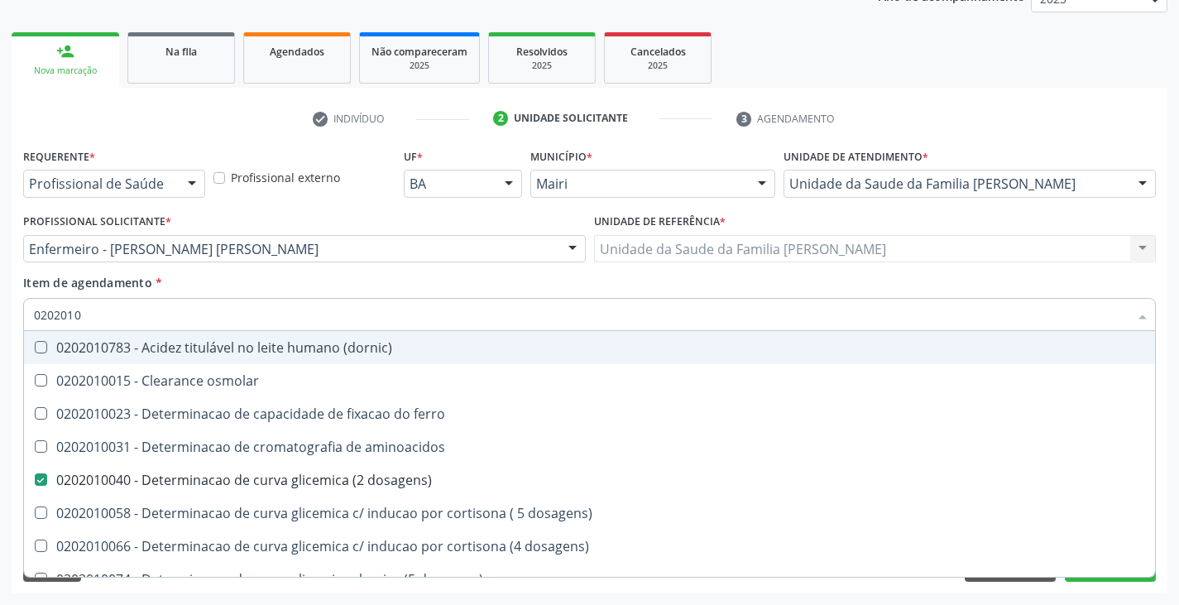
checkbox hdl "false"
checkbox ldl "false"
checkbox total "false"
checkbox creatinina "false"
checkbox ferritina "true"
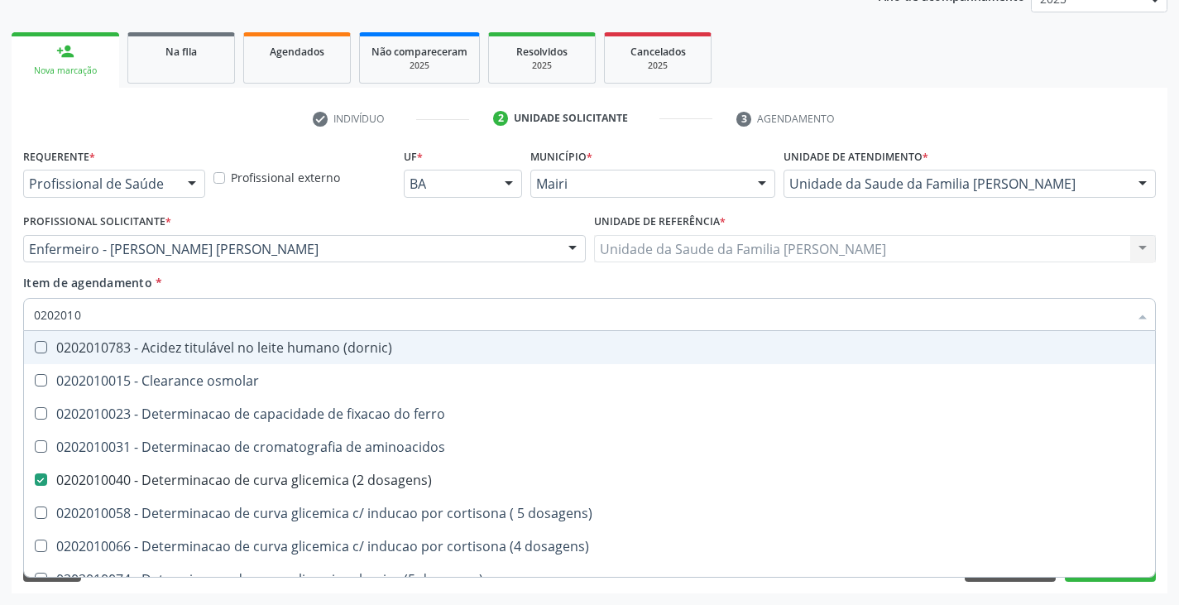
checkbox glicose "false"
checkbox hidroxiprolina "true"
checkbox piruvato "true"
checkbox potassio "false"
type input "02020105"
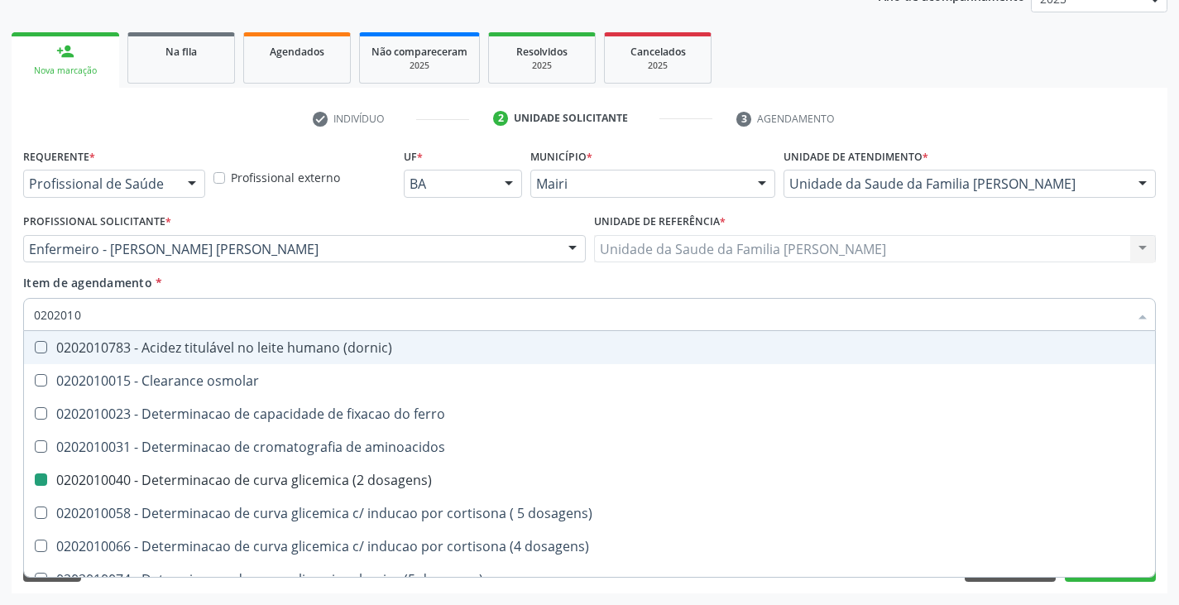
checkbox dosagens\) "false"
type input "020201050"
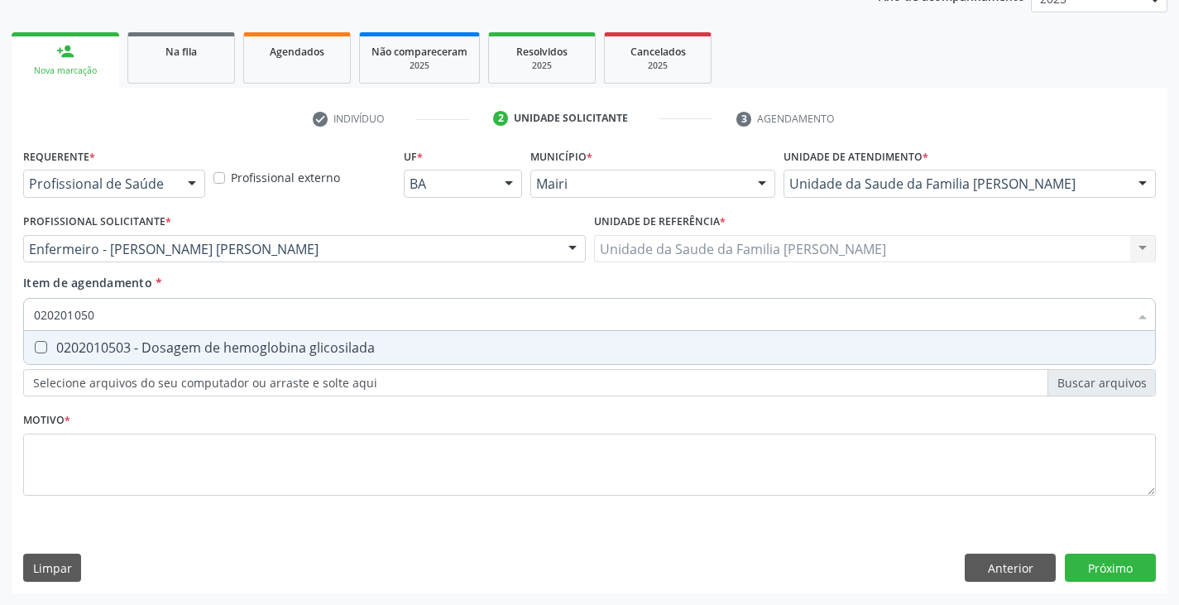
click at [208, 342] on div "0202010503 - Dosagem de hemoglobina glicosilada" at bounding box center [589, 347] width 1111 height 13
checkbox glicosilada "true"
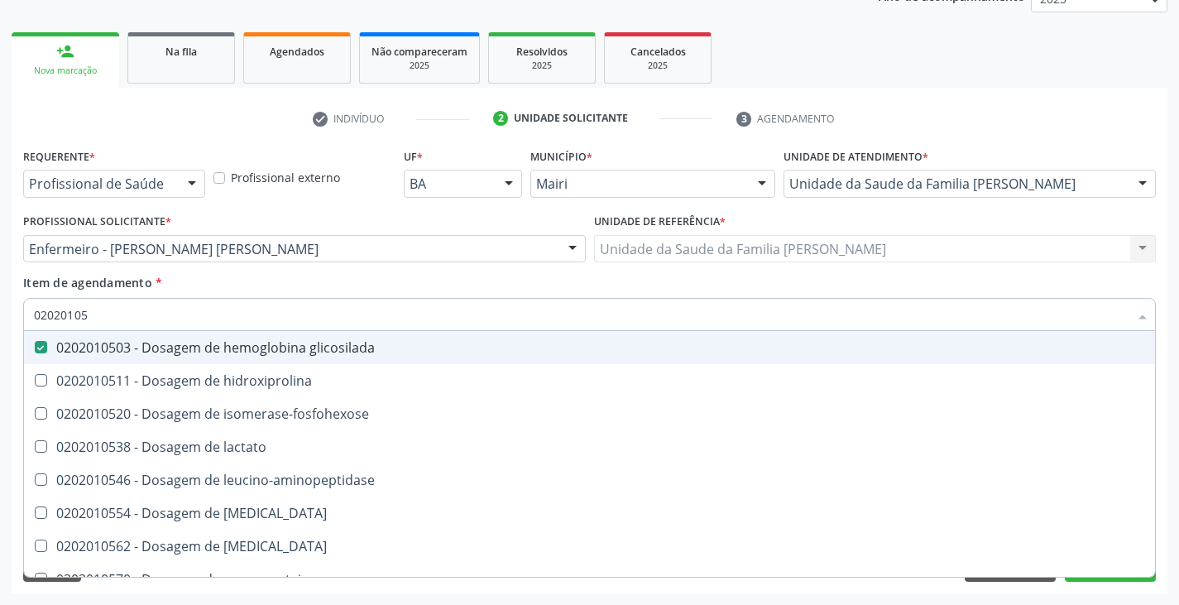
type input "0202010"
checkbox glicosilada "false"
checkbox leucino-aminopeptidase "true"
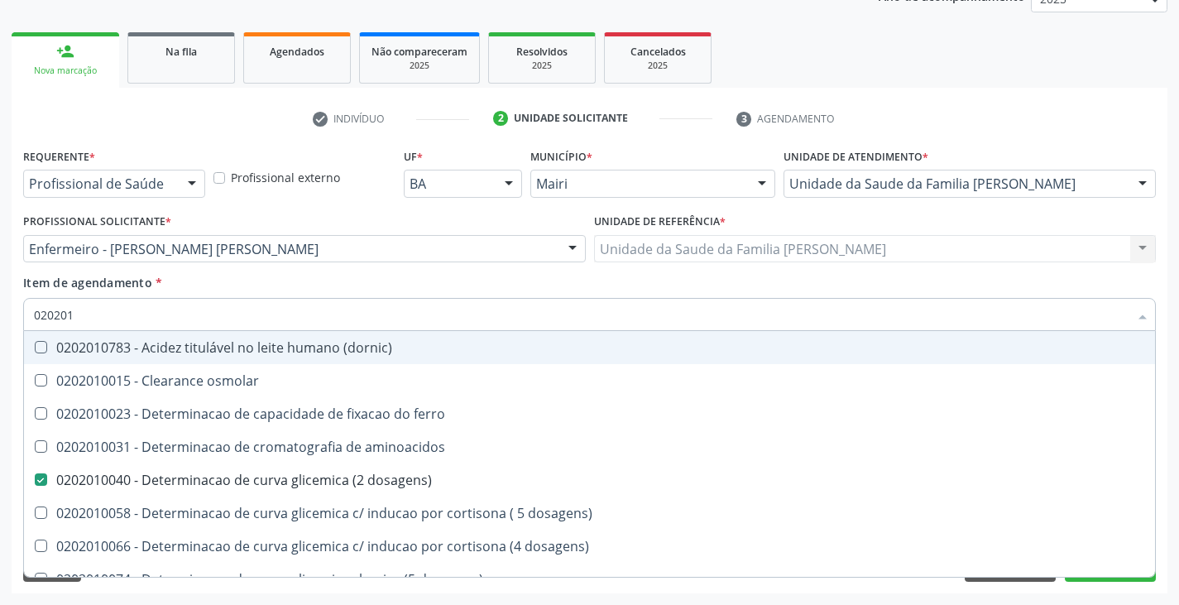
type input "0202010"
checkbox fracoes "true"
checkbox calcio "true"
checkbox ionizavel "true"
checkbox catecolaminas "true"
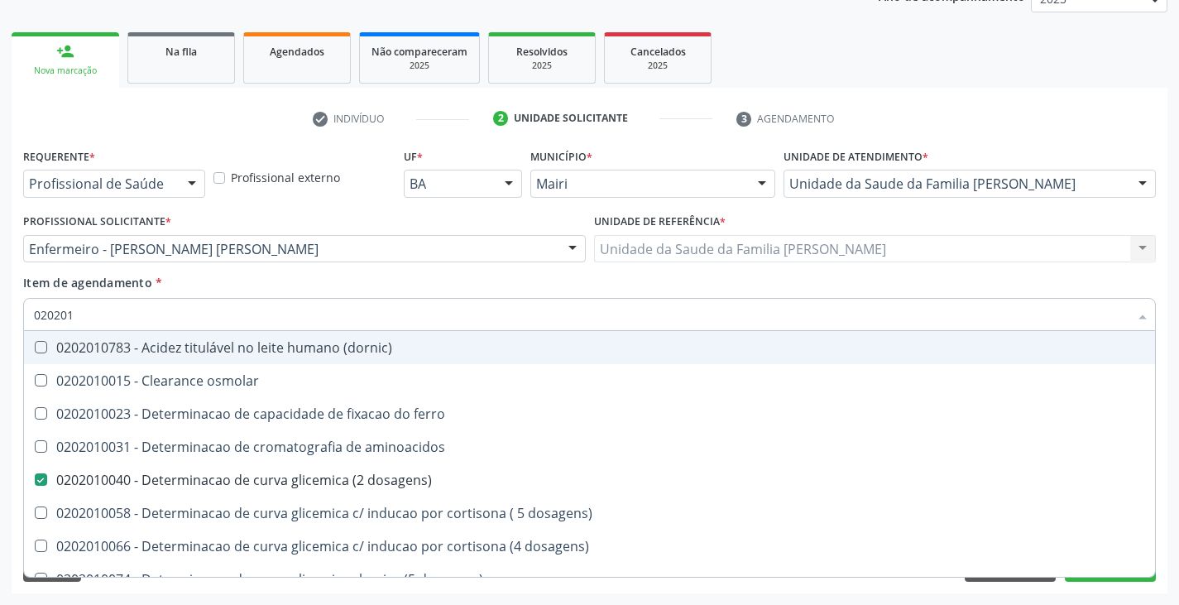
checkbox hdl "false"
checkbox ldl "false"
checkbox total "false"
checkbox creatinina "false"
checkbox ferritina "true"
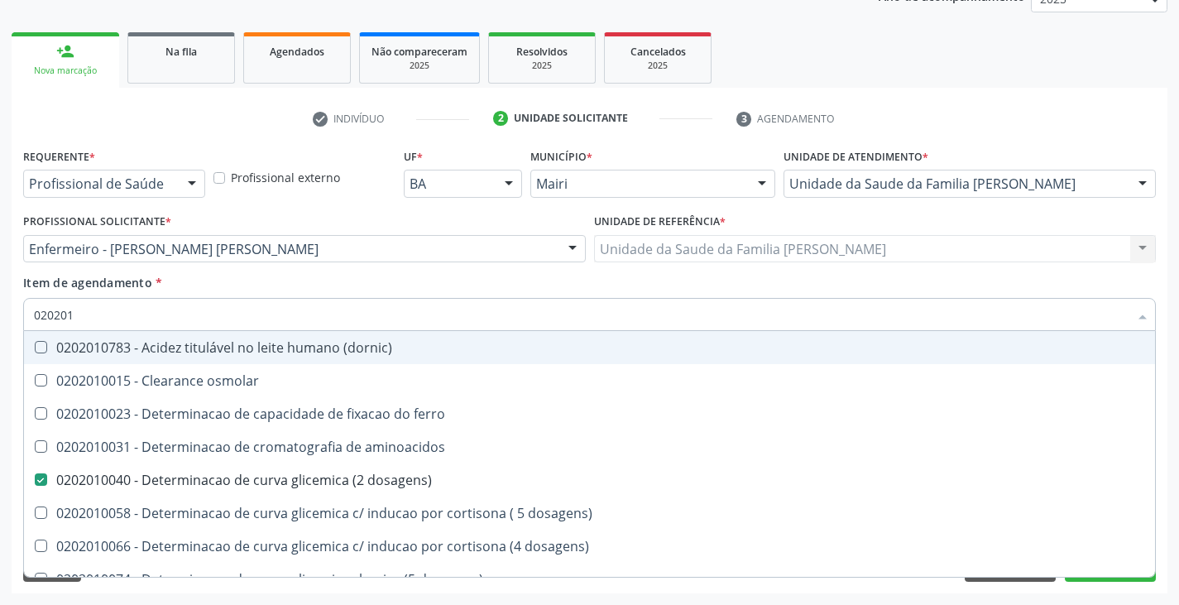
checkbox total "true"
checkbox glicose "false"
checkbox glicosilada "false"
checkbox hidroxiprolina "true"
checkbox piruvato "true"
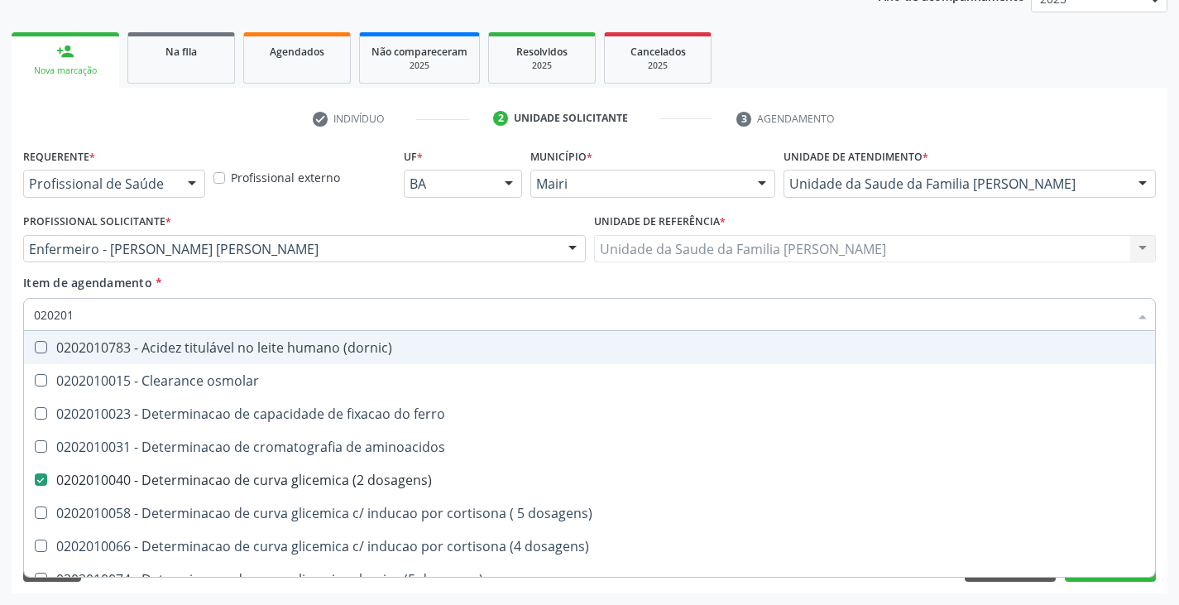
checkbox potassio "false"
type input "02020105"
checkbox \(dornic\) "true"
checkbox dosagens\) "false"
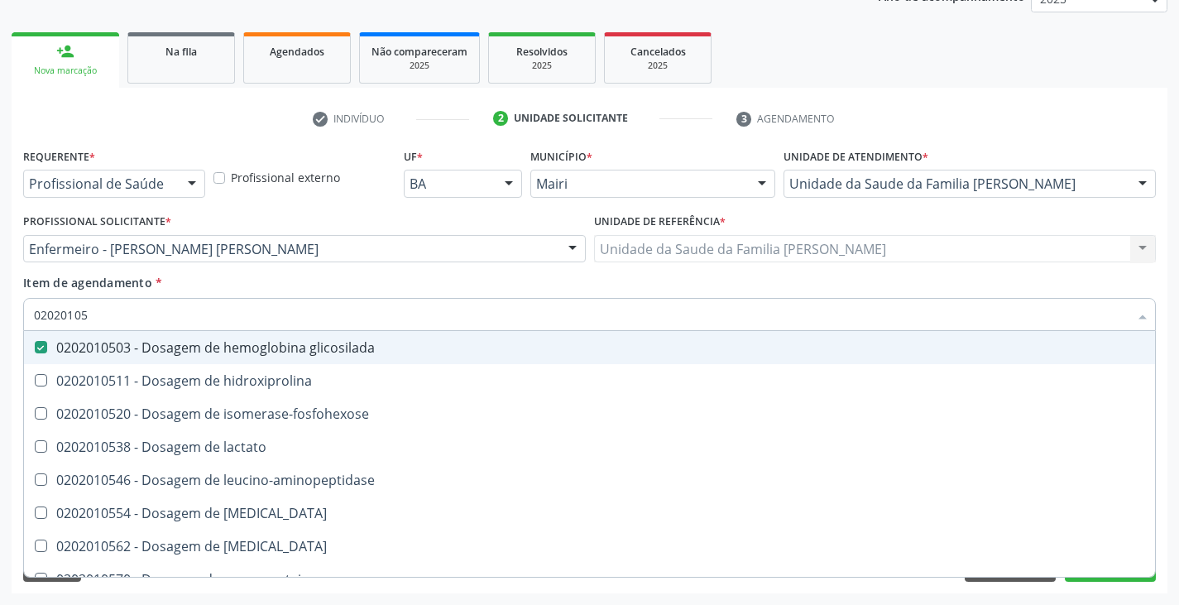
type input "0202010"
checkbox glicosilada "false"
checkbox leucino-aminopeptidase "true"
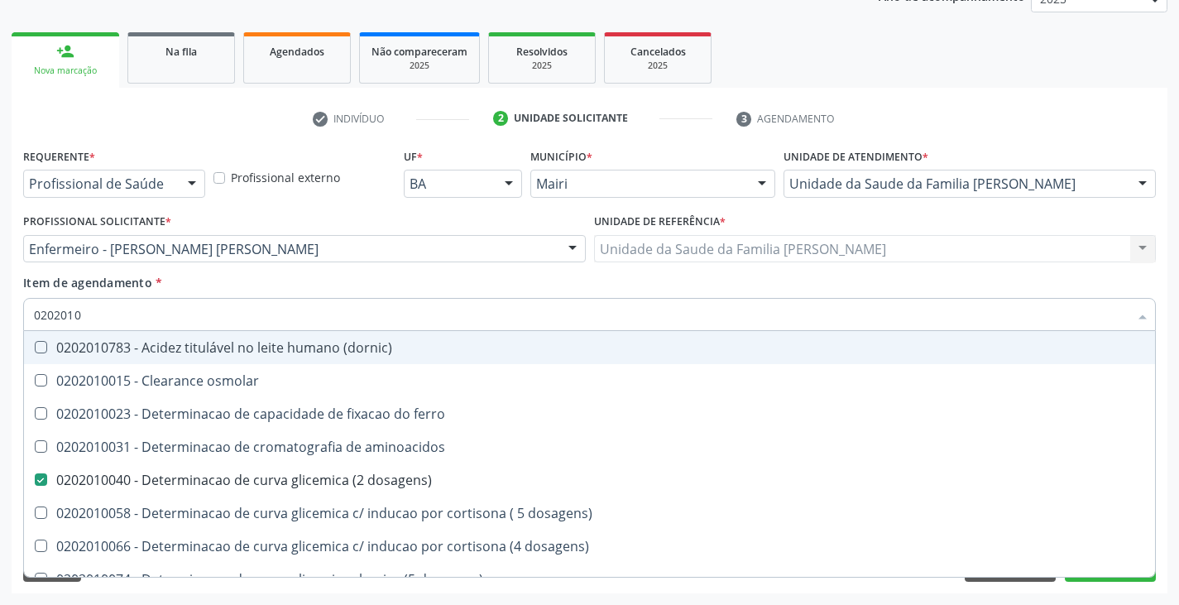
type input "020201"
checkbox hdl "false"
checkbox ldl "false"
checkbox total "false"
checkbox creatinina "false"
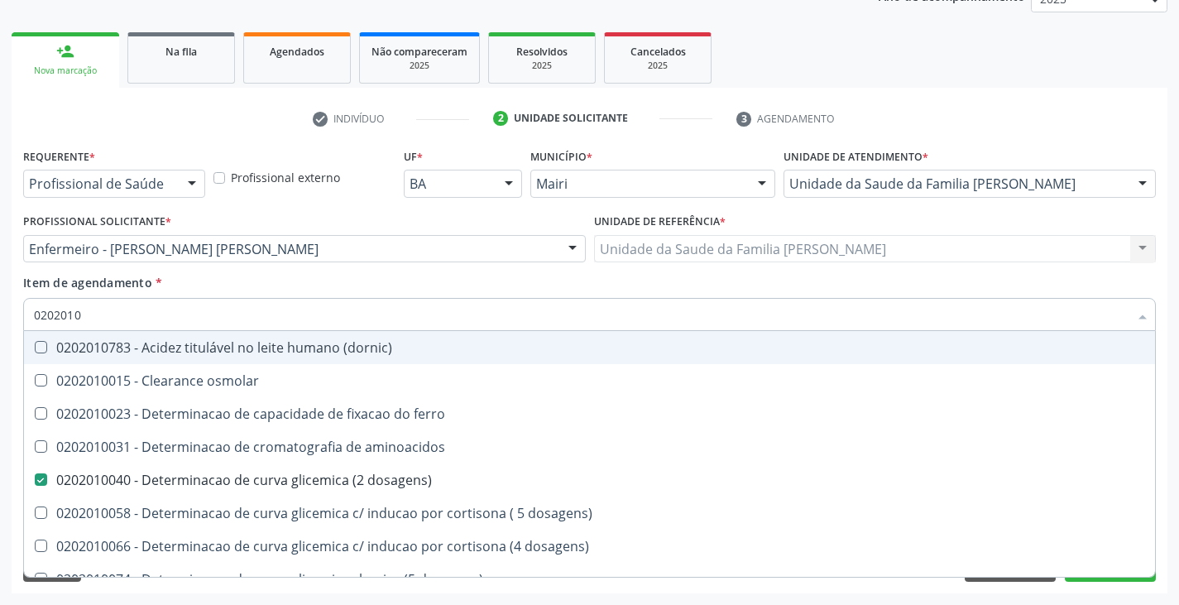
checkbox alfa-hidroxibutirica "true"
checkbox glutamica "true"
checkbox latica "true"
checkbox ferritina "true"
checkbox glicose "false"
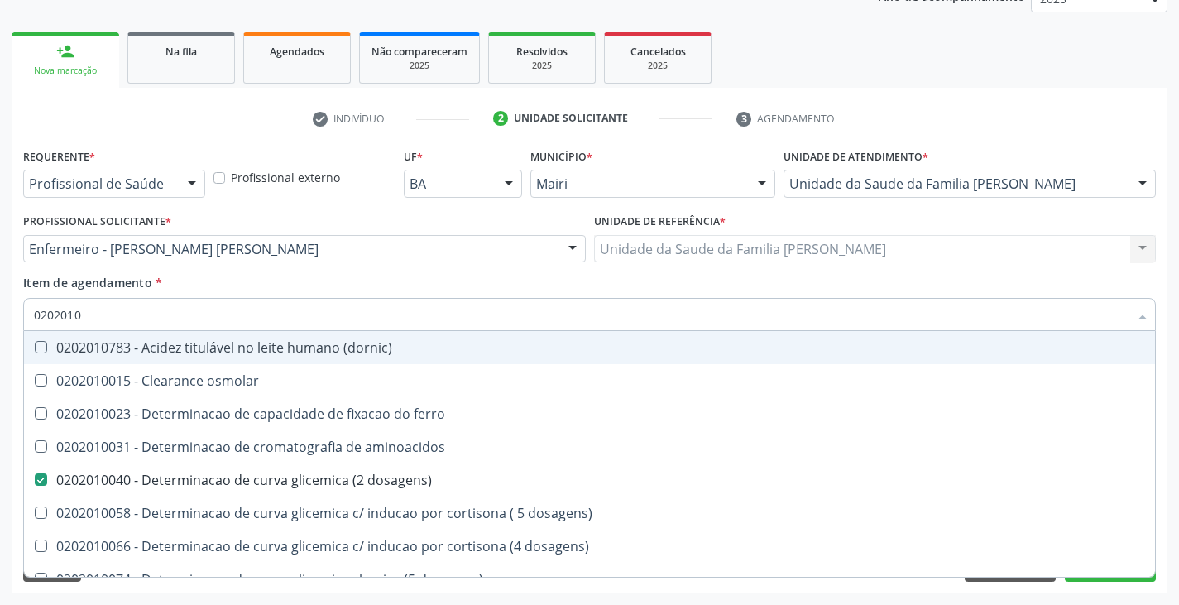
checkbox glicosilada "false"
checkbox magnesio "true"
checkbox porfirinas "true"
checkbox potassio "false"
checkbox triglicerideos "false"
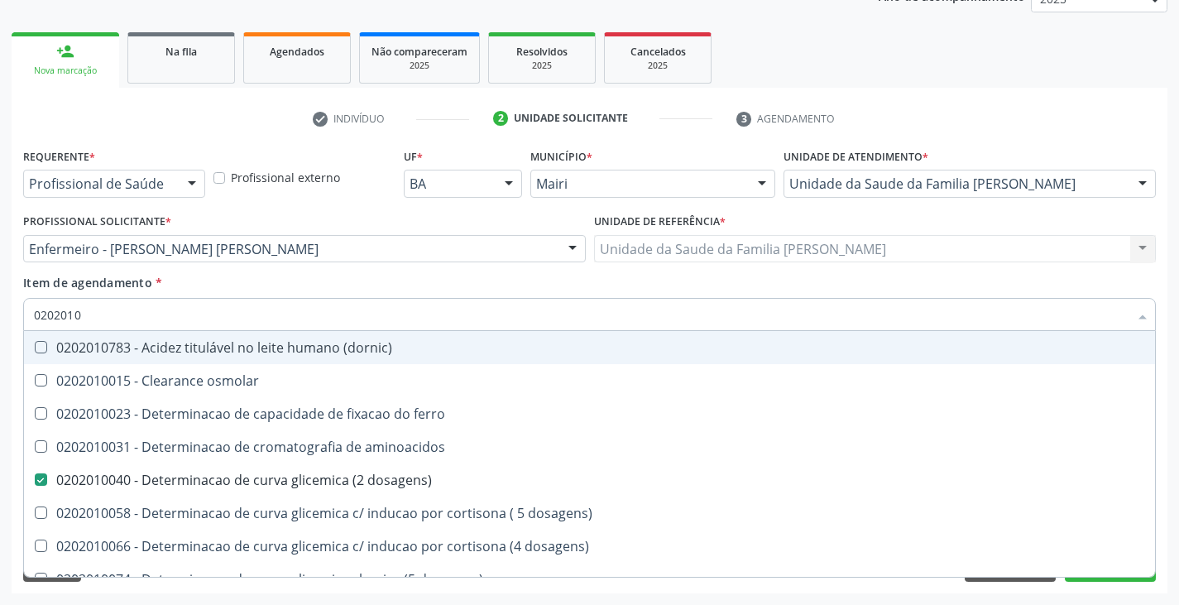
checkbox ureia "true"
type input "02020"
checkbox aminoacidos "true"
checkbox dosagens\) "false"
checkbox hdl "false"
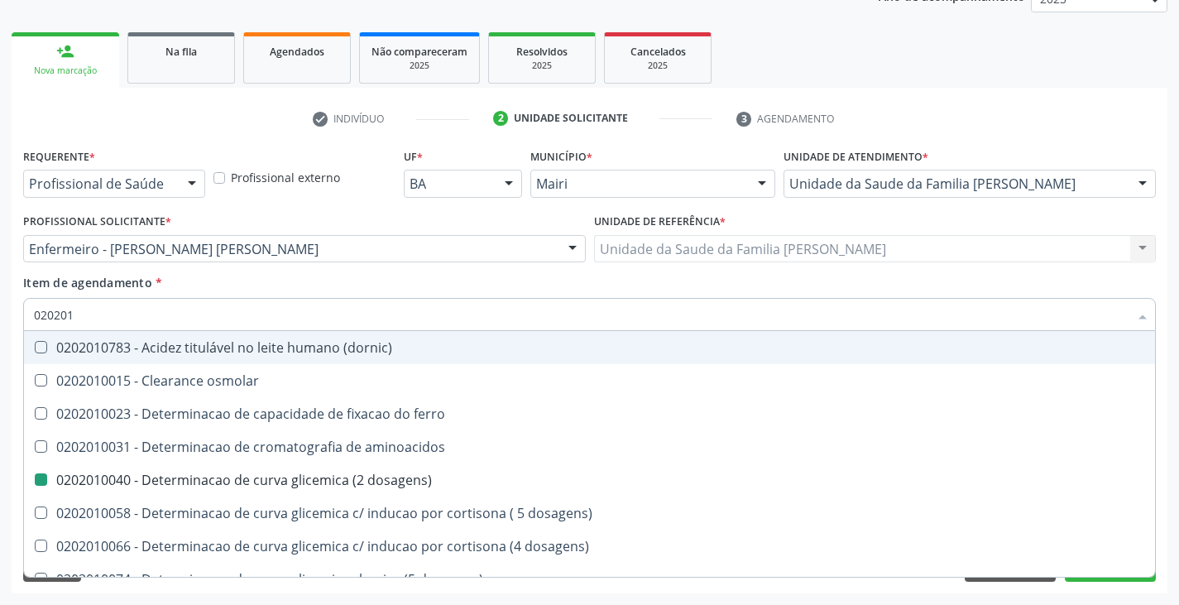
checkbox ldl "false"
checkbox total "false"
checkbox creatinina "false"
checkbox alfa-hidroxibutirica "true"
checkbox glicose "false"
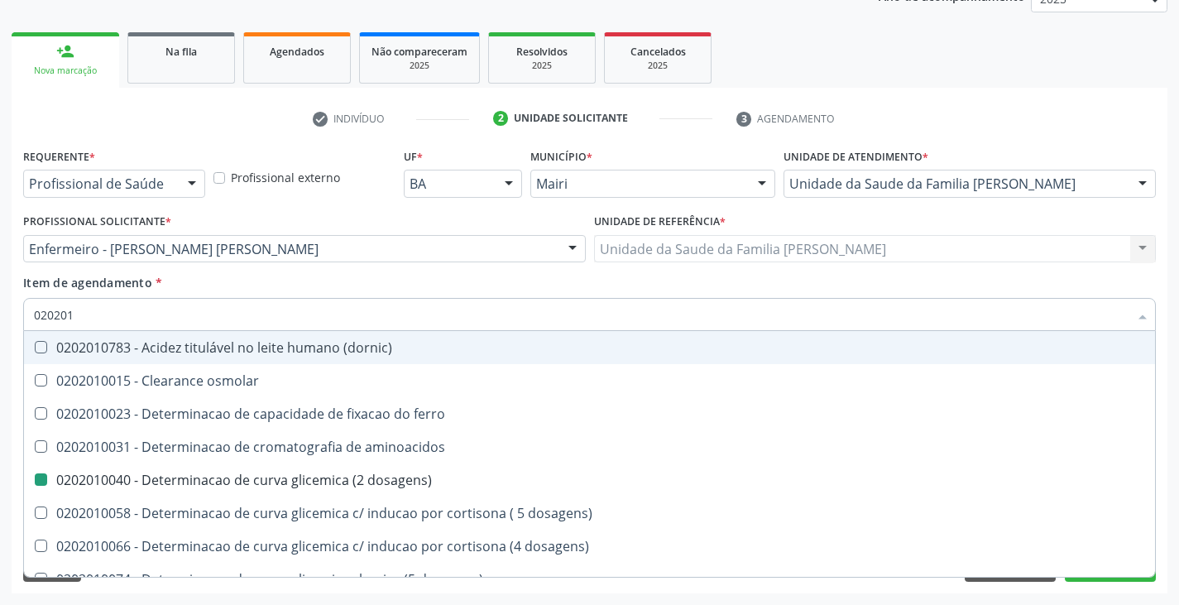
checkbox glicosilada "false"
checkbox potassio "false"
checkbox triglicerideos "false"
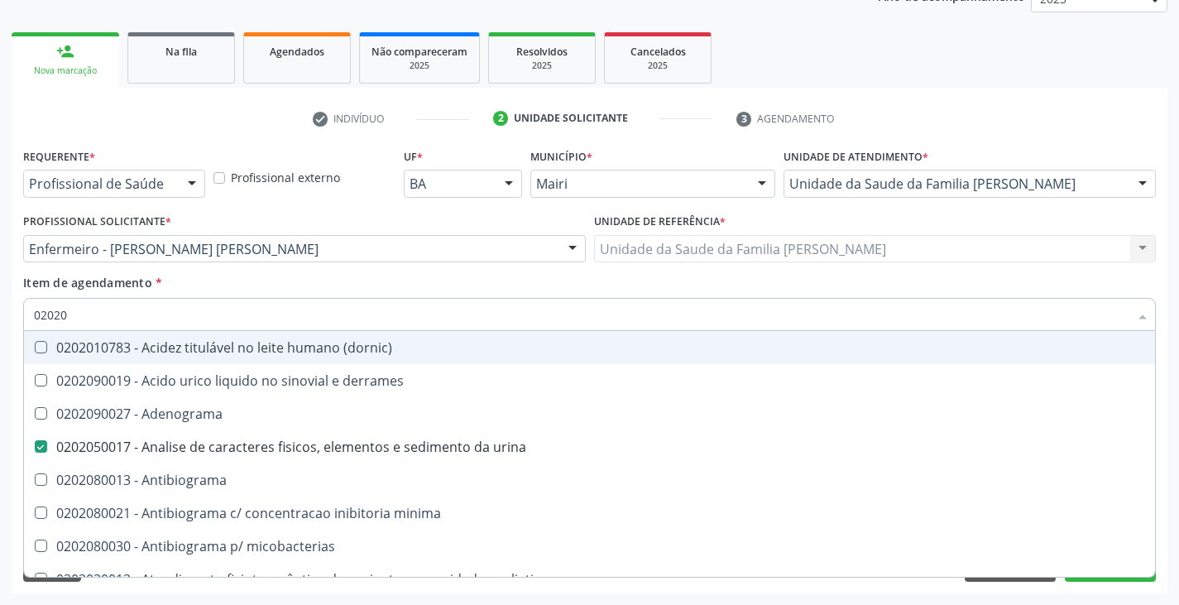
type input "020203"
checkbox urina "false"
checkbox dosagens\) "false"
checkbox hdl "false"
checkbox ldl "false"
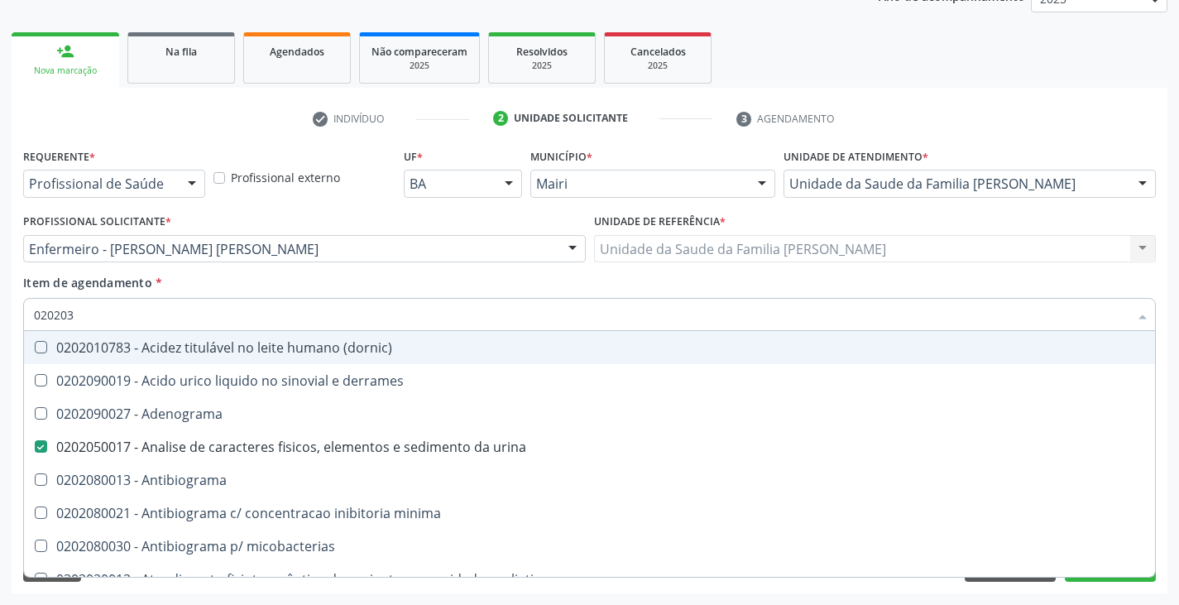
checkbox total "false"
checkbox creatinina "false"
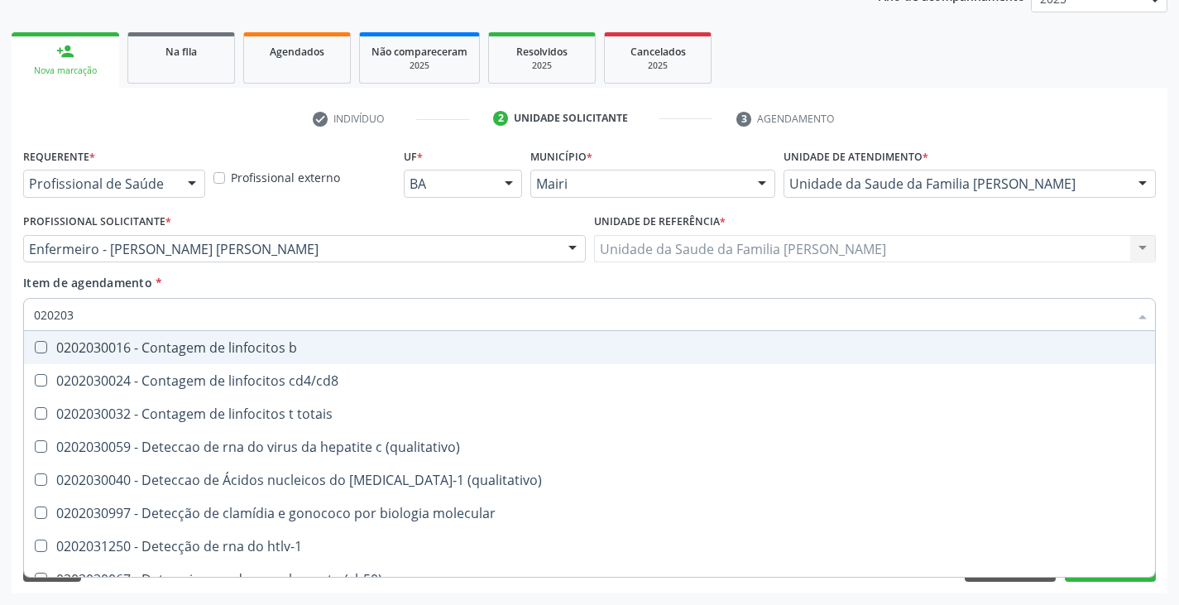
type input "0202038"
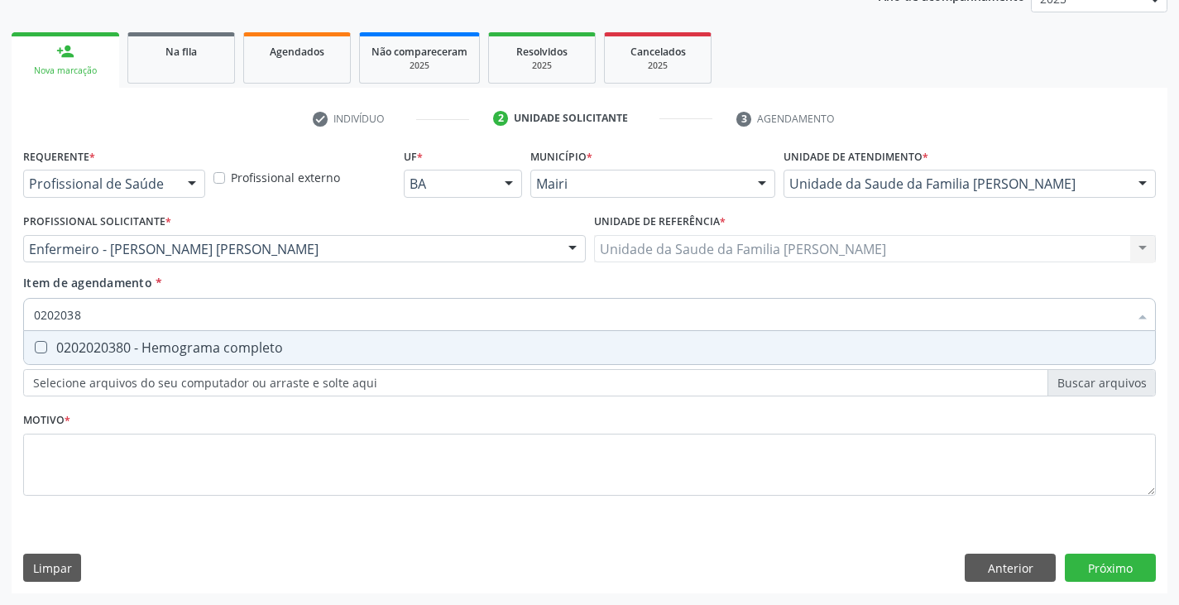
click at [208, 342] on div "0202020380 - Hemograma completo" at bounding box center [589, 347] width 1111 height 13
checkbox completo "true"
type input "020203"
checkbox completo "false"
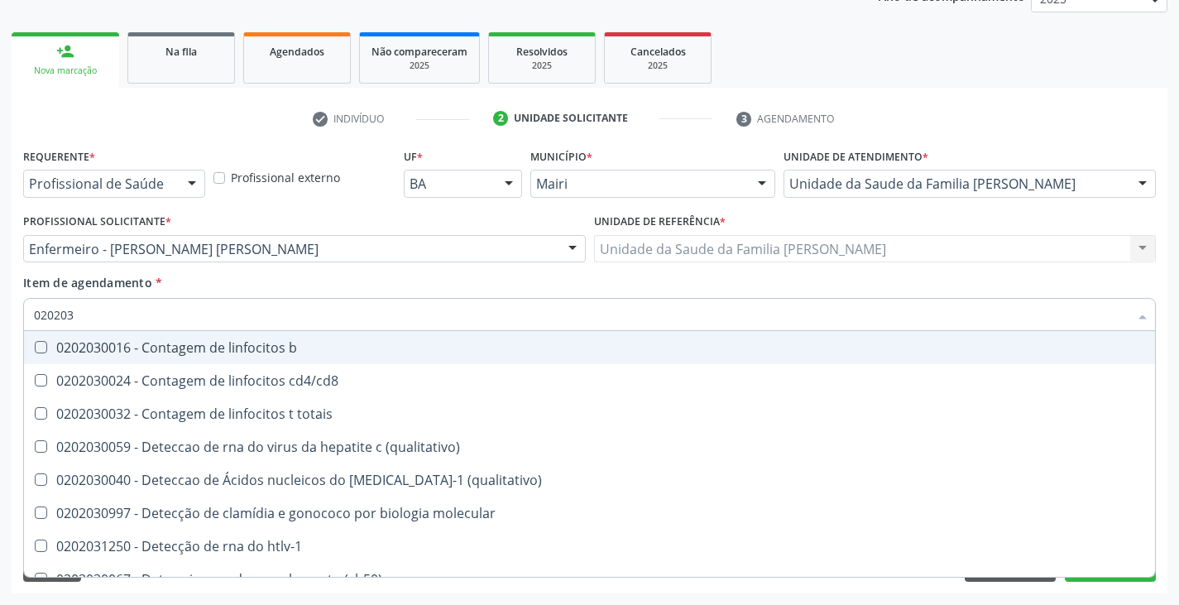
type input "02020"
checkbox \(qualitativo\) "true"
checkbox completo "false"
checkbox anticardiolipina "true"
checkbox bacterianas "true"
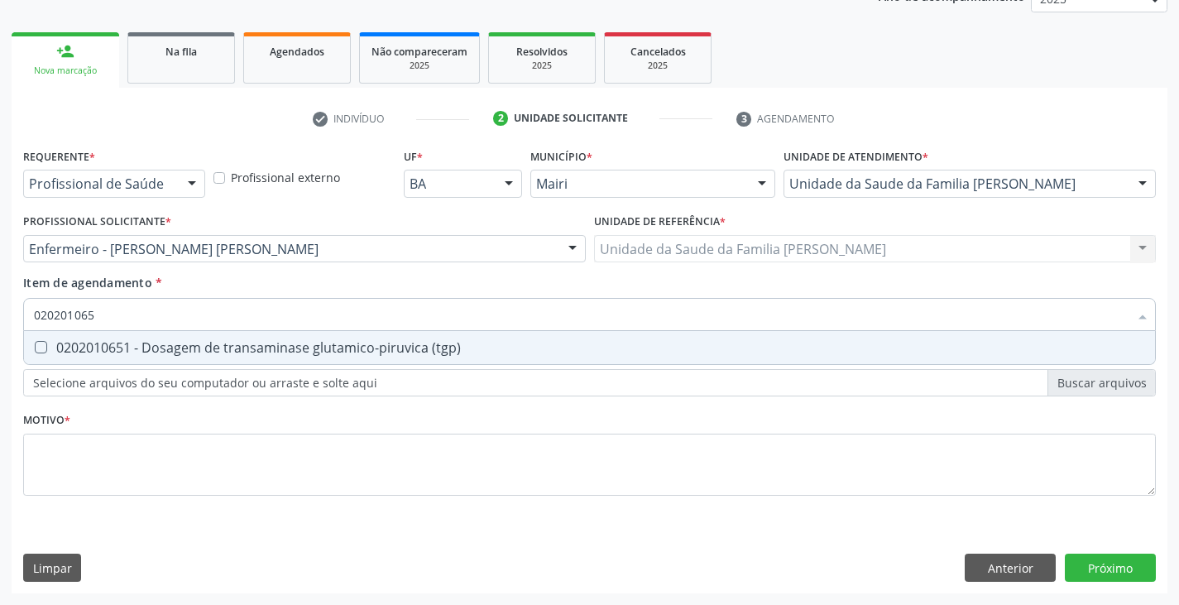
click at [208, 342] on div "0202010651 - Dosagem de transaminase glutamico-piruvica (tgp)" at bounding box center [589, 347] width 1111 height 13
click at [208, 342] on div "0202010643 - Dosagem de transaminase glutamico-oxalacetica (tgo)" at bounding box center [589, 347] width 1111 height 13
click at [208, 342] on div "0202010384 - Dosagem de ferritina" at bounding box center [589, 347] width 1111 height 13
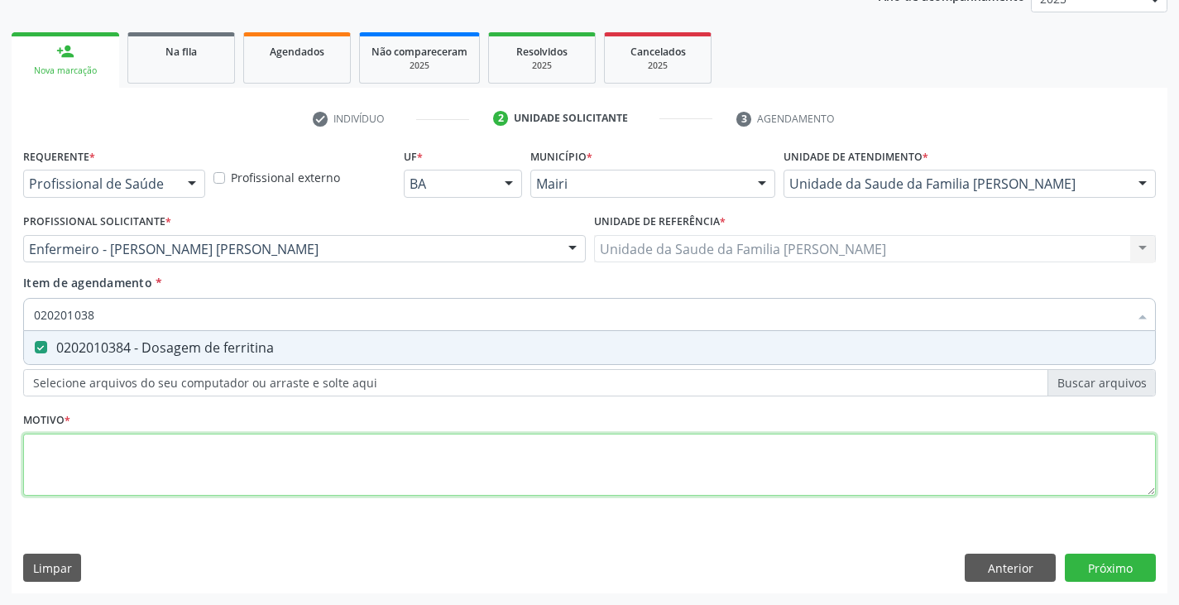
click at [173, 472] on div "Requerente * Profissional de Saúde Profissional de Saúde Paciente Nenhum result…" at bounding box center [589, 331] width 1133 height 375
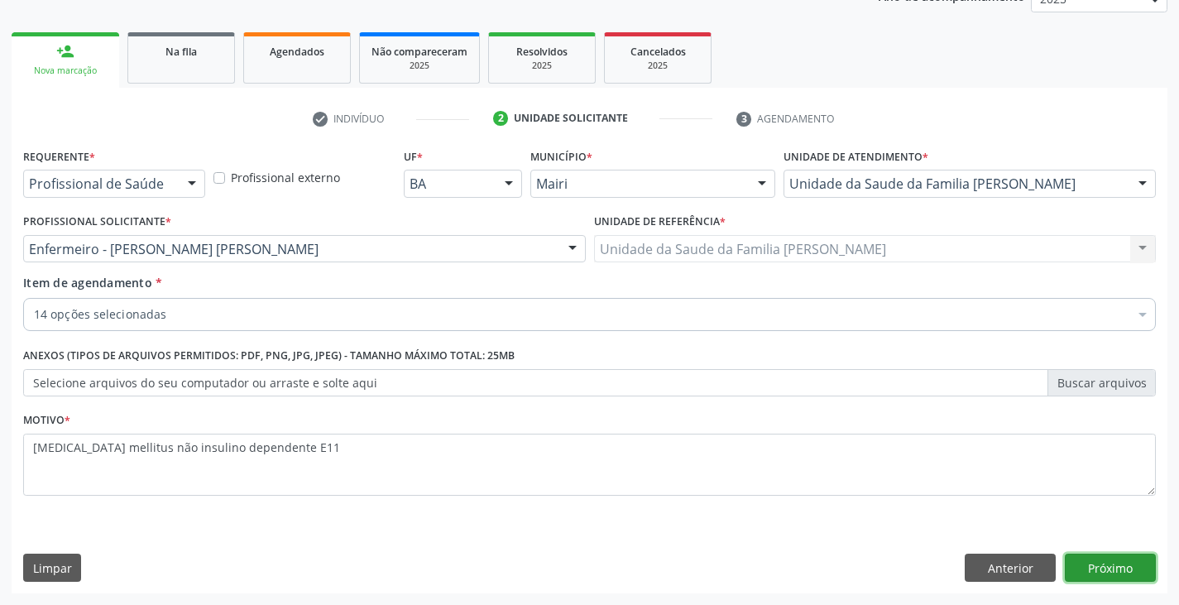
click at [1129, 567] on button "Próximo" at bounding box center [1110, 568] width 91 height 28
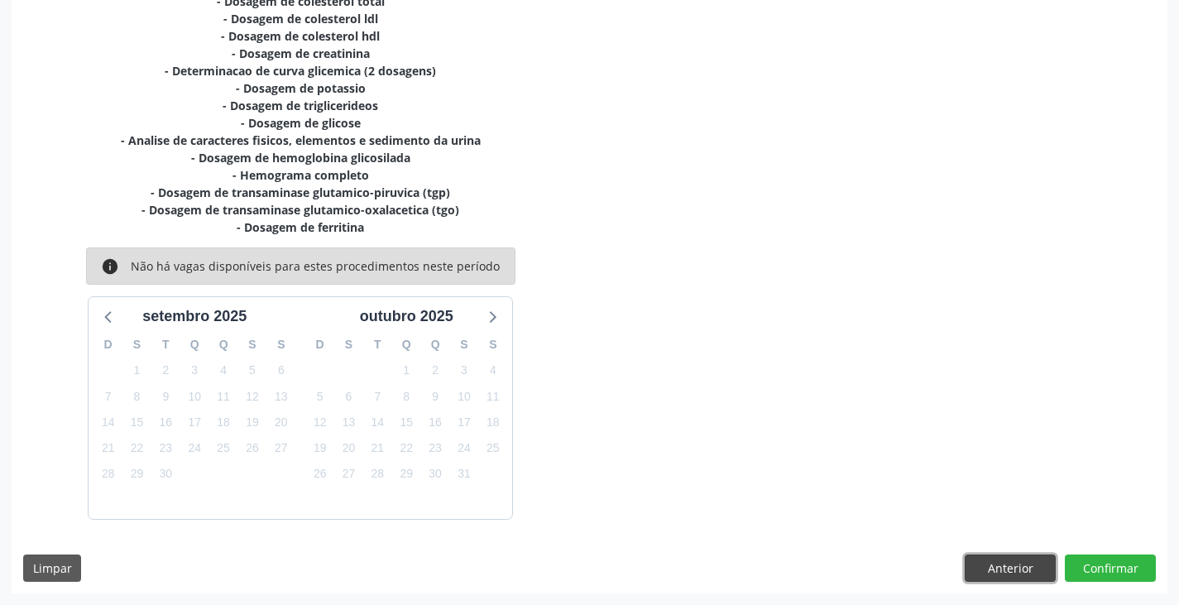
click at [985, 563] on button "Anterior" at bounding box center [1010, 568] width 91 height 28
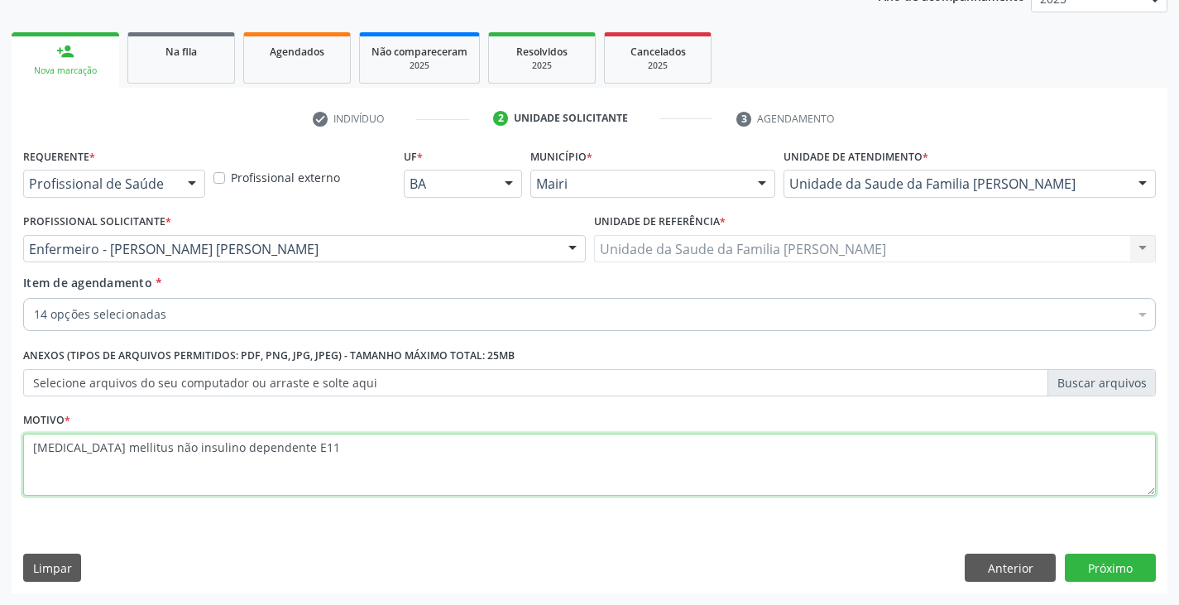
click at [332, 458] on textarea "diabetes mellitus não insulino dependente E11" at bounding box center [589, 465] width 1133 height 63
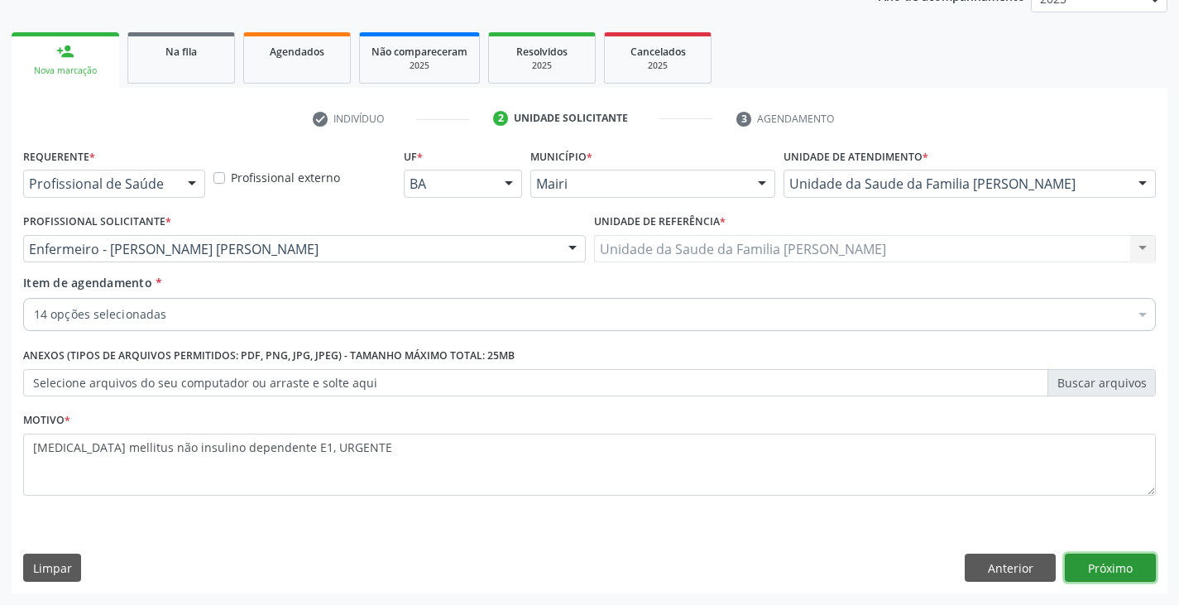
click at [1104, 569] on button "Próximo" at bounding box center [1110, 568] width 91 height 28
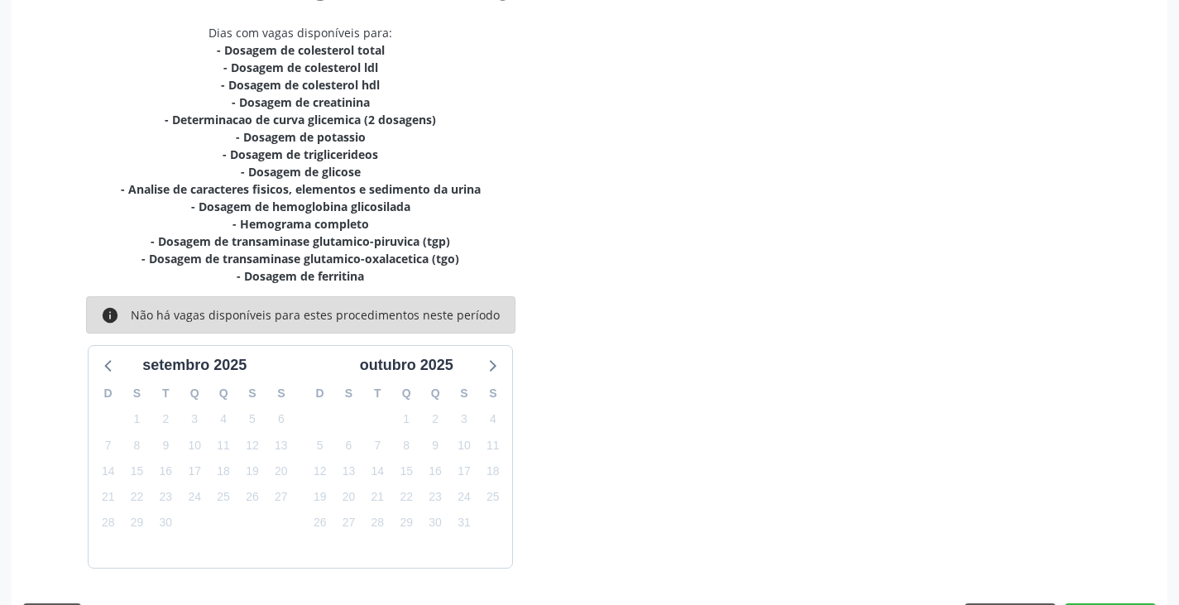
scroll to position [390, 0]
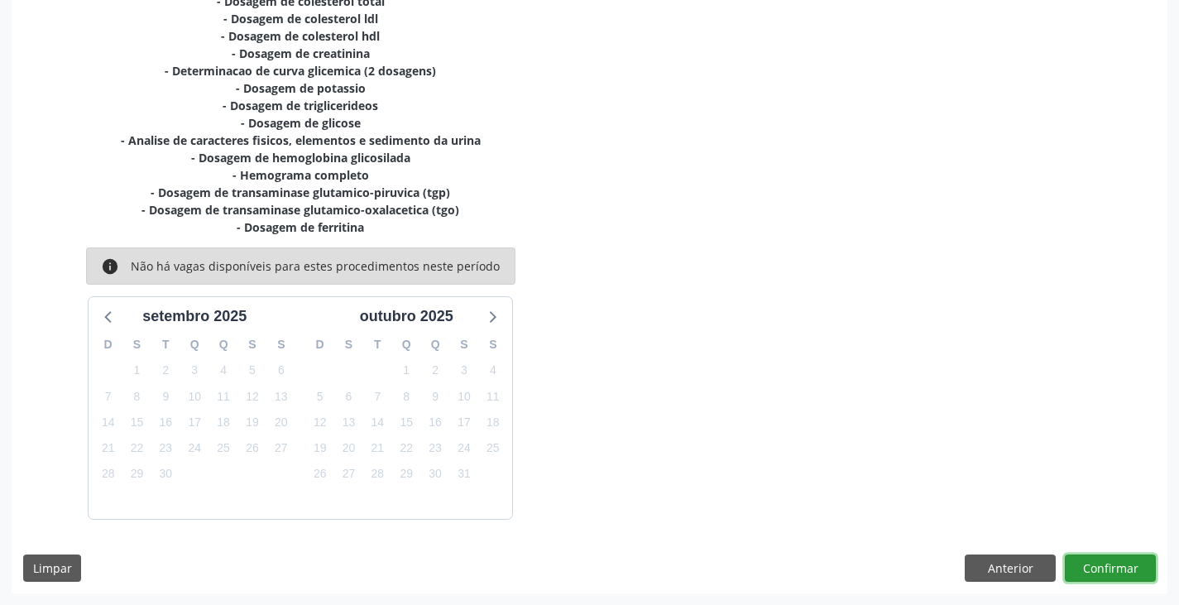
click at [1108, 565] on button "Confirmar" at bounding box center [1110, 568] width 91 height 28
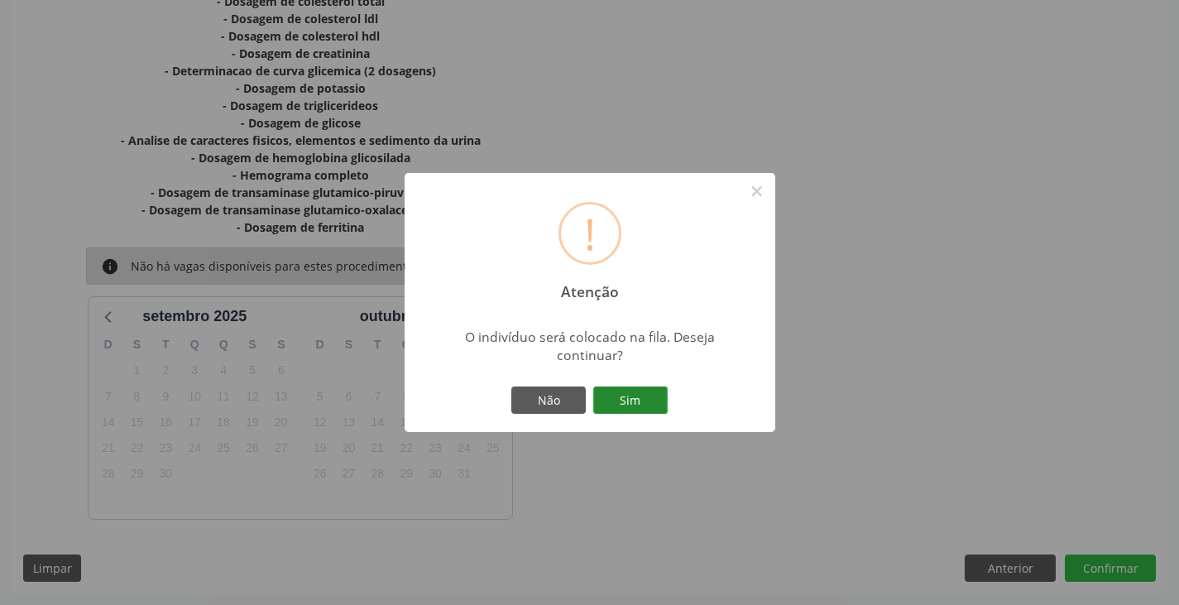
click at [646, 404] on button "Sim" at bounding box center [630, 400] width 74 height 28
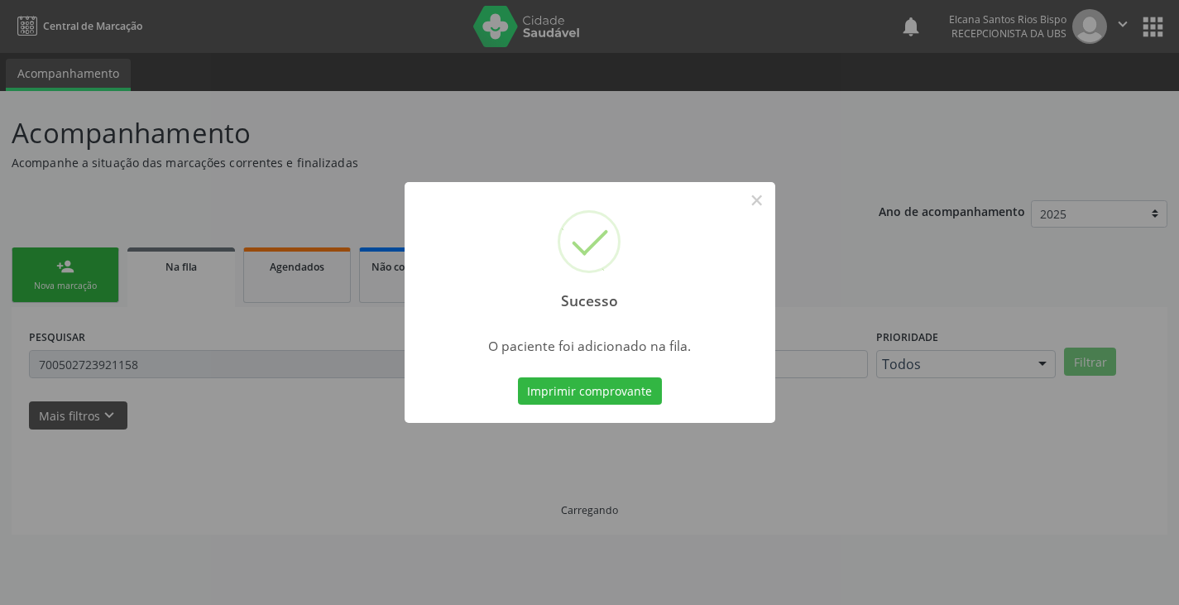
scroll to position [0, 0]
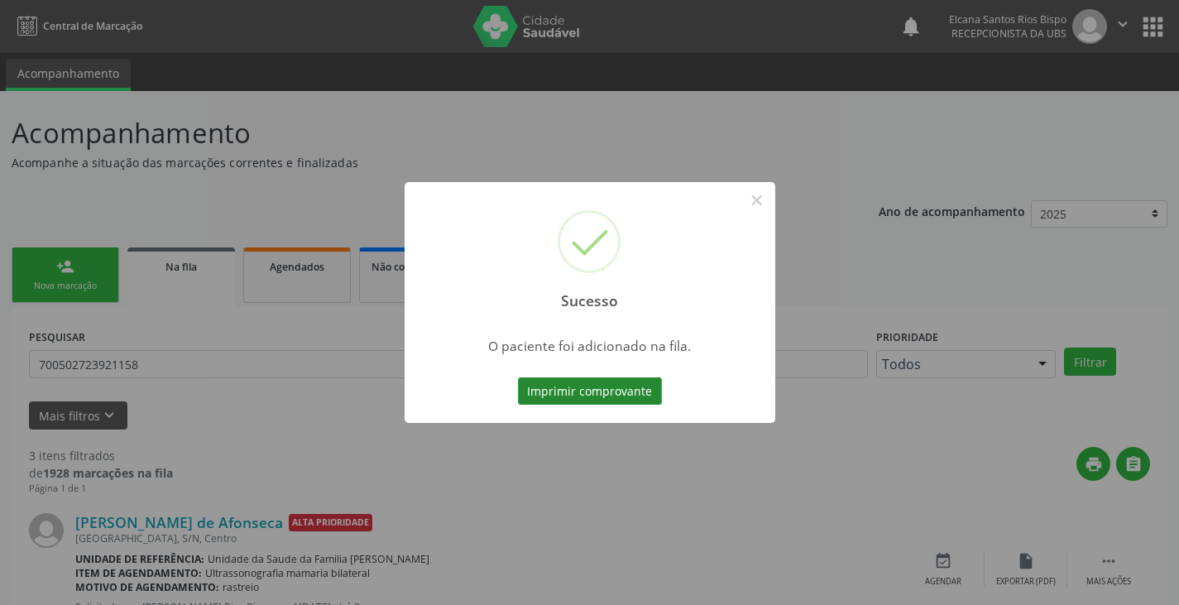
click at [625, 391] on button "Imprimir comprovante" at bounding box center [590, 391] width 144 height 28
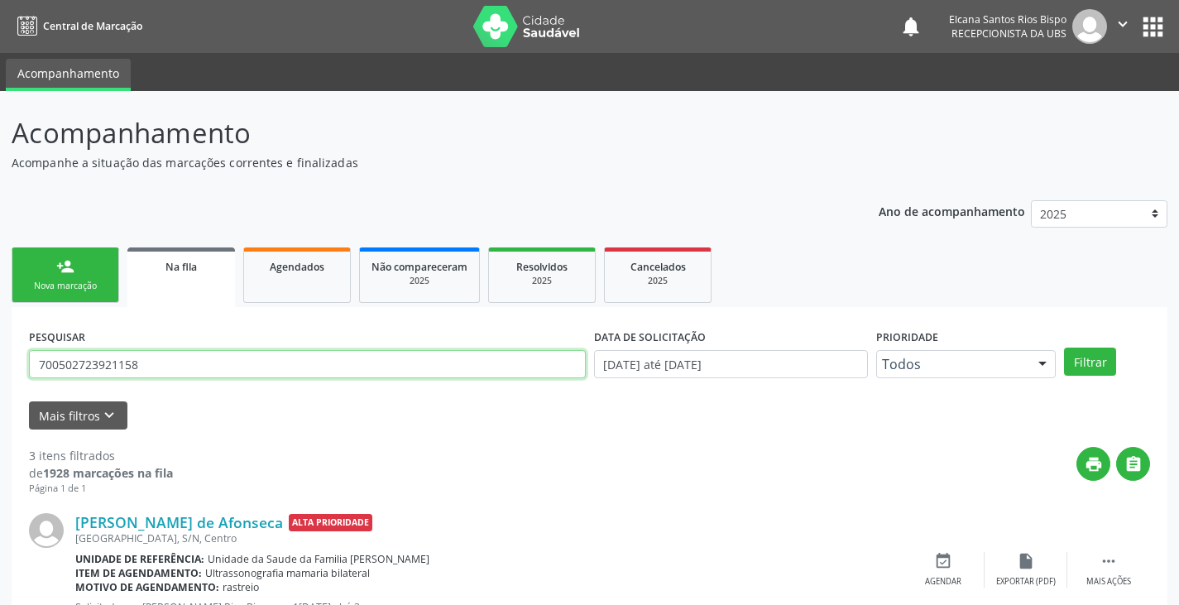
drag, startPoint x: 124, startPoint y: 368, endPoint x: 0, endPoint y: 383, distance: 125.0
click at [0, 383] on div "Acompanhamento Acompanhe a situação das marcações correntes e finalizadas Relat…" at bounding box center [589, 530] width 1179 height 878
paste input "8 2071 7227 0442"
click at [1064, 347] on button "Filtrar" at bounding box center [1090, 361] width 52 height 28
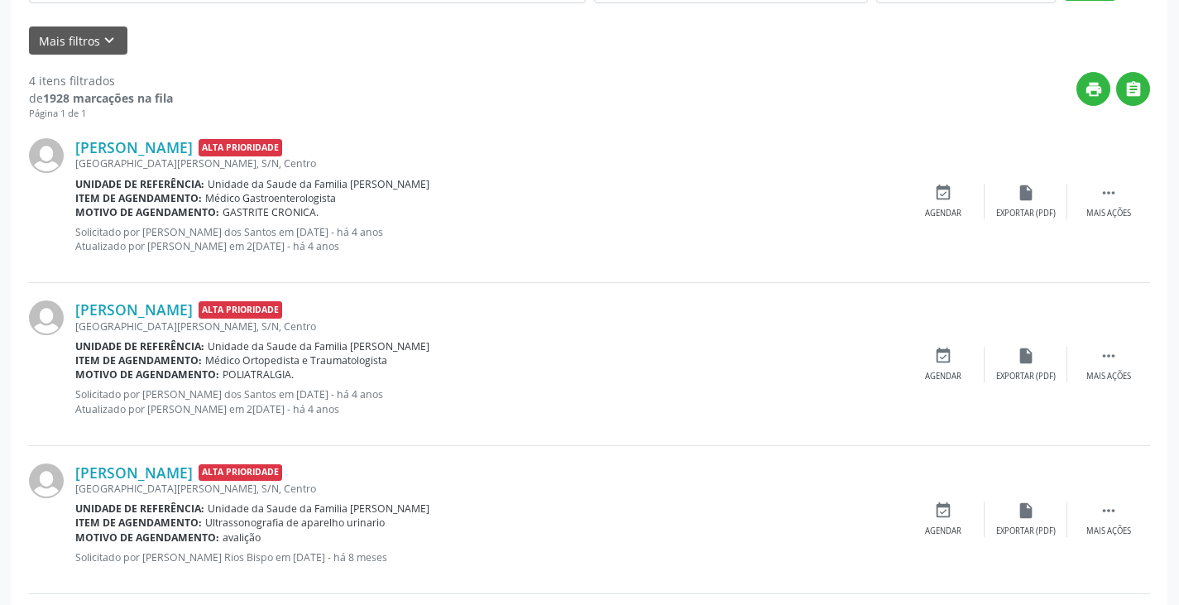
scroll to position [209, 0]
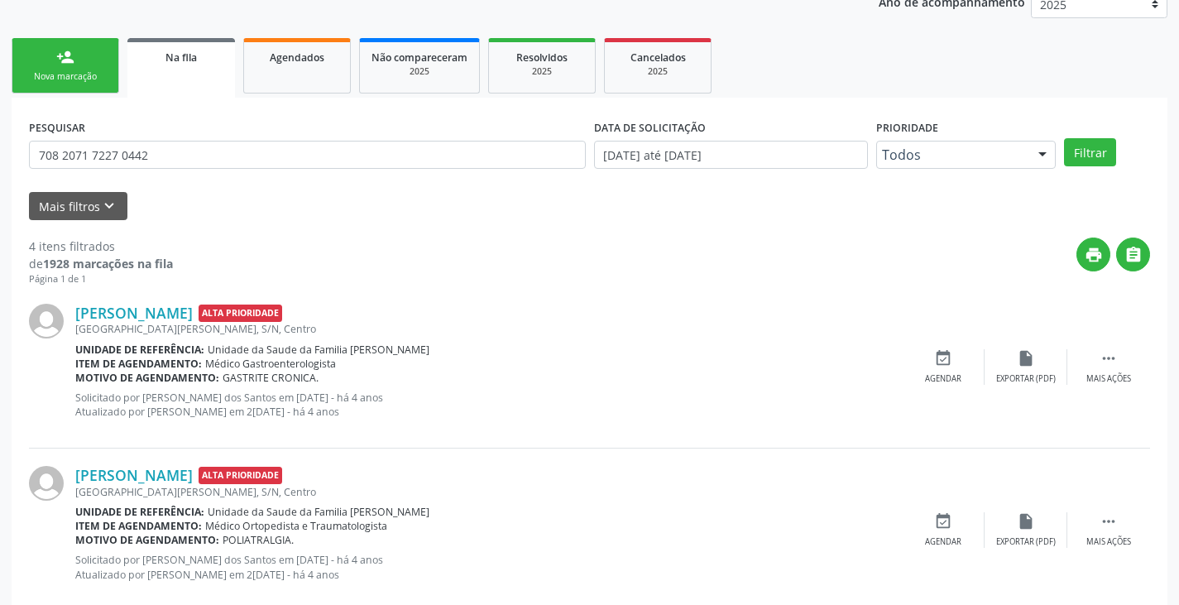
drag, startPoint x: 65, startPoint y: 59, endPoint x: 38, endPoint y: 226, distance: 169.2
click at [65, 60] on div "person_add" at bounding box center [65, 57] width 18 height 18
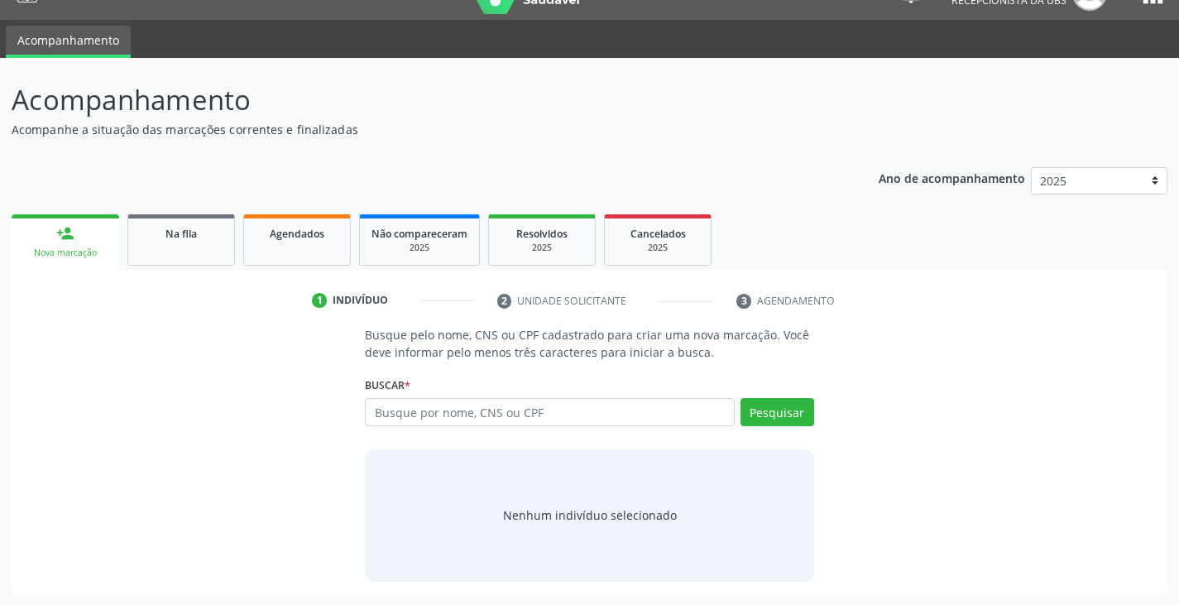
scroll to position [33, 0]
click at [512, 406] on input "text" at bounding box center [549, 412] width 369 height 28
click at [789, 412] on button "Pesquisar" at bounding box center [778, 412] width 74 height 28
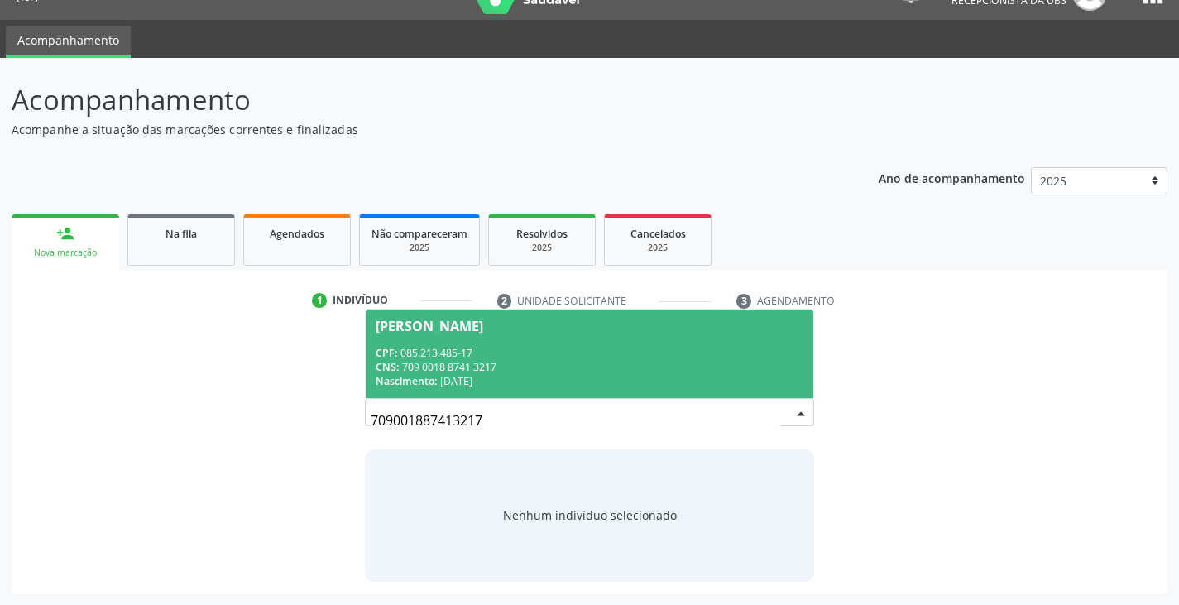
click at [470, 367] on div "CNS: 709 0018 8741 3217" at bounding box center [589, 367] width 427 height 14
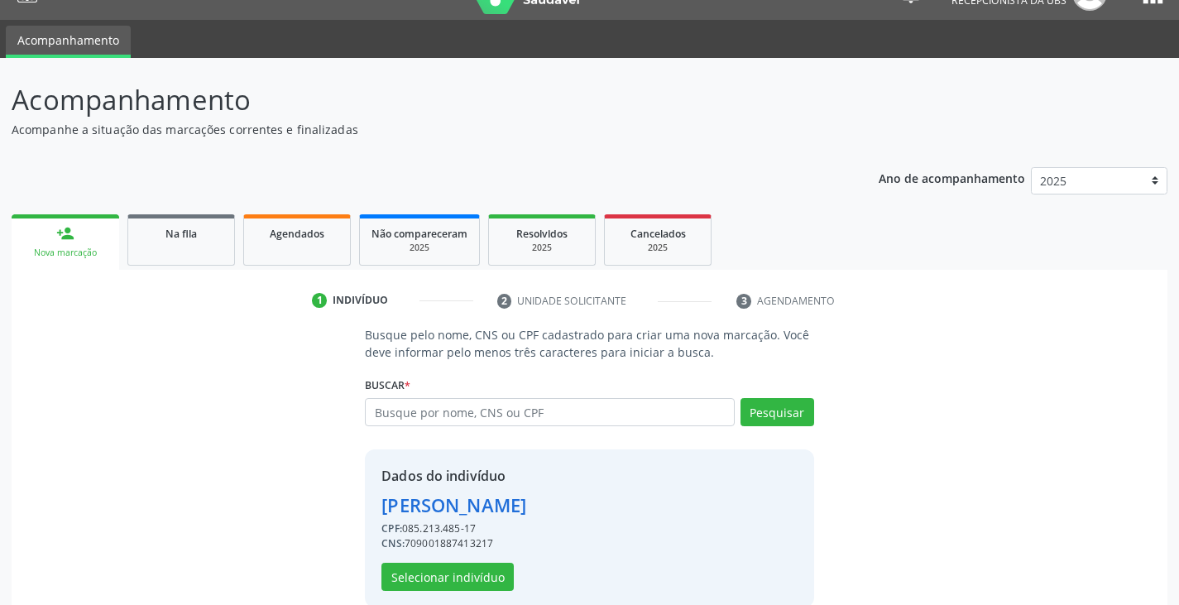
scroll to position [59, 0]
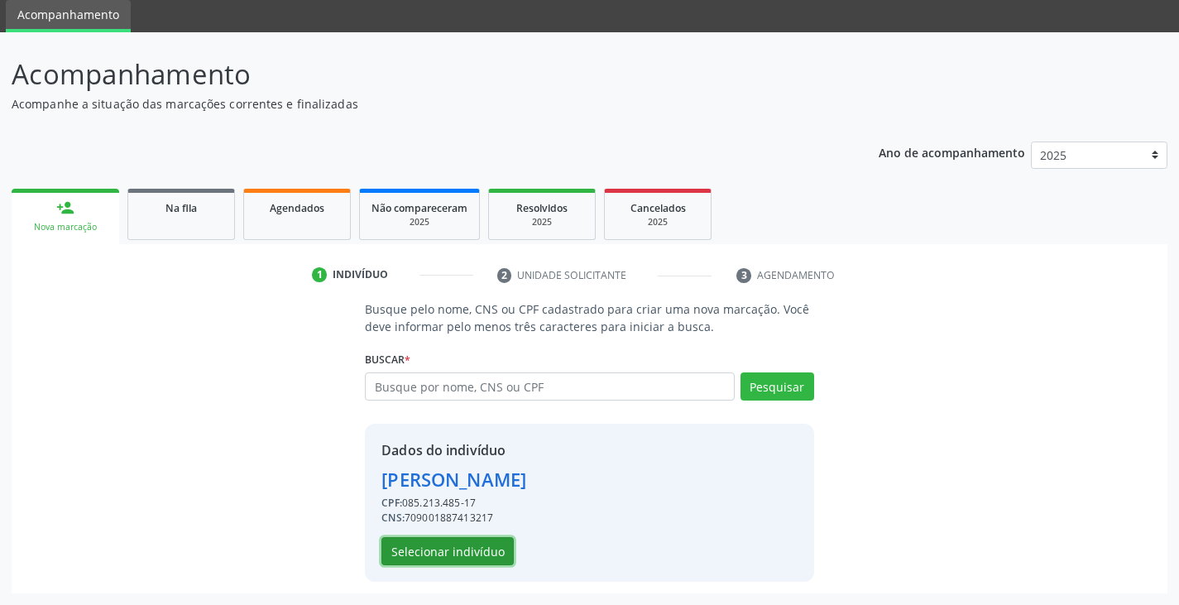
click at [462, 538] on button "Selecionar indivíduo" at bounding box center [447, 551] width 132 height 28
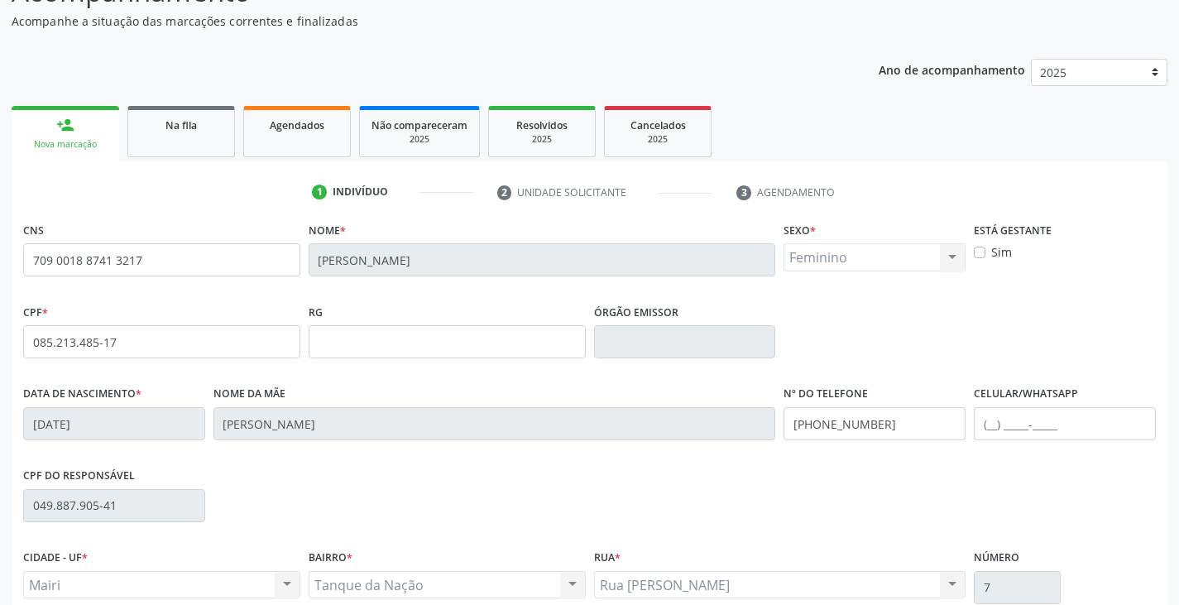
scroll to position [292, 0]
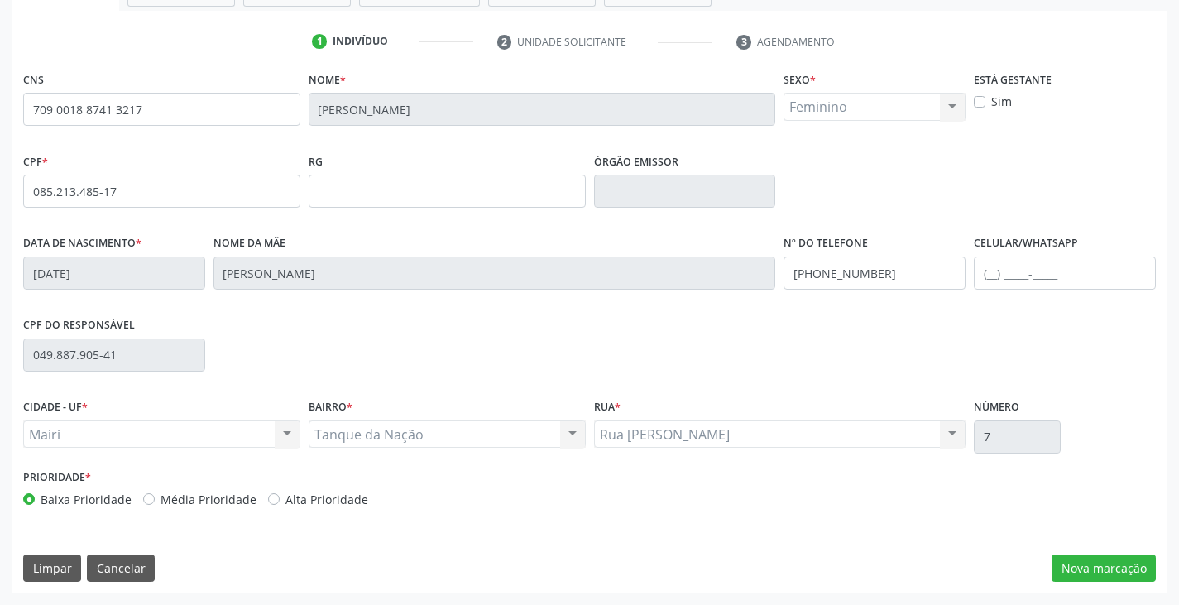
click at [324, 493] on label "Alta Prioridade" at bounding box center [326, 499] width 83 height 17
click at [280, 493] on input "Alta Prioridade" at bounding box center [274, 498] width 12 height 15
click at [993, 275] on input "text" at bounding box center [1065, 272] width 182 height 33
click at [1009, 276] on input "(74) 9815-1012" at bounding box center [1065, 272] width 182 height 33
click at [1098, 558] on button "Nova marcação" at bounding box center [1104, 568] width 104 height 28
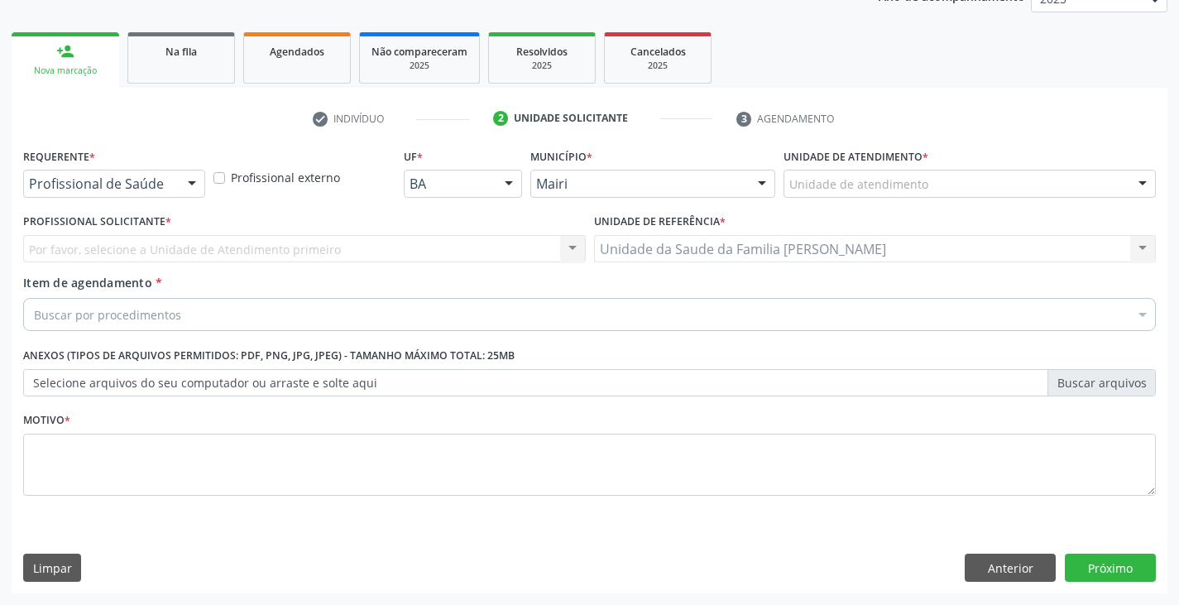
scroll to position [215, 0]
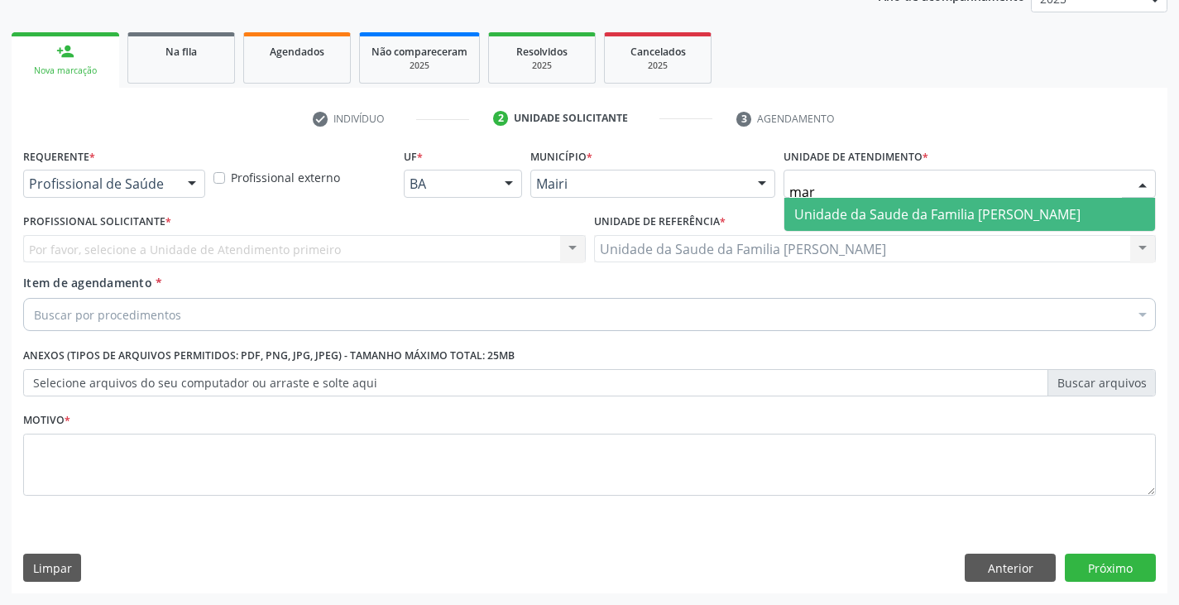
click at [846, 208] on span "Unidade da Saude da Familia [PERSON_NAME]" at bounding box center [937, 214] width 286 height 18
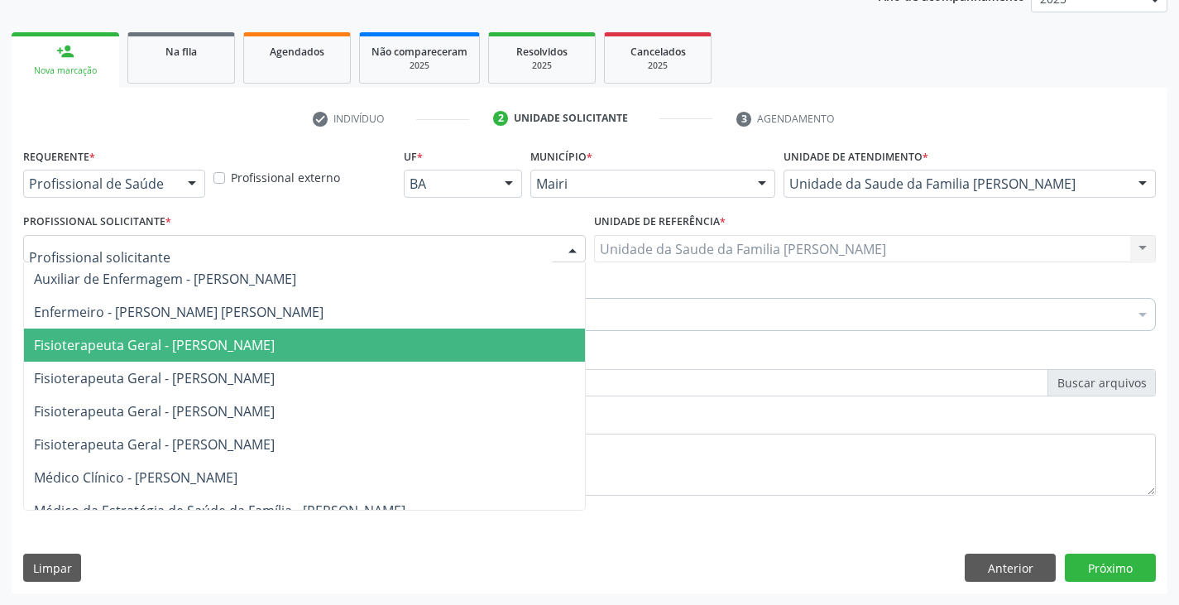
scroll to position [83, 0]
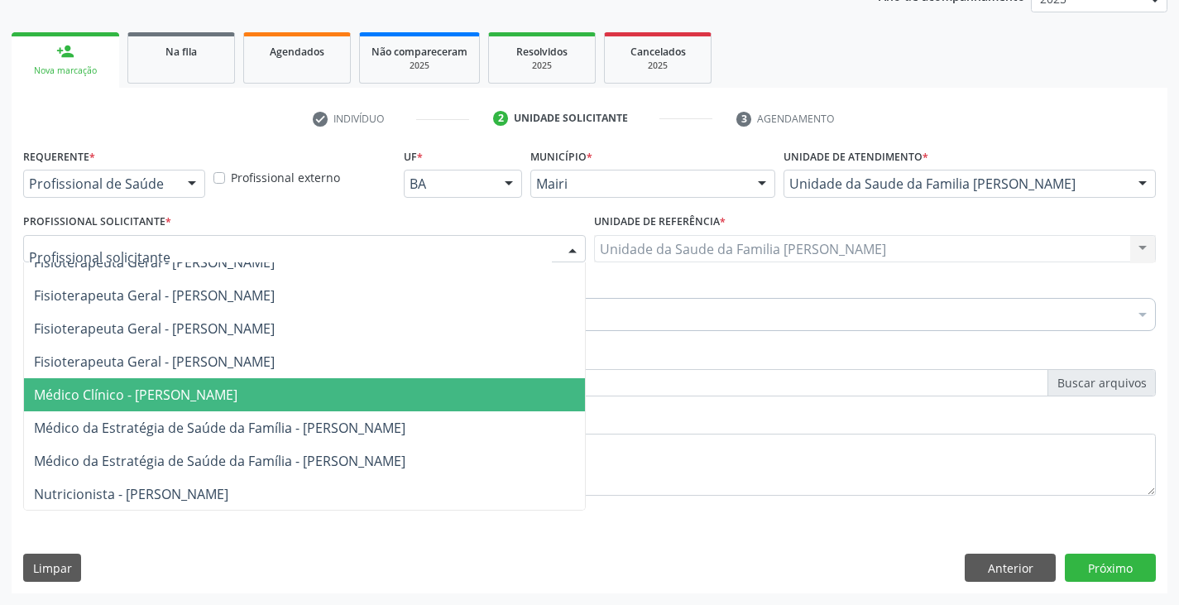
drag, startPoint x: 117, startPoint y: 391, endPoint x: 111, endPoint y: 367, distance: 23.9
click at [117, 392] on span "Médico Clínico - [PERSON_NAME]" at bounding box center [136, 395] width 204 height 18
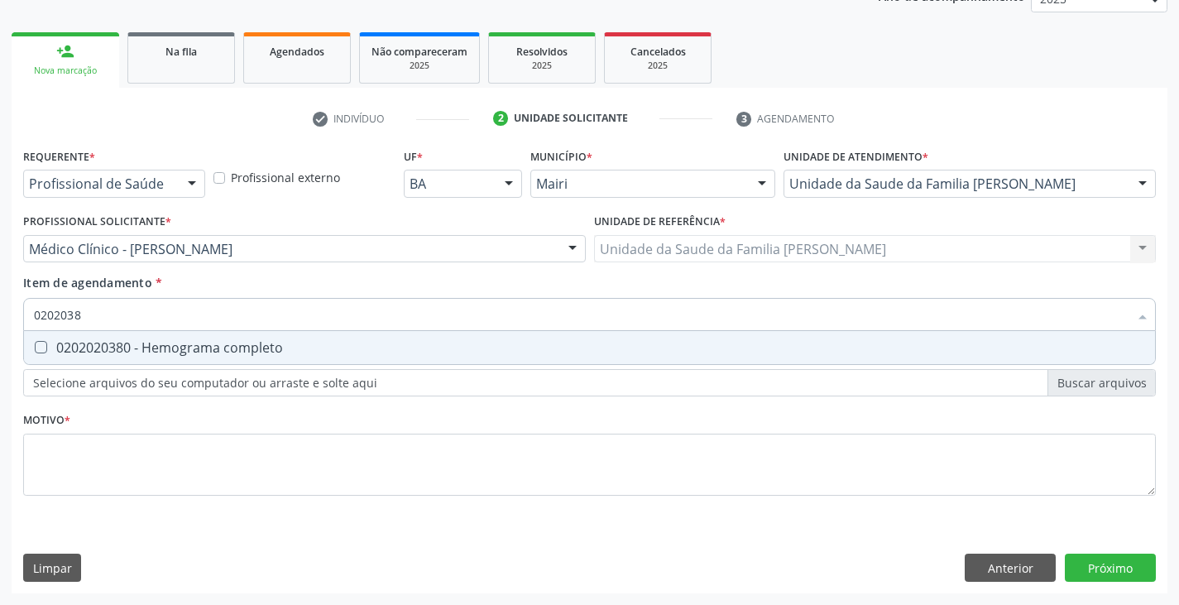
click at [117, 354] on div "0202020380 - Hemograma completo" at bounding box center [589, 347] width 1111 height 13
click at [122, 349] on div "0202010473 - Dosagem de glicose" at bounding box center [589, 347] width 1111 height 13
click at [122, 349] on div "0202010295 - Dosagem de colesterol total" at bounding box center [589, 347] width 1111 height 13
click at [122, 349] on div "0202010287 - Dosagem de colesterol ldl" at bounding box center [589, 347] width 1111 height 13
click at [122, 349] on div "0202010279 - Dosagem de colesterol hdl" at bounding box center [589, 347] width 1111 height 13
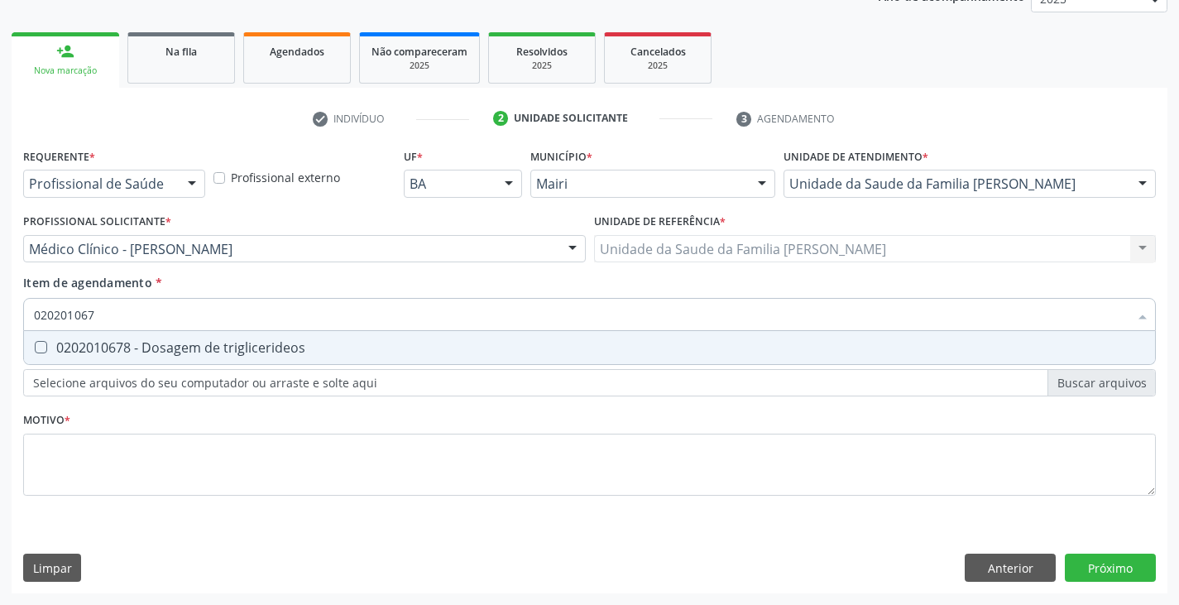
click at [126, 347] on div "0202010678 - Dosagem de triglicerideos" at bounding box center [589, 347] width 1111 height 13
click at [126, 347] on div "0202010694 - Dosagem de ureia" at bounding box center [589, 347] width 1111 height 13
click at [132, 347] on div "0202010635 - Dosagem de sodio" at bounding box center [589, 347] width 1111 height 13
click at [132, 347] on div "0202010643 - Dosagem de transaminase glutamico-oxalacetica (tgo)" at bounding box center [589, 347] width 1111 height 13
click at [132, 347] on div "0202010651 - Dosagem de transaminase glutamico-piruvica (tgp)" at bounding box center [589, 347] width 1111 height 13
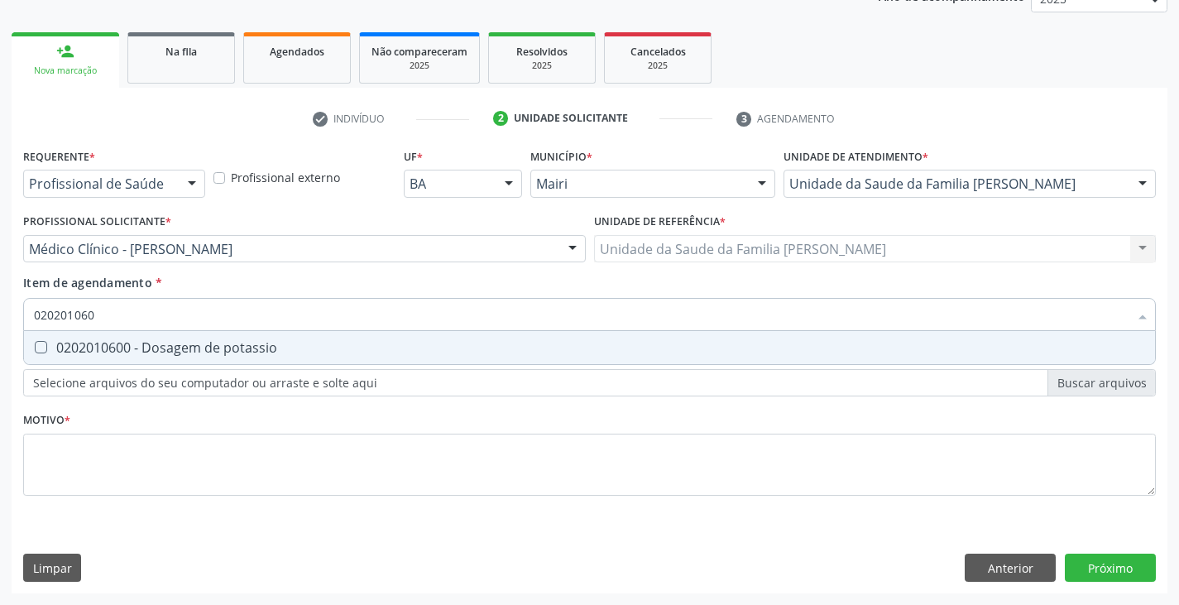
click at [132, 347] on div "0202010600 - Dosagem de potassio" at bounding box center [589, 347] width 1111 height 13
click at [134, 347] on div "0202010317 - Dosagem de creatinina" at bounding box center [589, 347] width 1111 height 13
click at [134, 347] on div "0202010120 - Dosagem de acido urico" at bounding box center [589, 347] width 1111 height 13
click at [134, 347] on div "0202010503 - Dosagem de hemoglobina glicosilada" at bounding box center [589, 347] width 1111 height 13
click at [134, 347] on div "0202040100 - Pesquisa de leveduras nas fezes" at bounding box center [589, 347] width 1111 height 13
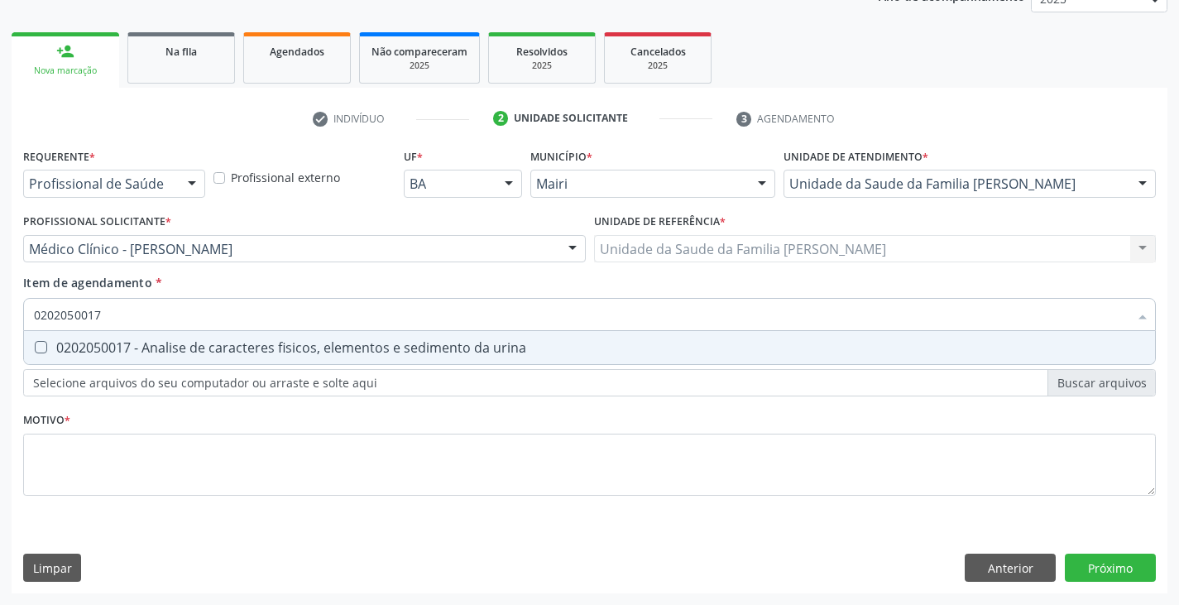
click at [113, 364] on span "0202050017 - Analise de caracteres fisicos, elementos e sedimento da urina" at bounding box center [589, 347] width 1131 height 33
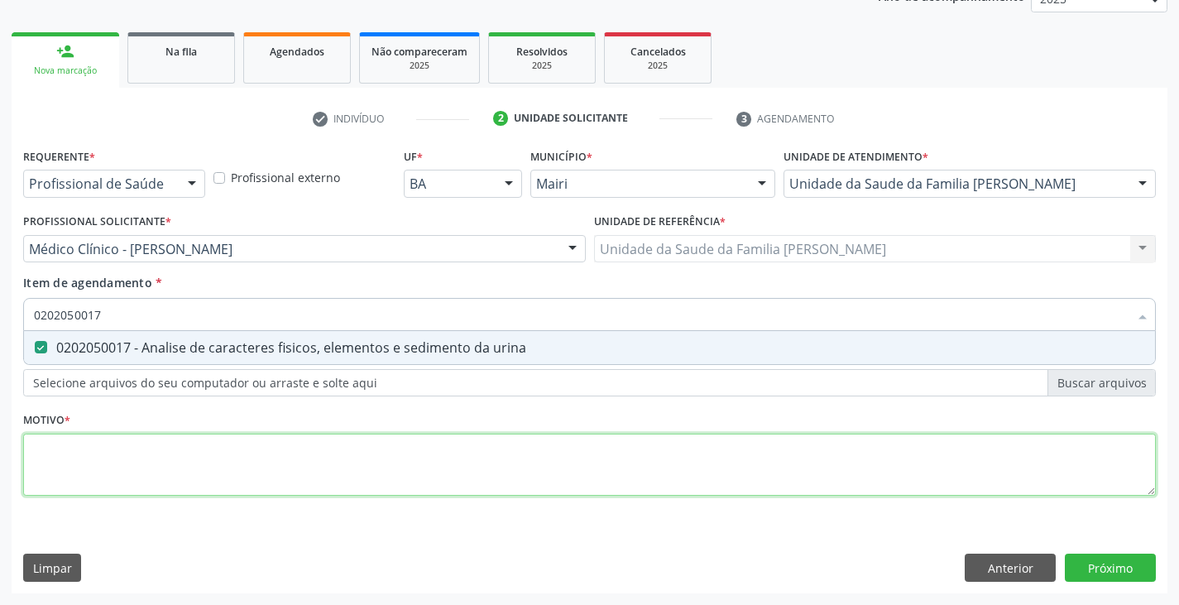
click at [137, 477] on div "Requerente * Profissional de Saúde Profissional de Saúde Paciente Nenhum result…" at bounding box center [589, 331] width 1133 height 375
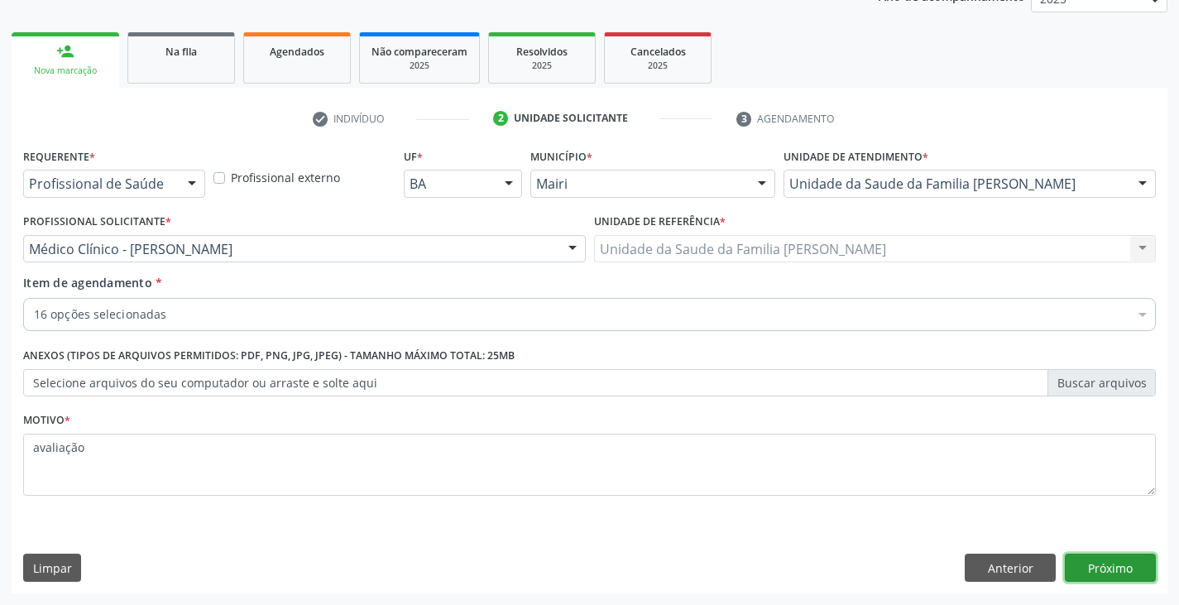
click at [1128, 567] on button "Próximo" at bounding box center [1110, 568] width 91 height 28
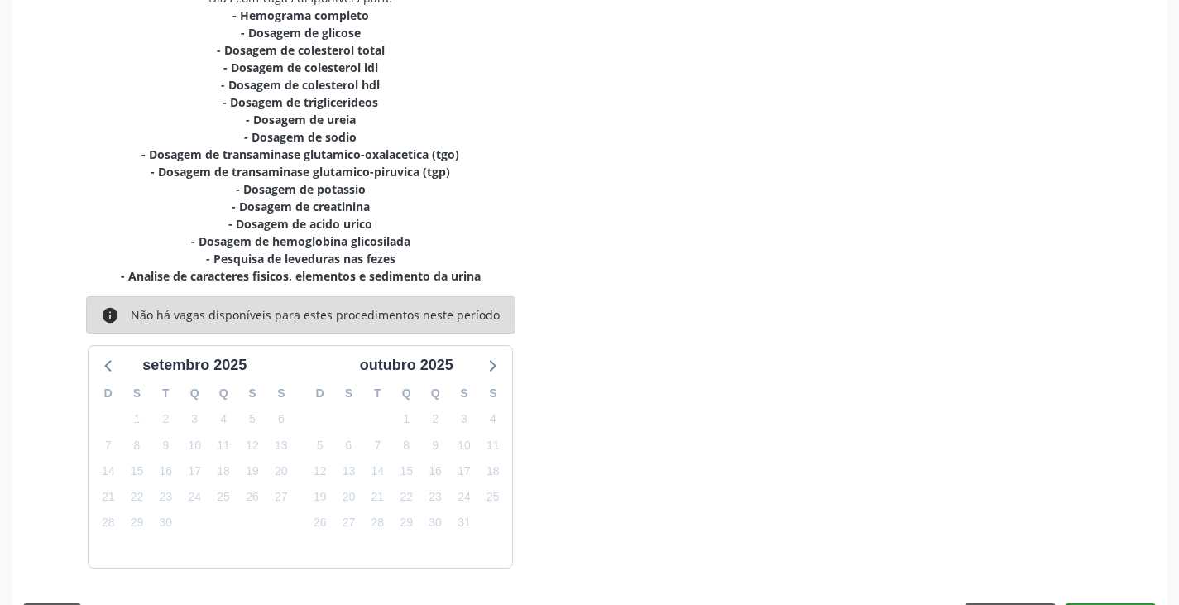
scroll to position [424, 0]
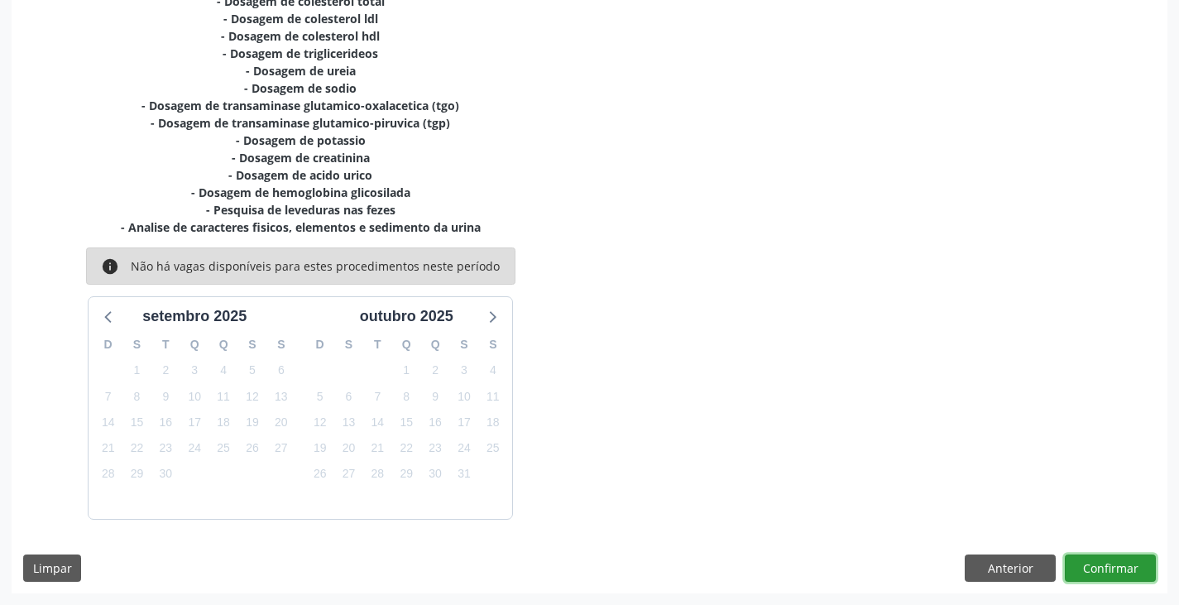
click at [1102, 568] on button "Confirmar" at bounding box center [1110, 568] width 91 height 28
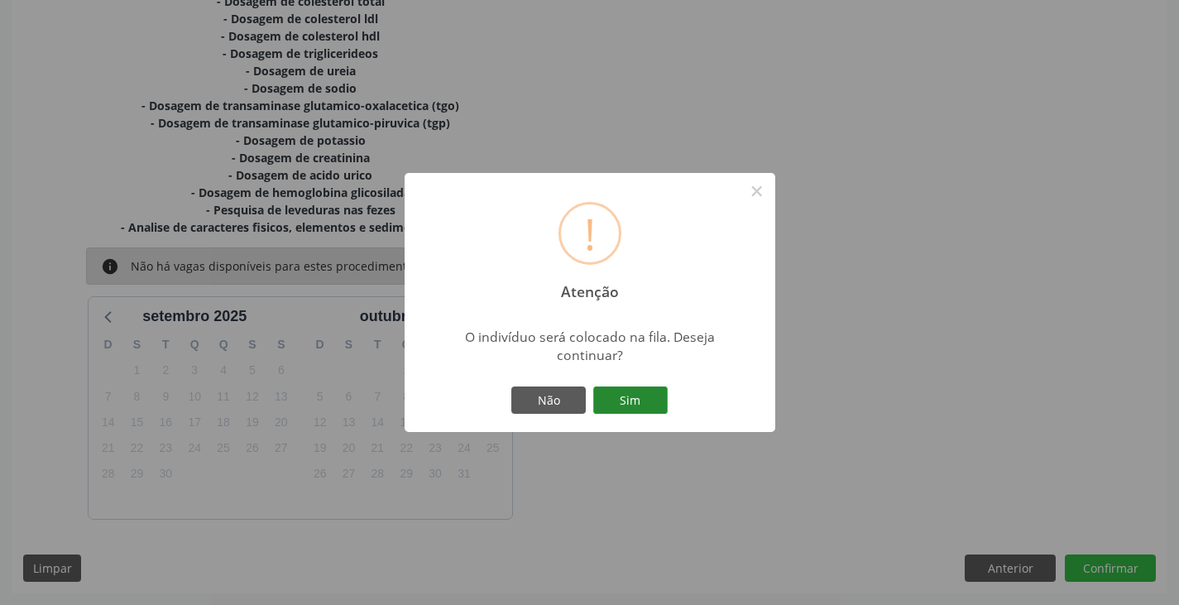
click at [655, 413] on button "Sim" at bounding box center [630, 400] width 74 height 28
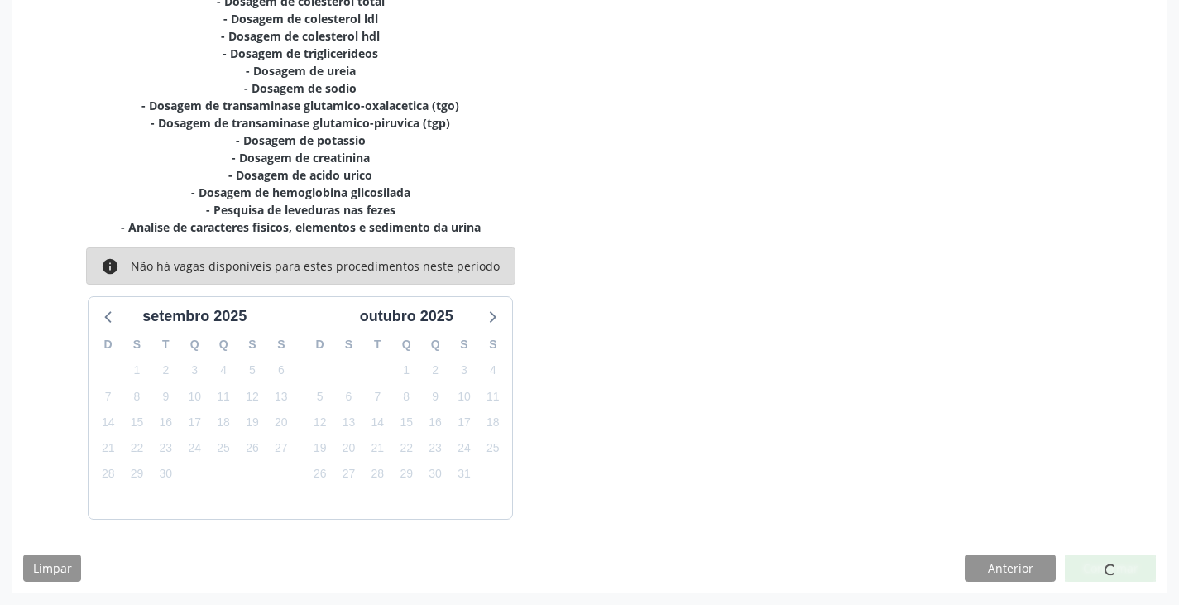
scroll to position [0, 0]
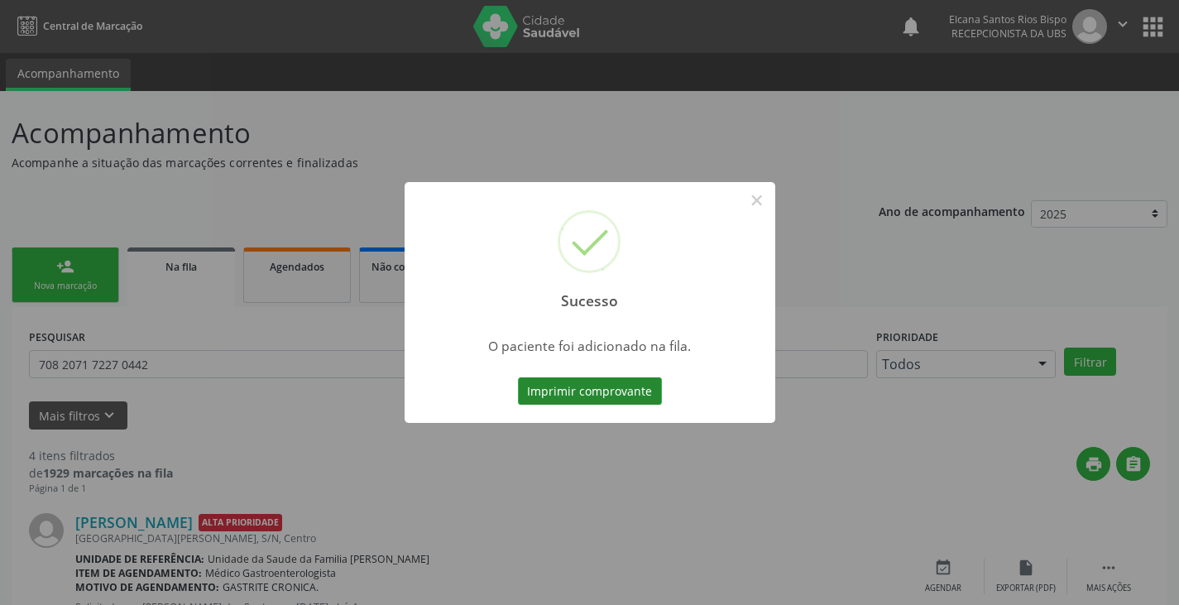
click at [639, 390] on button "Imprimir comprovante" at bounding box center [590, 391] width 144 height 28
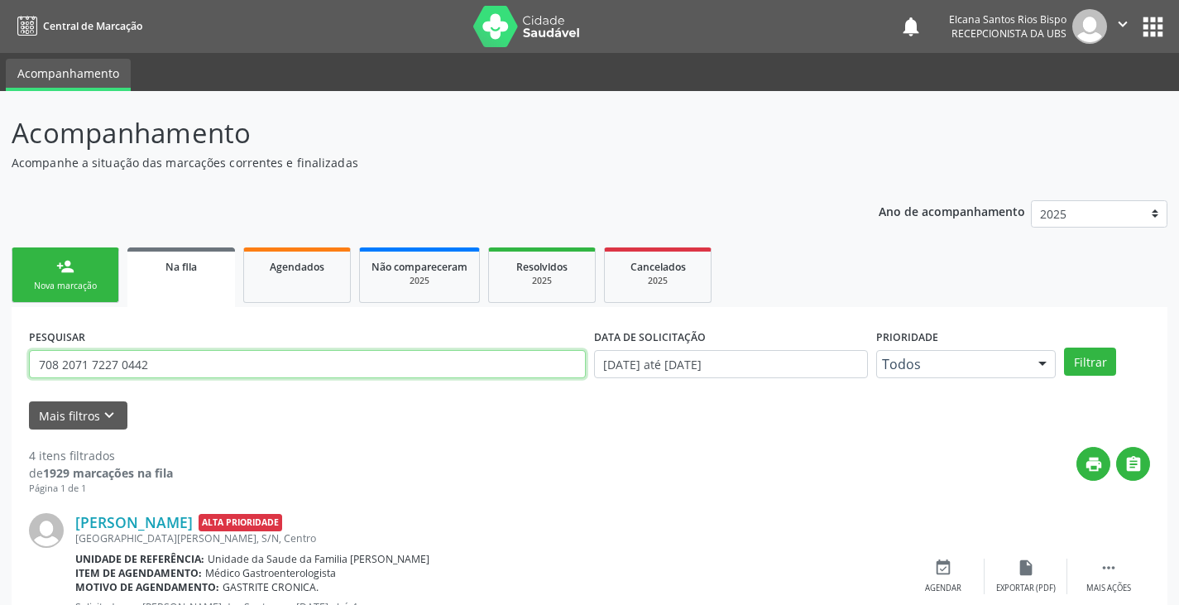
drag, startPoint x: 160, startPoint y: 367, endPoint x: 17, endPoint y: 378, distance: 143.5
paste input "9 0018 8741 3217"
click at [1064, 347] on button "Filtrar" at bounding box center [1090, 361] width 52 height 28
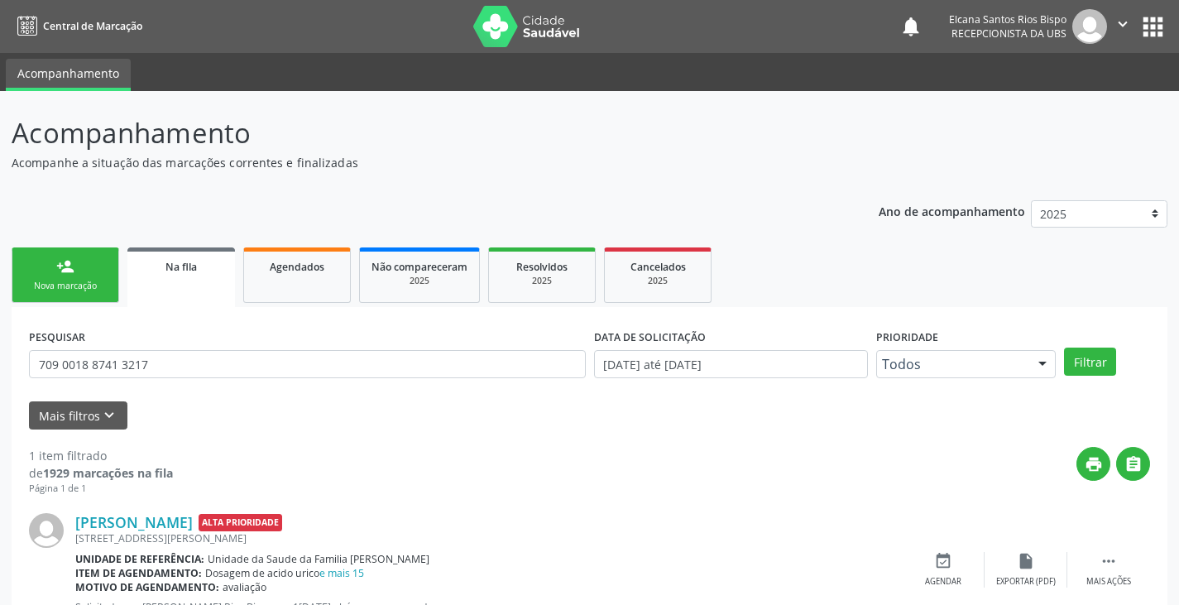
scroll to position [67, 0]
